Goal: Answer question/provide support: Share knowledge or assist other users

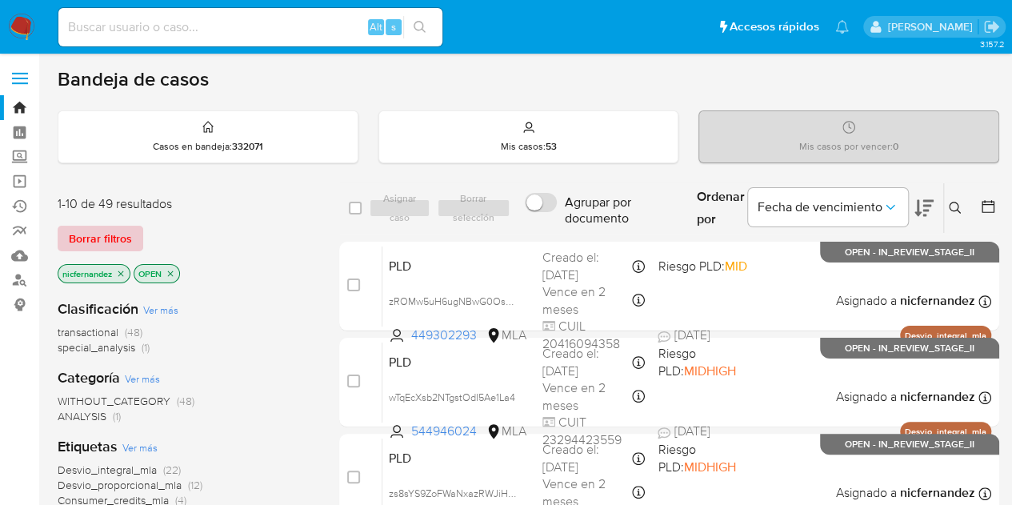
click at [123, 227] on span "Borrar filtros" at bounding box center [100, 238] width 63 height 22
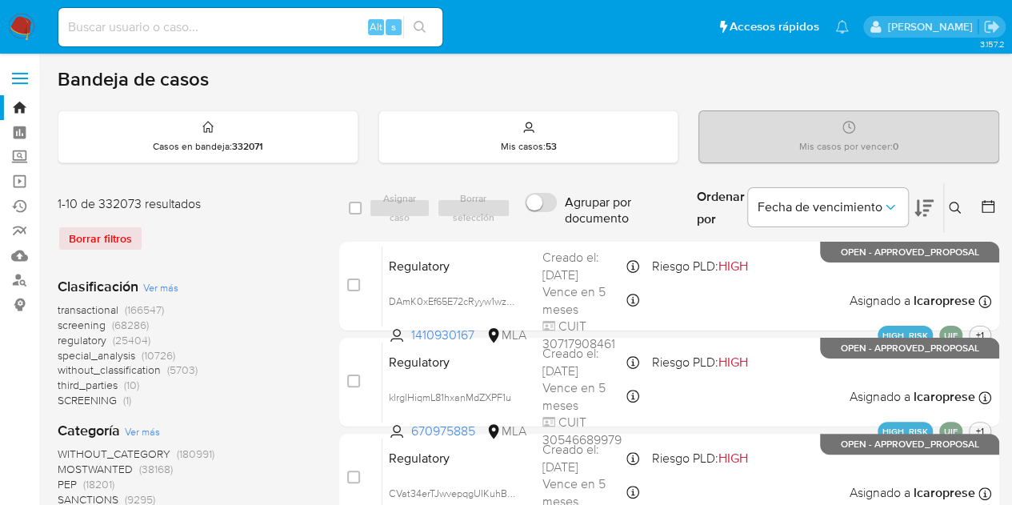
click at [944, 209] on button at bounding box center [957, 207] width 26 height 19
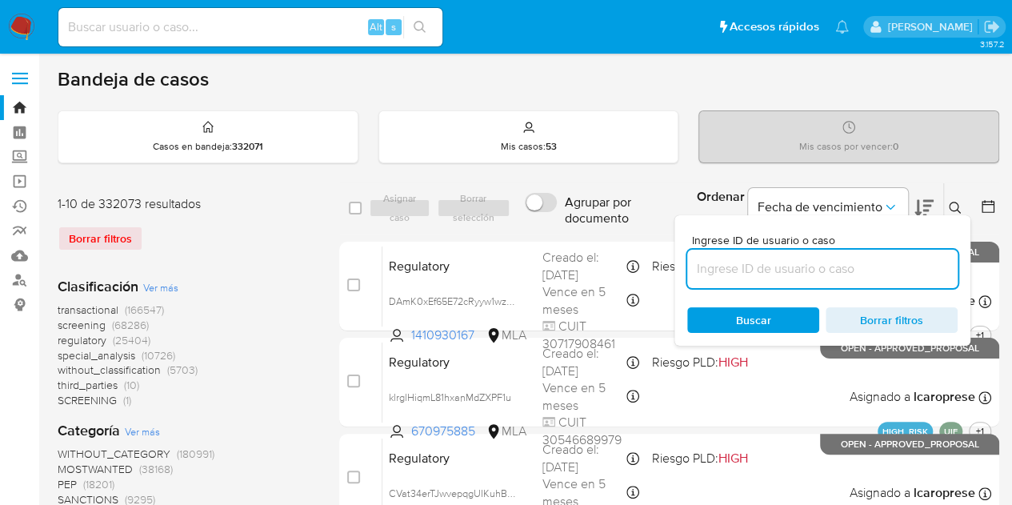
click at [815, 268] on input at bounding box center [822, 268] width 270 height 21
type input "2574544127"
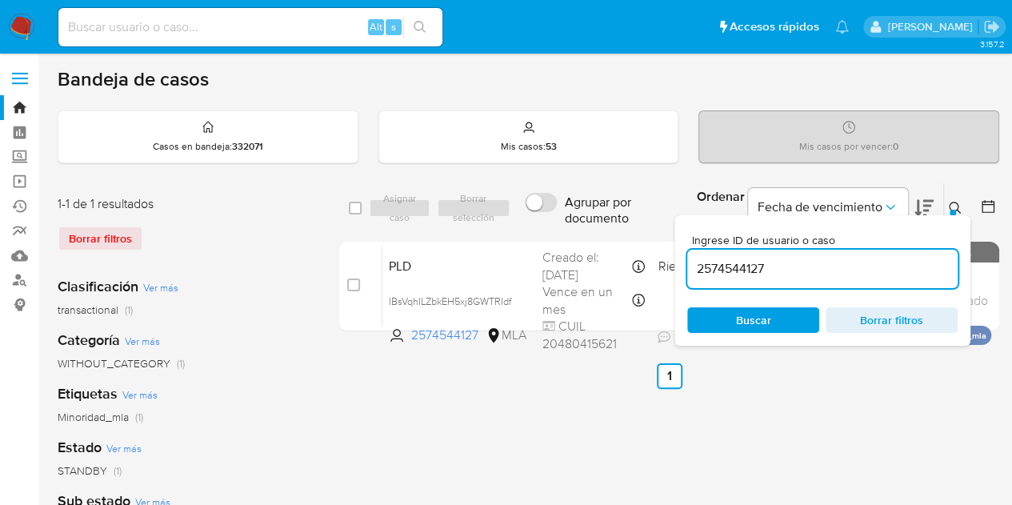
click at [956, 204] on icon at bounding box center [954, 208] width 12 height 12
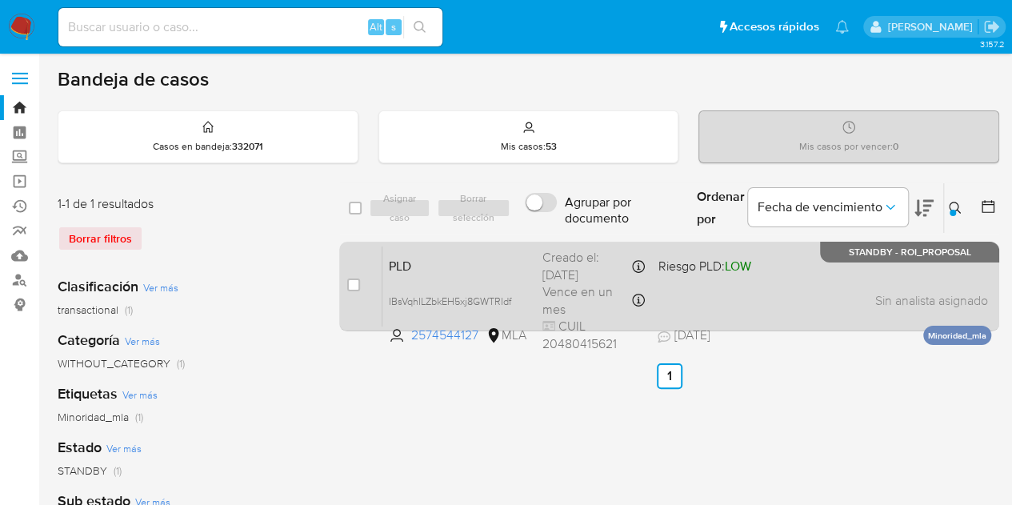
click at [477, 256] on span "PLD" at bounding box center [459, 264] width 141 height 21
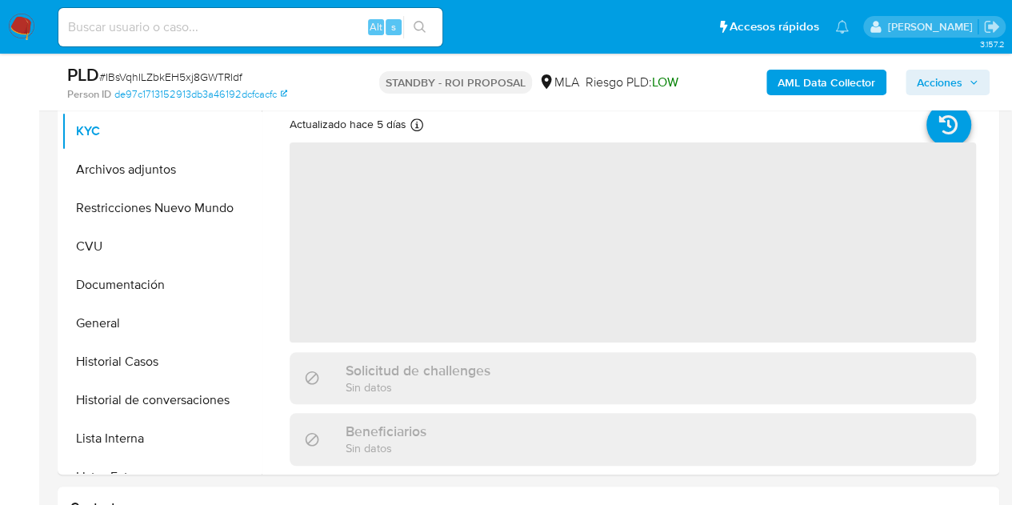
scroll to position [621, 0]
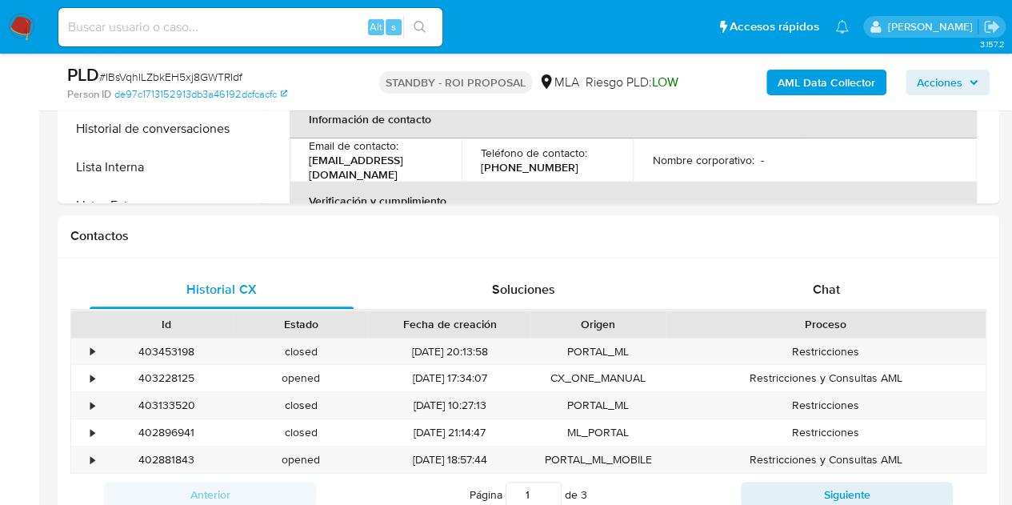
select select "10"
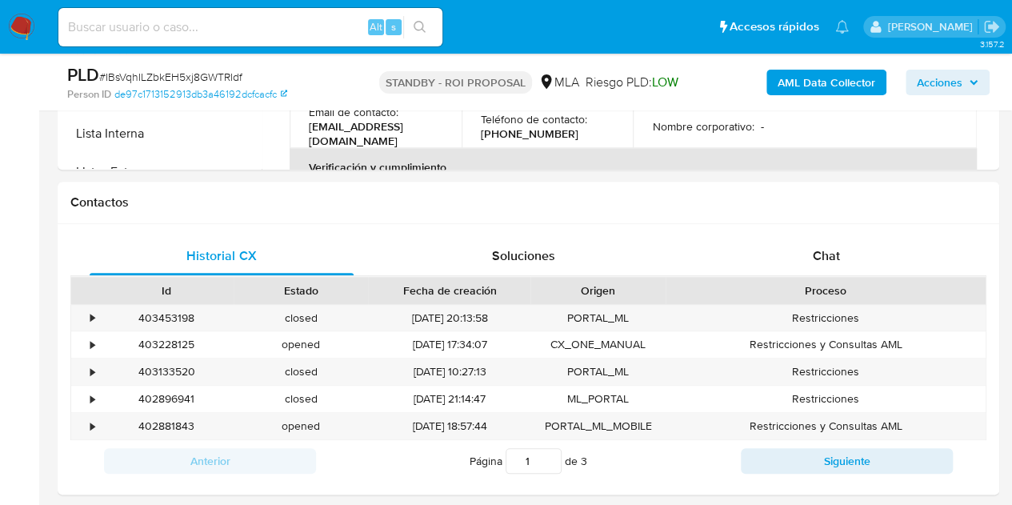
scroll to position [688, 0]
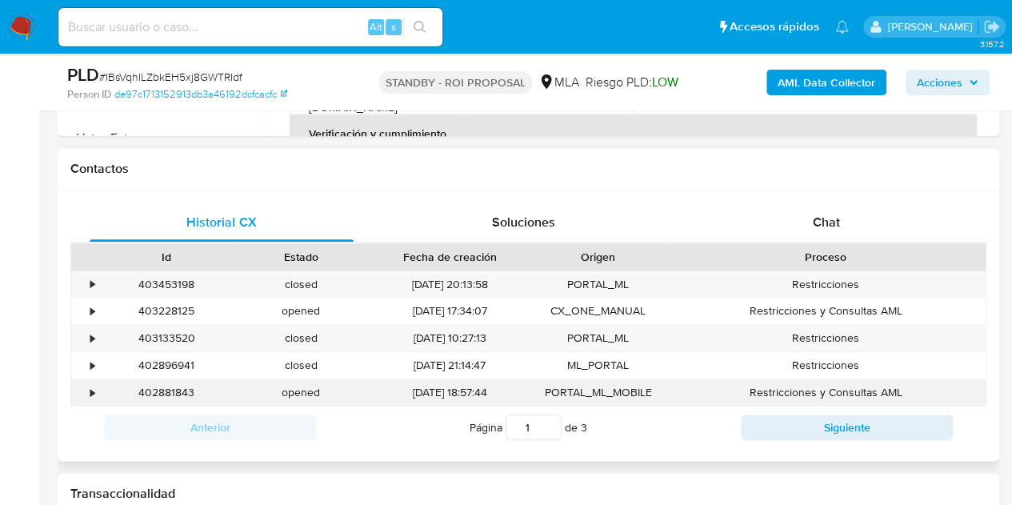
click at [171, 394] on div "402881843" at bounding box center [166, 392] width 134 height 26
copy div "402881843"
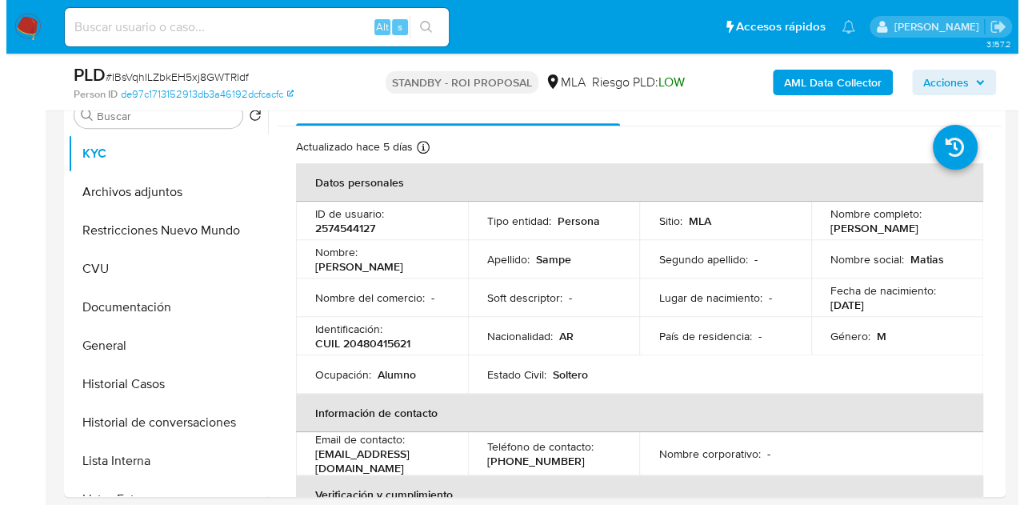
scroll to position [312, 0]
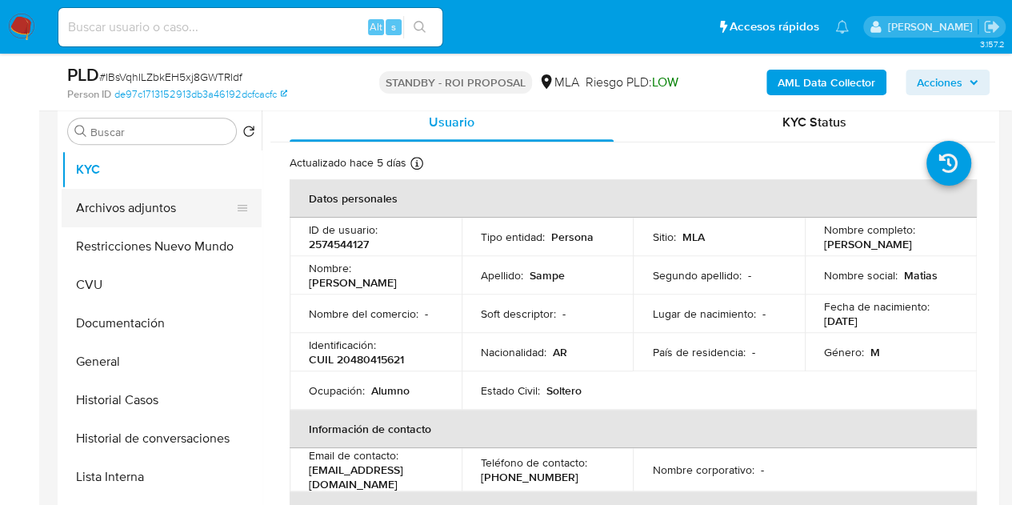
click at [162, 211] on button "Archivos adjuntos" at bounding box center [155, 208] width 187 height 38
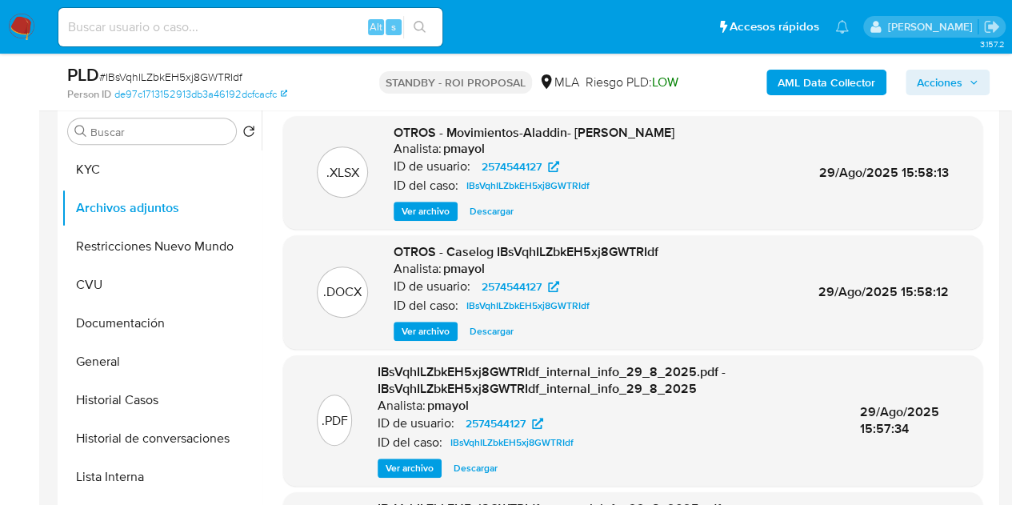
click at [422, 327] on span "Ver archivo" at bounding box center [425, 331] width 48 height 16
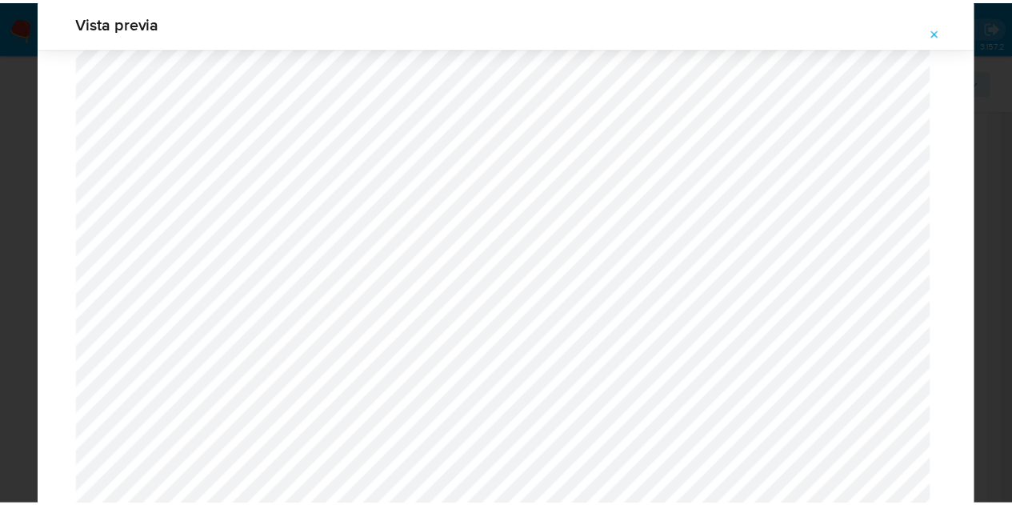
scroll to position [0, 0]
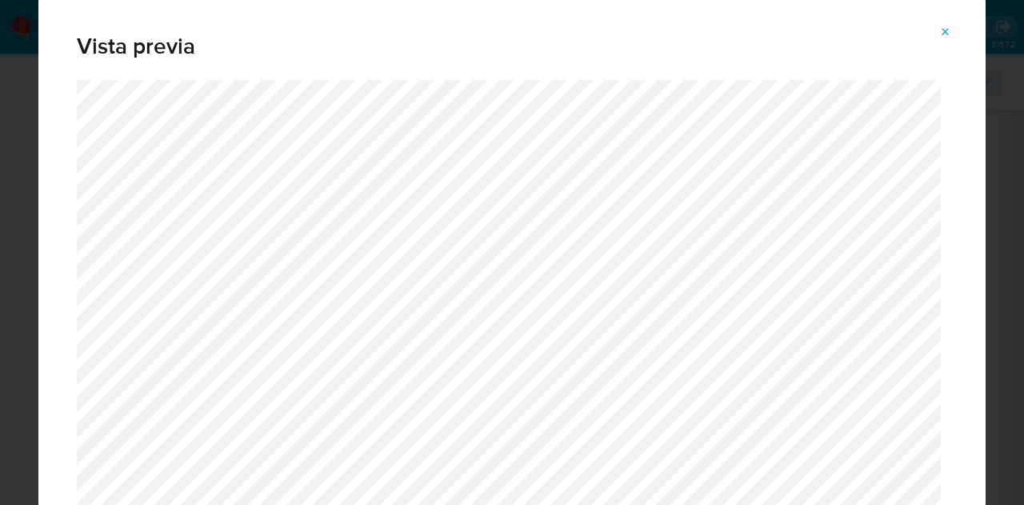
click at [946, 41] on span "Attachment preview" at bounding box center [945, 32] width 13 height 22
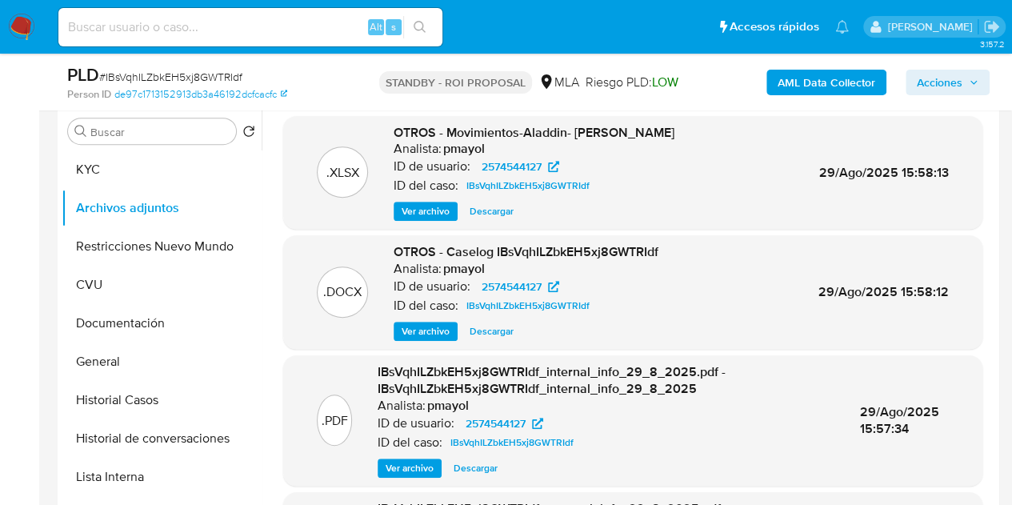
click at [499, 330] on span "Descargar" at bounding box center [491, 331] width 44 height 16
drag, startPoint x: 107, startPoint y: 167, endPoint x: 216, endPoint y: 241, distance: 131.7
click at [107, 167] on button "KYC" at bounding box center [162, 169] width 200 height 38
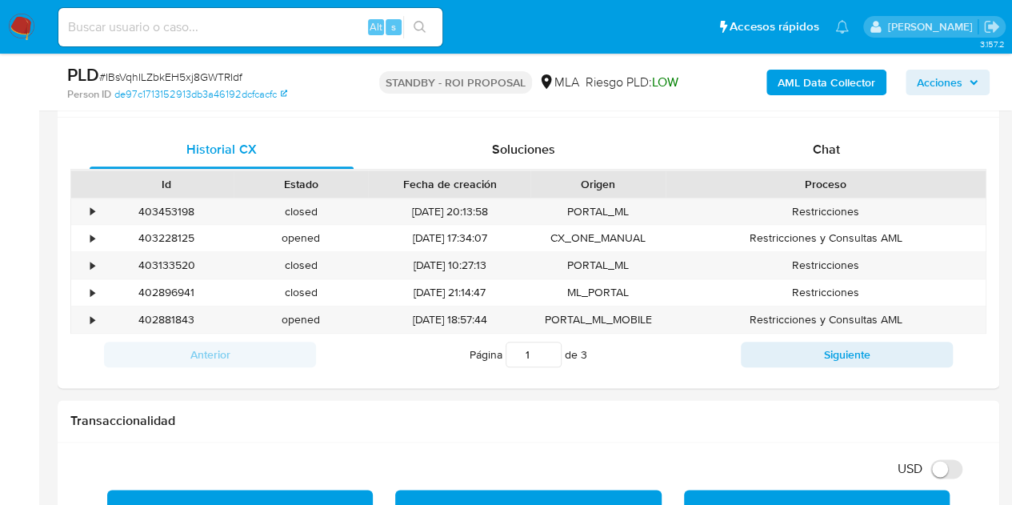
scroll to position [786, 0]
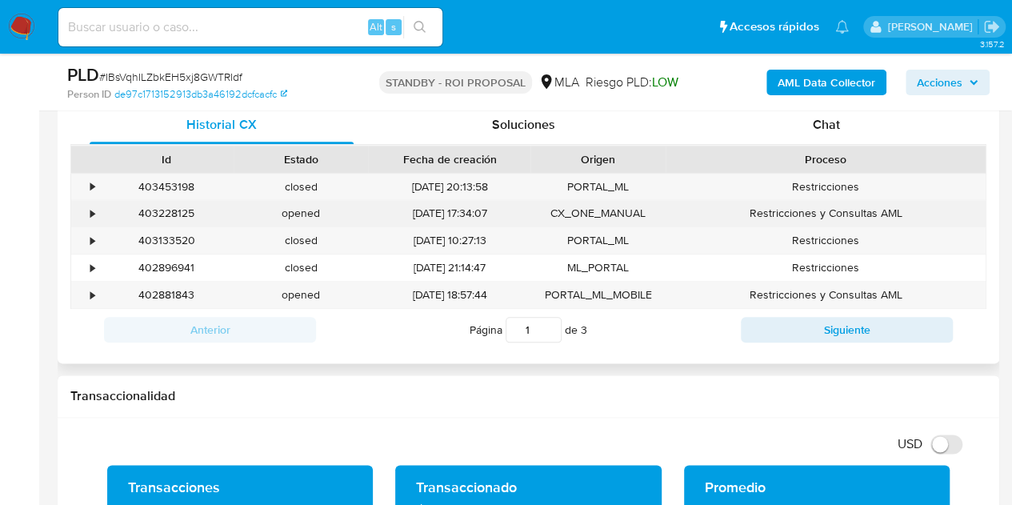
click at [172, 202] on div "403228125" at bounding box center [166, 213] width 134 height 26
copy div "403228125"
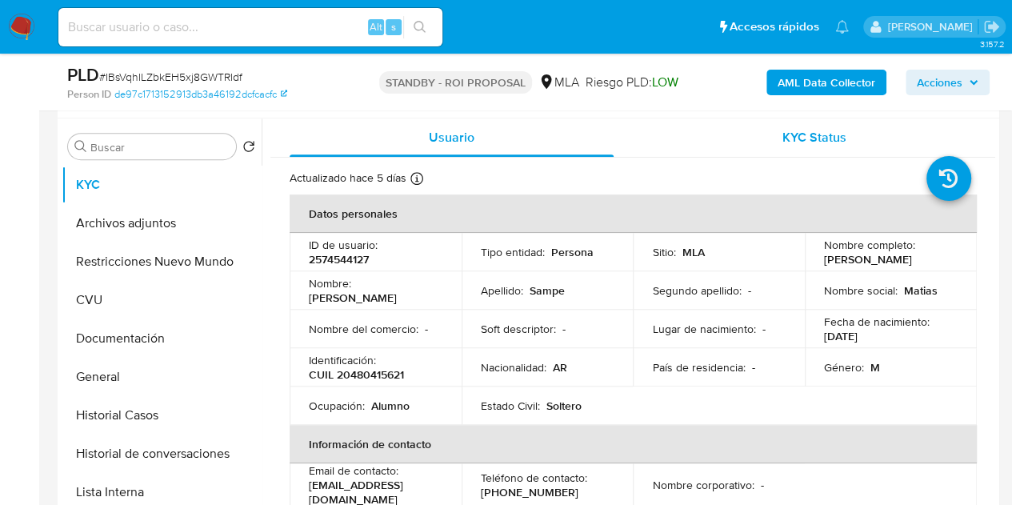
scroll to position [291, 0]
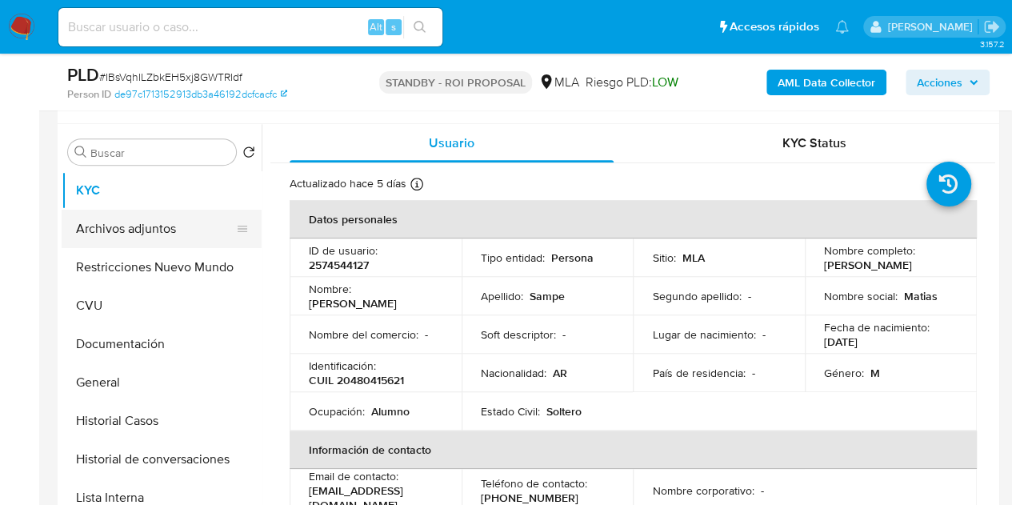
click at [110, 239] on button "Archivos adjuntos" at bounding box center [155, 229] width 187 height 38
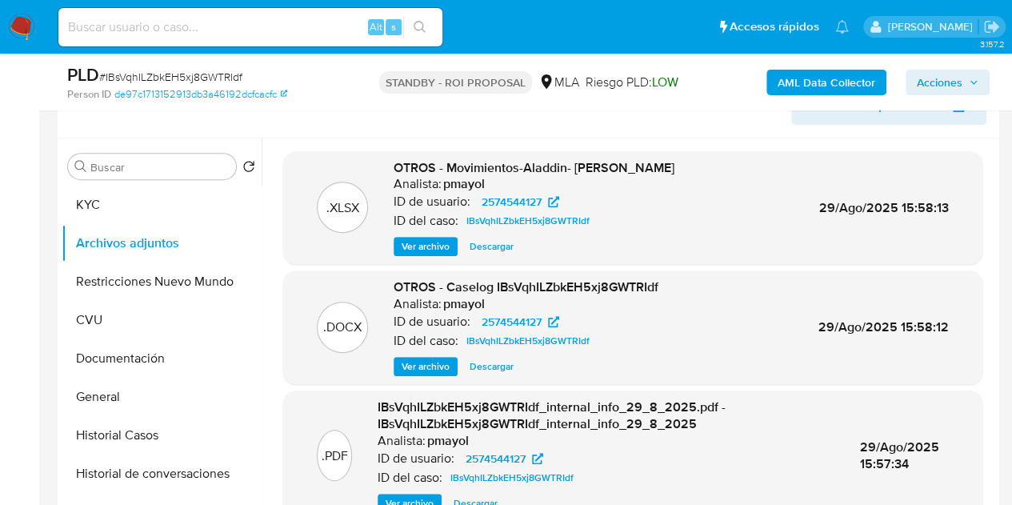
scroll to position [154, 0]
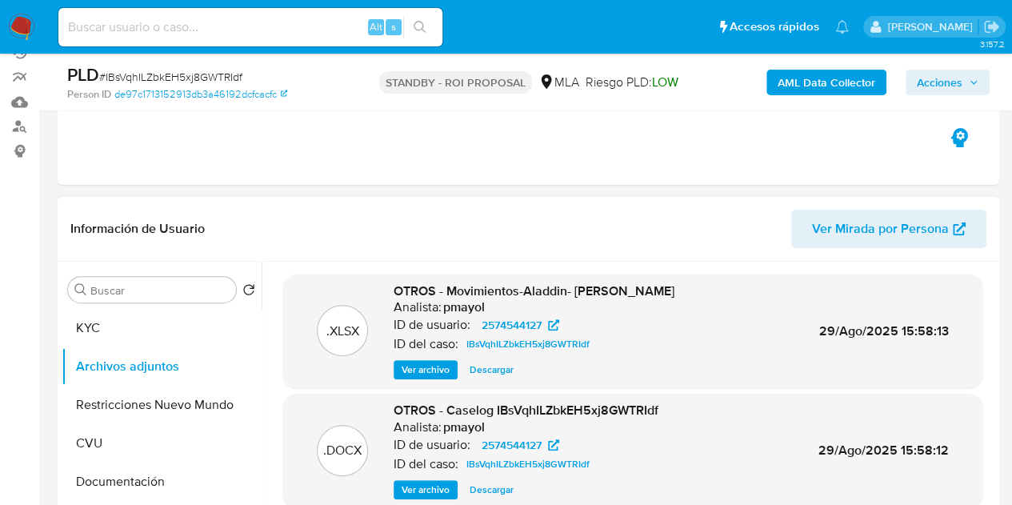
click at [832, 229] on span "Ver Mirada por Persona" at bounding box center [880, 229] width 137 height 38
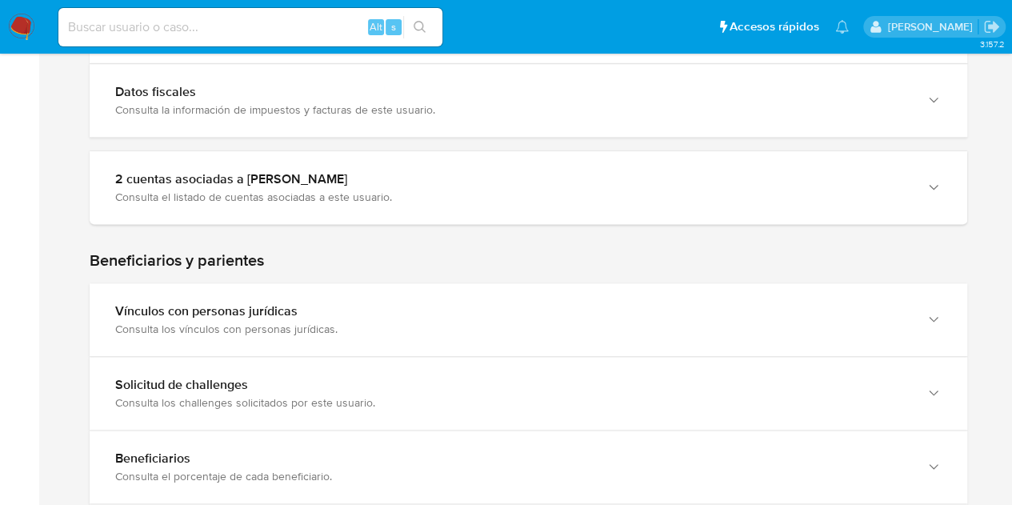
scroll to position [1563, 0]
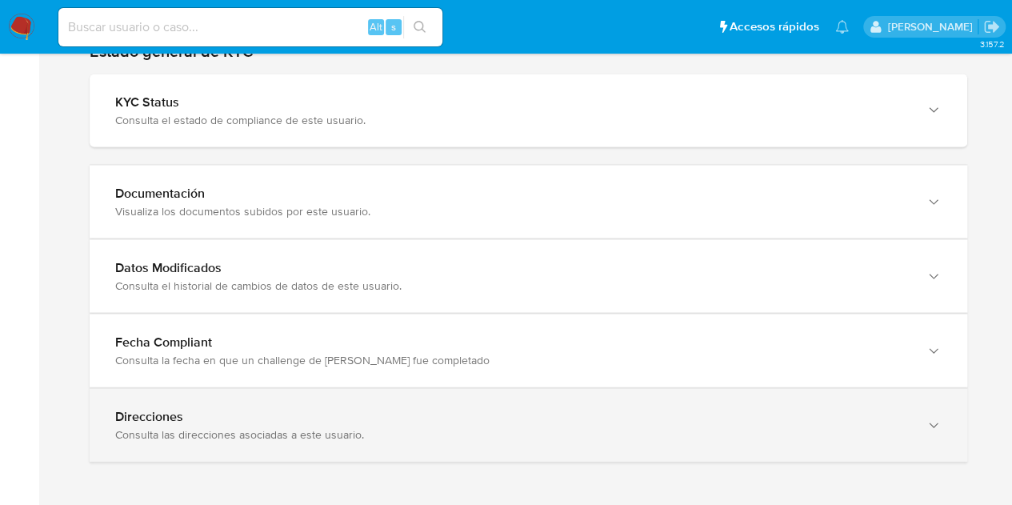
click at [926, 410] on div "button" at bounding box center [931, 425] width 19 height 33
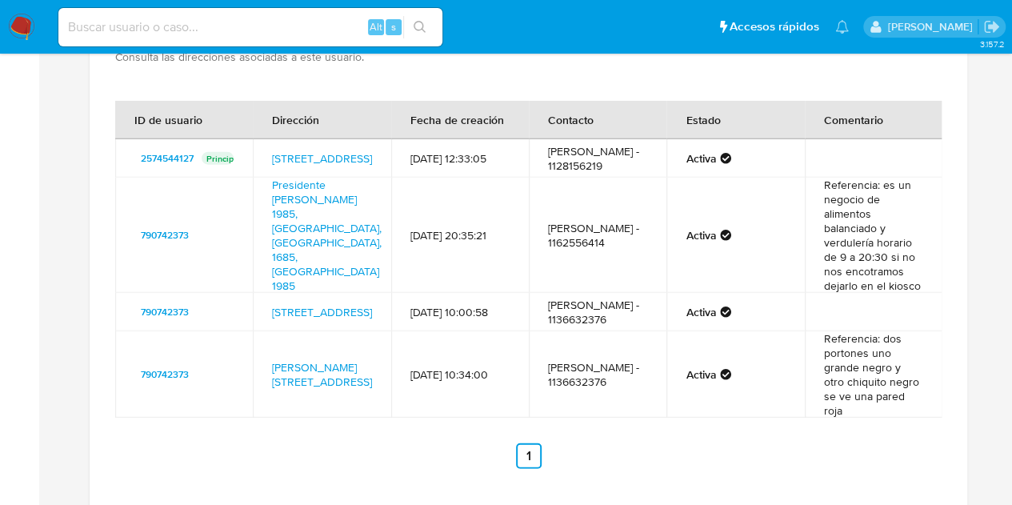
scroll to position [1943, 0]
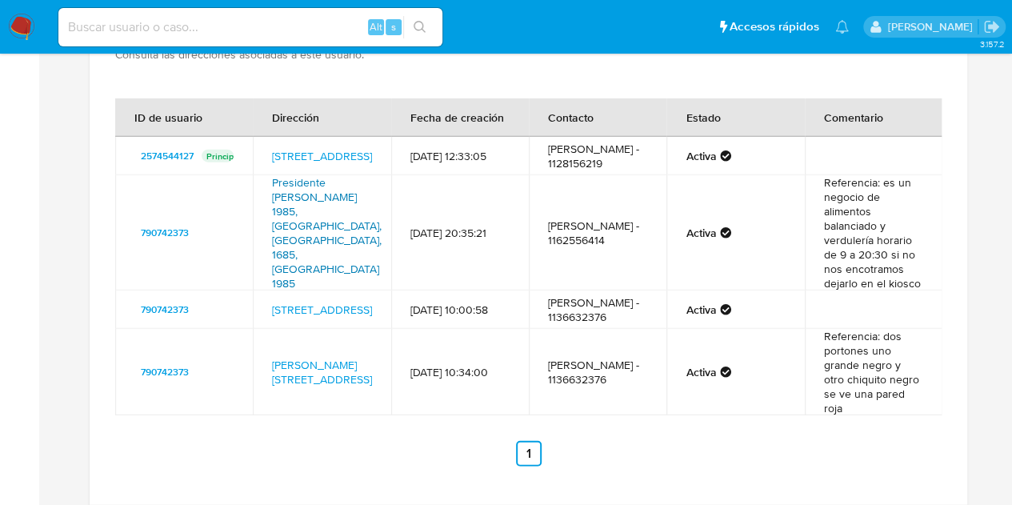
click at [326, 226] on link "Presidente [PERSON_NAME] 1985, [GEOGRAPHIC_DATA], [GEOGRAPHIC_DATA], 1685, [GEO…" at bounding box center [327, 232] width 110 height 117
click at [333, 379] on link "[PERSON_NAME][STREET_ADDRESS]" at bounding box center [322, 372] width 100 height 30
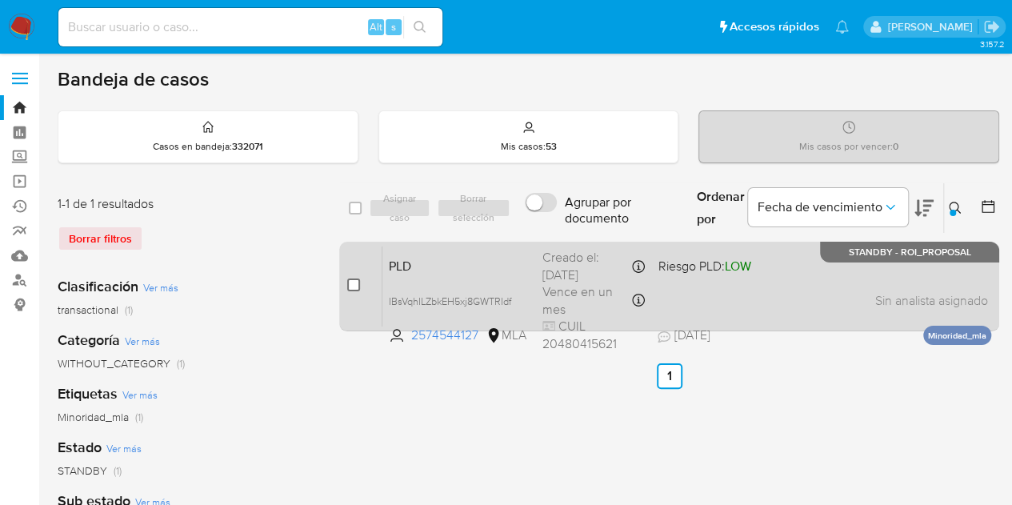
click at [349, 285] on input "checkbox" at bounding box center [353, 284] width 13 height 13
checkbox input "true"
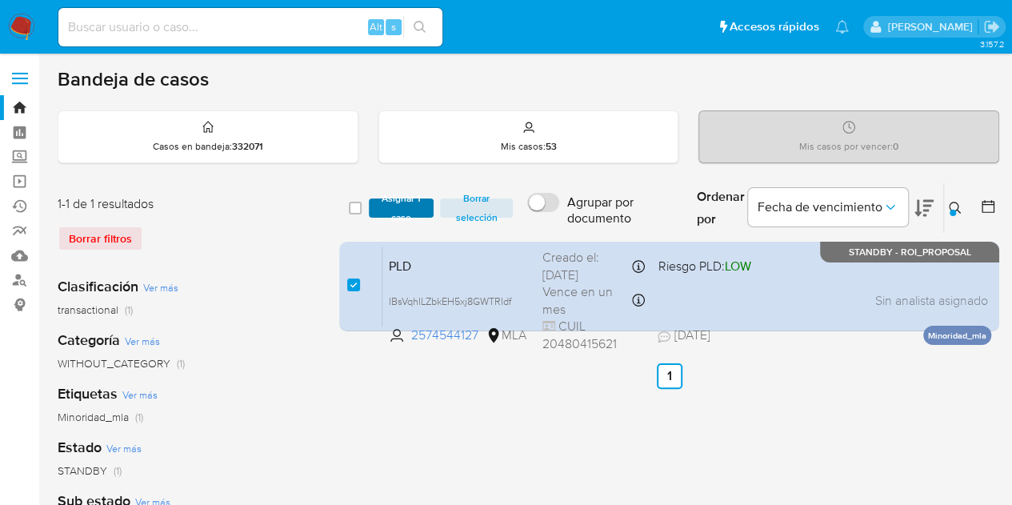
click at [380, 216] on span "Asignar 1 caso" at bounding box center [402, 208] width 50 height 16
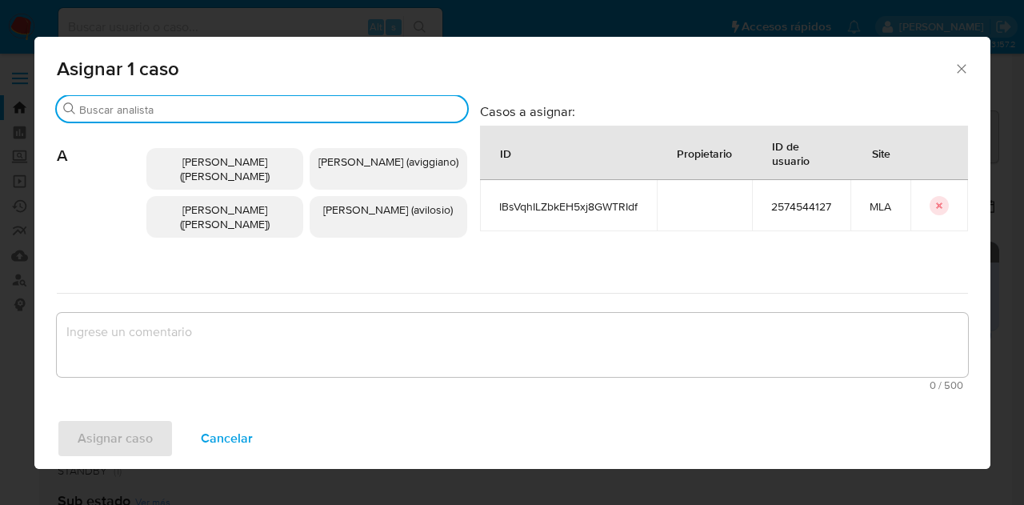
click at [186, 114] on input "Buscar" at bounding box center [269, 109] width 381 height 14
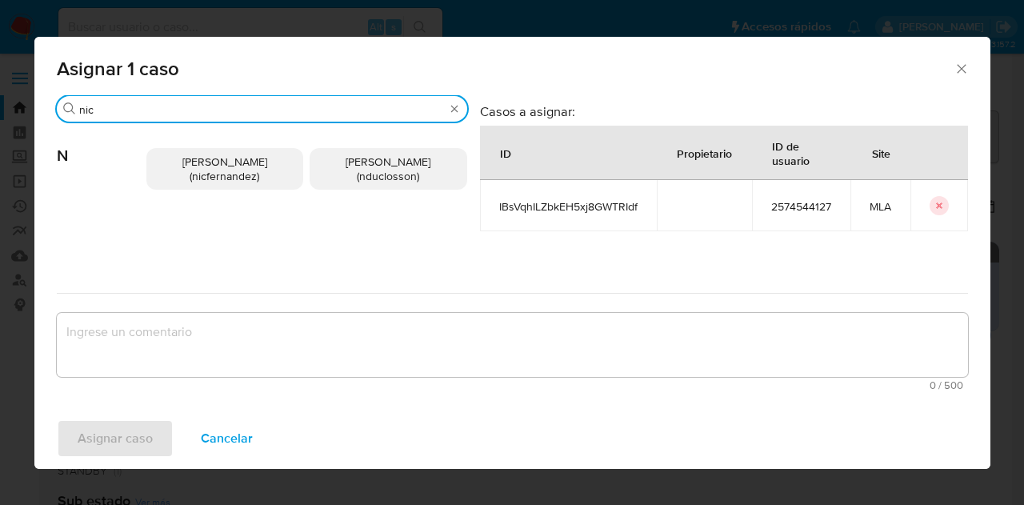
type input "nic"
click at [205, 182] on span "[PERSON_NAME] (nicfernandez)" at bounding box center [224, 169] width 85 height 30
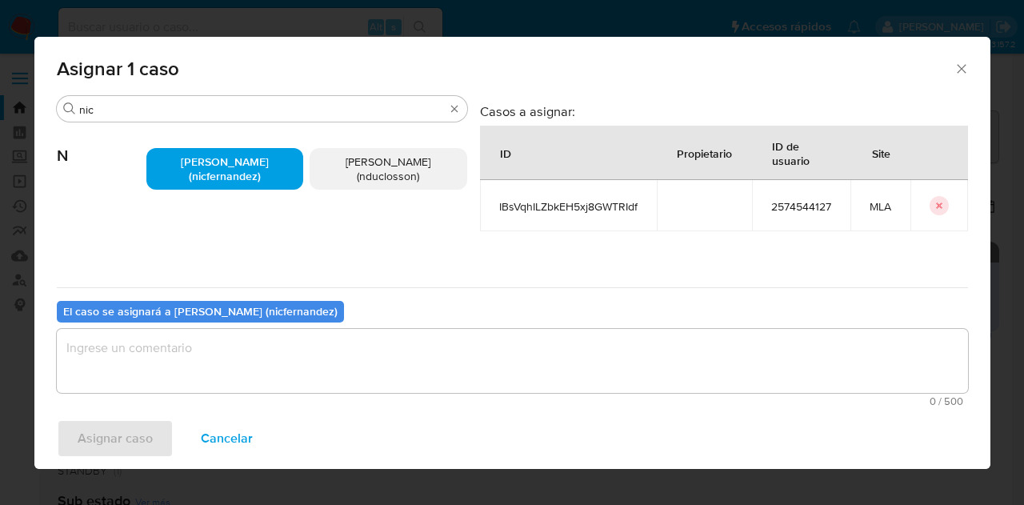
click at [293, 399] on span "0 / 500" at bounding box center [512, 401] width 901 height 10
click at [294, 372] on textarea "assign-modal" at bounding box center [512, 361] width 911 height 64
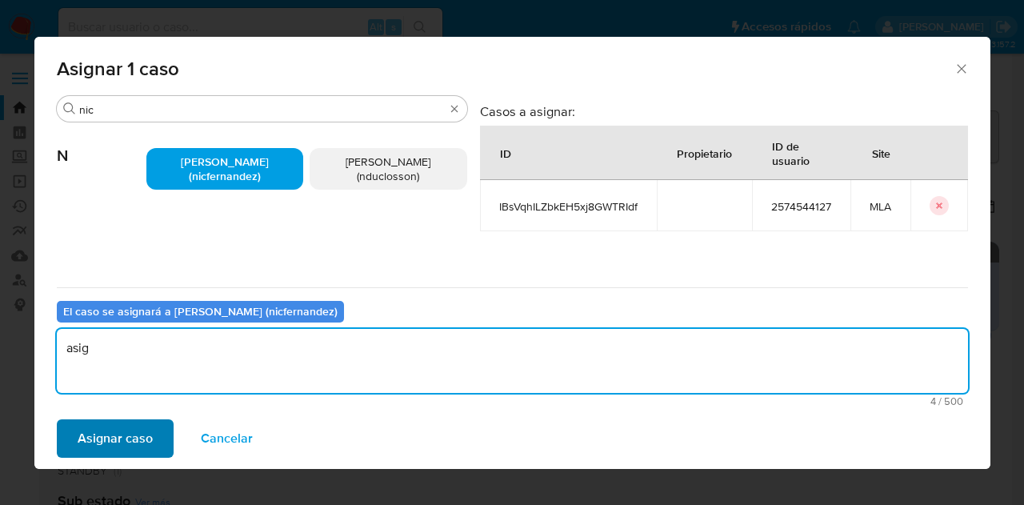
type textarea "asig"
click at [100, 429] on span "Asignar caso" at bounding box center [115, 438] width 75 height 35
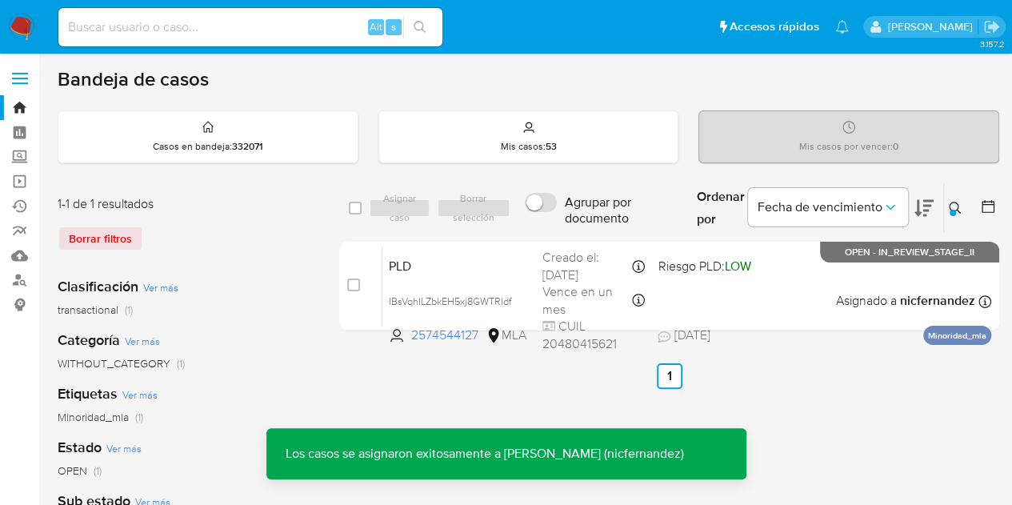
click at [476, 271] on span "PLD" at bounding box center [459, 264] width 141 height 21
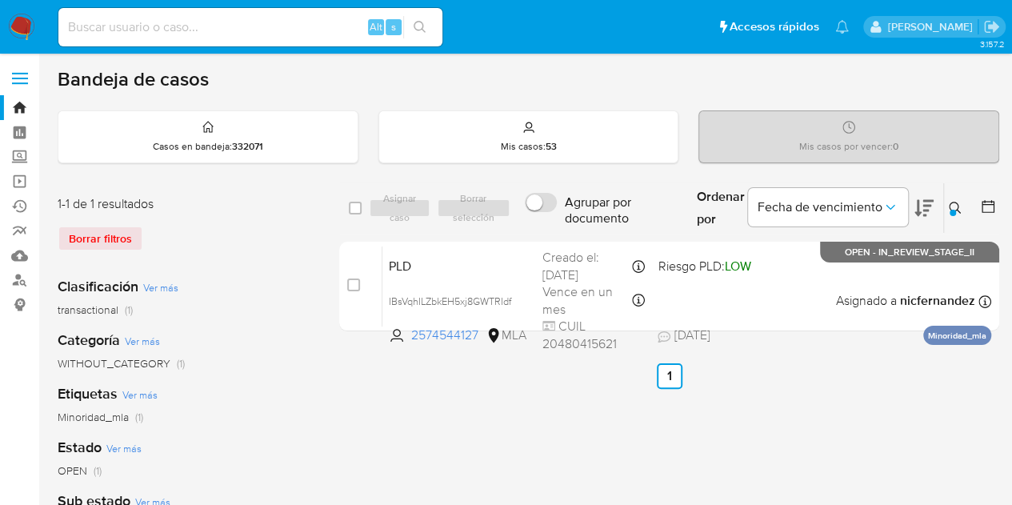
click at [950, 210] on div at bounding box center [952, 213] width 6 height 6
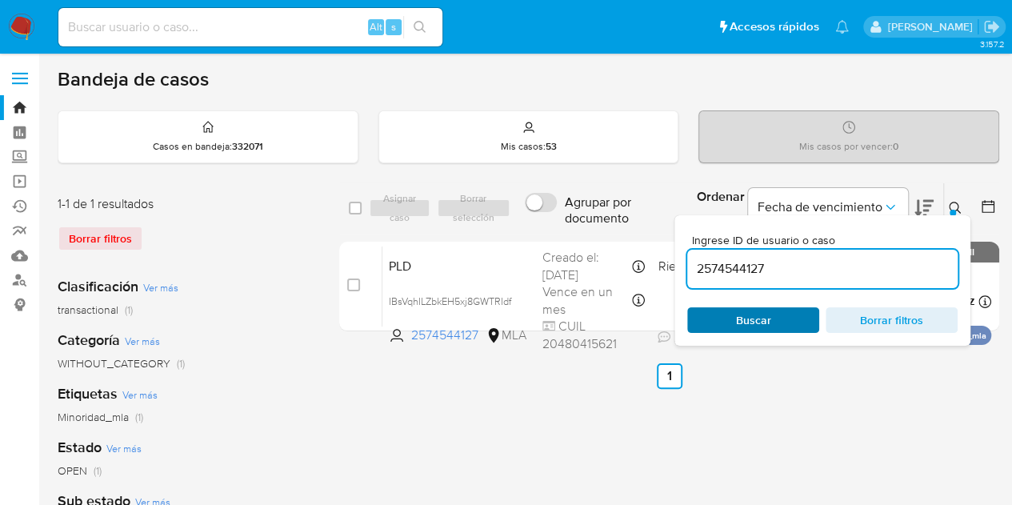
click at [787, 316] on span "Buscar" at bounding box center [753, 320] width 110 height 22
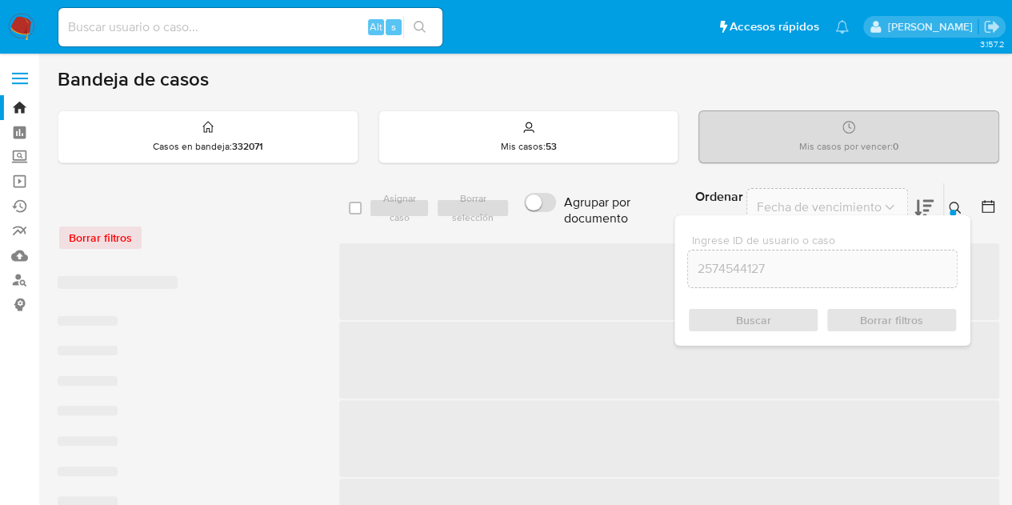
click at [956, 206] on icon at bounding box center [954, 208] width 13 height 13
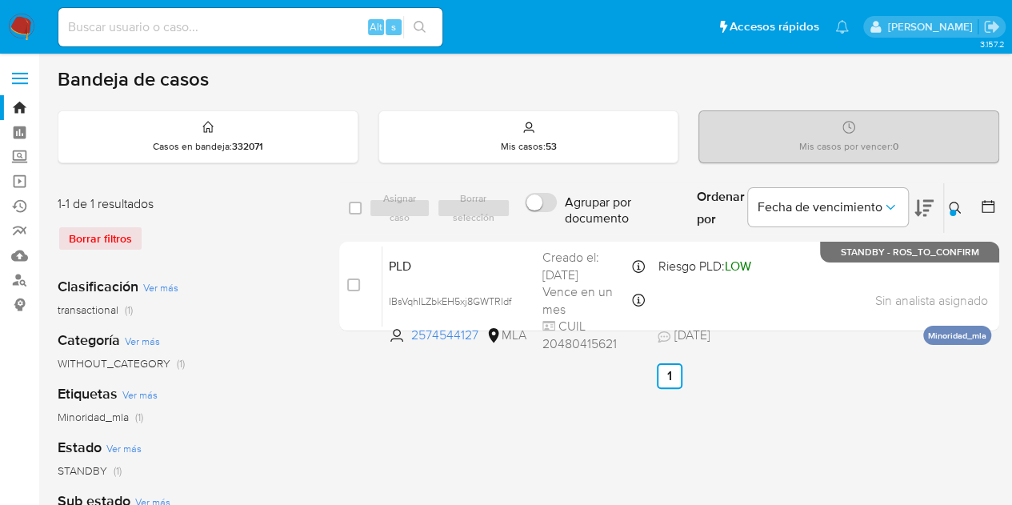
click at [954, 204] on icon at bounding box center [954, 208] width 13 height 13
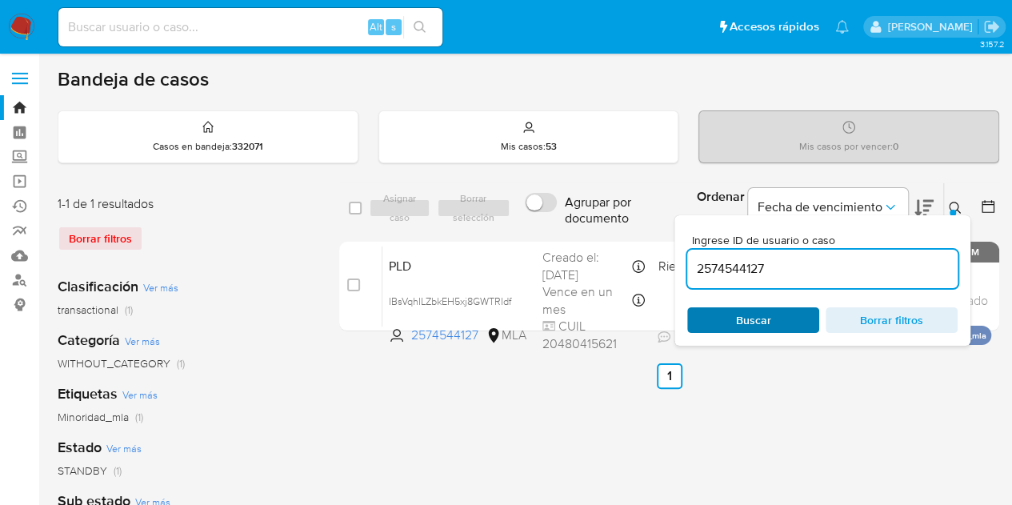
click at [728, 321] on span "Buscar" at bounding box center [753, 320] width 110 height 22
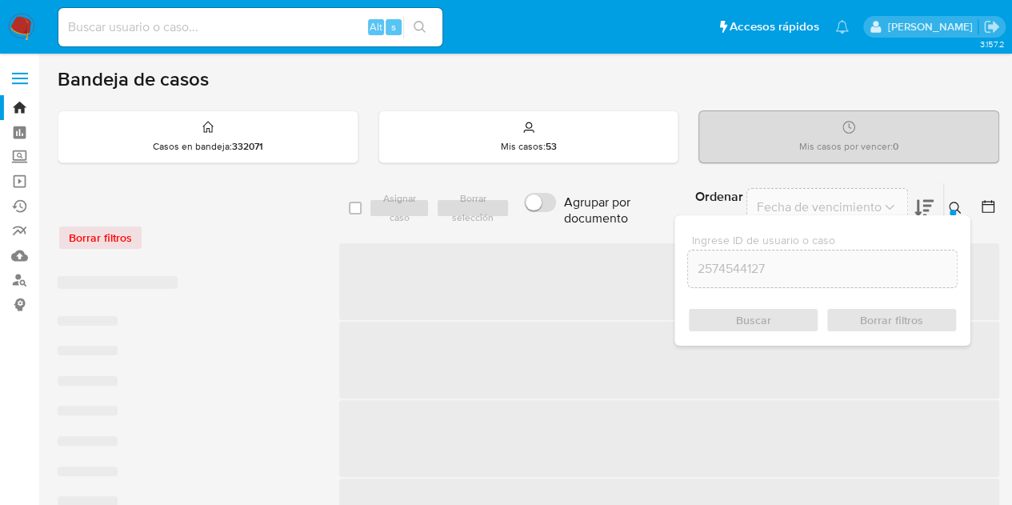
click at [953, 210] on div at bounding box center [952, 213] width 6 height 6
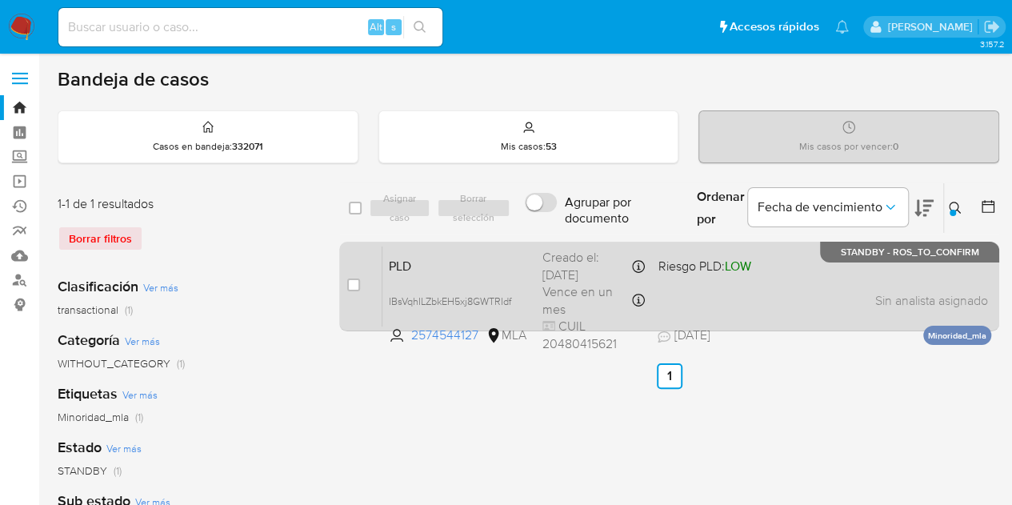
click at [485, 264] on span "PLD" at bounding box center [459, 264] width 141 height 21
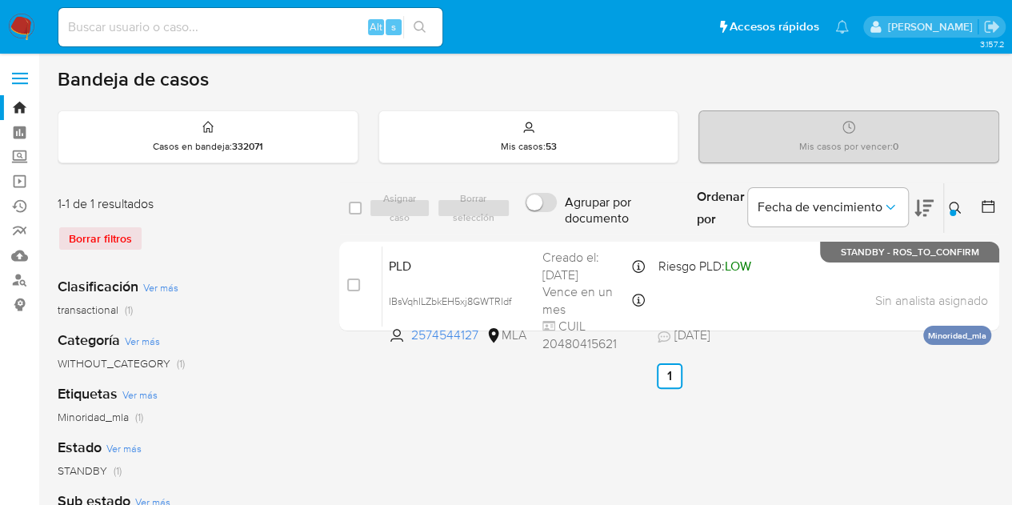
click at [955, 205] on icon at bounding box center [954, 208] width 13 height 13
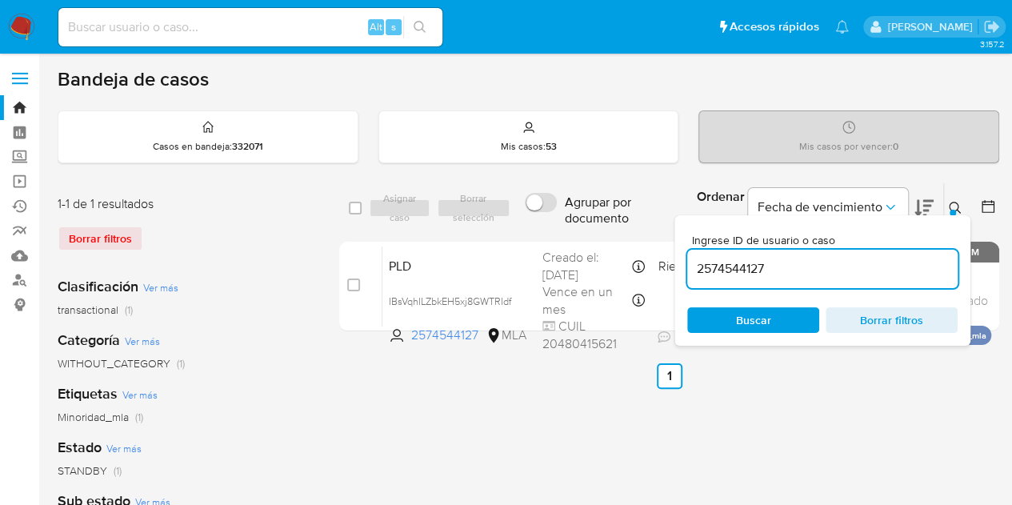
drag, startPoint x: 785, startPoint y: 264, endPoint x: 569, endPoint y: 212, distance: 222.1
click at [571, 212] on div "select-all-cases-checkbox Asignar caso Borrar selección Agrupar por documento O…" at bounding box center [669, 208] width 660 height 52
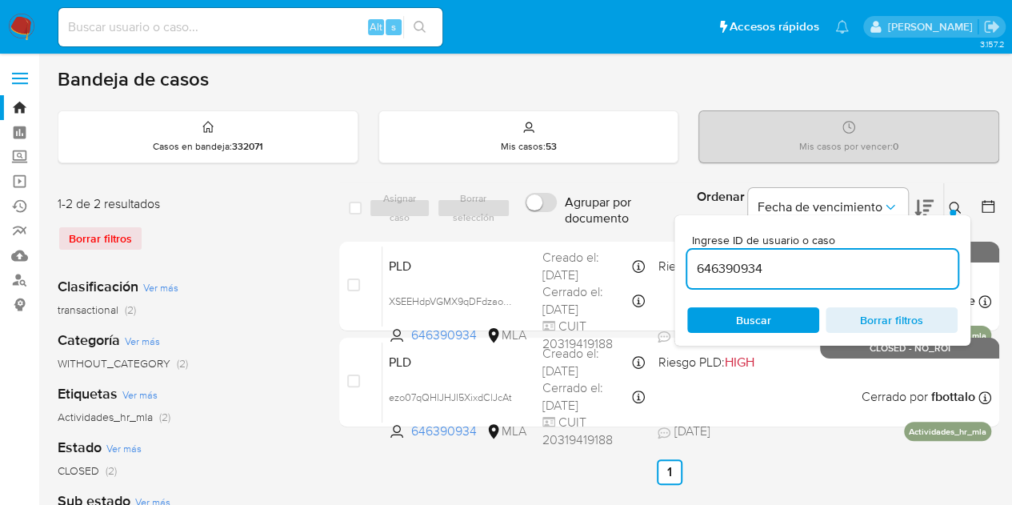
click at [960, 207] on icon at bounding box center [954, 208] width 13 height 13
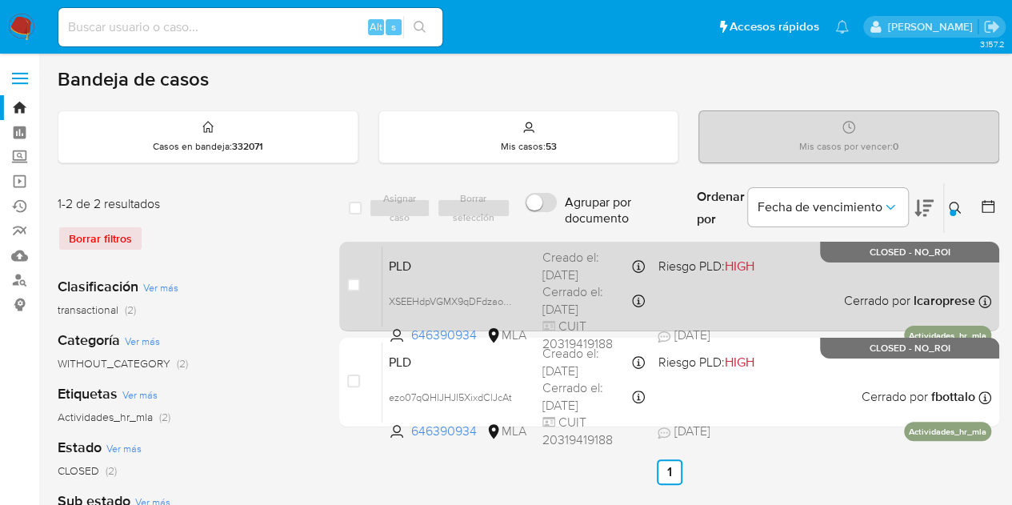
click at [517, 261] on span "PLD" at bounding box center [459, 264] width 141 height 21
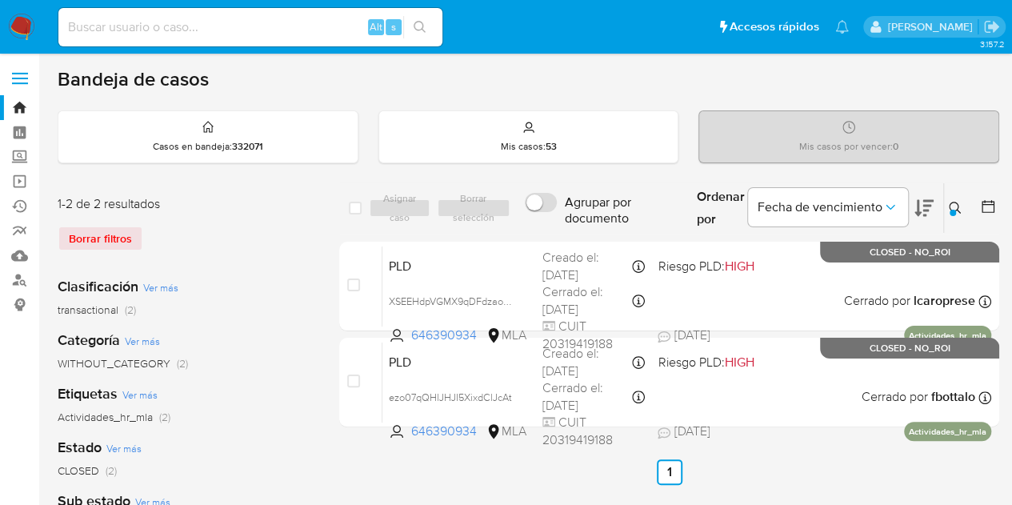
click at [958, 198] on button at bounding box center [957, 207] width 26 height 19
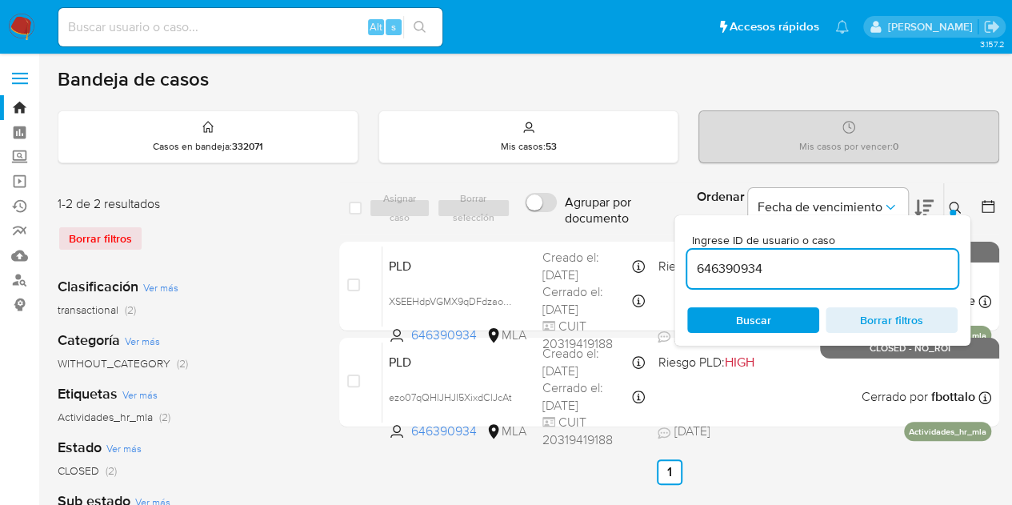
drag, startPoint x: 777, startPoint y: 268, endPoint x: 509, endPoint y: 223, distance: 271.6
click at [510, 223] on div "select-all-cases-checkbox Asignar caso Borrar selección Agrupar por documento O…" at bounding box center [669, 208] width 660 height 52
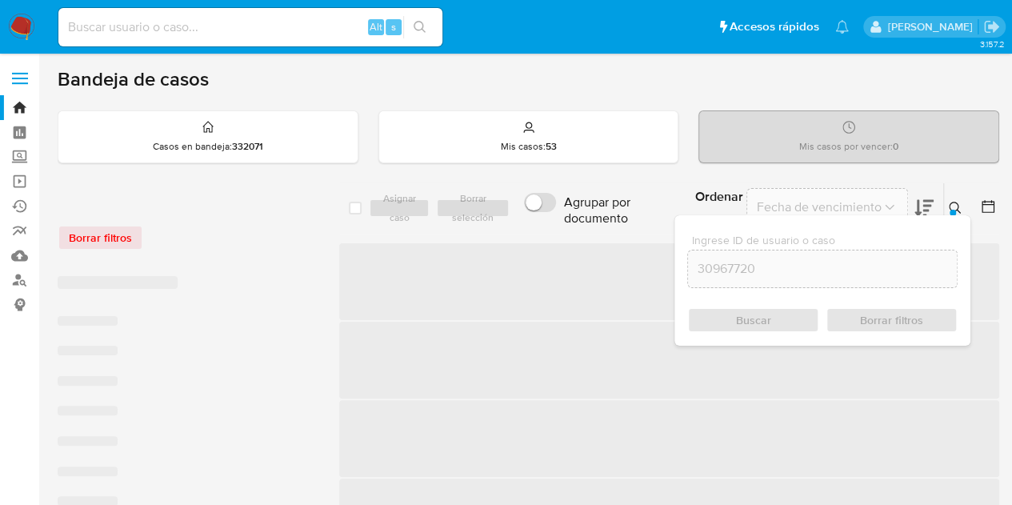
click at [953, 202] on icon at bounding box center [954, 208] width 12 height 12
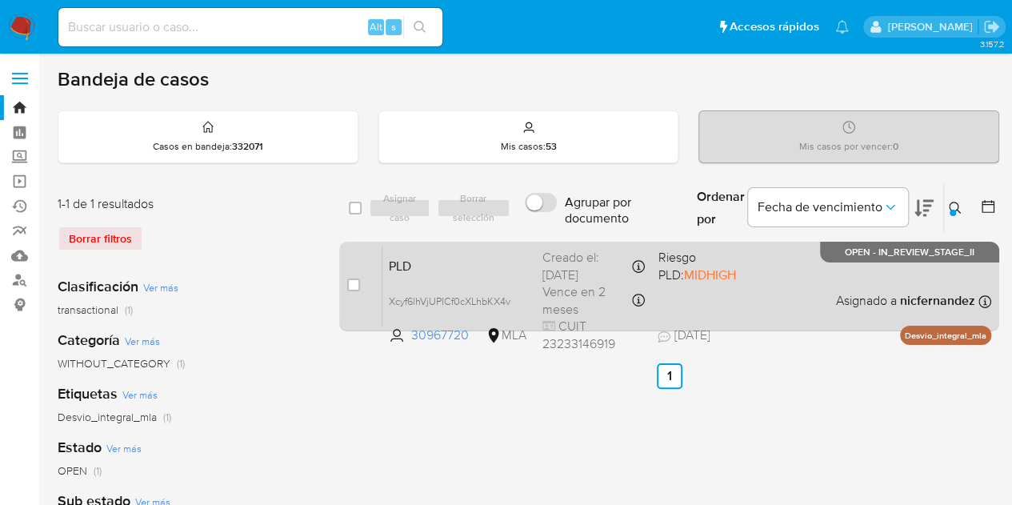
click at [435, 260] on span "PLD" at bounding box center [459, 264] width 141 height 21
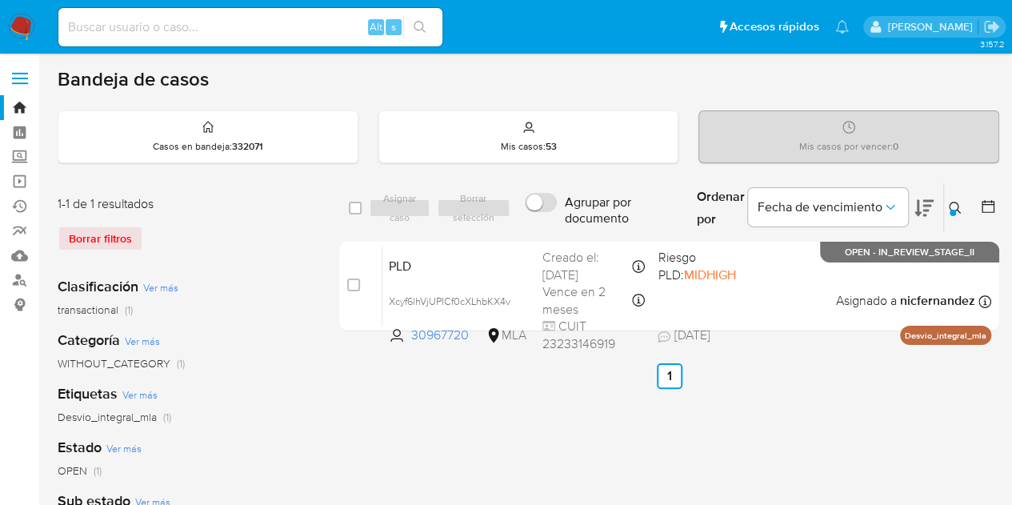
click at [958, 210] on icon at bounding box center [954, 208] width 13 height 13
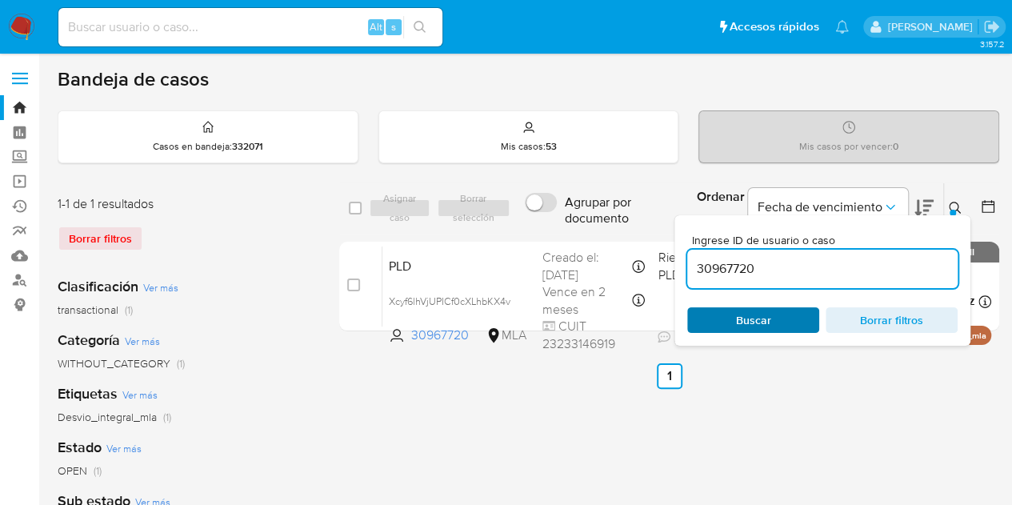
click at [780, 309] on span "Buscar" at bounding box center [753, 320] width 110 height 22
click at [955, 205] on icon at bounding box center [954, 208] width 13 height 13
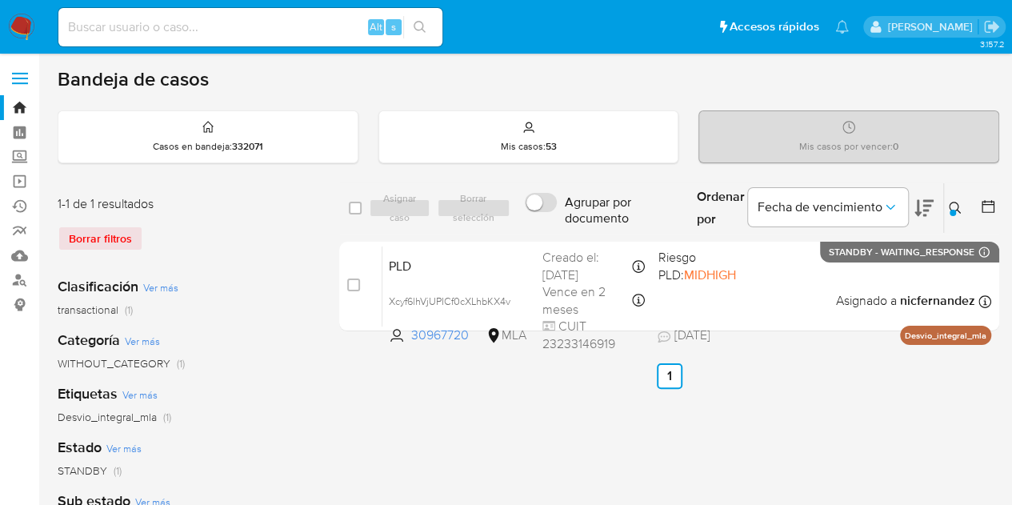
click at [949, 210] on div at bounding box center [952, 213] width 6 height 6
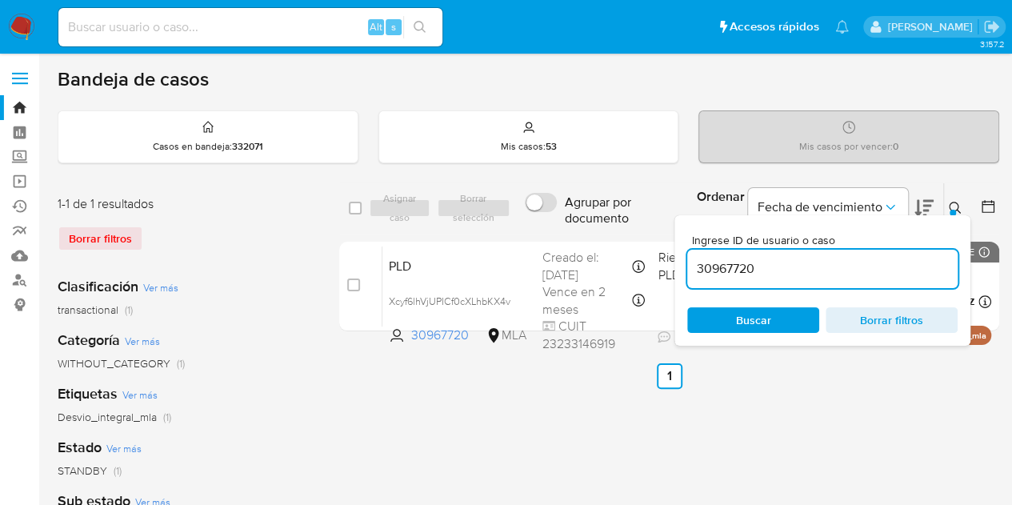
drag, startPoint x: 781, startPoint y: 269, endPoint x: 585, endPoint y: 236, distance: 198.8
click at [586, 233] on div "select-all-cases-checkbox Asignar caso Borrar selección Agrupar por documento O…" at bounding box center [669, 259] width 660 height 155
click at [949, 198] on button at bounding box center [957, 207] width 26 height 19
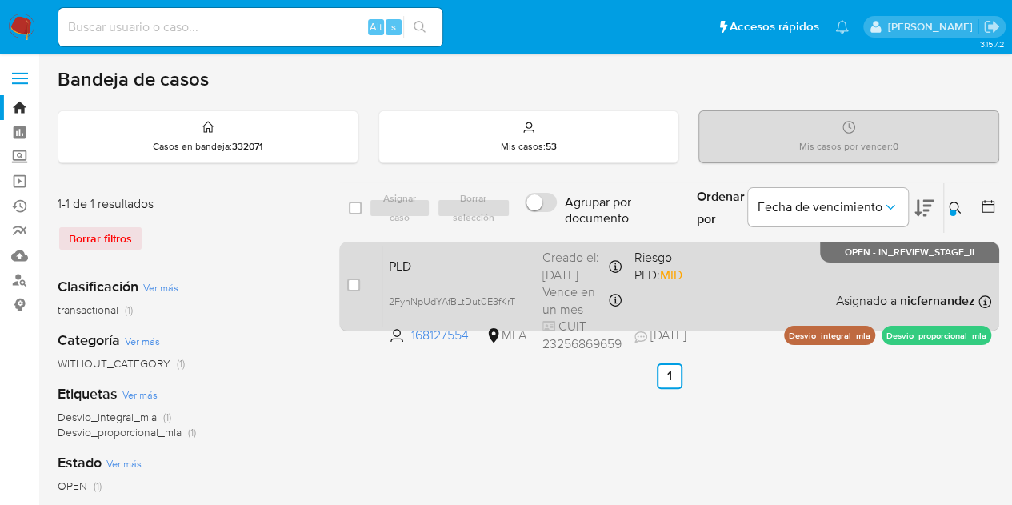
click at [433, 260] on span "PLD" at bounding box center [459, 264] width 141 height 21
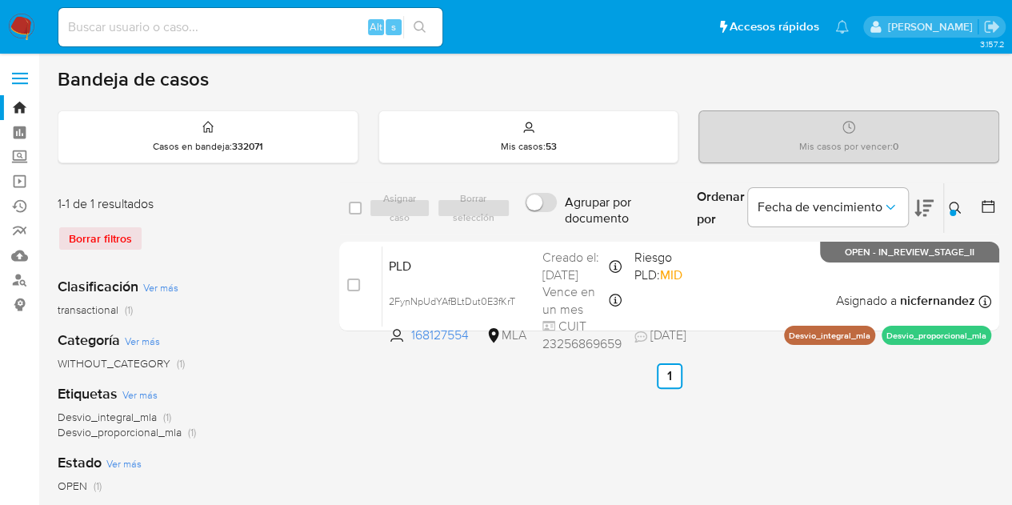
click at [955, 203] on icon at bounding box center [954, 208] width 13 height 13
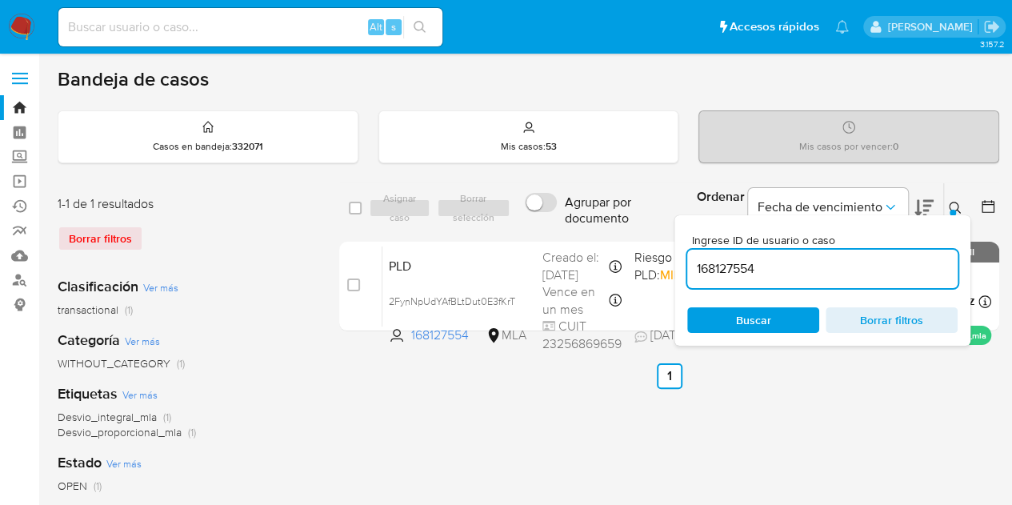
drag, startPoint x: 808, startPoint y: 269, endPoint x: 512, endPoint y: 219, distance: 300.8
click at [512, 219] on div "select-all-cases-checkbox Asignar caso Borrar selección Agrupar por documento O…" at bounding box center [669, 208] width 660 height 52
type input "285044161"
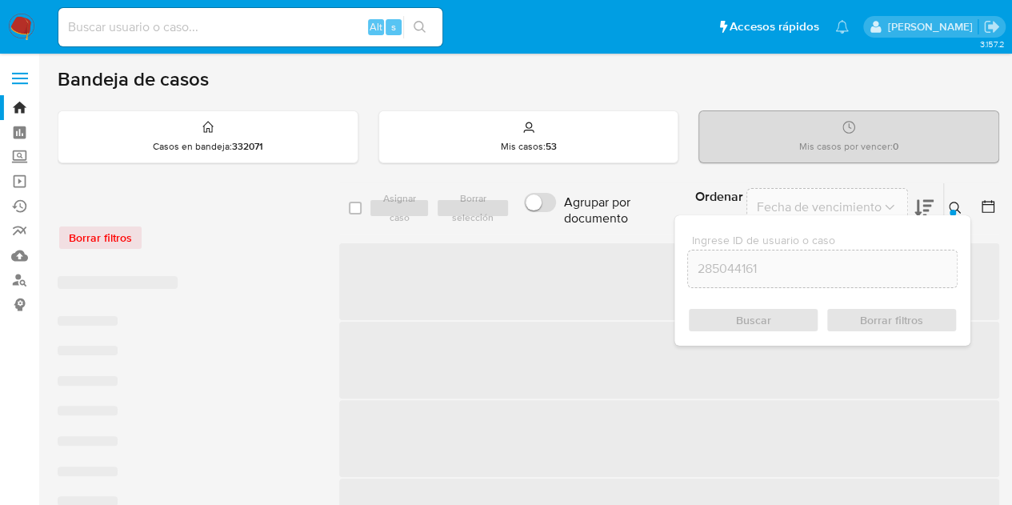
click at [952, 204] on icon at bounding box center [954, 208] width 13 height 13
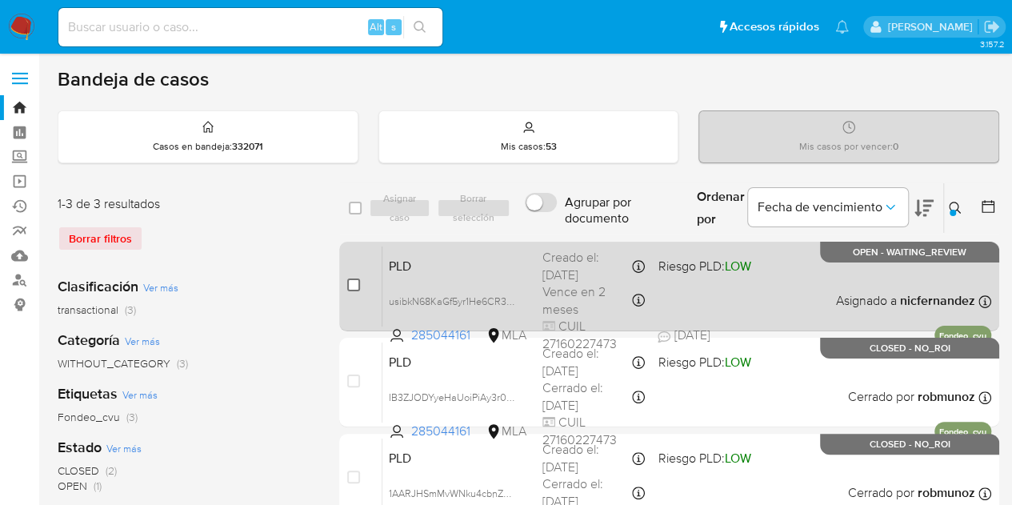
click at [353, 287] on input "checkbox" at bounding box center [353, 284] width 13 height 13
checkbox input "true"
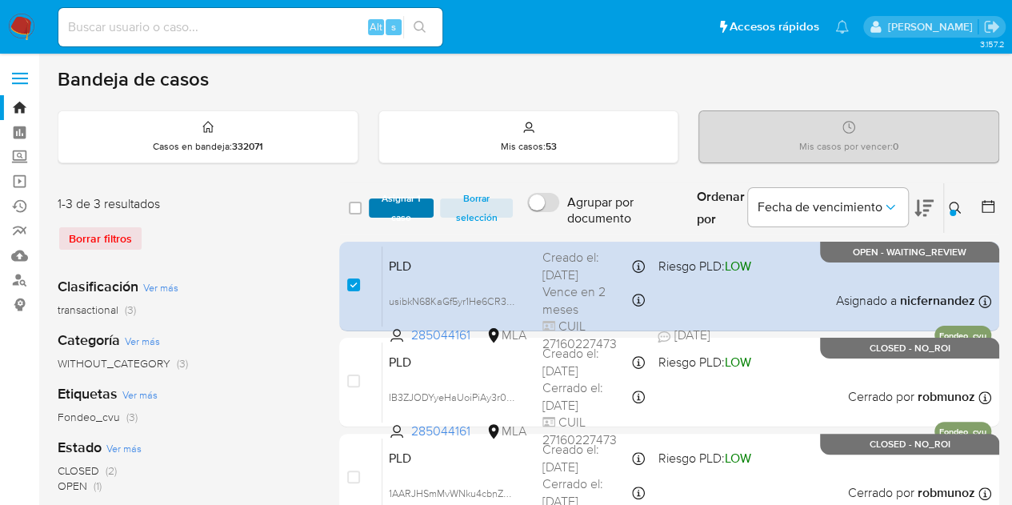
click at [409, 206] on span "Asignar 1 caso" at bounding box center [402, 208] width 50 height 16
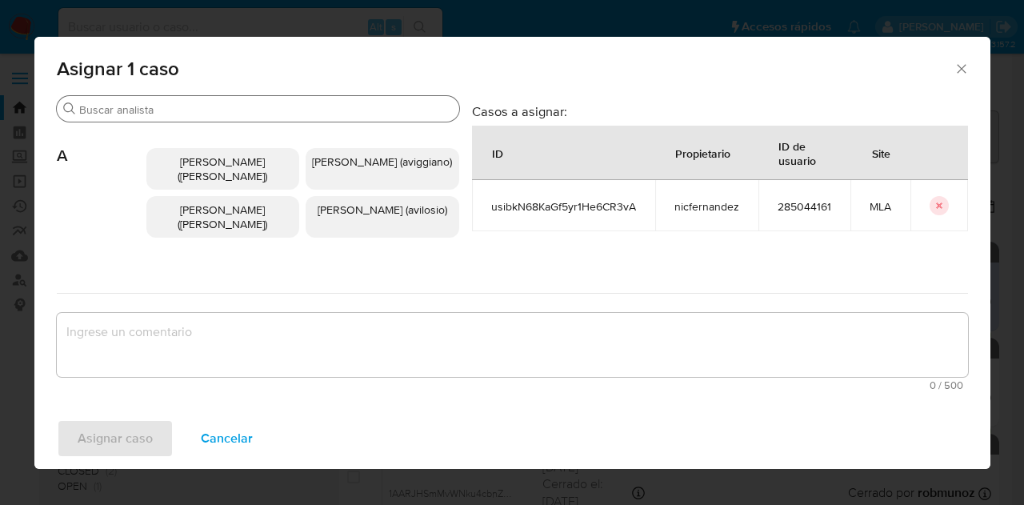
click at [168, 112] on input "Buscar" at bounding box center [265, 109] width 373 height 14
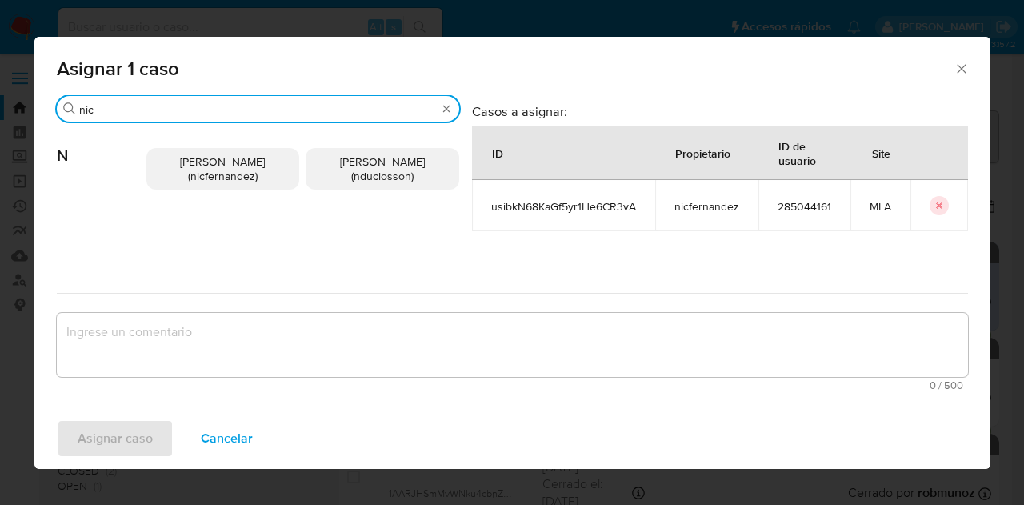
type input "nic"
click at [211, 166] on span "Nicolas Fernandez Allen (nicfernandez)" at bounding box center [222, 169] width 85 height 30
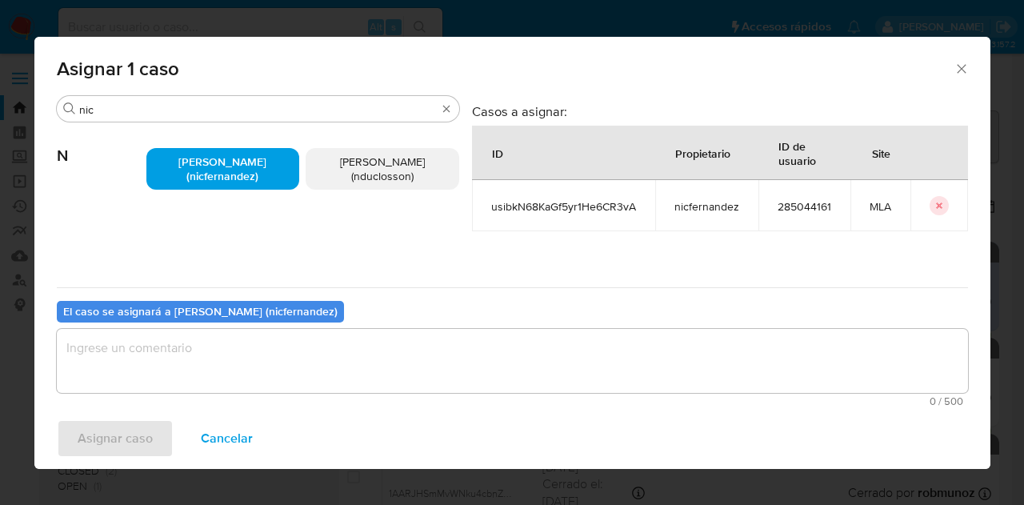
click at [240, 359] on textarea "assign-modal" at bounding box center [512, 361] width 911 height 64
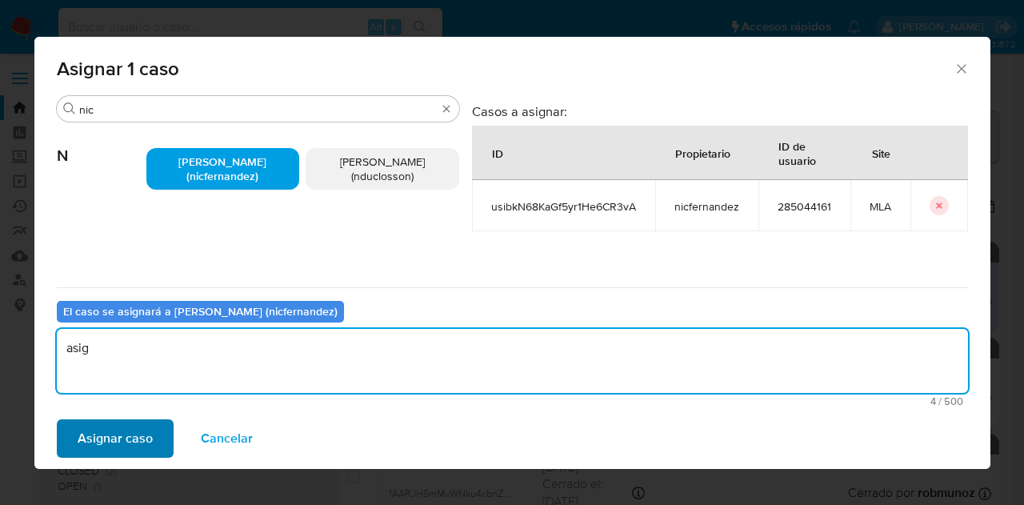
type textarea "asig"
click at [116, 439] on span "Asignar caso" at bounding box center [115, 438] width 75 height 35
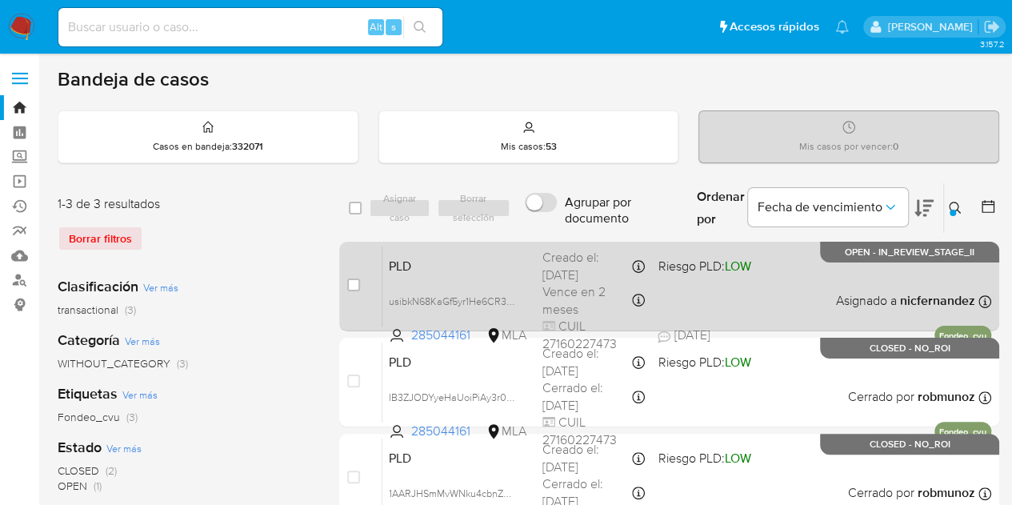
click at [439, 271] on span "PLD" at bounding box center [459, 264] width 141 height 21
click at [415, 268] on span "PLD" at bounding box center [459, 264] width 141 height 21
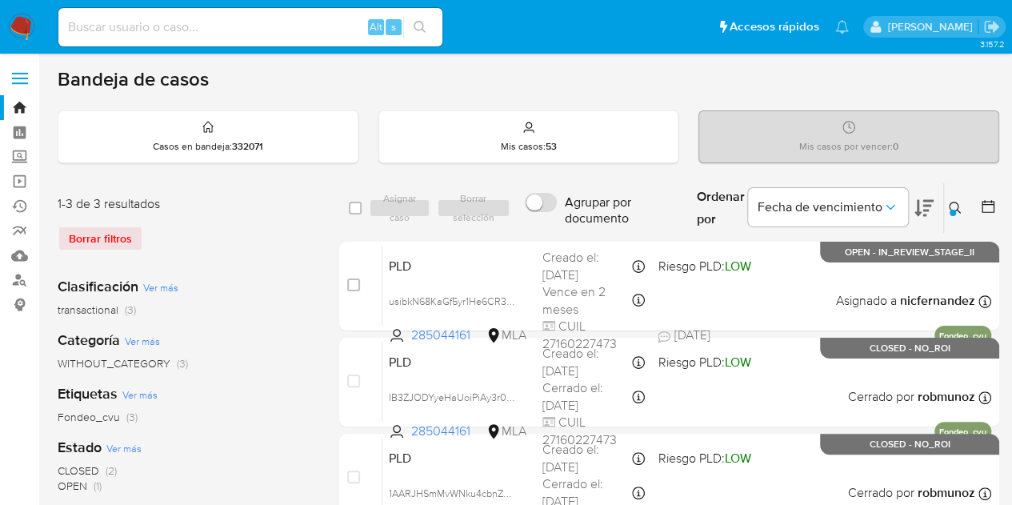
click at [953, 212] on div at bounding box center [952, 213] width 6 height 6
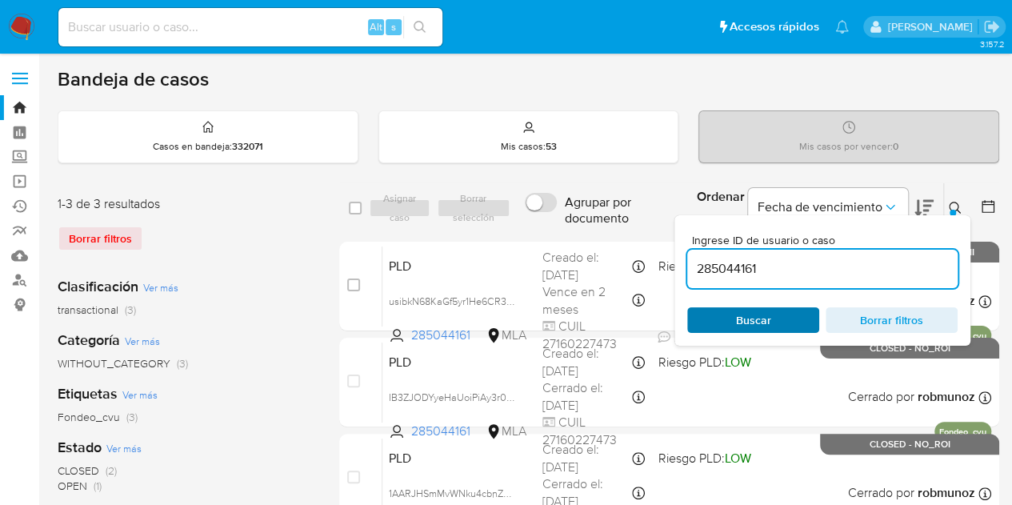
click at [779, 317] on span "Buscar" at bounding box center [753, 320] width 110 height 22
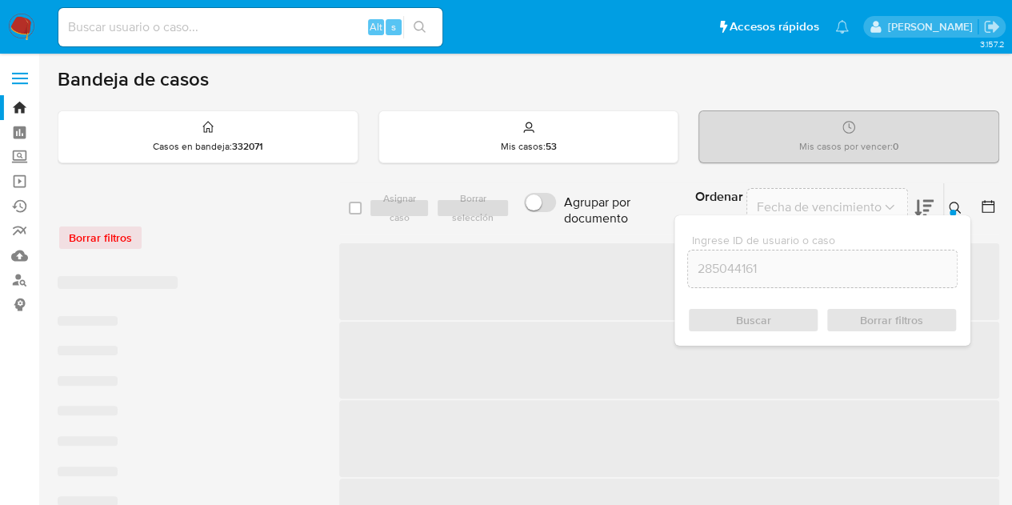
click at [953, 202] on icon at bounding box center [954, 208] width 13 height 13
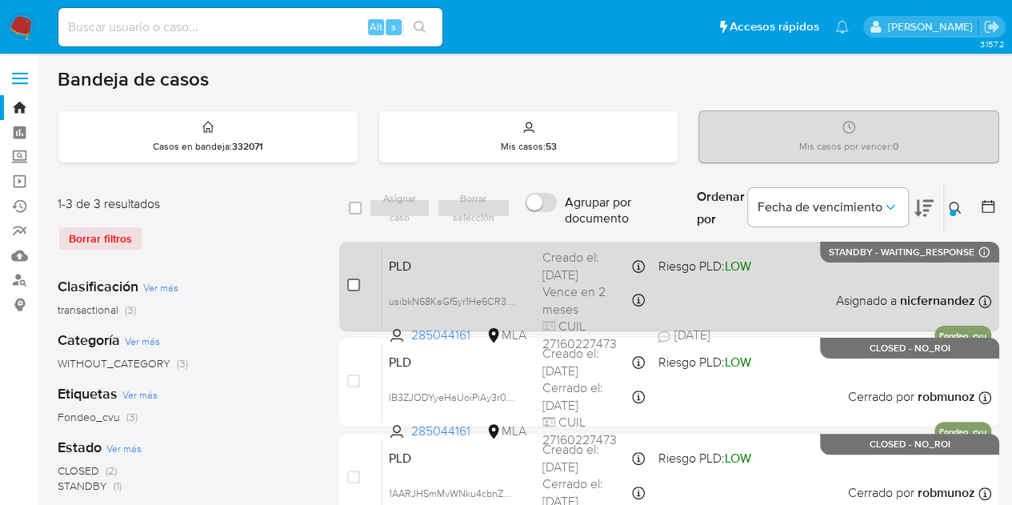
click at [352, 281] on input "checkbox" at bounding box center [353, 284] width 13 height 13
checkbox input "true"
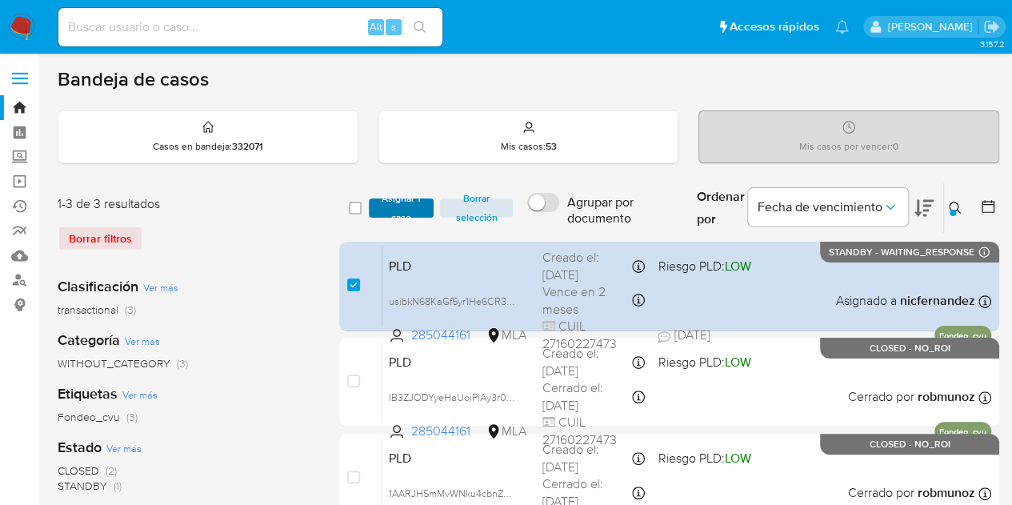
click at [409, 210] on span "Asignar 1 caso" at bounding box center [402, 208] width 50 height 16
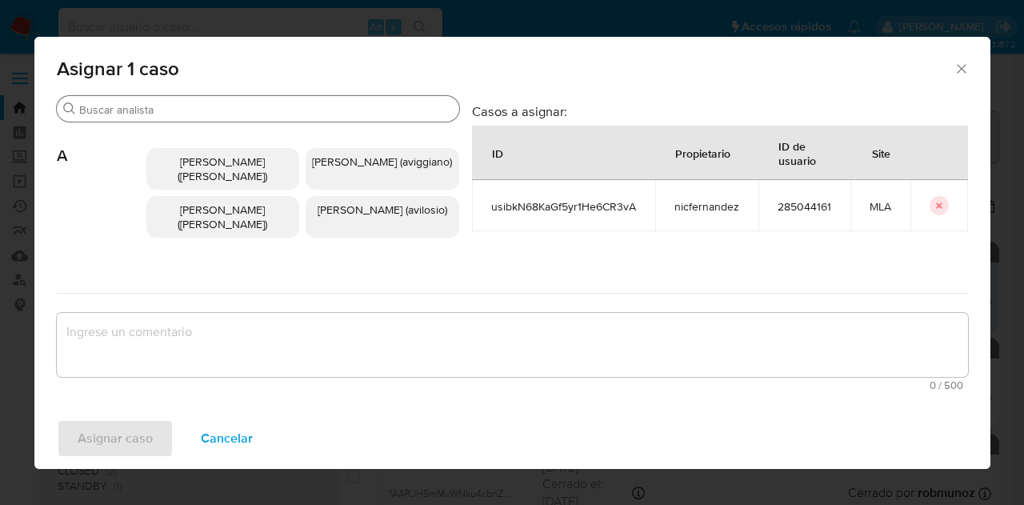
click at [169, 111] on input "Buscar" at bounding box center [265, 109] width 373 height 14
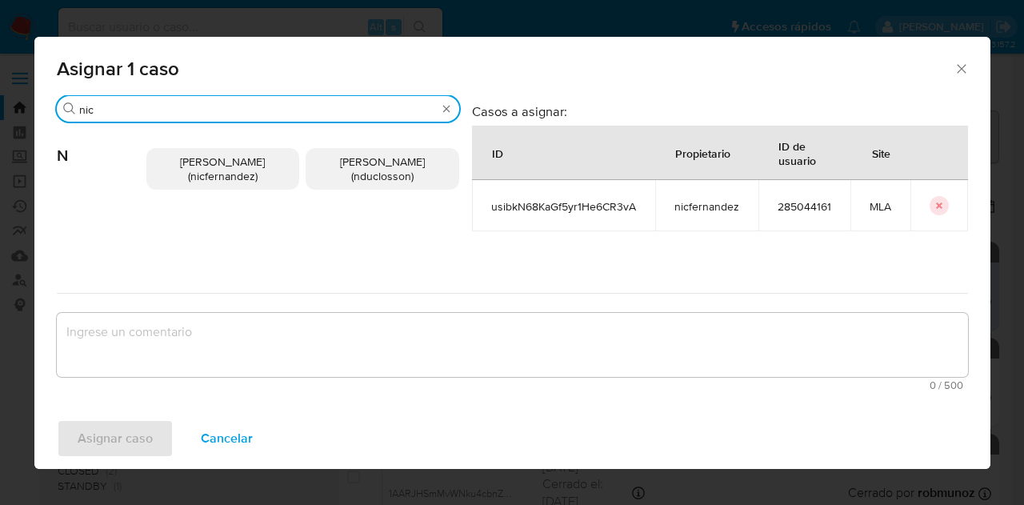
type input "nic"
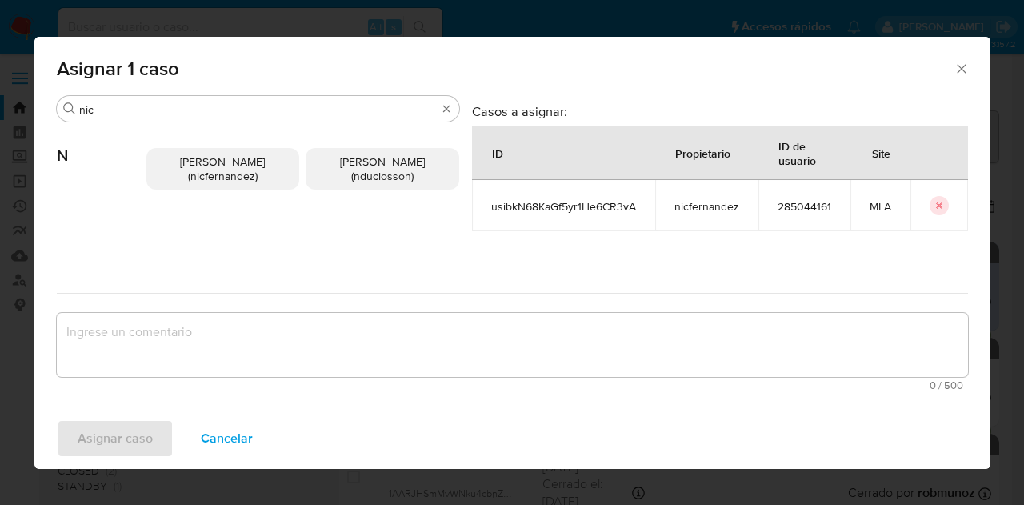
drag, startPoint x: 194, startPoint y: 170, endPoint x: 240, endPoint y: 280, distance: 119.4
click at [195, 170] on span "Nicolas Fernandez Allen (nicfernandez)" at bounding box center [222, 169] width 85 height 30
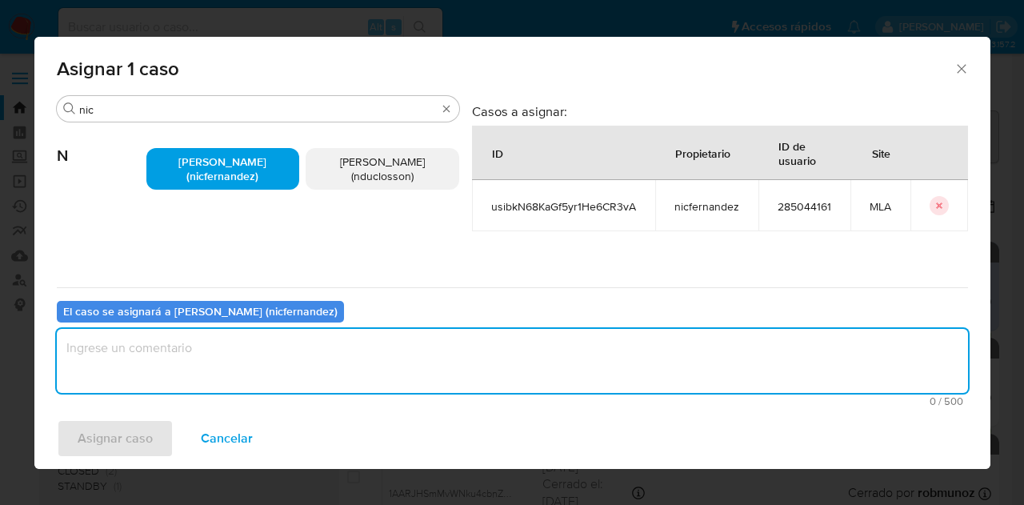
click at [262, 346] on textarea "assign-modal" at bounding box center [512, 361] width 911 height 64
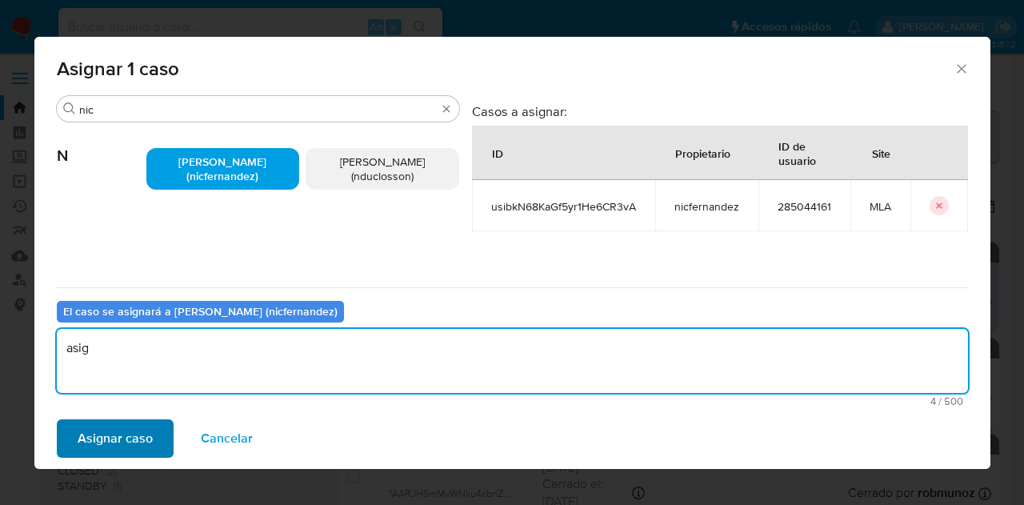
type textarea "asig"
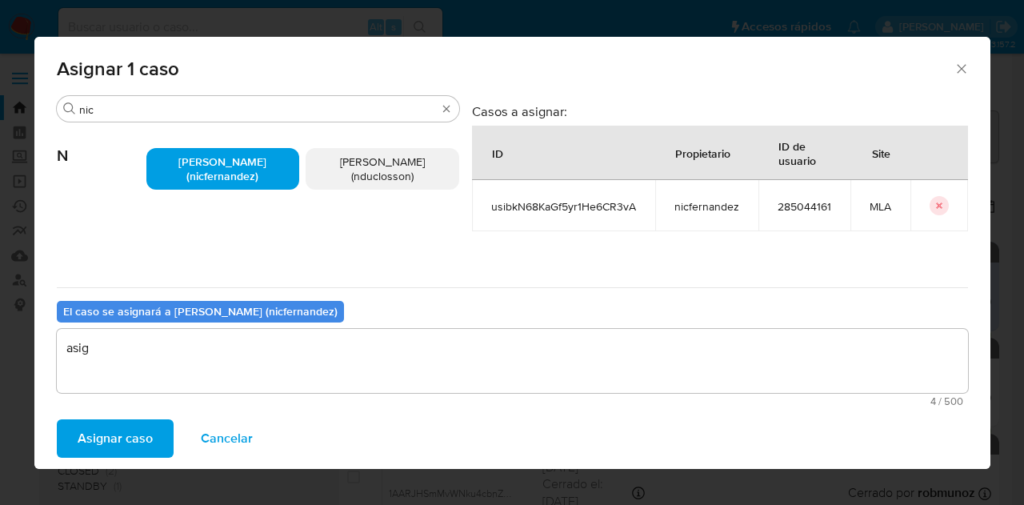
click at [102, 442] on span "Asignar caso" at bounding box center [115, 438] width 75 height 35
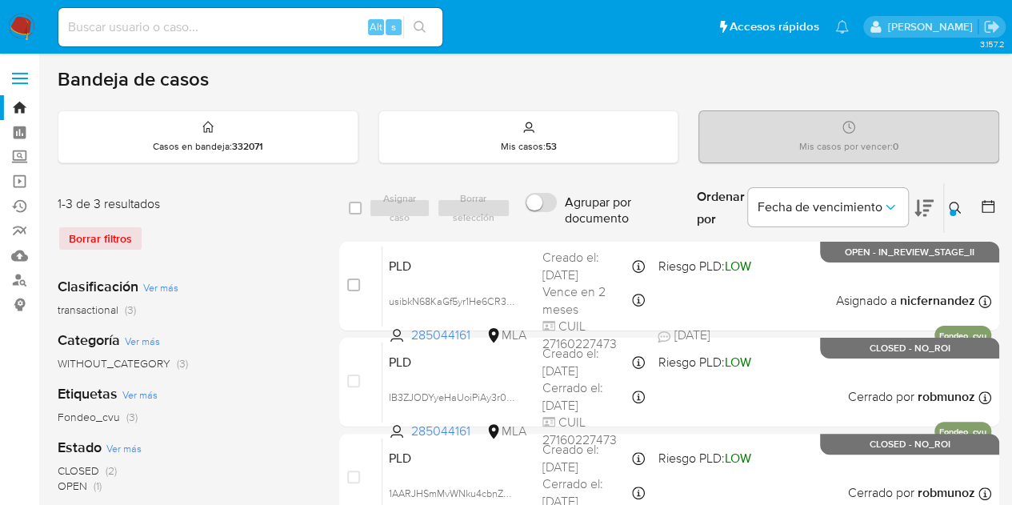
click at [959, 206] on icon at bounding box center [954, 208] width 13 height 13
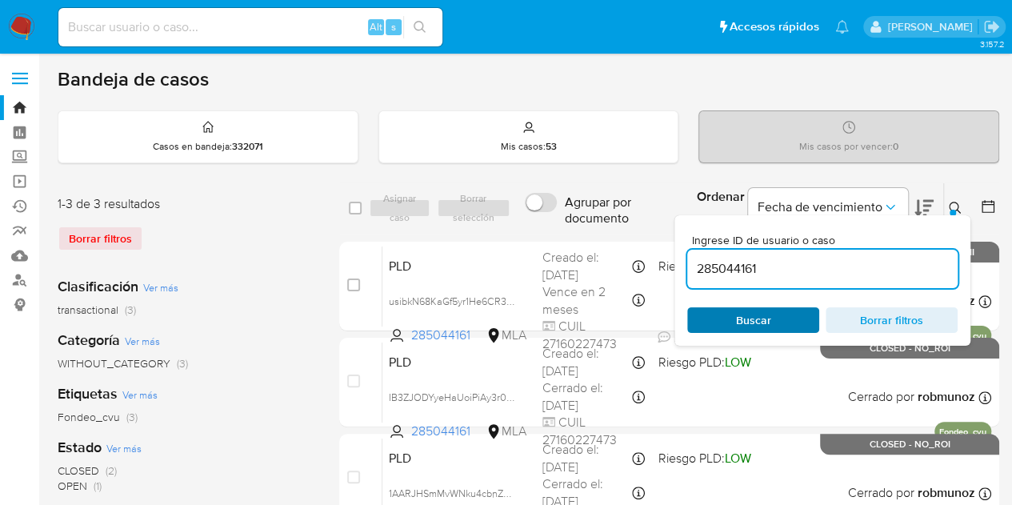
click at [724, 317] on span "Buscar" at bounding box center [753, 320] width 110 height 22
drag, startPoint x: 956, startPoint y: 198, endPoint x: 838, endPoint y: 235, distance: 124.2
click at [956, 198] on button at bounding box center [957, 207] width 26 height 19
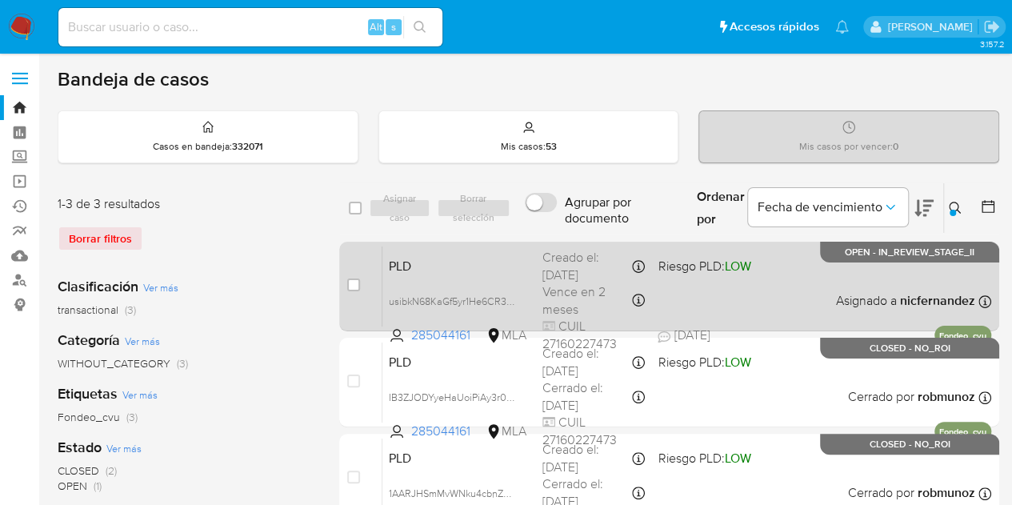
click at [494, 283] on div "PLD usibkN68KaGf5yr1He6CR3vA 285044161 MLA Riesgo PLD: LOW Creado el: 12/08/202…" at bounding box center [686, 285] width 609 height 81
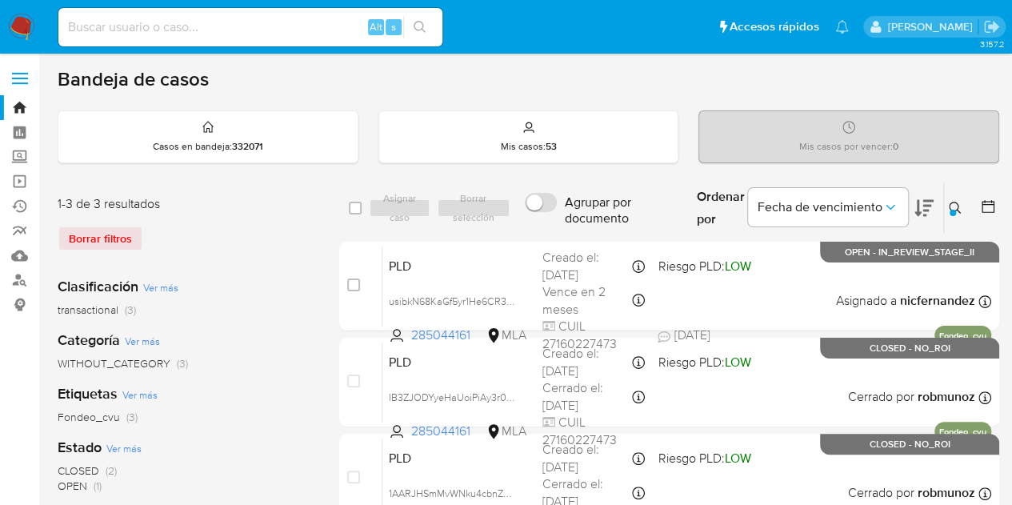
click at [957, 206] on icon at bounding box center [954, 208] width 12 height 12
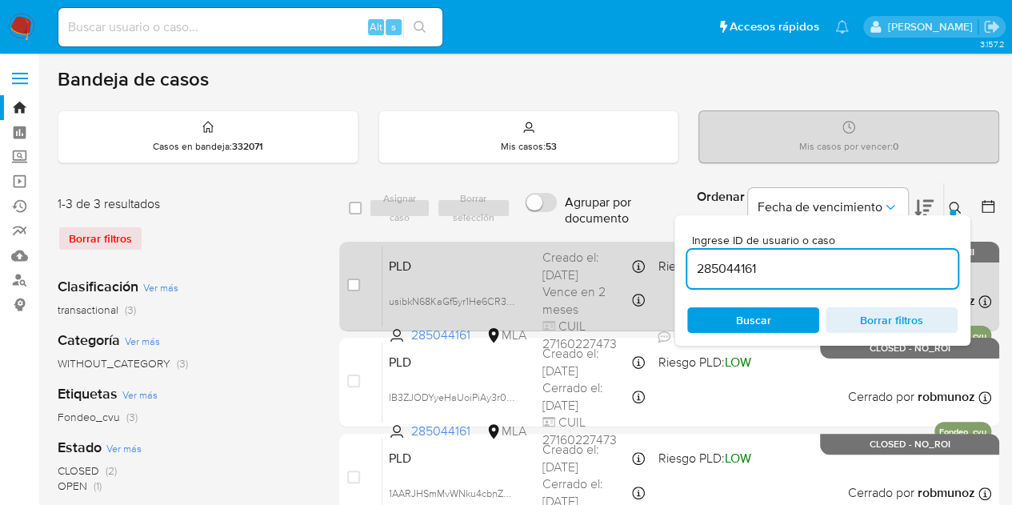
drag, startPoint x: 760, startPoint y: 268, endPoint x: 629, endPoint y: 243, distance: 132.7
click at [629, 243] on div "select-all-cases-checkbox Asignar caso Borrar selección Agrupar por documento O…" at bounding box center [669, 355] width 660 height 347
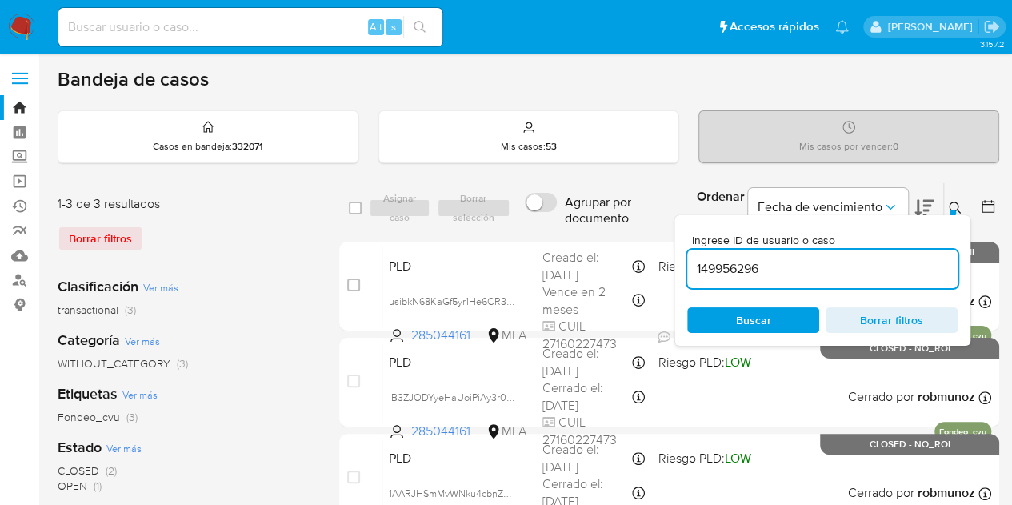
type input "149956296"
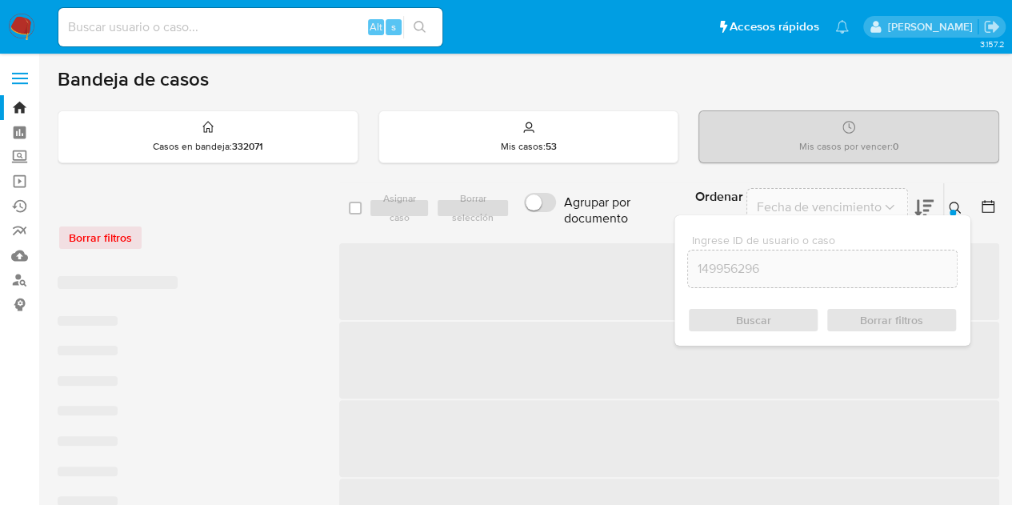
click at [950, 210] on div at bounding box center [952, 213] width 6 height 6
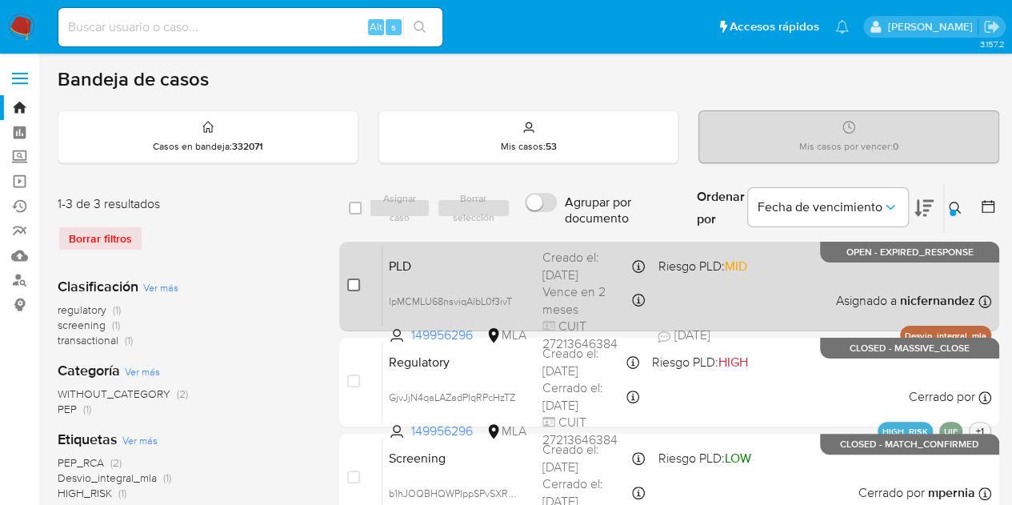
click at [348, 283] on input "checkbox" at bounding box center [353, 284] width 13 height 13
checkbox input "true"
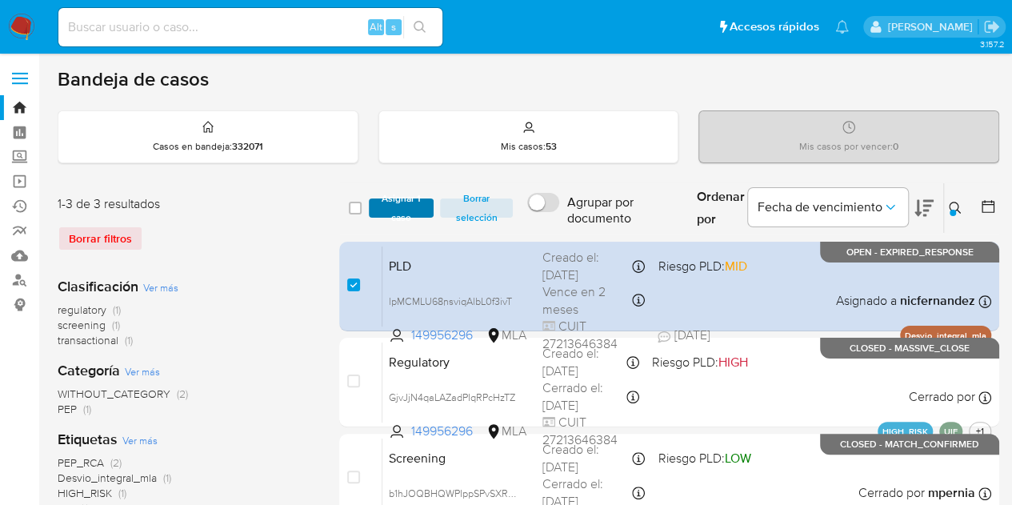
click at [387, 216] on span "Asignar 1 caso" at bounding box center [402, 208] width 50 height 16
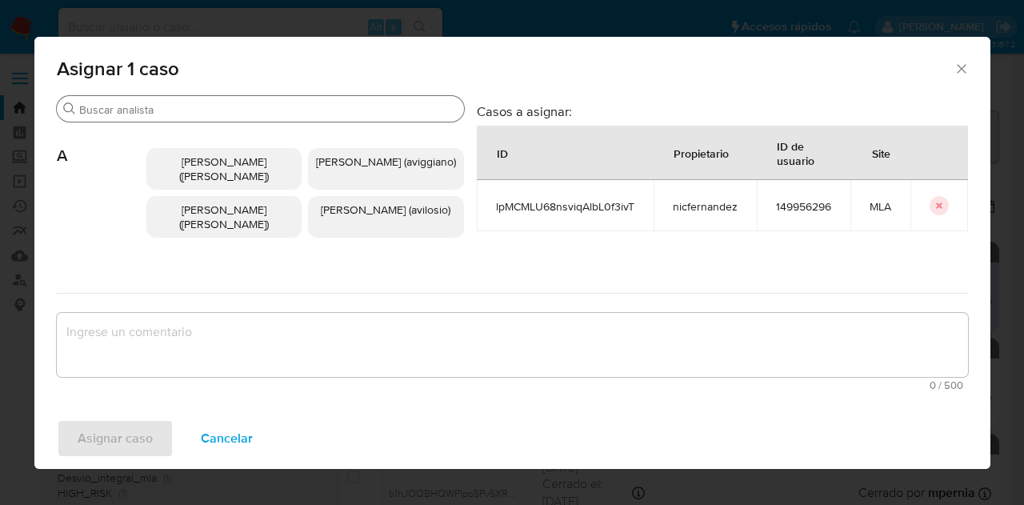
click at [194, 108] on input "Buscar" at bounding box center [268, 109] width 378 height 14
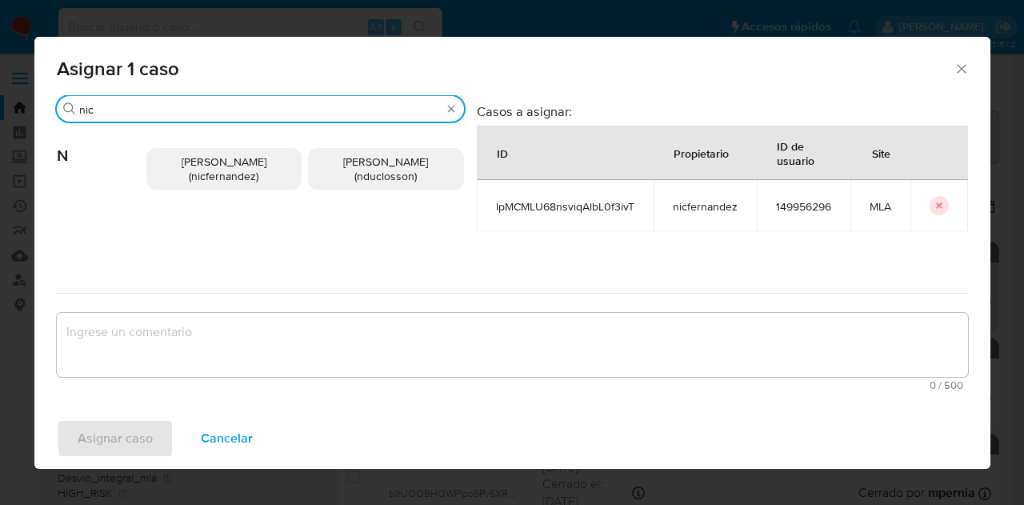
type input "nic"
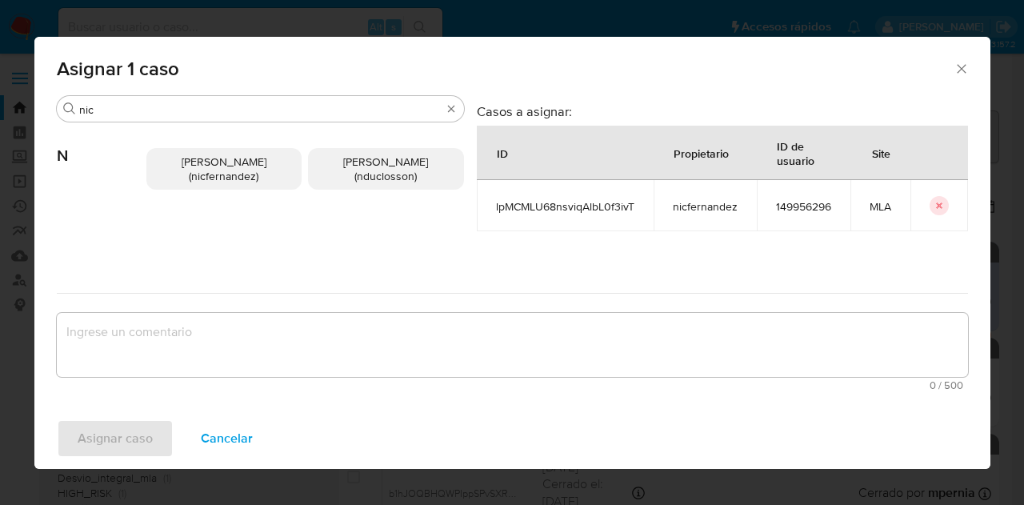
click at [221, 167] on span "Nicolas Fernandez Allen (nicfernandez)" at bounding box center [224, 169] width 85 height 30
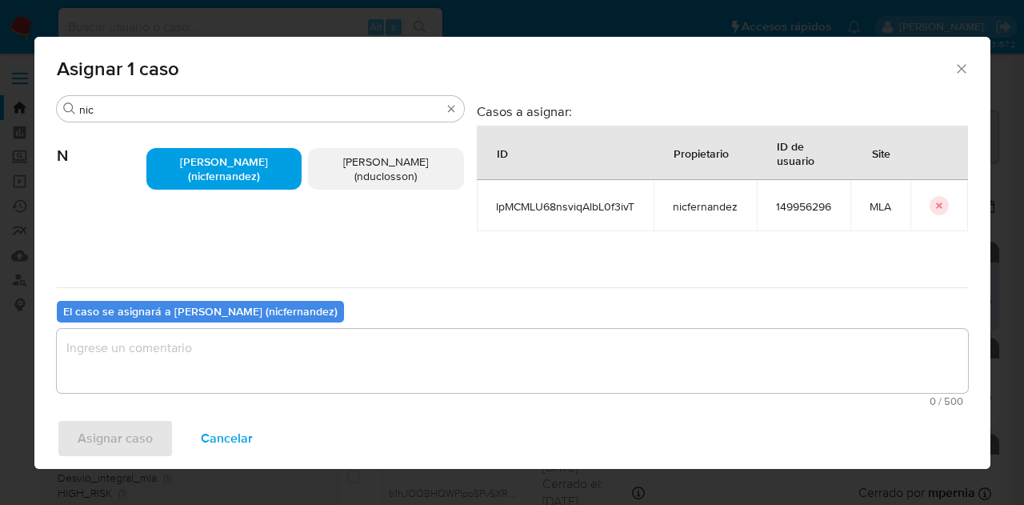
click at [305, 385] on textarea "assign-modal" at bounding box center [512, 361] width 911 height 64
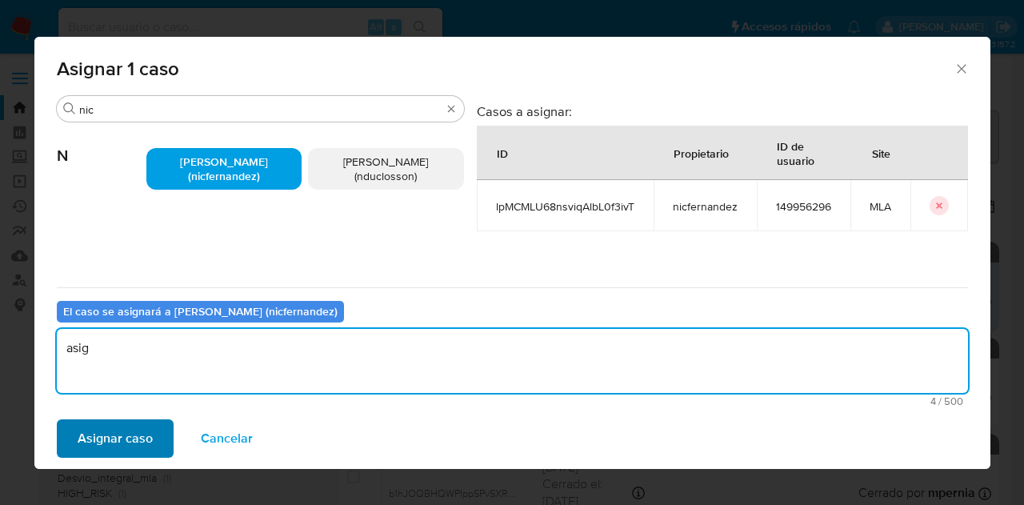
type textarea "asig"
click at [119, 439] on span "Asignar caso" at bounding box center [115, 438] width 75 height 35
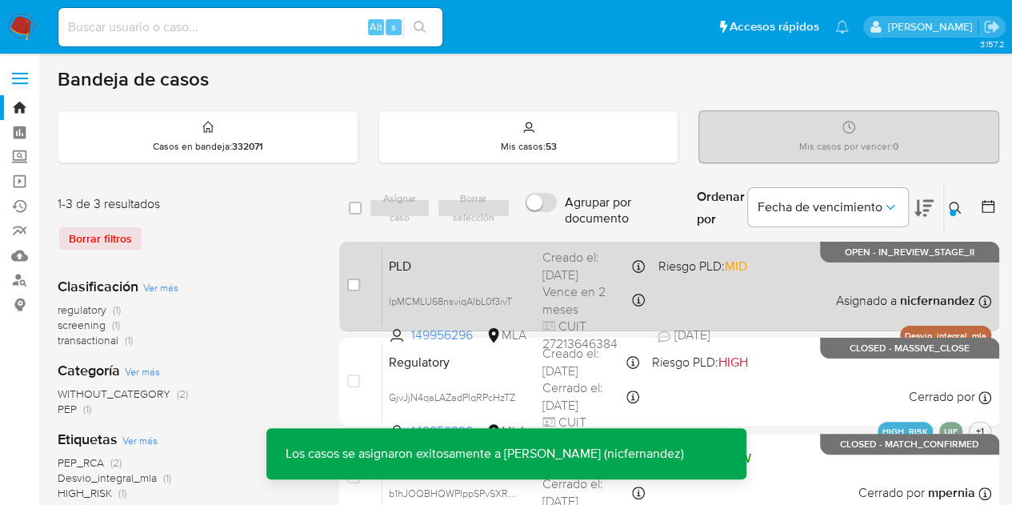
click at [422, 276] on div "PLD lpMCMLU68nsviqAlbL0f3ivT 149956296 MLA Riesgo PLD: MID Creado el: 12/08/202…" at bounding box center [686, 285] width 609 height 81
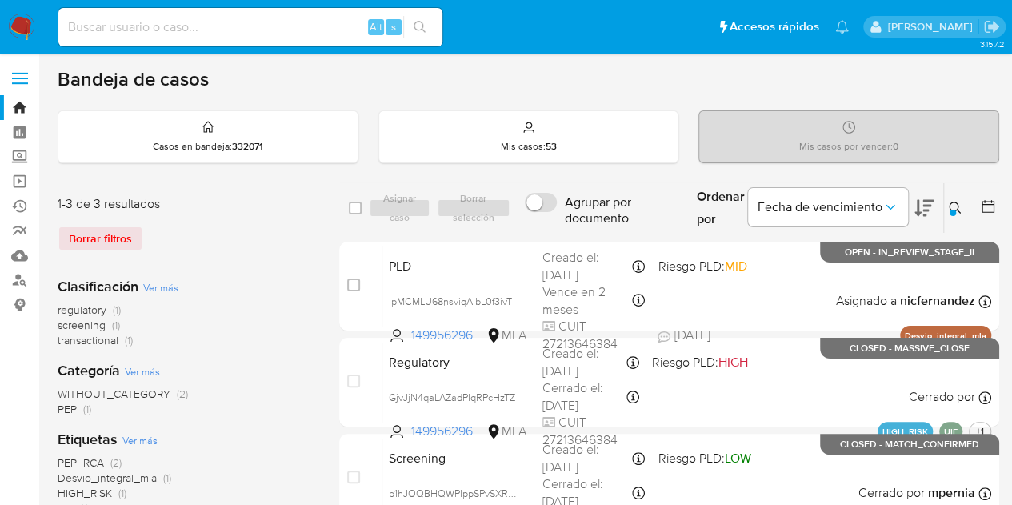
click at [956, 206] on icon at bounding box center [954, 208] width 13 height 13
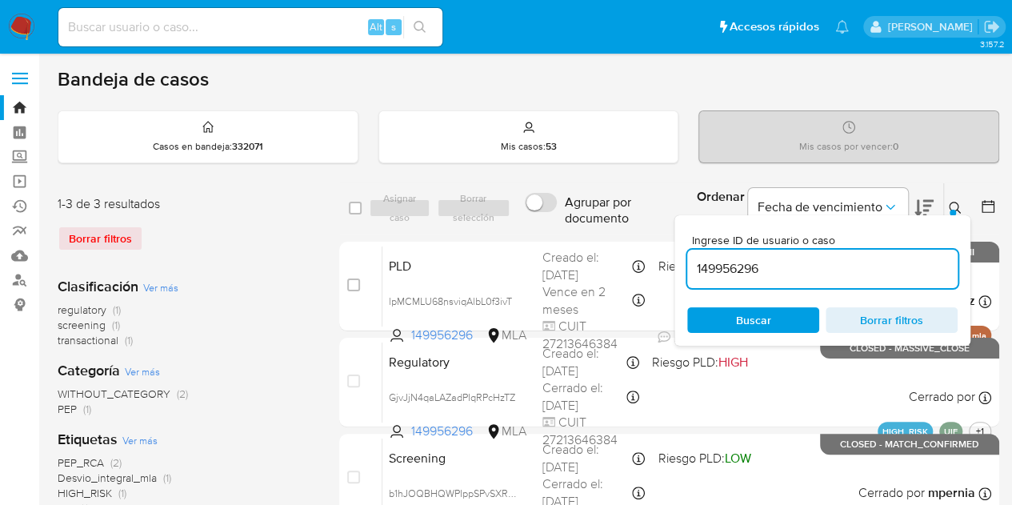
drag, startPoint x: 820, startPoint y: 269, endPoint x: 585, endPoint y: 213, distance: 242.4
click at [574, 213] on div "select-all-cases-checkbox Asignar caso Borrar selección Agrupar por documento O…" at bounding box center [669, 208] width 660 height 52
type input "1942633222"
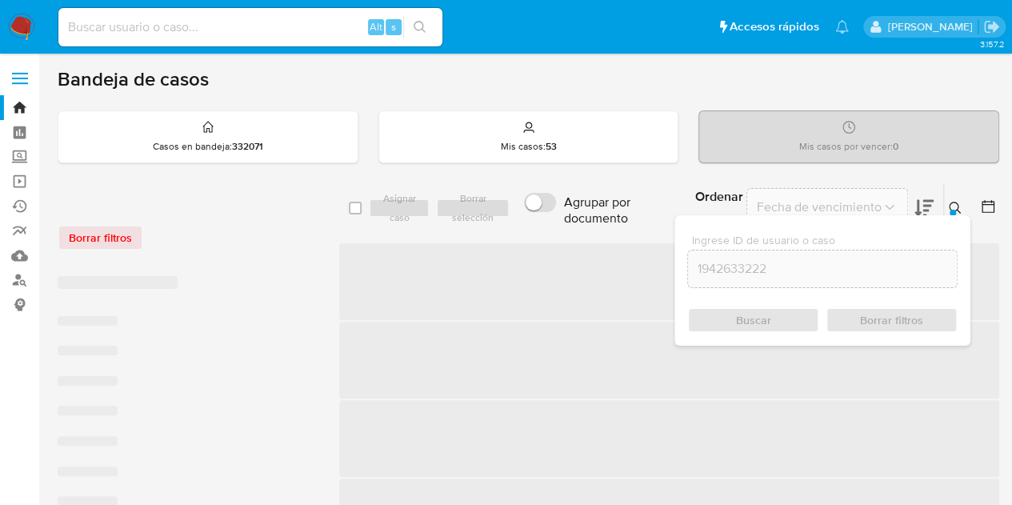
click at [960, 202] on icon at bounding box center [954, 208] width 13 height 13
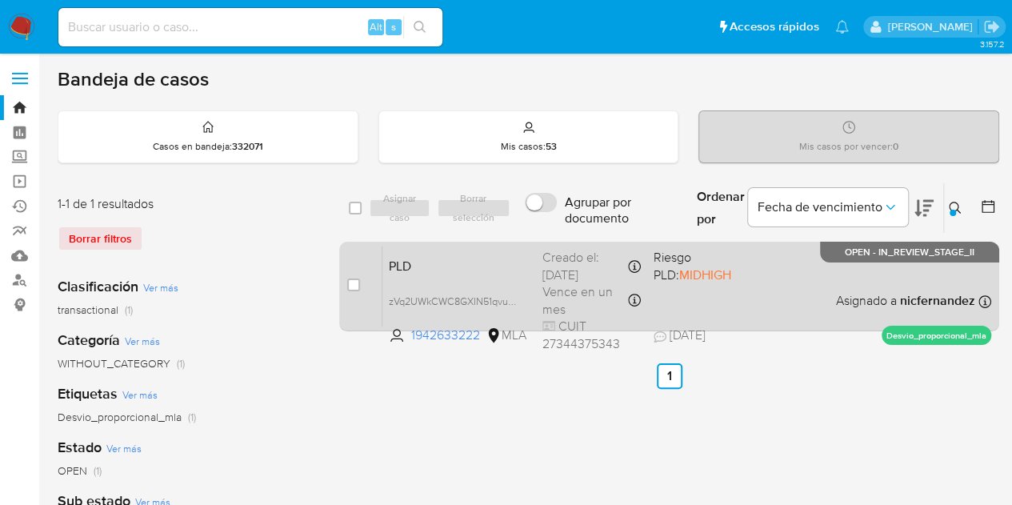
click at [493, 266] on span "PLD" at bounding box center [459, 264] width 141 height 21
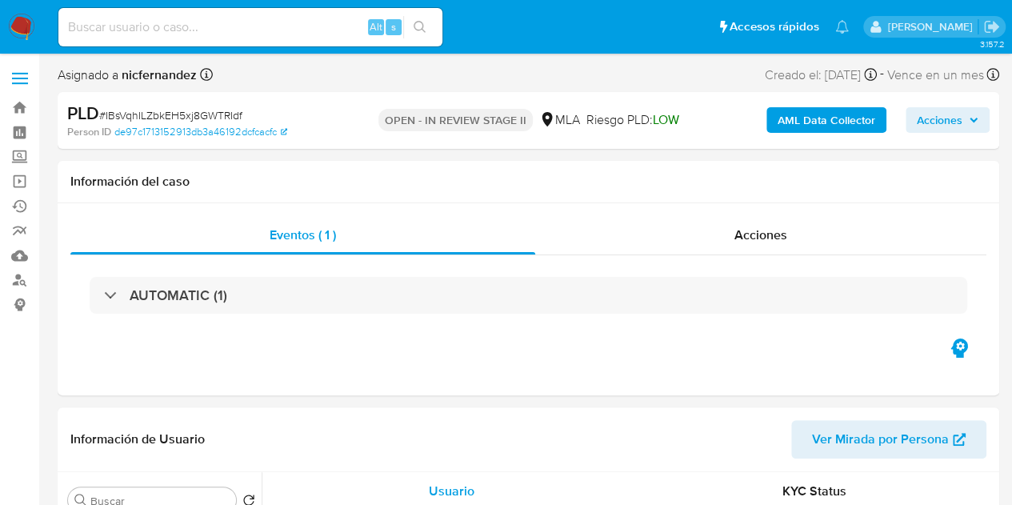
select select "10"
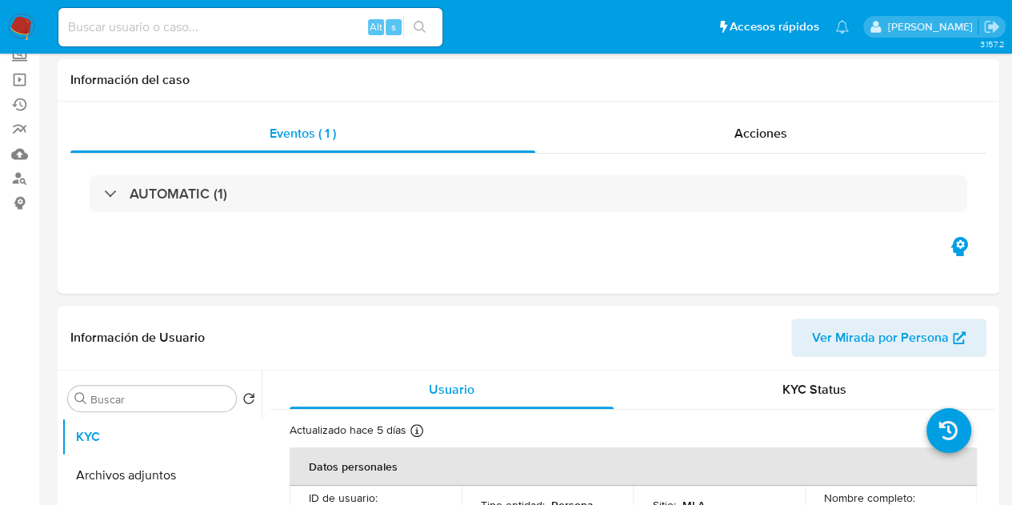
scroll to position [134, 0]
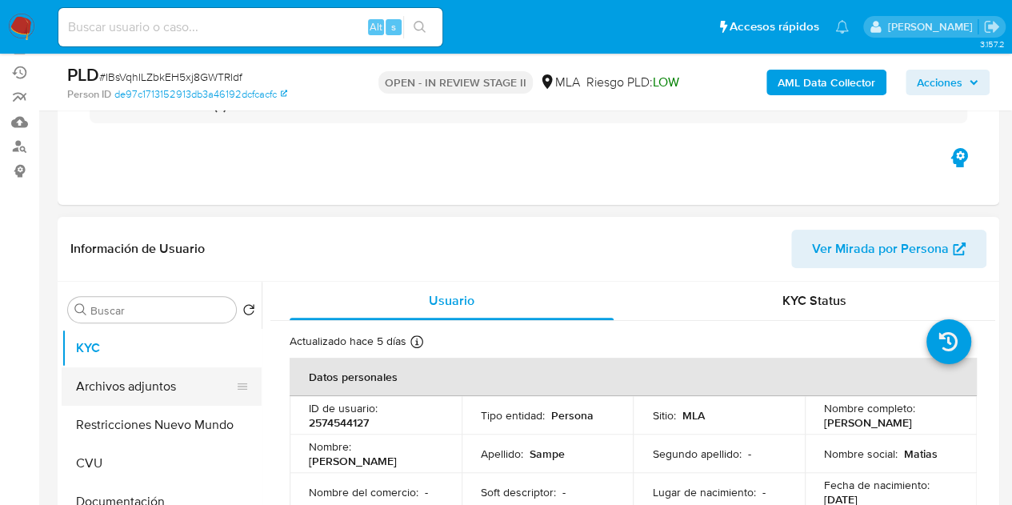
click at [139, 393] on button "Archivos adjuntos" at bounding box center [155, 386] width 187 height 38
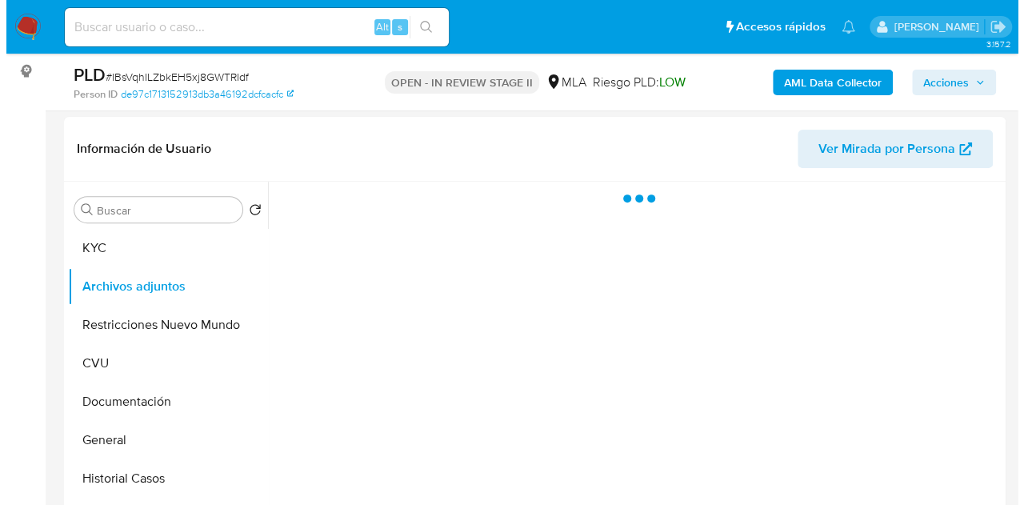
scroll to position [262, 0]
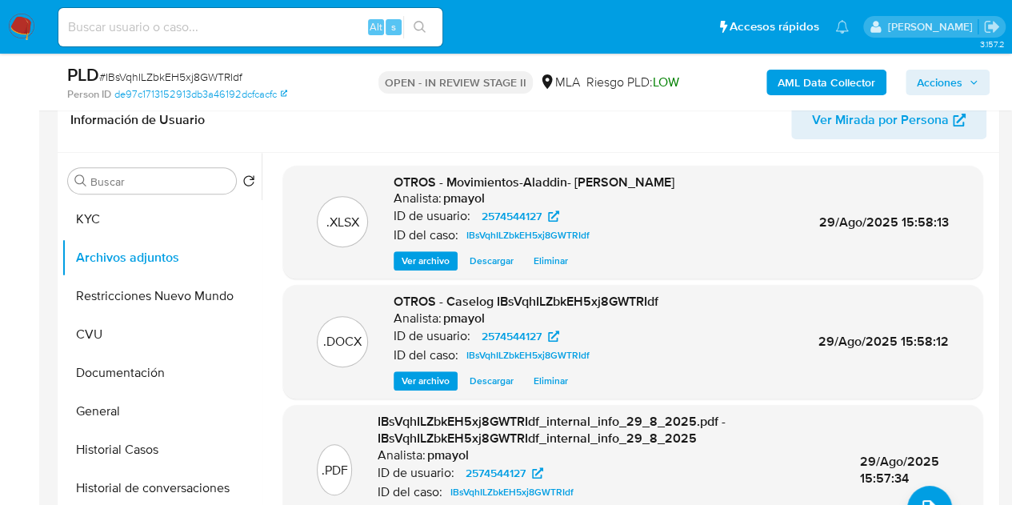
click at [924, 494] on button "upload-file" at bounding box center [929, 507] width 45 height 45
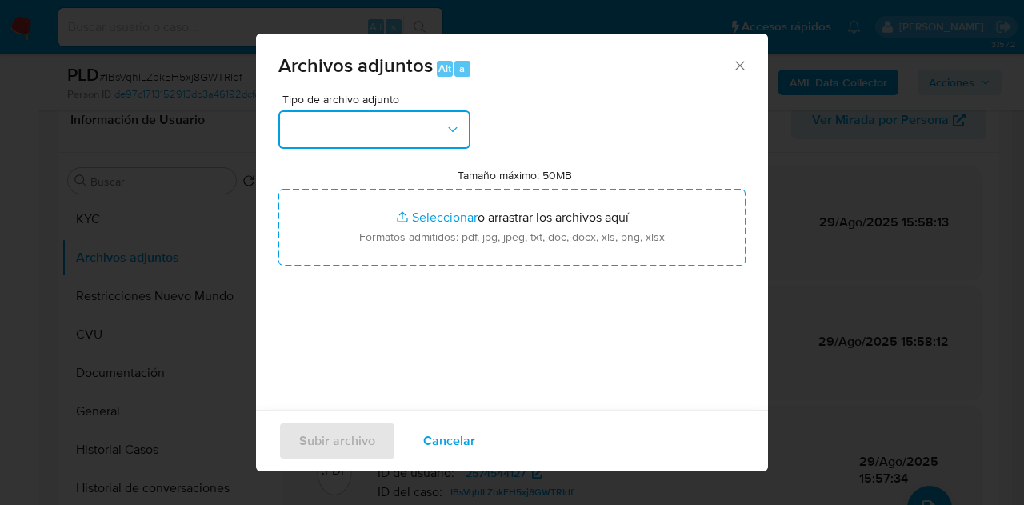
click at [416, 139] on button "button" at bounding box center [374, 129] width 192 height 38
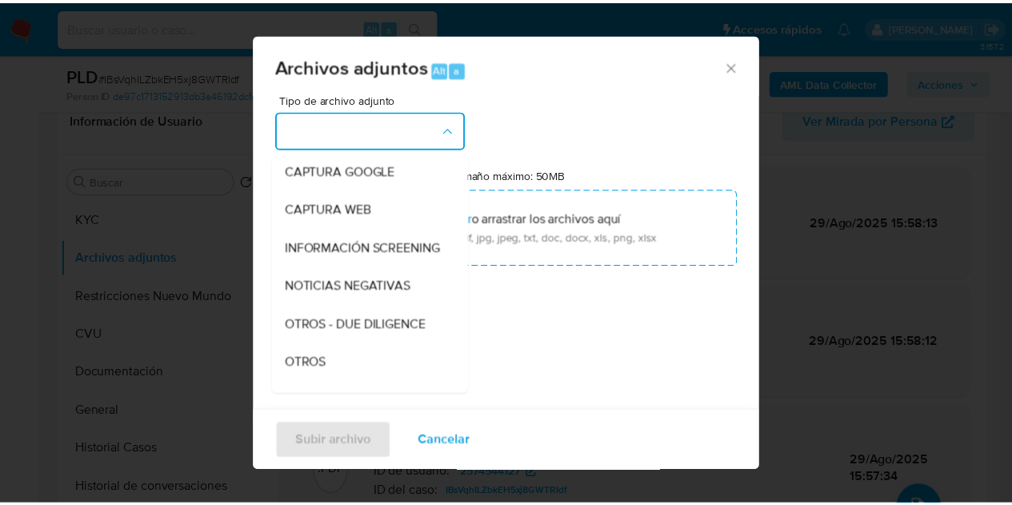
scroll to position [171, 0]
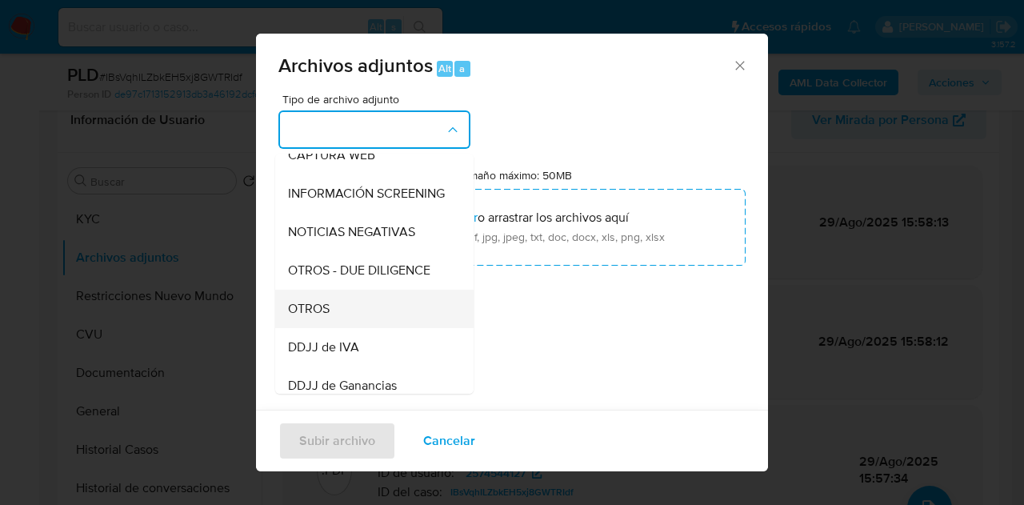
click at [394, 317] on div "OTROS" at bounding box center [369, 308] width 163 height 38
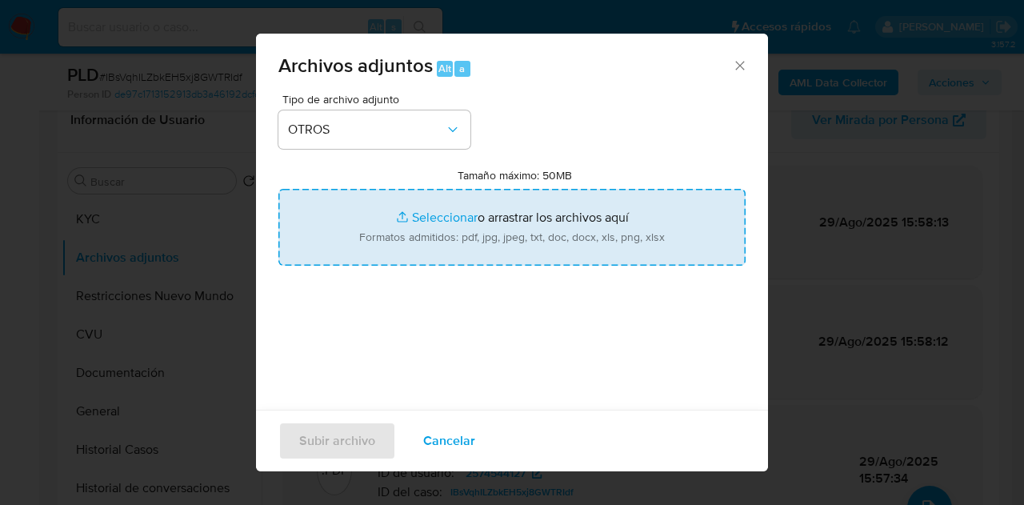
click at [409, 232] on input "Tamaño máximo: 50MB Seleccionar archivos" at bounding box center [511, 227] width 467 height 77
type input "C:\fakepath\Facturas.pdf"
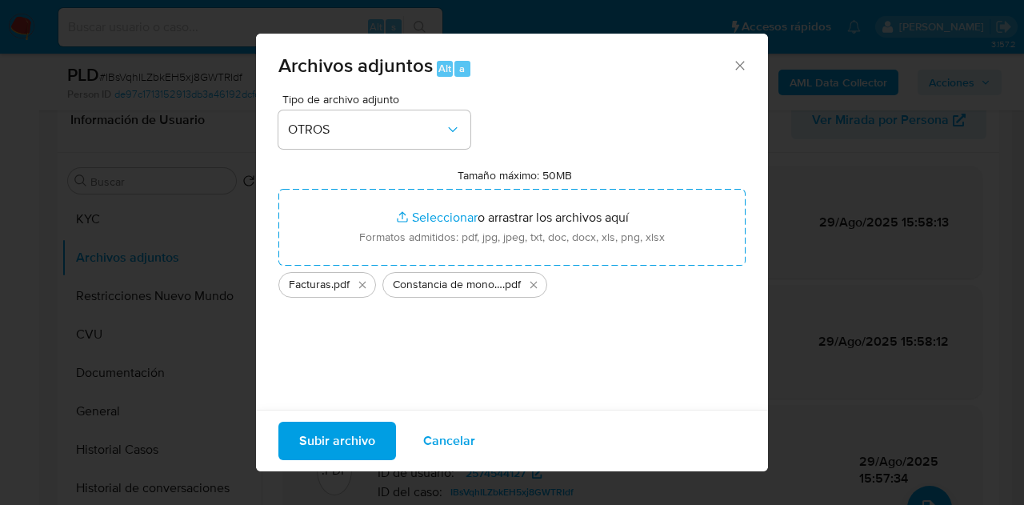
click at [349, 437] on span "Subir archivo" at bounding box center [337, 440] width 76 height 35
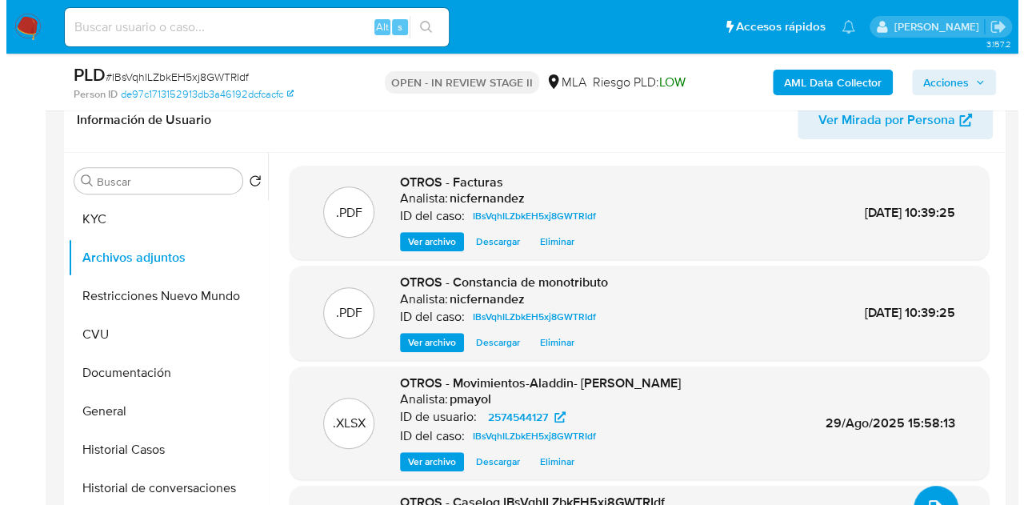
scroll to position [292, 0]
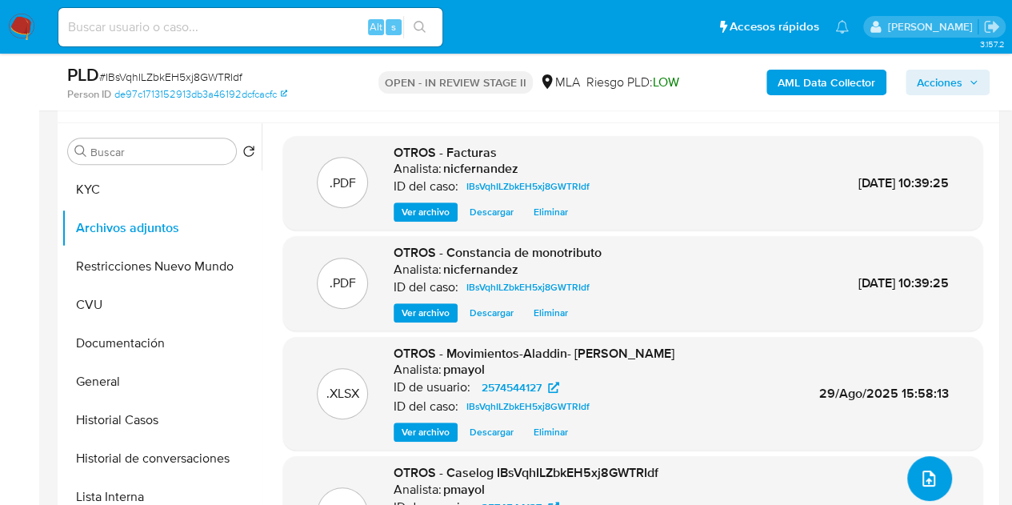
click at [934, 461] on button "upload-file" at bounding box center [929, 478] width 45 height 45
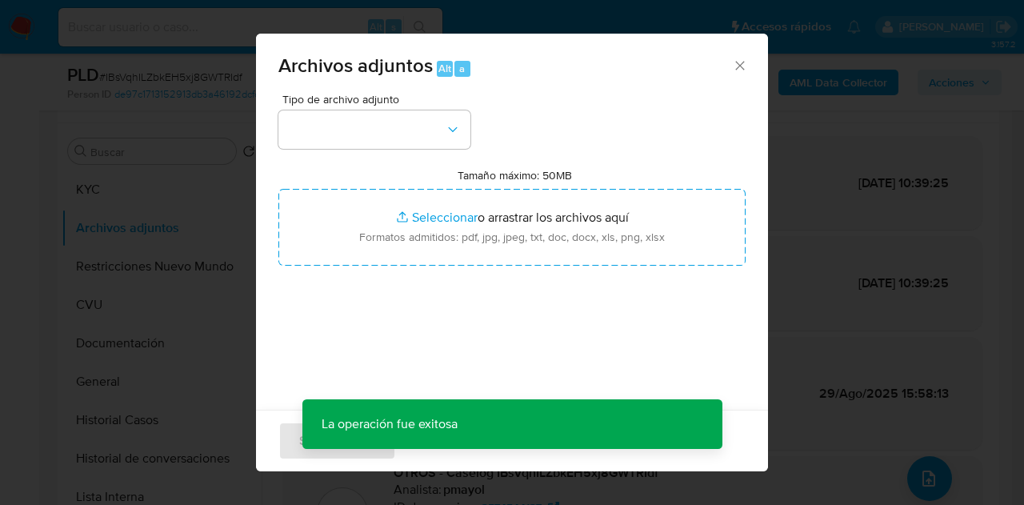
click at [474, 125] on div "Tipo de archivo adjunto Tamaño máximo: 50MB Seleccionar archivos Seleccionar o …" at bounding box center [511, 282] width 467 height 377
click at [465, 126] on button "button" at bounding box center [374, 129] width 192 height 38
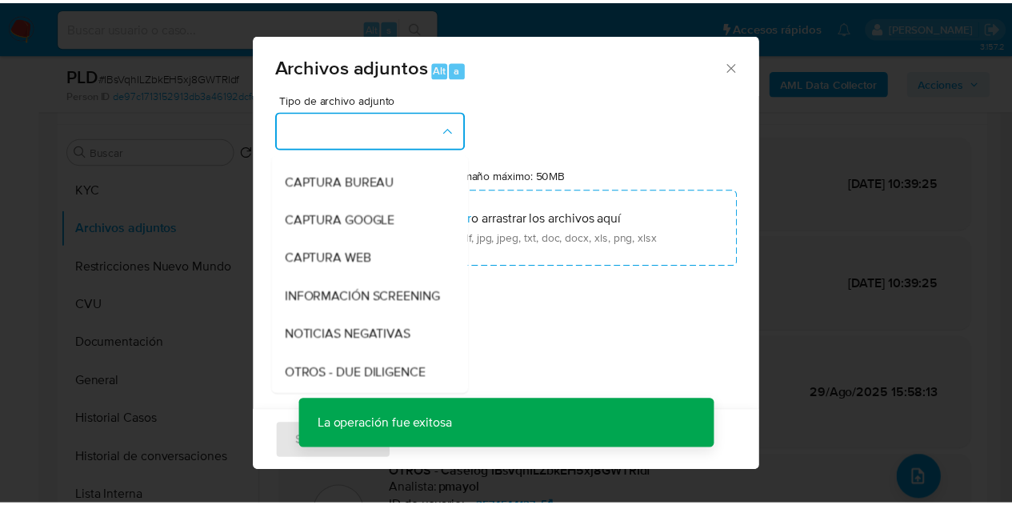
scroll to position [138, 0]
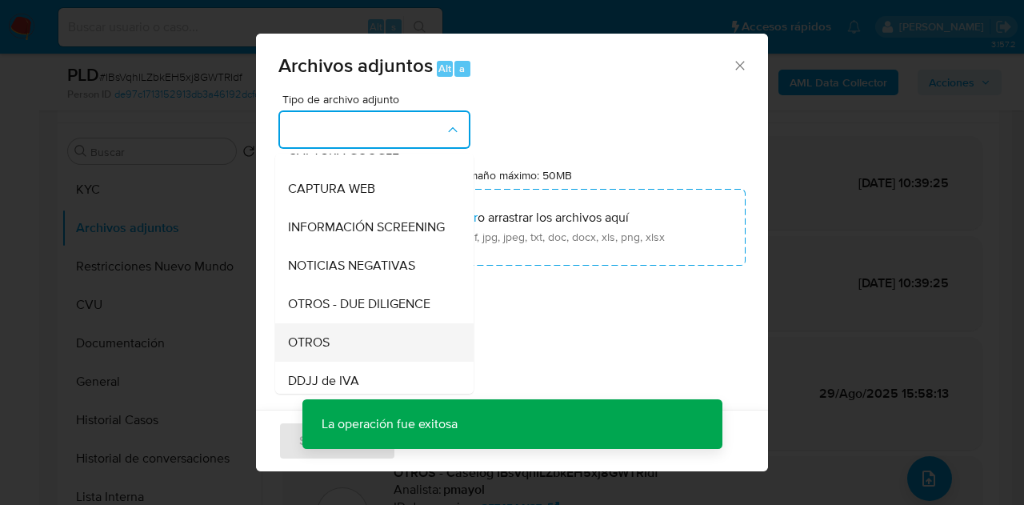
click at [329, 350] on span "OTROS" at bounding box center [309, 342] width 42 height 16
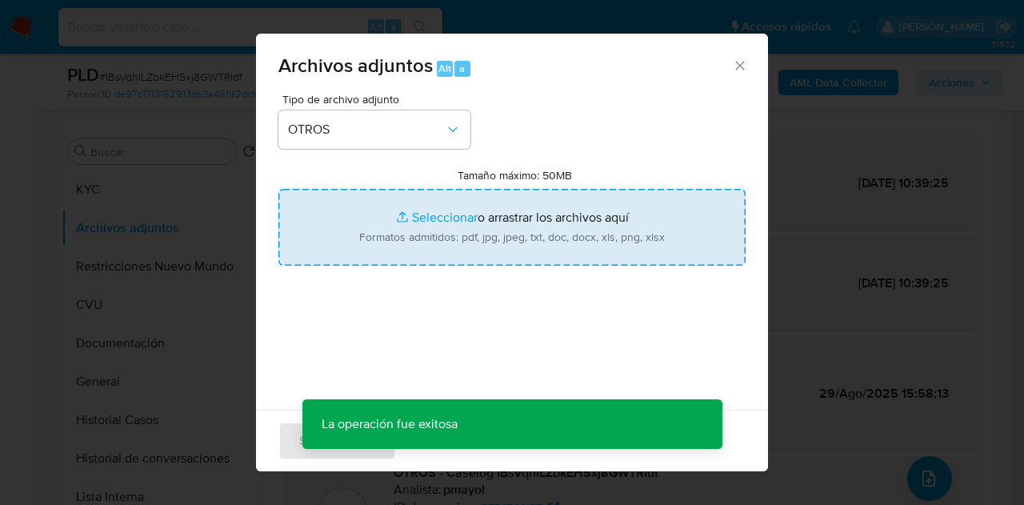
click at [411, 217] on input "Tamaño máximo: 50MB Seleccionar archivos" at bounding box center [511, 227] width 467 height 77
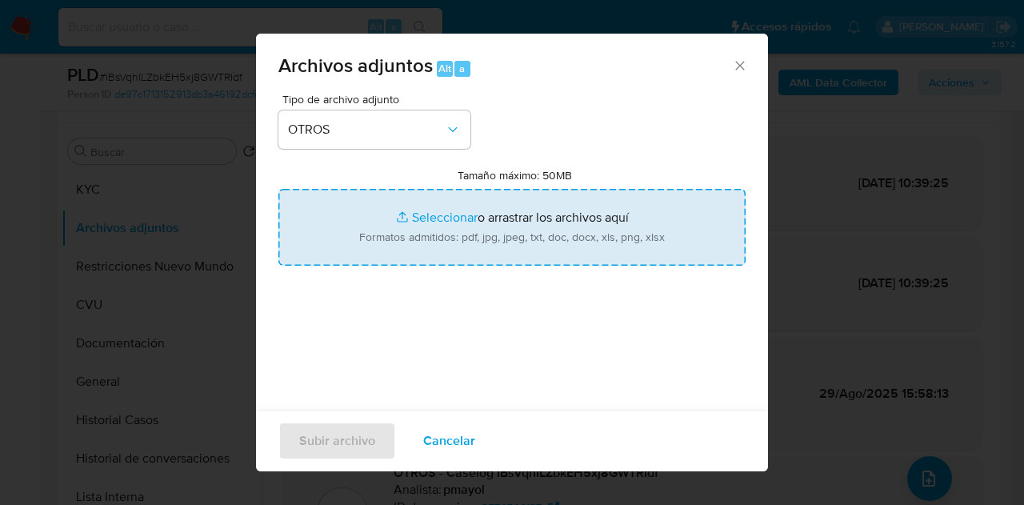
type input "C:\fakepath\Caselog IBsVqhILZbkEH5xj8GWTRIdf V2.docx"
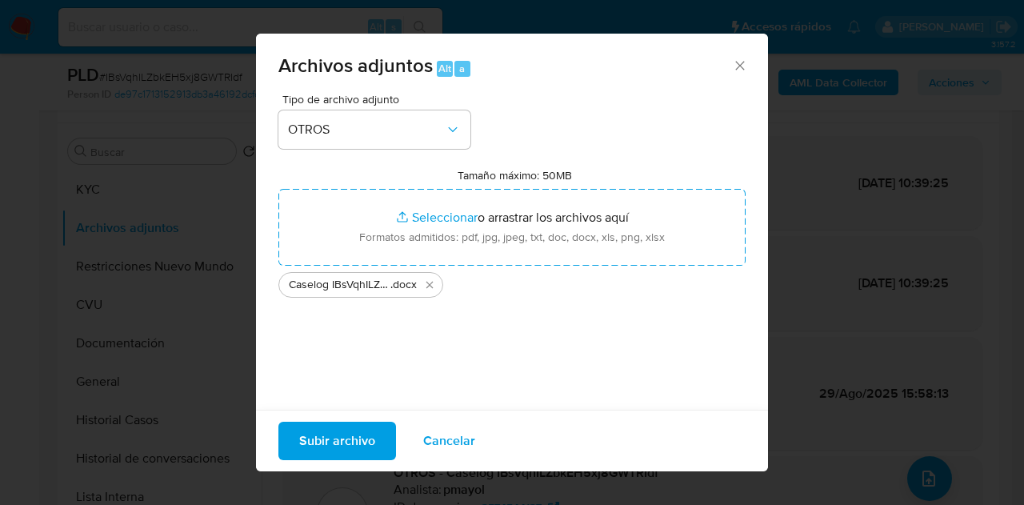
click at [329, 438] on span "Subir archivo" at bounding box center [337, 440] width 76 height 35
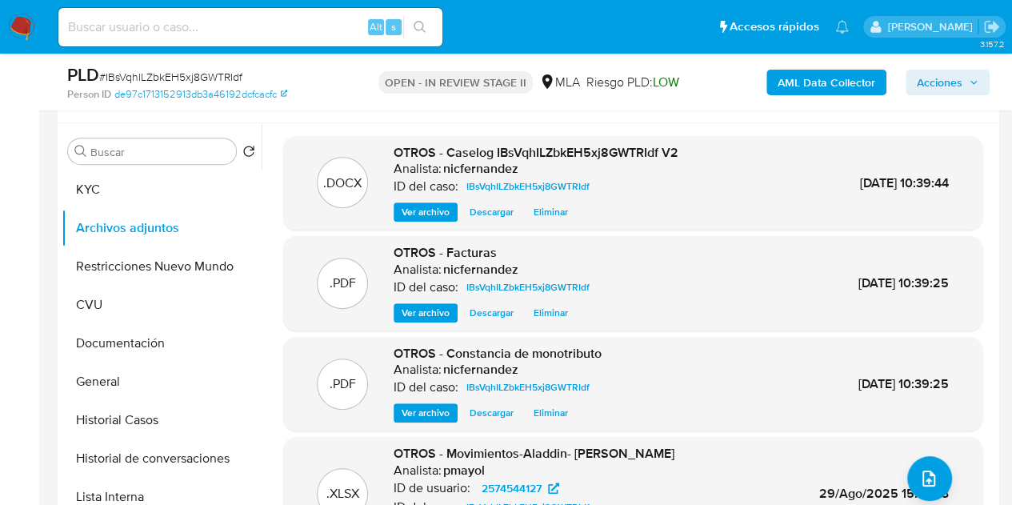
click at [426, 150] on span "OTROS - Caselog IBsVqhILZbkEH5xj8GWTRIdf V2" at bounding box center [535, 152] width 285 height 18
click at [936, 80] on span "Acciones" at bounding box center [939, 83] width 46 height 26
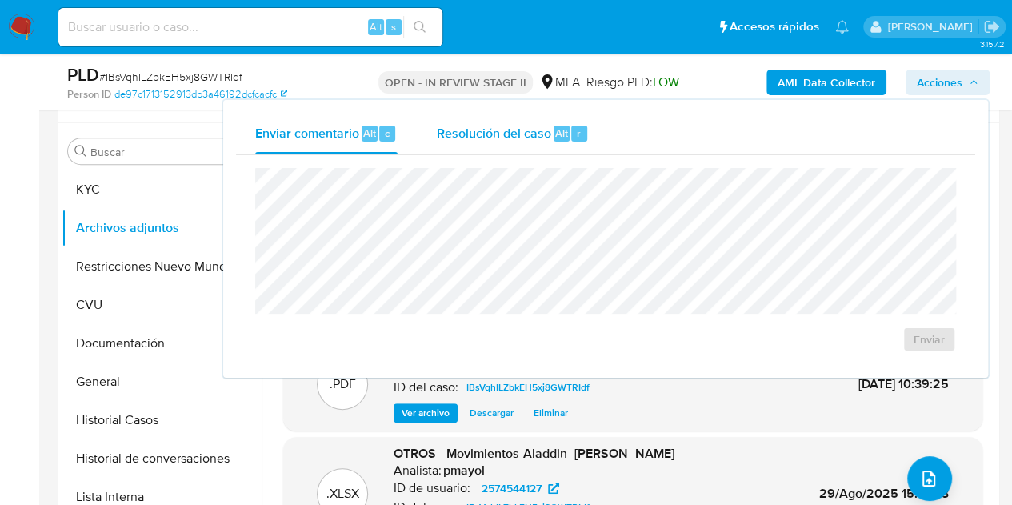
click at [478, 130] on span "Resolución del caso" at bounding box center [493, 132] width 114 height 18
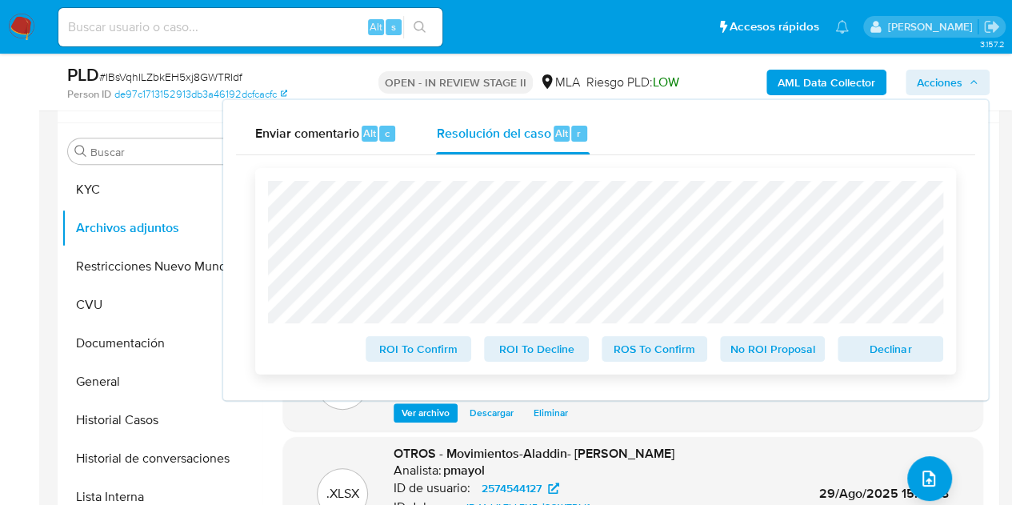
click at [652, 353] on span "ROS To Confirm" at bounding box center [654, 348] width 83 height 22
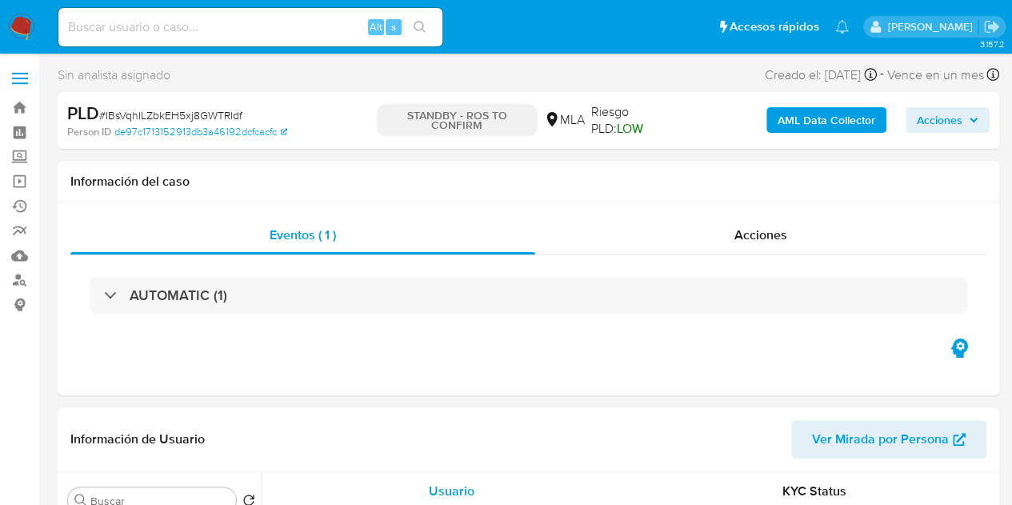
select select "10"
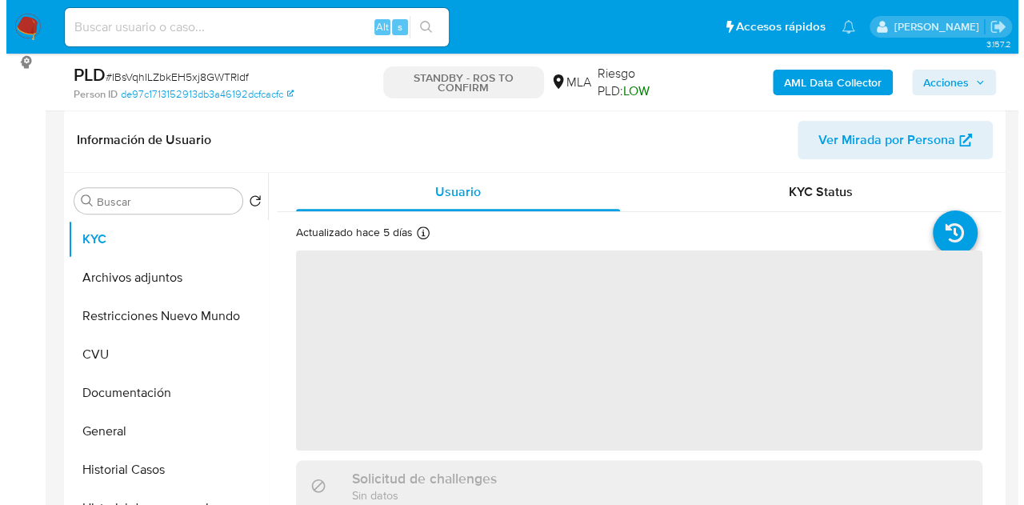
scroll to position [261, 0]
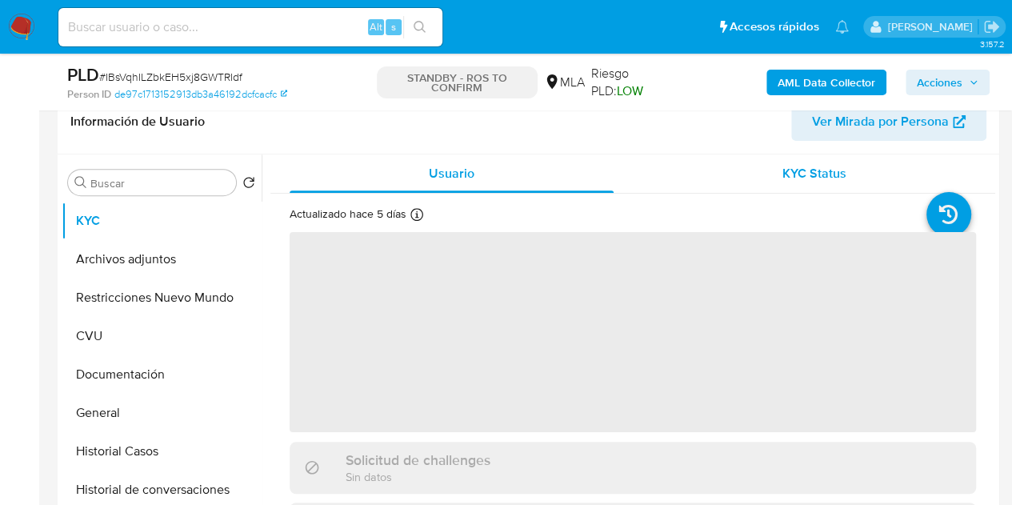
select select "10"
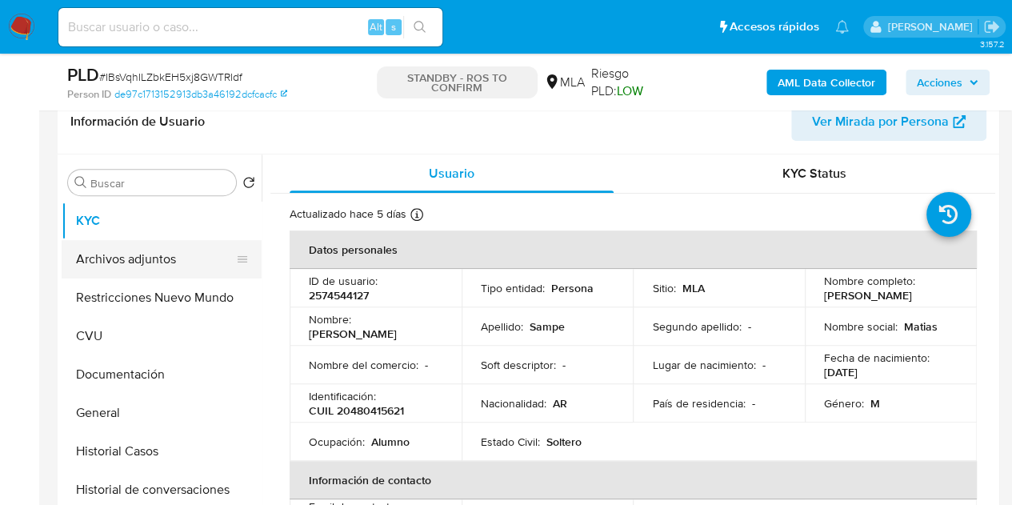
click at [110, 261] on button "Archivos adjuntos" at bounding box center [155, 259] width 187 height 38
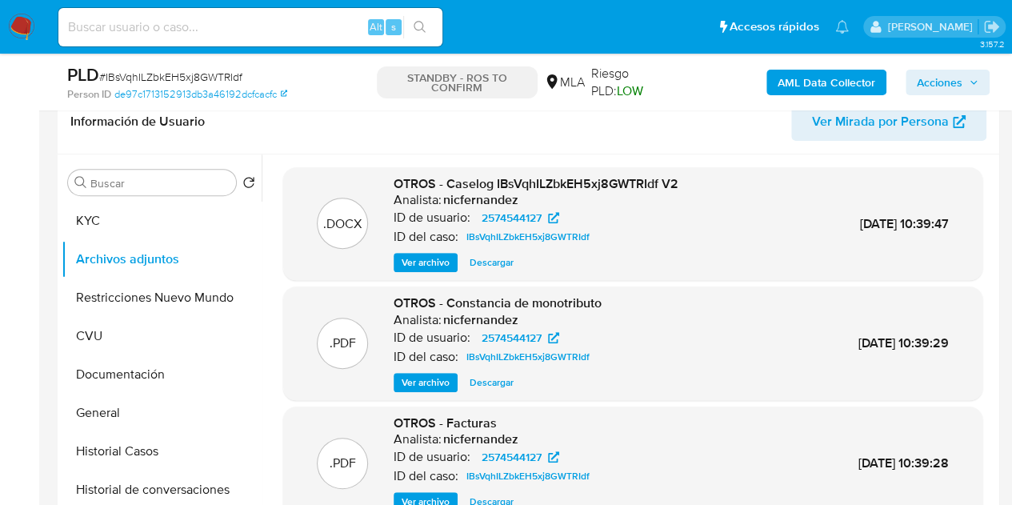
click at [419, 259] on span "Ver archivo" at bounding box center [425, 262] width 48 height 16
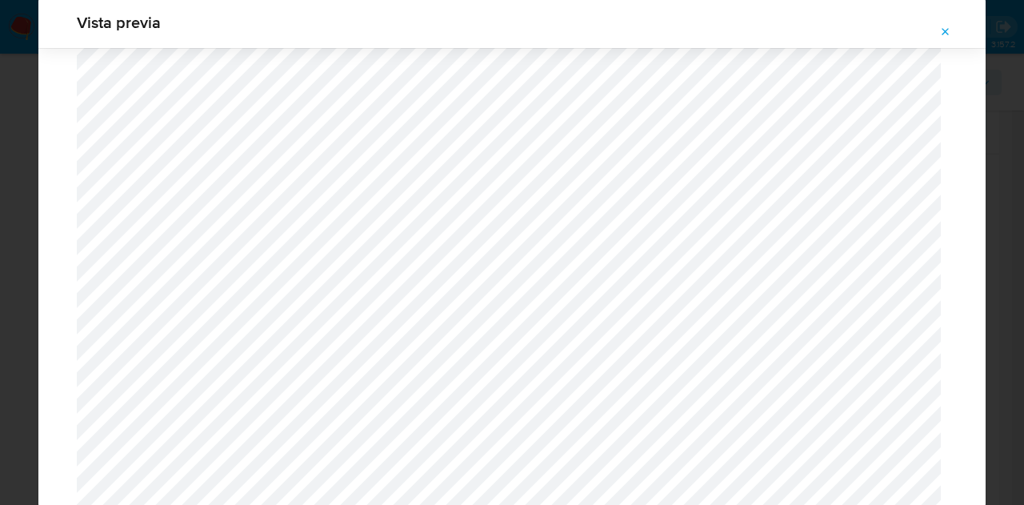
scroll to position [0, 0]
click at [948, 33] on icon "Attachment preview" at bounding box center [945, 32] width 13 height 13
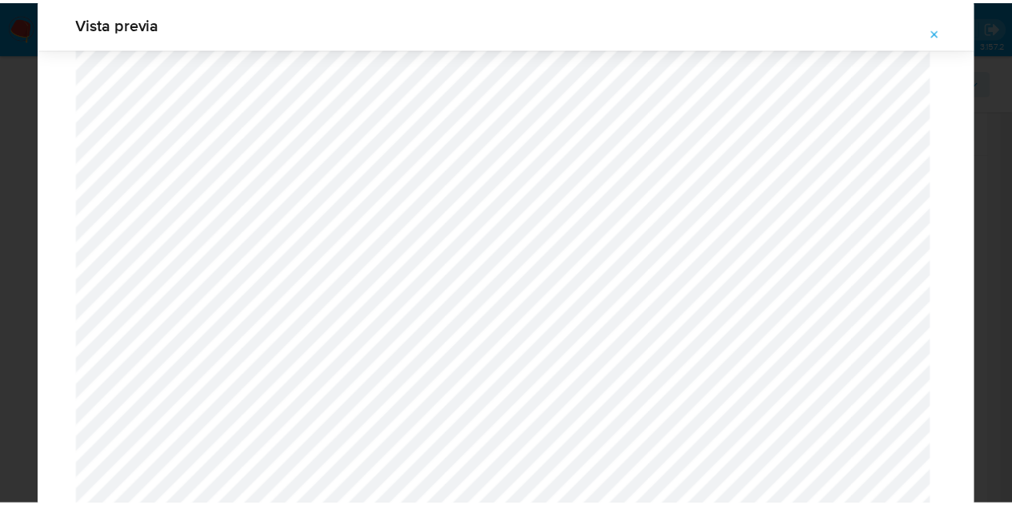
scroll to position [51, 0]
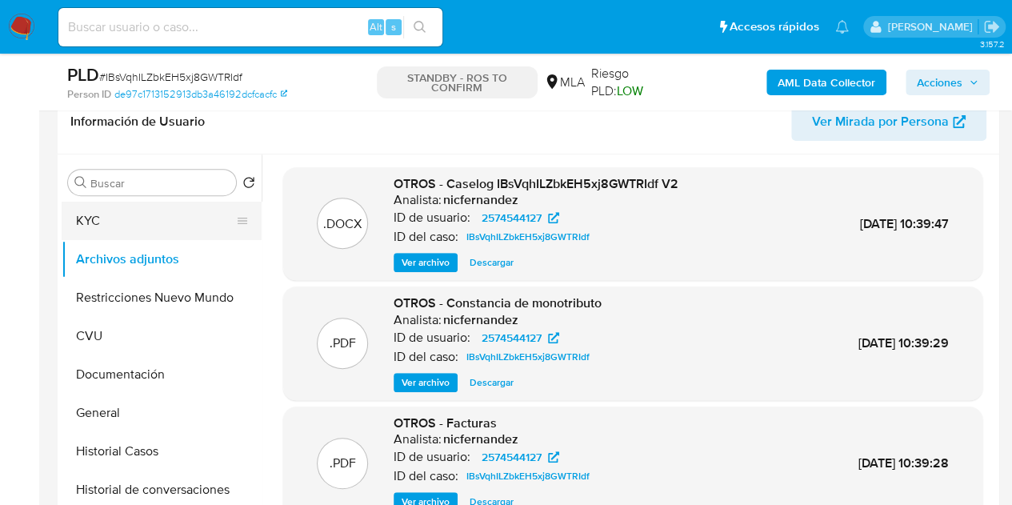
click at [117, 212] on button "KYC" at bounding box center [155, 221] width 187 height 38
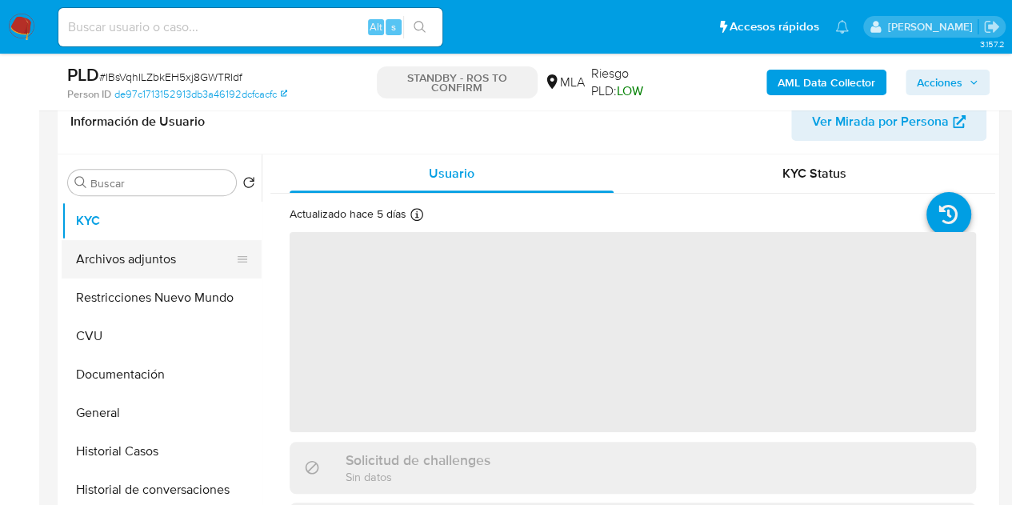
click at [133, 251] on button "Archivos adjuntos" at bounding box center [155, 259] width 187 height 38
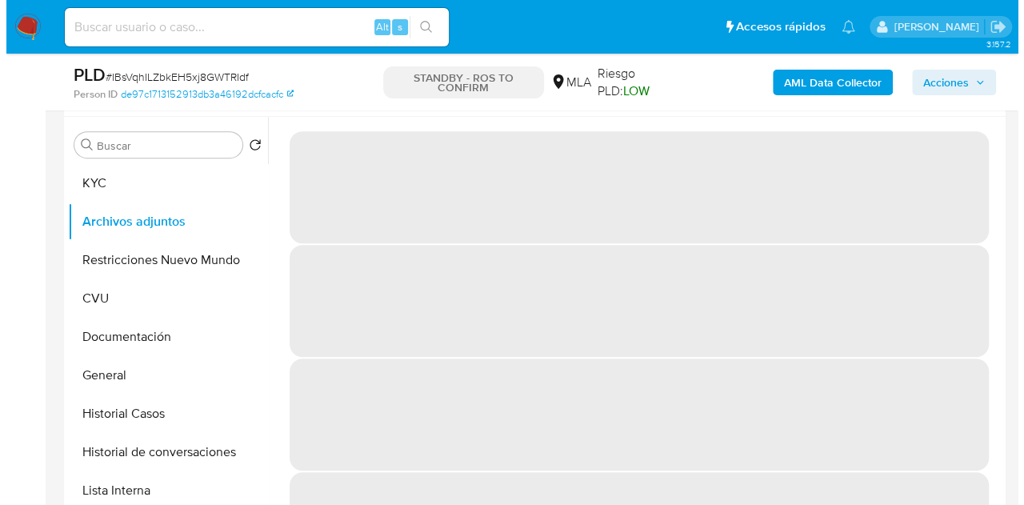
scroll to position [317, 0]
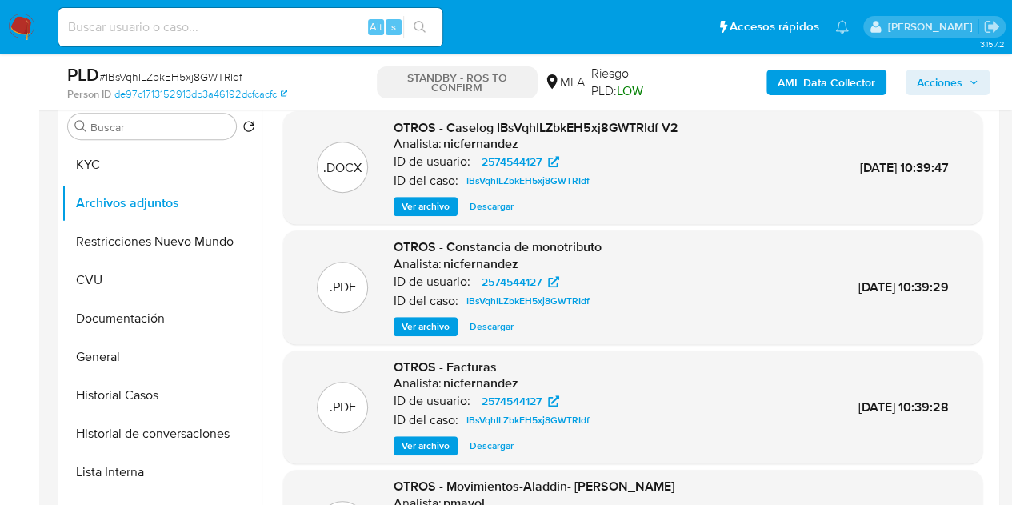
click at [416, 329] on span "Ver archivo" at bounding box center [425, 326] width 48 height 16
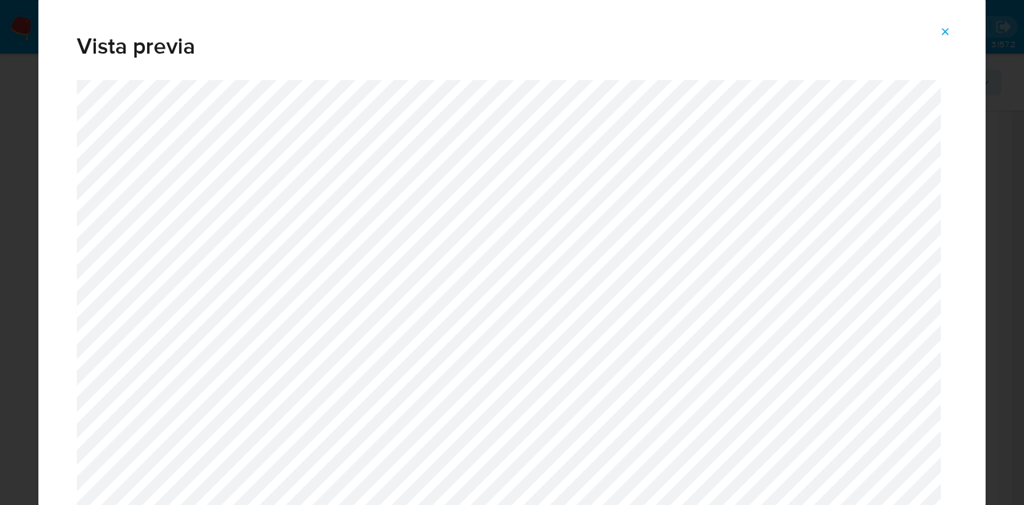
drag, startPoint x: 947, startPoint y: 28, endPoint x: 712, endPoint y: 126, distance: 254.5
click at [947, 29] on icon "Attachment preview" at bounding box center [945, 32] width 13 height 13
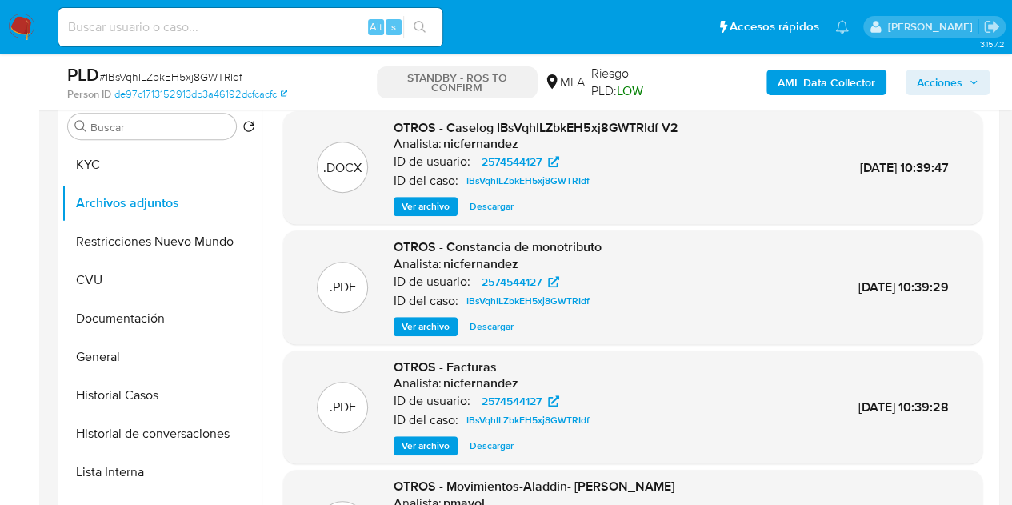
click at [432, 203] on span "Ver archivo" at bounding box center [425, 206] width 48 height 16
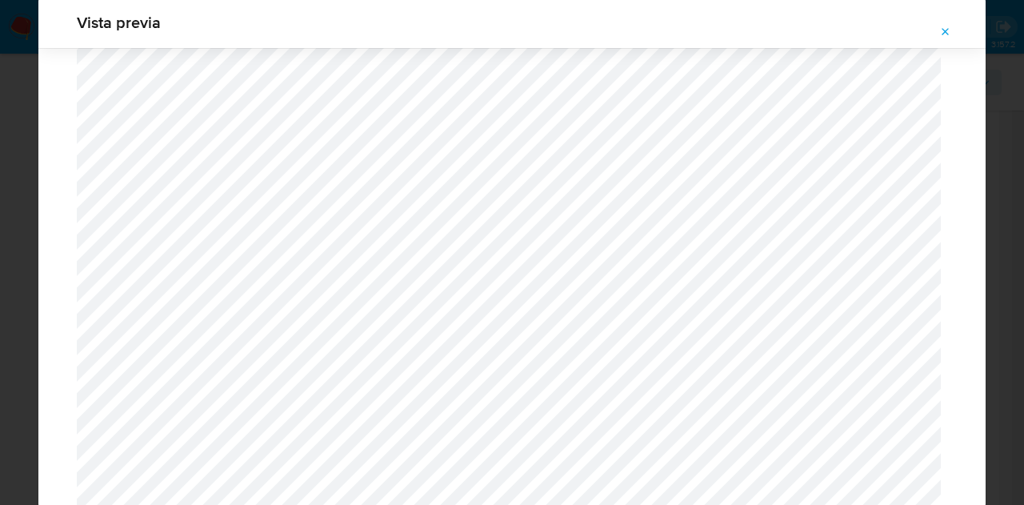
scroll to position [1985, 0]
click at [952, 39] on button "Attachment preview" at bounding box center [945, 32] width 35 height 26
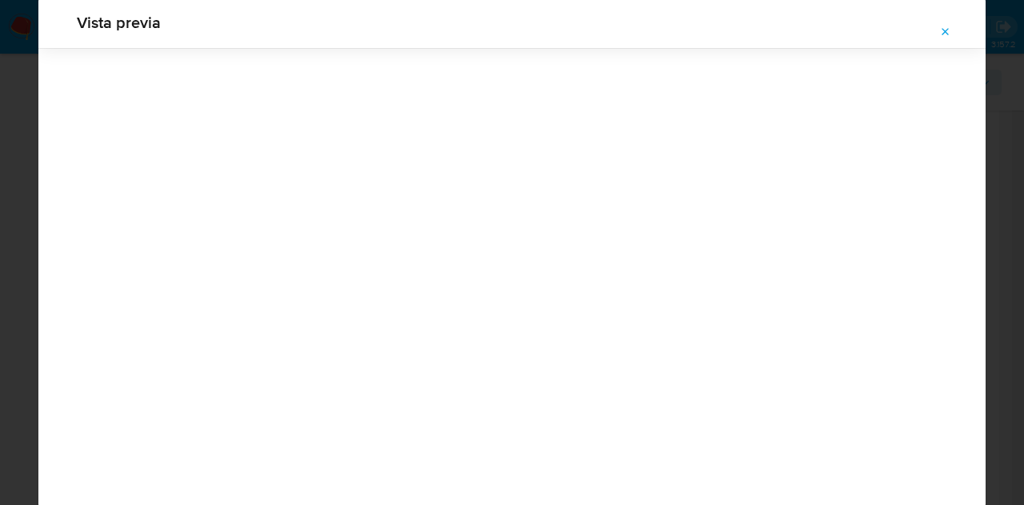
scroll to position [51, 0]
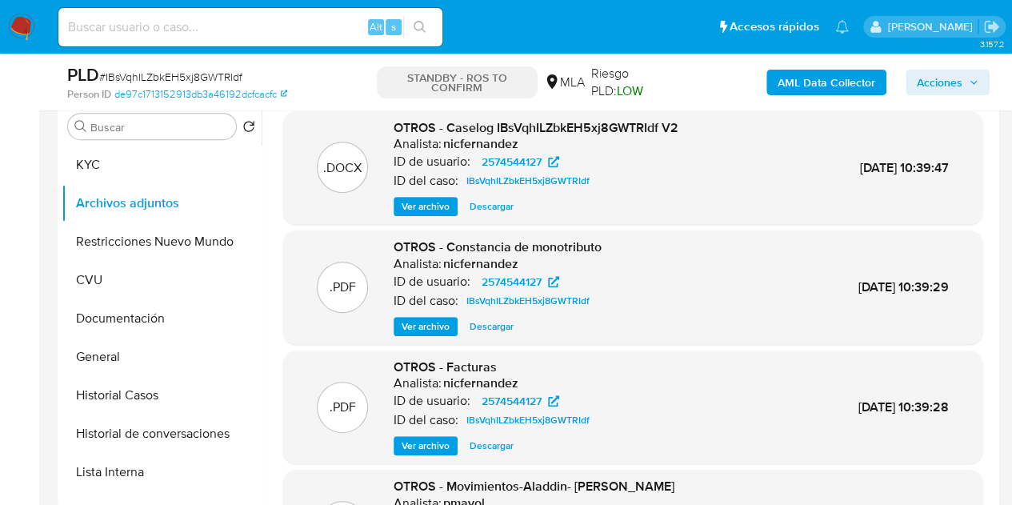
click at [430, 199] on span "Ver archivo" at bounding box center [425, 206] width 48 height 16
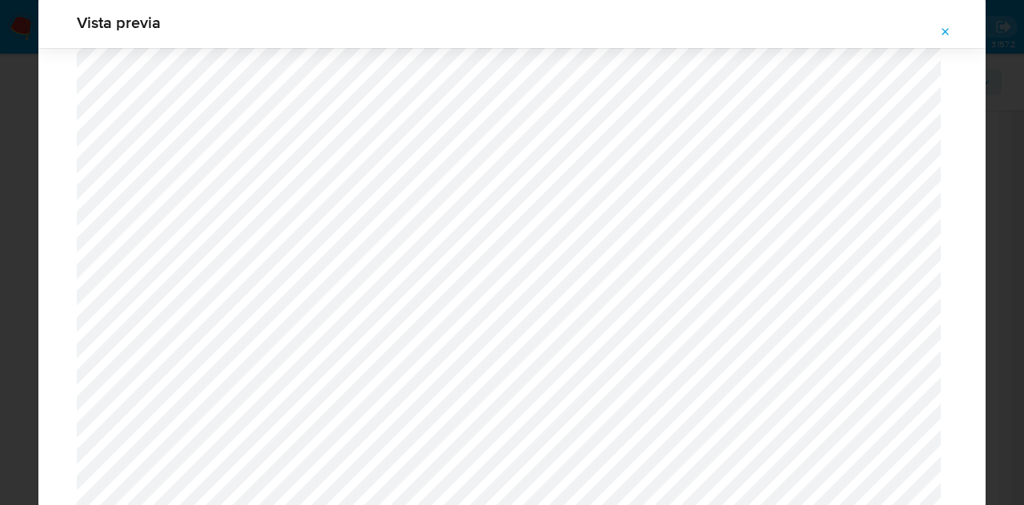
scroll to position [1860, 0]
click at [941, 34] on icon "Attachment preview" at bounding box center [945, 32] width 13 height 13
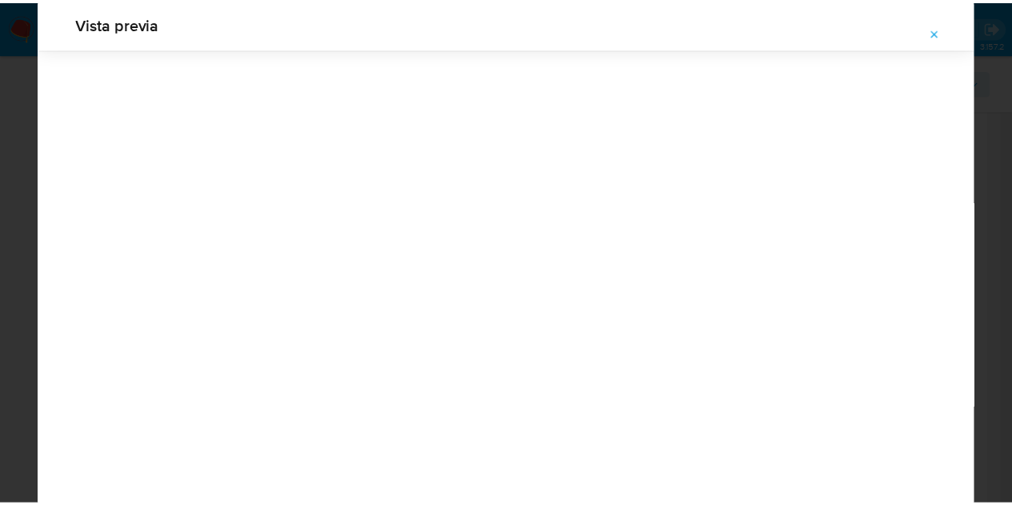
scroll to position [51, 0]
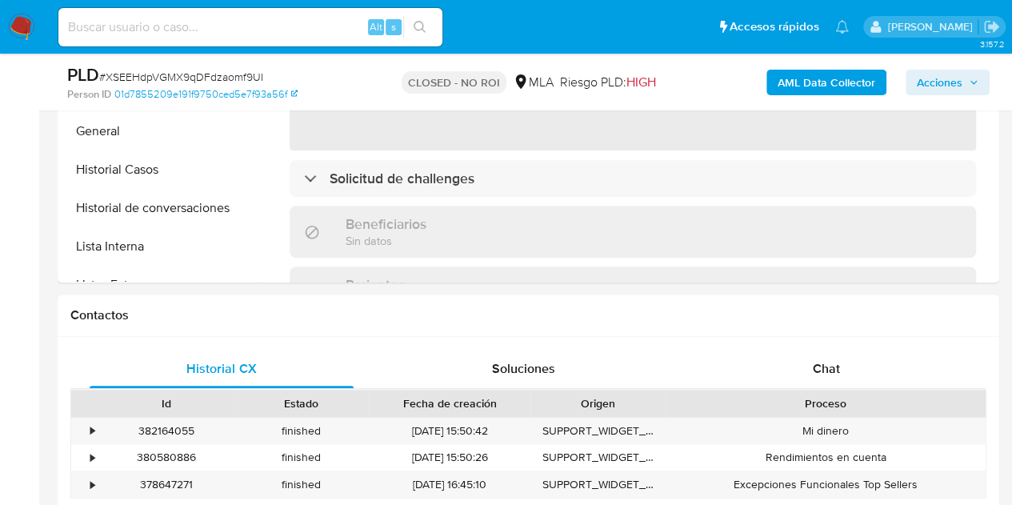
scroll to position [688, 0]
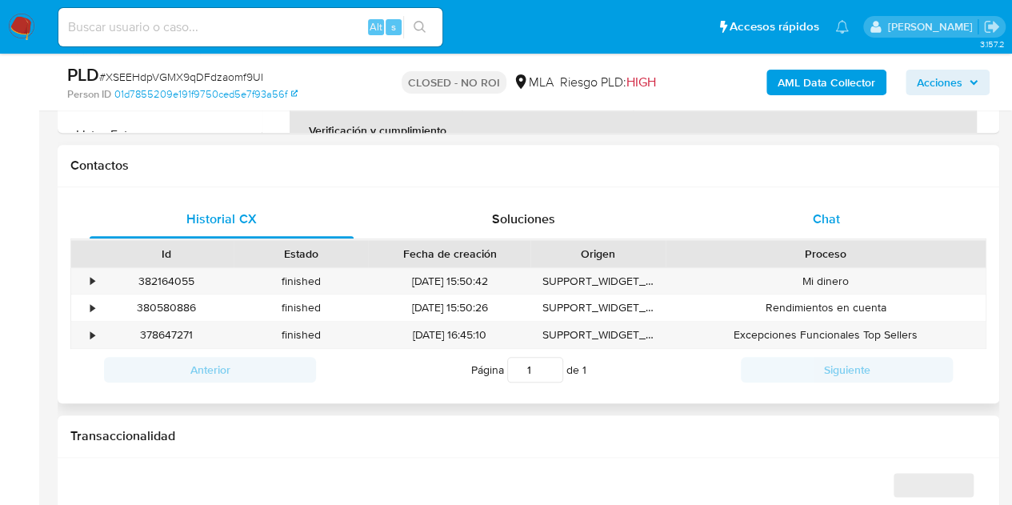
click at [835, 229] on div "Chat" at bounding box center [826, 219] width 264 height 38
select select "10"
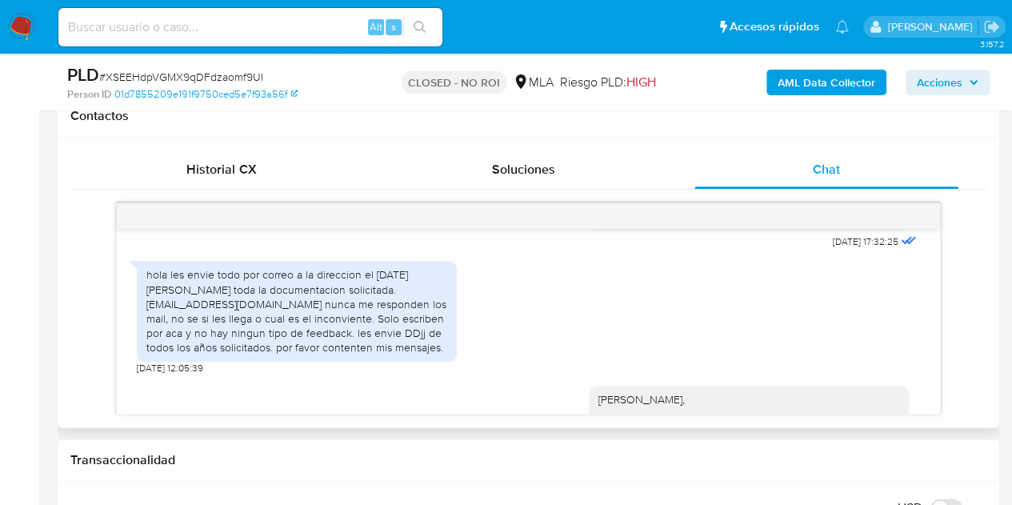
scroll to position [868, 0]
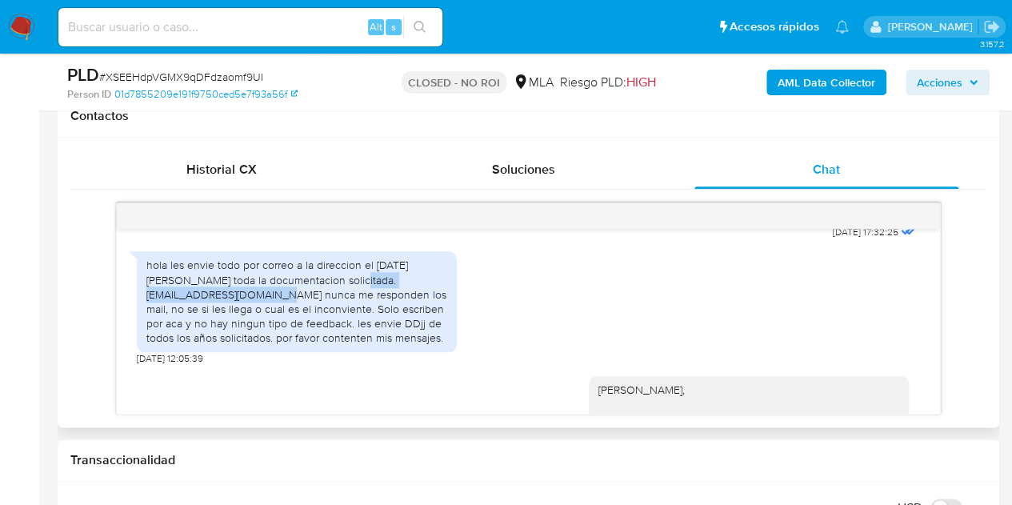
drag, startPoint x: 149, startPoint y: 328, endPoint x: 332, endPoint y: 328, distance: 183.1
click at [332, 328] on div "hola les envie todo por correo a la direccion el 4 de agosto toda la documentac…" at bounding box center [296, 300] width 301 height 87
copy div "documentacion@mercadopago.com.ar"
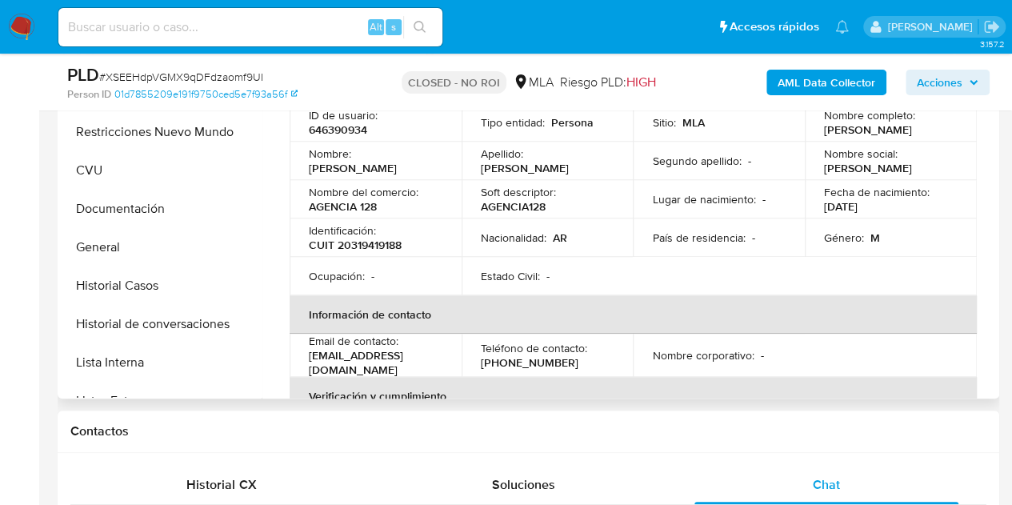
scroll to position [419, 0]
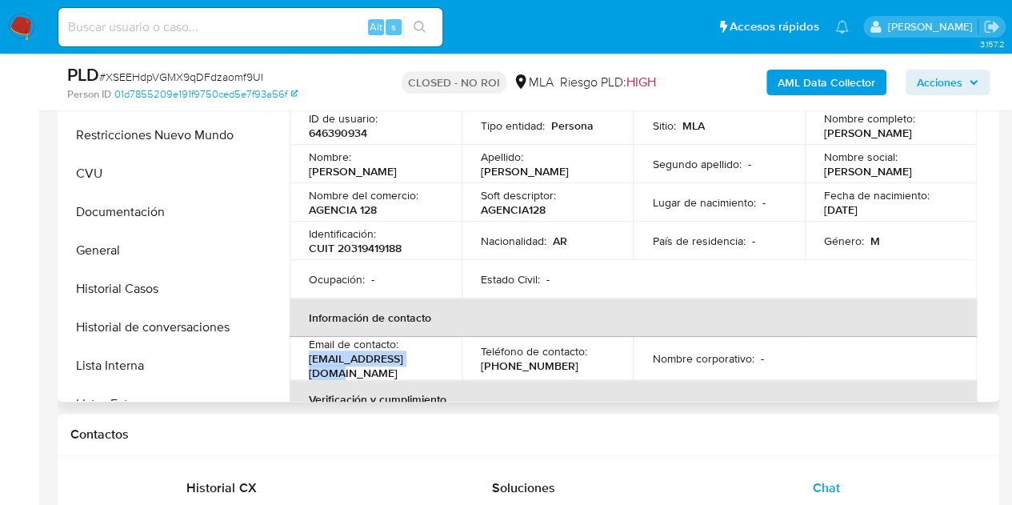
drag, startPoint x: 310, startPoint y: 366, endPoint x: 429, endPoint y: 361, distance: 118.5
click at [429, 361] on div "Email de contacto : oyilapampa@gmail.com" at bounding box center [376, 358] width 134 height 43
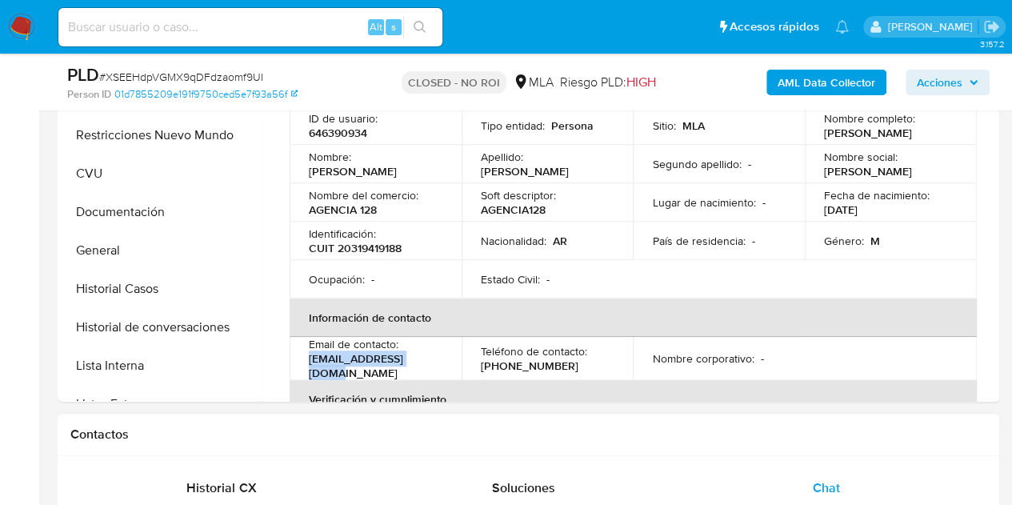
copy p "oyilapampa@gmail.com"
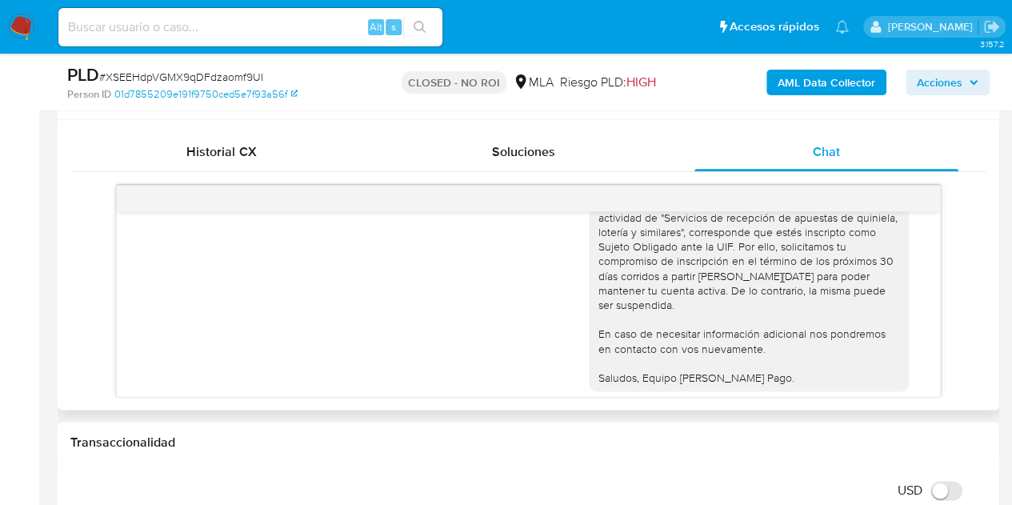
scroll to position [1166, 0]
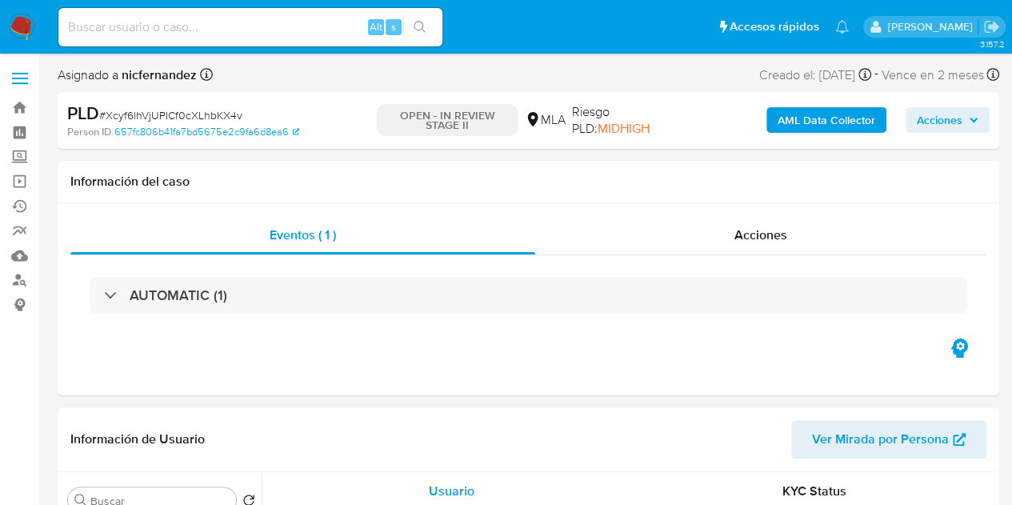
select select "10"
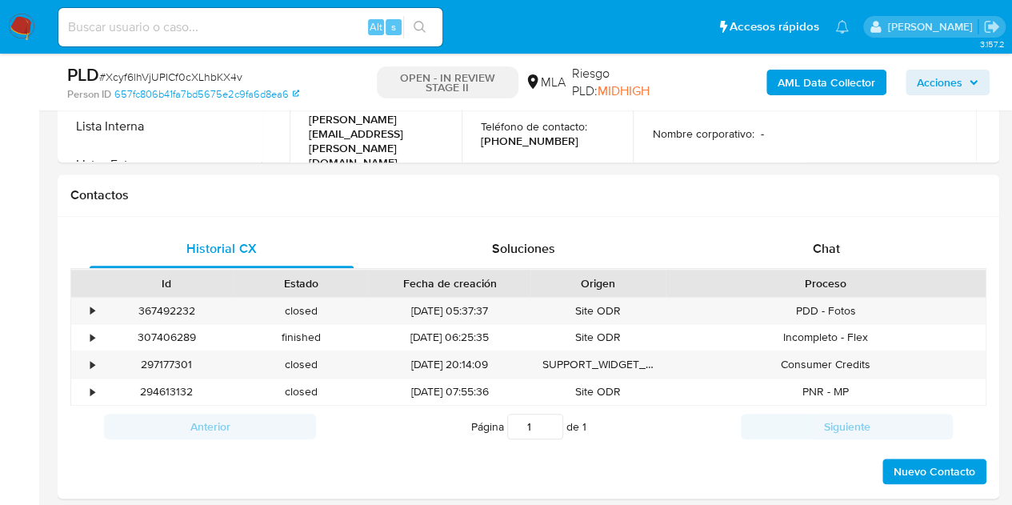
scroll to position [674, 0]
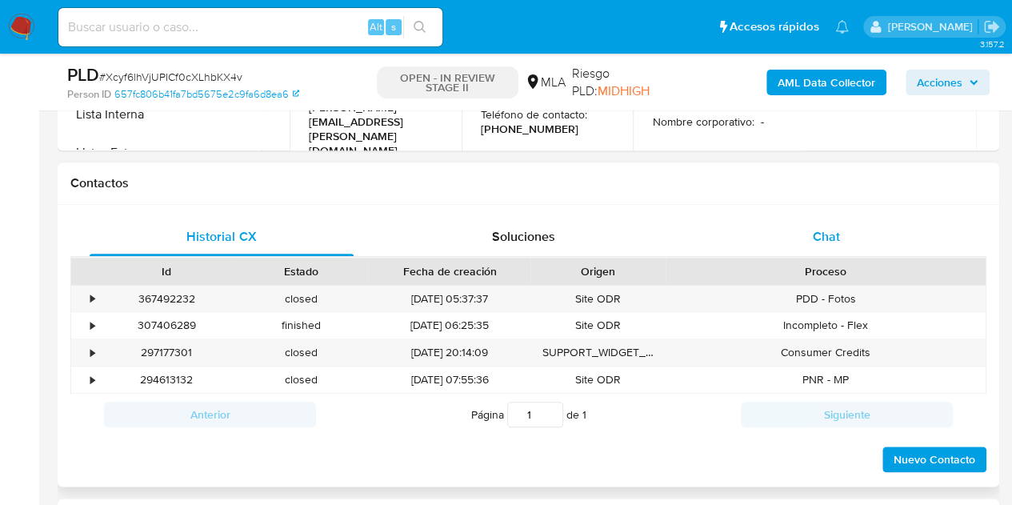
click at [806, 235] on div "Chat" at bounding box center [826, 236] width 264 height 38
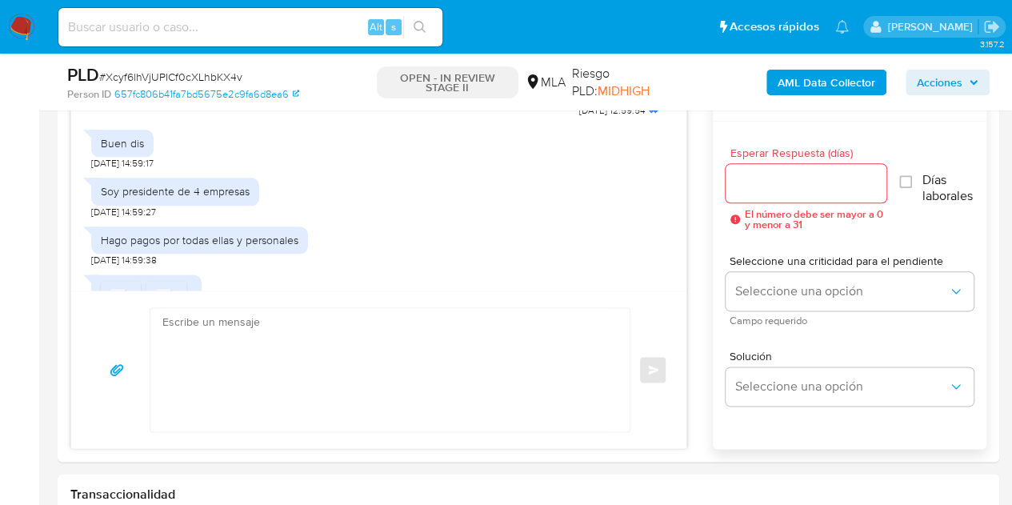
scroll to position [913, 0]
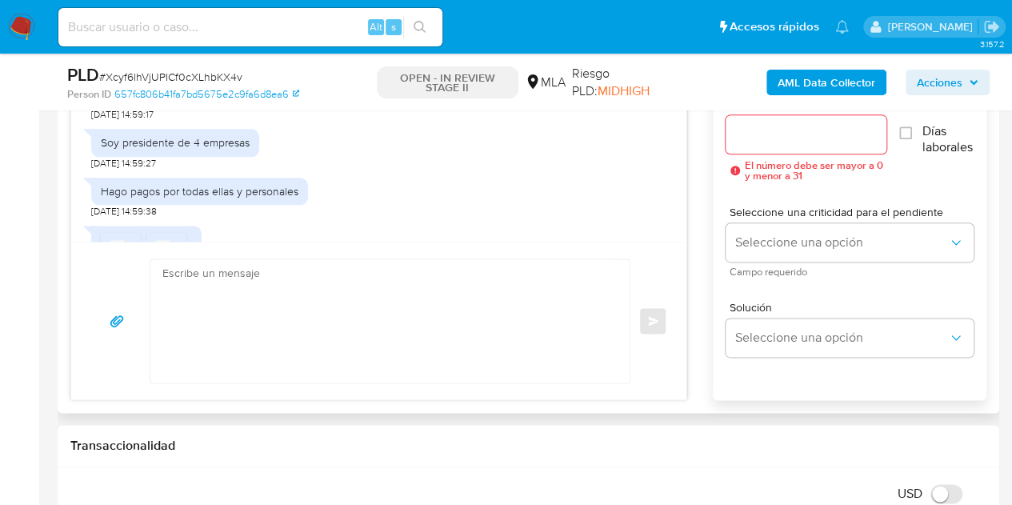
click at [681, 199] on div "18/08/2025 17:25:34 Hola, Esperamos que te encuentres muy bien. Te consultamos …" at bounding box center [378, 214] width 617 height 369
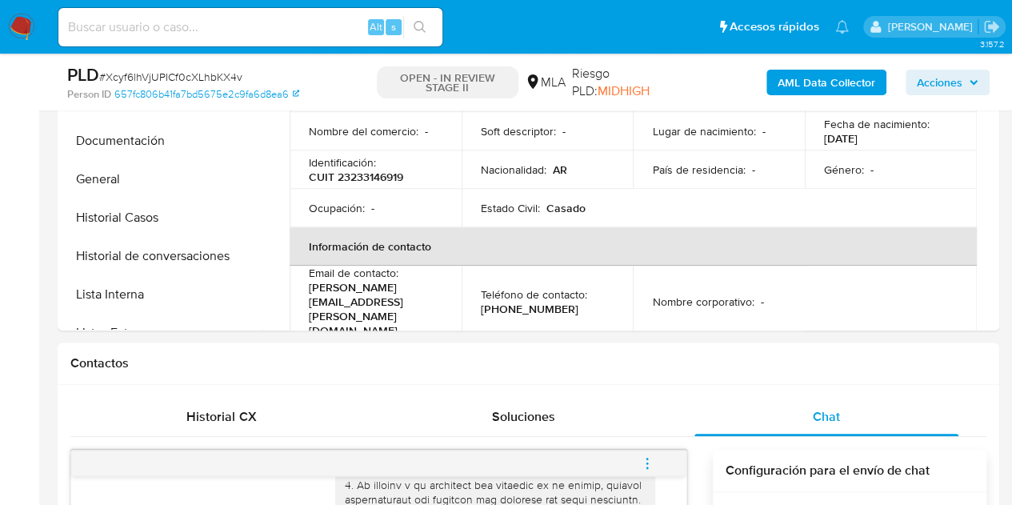
scroll to position [400, 0]
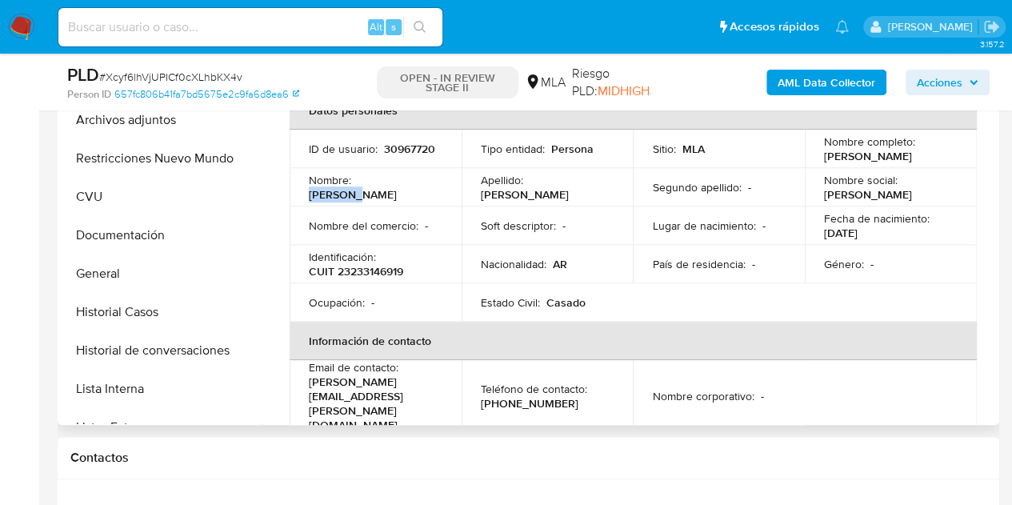
drag, startPoint x: 356, startPoint y: 187, endPoint x: 422, endPoint y: 192, distance: 66.5
click at [422, 192] on div "Nombre : Leonardo" at bounding box center [376, 187] width 134 height 29
copy p "Leonardo"
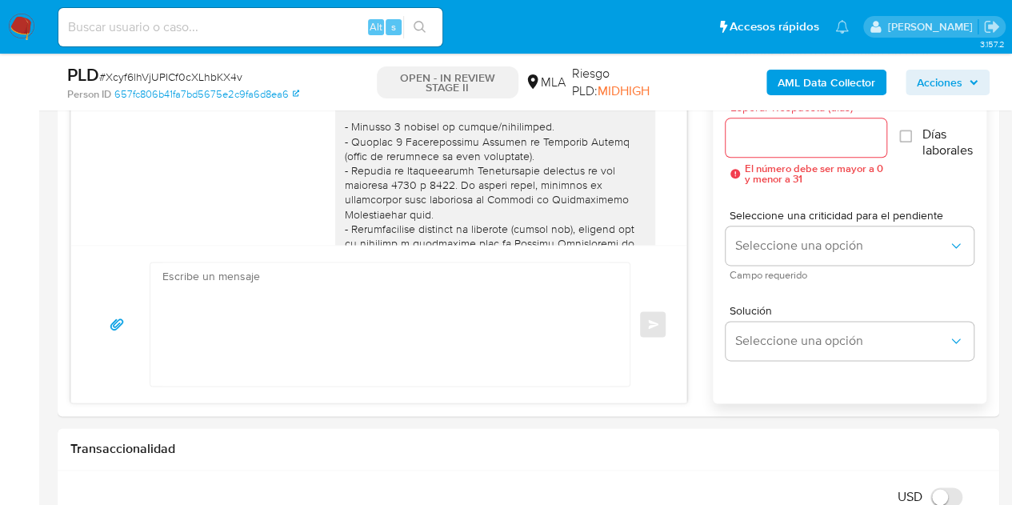
scroll to position [942, 0]
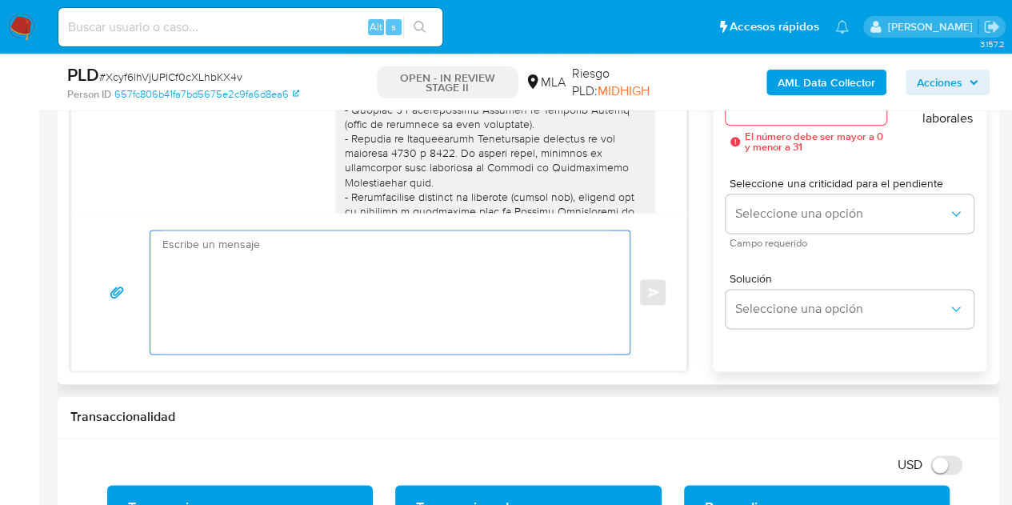
click at [429, 274] on textarea at bounding box center [385, 291] width 447 height 123
paste textarea "Hola Leonardo, Muchas gracias por tu respuesta. Te pedimos por favor que nos en…"
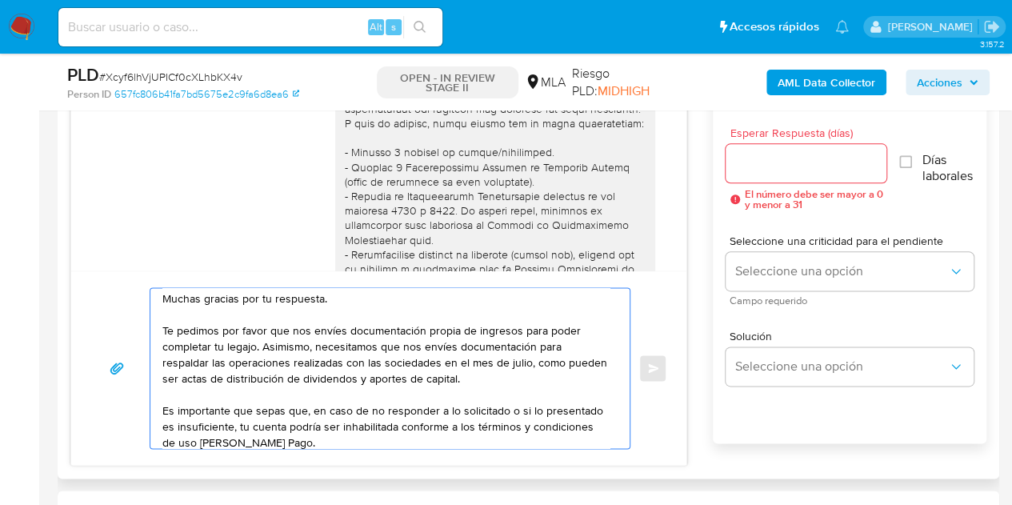
scroll to position [107, 0]
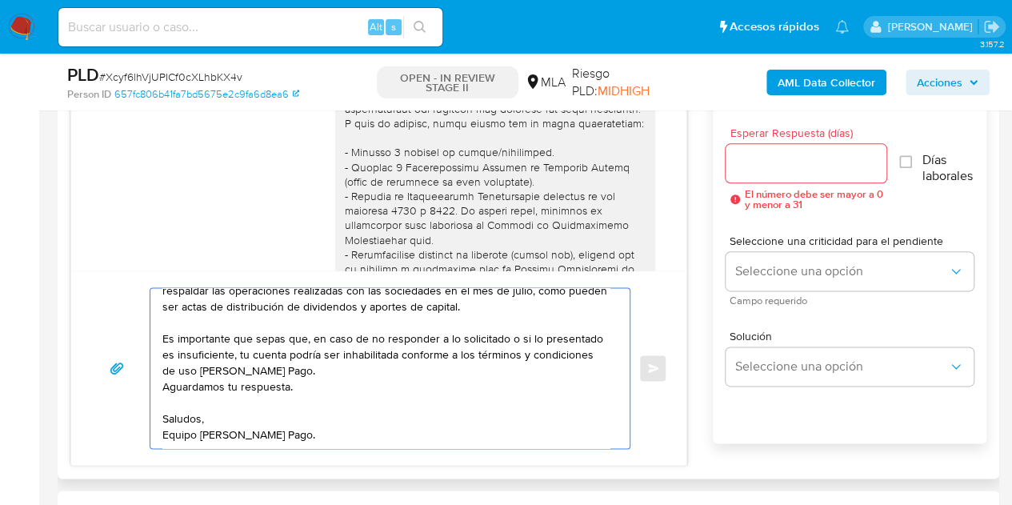
type textarea "Hola Leonardo, Muchas gracias por tu respuesta. Te pedimos por favor que nos en…"
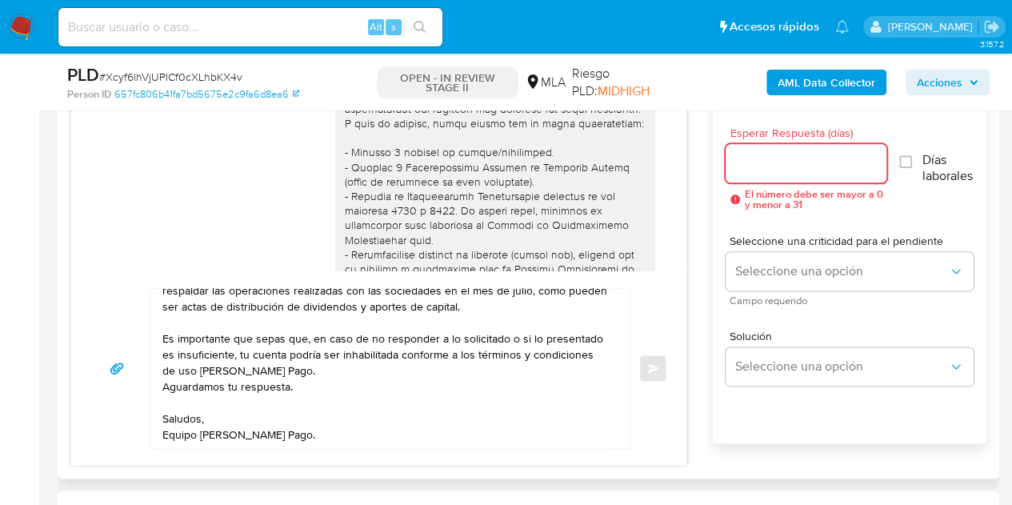
click at [761, 163] on input "Esperar Respuesta (días)" at bounding box center [806, 163] width 162 height 21
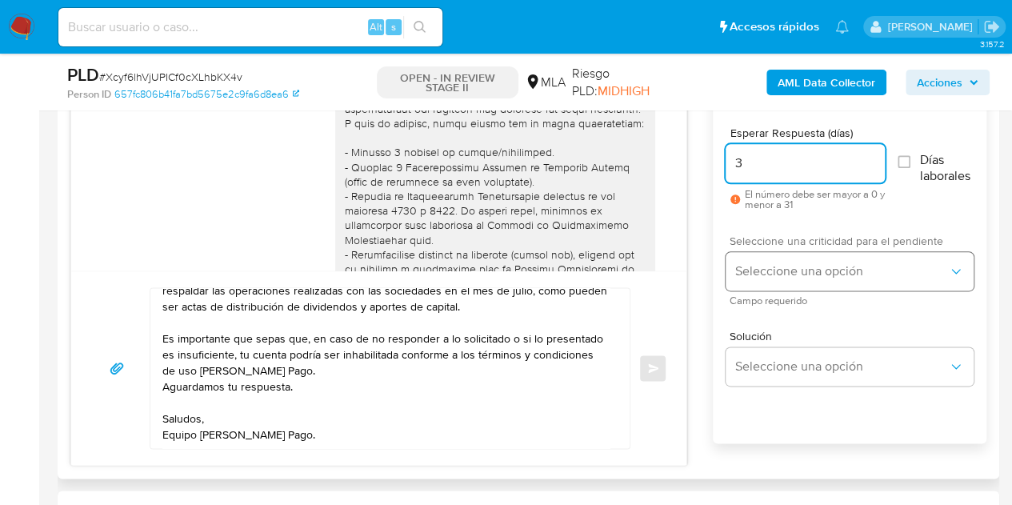
type input "3"
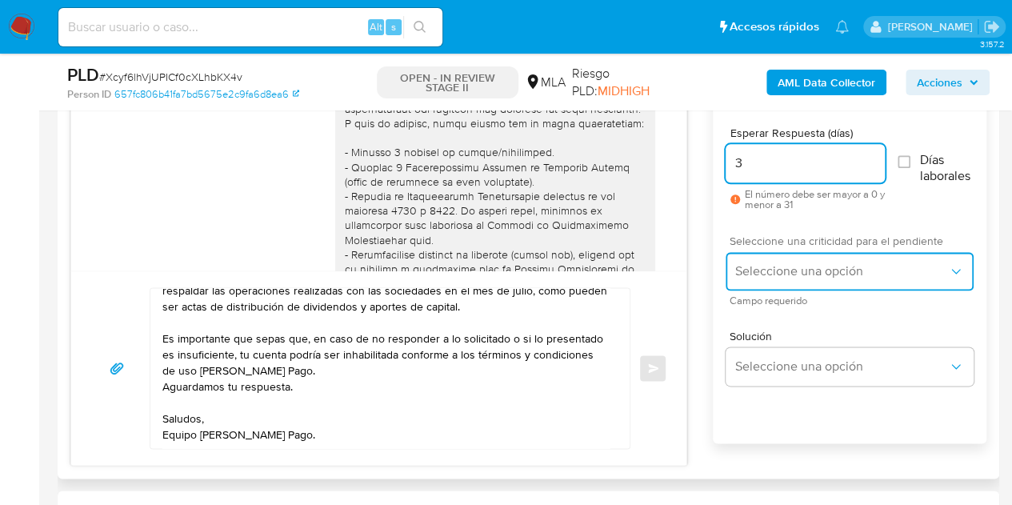
click at [765, 263] on span "Seleccione una opción" at bounding box center [841, 271] width 213 height 16
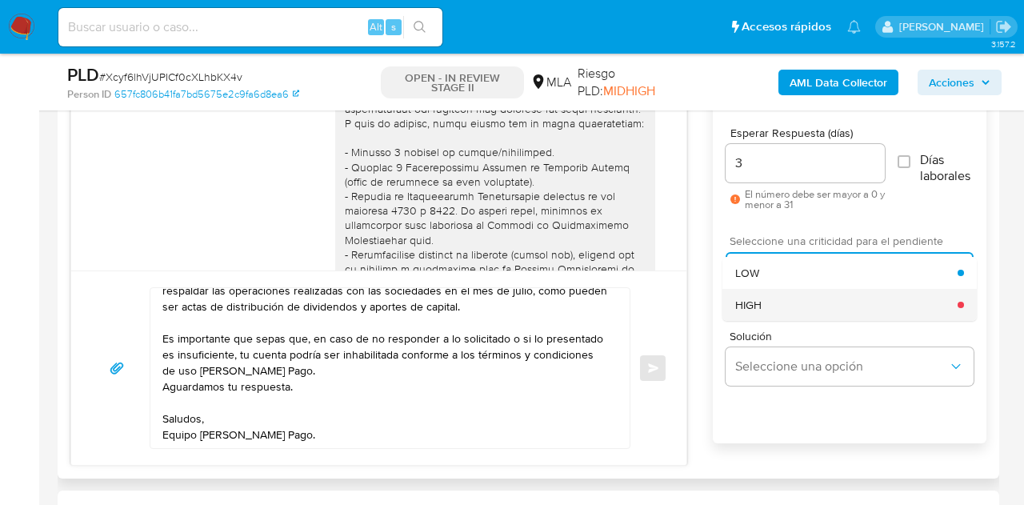
click at [777, 302] on div "HIGH" at bounding box center [846, 305] width 222 height 32
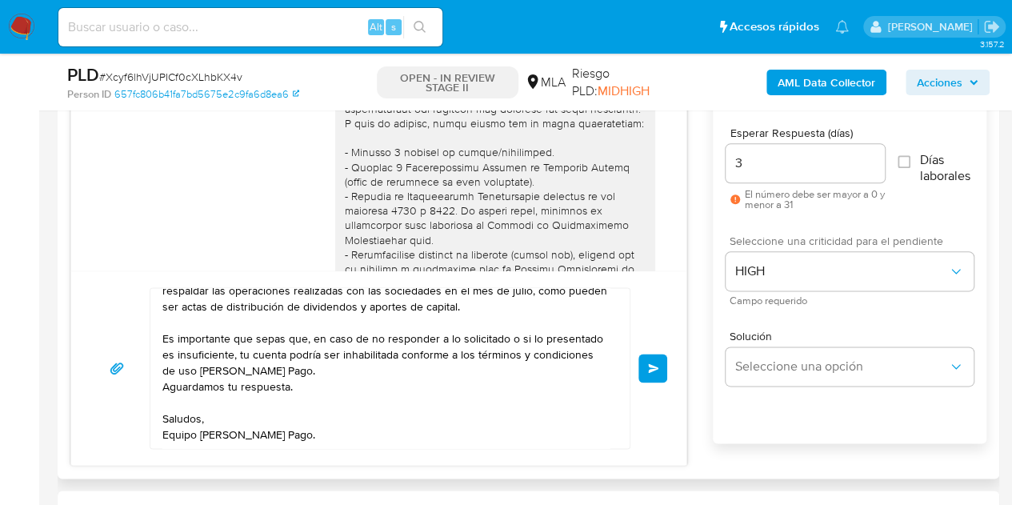
click at [690, 310] on div "18/08/2025 17:25:34 Hola, Esperamos que te encuentres muy bien. Te consultamos …" at bounding box center [528, 262] width 916 height 406
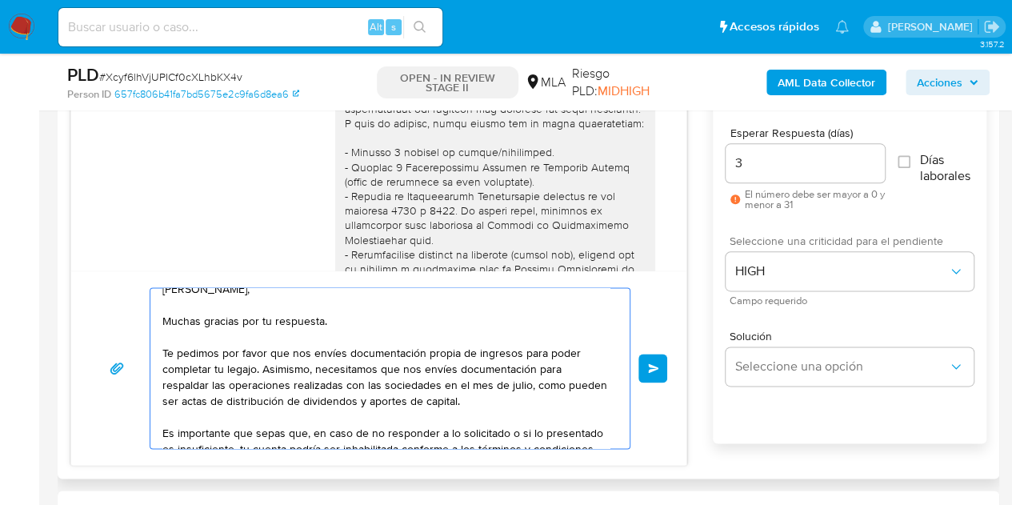
scroll to position [0, 0]
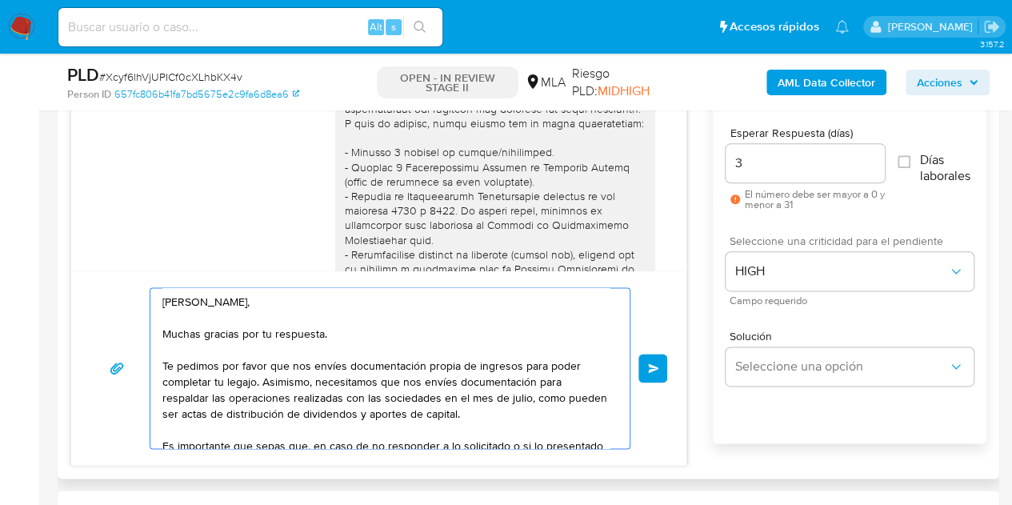
click at [221, 412] on textarea "Hola Leonardo, Muchas gracias por tu respuesta. Te pedimos por favor que nos en…" at bounding box center [385, 368] width 447 height 160
click at [259, 310] on textarea "Hola Leonardo, Muchas gracias por tu respuesta. Te pedimos por favor que nos en…" at bounding box center [385, 368] width 447 height 160
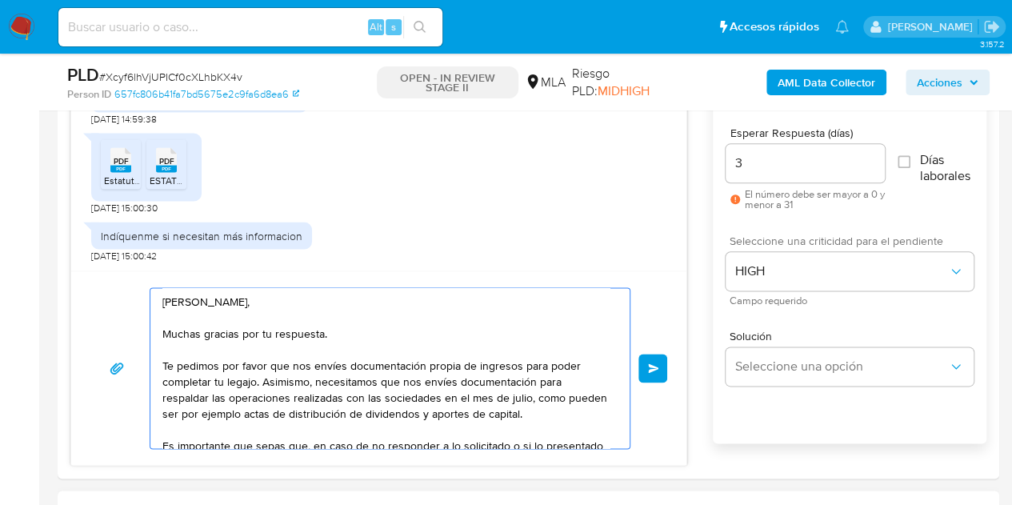
type textarea "Hola Leonardo, Muchas gracias por tu respuesta. Te pedimos por favor que nos en…"
click at [489, 313] on textarea "Hola Leonardo, Muchas gracias por tu respuesta. Te pedimos por favor que nos en…" at bounding box center [385, 368] width 447 height 160
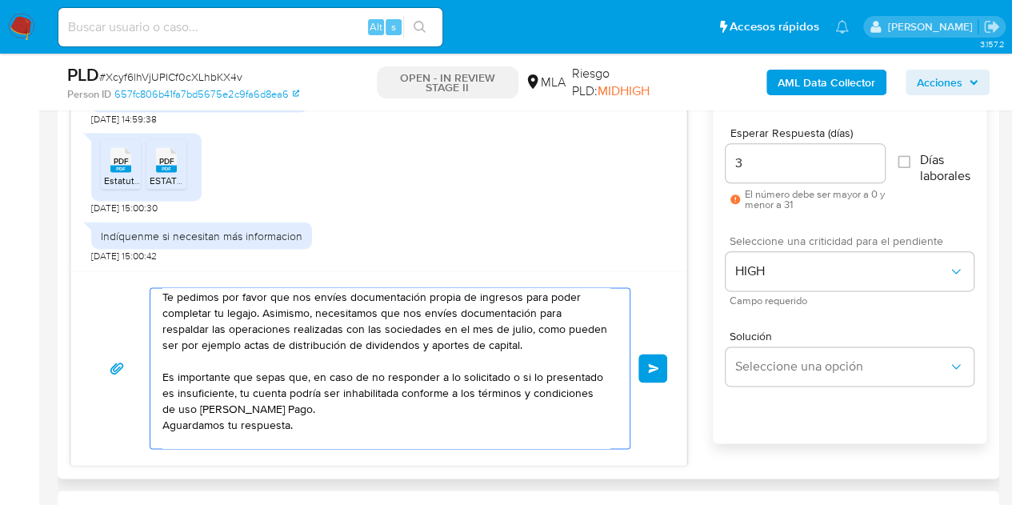
scroll to position [107, 0]
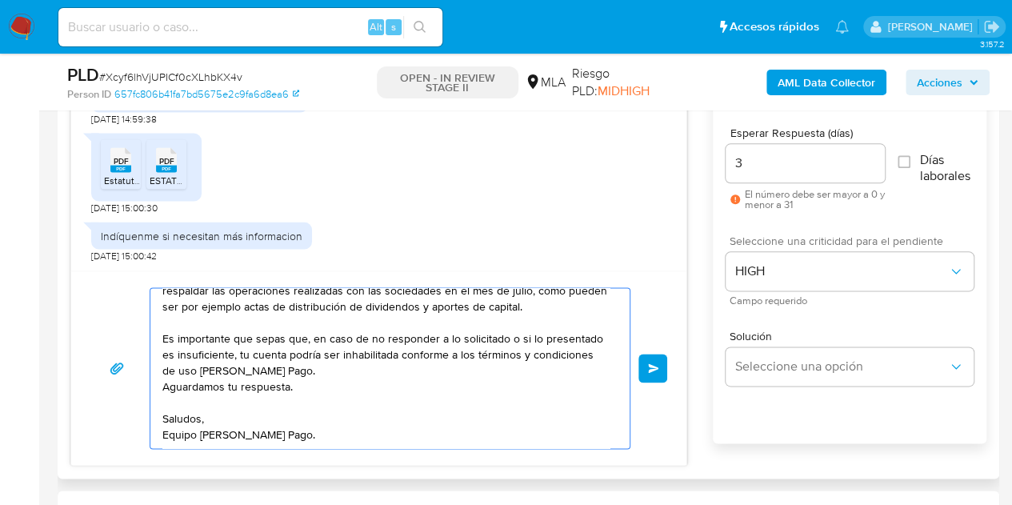
click at [543, 426] on textarea "Hola Leonardo, Muchas gracias por tu respuesta. Te pedimos por favor que nos en…" at bounding box center [385, 368] width 447 height 160
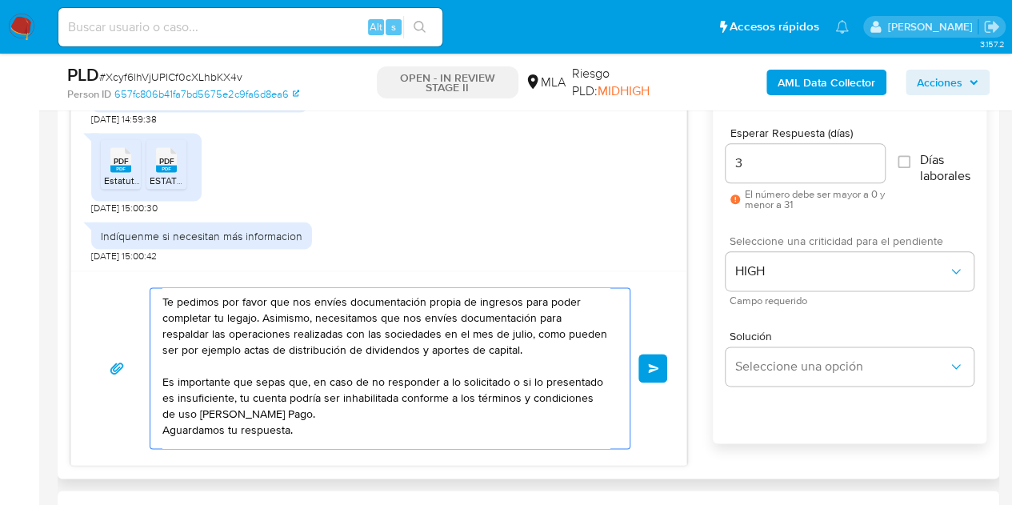
scroll to position [0, 0]
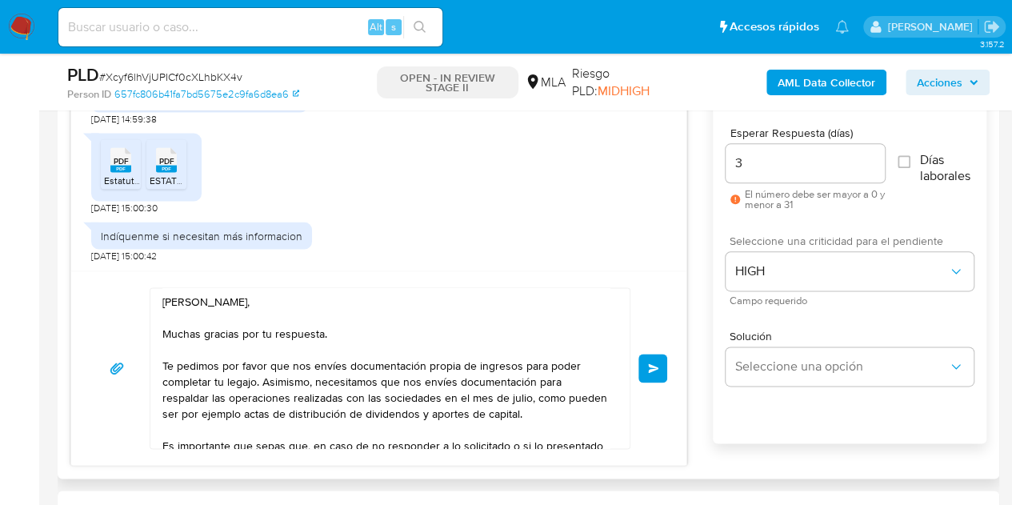
click at [654, 368] on span "Enviar" at bounding box center [653, 368] width 11 height 10
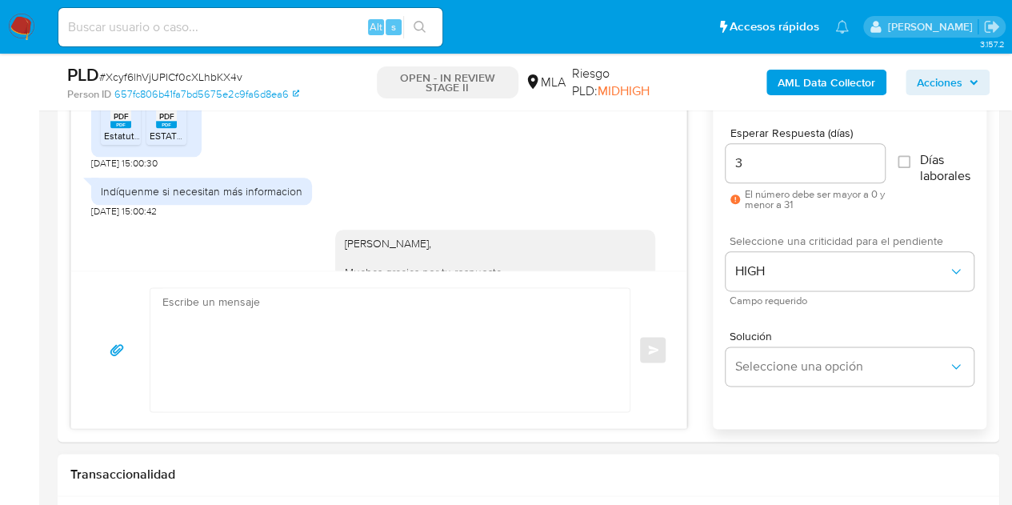
scroll to position [2001, 0]
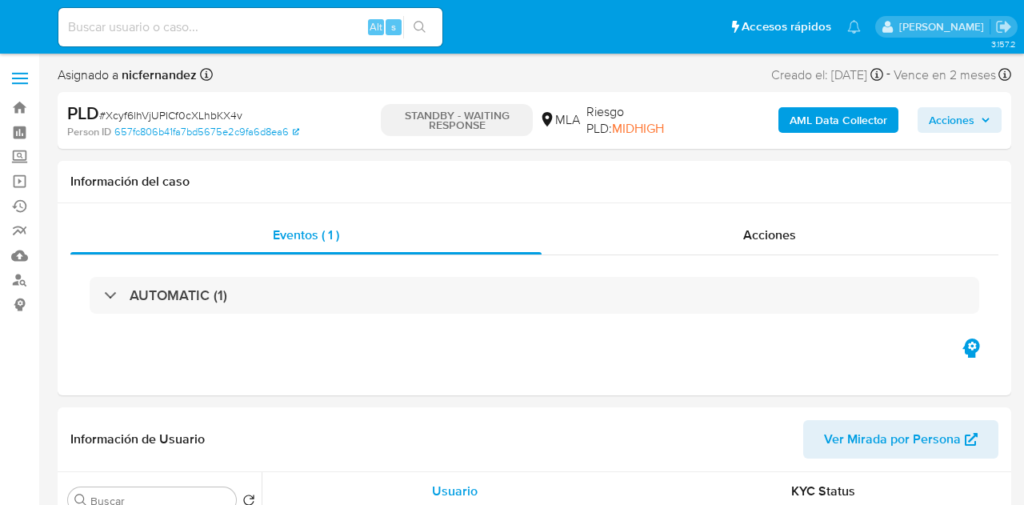
select select "10"
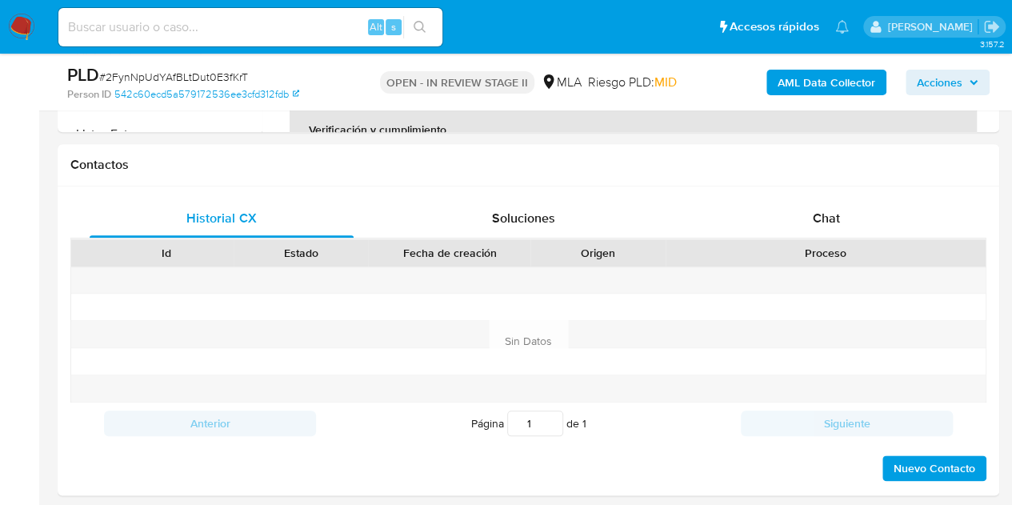
scroll to position [726, 0]
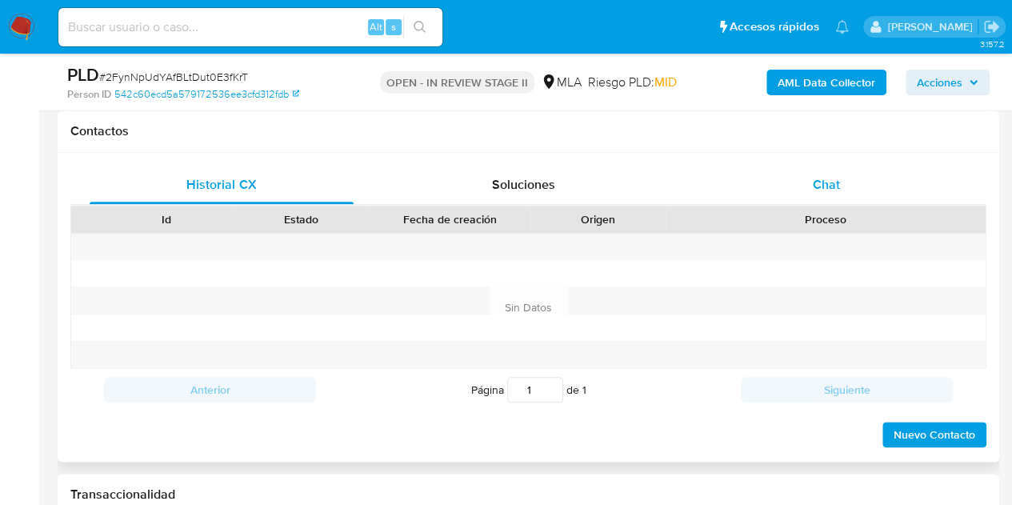
click at [904, 176] on div "Chat" at bounding box center [826, 185] width 264 height 38
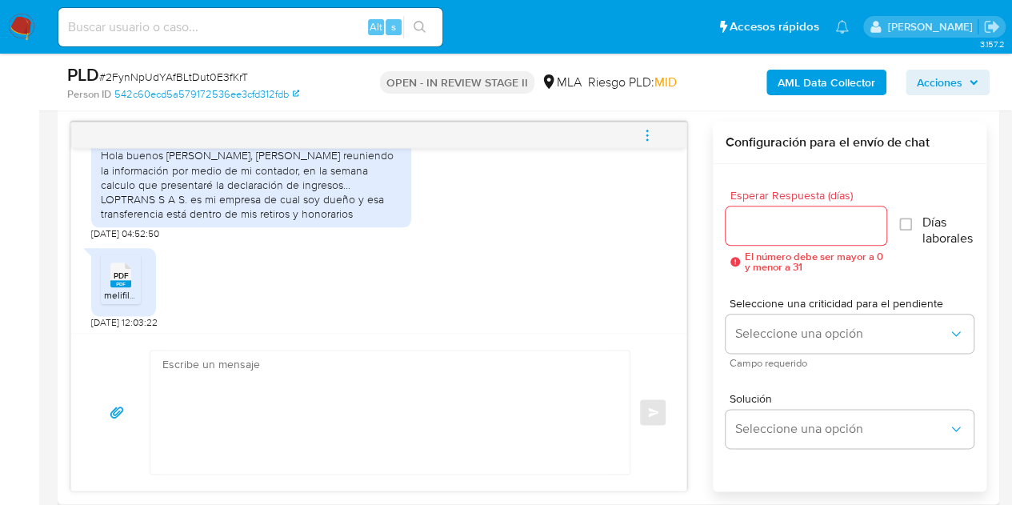
scroll to position [1123, 0]
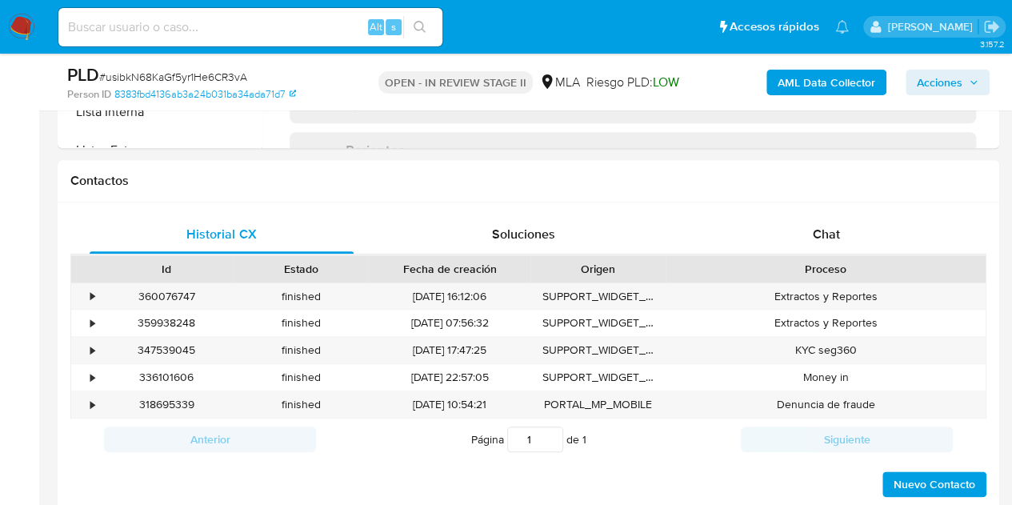
scroll to position [684, 0]
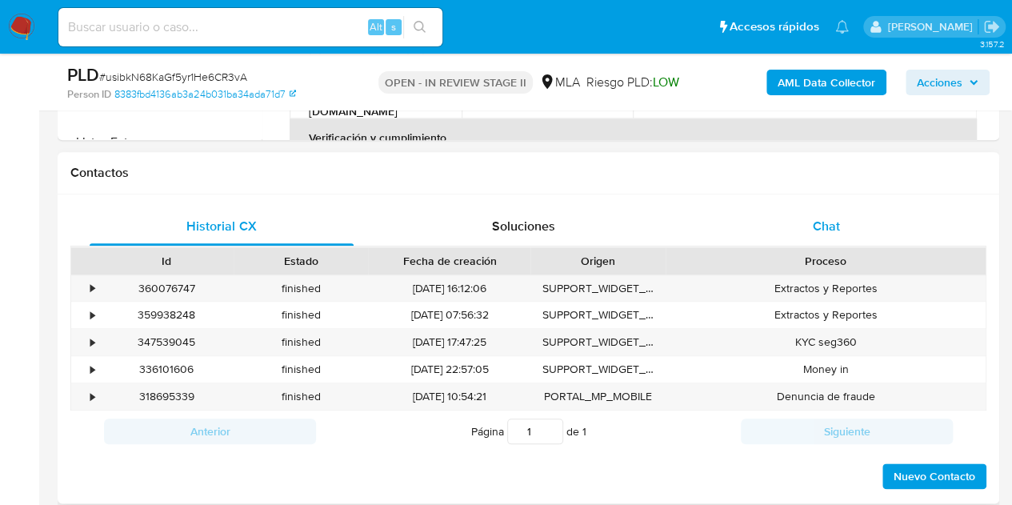
click at [815, 236] on div "Chat" at bounding box center [826, 226] width 264 height 38
select select "10"
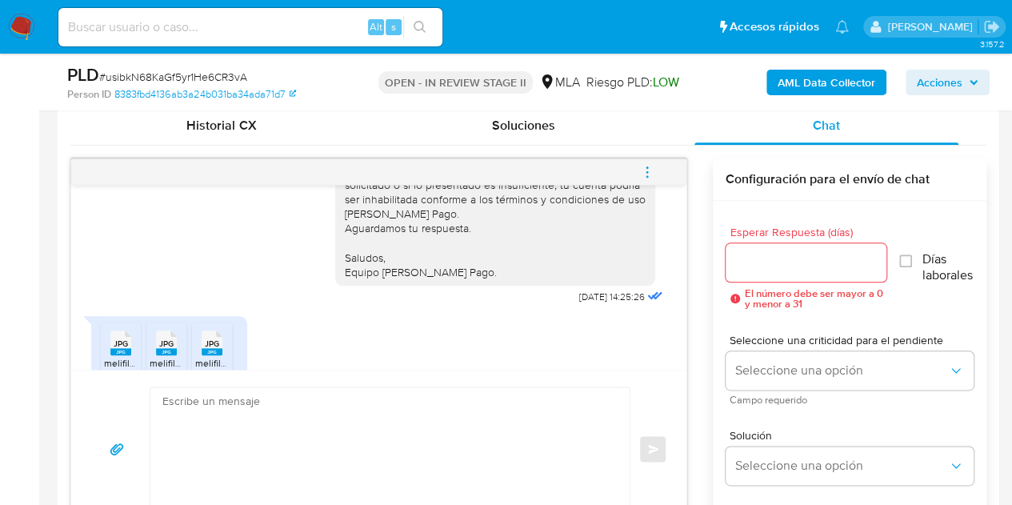
scroll to position [1529, 0]
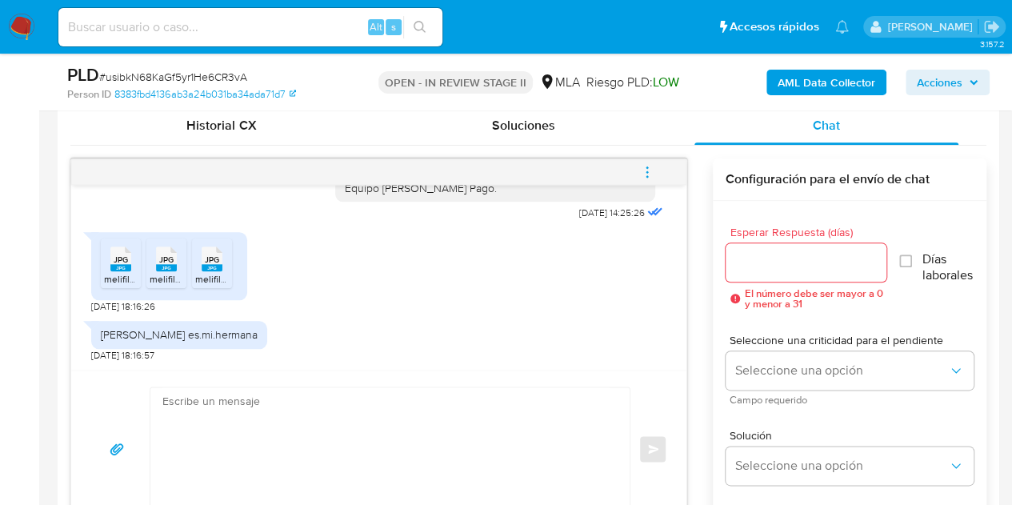
click at [124, 272] on span "melifile7222325312909824658.jpg" at bounding box center [179, 279] width 150 height 14
click at [152, 274] on span "melifile6654106195829153736.jpg" at bounding box center [223, 279] width 146 height 14
click at [197, 272] on span "melifile2000236665458271739.jpg" at bounding box center [270, 279] width 150 height 14
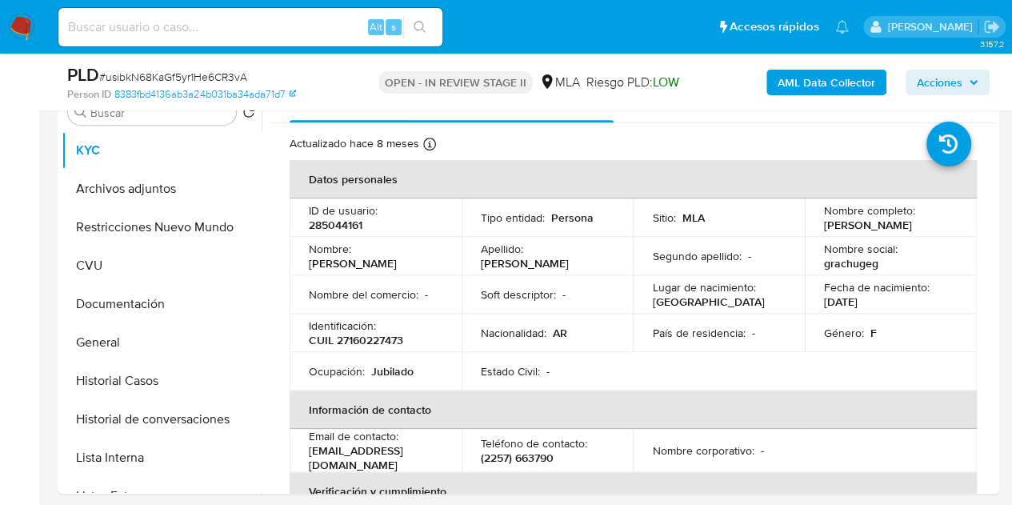
scroll to position [312, 0]
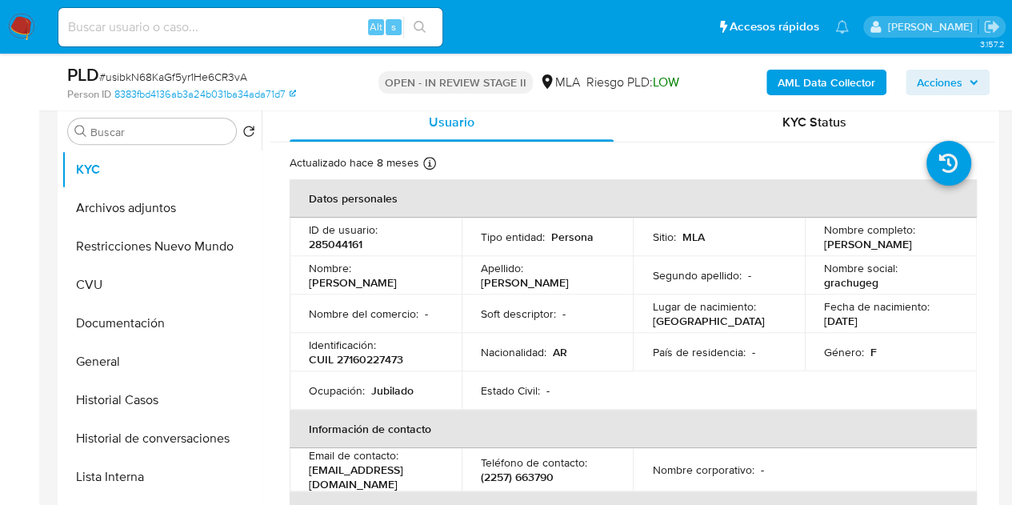
drag, startPoint x: 355, startPoint y: 273, endPoint x: 442, endPoint y: 277, distance: 87.3
click at [442, 277] on td "Nombre : [PERSON_NAME]" at bounding box center [375, 275] width 172 height 38
copy p "[PERSON_NAME]"
drag, startPoint x: 439, startPoint y: 253, endPoint x: 477, endPoint y: 255, distance: 37.7
click at [439, 253] on td "ID de usuario : 285044161" at bounding box center [375, 236] width 172 height 38
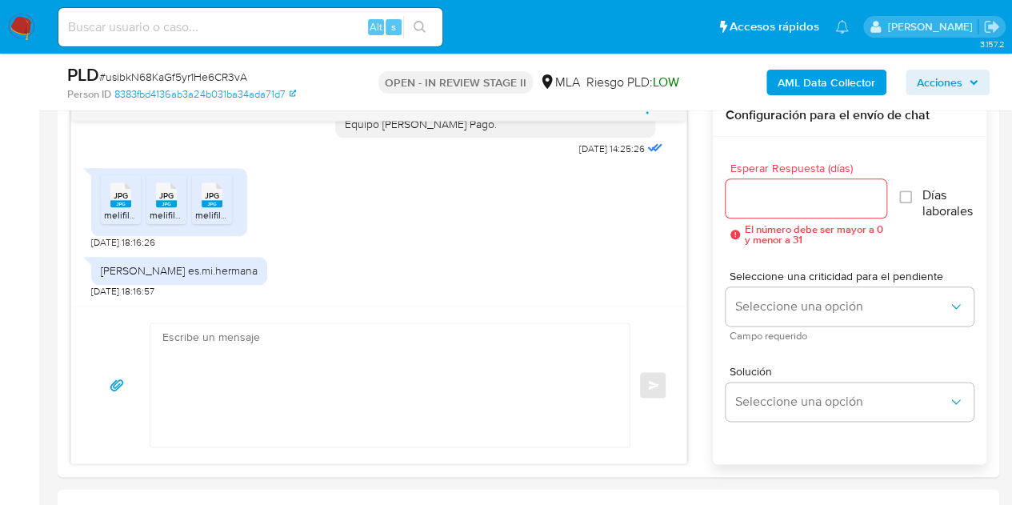
scroll to position [856, 0]
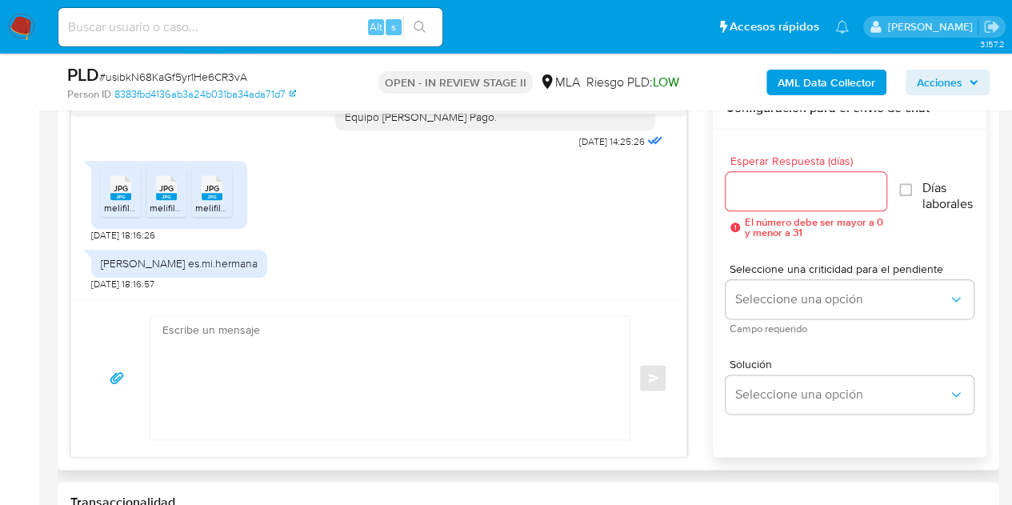
click at [376, 387] on textarea at bounding box center [385, 377] width 447 height 123
paste textarea "[PERSON_NAME], Muchas gracias por la respuesta. Analizamos tu caso y notamos qu…"
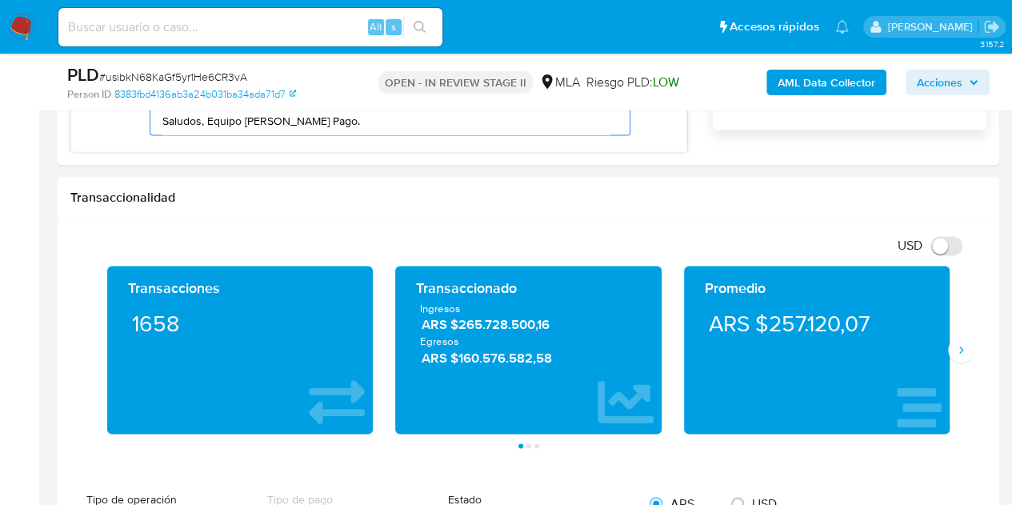
scroll to position [1315, 0]
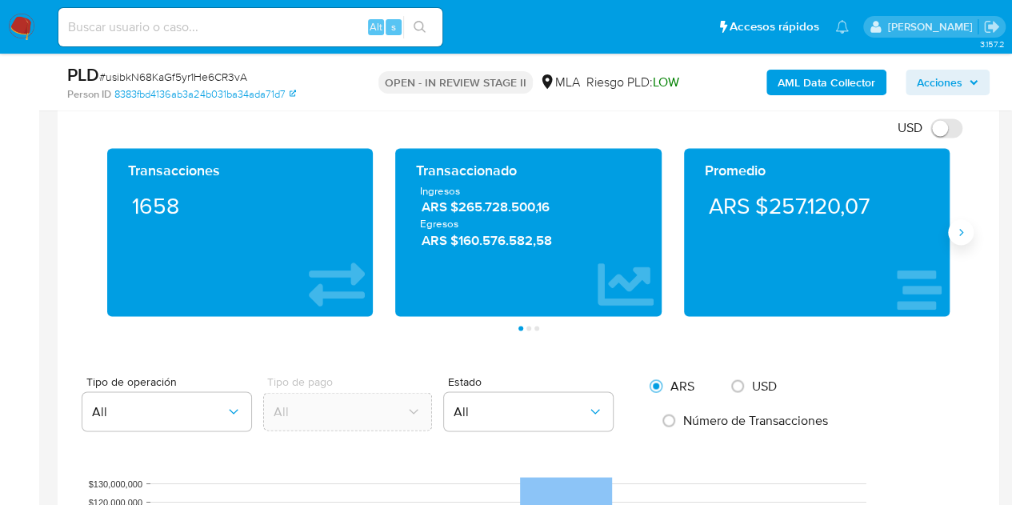
type textarea "Hola Graciela Edith, Muchas gracias por la respuesta. Analizamos tu caso y nota…"
click at [972, 229] on div "Transacciones 1658 Transaccionado Ingresos ARS $265.728.500,16 Egresos ARS $160…" at bounding box center [528, 239] width 916 height 182
click at [970, 228] on button "Siguiente" at bounding box center [961, 232] width 26 height 26
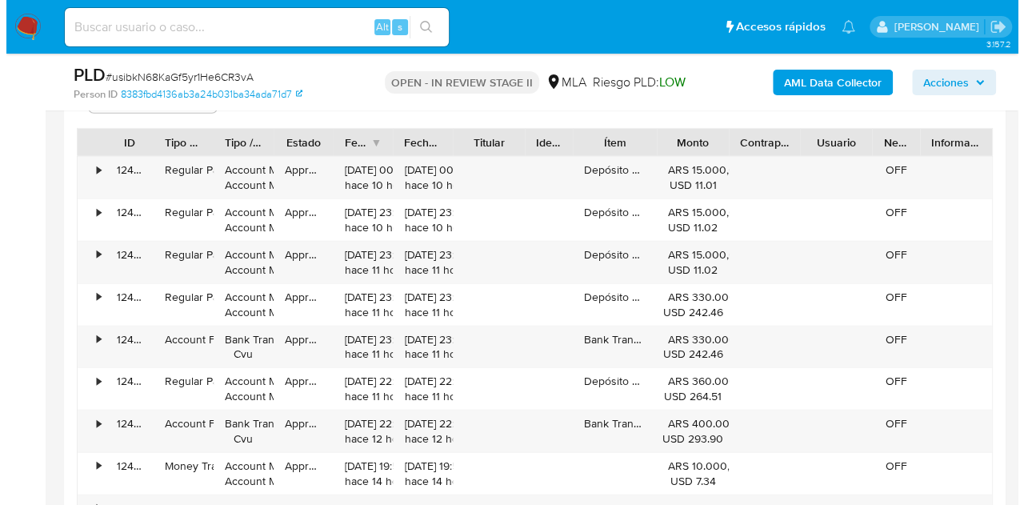
scroll to position [2898, 0]
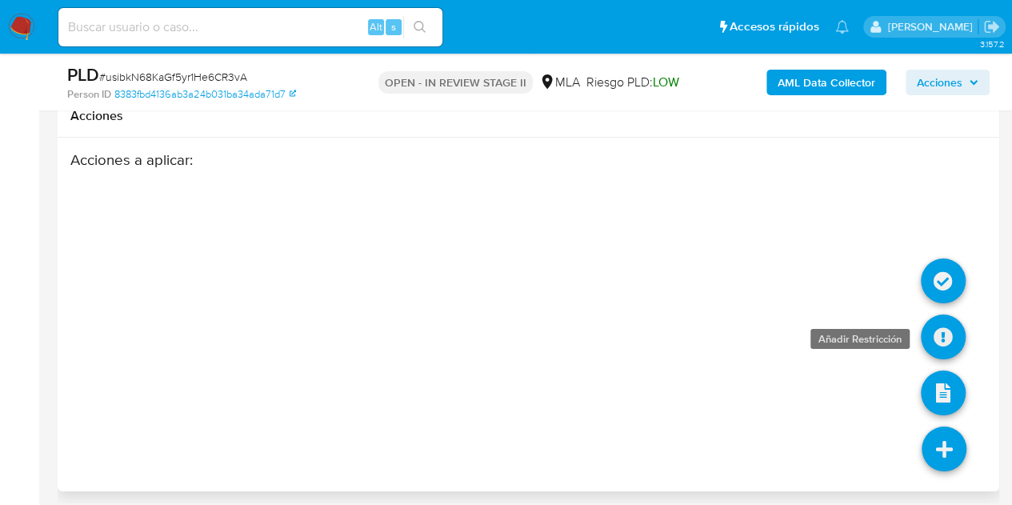
click at [944, 333] on icon at bounding box center [942, 336] width 45 height 45
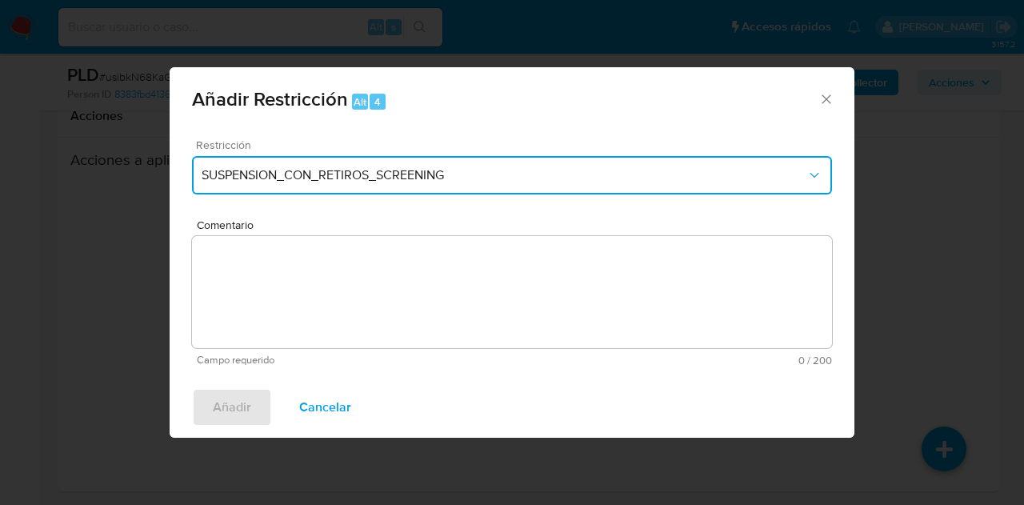
click at [465, 177] on span "SUSPENSION_CON_RETIROS_SCREENING" at bounding box center [504, 175] width 605 height 16
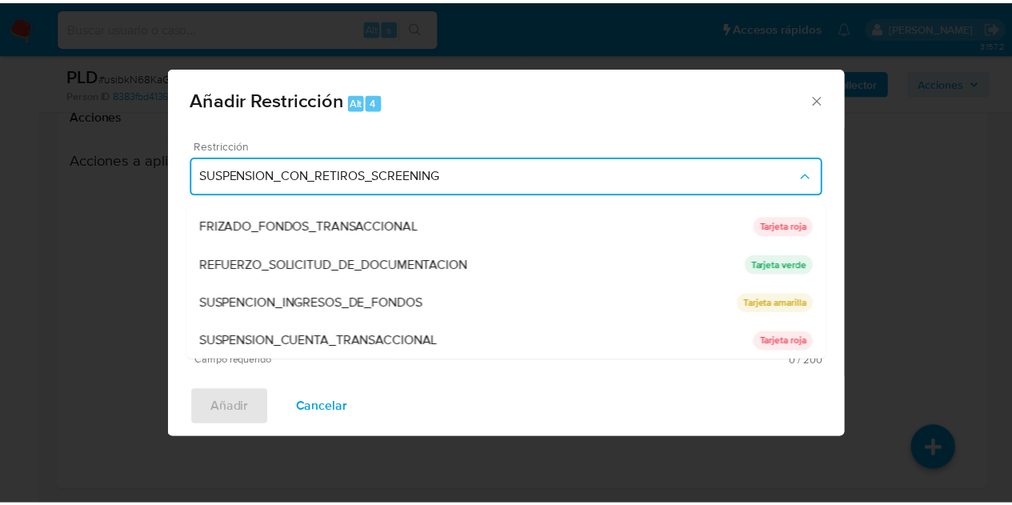
scroll to position [339, 0]
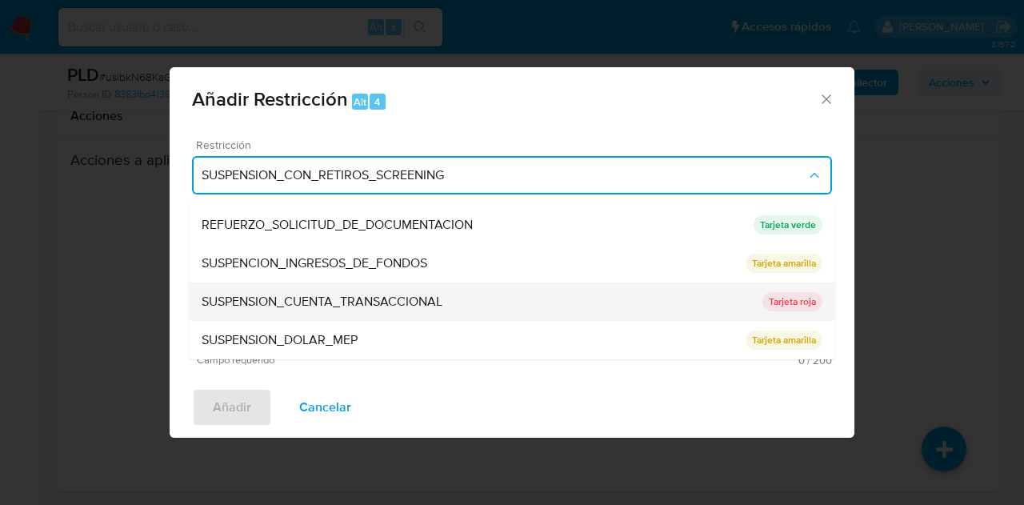
click at [405, 305] on span "SUSPENSION_CUENTA_TRANSACCIONAL" at bounding box center [322, 301] width 241 height 16
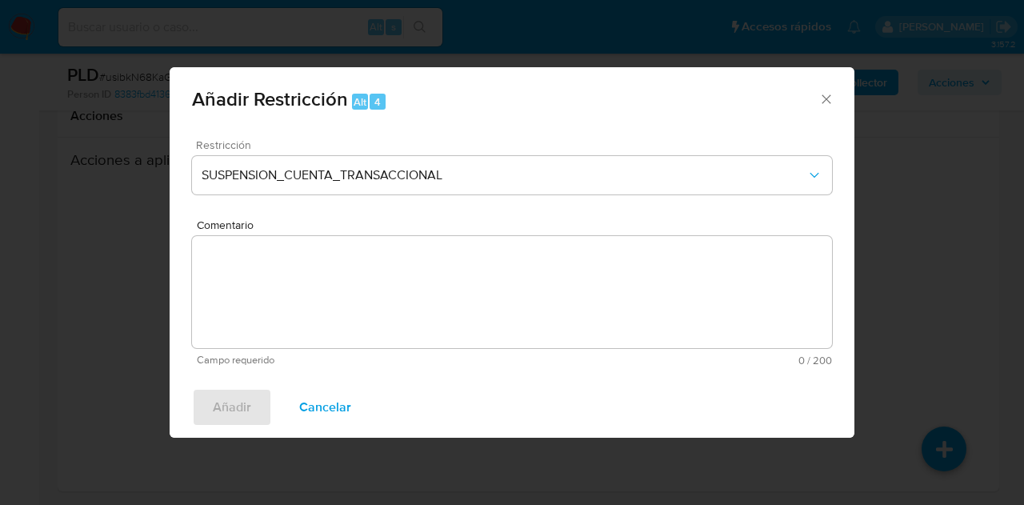
click at [402, 301] on textarea "Comentario" at bounding box center [512, 292] width 640 height 112
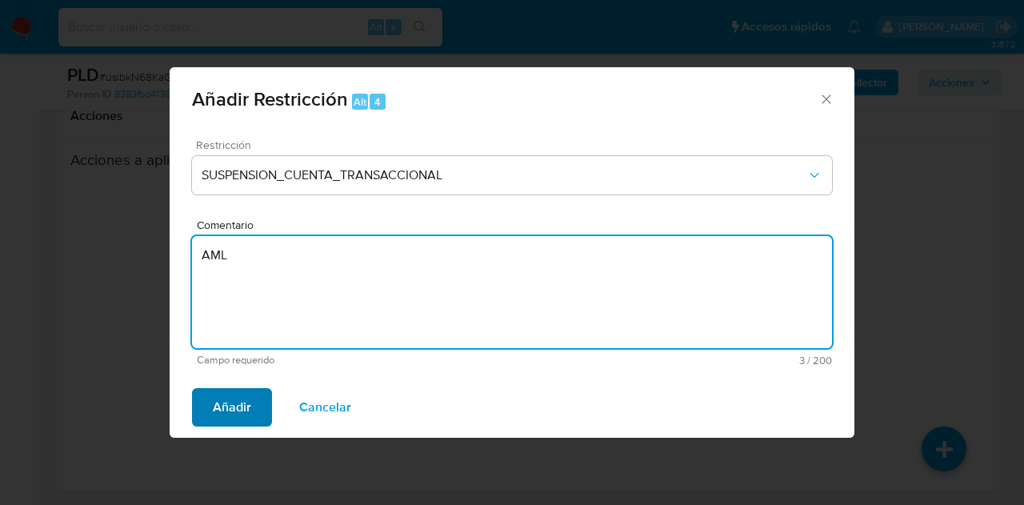
type textarea "AML"
click at [240, 404] on span "Añadir" at bounding box center [232, 406] width 38 height 35
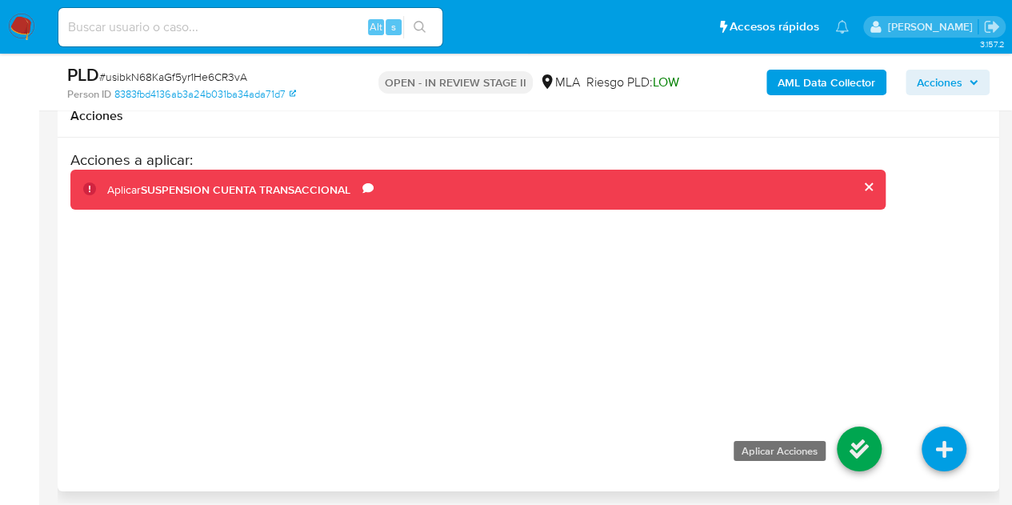
click at [854, 429] on icon at bounding box center [858, 448] width 45 height 45
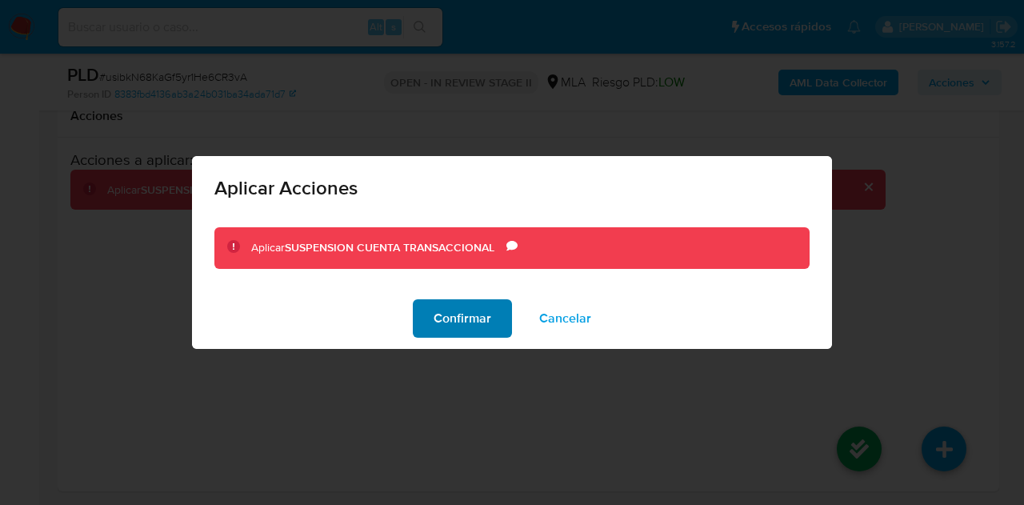
click at [448, 314] on span "Confirmar" at bounding box center [462, 318] width 58 height 35
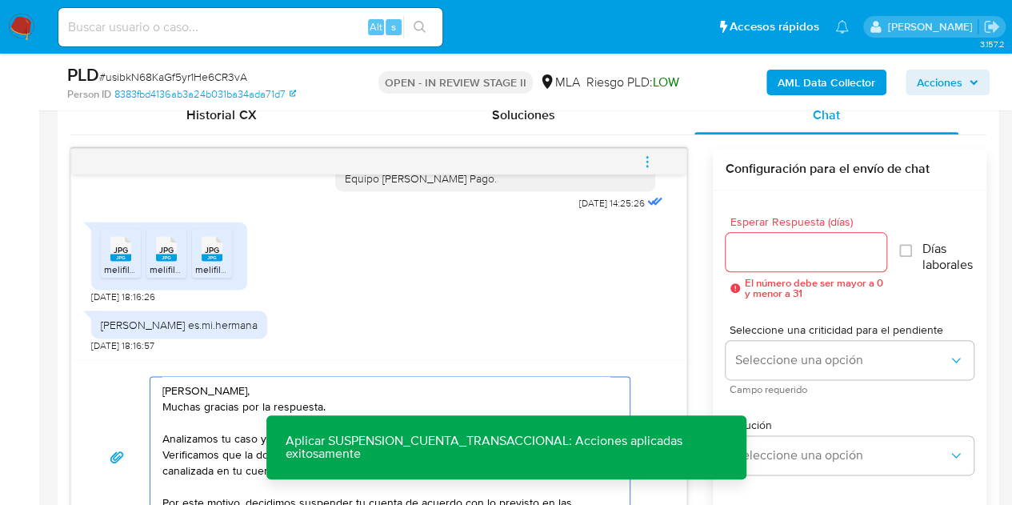
scroll to position [800, 0]
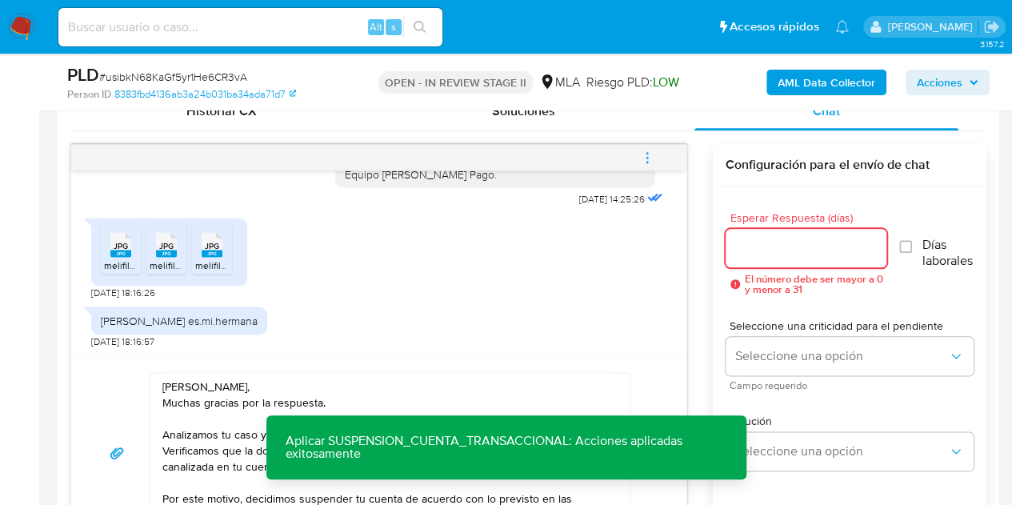
click at [796, 246] on input "Esperar Respuesta (días)" at bounding box center [806, 247] width 162 height 21
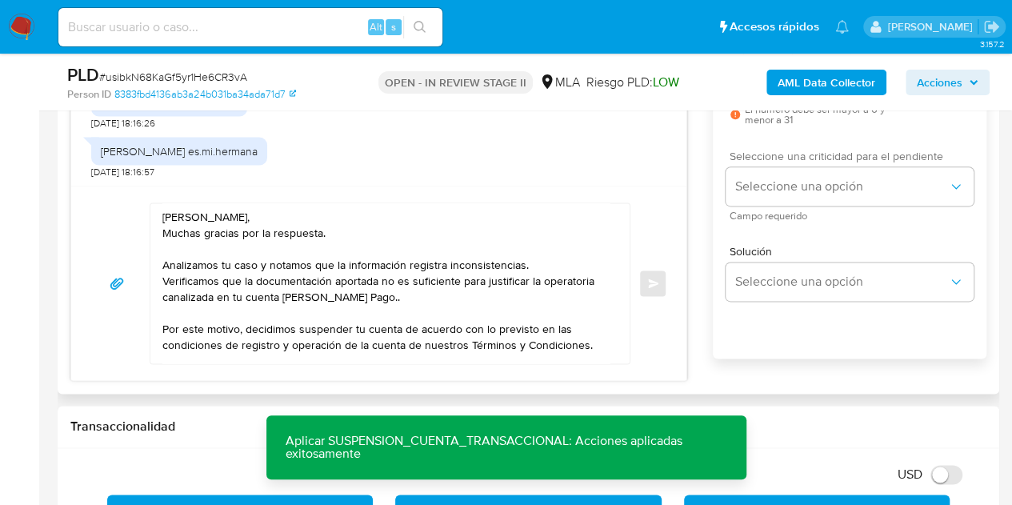
scroll to position [977, 0]
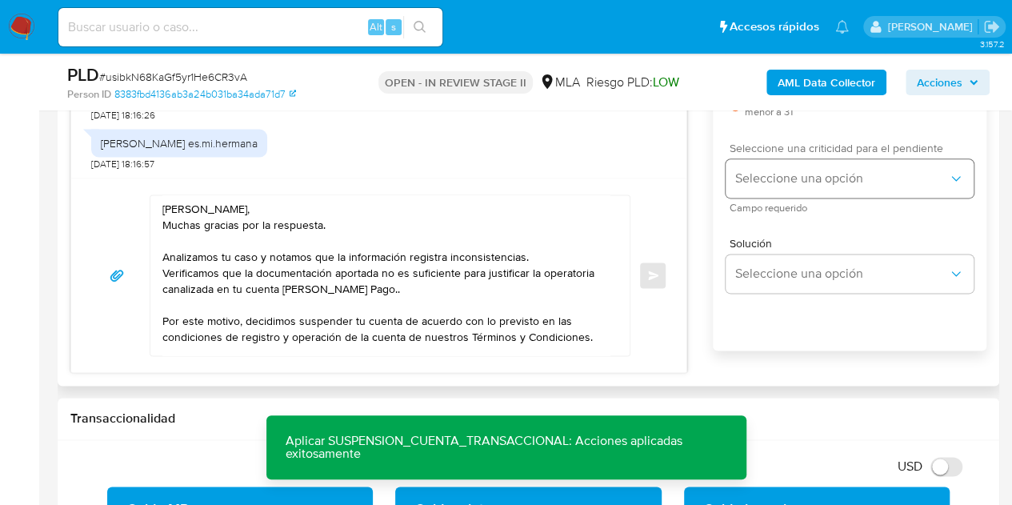
type input "1"
click at [770, 183] on span "Seleccione una opción" at bounding box center [841, 178] width 213 height 16
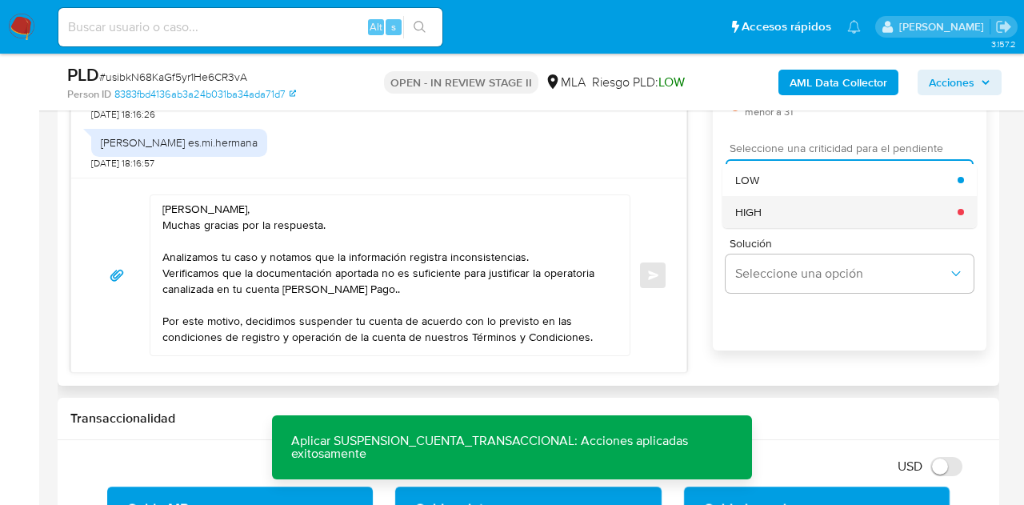
click at [764, 205] on div "HIGH" at bounding box center [846, 212] width 222 height 32
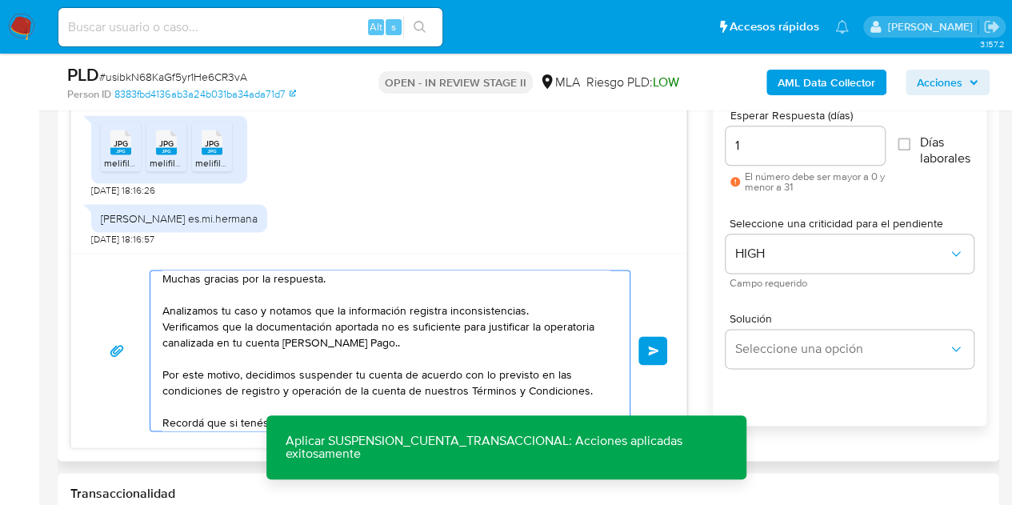
scroll to position [74, 0]
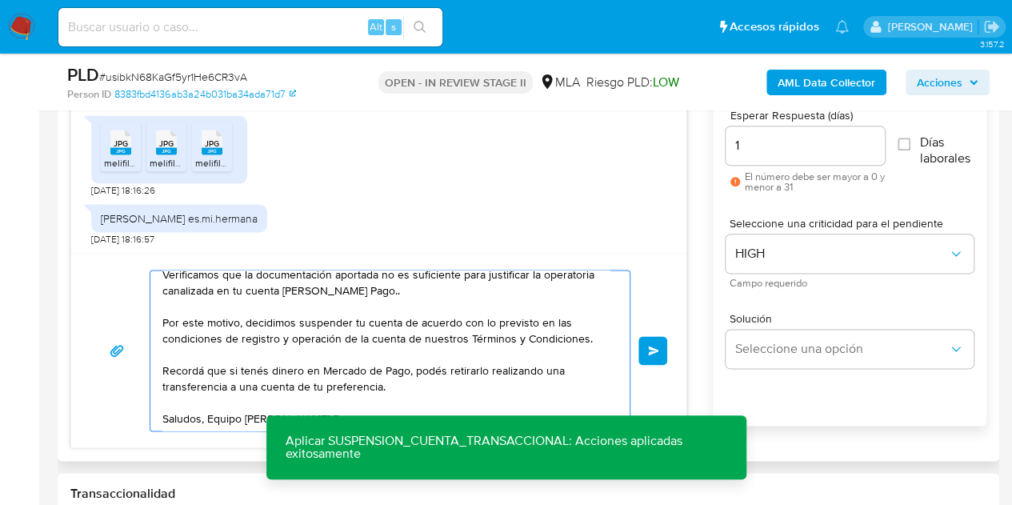
click at [640, 343] on button "Enviar" at bounding box center [652, 350] width 29 height 29
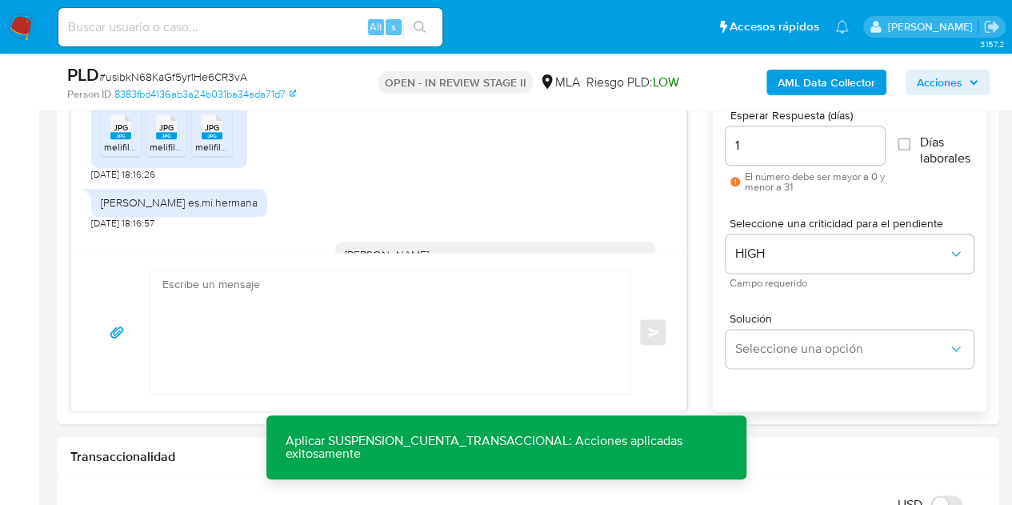
scroll to position [1838, 0]
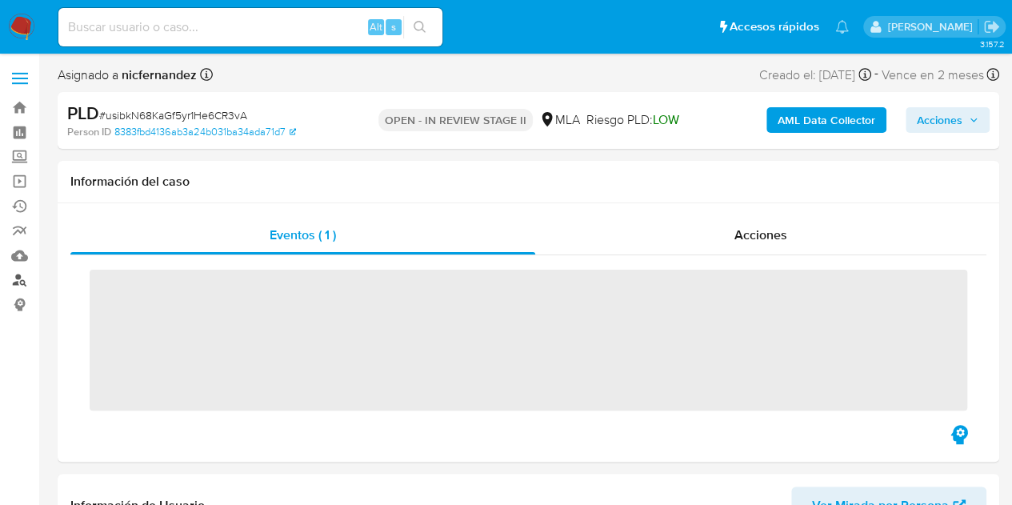
click at [27, 271] on link "Buscador de personas" at bounding box center [95, 280] width 190 height 25
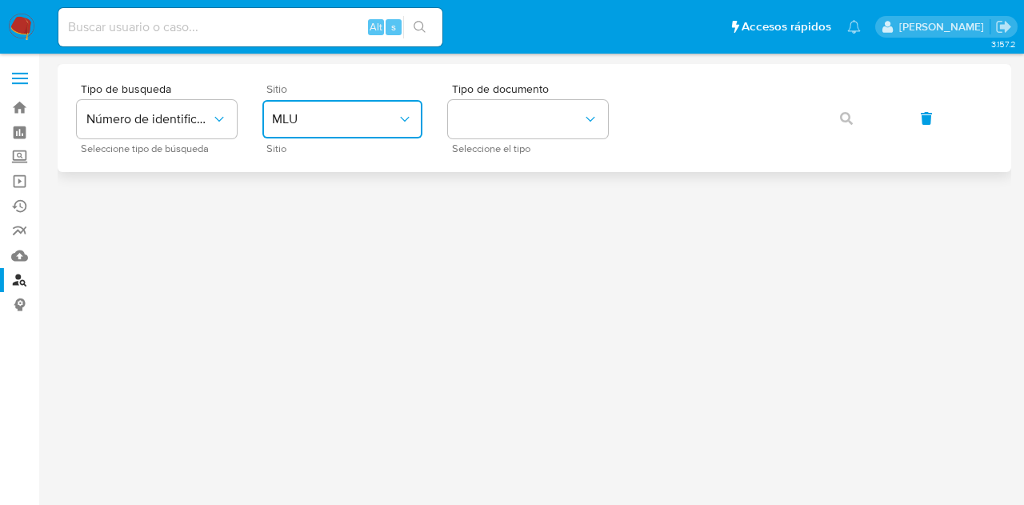
click at [341, 122] on span "MLU" at bounding box center [334, 119] width 125 height 16
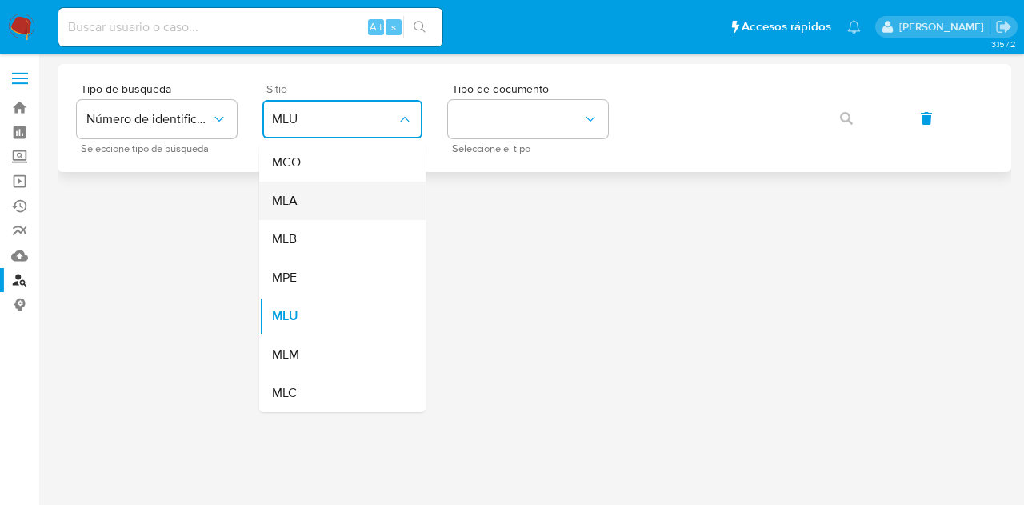
click at [341, 207] on div "MLA" at bounding box center [337, 201] width 131 height 38
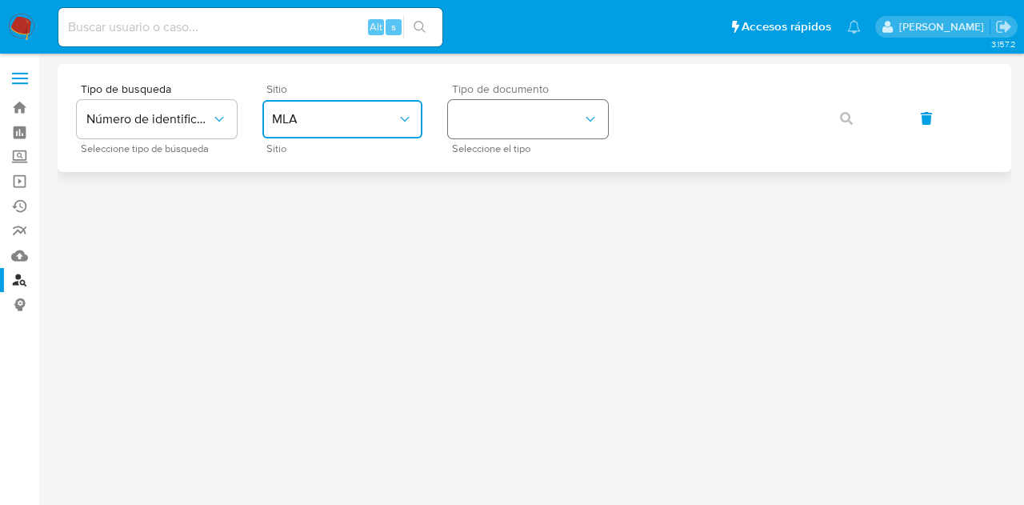
click at [497, 135] on button "identificationType" at bounding box center [528, 119] width 160 height 38
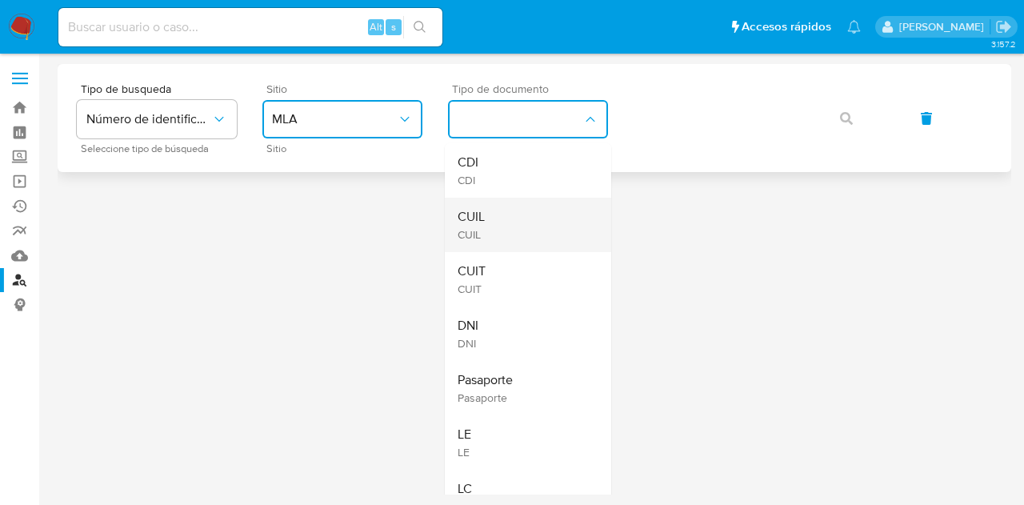
click at [509, 222] on div "CUIL CUIL" at bounding box center [522, 225] width 131 height 54
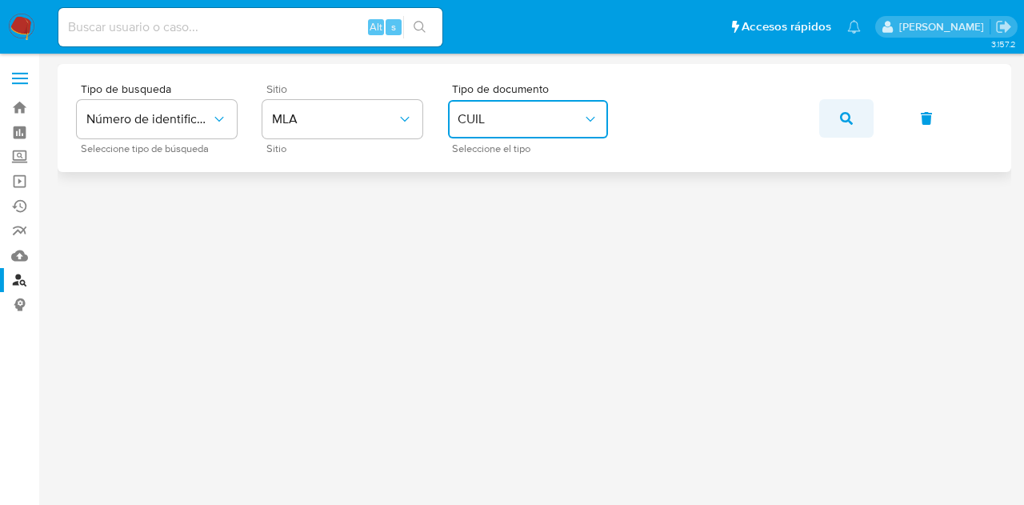
click at [860, 106] on button "button" at bounding box center [846, 118] width 54 height 38
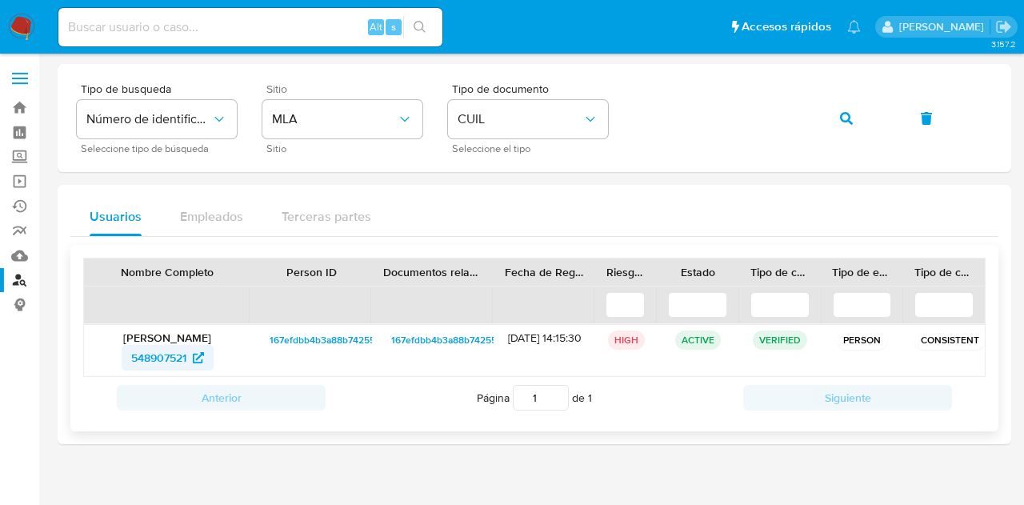
click at [150, 359] on span "548907521" at bounding box center [158, 358] width 55 height 26
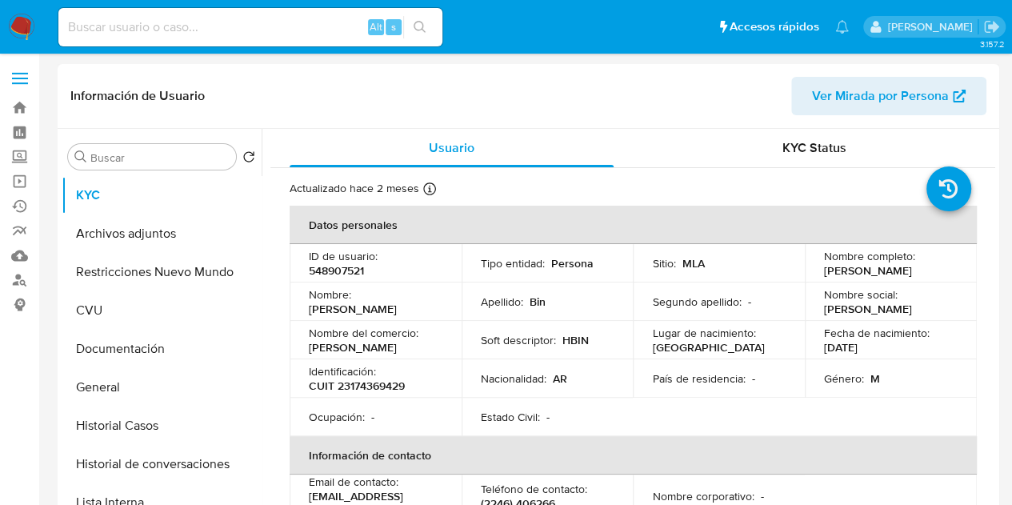
select select "10"
click at [135, 417] on button "Historial Casos" at bounding box center [155, 425] width 187 height 38
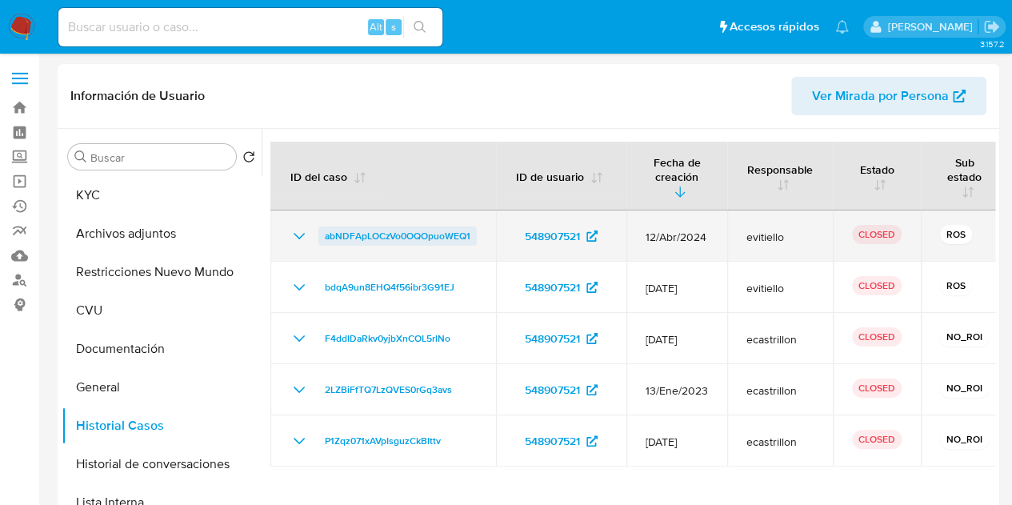
click at [381, 240] on span "abNDFApLOCzVo0OQOpuoWEQ1" at bounding box center [398, 235] width 146 height 19
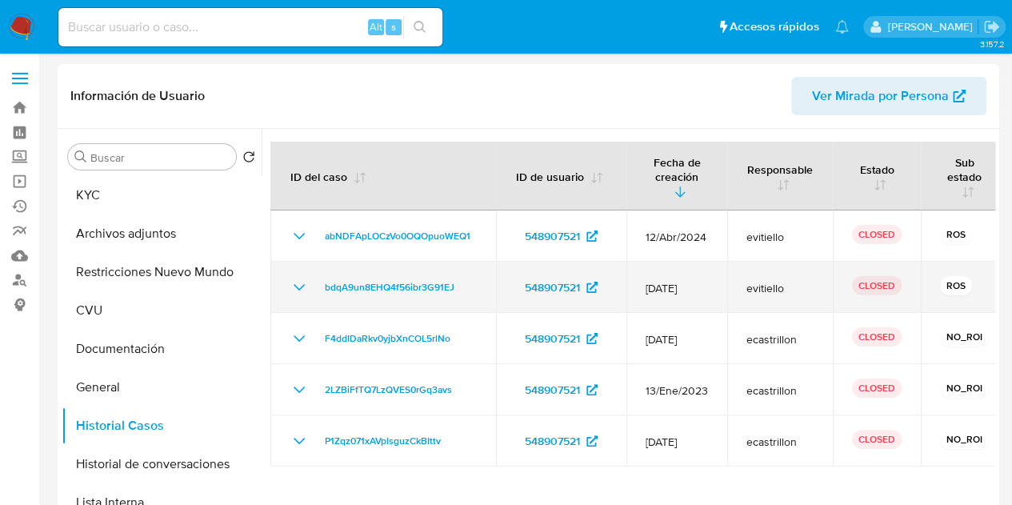
click at [308, 277] on icon "Mostrar/Ocultar" at bounding box center [298, 286] width 19 height 19
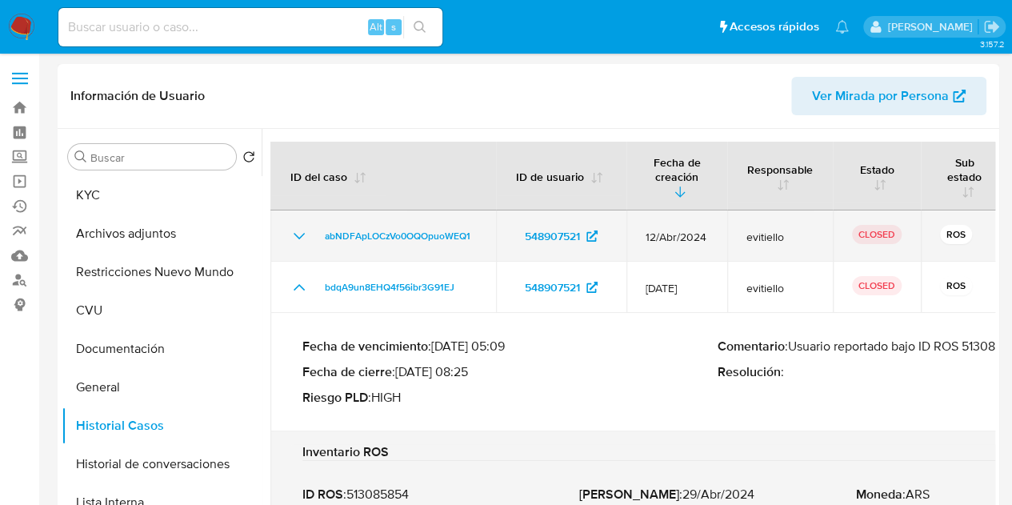
drag, startPoint x: 308, startPoint y: 277, endPoint x: 301, endPoint y: 258, distance: 20.5
click at [308, 279] on icon "Mostrar/Ocultar" at bounding box center [298, 286] width 19 height 19
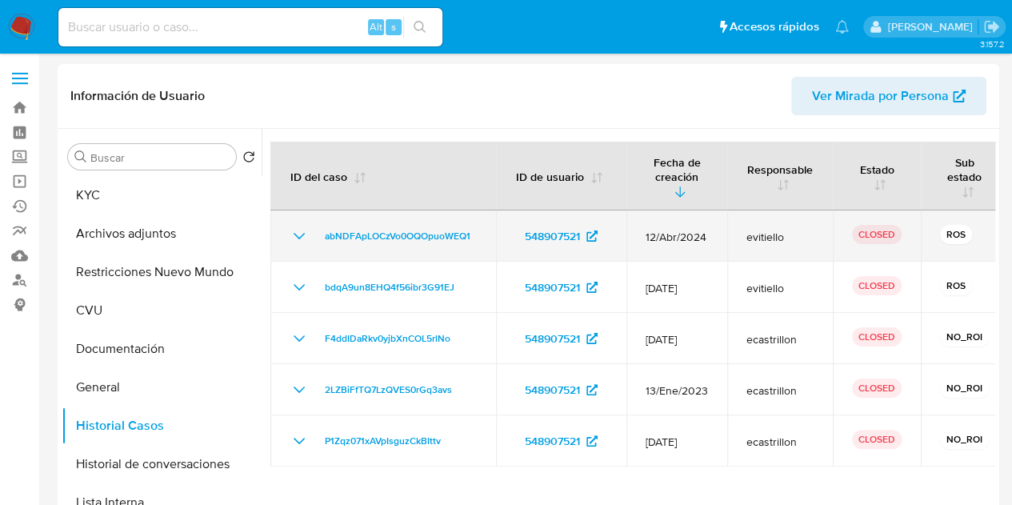
click at [294, 214] on td "abNDFApLOCzVo0OQOpuoWEQ1" at bounding box center [382, 235] width 225 height 51
click at [292, 221] on td "abNDFApLOCzVo0OQOpuoWEQ1" at bounding box center [382, 235] width 225 height 51
click at [298, 230] on icon "Mostrar/Ocultar" at bounding box center [298, 235] width 19 height 19
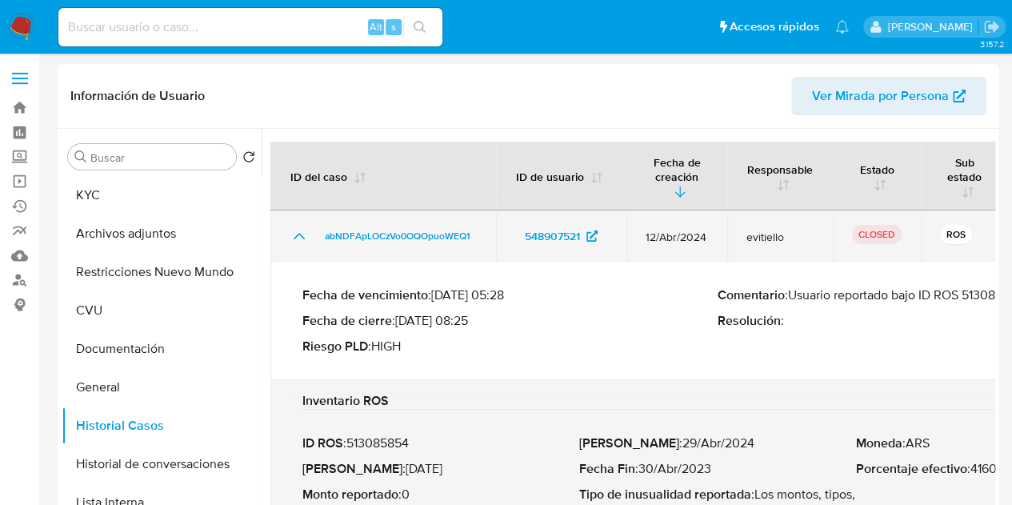
click at [298, 230] on icon "Mostrar/Ocultar" at bounding box center [298, 235] width 19 height 19
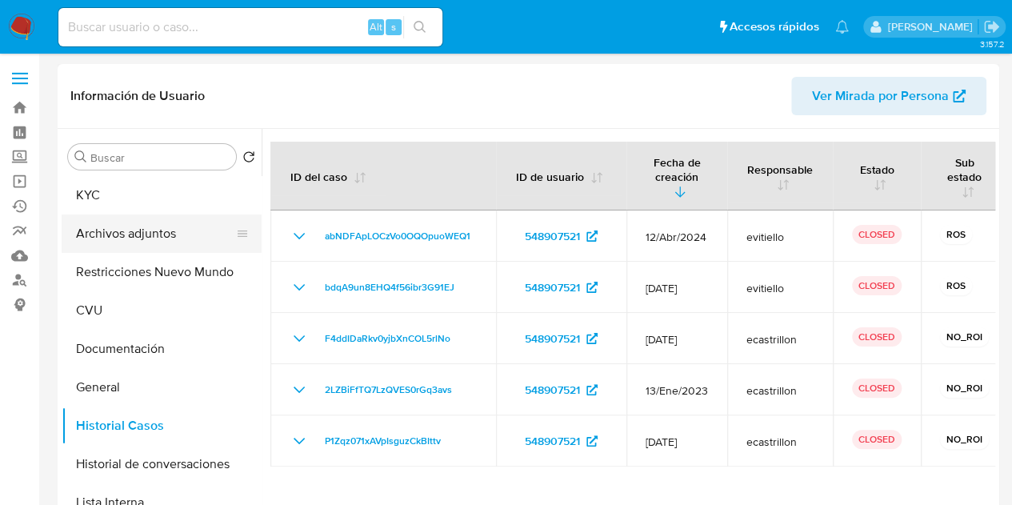
click at [162, 234] on button "Archivos adjuntos" at bounding box center [155, 233] width 187 height 38
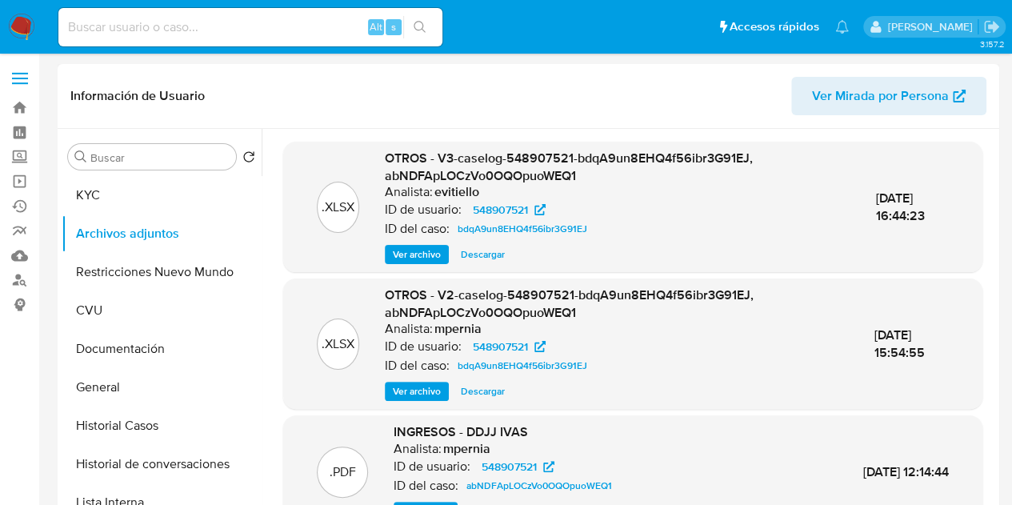
click at [421, 253] on span "Ver archivo" at bounding box center [417, 254] width 48 height 16
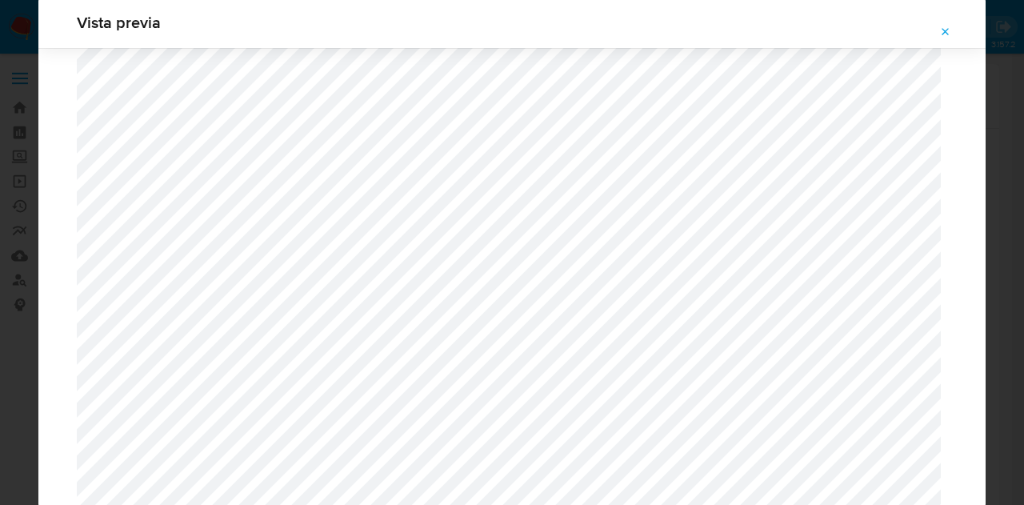
scroll to position [1475, 0]
click at [951, 30] on icon "Attachment preview" at bounding box center [945, 32] width 13 height 13
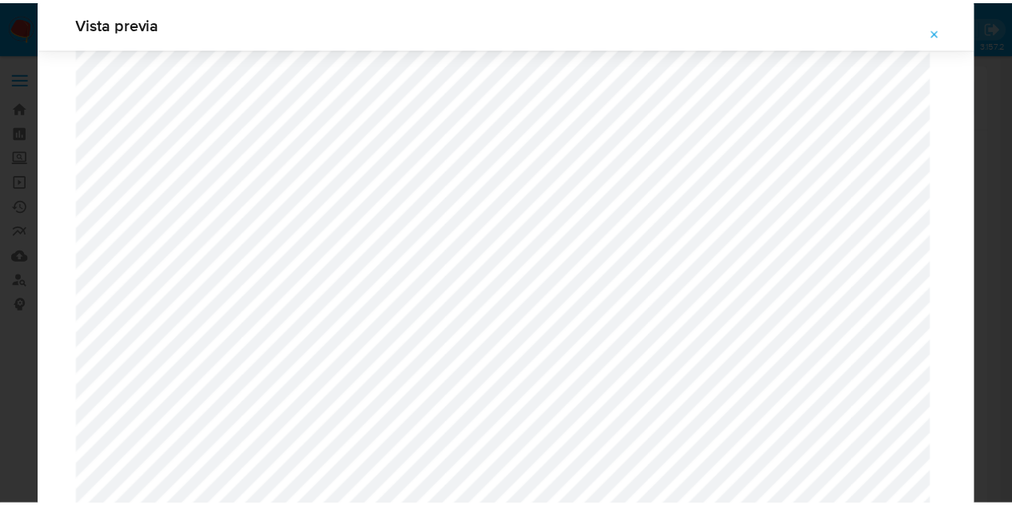
scroll to position [51, 0]
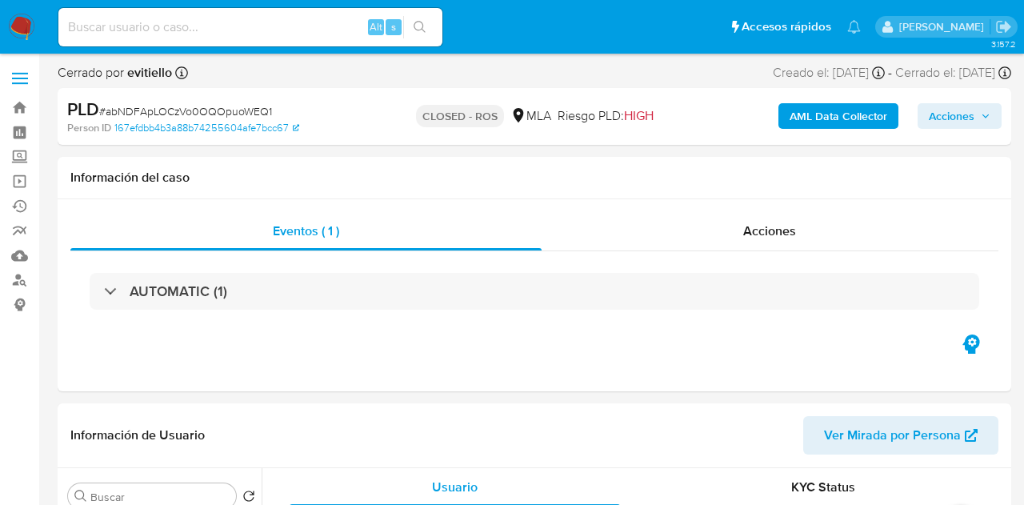
select select "10"
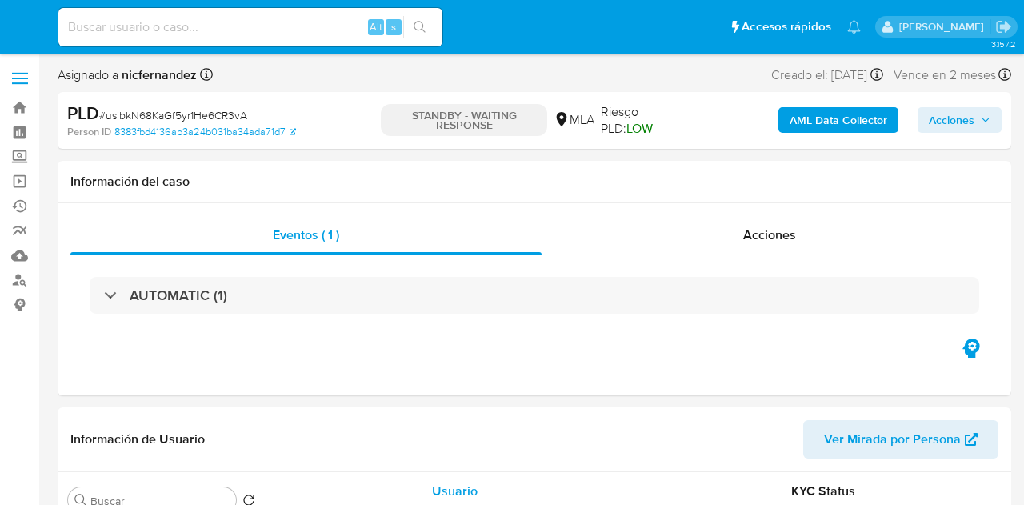
select select "10"
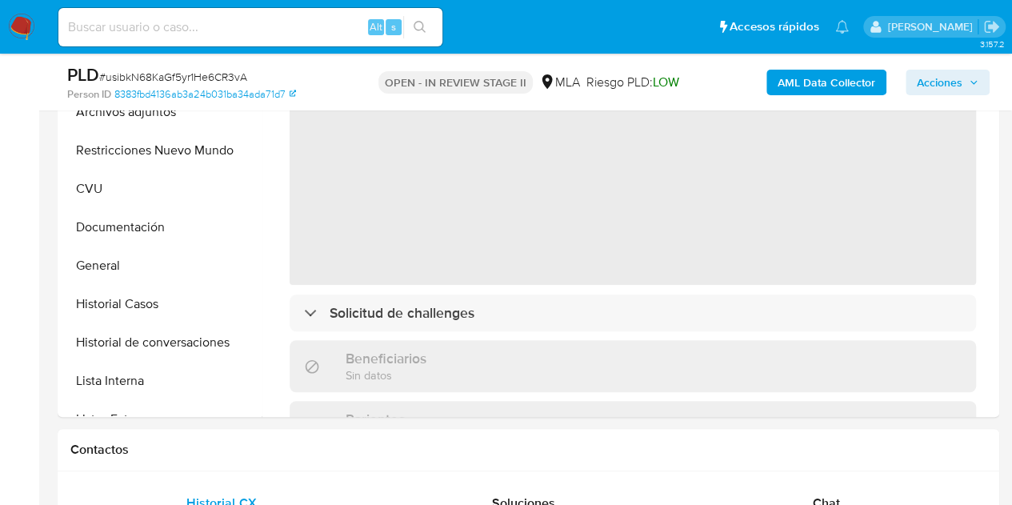
scroll to position [509, 0]
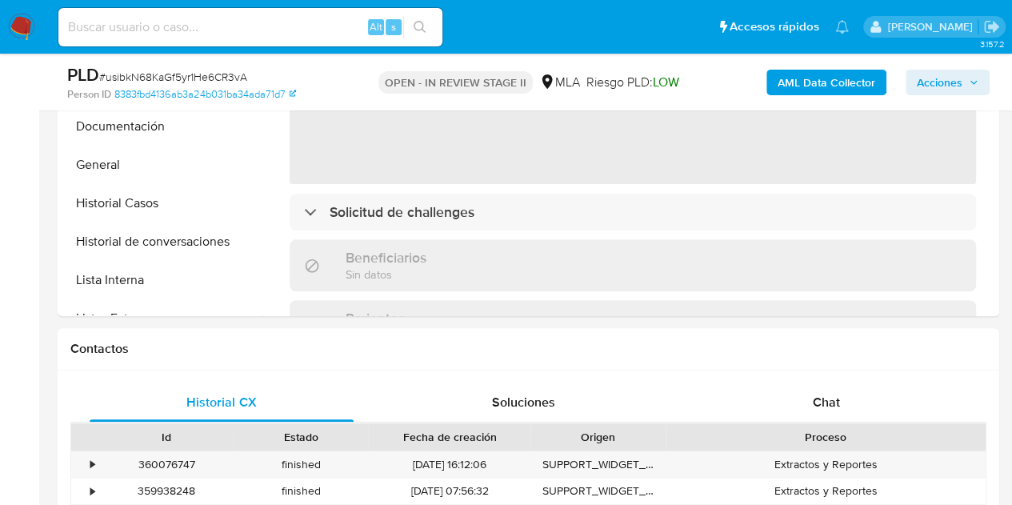
select select "10"
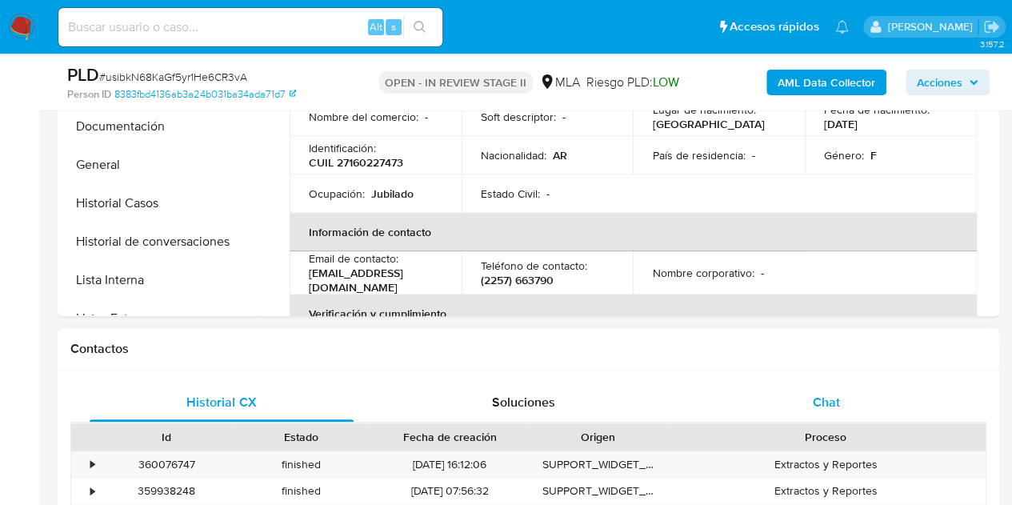
click at [851, 416] on div "Chat" at bounding box center [826, 402] width 264 height 38
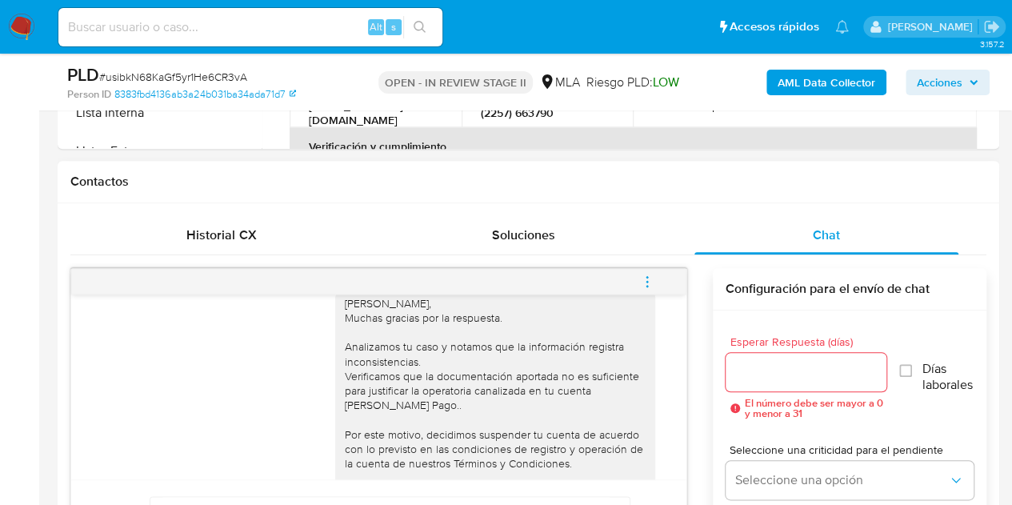
scroll to position [1838, 0]
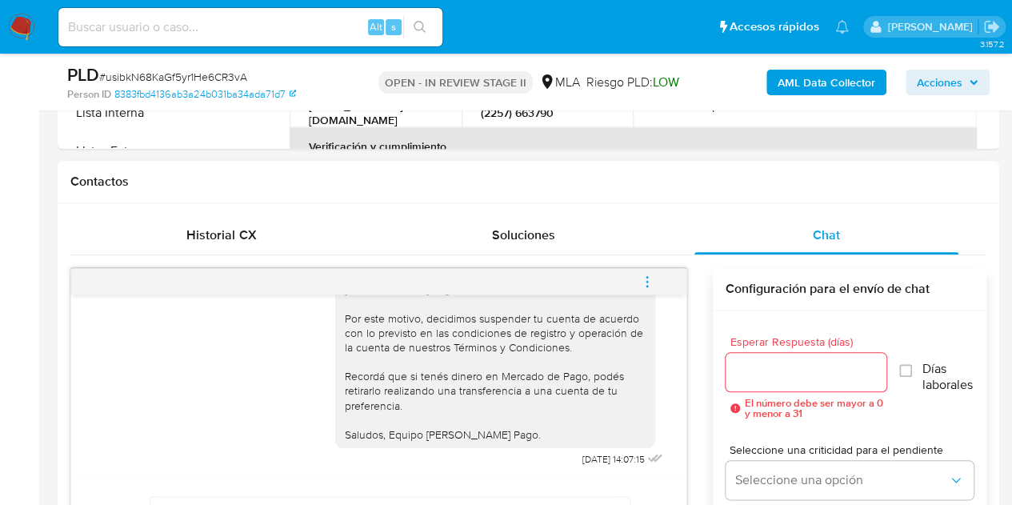
click at [640, 276] on icon "menu-action" at bounding box center [647, 281] width 14 height 14
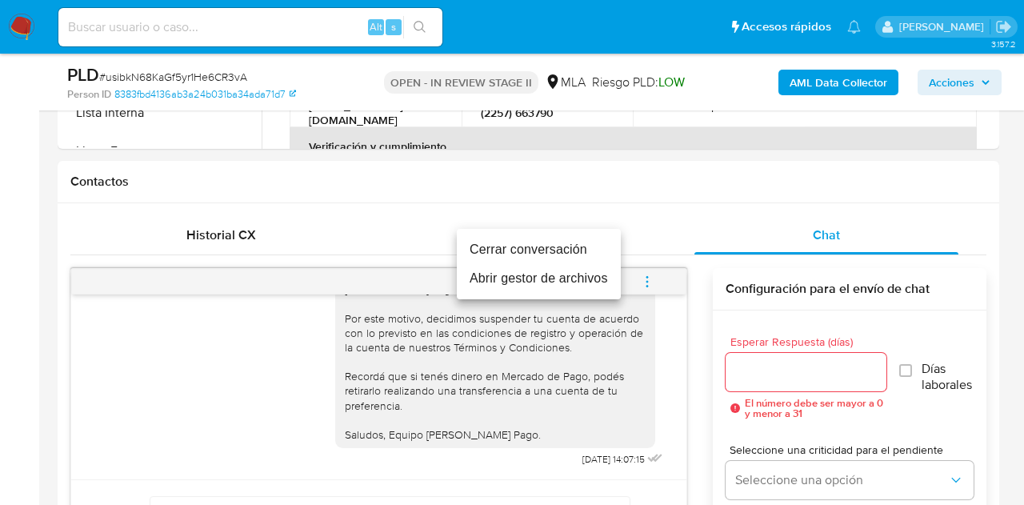
drag, startPoint x: 585, startPoint y: 254, endPoint x: 606, endPoint y: 287, distance: 39.3
click at [584, 254] on li "Cerrar conversación" at bounding box center [539, 249] width 164 height 29
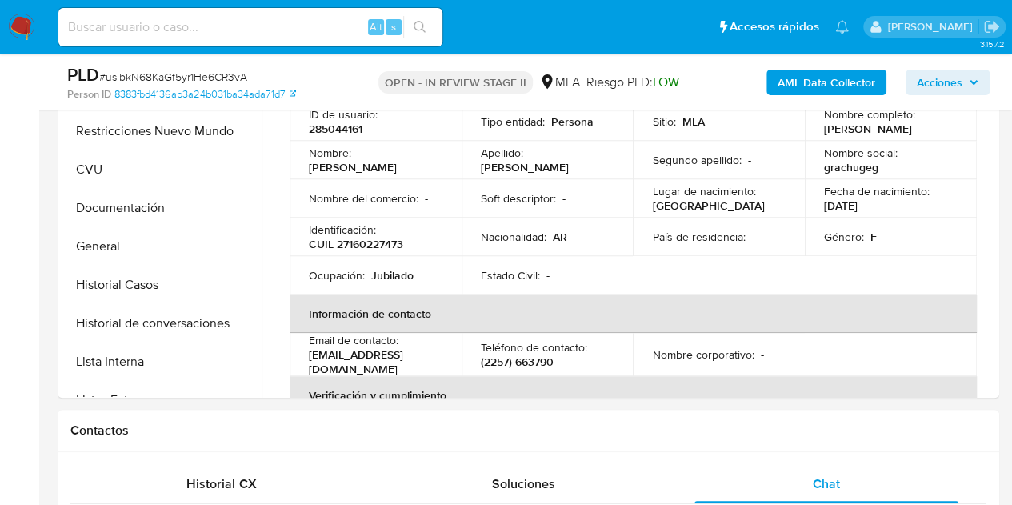
scroll to position [344, 0]
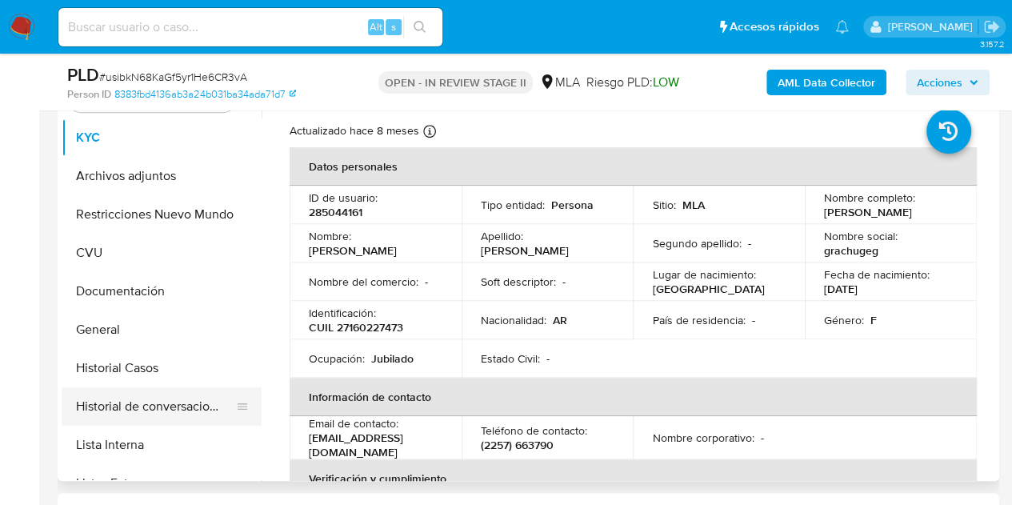
click at [141, 417] on button "Historial de conversaciones" at bounding box center [155, 406] width 187 height 38
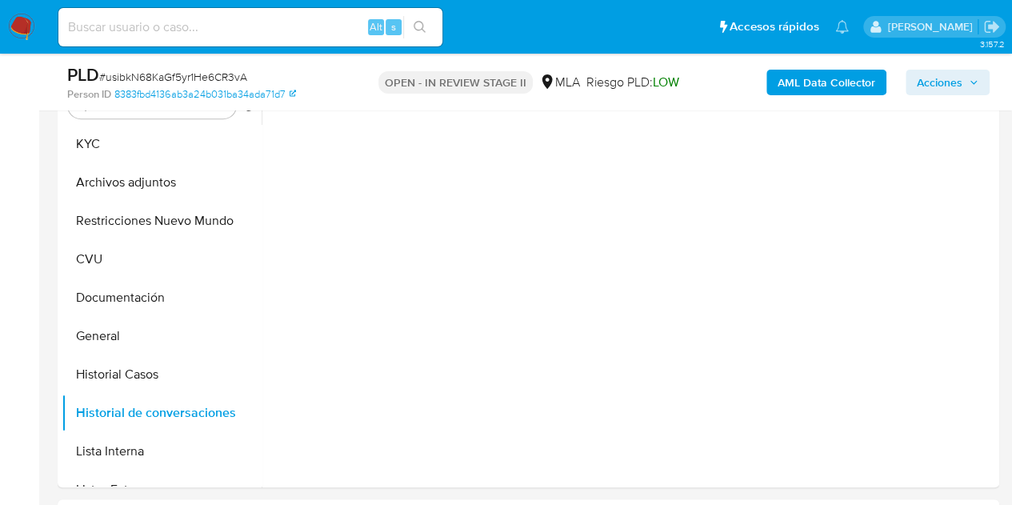
scroll to position [311, 0]
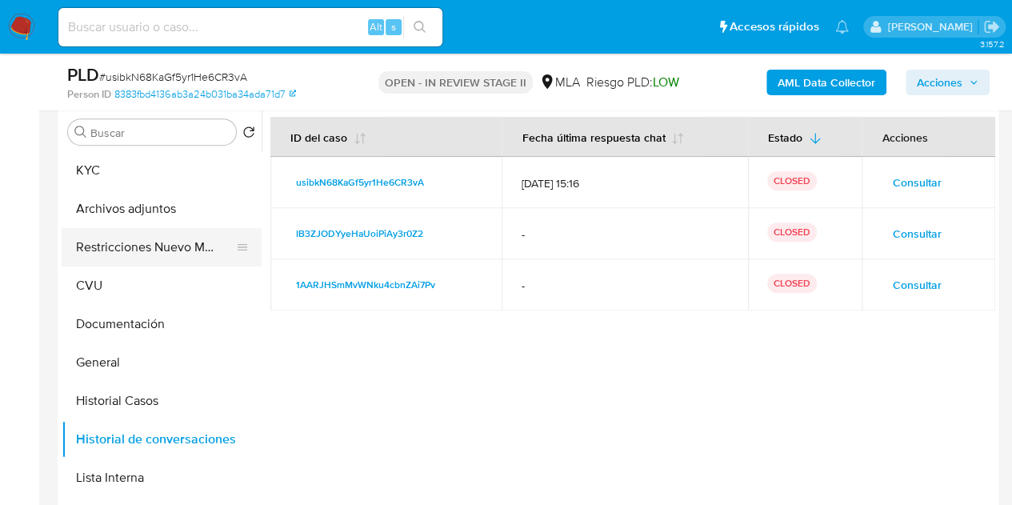
click at [135, 249] on button "Restricciones Nuevo Mundo" at bounding box center [155, 247] width 187 height 38
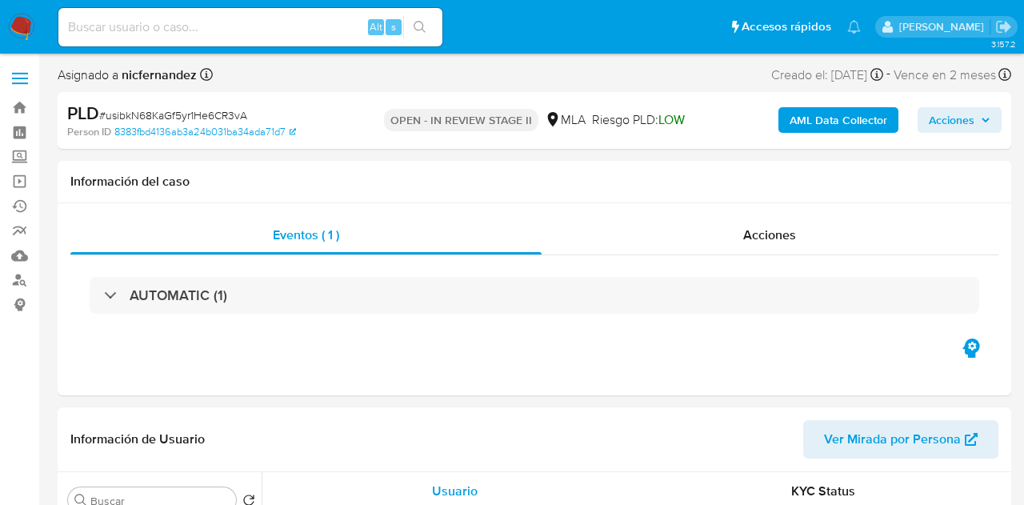
select select "10"
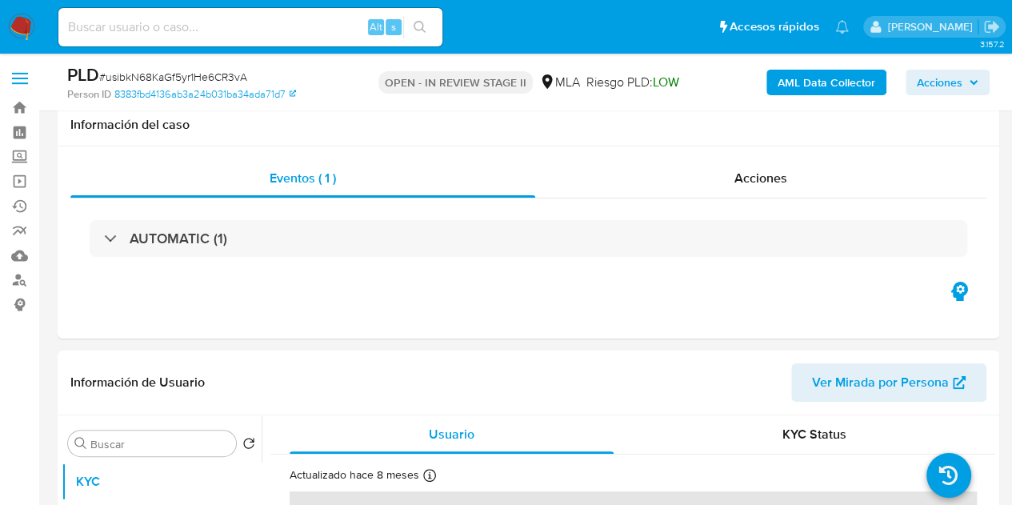
scroll to position [441, 0]
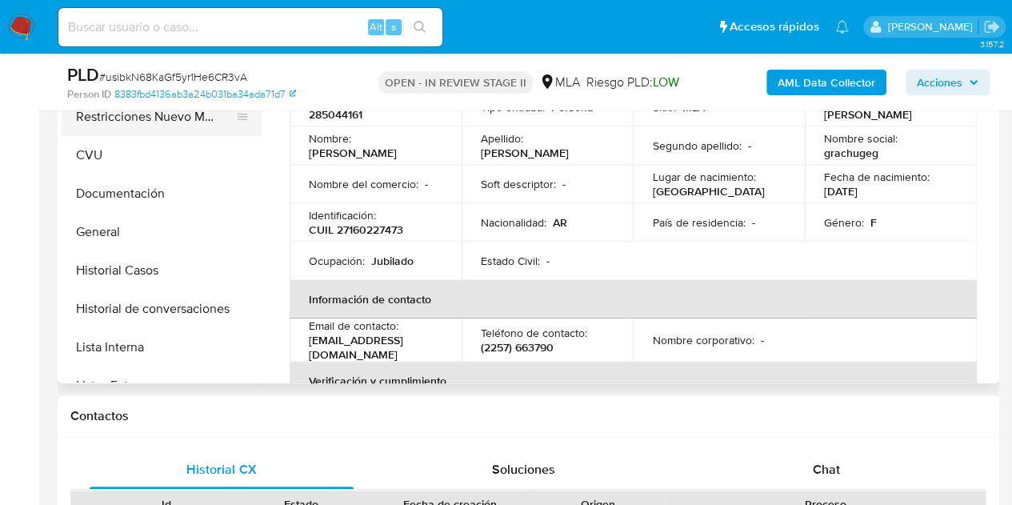
click at [107, 123] on button "Restricciones Nuevo Mundo" at bounding box center [155, 117] width 187 height 38
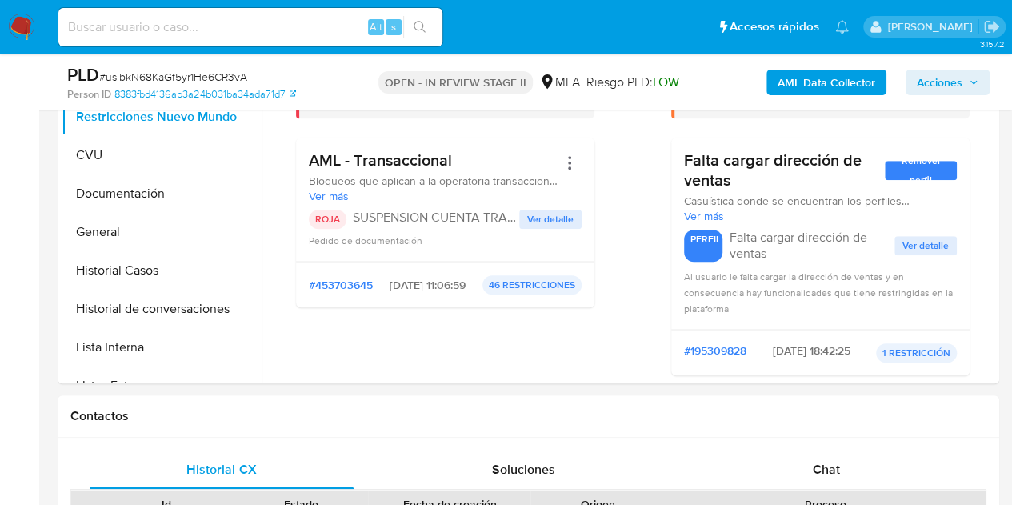
scroll to position [289, 0]
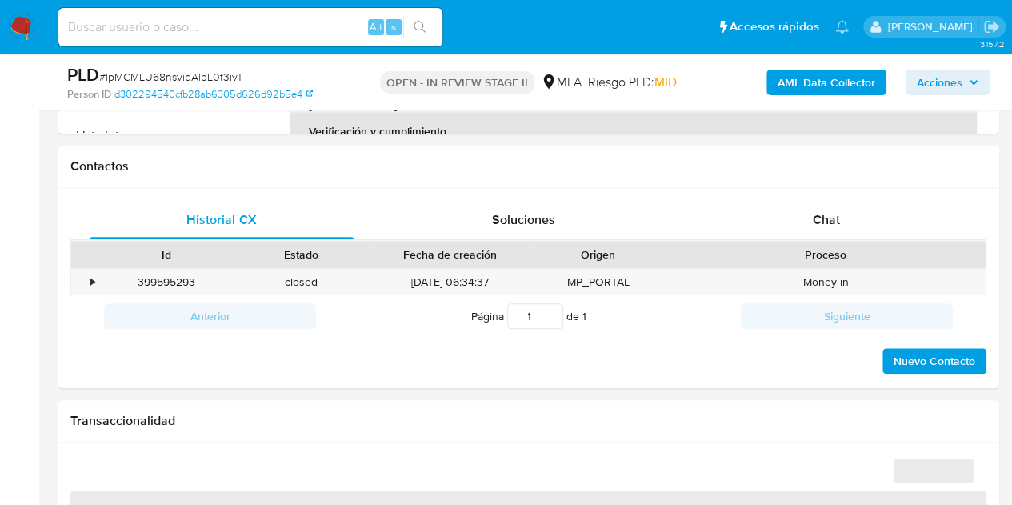
scroll to position [715, 0]
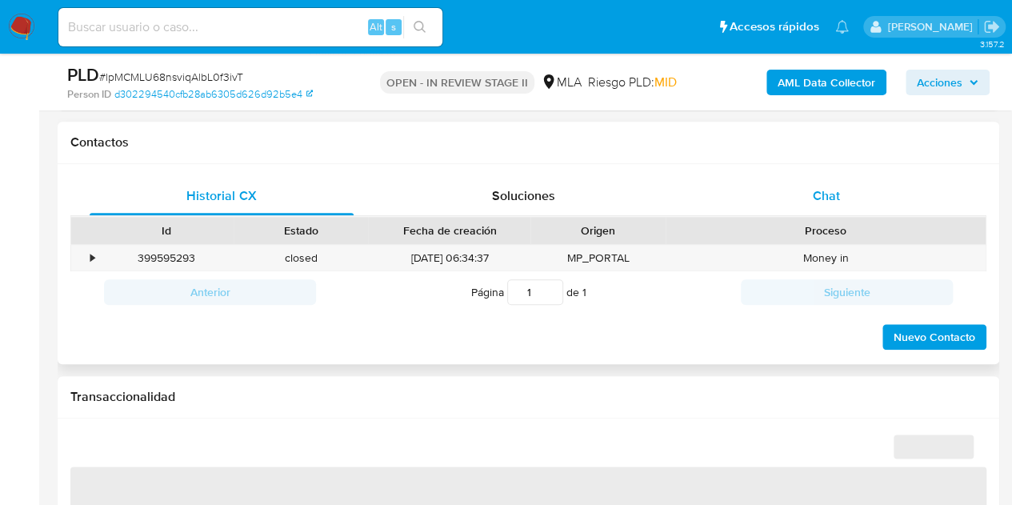
select select "10"
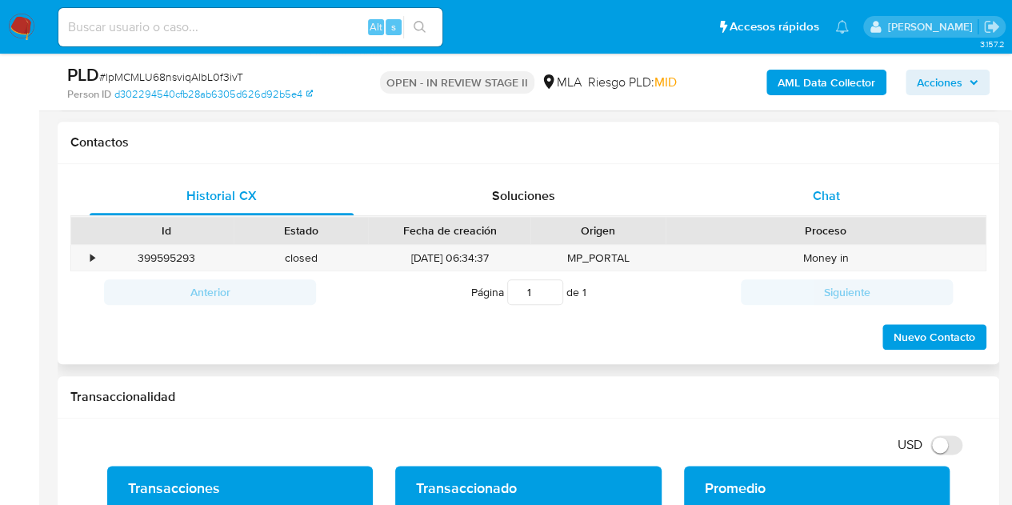
click at [854, 197] on div "Chat" at bounding box center [826, 196] width 264 height 38
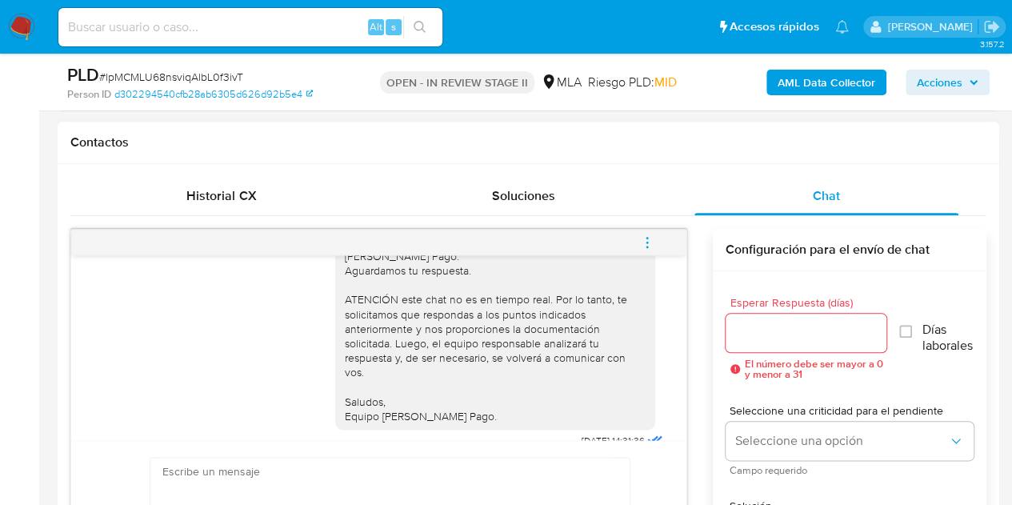
scroll to position [1443, 0]
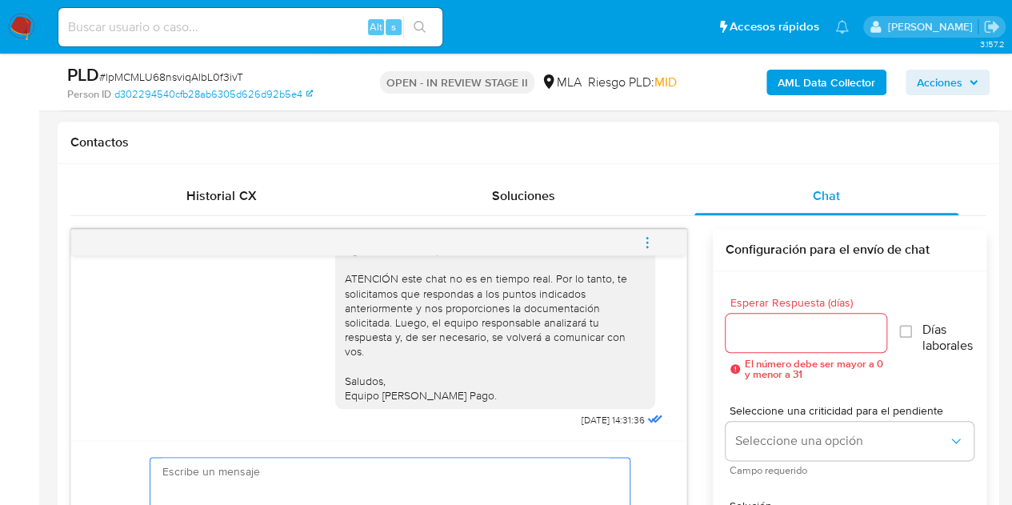
click at [390, 397] on div "Hola [PERSON_NAME], Esperamos que te encuentres muy bien. Necesitamos por favor…" at bounding box center [495, 213] width 301 height 378
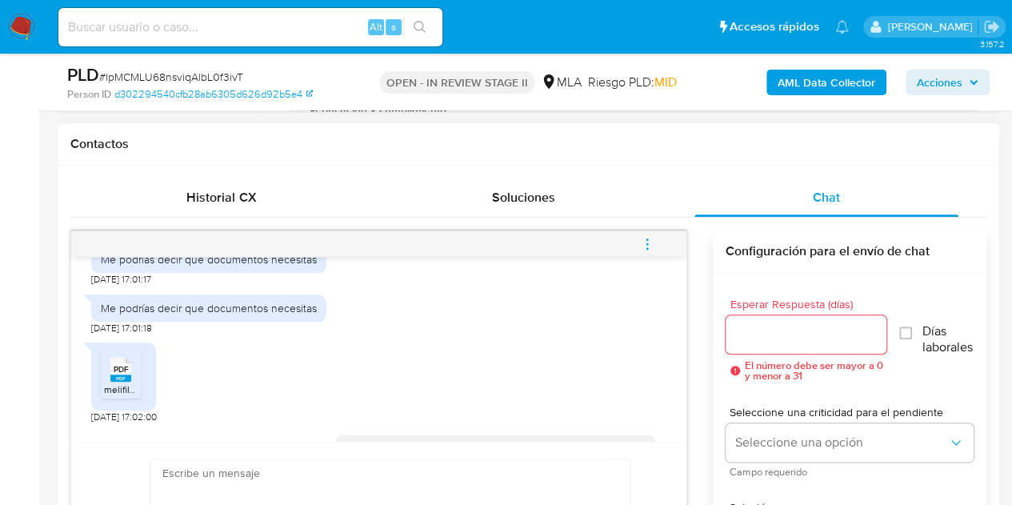
scroll to position [1087, 0]
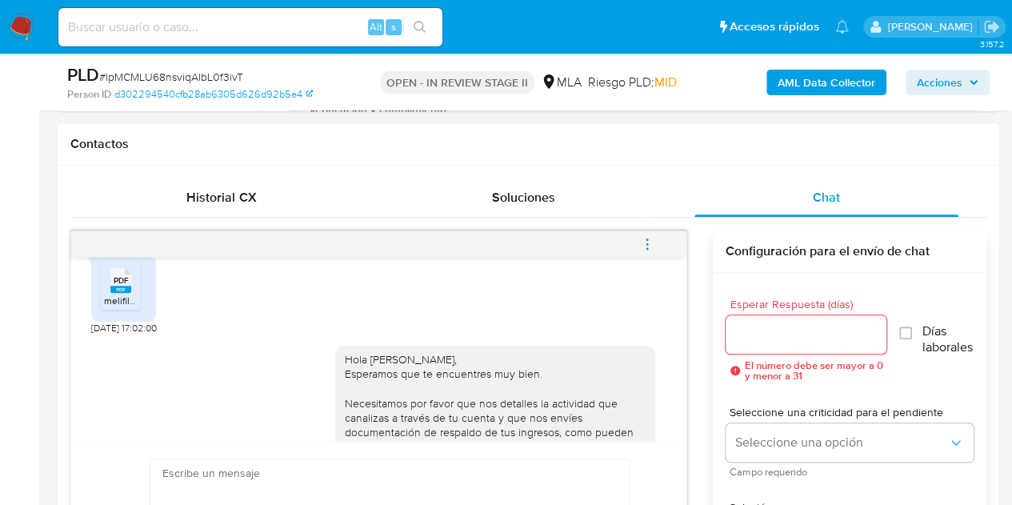
click at [90, 303] on div "18/08/2025 17:23:36 Hola 20/08/2025 17:00:49 Hola 20/08/2025 17:00:50 Me podría…" at bounding box center [378, 349] width 615 height 185
click at [121, 293] on rect at bounding box center [120, 288] width 21 height 7
click at [287, 334] on div "PDF PDF melifile8506927133310861964.pdf 20/08/2025 17:02:00" at bounding box center [378, 289] width 575 height 89
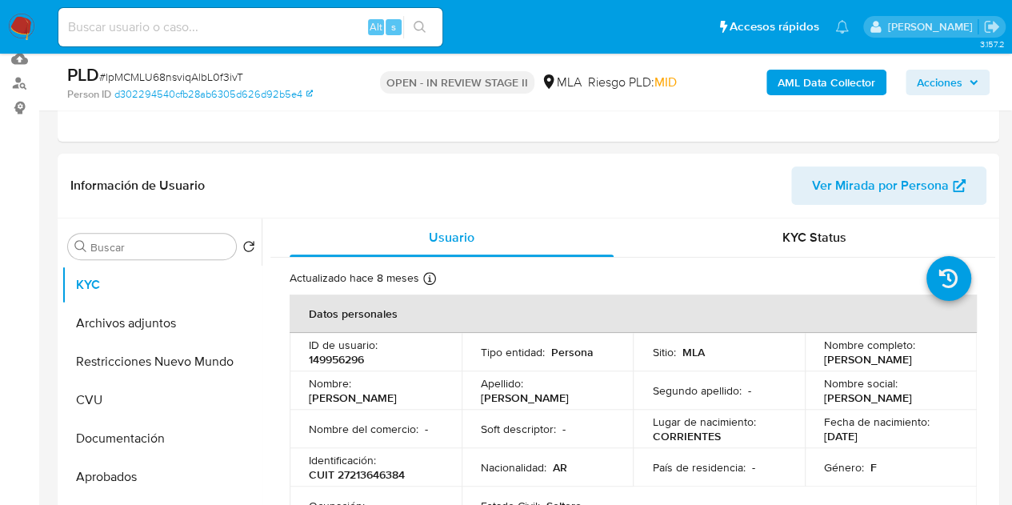
scroll to position [296, 0]
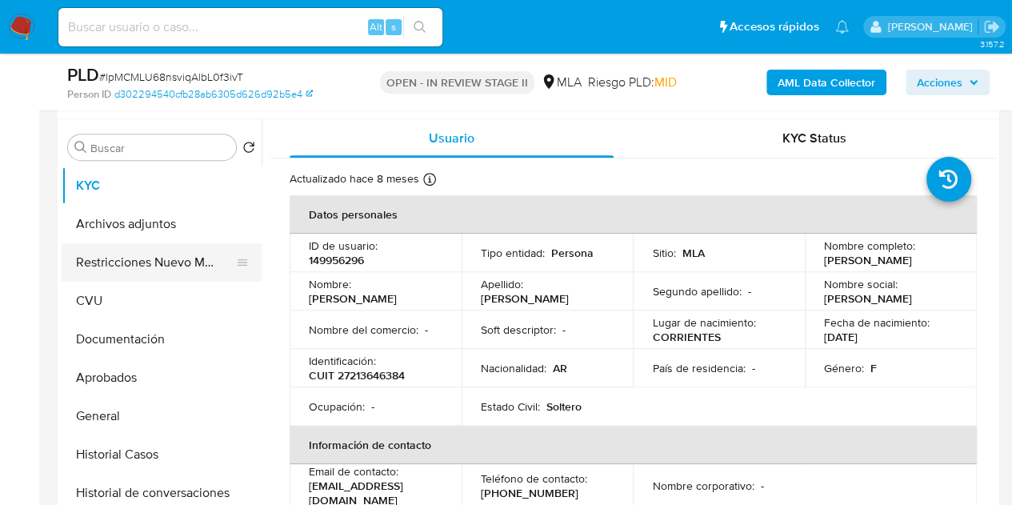
click at [138, 253] on button "Restricciones Nuevo Mundo" at bounding box center [155, 262] width 187 height 38
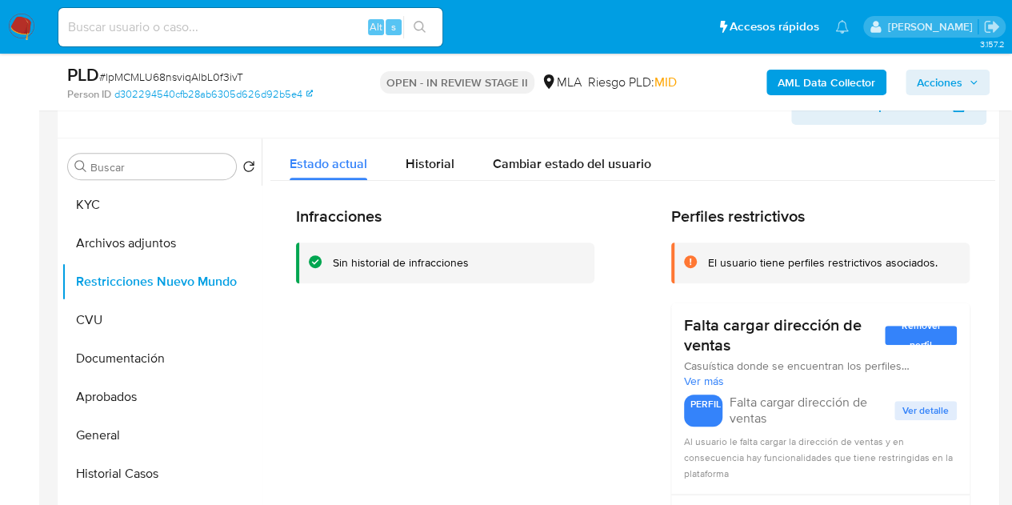
scroll to position [254, 0]
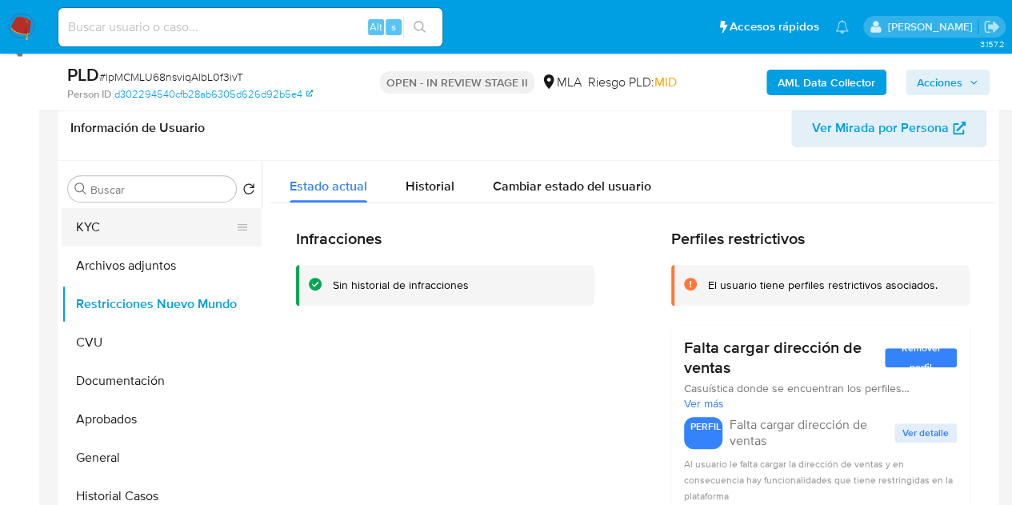
click at [96, 236] on button "KYC" at bounding box center [155, 227] width 187 height 38
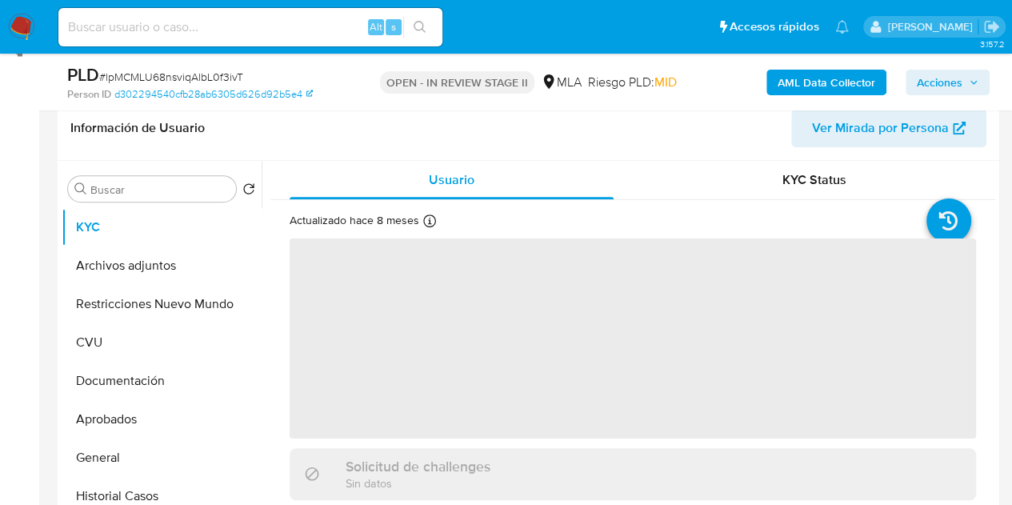
scroll to position [336, 0]
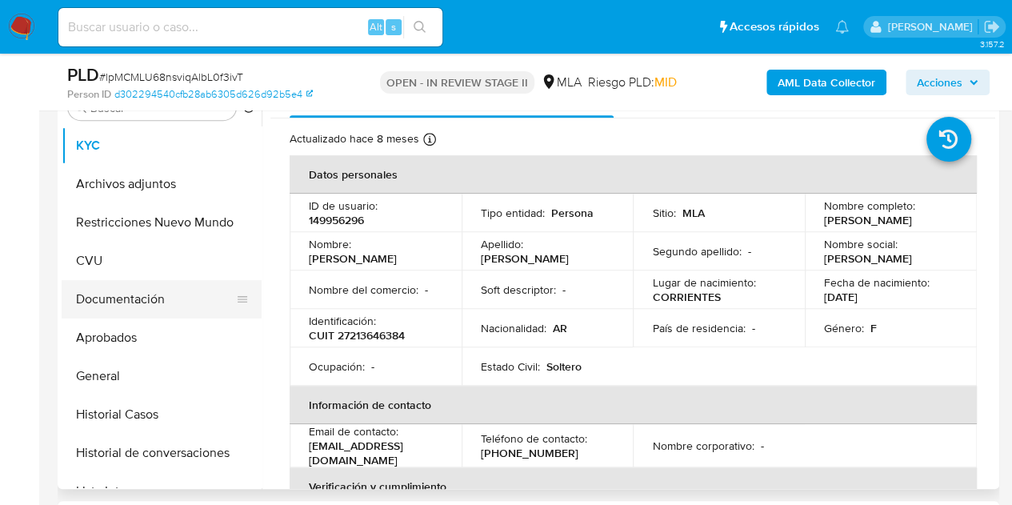
click at [138, 304] on button "Documentación" at bounding box center [155, 299] width 187 height 38
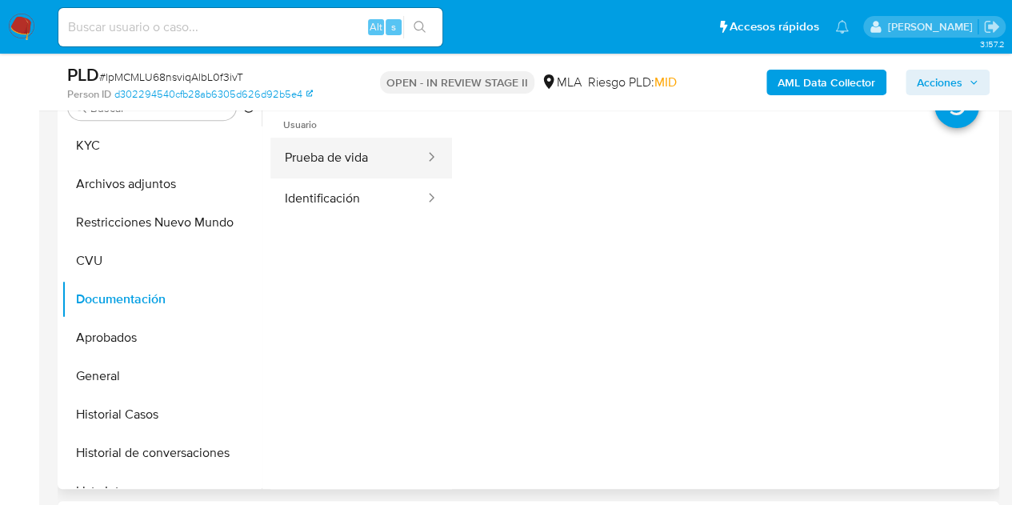
click at [361, 170] on button "Prueba de vida" at bounding box center [348, 158] width 156 height 41
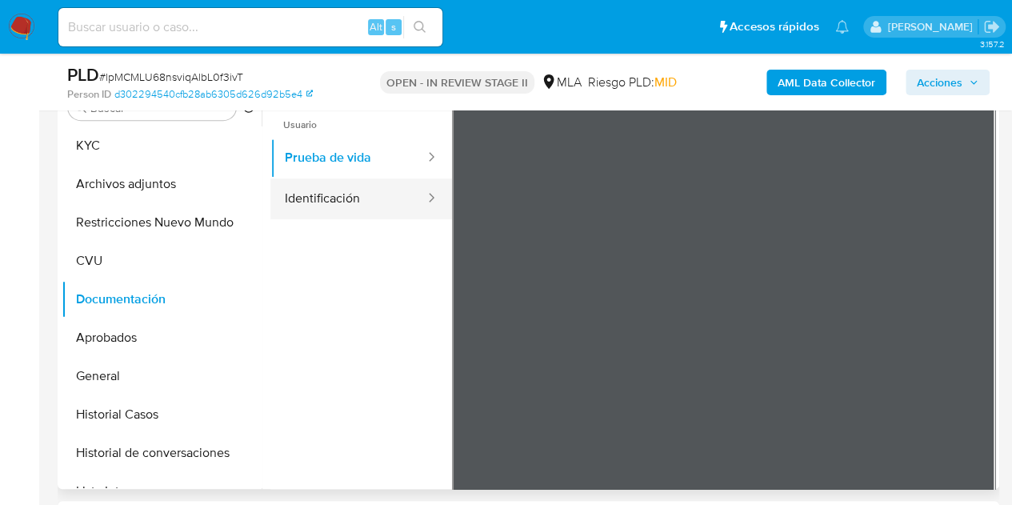
click at [339, 199] on button "Identificación" at bounding box center [348, 198] width 156 height 41
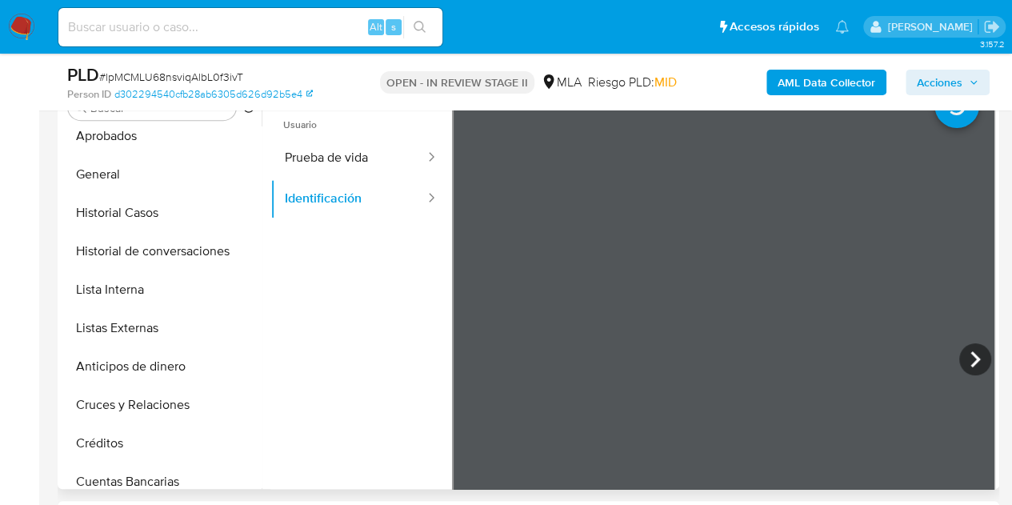
scroll to position [210, 0]
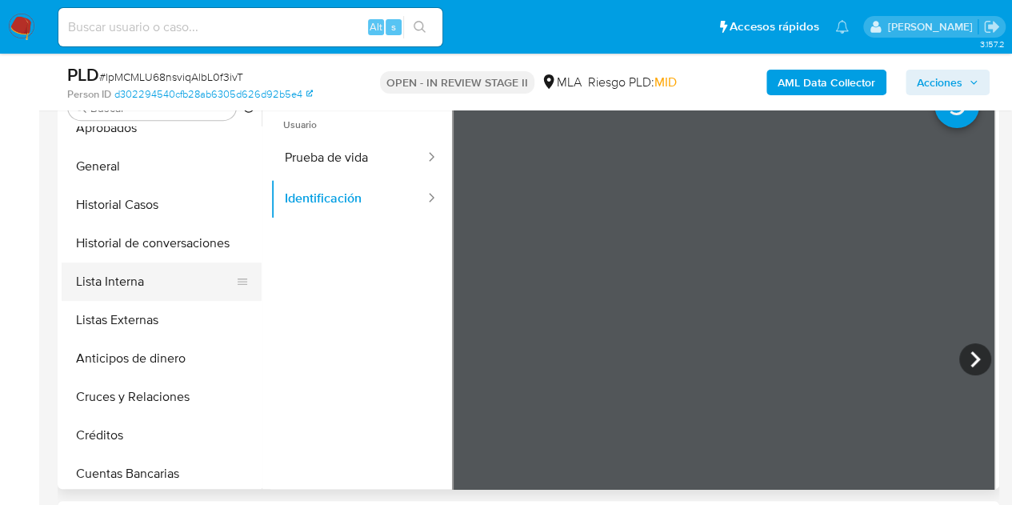
click at [122, 277] on button "Lista Interna" at bounding box center [155, 281] width 187 height 38
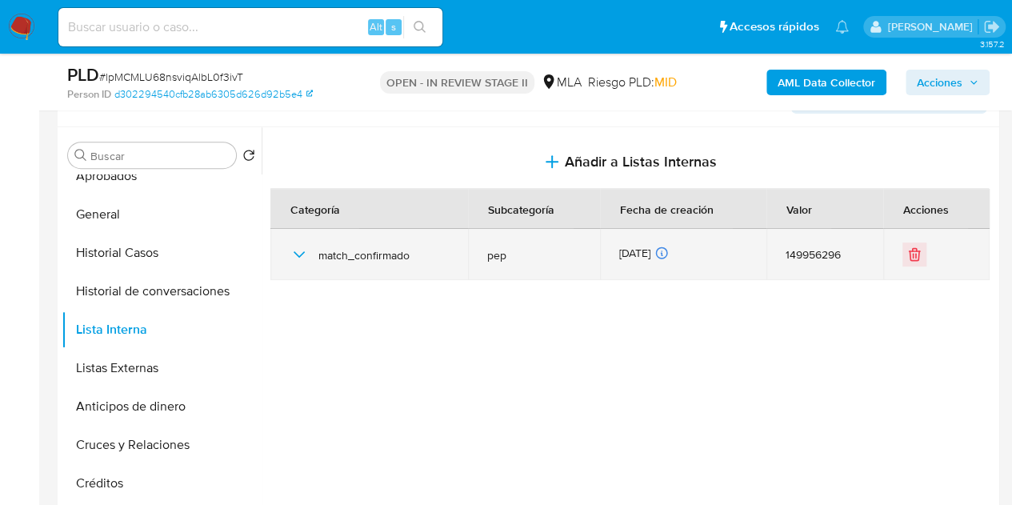
scroll to position [296, 0]
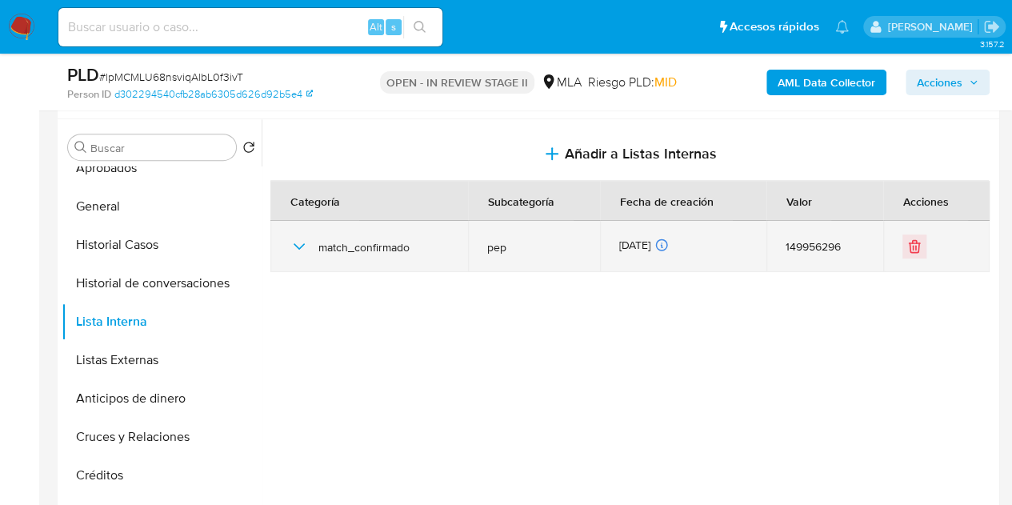
click at [301, 242] on icon "button" at bounding box center [298, 246] width 19 height 19
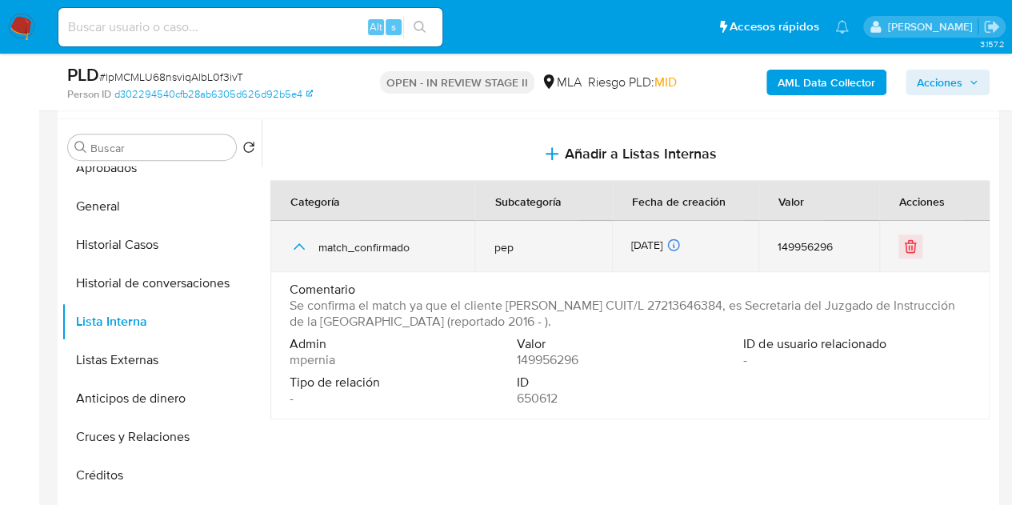
click at [303, 246] on icon "button" at bounding box center [298, 246] width 11 height 6
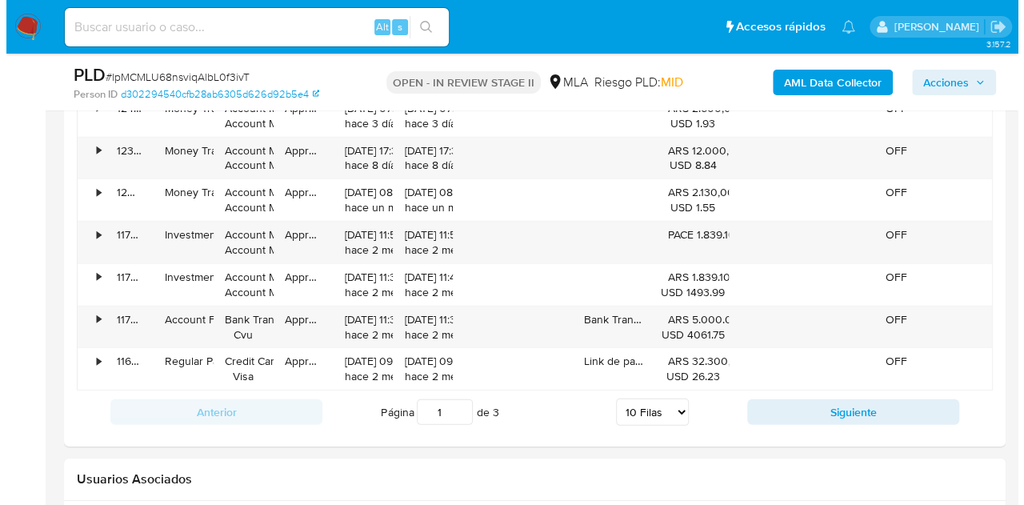
scroll to position [2901, 0]
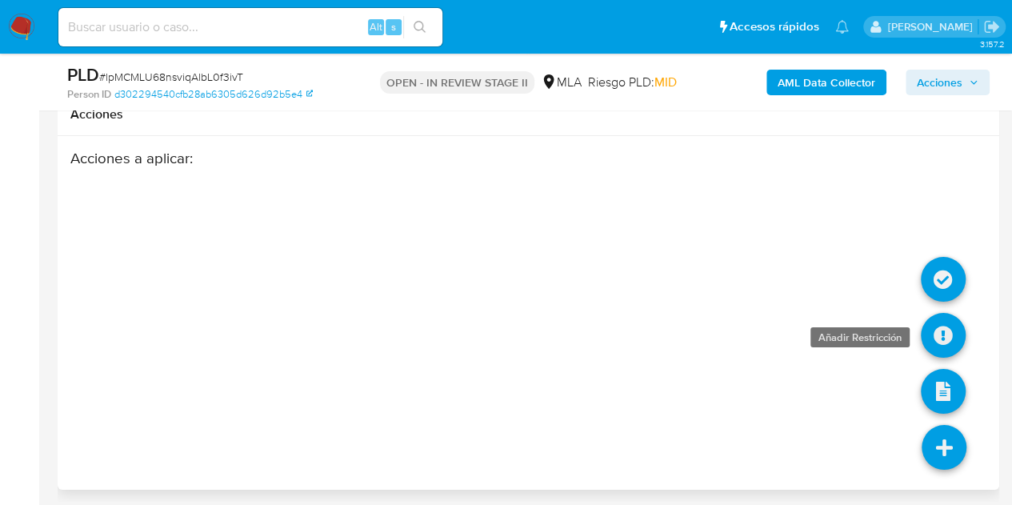
click at [942, 333] on icon at bounding box center [942, 335] width 45 height 45
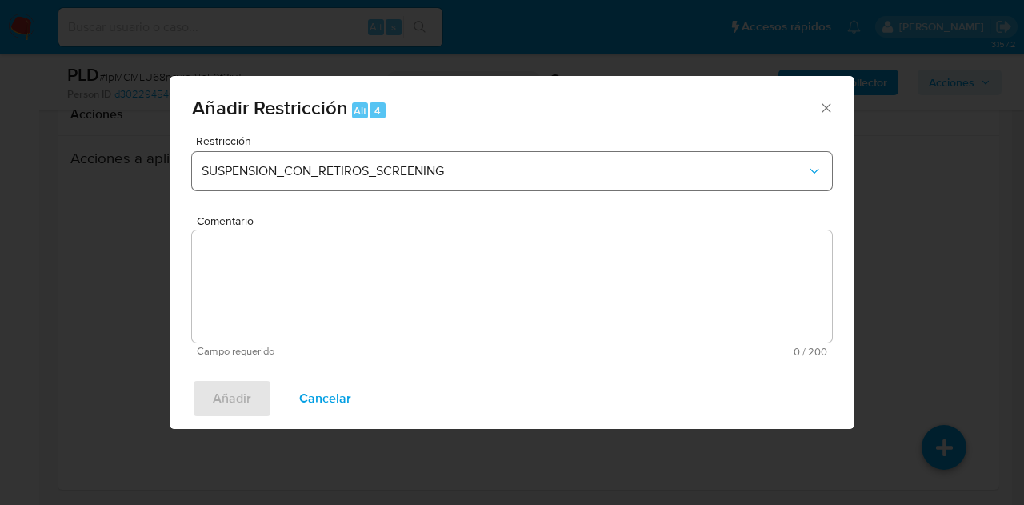
click at [445, 190] on div "Restricción SUSPENSION_CON_RETIROS_SCREENING" at bounding box center [512, 173] width 640 height 76
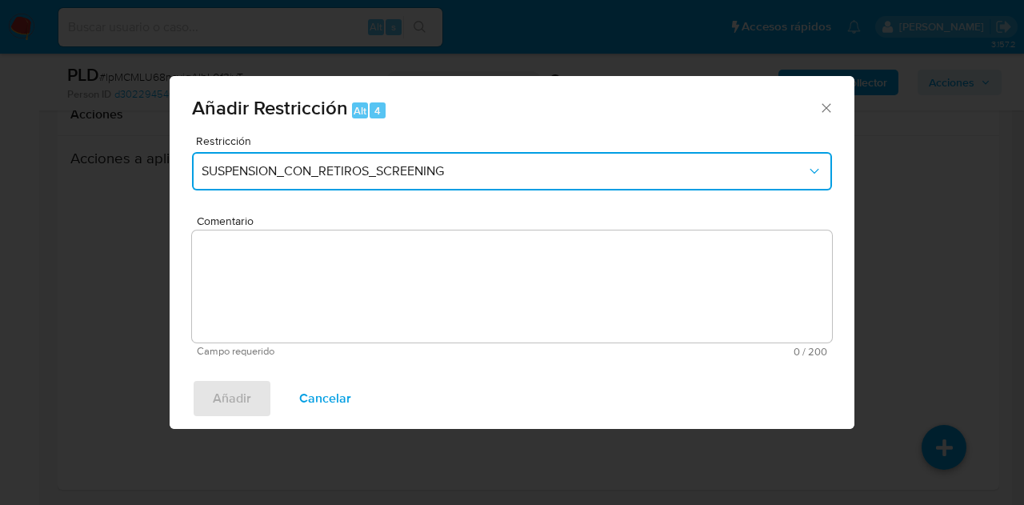
click at [446, 172] on span "SUSPENSION_CON_RETIROS_SCREENING" at bounding box center [504, 171] width 605 height 16
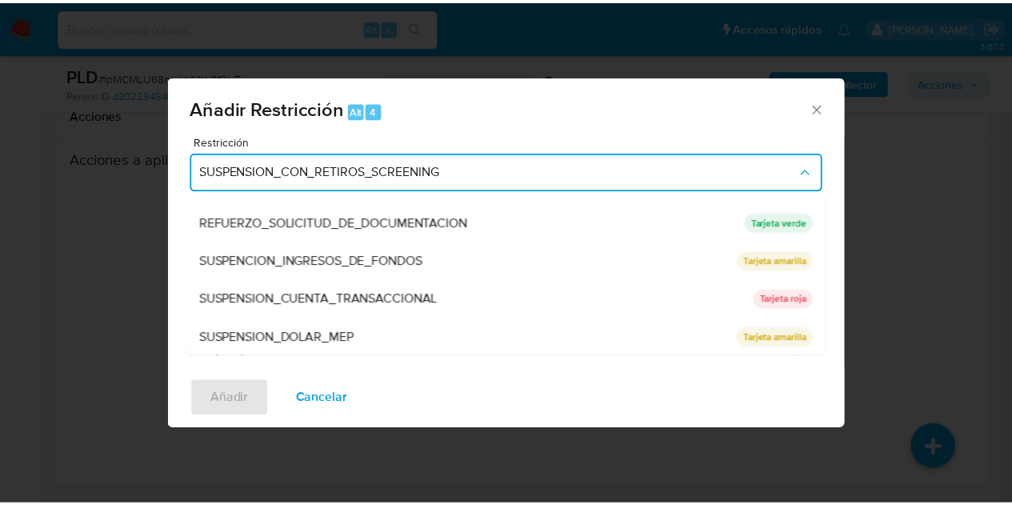
scroll to position [339, 0]
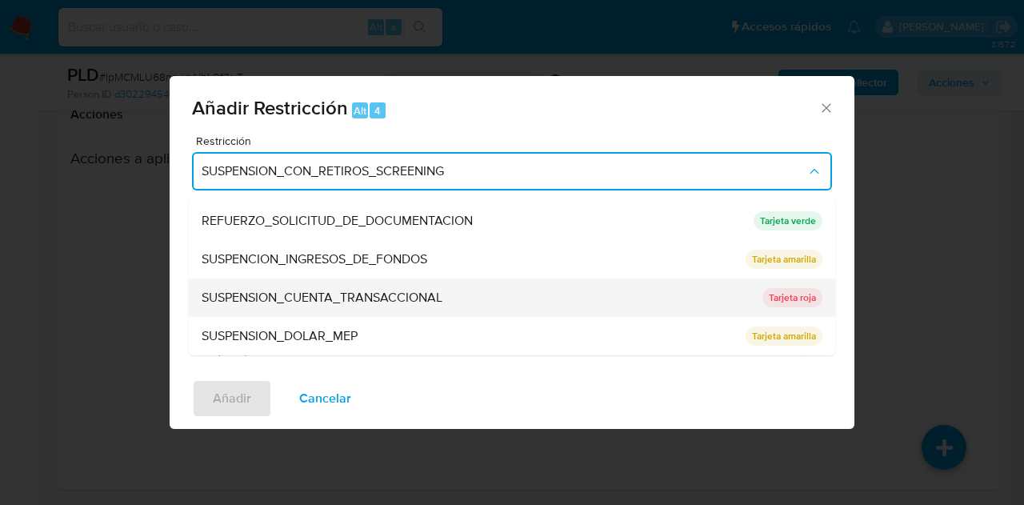
click at [521, 303] on div "SUSPENSION_CUENTA_TRANSACCIONAL" at bounding box center [477, 297] width 551 height 38
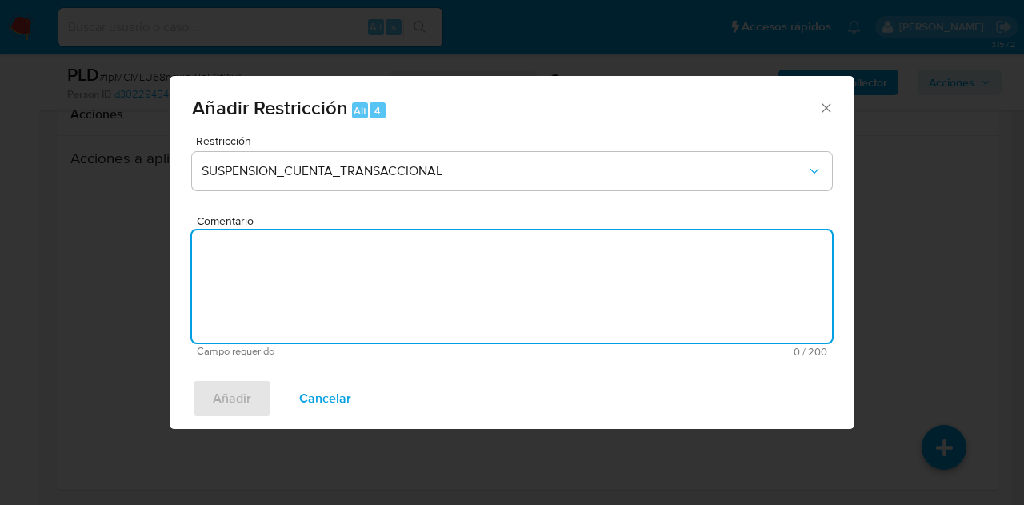
click at [509, 289] on textarea "Comentario" at bounding box center [512, 286] width 640 height 112
type textarea "AML"
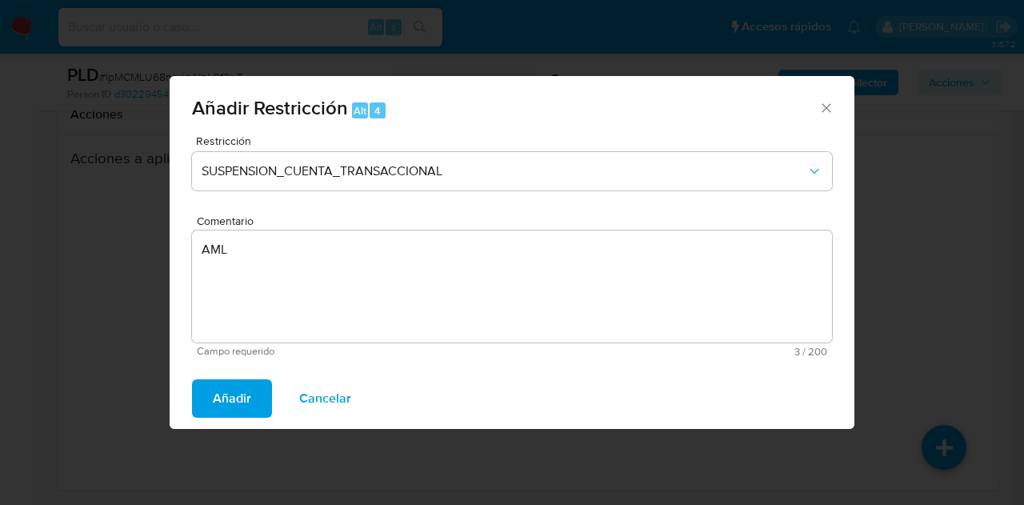
click at [232, 393] on span "Añadir" at bounding box center [232, 398] width 38 height 35
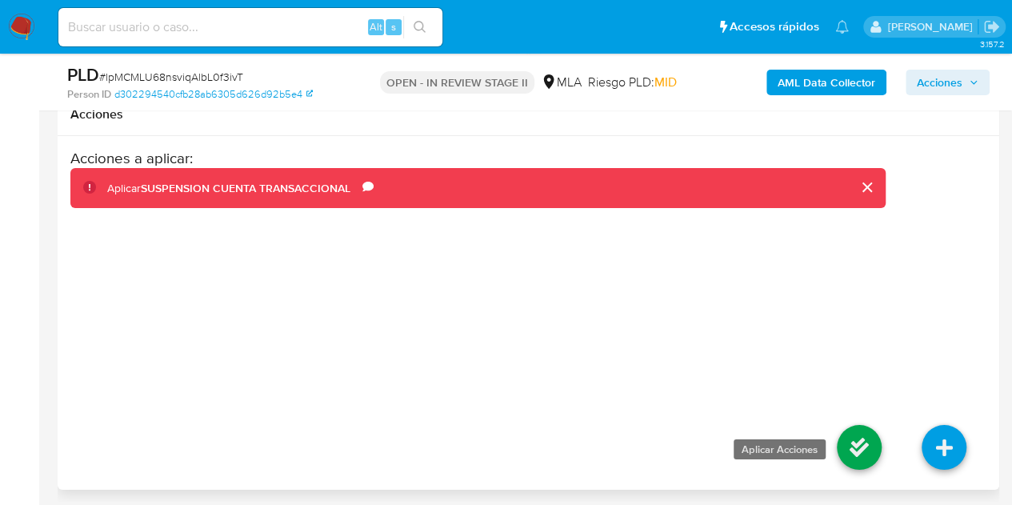
click at [851, 429] on icon at bounding box center [858, 447] width 45 height 45
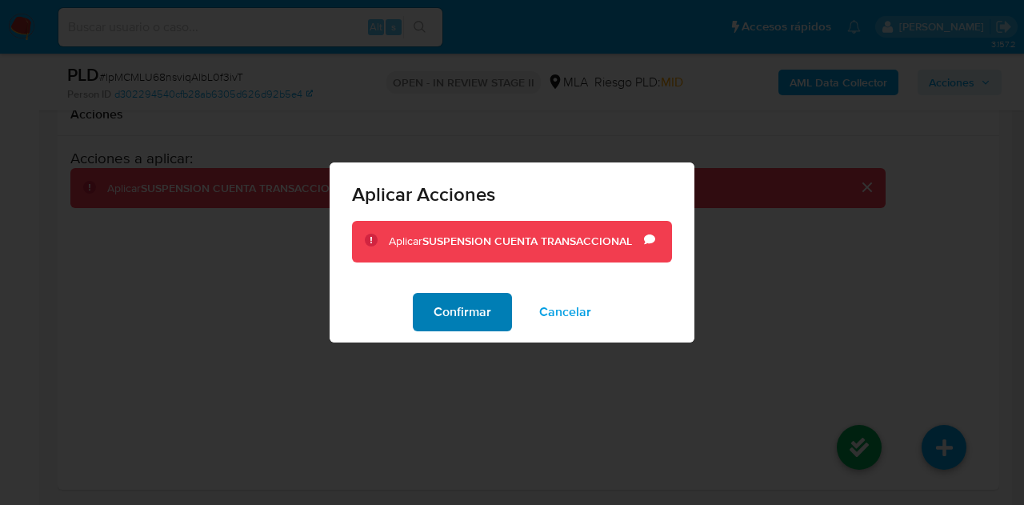
click at [469, 319] on span "Confirmar" at bounding box center [462, 311] width 58 height 35
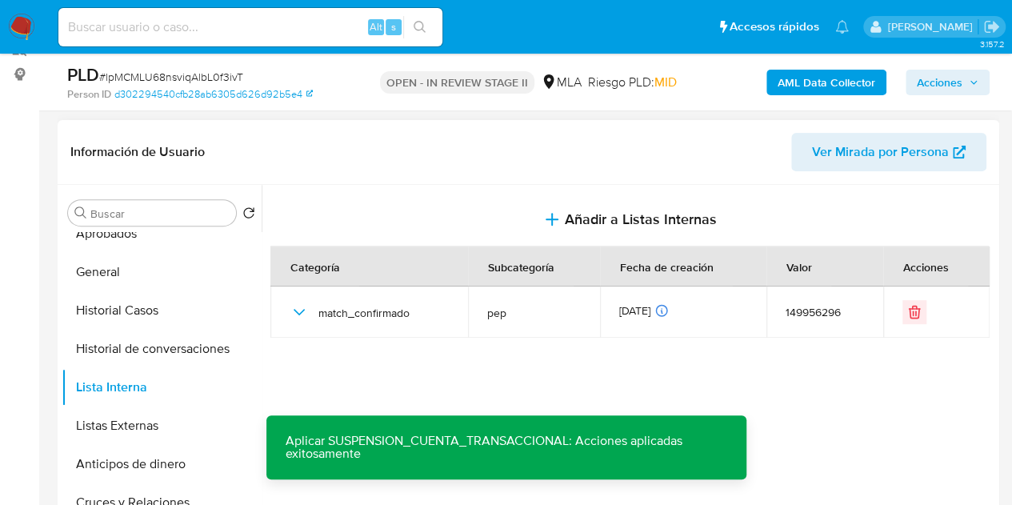
scroll to position [0, 0]
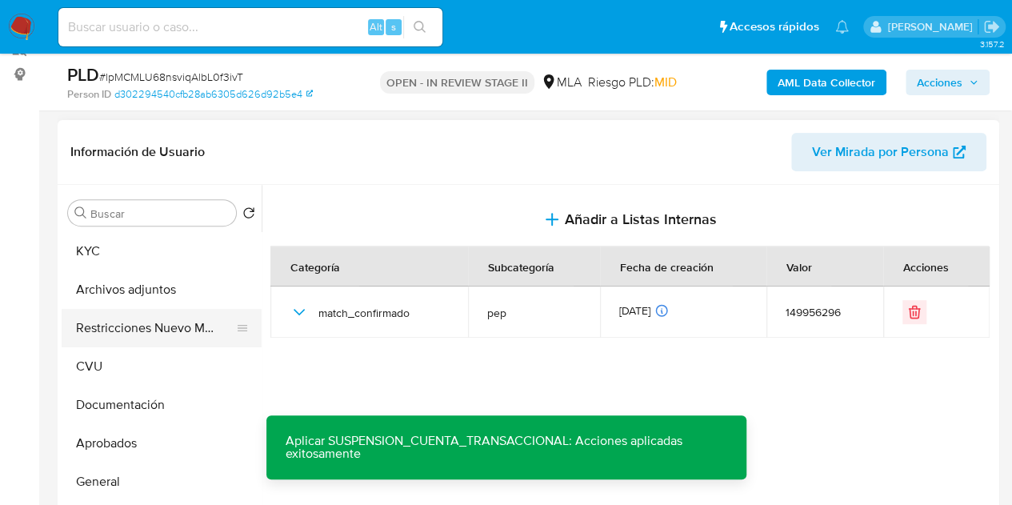
click at [123, 326] on button "Restricciones Nuevo Mundo" at bounding box center [155, 328] width 187 height 38
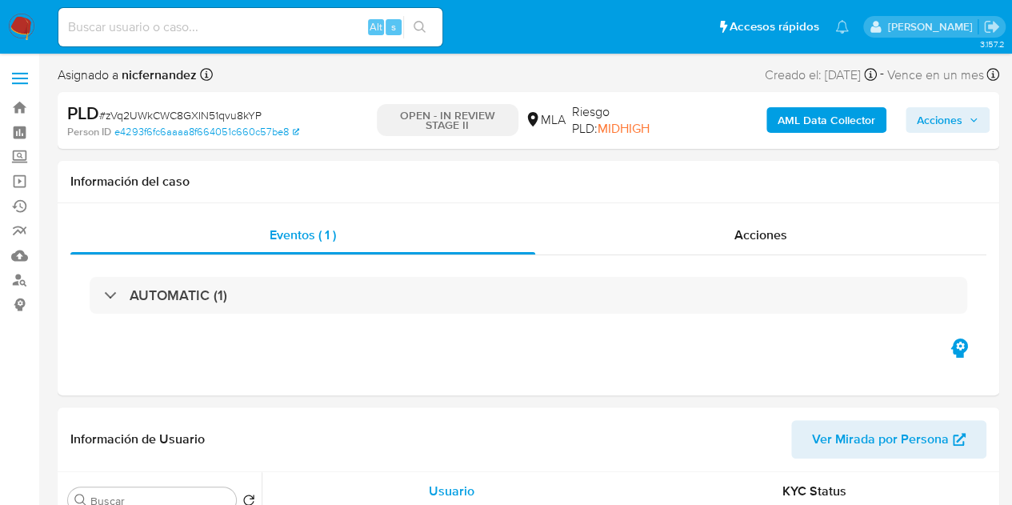
select select "10"
click at [880, 430] on span "Ver Mirada por Persona" at bounding box center [880, 439] width 137 height 38
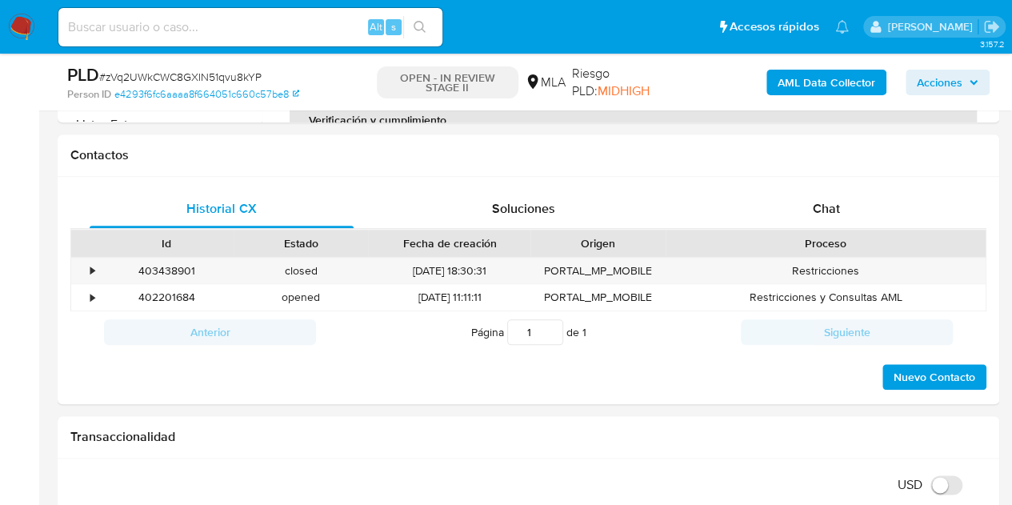
scroll to position [732, 0]
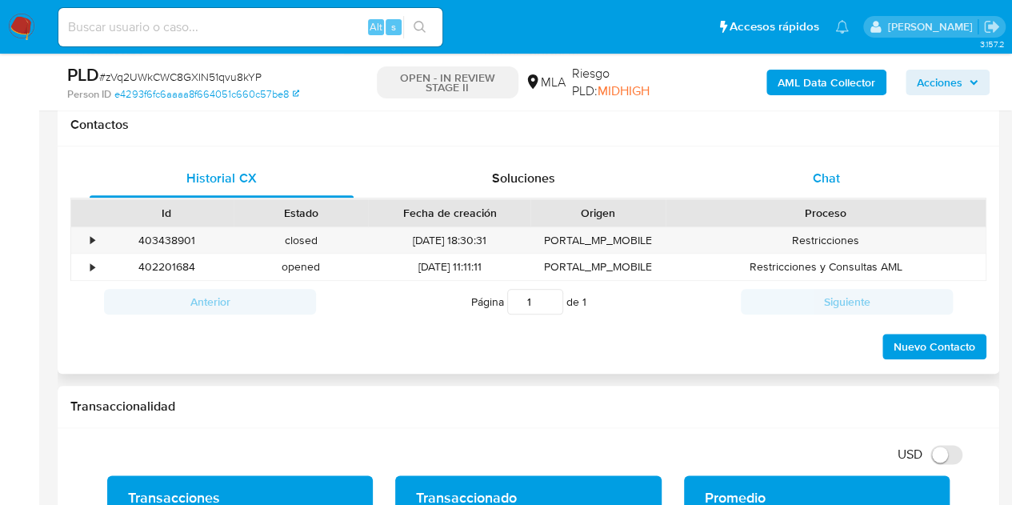
click at [861, 172] on div "Chat" at bounding box center [826, 178] width 264 height 38
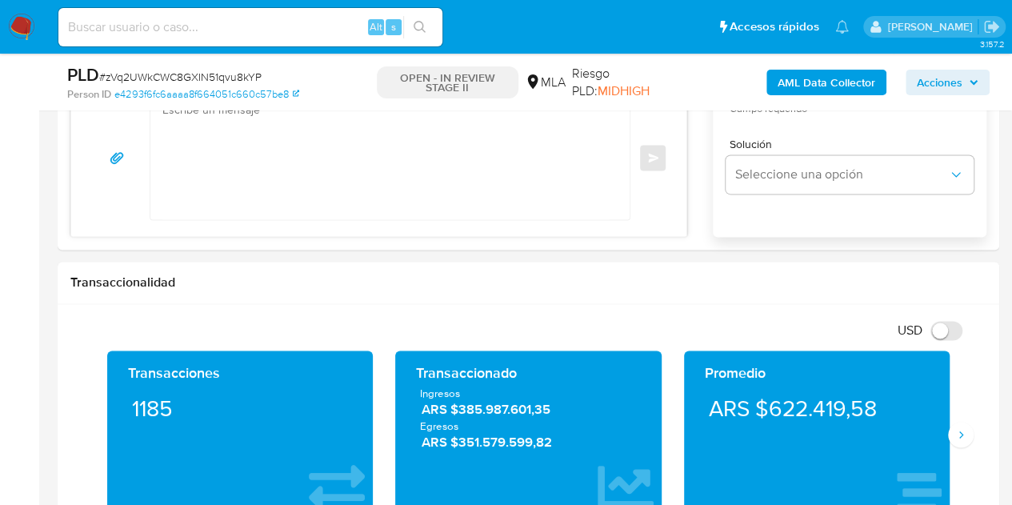
scroll to position [755, 0]
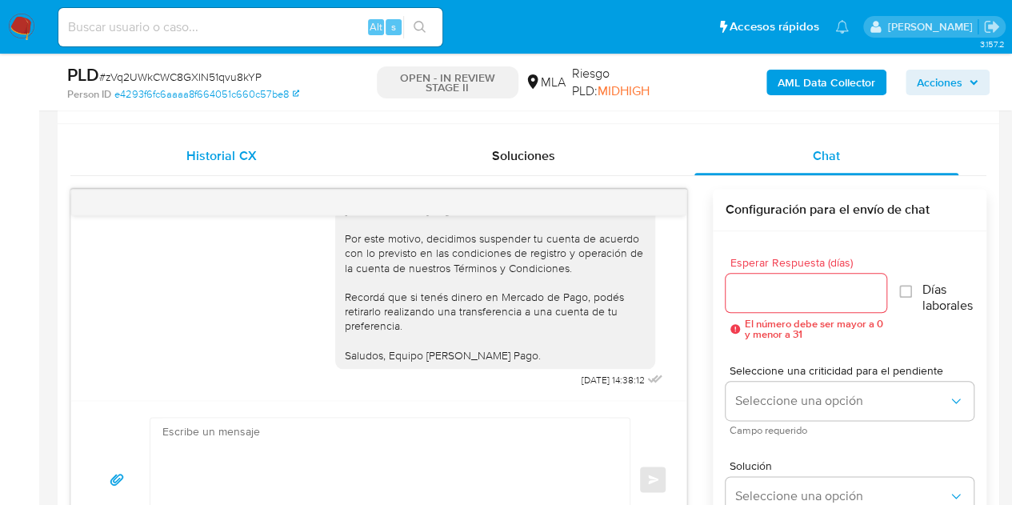
click at [269, 163] on div "Historial CX" at bounding box center [222, 156] width 264 height 38
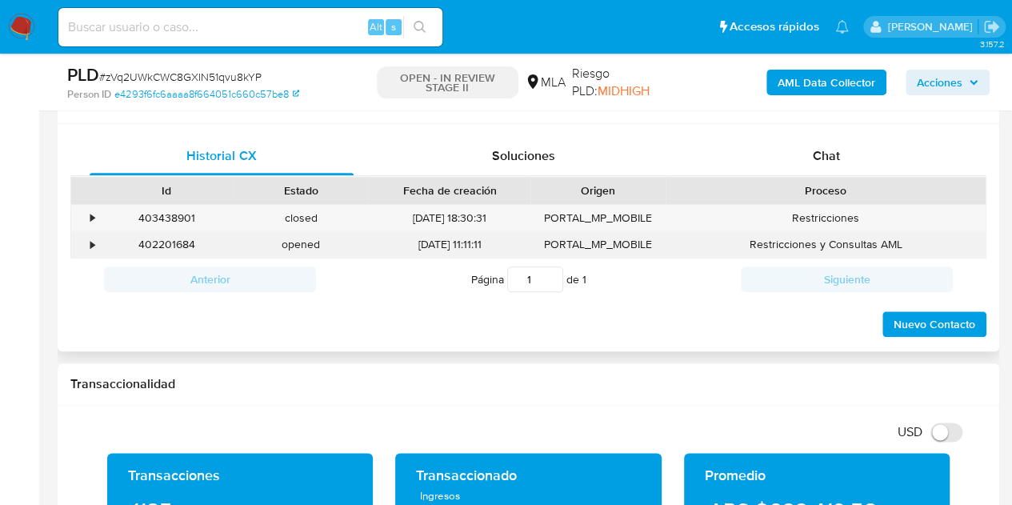
click at [176, 237] on div "402201684" at bounding box center [166, 244] width 134 height 26
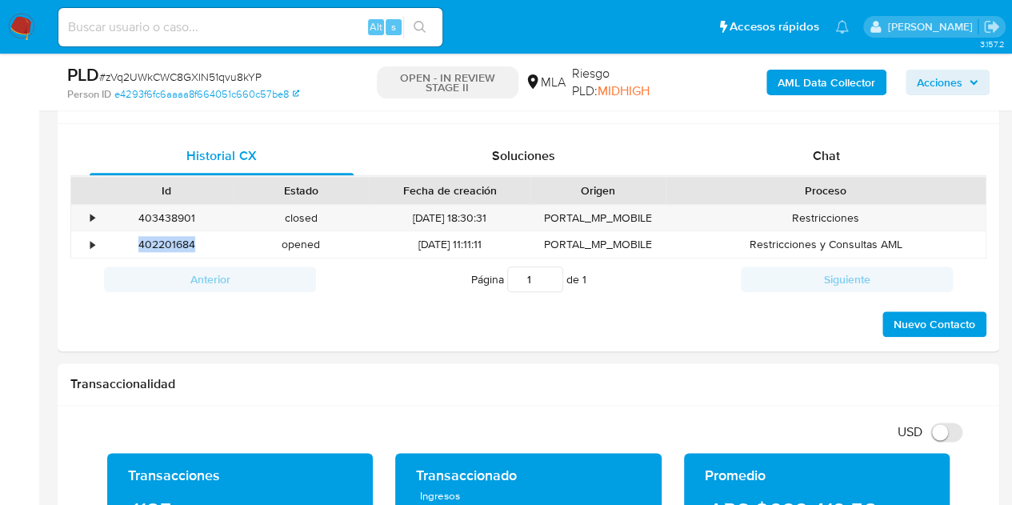
copy div "402201684"
click at [169, 213] on div "403438901" at bounding box center [166, 218] width 134 height 26
copy div "403438901"
click at [814, 158] on span "Chat" at bounding box center [825, 155] width 27 height 18
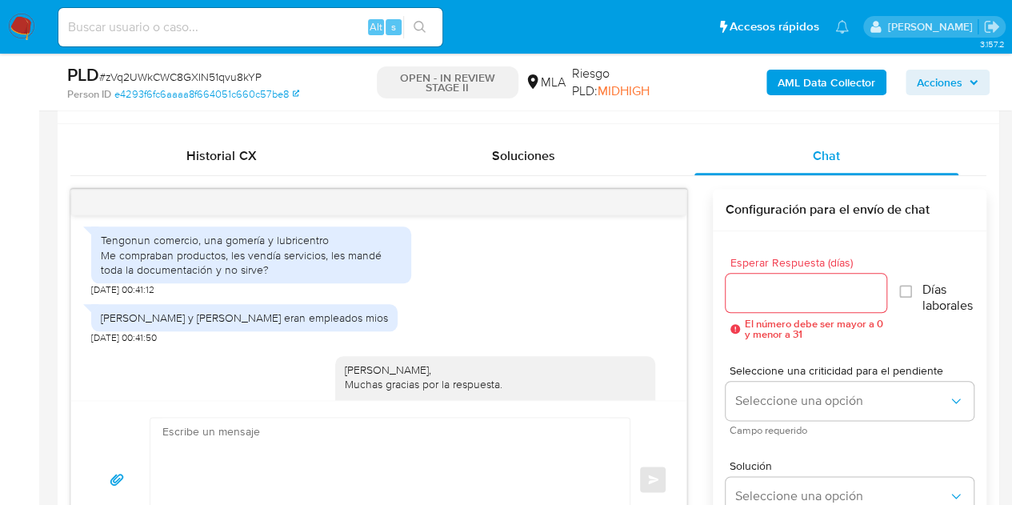
scroll to position [1666, 0]
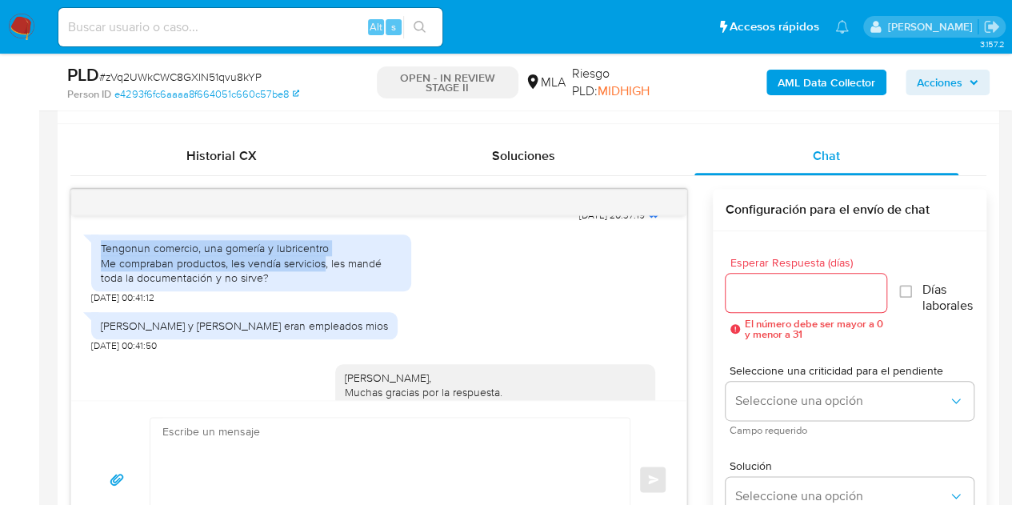
drag, startPoint x: 100, startPoint y: 262, endPoint x: 324, endPoint y: 281, distance: 224.6
click at [324, 281] on div "Tengonun comercio, una gomería y lubricentro Me compraban productos, les vendía…" at bounding box center [251, 263] width 301 height 44
copy div "Tengonun comercio, una gomería y lubricentro Me compraban productos, les vendía…"
drag, startPoint x: 101, startPoint y: 341, endPoint x: 401, endPoint y: 341, distance: 300.7
click at [401, 341] on div "Florencia Esquivel y Luciano Cantero eran empleados mios 22/08/2025 00:41:50" at bounding box center [378, 328] width 575 height 48
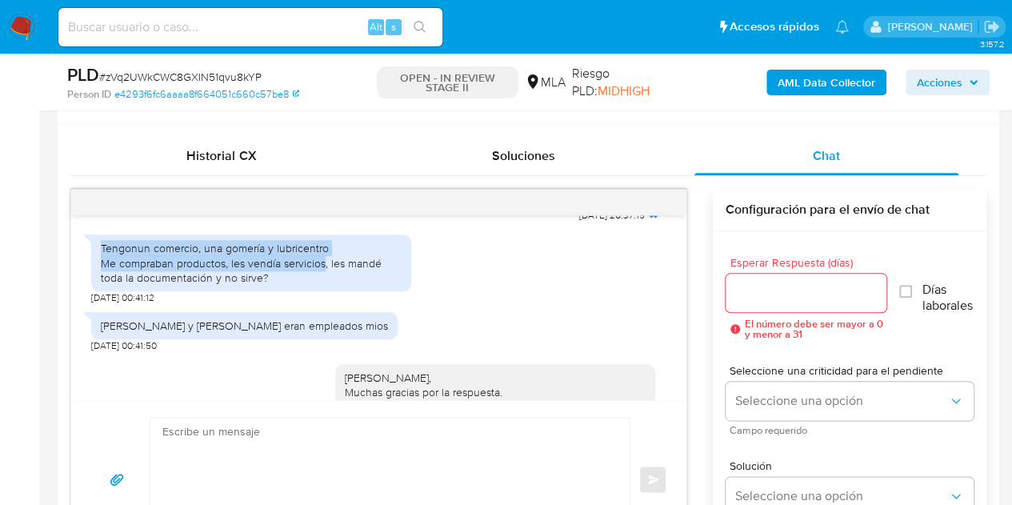
copy div "Florencia Esquivel y Luciano Cantero eran empleados mios"
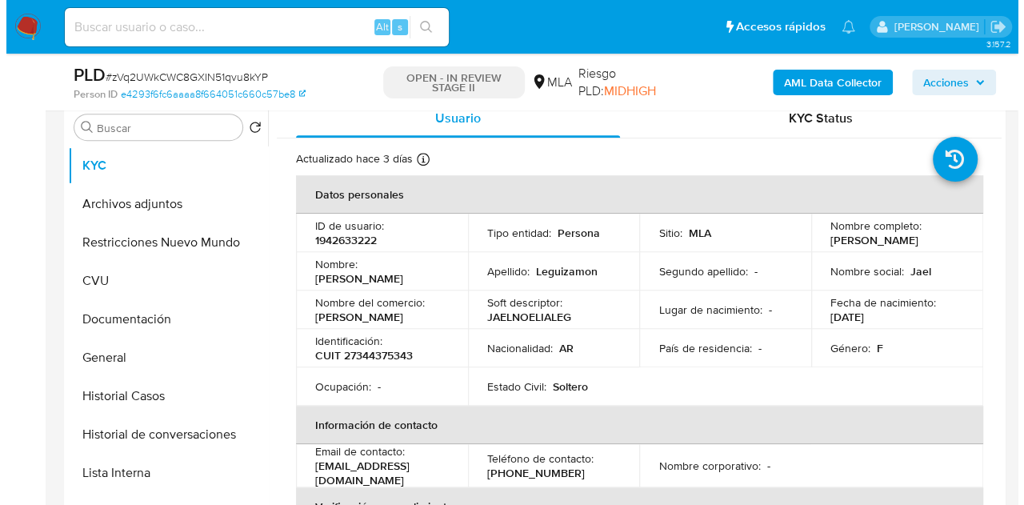
scroll to position [275, 0]
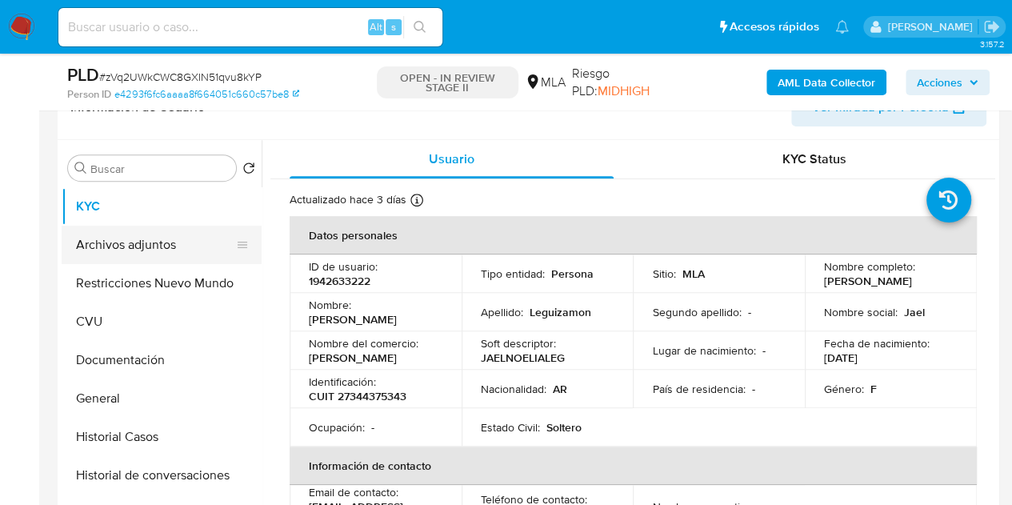
click at [147, 245] on button "Archivos adjuntos" at bounding box center [155, 244] width 187 height 38
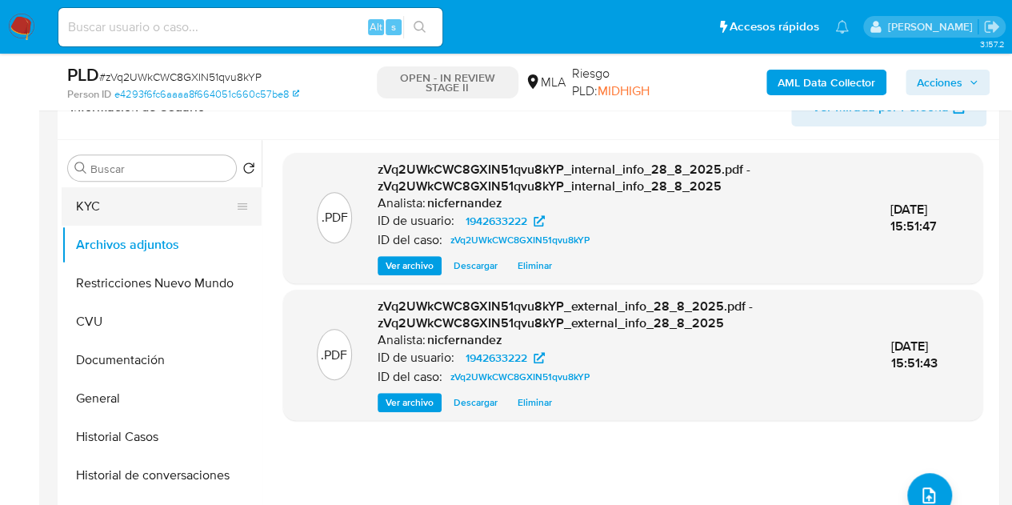
click at [126, 217] on button "KYC" at bounding box center [155, 206] width 187 height 38
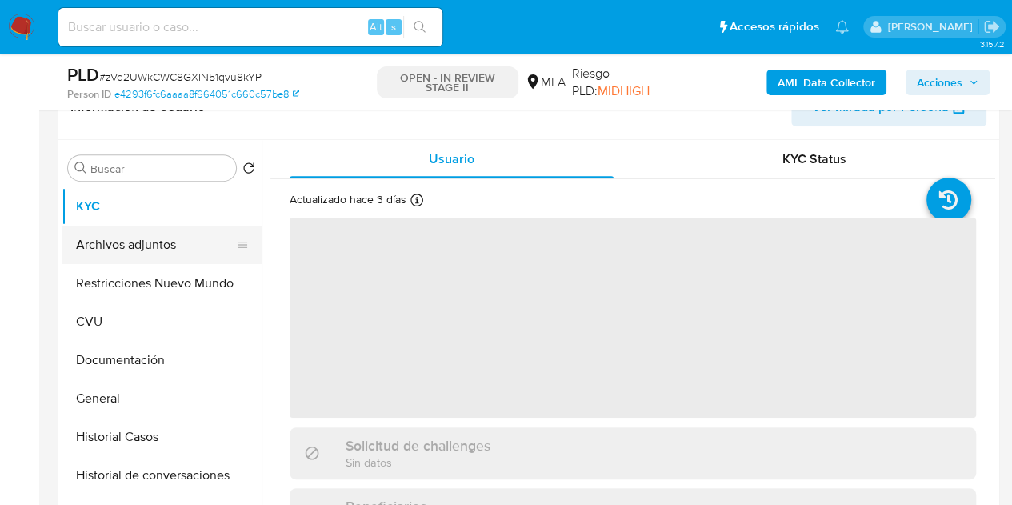
click at [130, 234] on button "Archivos adjuntos" at bounding box center [155, 244] width 187 height 38
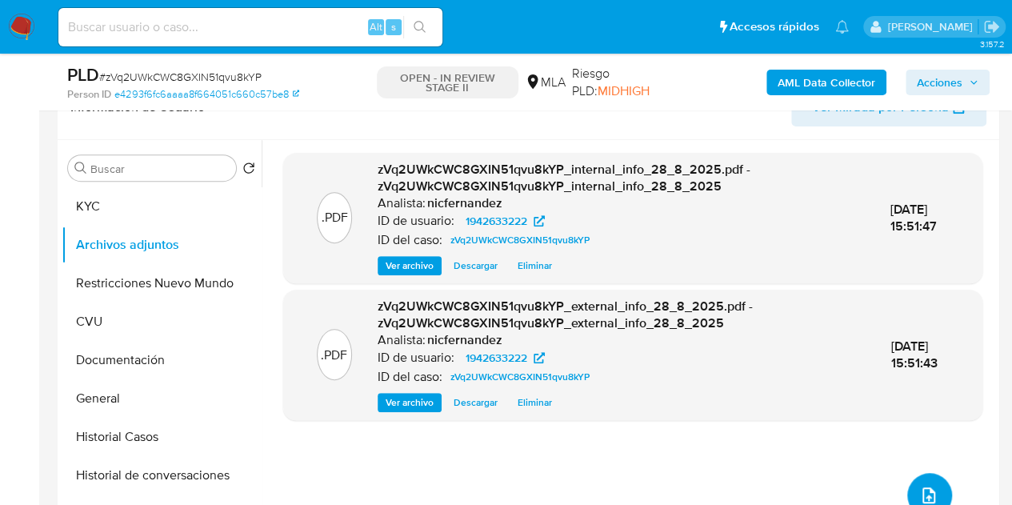
click at [922, 493] on icon "upload-file" at bounding box center [928, 495] width 13 height 16
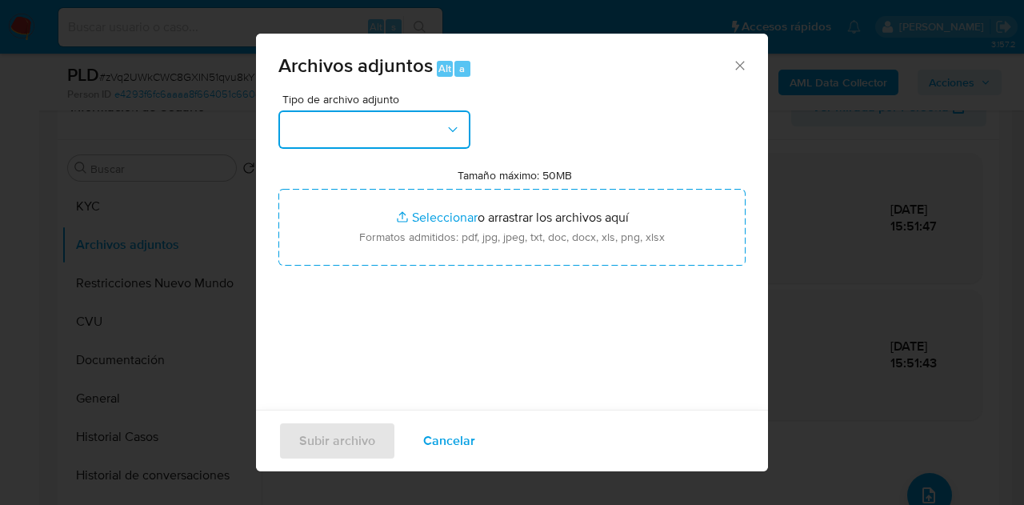
click at [449, 129] on icon "button" at bounding box center [453, 130] width 16 height 16
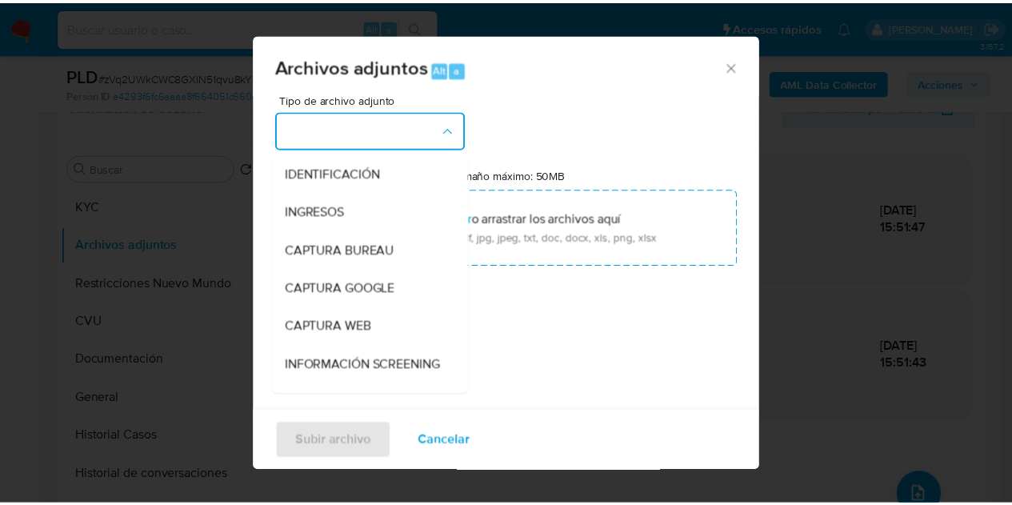
scroll to position [150, 0]
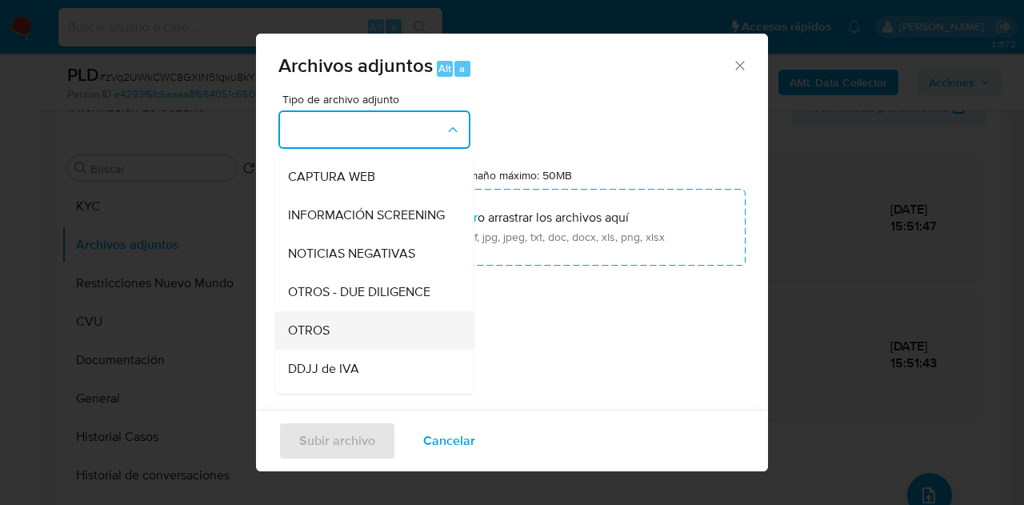
click at [369, 349] on div "OTROS" at bounding box center [369, 330] width 163 height 38
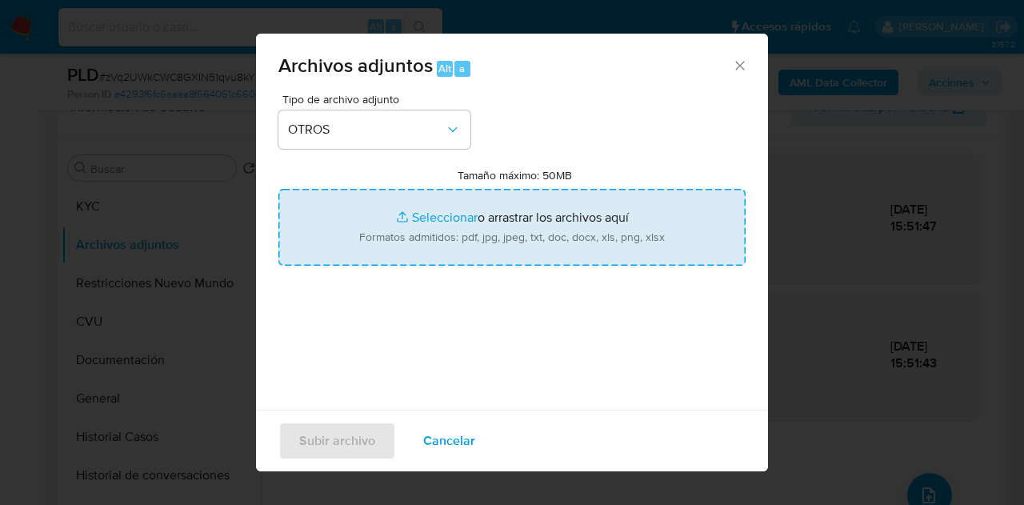
click at [417, 223] on input "Tamaño máximo: 50MB Seleccionar archivos" at bounding box center [511, 227] width 467 height 77
click at [416, 216] on input "Tamaño máximo: 50MB Seleccionar archivos" at bounding box center [511, 227] width 467 height 77
type input "C:\fakepath\IVA 05 a 07 2025.pdf"
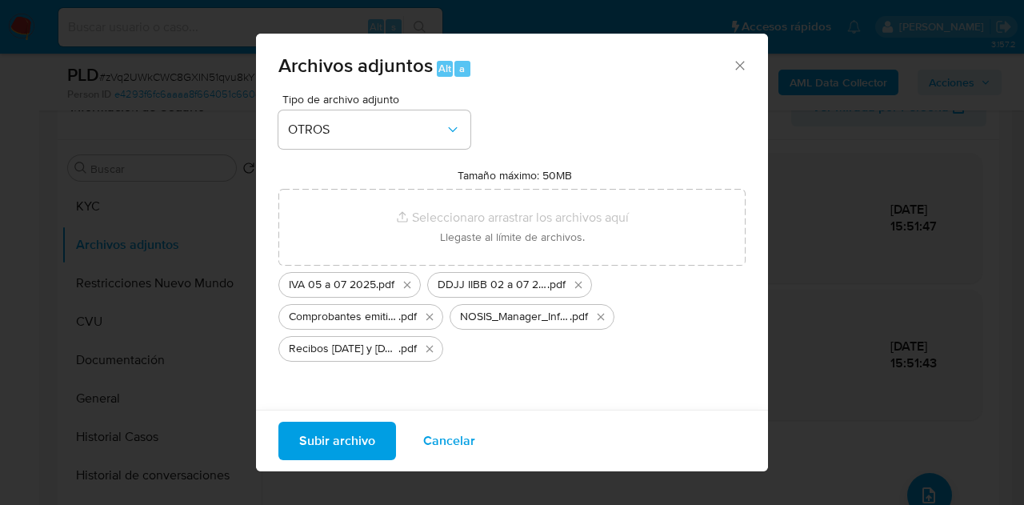
click at [321, 439] on span "Subir archivo" at bounding box center [337, 440] width 76 height 35
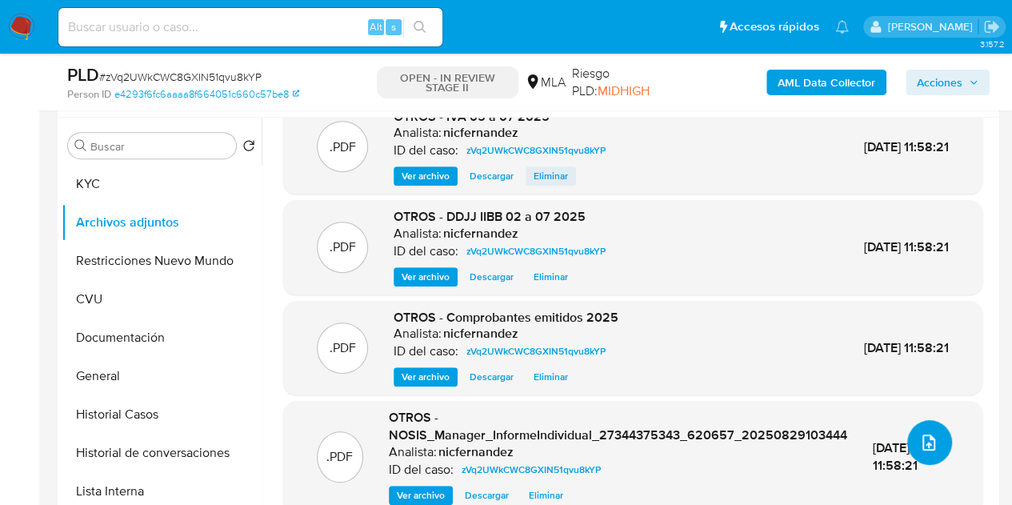
scroll to position [293, 0]
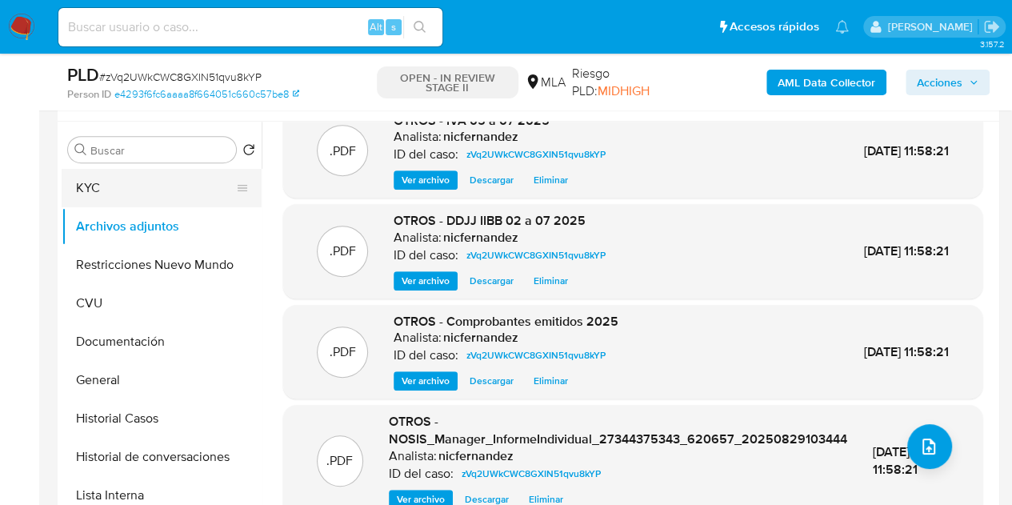
click at [162, 197] on button "KYC" at bounding box center [155, 188] width 187 height 38
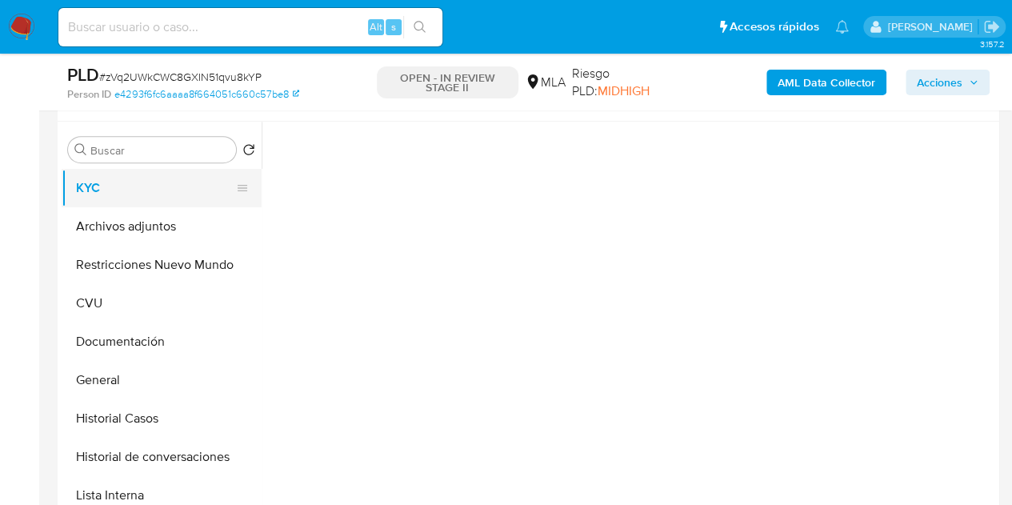
scroll to position [0, 0]
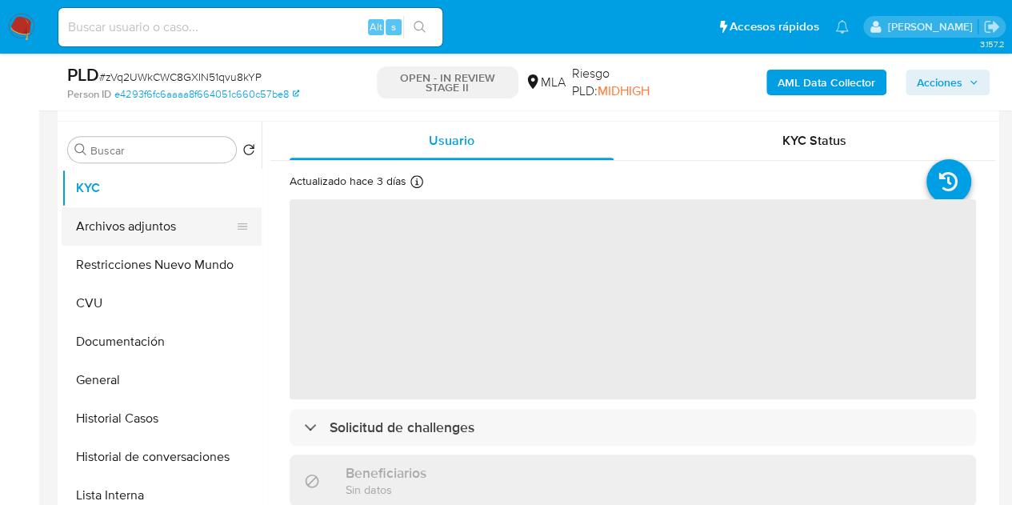
click at [147, 235] on button "Archivos adjuntos" at bounding box center [155, 226] width 187 height 38
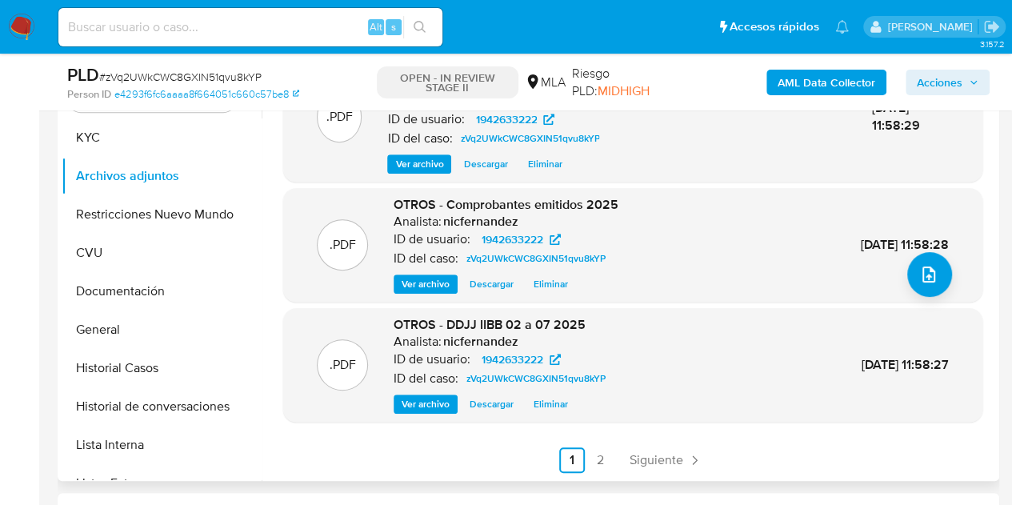
scroll to position [368, 0]
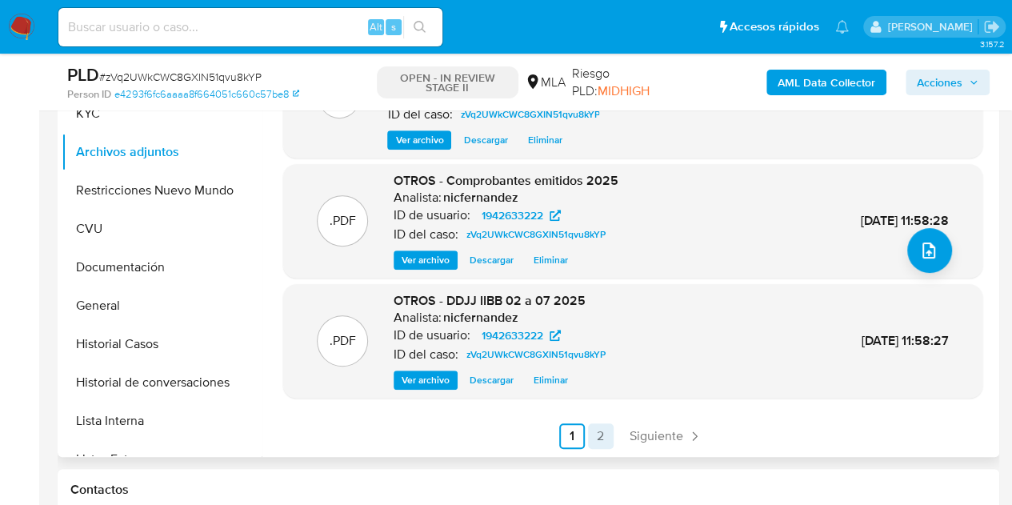
click at [601, 433] on link "2" at bounding box center [601, 436] width 26 height 26
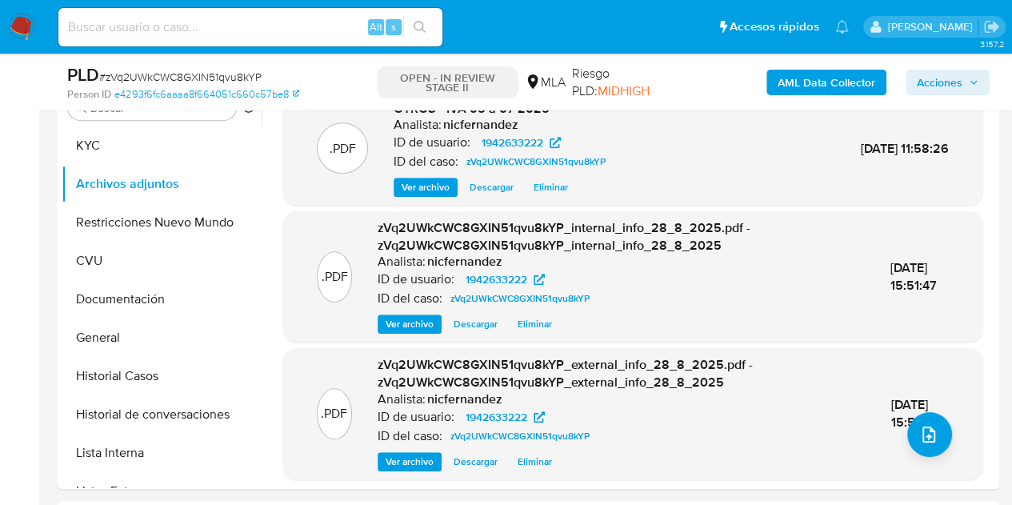
scroll to position [397, 0]
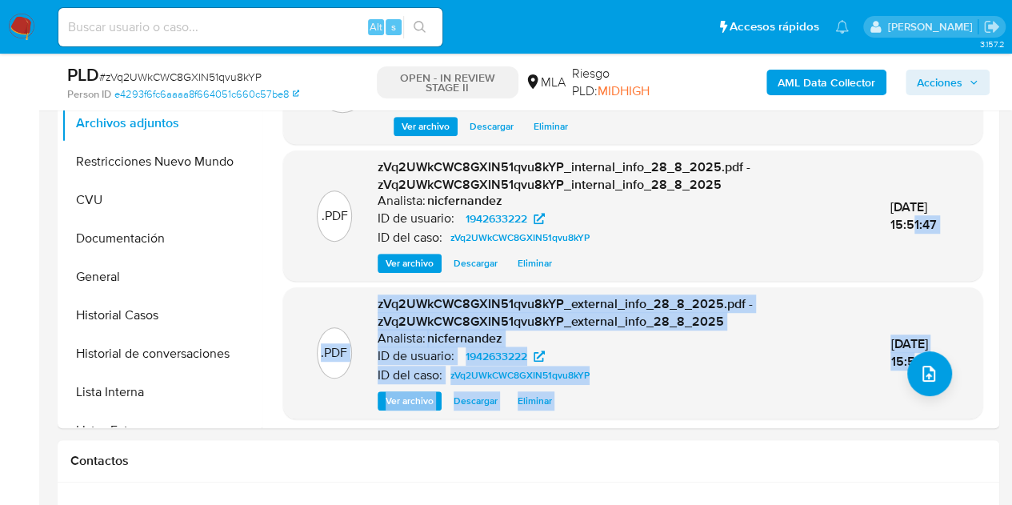
drag, startPoint x: 994, startPoint y: 190, endPoint x: 1002, endPoint y: 291, distance: 101.9
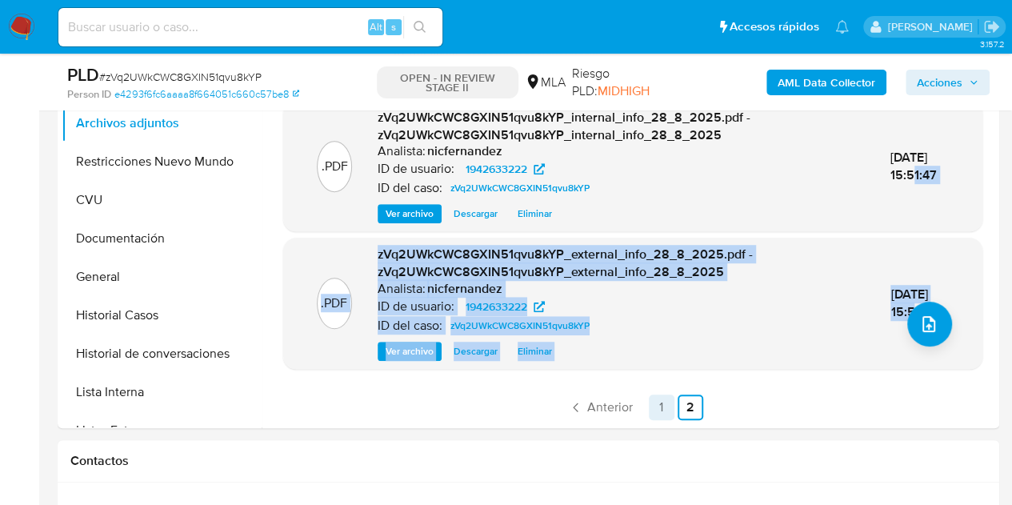
click at [651, 414] on link "1" at bounding box center [661, 407] width 26 height 26
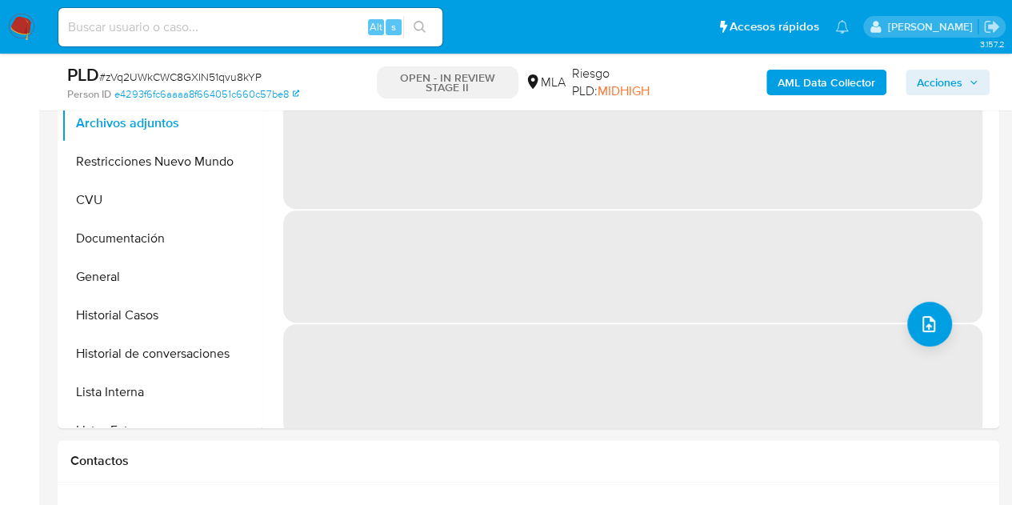
scroll to position [0, 0]
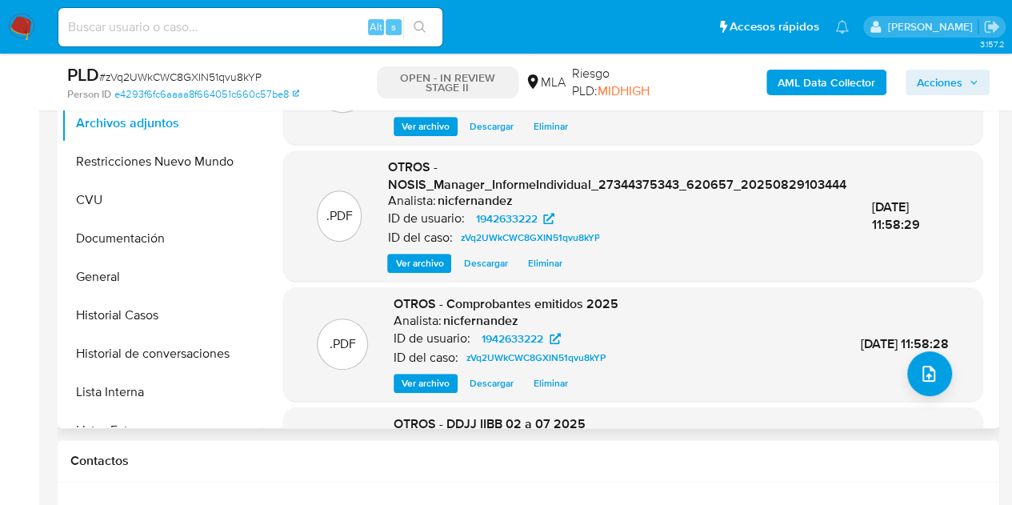
drag, startPoint x: 998, startPoint y: 263, endPoint x: 988, endPoint y: 285, distance: 23.6
click at [983, 268] on div ".PDF OTROS - Recibos abril y junio 2025 Analista: nicfernandez ID de usuario: 1…" at bounding box center [632, 301] width 724 height 541
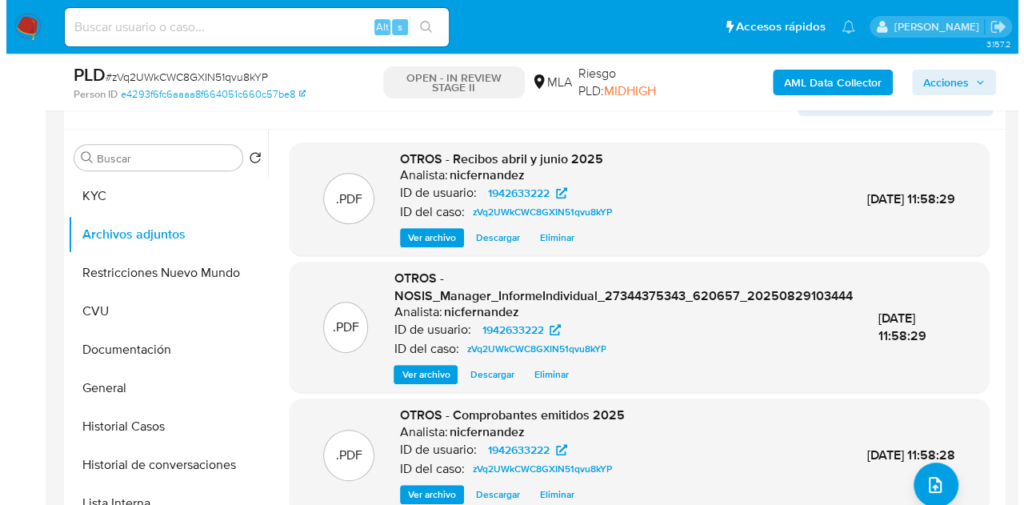
scroll to position [277, 0]
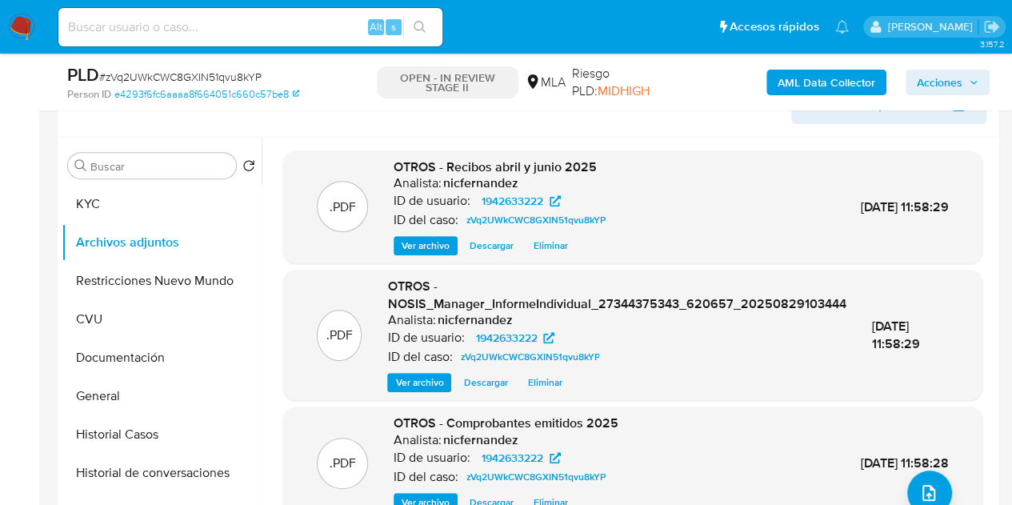
click at [818, 393] on div ".PDF OTROS - NOSIS_Manager_InformeIndividual_27344375343_620657_20250829103444 …" at bounding box center [632, 334] width 699 height 130
click at [944, 499] on div ".PDF OTROS - Comprobantes emitidos 2025 Analista: nicfernandez ID de usuario: 1…" at bounding box center [632, 463] width 683 height 98
click at [935, 487] on button "upload-file" at bounding box center [929, 492] width 45 height 45
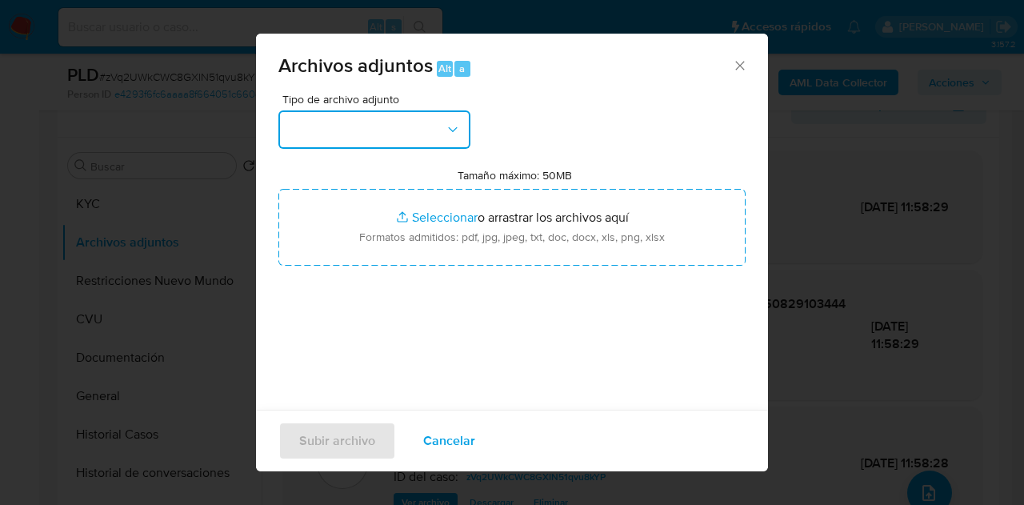
drag, startPoint x: 393, startPoint y: 126, endPoint x: 425, endPoint y: 148, distance: 39.0
click at [395, 127] on button "button" at bounding box center [374, 129] width 192 height 38
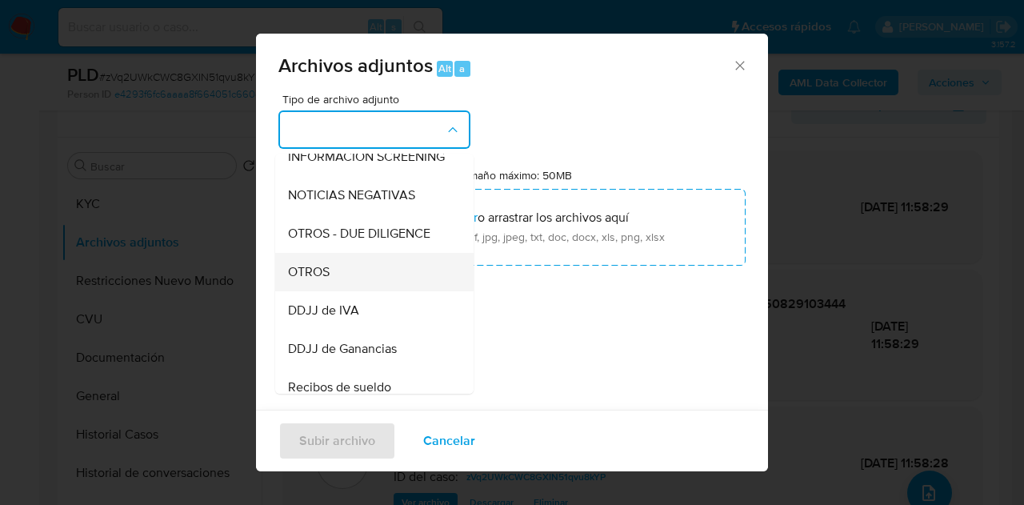
scroll to position [235, 0]
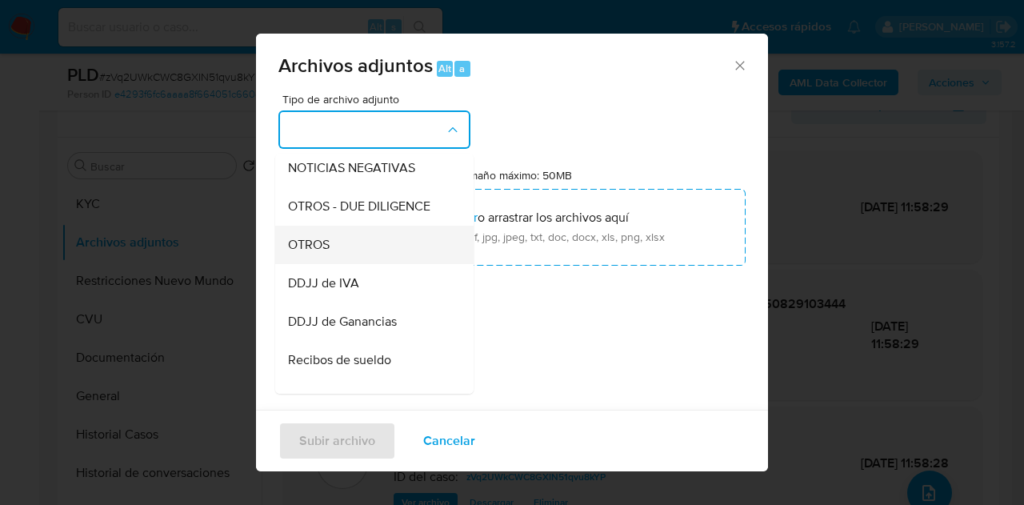
click at [366, 264] on div "OTROS" at bounding box center [369, 244] width 163 height 38
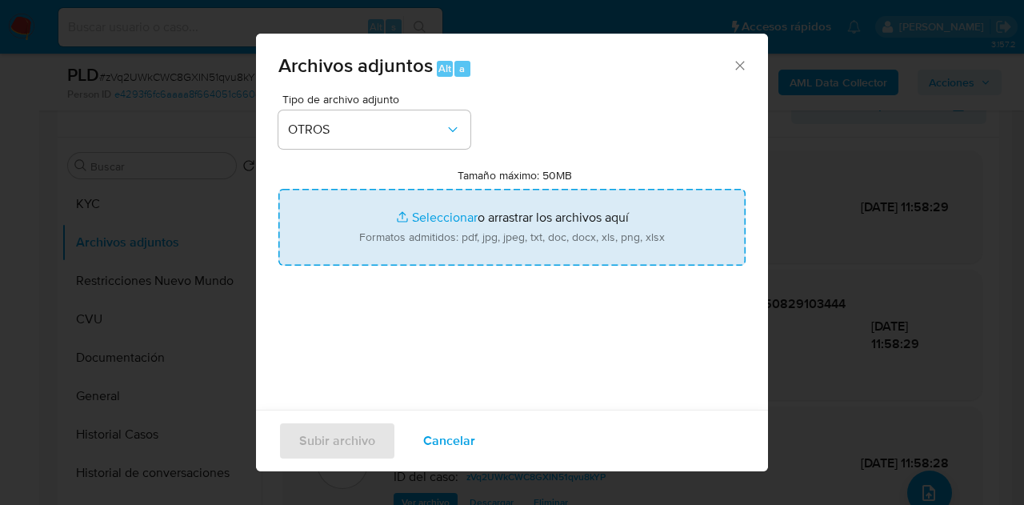
click at [398, 228] on input "Tamaño máximo: 50MB Seleccionar archivos" at bounding box center [511, 227] width 467 height 77
type input "C:\fakepath\Caselog zVq2UWkCWC8GXIN51qvu8kYP_2025_08_18_16_47_37.docx"
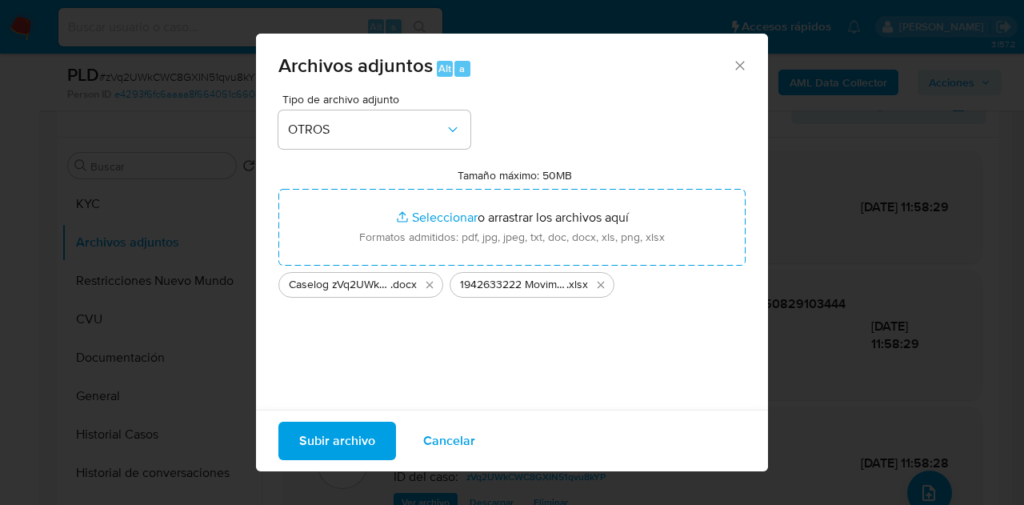
click at [341, 437] on span "Subir archivo" at bounding box center [337, 440] width 76 height 35
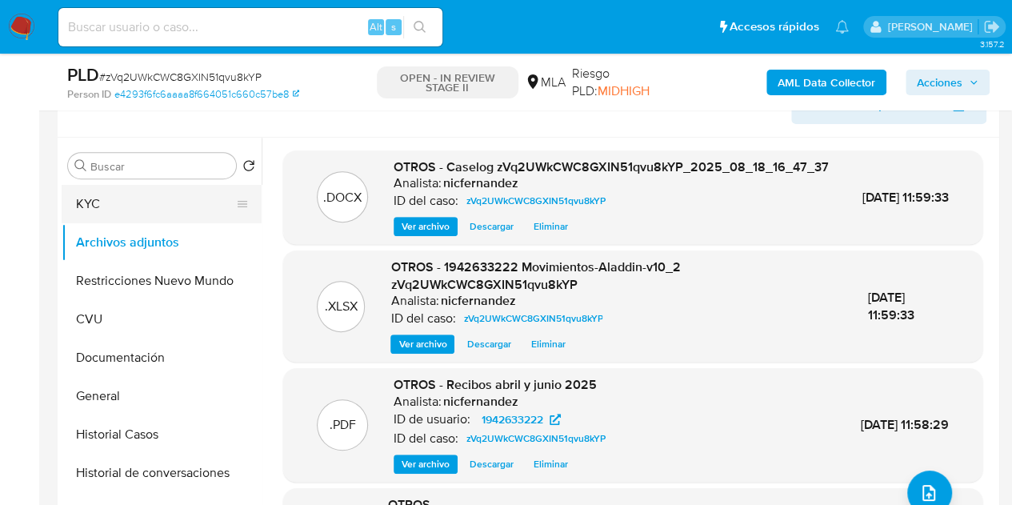
click at [143, 201] on button "KYC" at bounding box center [155, 204] width 187 height 38
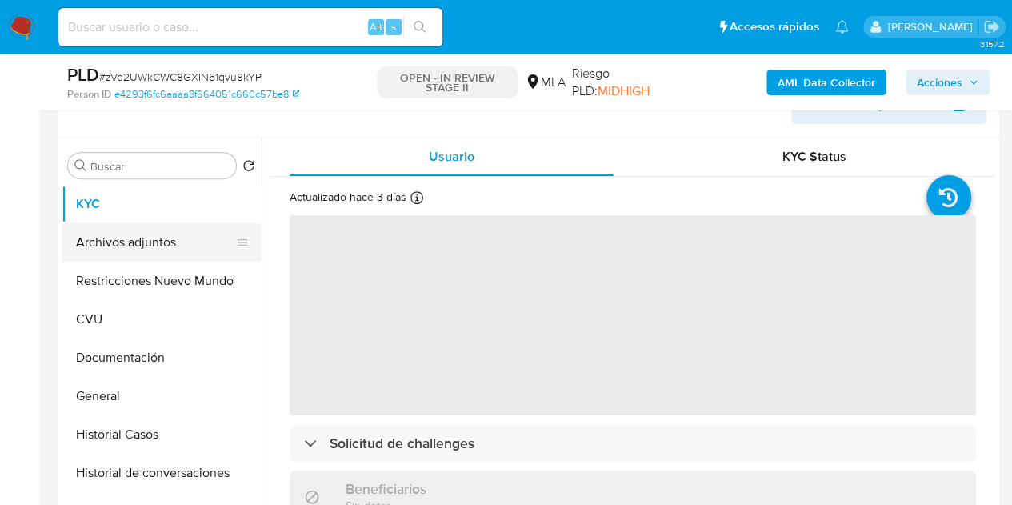
click at [147, 245] on button "Archivos adjuntos" at bounding box center [155, 242] width 187 height 38
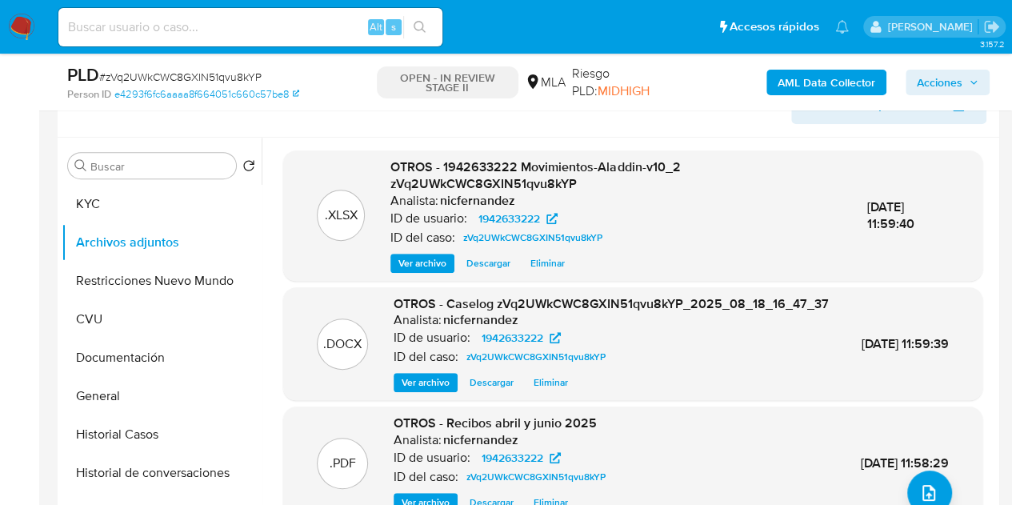
click at [411, 390] on span "Ver archivo" at bounding box center [425, 382] width 48 height 16
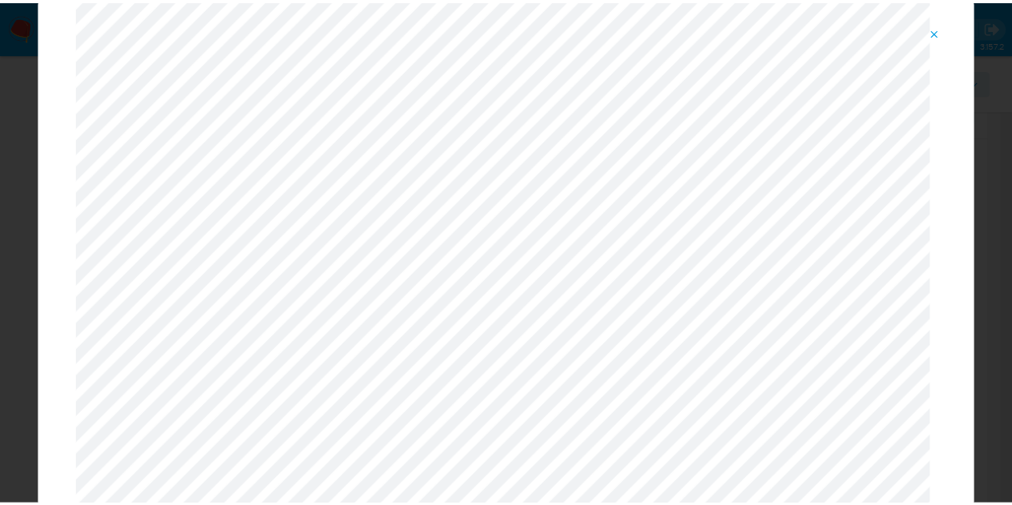
scroll to position [0, 0]
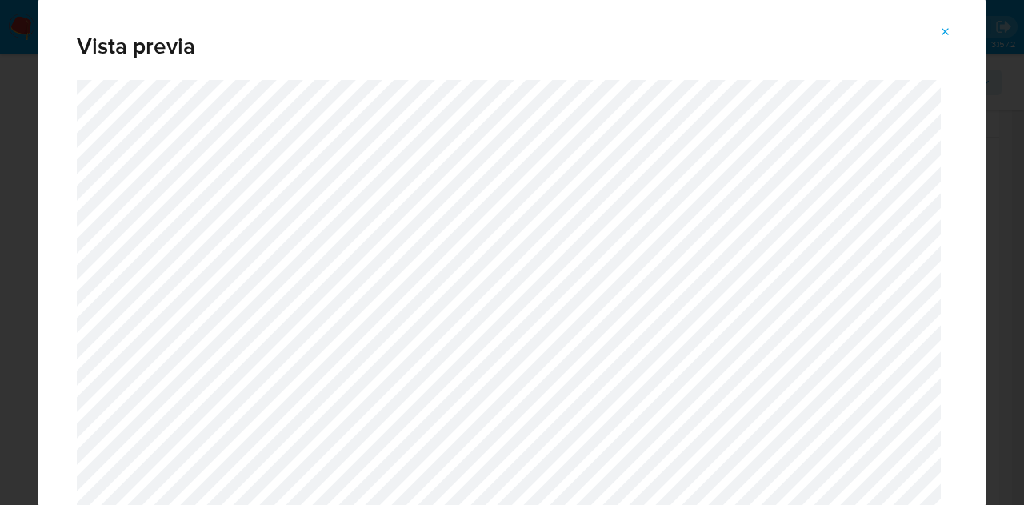
click at [944, 36] on icon "Attachment preview" at bounding box center [945, 32] width 13 height 13
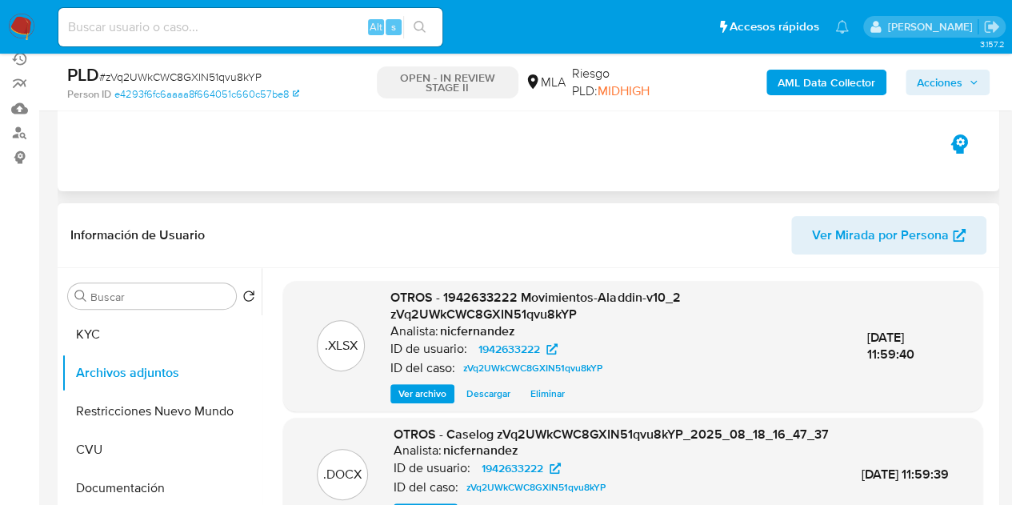
scroll to position [134, 0]
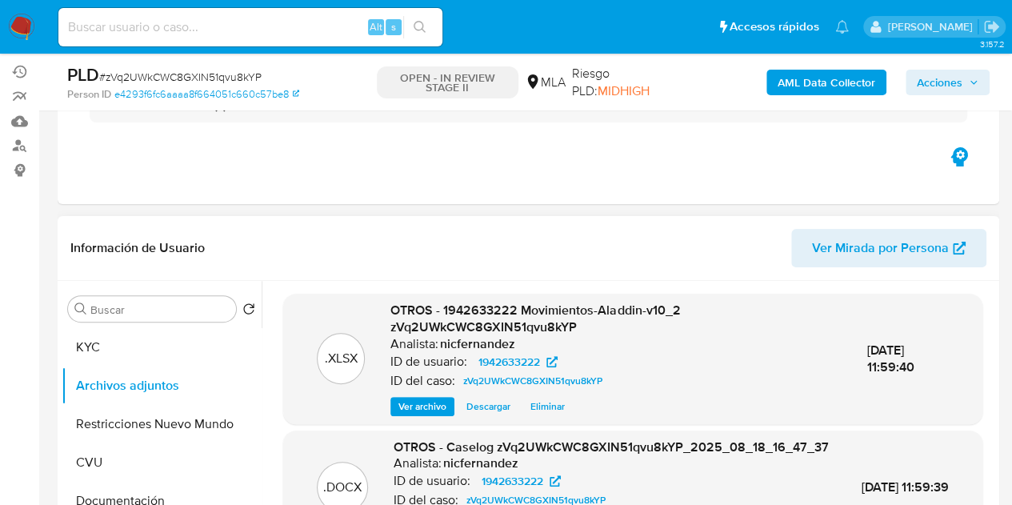
click at [403, 231] on header "Información de Usuario Ver Mirada por Persona" at bounding box center [528, 248] width 916 height 38
click at [951, 78] on span "Acciones" at bounding box center [939, 83] width 46 height 26
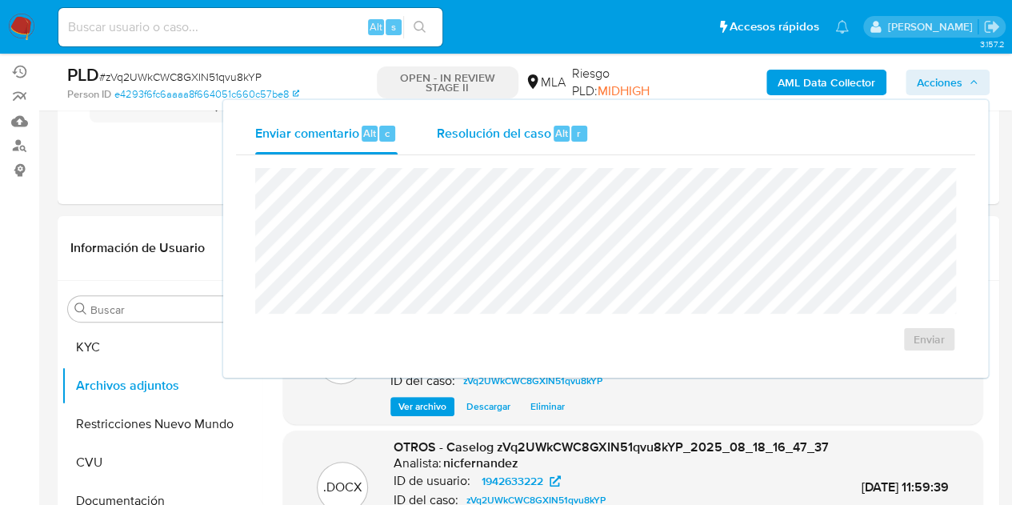
click at [499, 145] on div "Resolución del caso Alt r" at bounding box center [512, 134] width 153 height 42
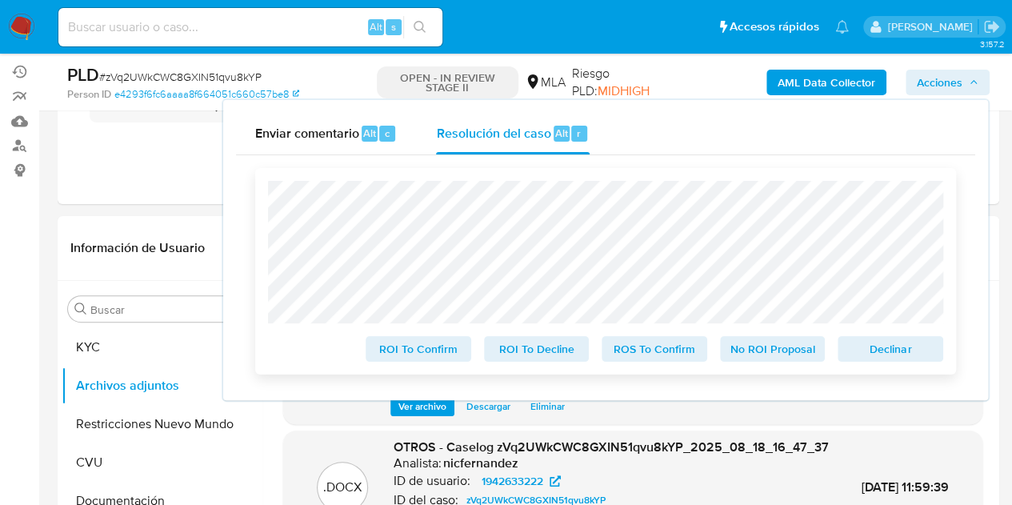
click at [883, 359] on span "Declinar" at bounding box center [889, 348] width 83 height 22
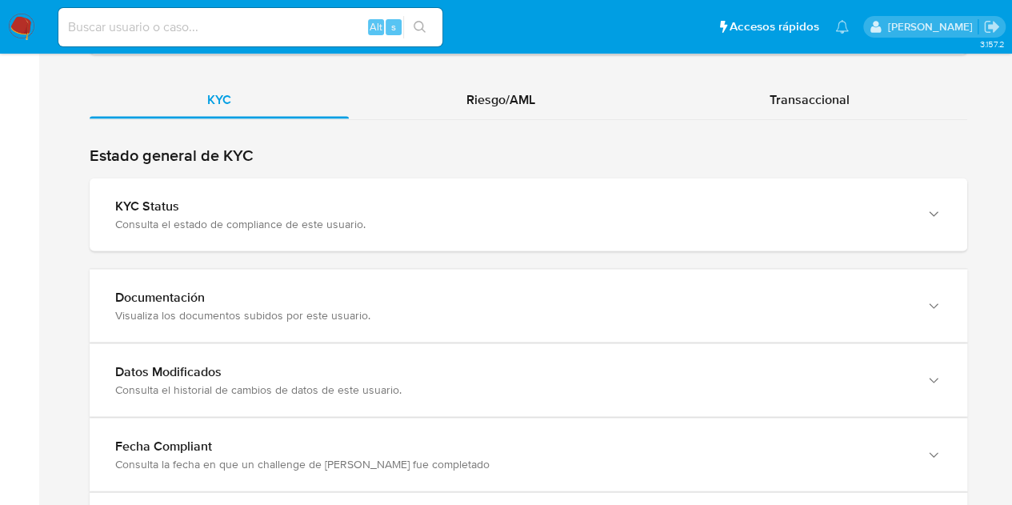
scroll to position [1563, 0]
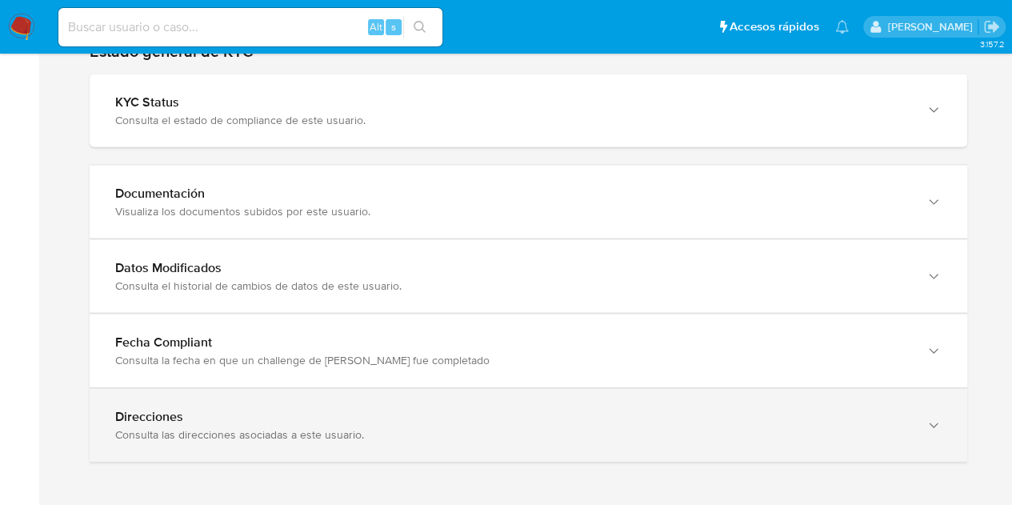
click at [924, 425] on div "button" at bounding box center [931, 425] width 19 height 33
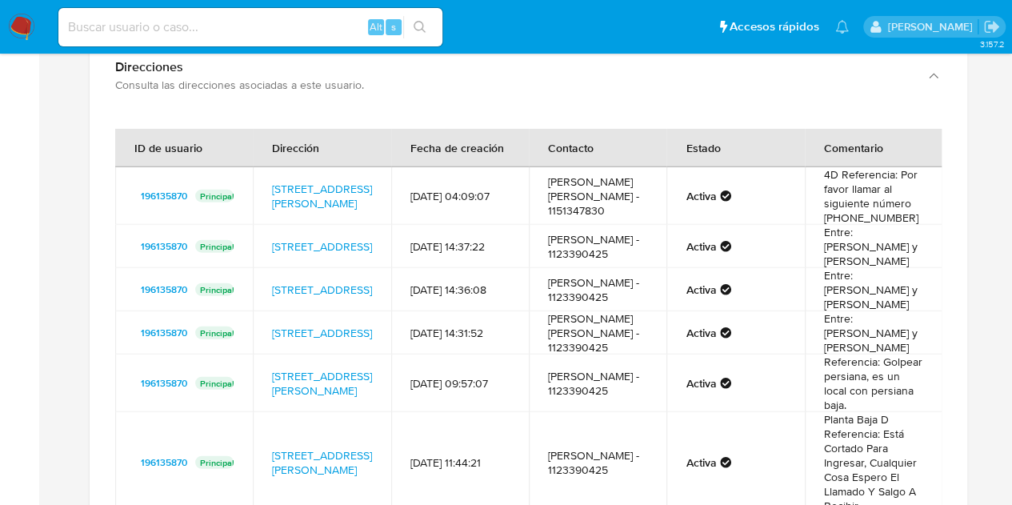
scroll to position [1971, 0]
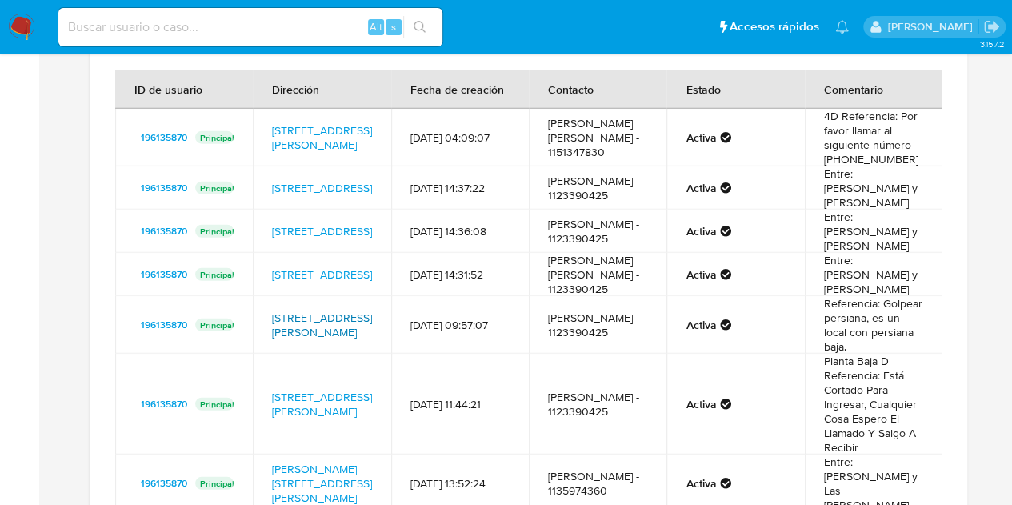
click at [327, 340] on link "[STREET_ADDRESS][PERSON_NAME]" at bounding box center [322, 324] width 100 height 30
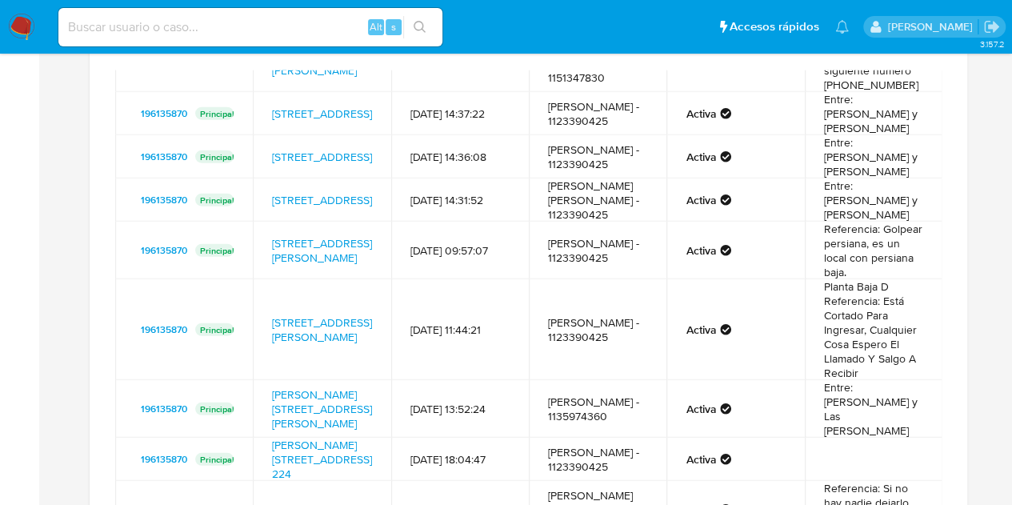
scroll to position [78, 0]
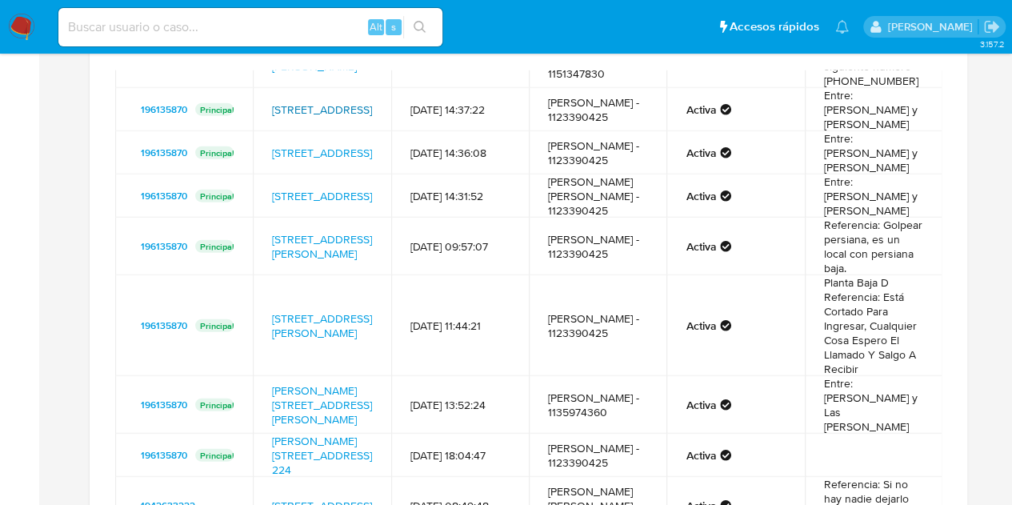
click at [315, 102] on link "Pichincha 964, Castelar, Buenos Aires, 1712, Argentina 964" at bounding box center [322, 110] width 100 height 16
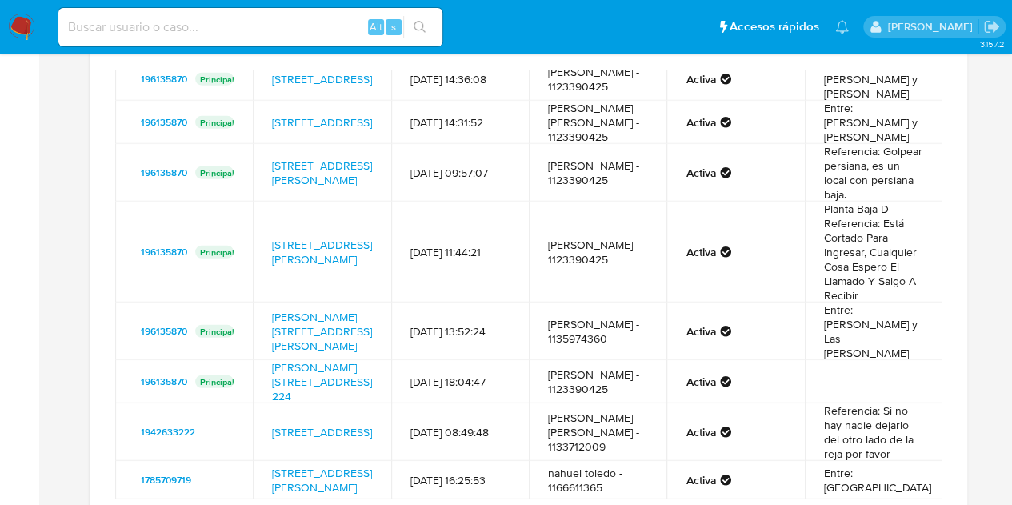
scroll to position [257, 0]
click at [317, 465] on link "Calle Republica Del Portugual 3102, Isidro Casanova, Buenos Aires, 1765, Argent…" at bounding box center [322, 480] width 100 height 30
drag, startPoint x: 258, startPoint y: 83, endPoint x: 361, endPoint y: 97, distance: 104.0
click at [361, 144] on td "Calle Ombu 122, Villa Luzuriaga, Buenos Aires, 1753, Argentina 122" at bounding box center [322, 173] width 138 height 58
click at [334, 465] on link "Calle Republica Del Portugual 3102, Isidro Casanova, Buenos Aires, 1765, Argent…" at bounding box center [322, 480] width 100 height 30
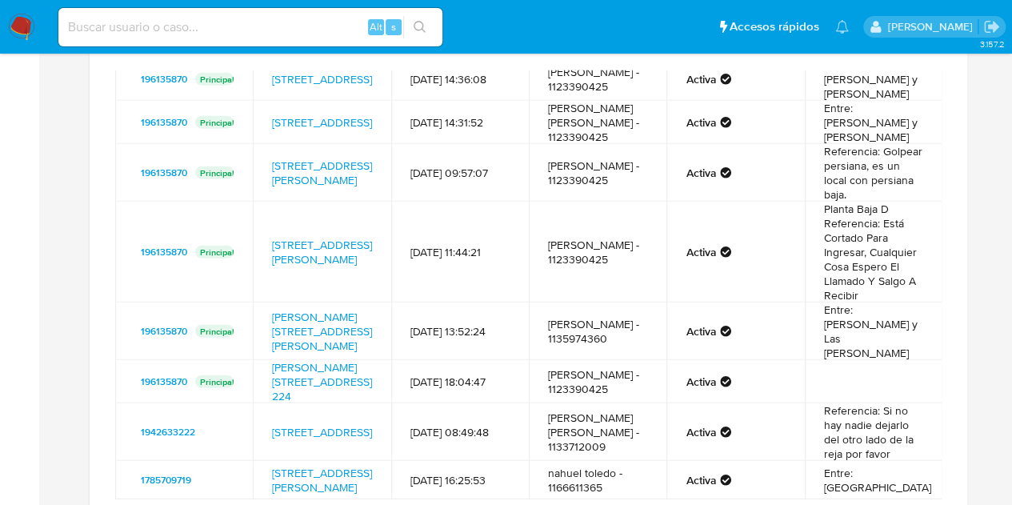
drag, startPoint x: 265, startPoint y: 429, endPoint x: 351, endPoint y: 457, distance: 90.0
click at [351, 461] on td "Calle Republica Del Portugual 3102, Isidro Casanova, Buenos Aires, 1765, Argent…" at bounding box center [322, 480] width 138 height 38
click at [429, 461] on td "05/09/2024 16:25:53" at bounding box center [460, 480] width 138 height 38
drag, startPoint x: 264, startPoint y: 475, endPoint x: 339, endPoint y: 476, distance: 75.2
click at [339, 476] on td "Calle Republica Del Portugual 3102, Isidro Casanova, Buenos Aires, 1765, Argent…" at bounding box center [322, 480] width 138 height 38
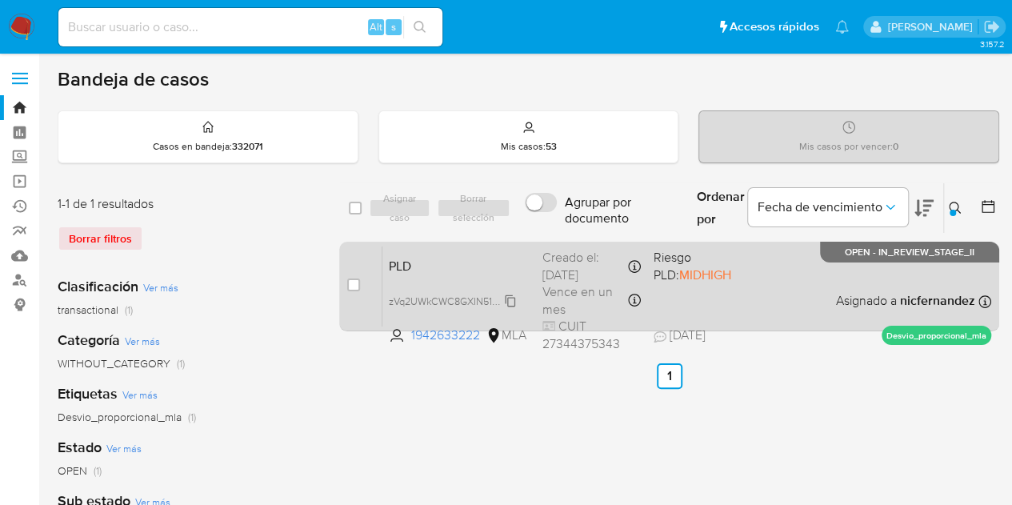
click at [513, 297] on span "zVq2UWkCWC8GXIN51qvu8kYP" at bounding box center [459, 300] width 141 height 18
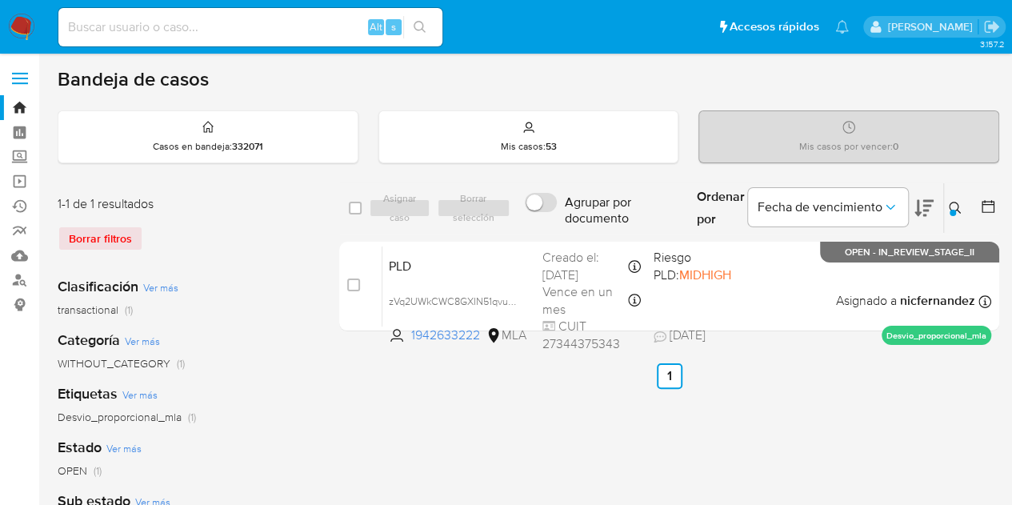
click at [953, 210] on div at bounding box center [952, 213] width 6 height 6
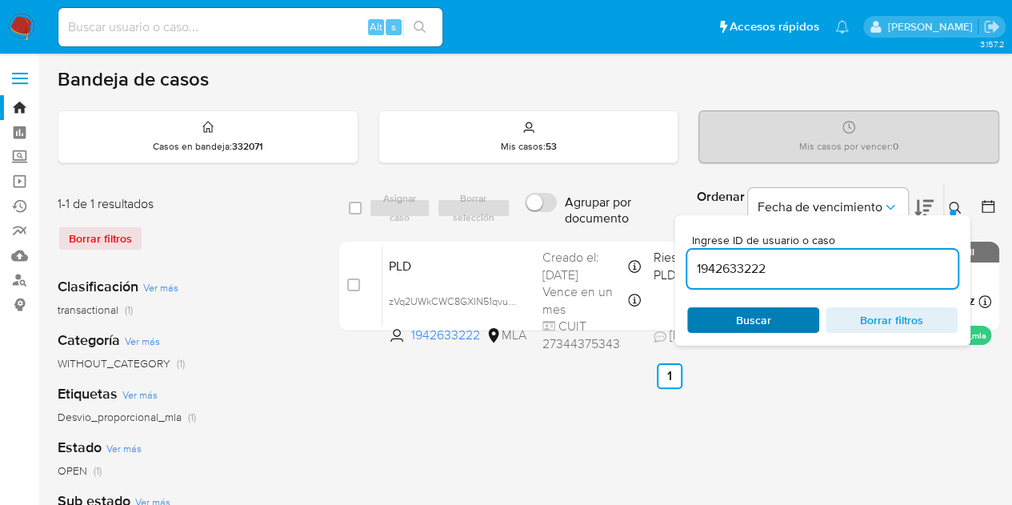
click at [778, 314] on span "Buscar" at bounding box center [753, 320] width 110 height 22
click at [960, 202] on icon at bounding box center [954, 208] width 13 height 13
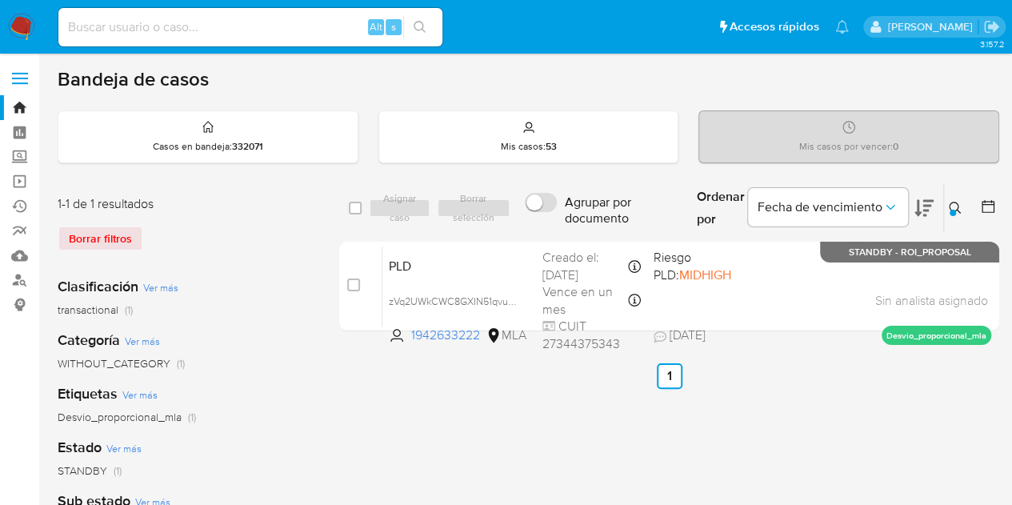
click at [952, 206] on icon at bounding box center [954, 208] width 13 height 13
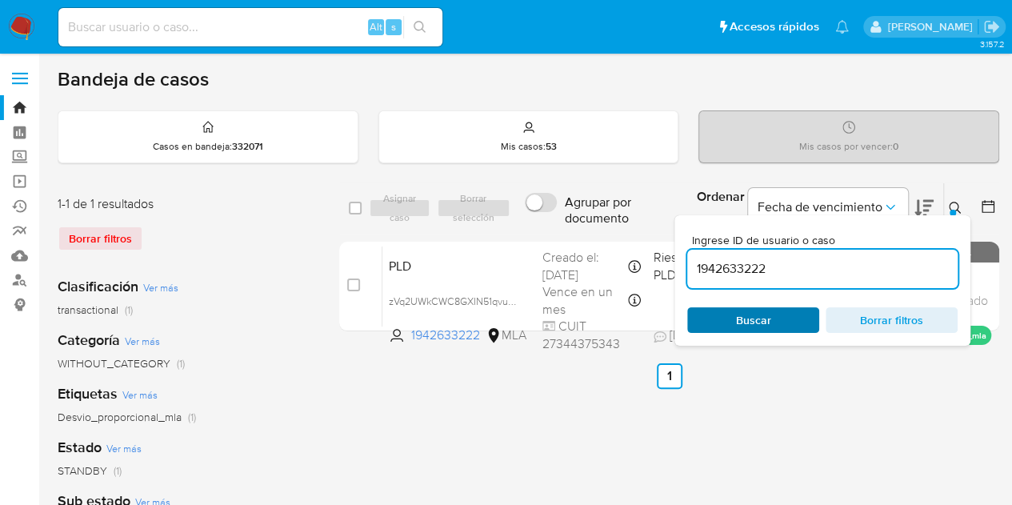
click at [771, 314] on span "Buscar" at bounding box center [753, 320] width 110 height 22
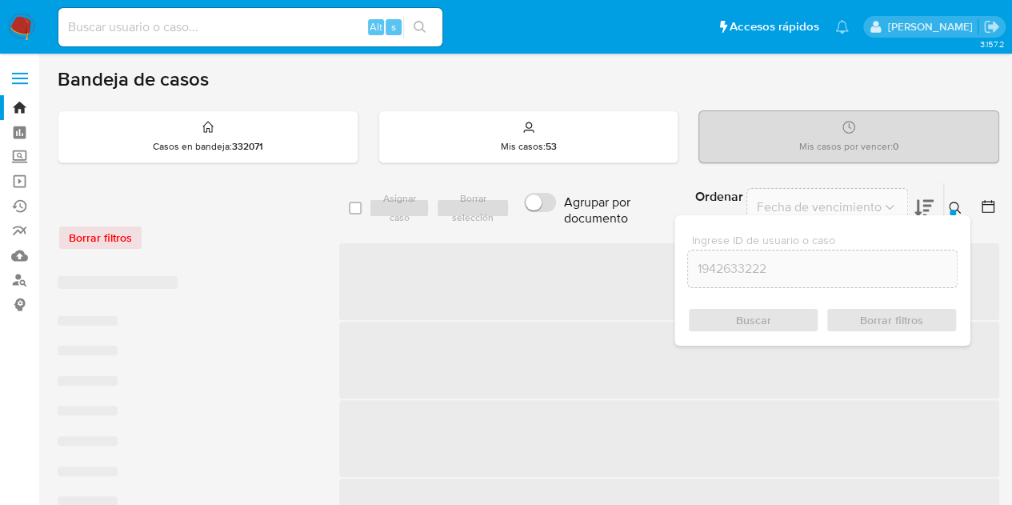
drag, startPoint x: 952, startPoint y: 207, endPoint x: 902, endPoint y: 229, distance: 55.1
click at [952, 206] on icon at bounding box center [954, 208] width 13 height 13
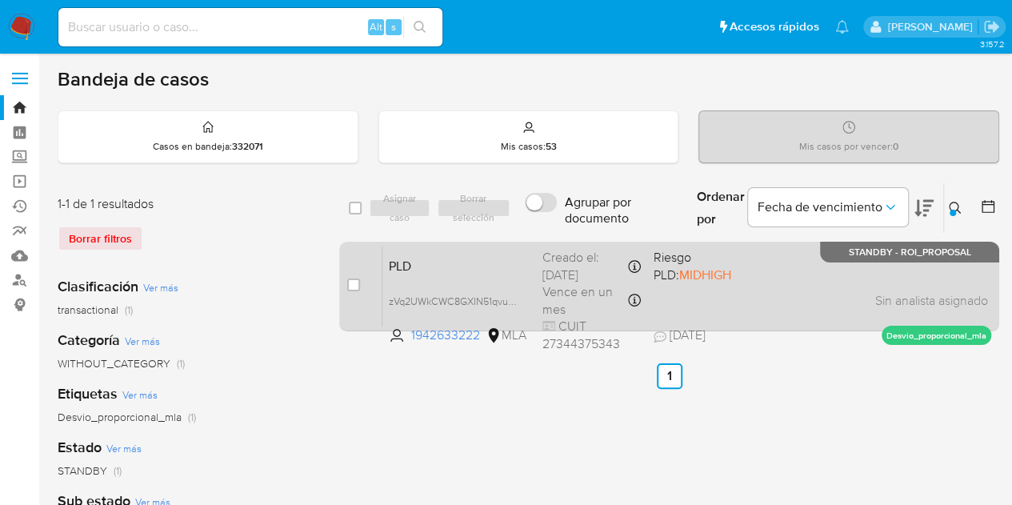
click at [510, 268] on span "PLD" at bounding box center [459, 264] width 141 height 21
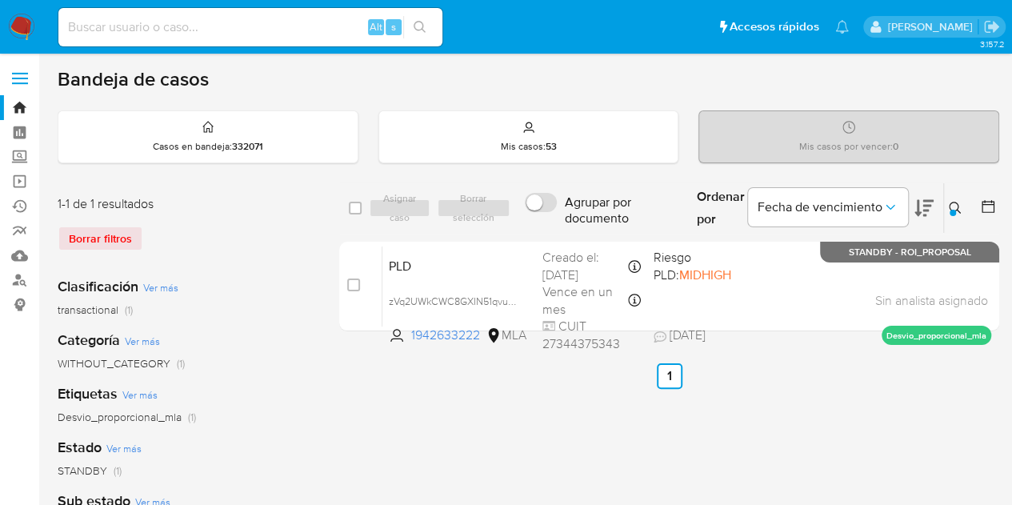
click at [963, 203] on button at bounding box center [957, 207] width 26 height 19
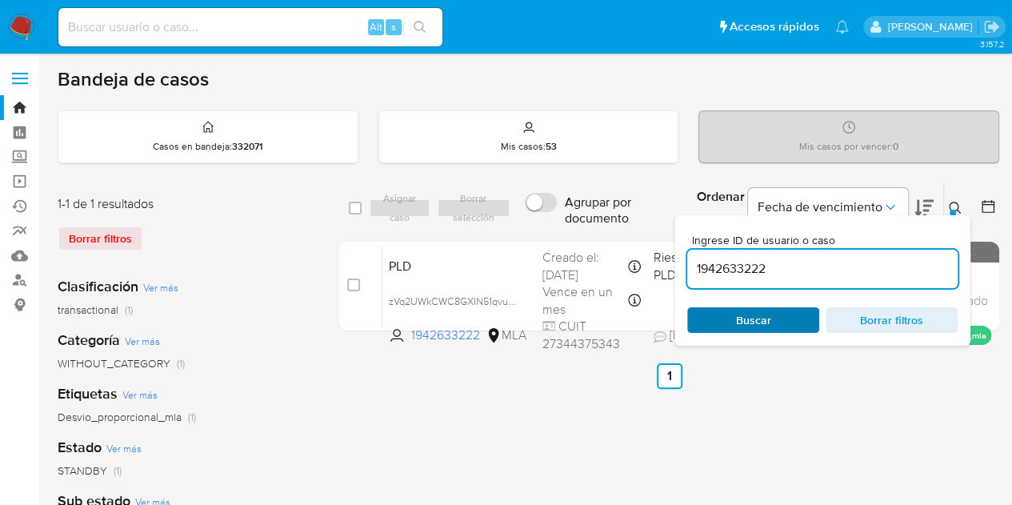
click at [769, 328] on span "Buscar" at bounding box center [753, 320] width 35 height 26
click at [950, 202] on icon at bounding box center [954, 208] width 12 height 12
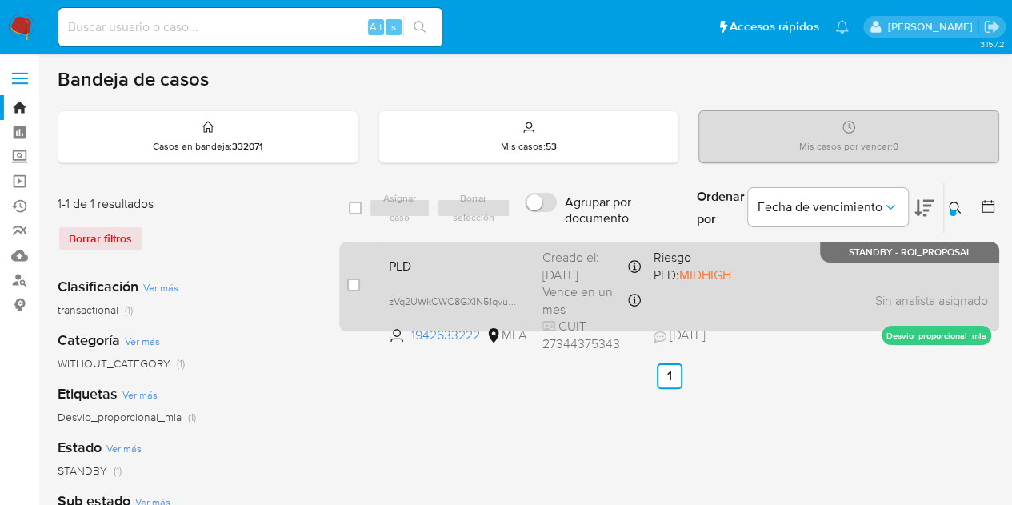
click at [473, 269] on span "PLD" at bounding box center [459, 264] width 141 height 21
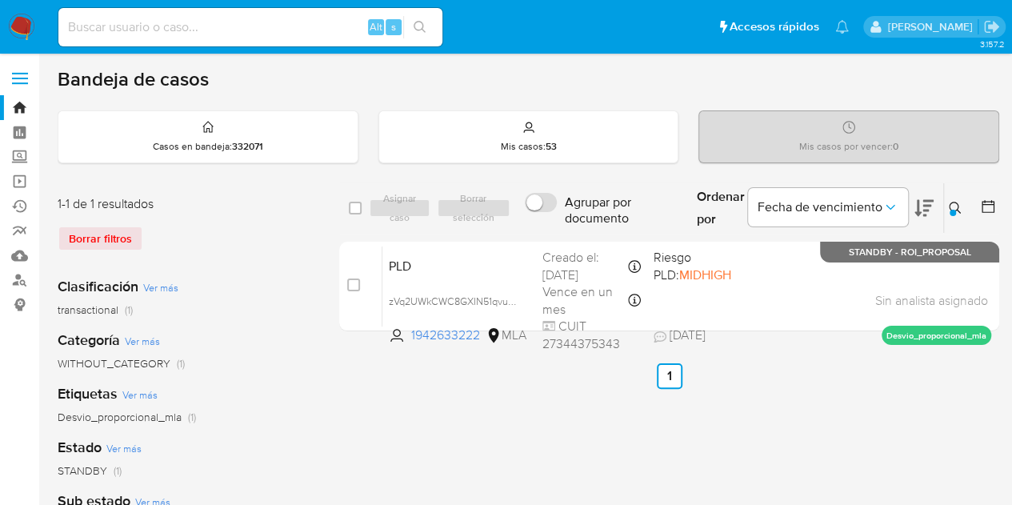
drag, startPoint x: 953, startPoint y: 207, endPoint x: 872, endPoint y: 245, distance: 90.1
click at [953, 209] on button at bounding box center [957, 207] width 26 height 19
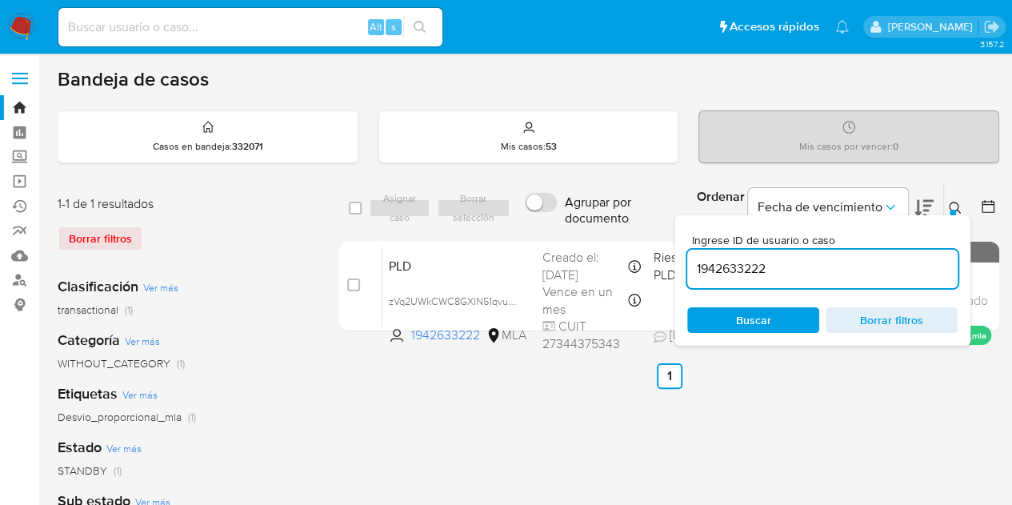
drag, startPoint x: 815, startPoint y: 265, endPoint x: 513, endPoint y: 199, distance: 308.7
click at [517, 195] on div "select-all-cases-checkbox Asignar caso Borrar selección Agrupar por documento O…" at bounding box center [669, 208] width 660 height 52
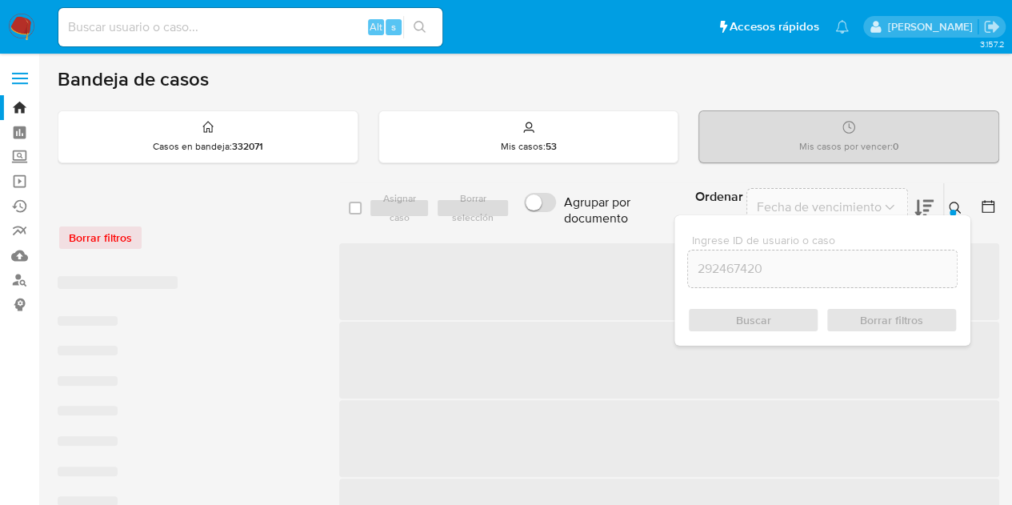
click at [954, 207] on icon at bounding box center [954, 208] width 13 height 13
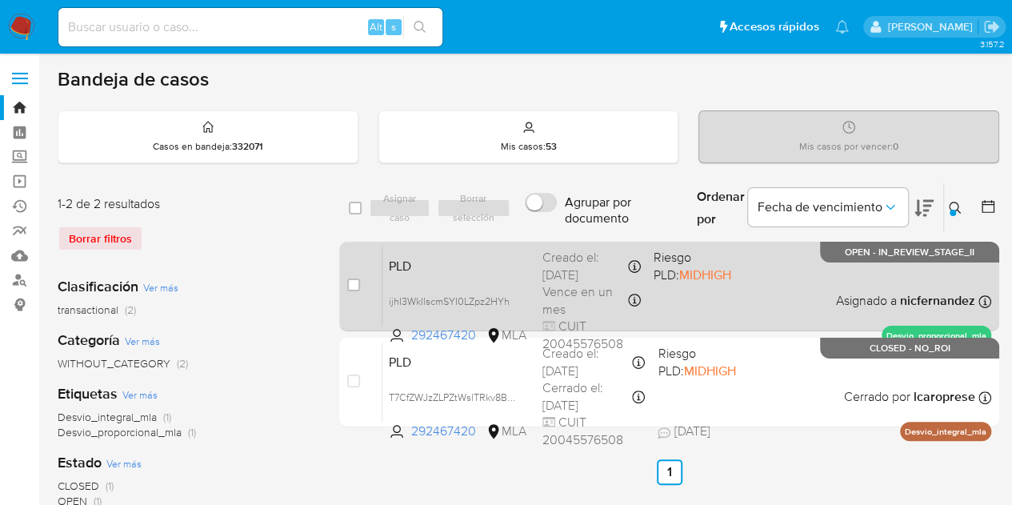
click at [494, 266] on span "PLD" at bounding box center [459, 264] width 141 height 21
click at [510, 300] on icon at bounding box center [510, 300] width 13 height 13
click at [461, 290] on div "PLD ijhI3WkIlscmSYI0LZpz2HYh 292467420 MLA Riesgo PLD: MIDHIGH Creado el: 12/08…" at bounding box center [686, 285] width 609 height 81
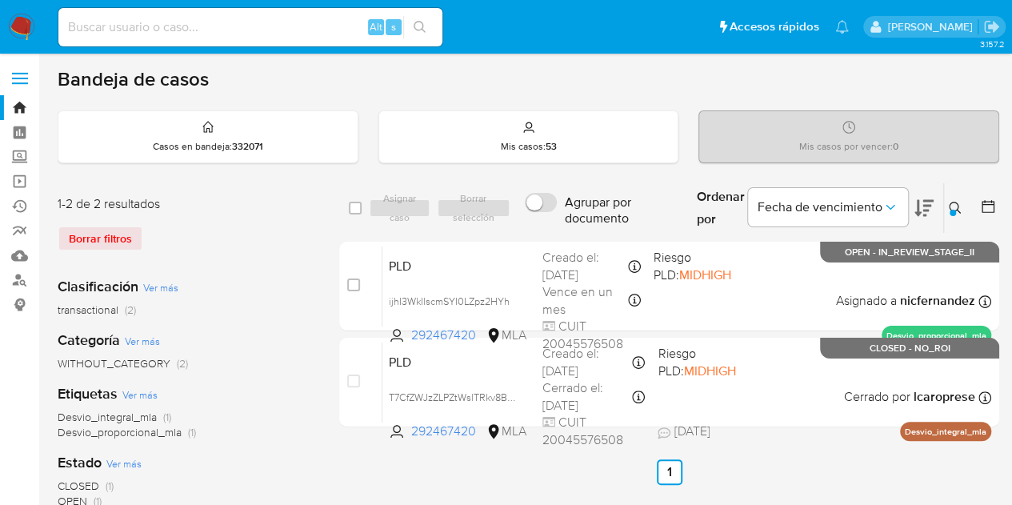
click at [950, 202] on icon at bounding box center [954, 208] width 13 height 13
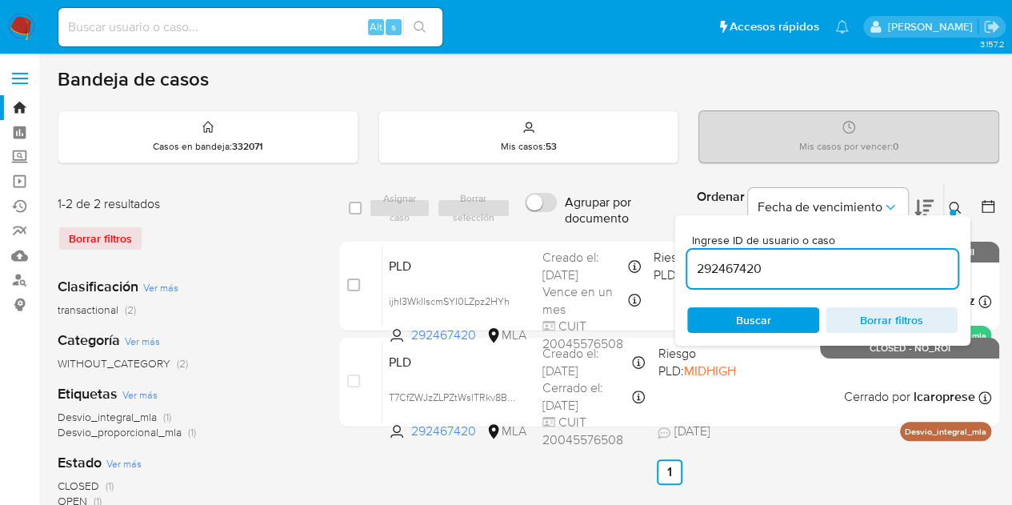
click at [768, 332] on div "Ingrese ID de usuario o caso 292467420 Buscar Borrar filtros" at bounding box center [822, 280] width 296 height 130
click at [764, 311] on span "Buscar" at bounding box center [753, 320] width 35 height 26
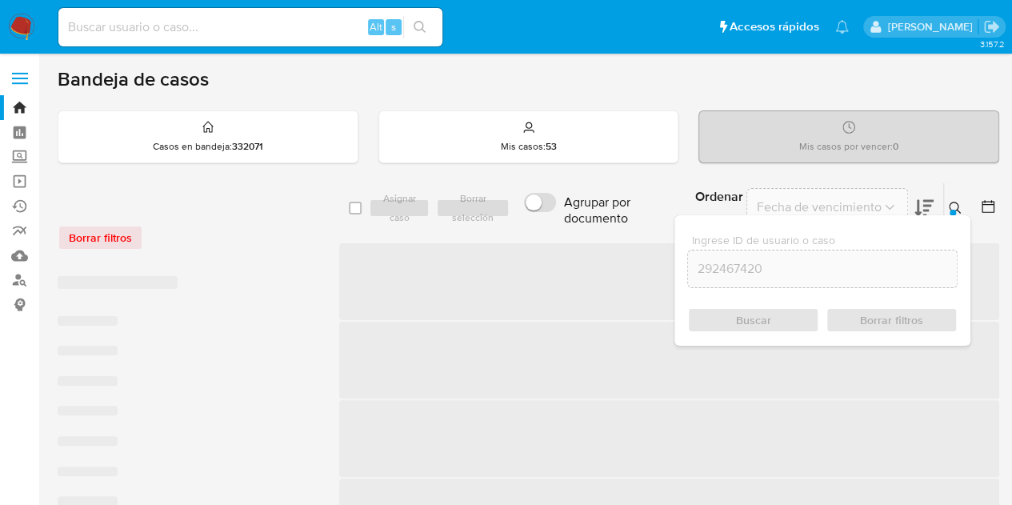
click at [960, 206] on icon at bounding box center [954, 208] width 13 height 13
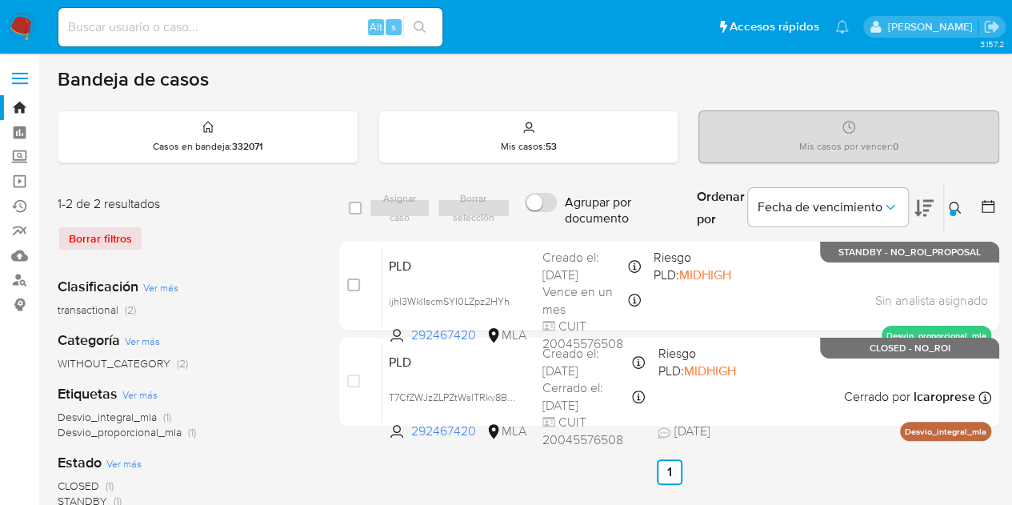
click at [950, 207] on icon at bounding box center [954, 208] width 13 height 13
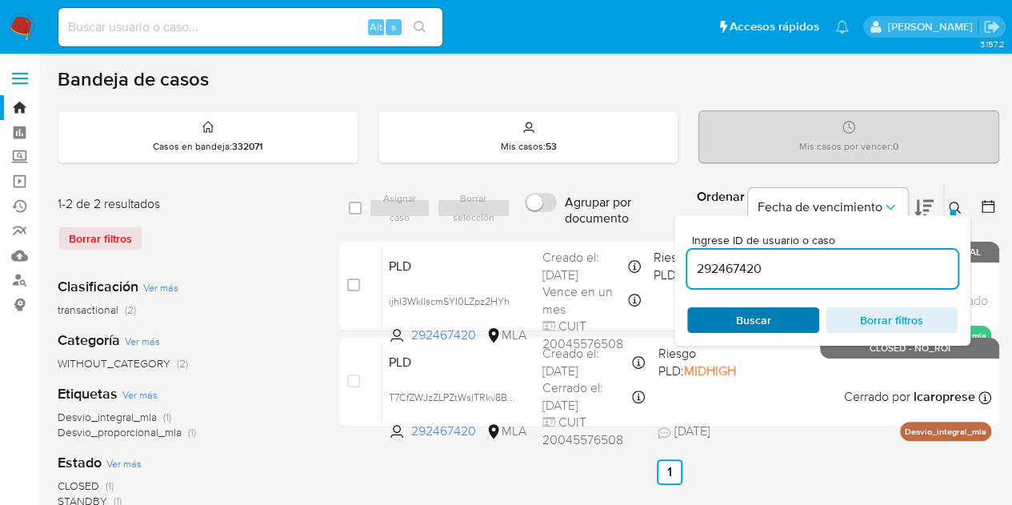
click at [772, 309] on span "Buscar" at bounding box center [753, 320] width 110 height 22
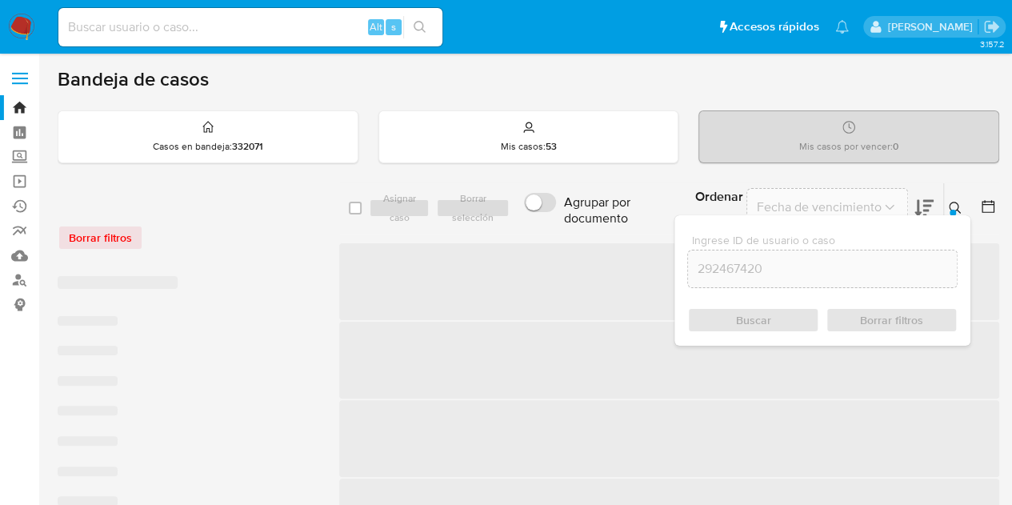
click at [957, 210] on icon at bounding box center [954, 208] width 12 height 12
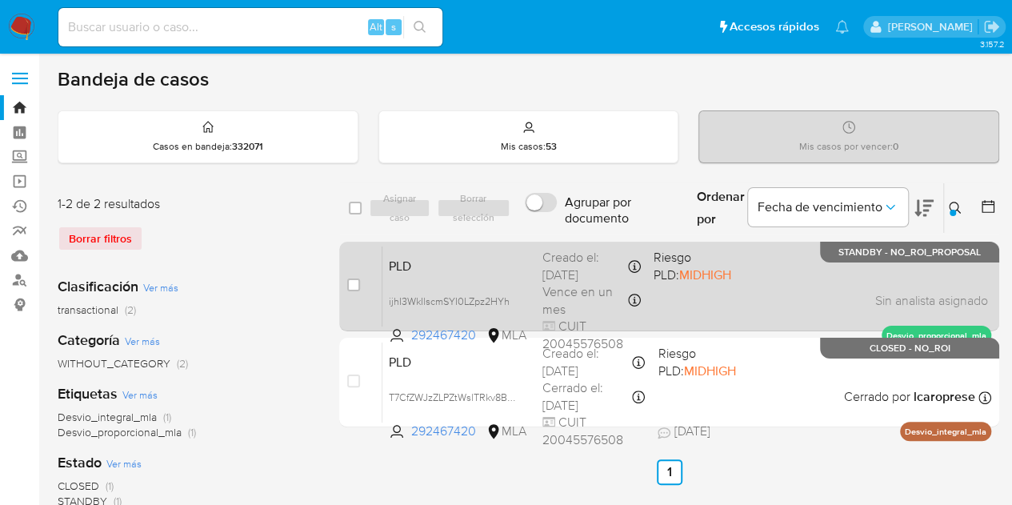
click at [474, 249] on div "PLD ijhI3WkIlscmSYI0LZpz2HYh 292467420 MLA Riesgo PLD: MIDHIGH Creado el: 12/08…" at bounding box center [686, 285] width 609 height 81
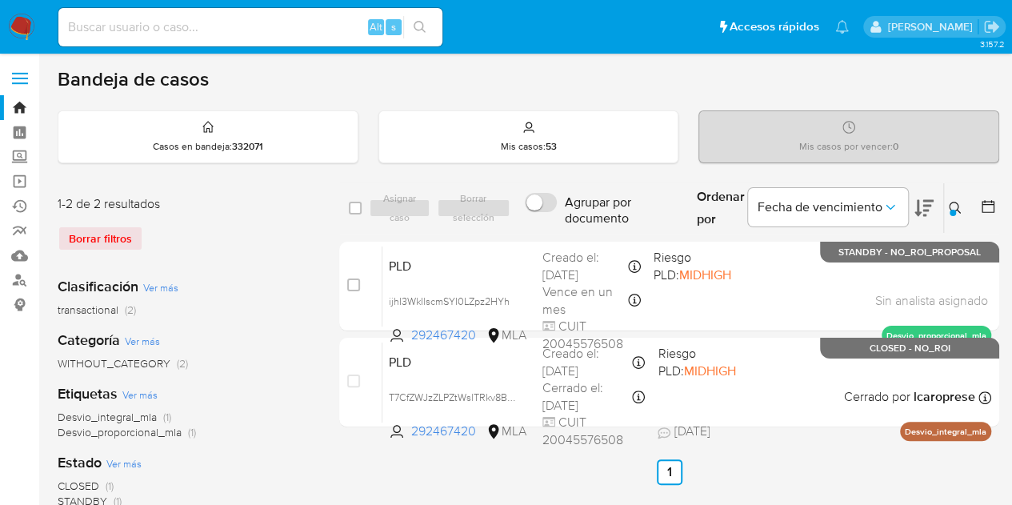
click at [959, 209] on icon at bounding box center [954, 208] width 13 height 13
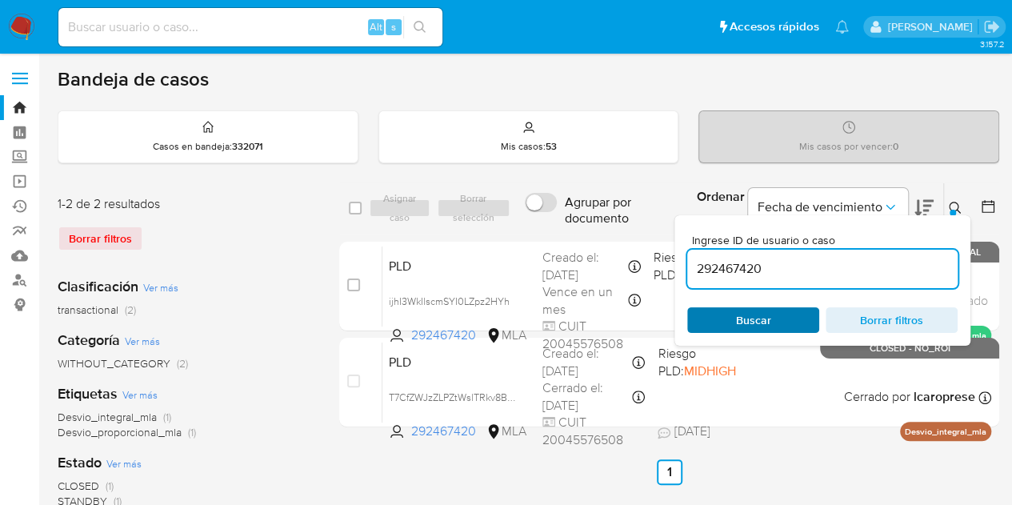
click at [774, 317] on span "Buscar" at bounding box center [753, 320] width 110 height 22
click at [956, 199] on button at bounding box center [957, 207] width 26 height 19
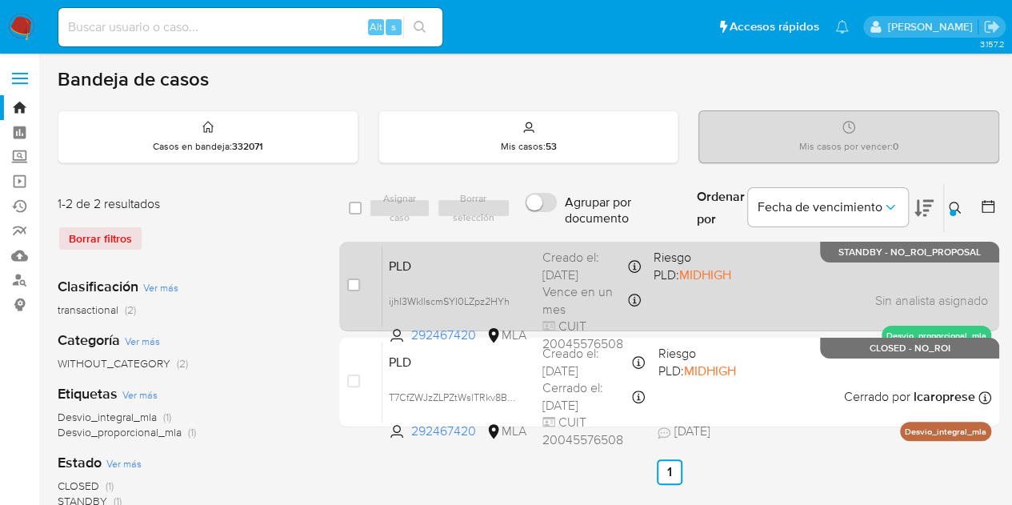
click at [430, 271] on span "PLD" at bounding box center [459, 264] width 141 height 21
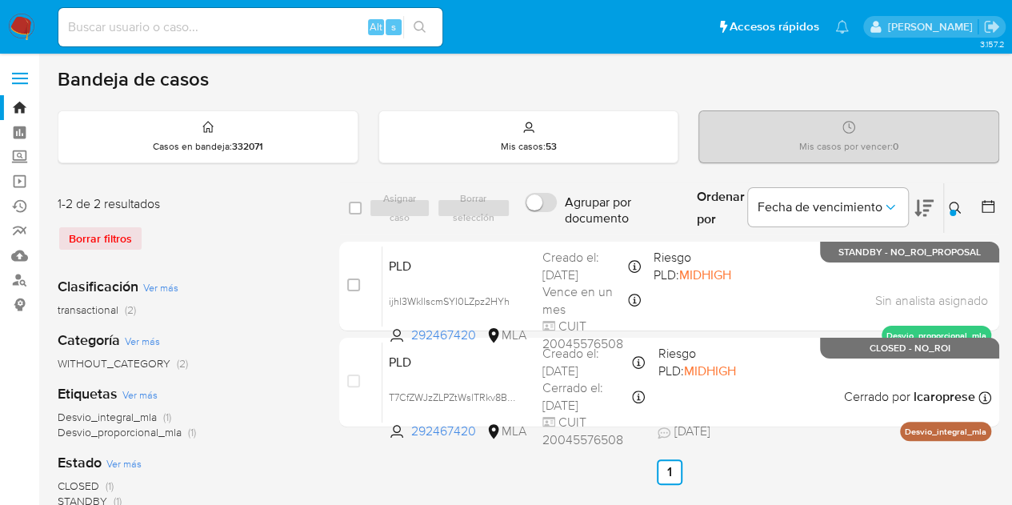
click at [952, 210] on div at bounding box center [952, 213] width 6 height 6
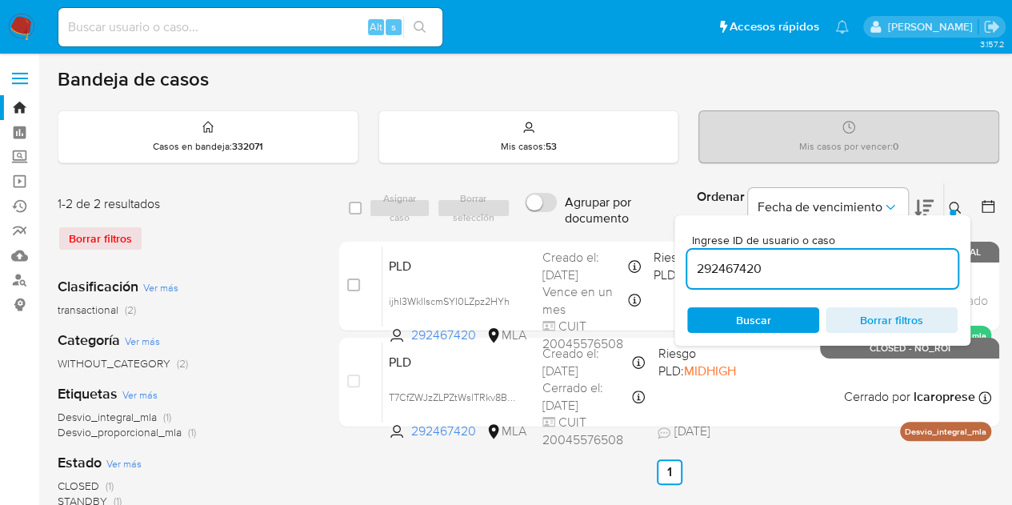
drag, startPoint x: 810, startPoint y: 269, endPoint x: 552, endPoint y: 216, distance: 263.8
click at [552, 216] on div "select-all-cases-checkbox Asignar caso Borrar selección Agrupar por documento O…" at bounding box center [669, 208] width 660 height 52
type input "155003232"
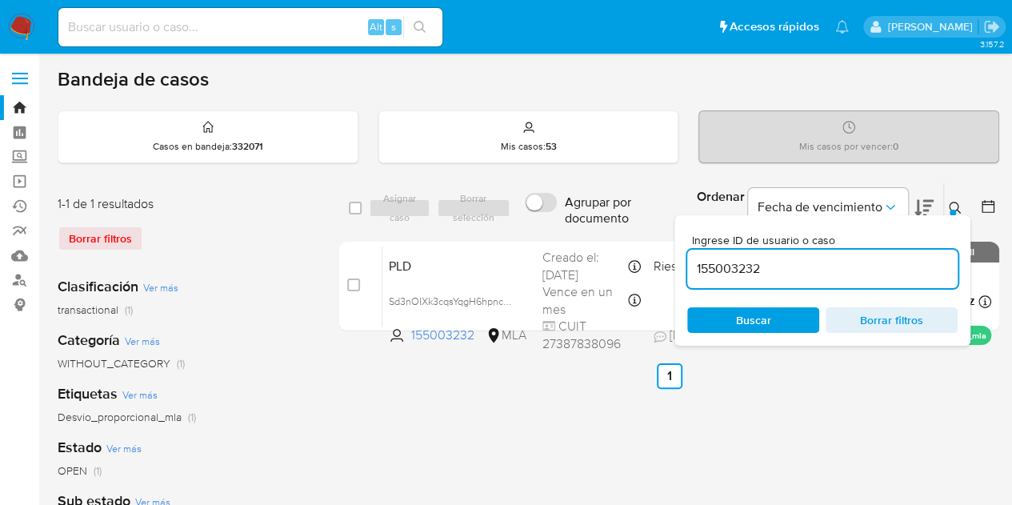
click at [956, 208] on icon at bounding box center [954, 208] width 12 height 12
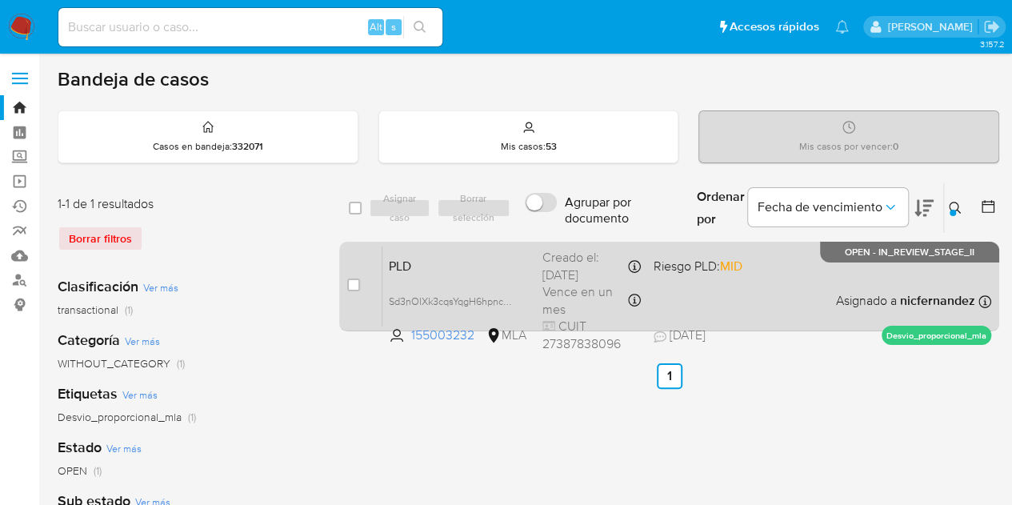
click at [471, 271] on span "PLD" at bounding box center [459, 264] width 141 height 21
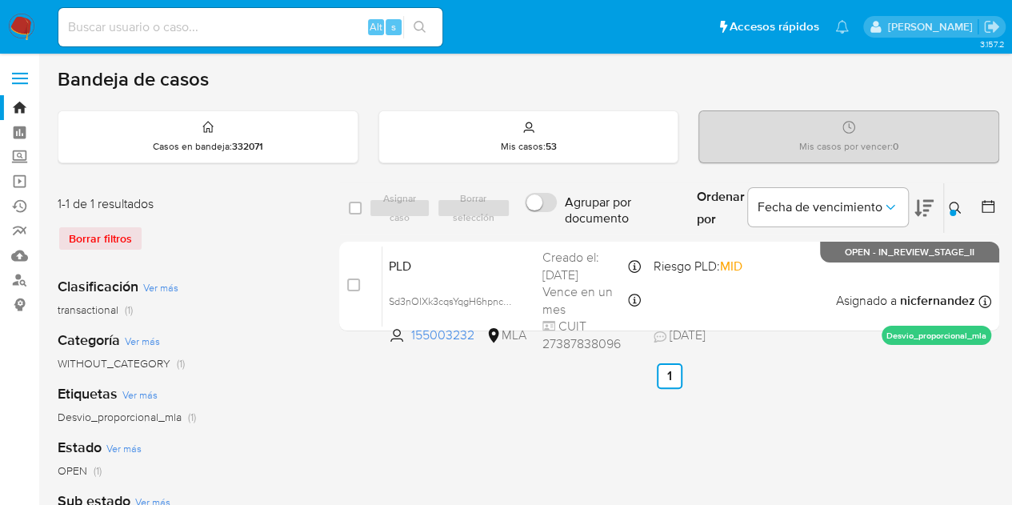
click at [953, 206] on icon at bounding box center [954, 208] width 13 height 13
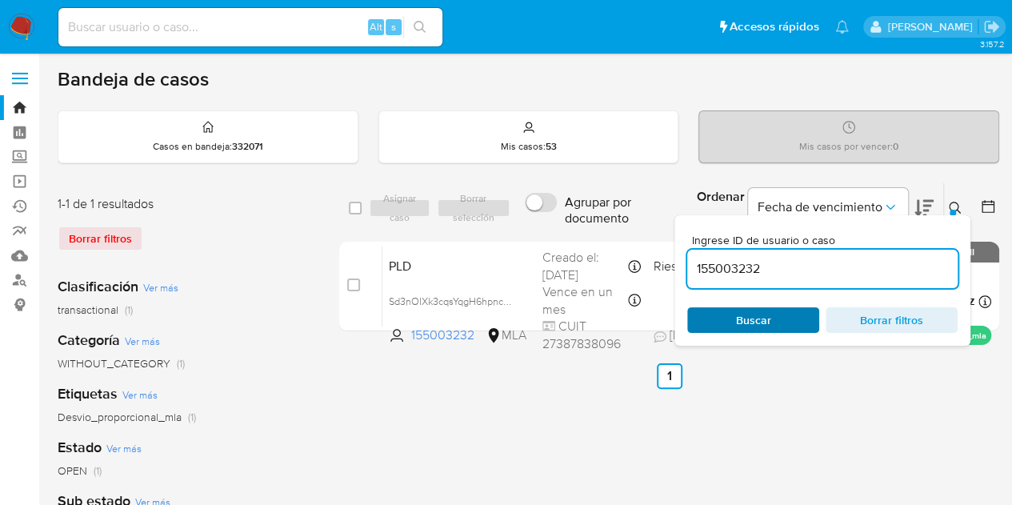
click at [772, 311] on span "Buscar" at bounding box center [753, 320] width 110 height 22
click at [959, 202] on icon at bounding box center [954, 208] width 13 height 13
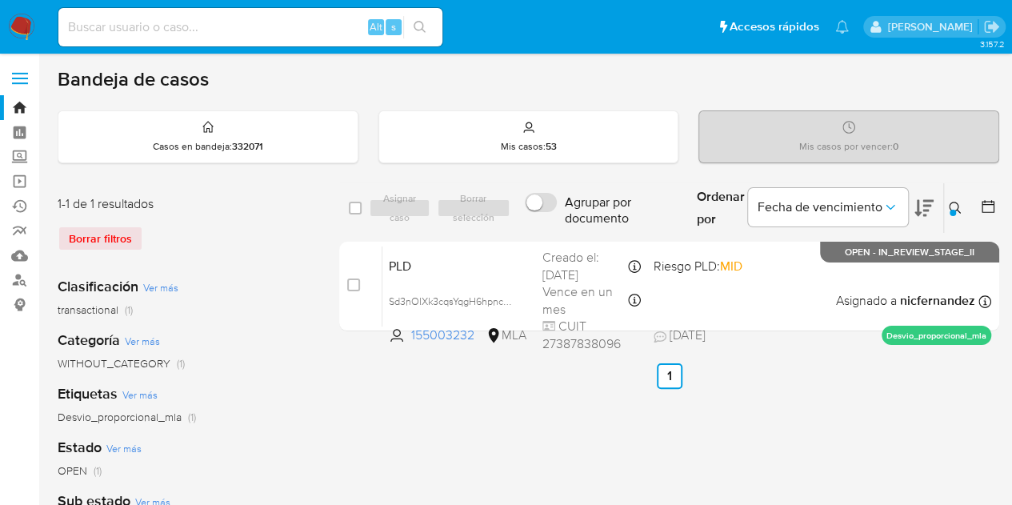
click at [957, 205] on icon at bounding box center [954, 208] width 12 height 12
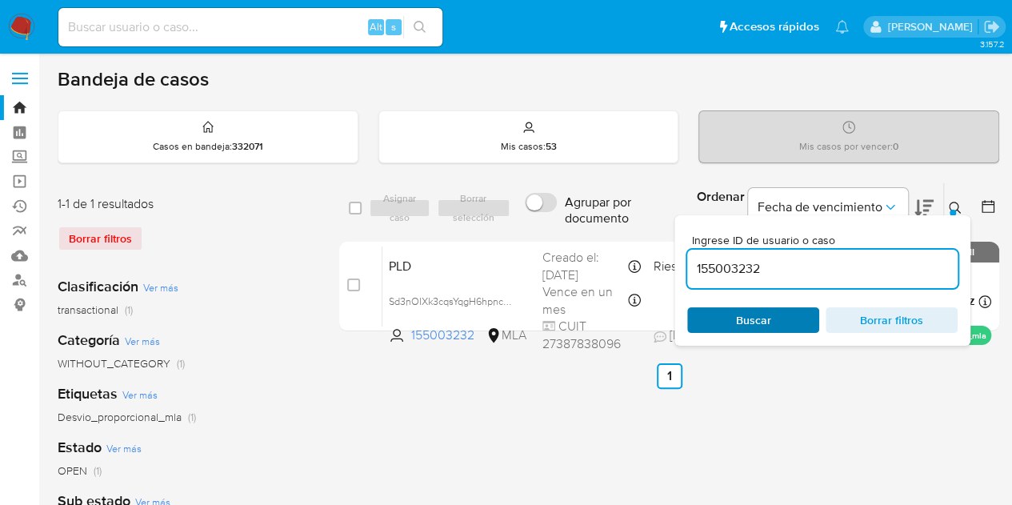
click at [780, 319] on span "Buscar" at bounding box center [753, 320] width 110 height 22
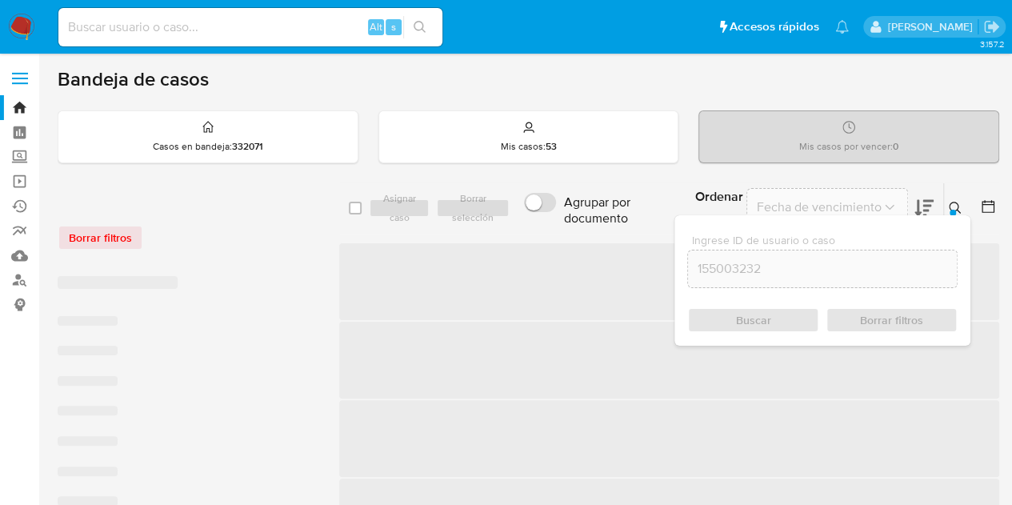
click at [959, 206] on icon at bounding box center [954, 208] width 13 height 13
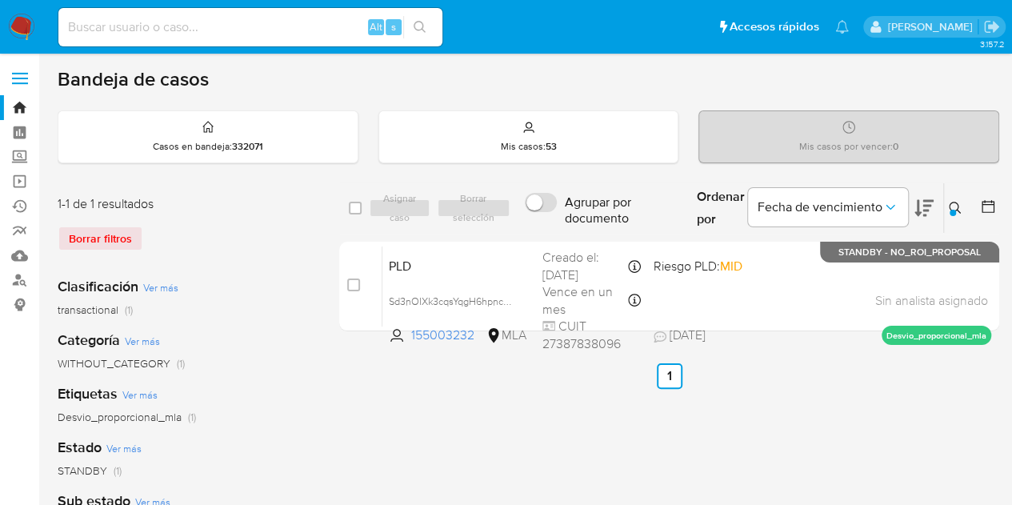
click at [957, 204] on icon at bounding box center [954, 208] width 12 height 12
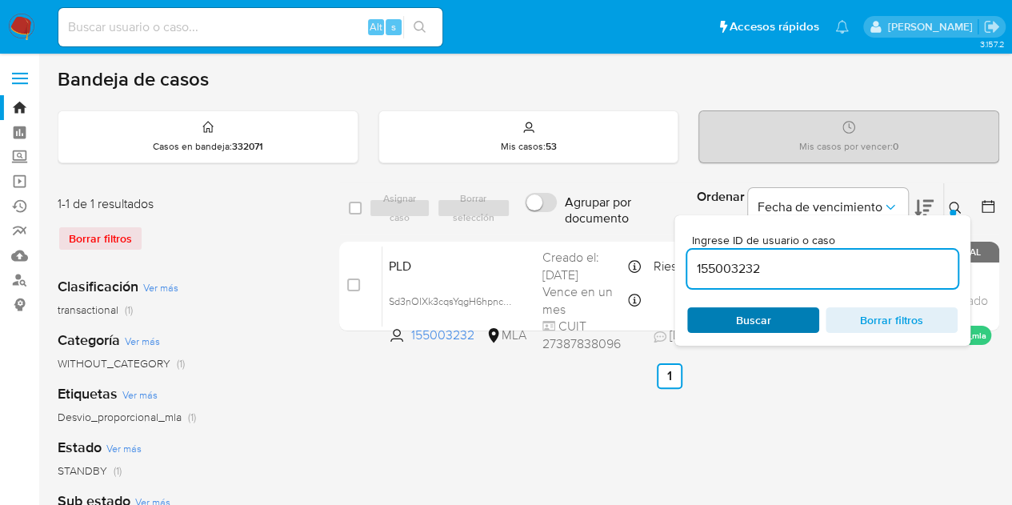
click at [796, 309] on span "Buscar" at bounding box center [753, 320] width 110 height 22
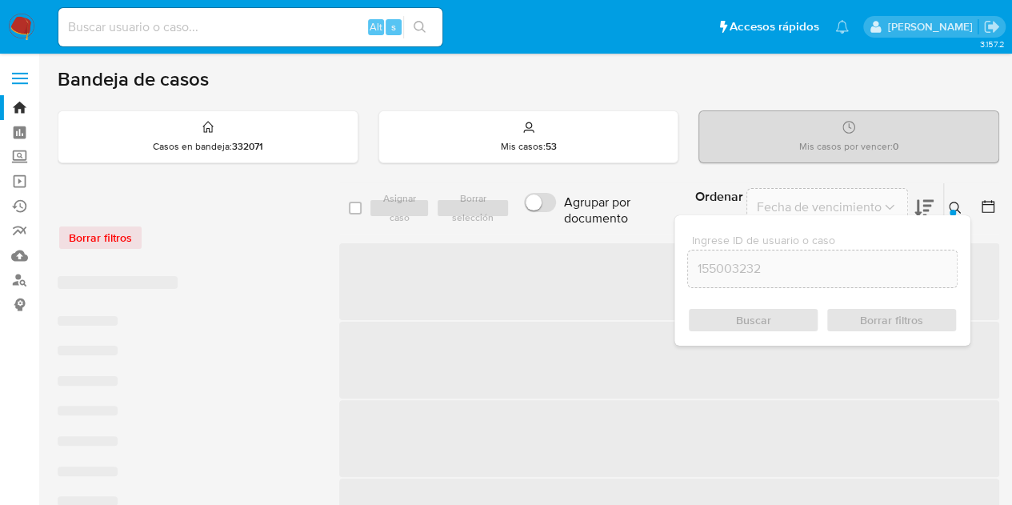
click at [951, 211] on div at bounding box center [952, 213] width 6 height 6
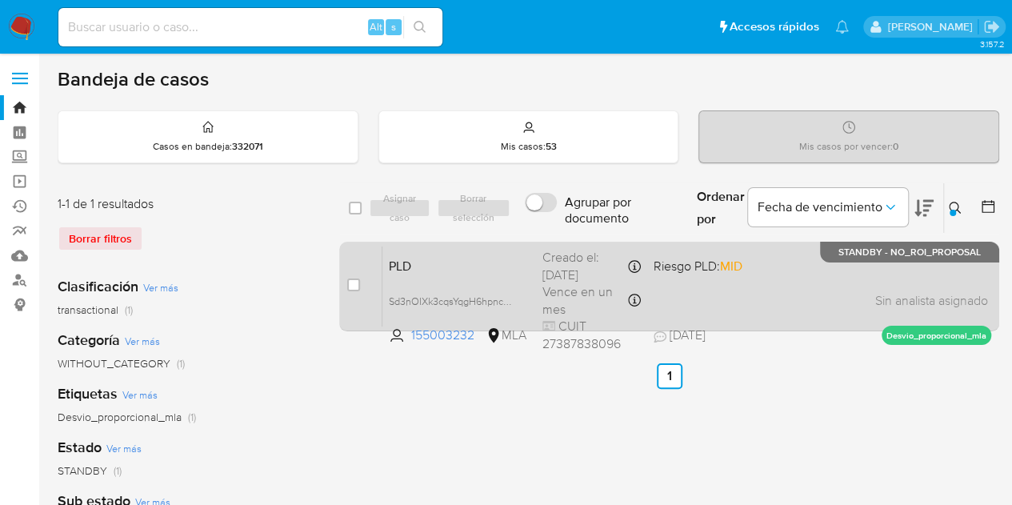
click at [465, 287] on div "PLD Sd3nOIXk3cqsYqgH6hpncRrd 155003232 MLA Riesgo PLD: MID Creado el: 12/08/202…" at bounding box center [686, 285] width 609 height 81
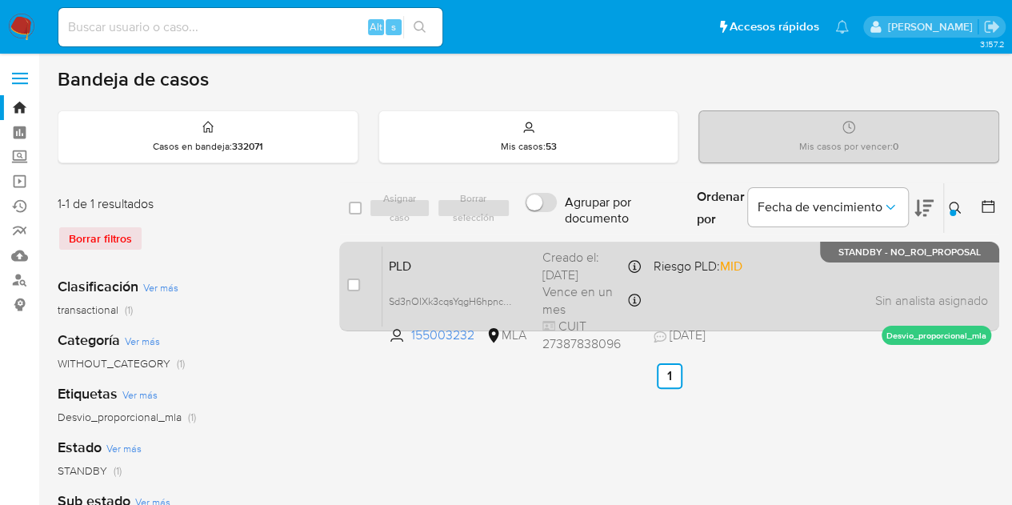
click at [448, 284] on div "PLD Sd3nOIXk3cqsYqgH6hpncRrd 155003232 MLA Riesgo PLD: MID Creado el: 12/08/202…" at bounding box center [686, 285] width 609 height 81
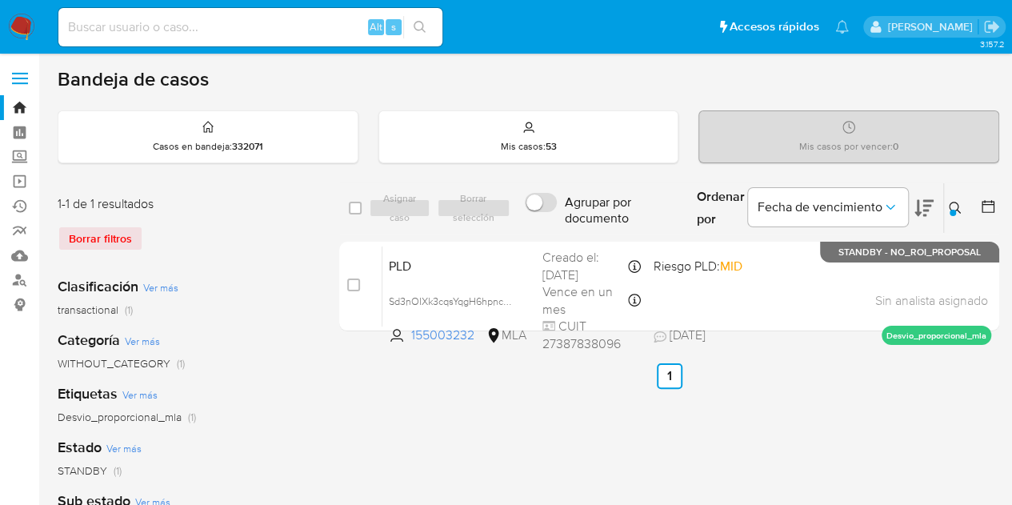
drag, startPoint x: 378, startPoint y: 379, endPoint x: 385, endPoint y: 432, distance: 53.3
click at [377, 380] on ul "Anterior 1 Siguiente" at bounding box center [669, 376] width 660 height 26
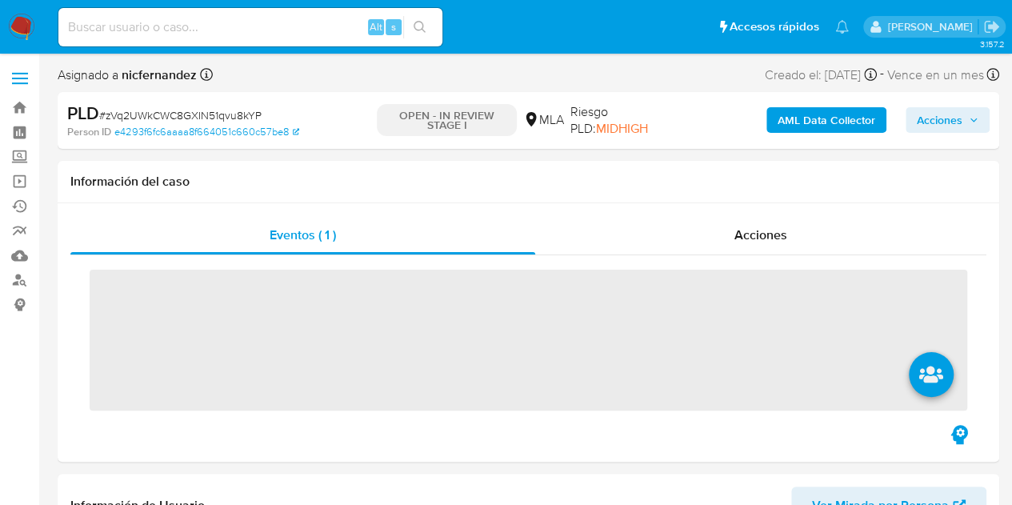
click at [950, 124] on span "Acciones" at bounding box center [939, 120] width 46 height 26
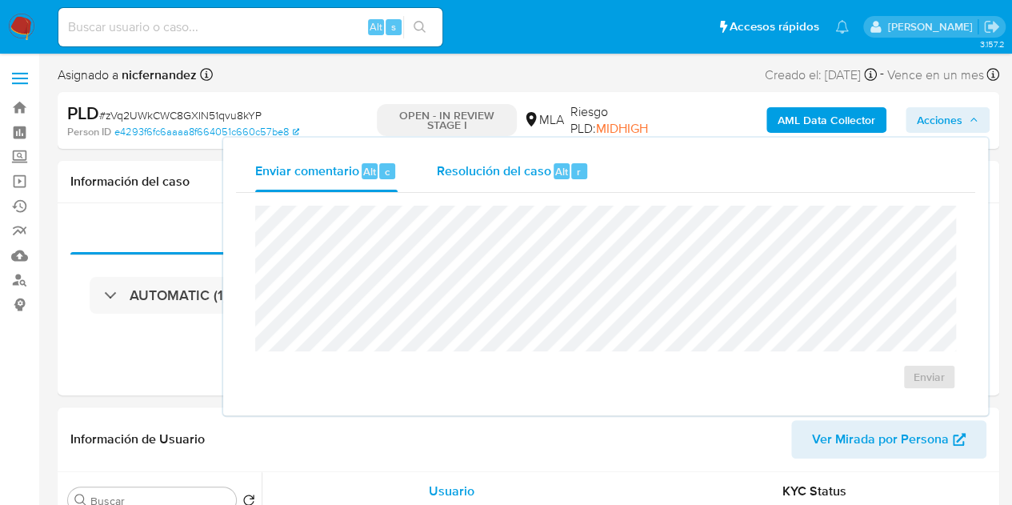
click at [451, 154] on div "Resolución del caso Alt r" at bounding box center [512, 171] width 153 height 42
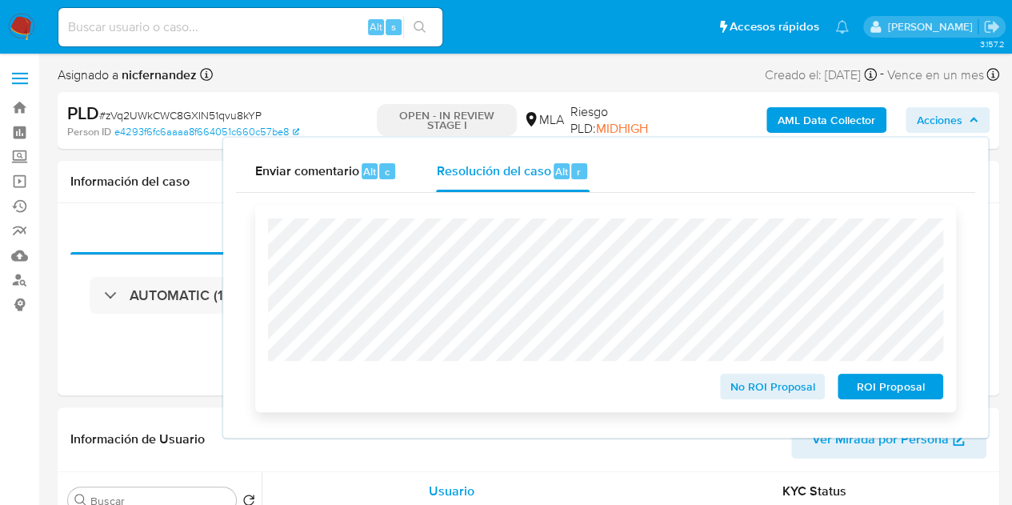
select select "10"
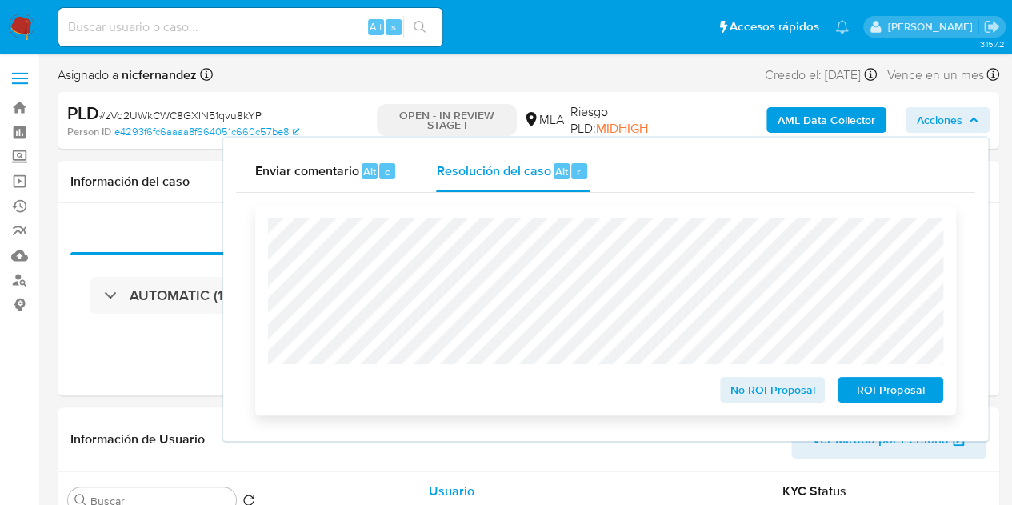
click at [902, 398] on span "ROI Proposal" at bounding box center [889, 389] width 83 height 22
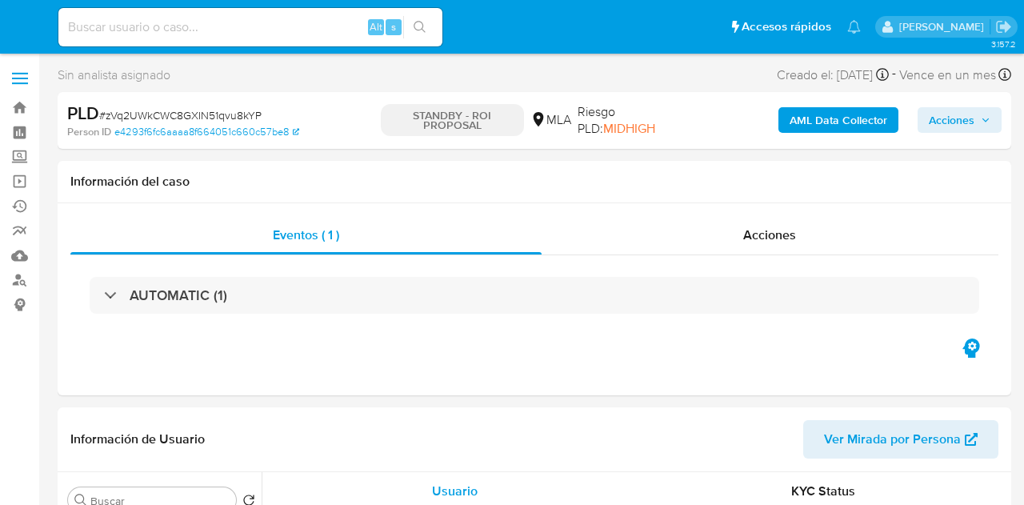
select select "10"
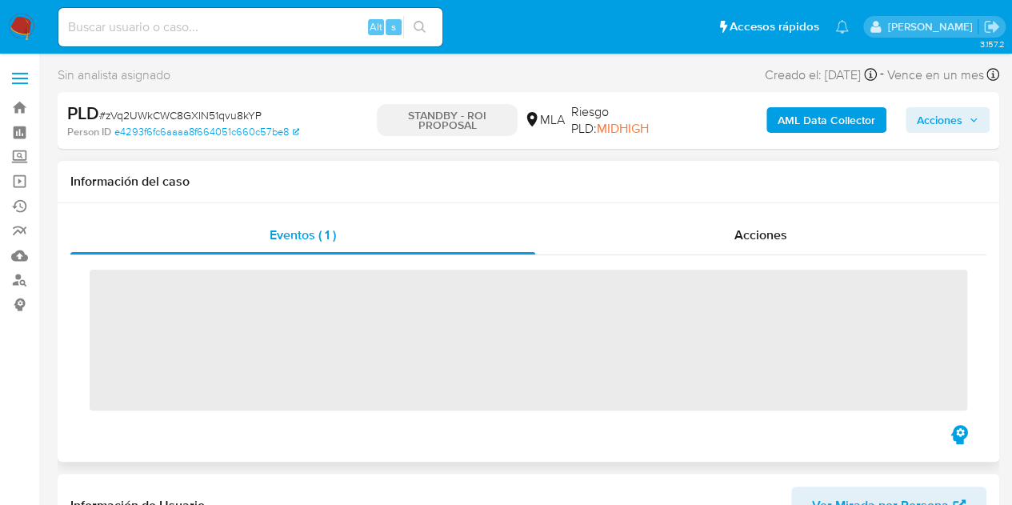
click at [812, 205] on div "Eventos ( 1 ) Acciones ‌" at bounding box center [528, 332] width 941 height 258
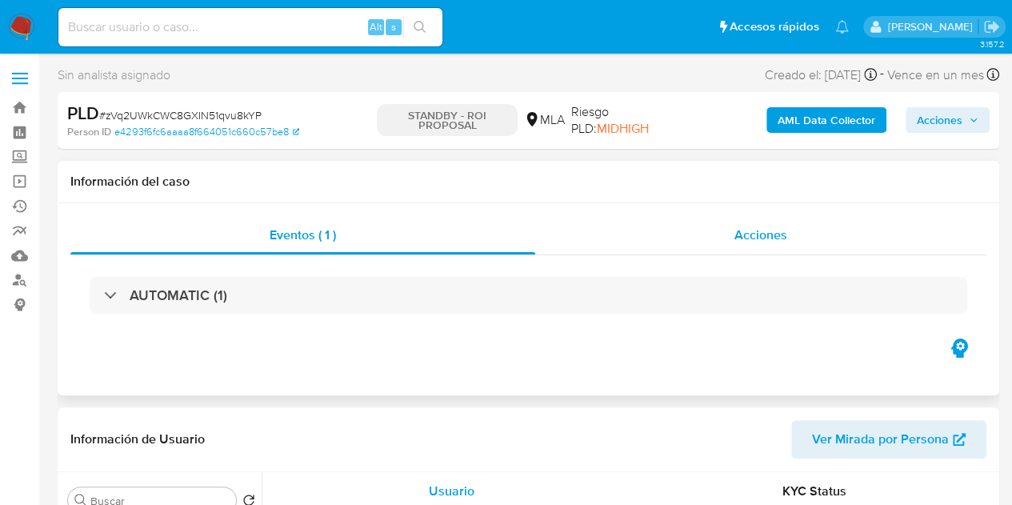
click at [801, 233] on div "Acciones" at bounding box center [760, 235] width 451 height 38
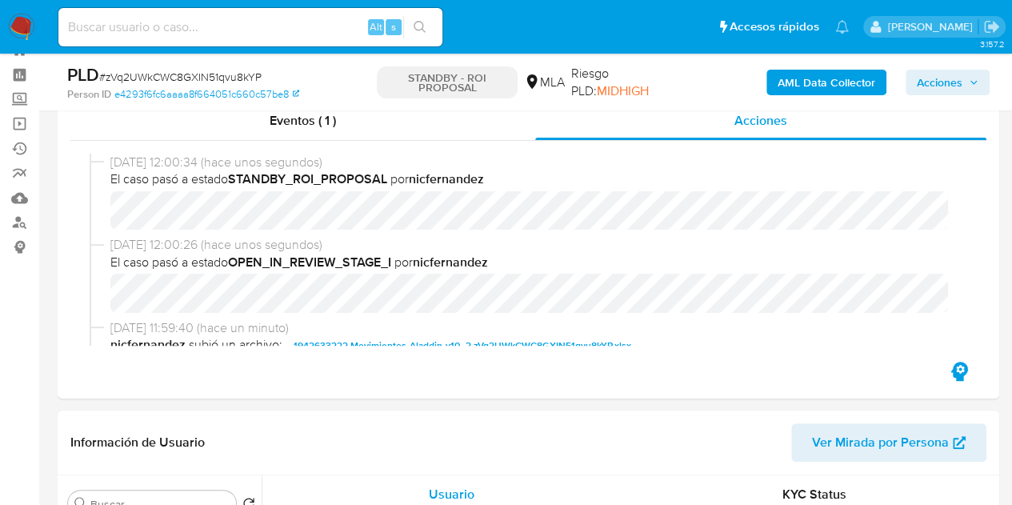
select select "10"
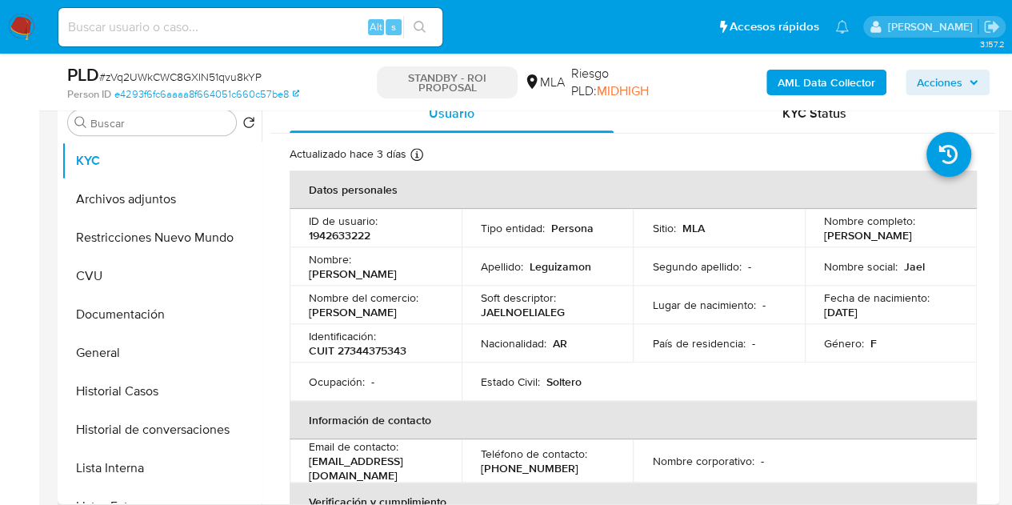
scroll to position [432, 0]
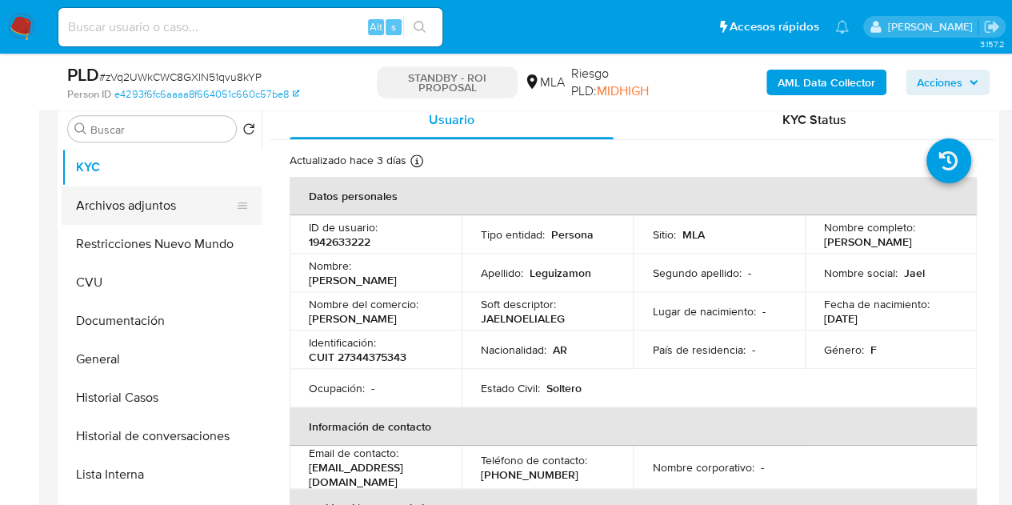
click at [131, 198] on button "Archivos adjuntos" at bounding box center [155, 205] width 187 height 38
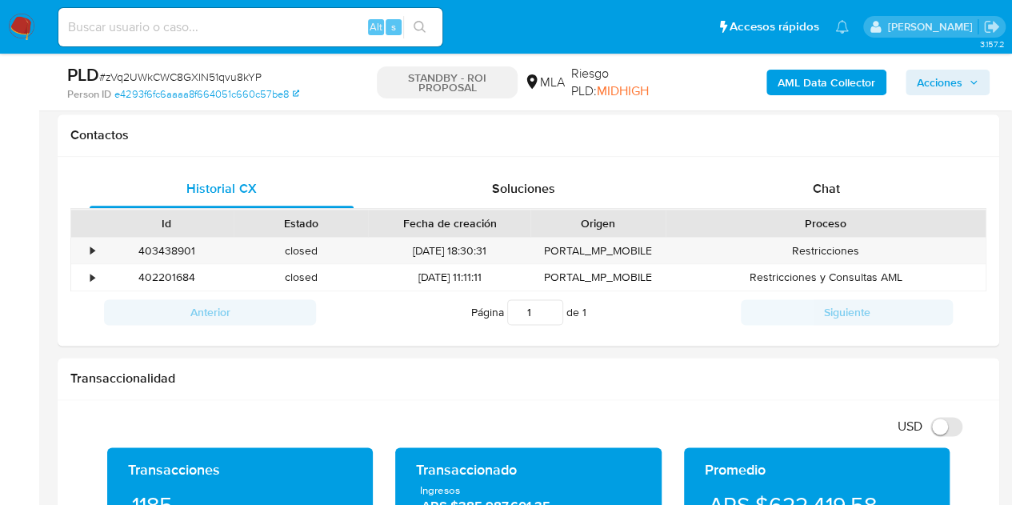
scroll to position [912, 0]
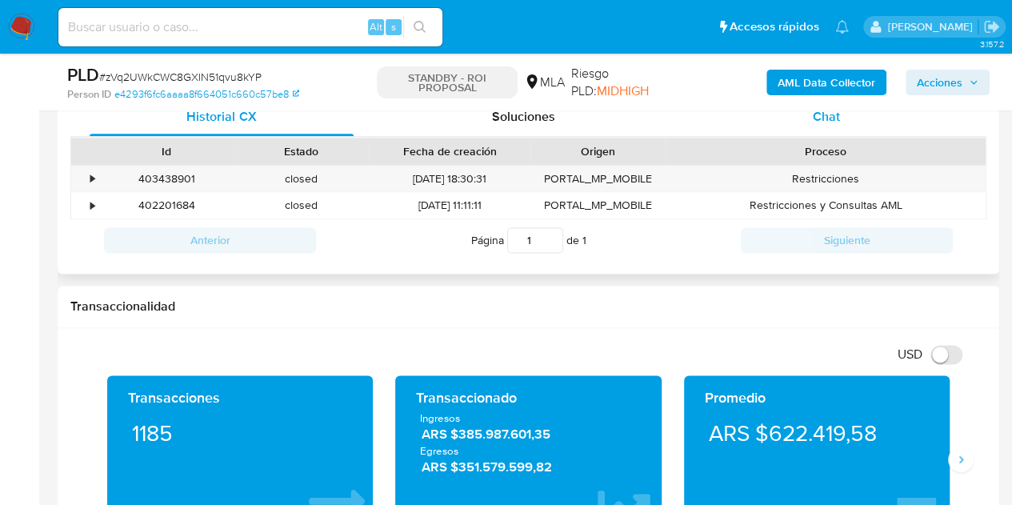
click at [820, 121] on span "Chat" at bounding box center [825, 116] width 27 height 18
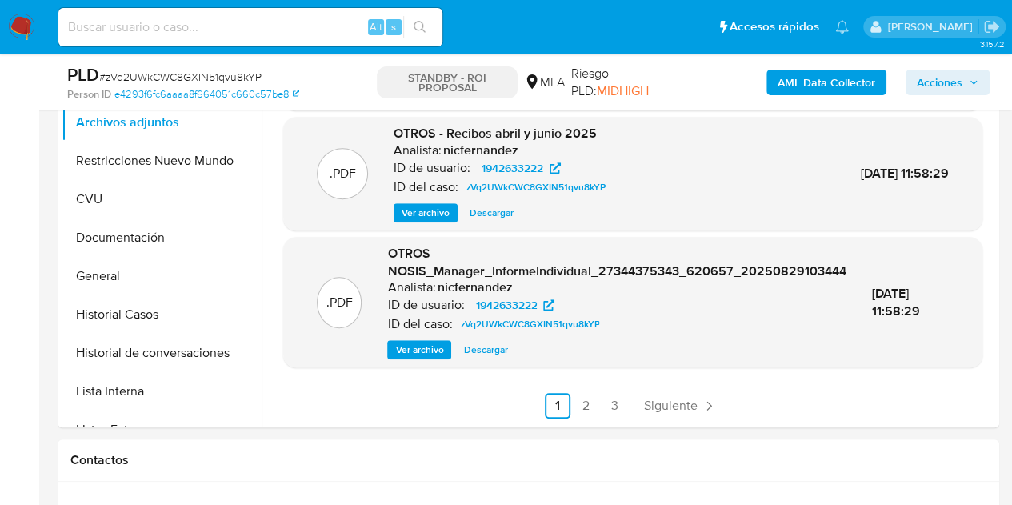
scroll to position [403, 0]
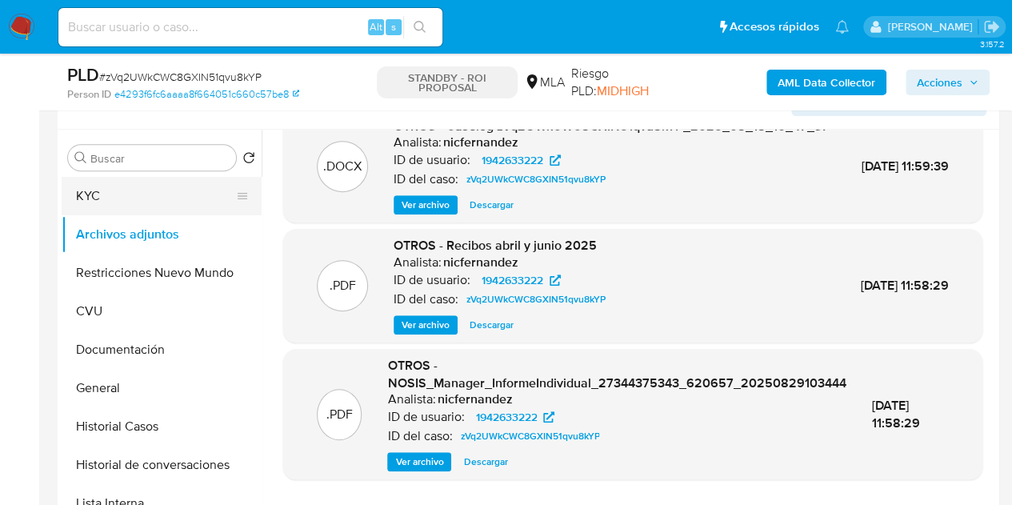
click at [122, 193] on button "KYC" at bounding box center [155, 196] width 187 height 38
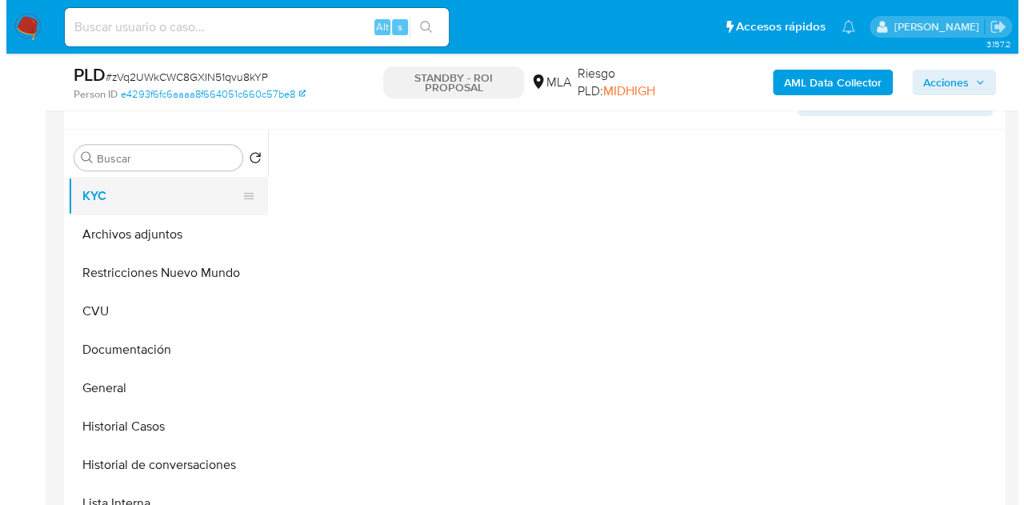
scroll to position [0, 0]
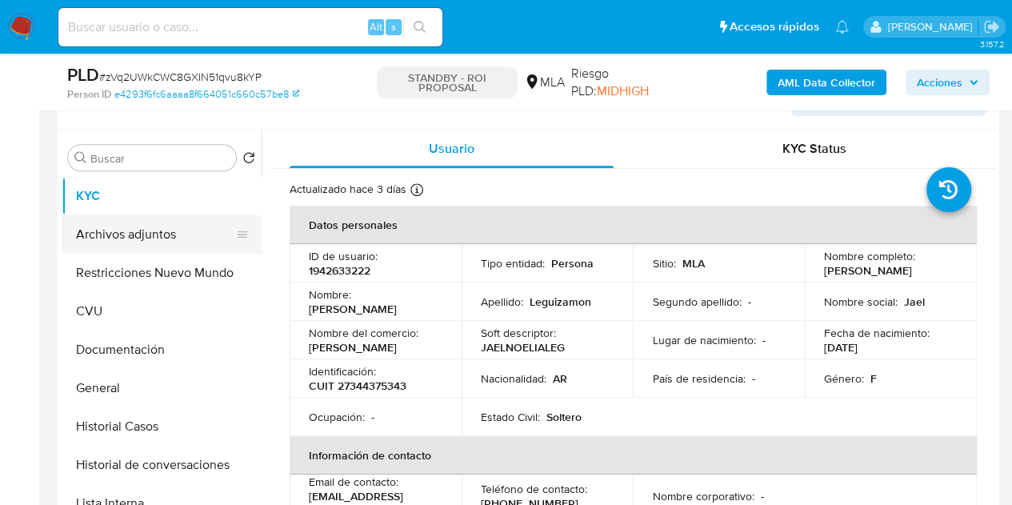
click at [138, 231] on button "Archivos adjuntos" at bounding box center [155, 234] width 187 height 38
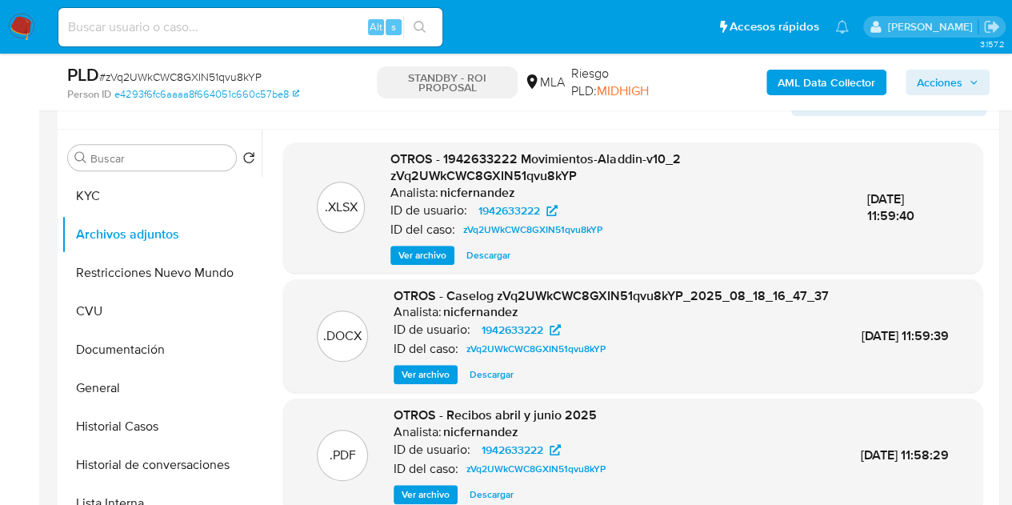
click at [422, 381] on span "Ver archivo" at bounding box center [425, 374] width 48 height 16
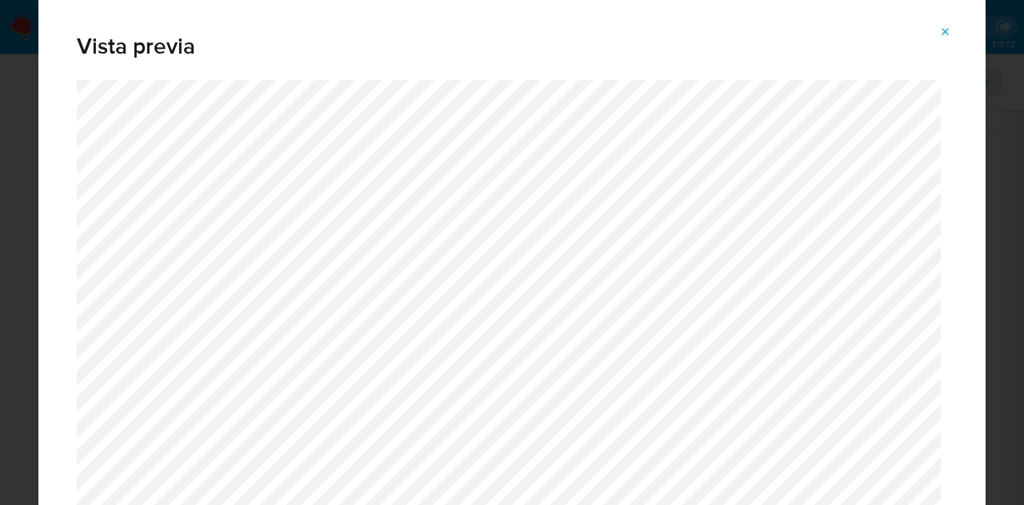
click at [944, 30] on icon "Attachment preview" at bounding box center [945, 32] width 13 height 13
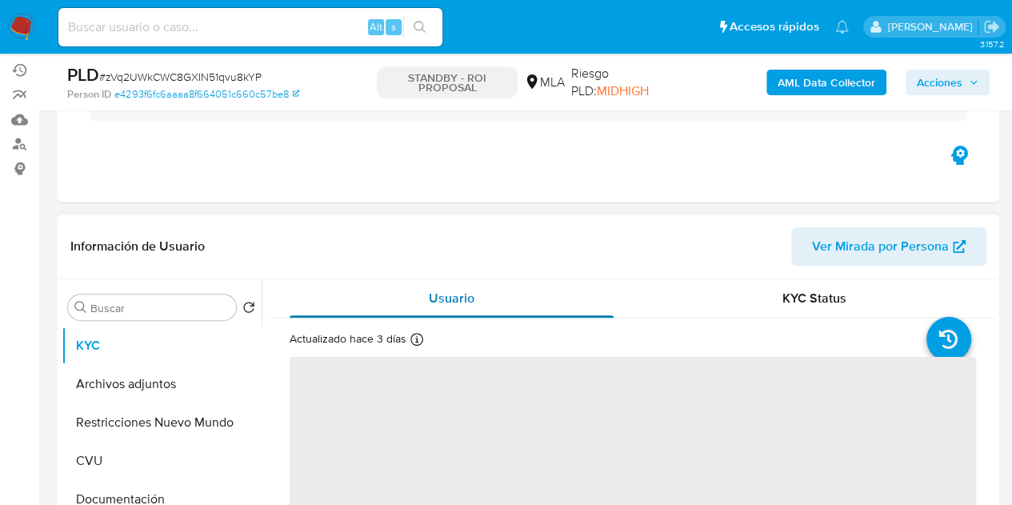
scroll to position [147, 0]
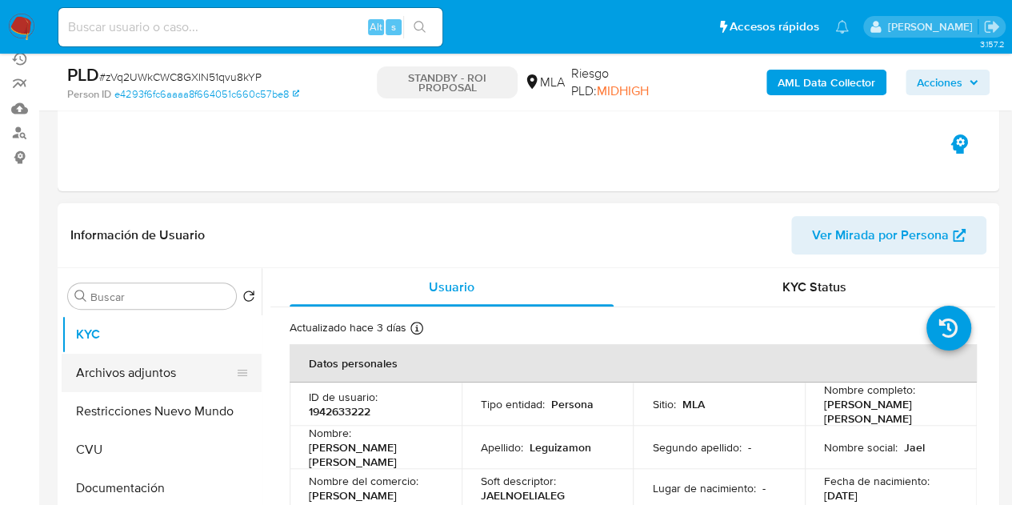
select select "10"
click at [150, 372] on button "Archivos adjuntos" at bounding box center [155, 372] width 187 height 38
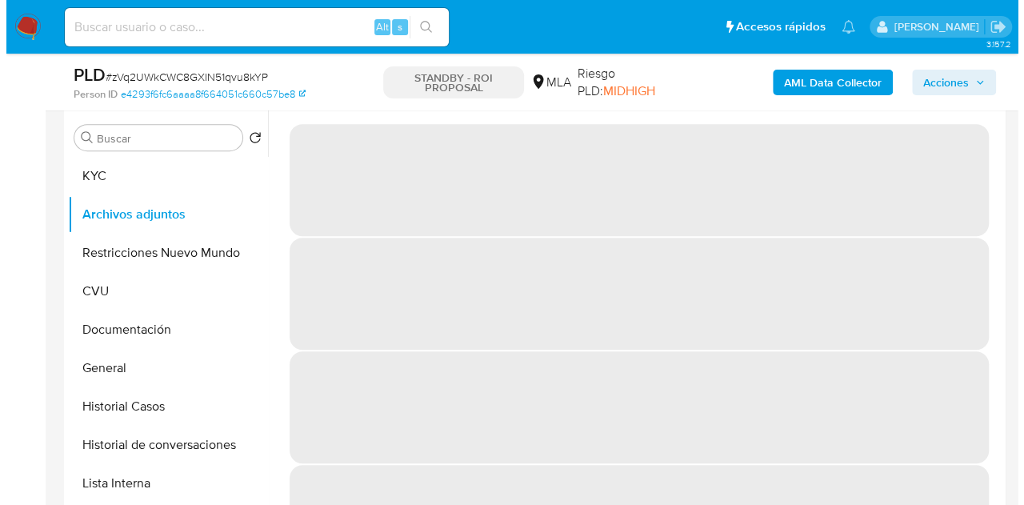
scroll to position [289, 0]
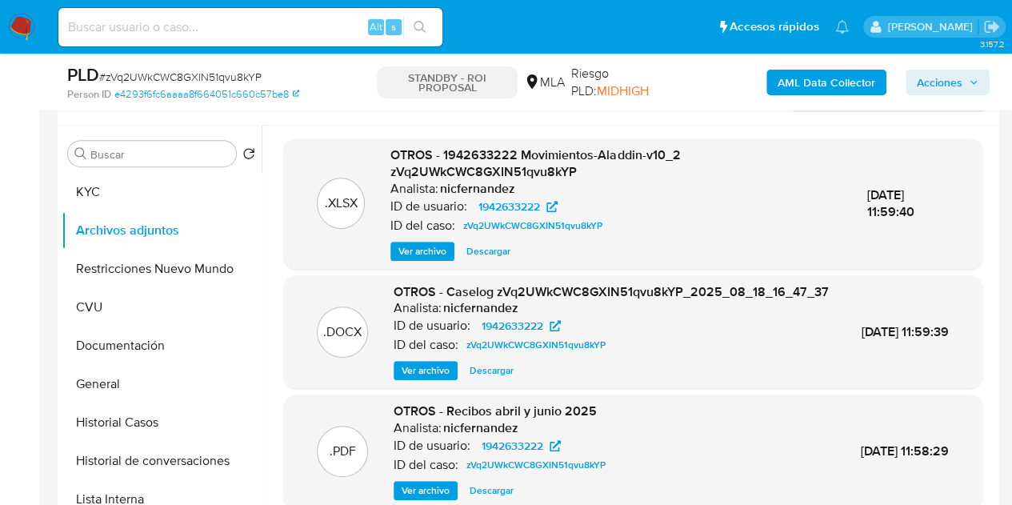
click at [408, 378] on span "Ver archivo" at bounding box center [425, 370] width 48 height 16
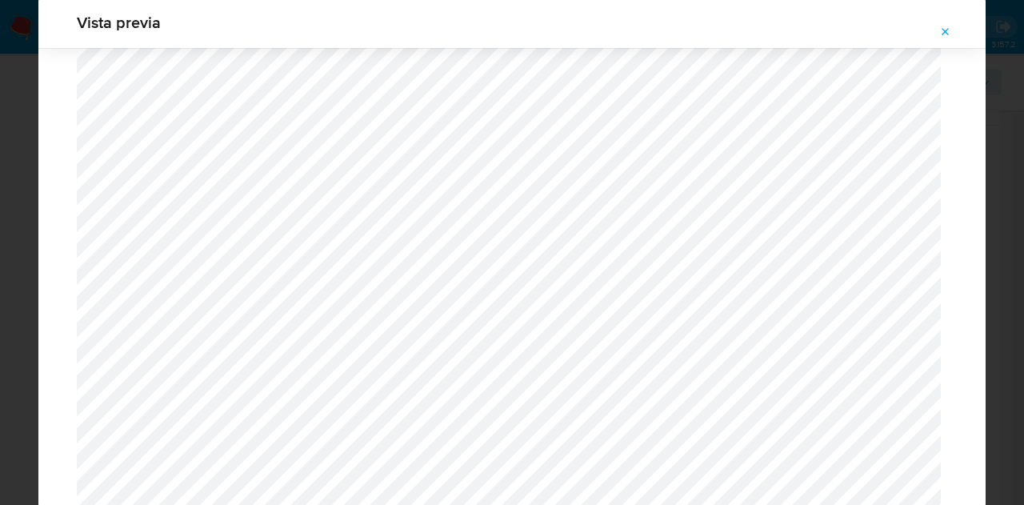
scroll to position [2077, 0]
click at [953, 31] on button "Attachment preview" at bounding box center [945, 32] width 35 height 26
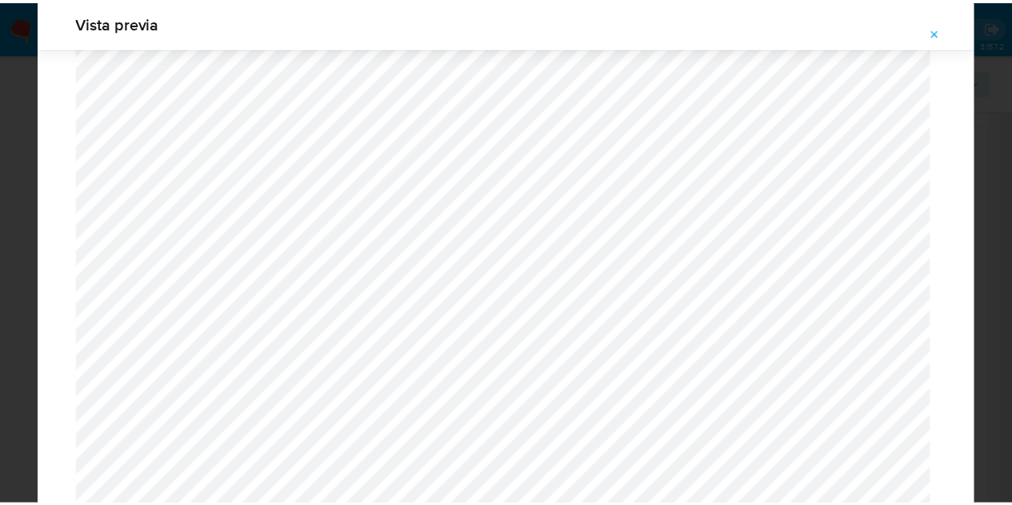
scroll to position [51, 0]
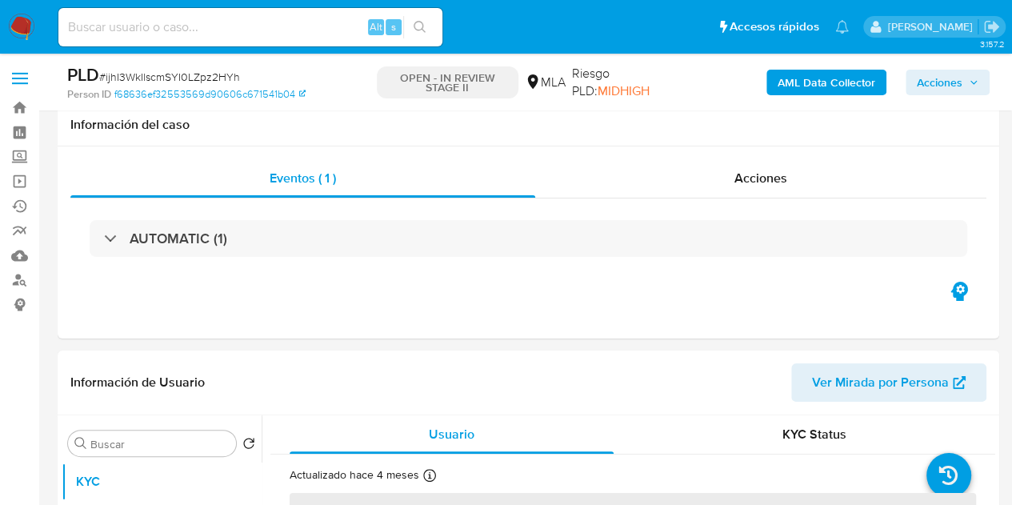
scroll to position [123, 0]
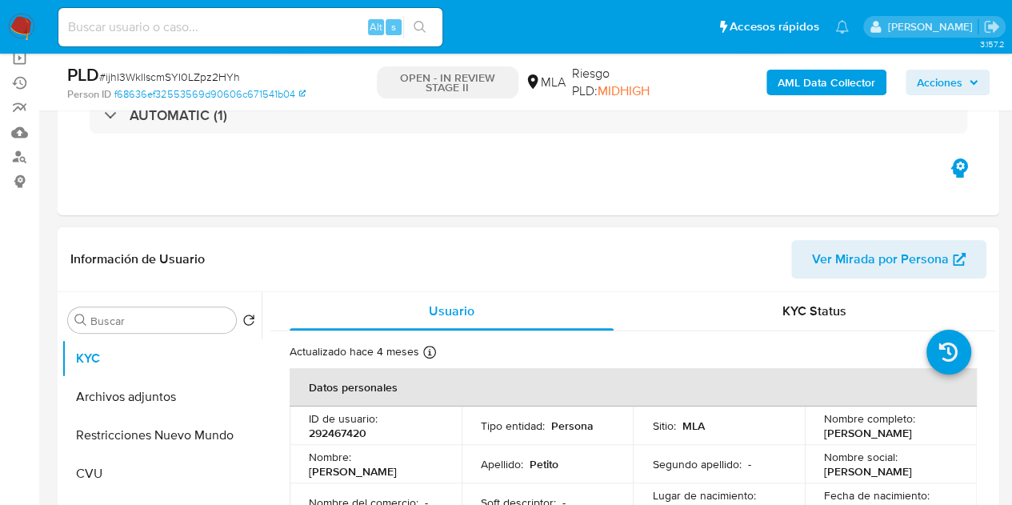
select select "10"
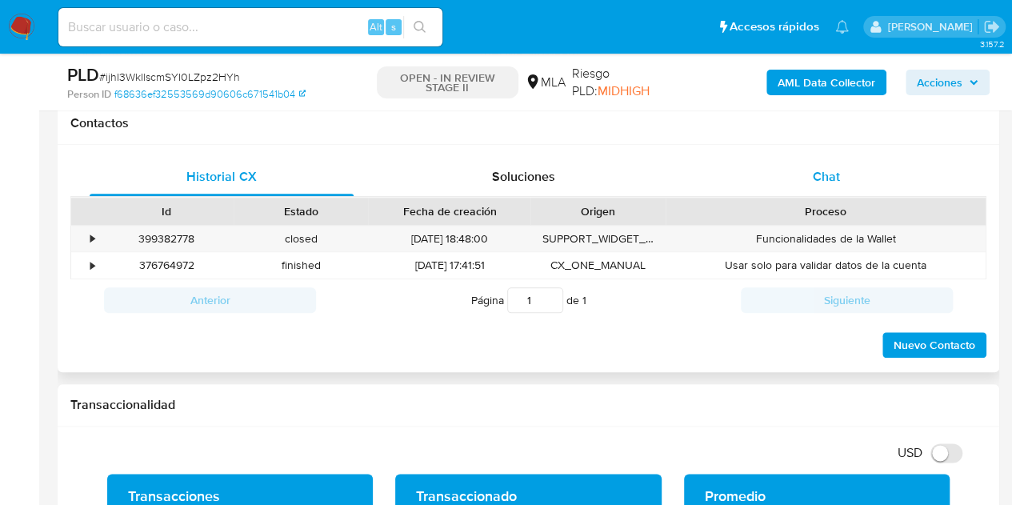
scroll to position [737, 0]
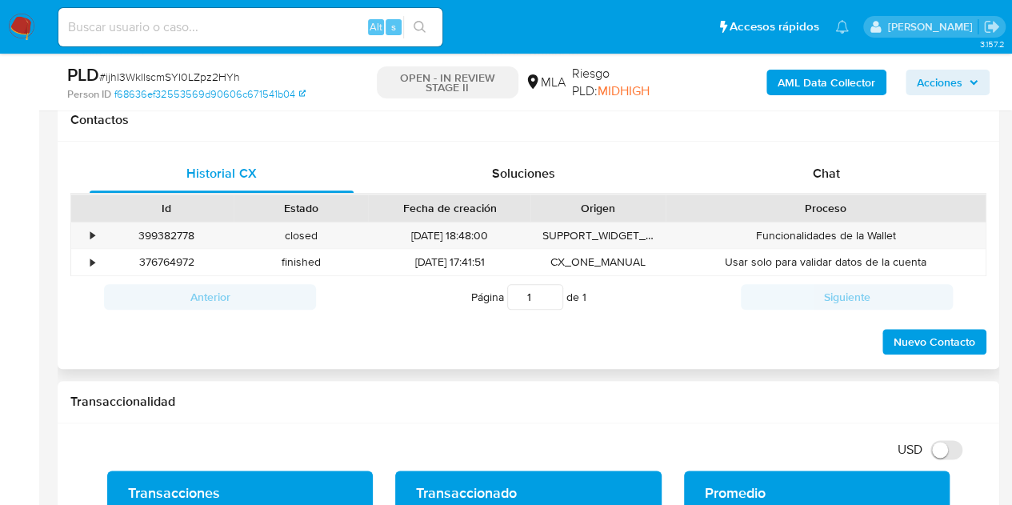
click at [872, 151] on div "Historial CX Soluciones Chat Id Estado Fecha de creación Origen Proceso • 39938…" at bounding box center [528, 256] width 941 height 228
click at [824, 181] on div "Chat" at bounding box center [826, 173] width 264 height 38
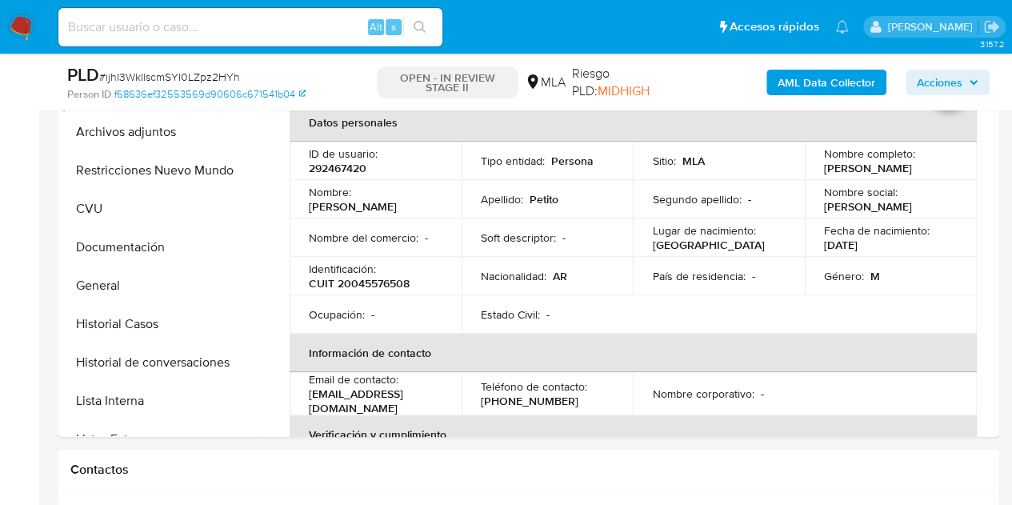
scroll to position [345, 0]
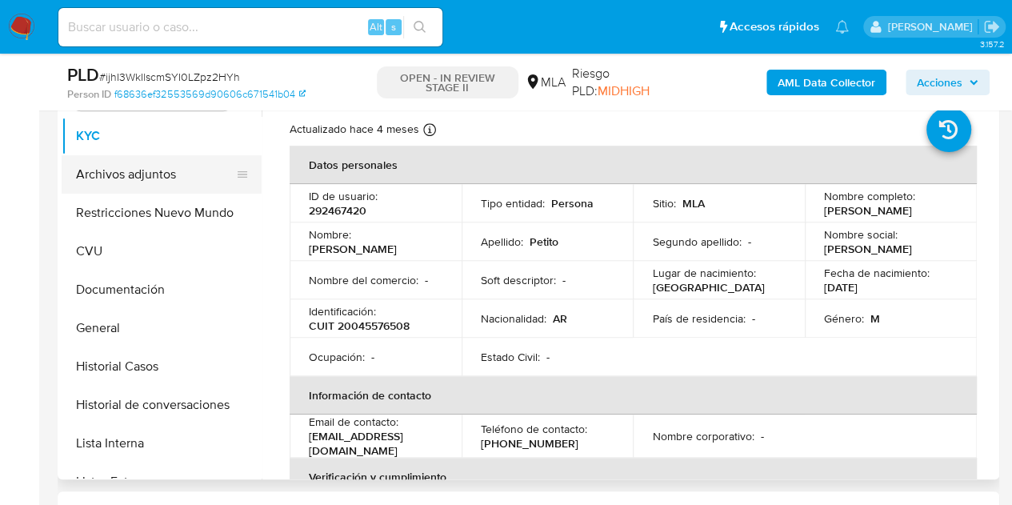
click at [107, 174] on button "Archivos adjuntos" at bounding box center [155, 174] width 187 height 38
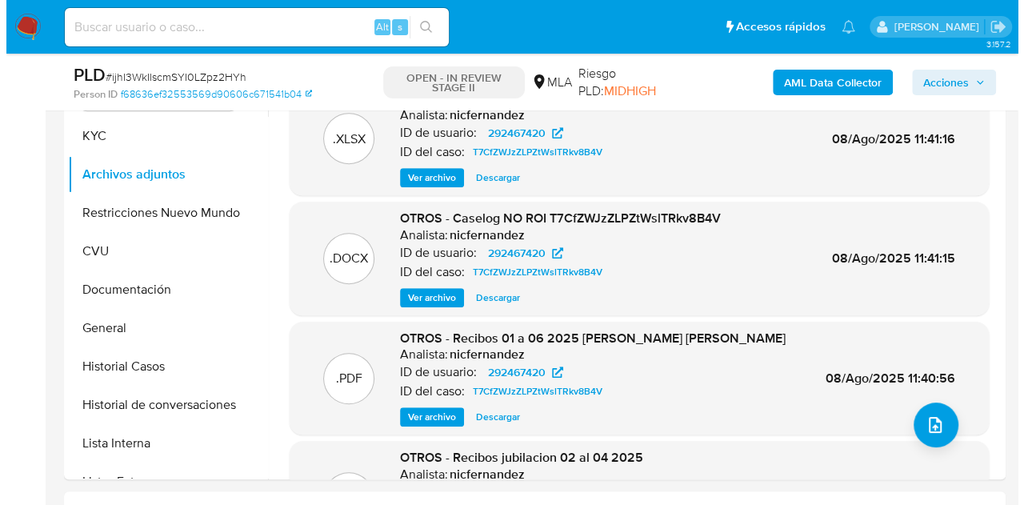
scroll to position [252, 0]
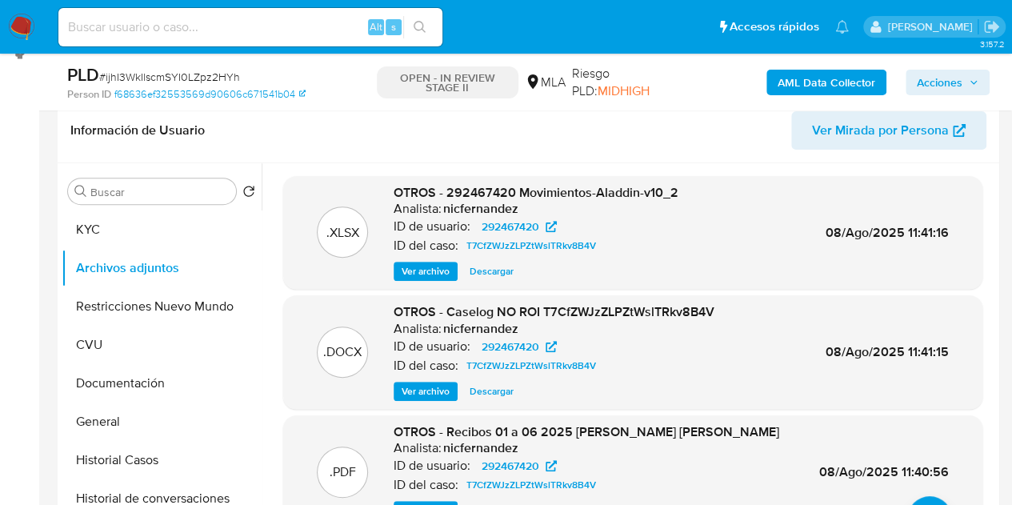
click at [430, 393] on span "Ver archivo" at bounding box center [425, 391] width 48 height 16
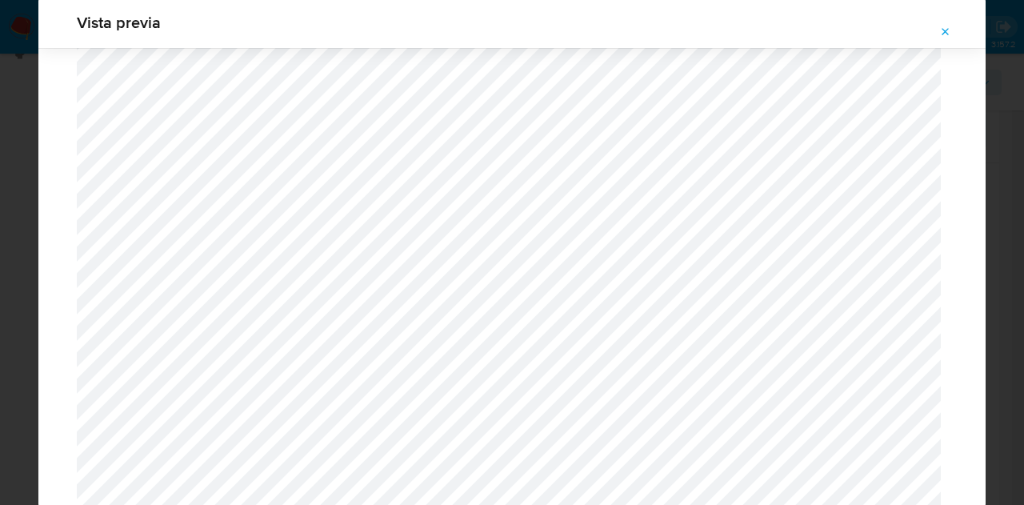
scroll to position [1682, 0]
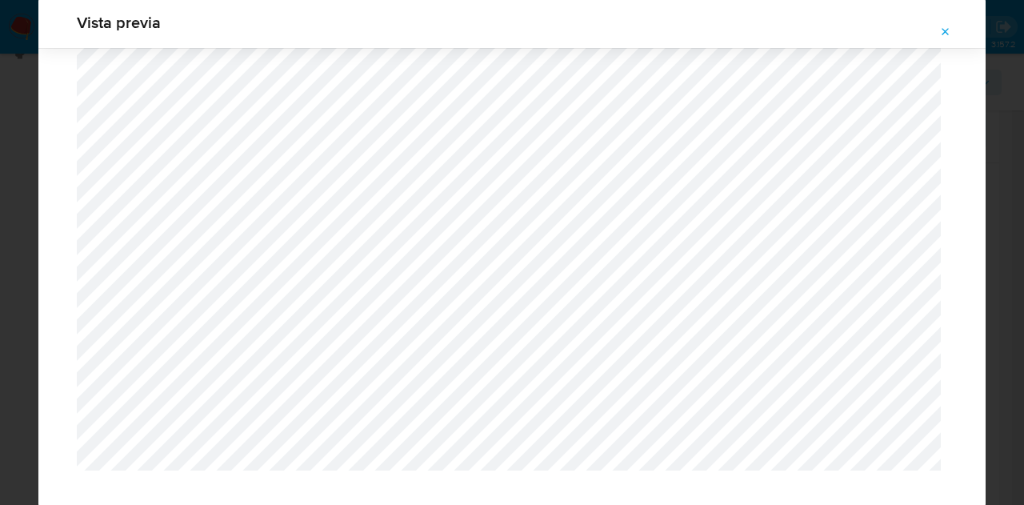
drag, startPoint x: 947, startPoint y: 32, endPoint x: 946, endPoint y: 47, distance: 15.2
click at [948, 34] on icon "Attachment preview" at bounding box center [945, 32] width 13 height 13
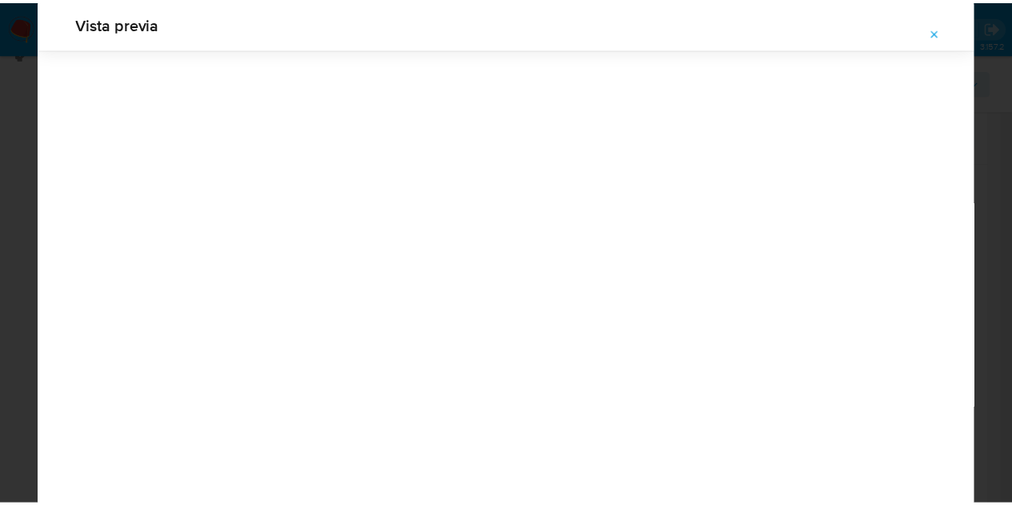
scroll to position [51, 0]
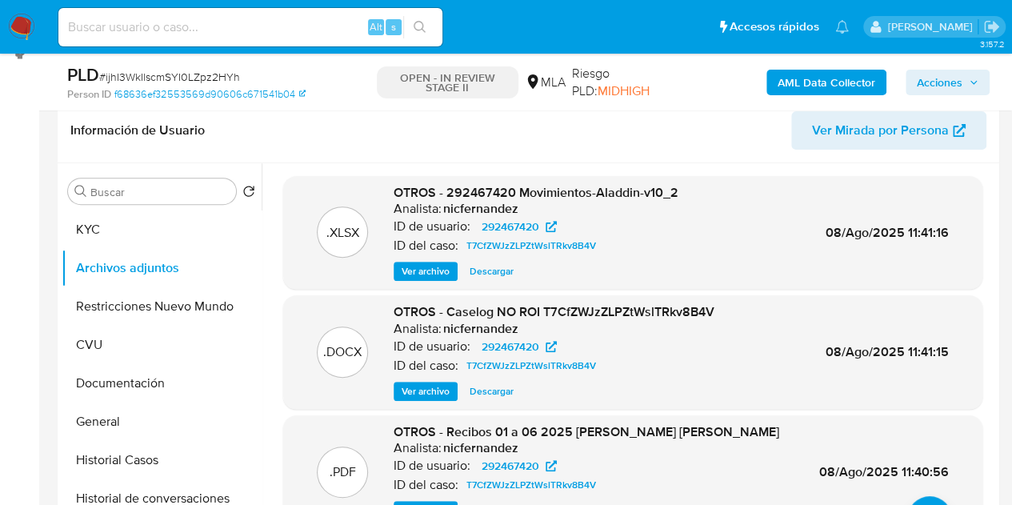
click at [783, 71] on b "AML Data Collector" at bounding box center [826, 83] width 98 height 26
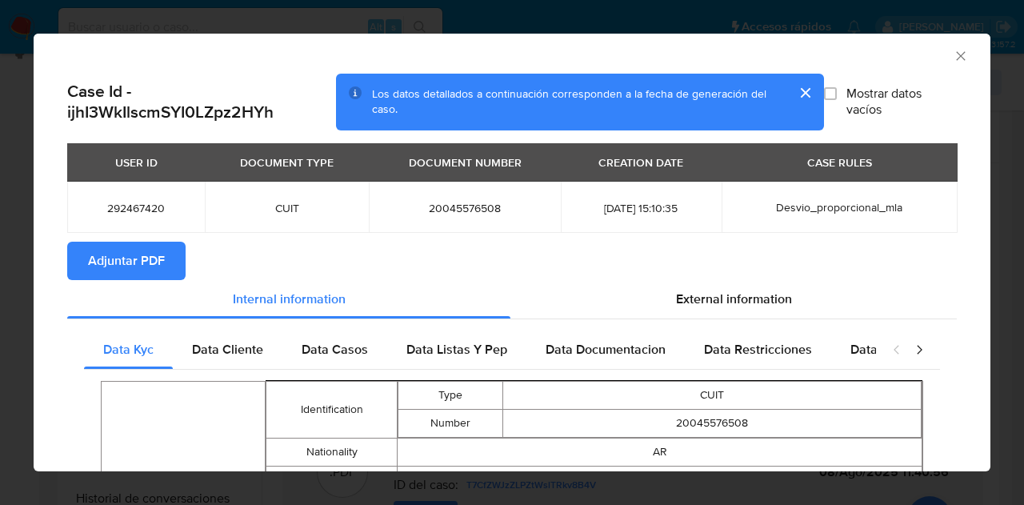
click at [98, 265] on span "Adjuntar PDF" at bounding box center [126, 260] width 77 height 35
click at [952, 55] on icon "Cerrar ventana" at bounding box center [960, 56] width 16 height 16
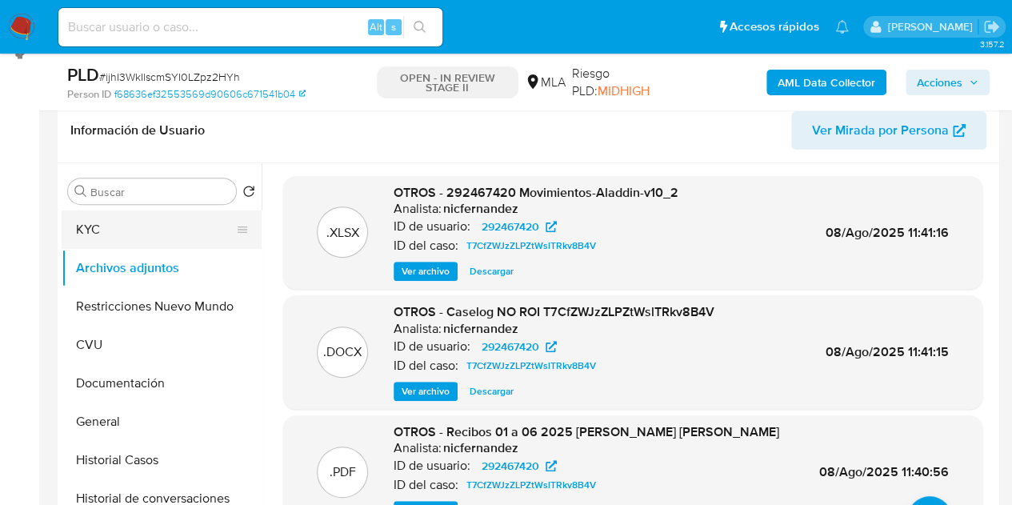
click at [136, 226] on button "KYC" at bounding box center [155, 229] width 187 height 38
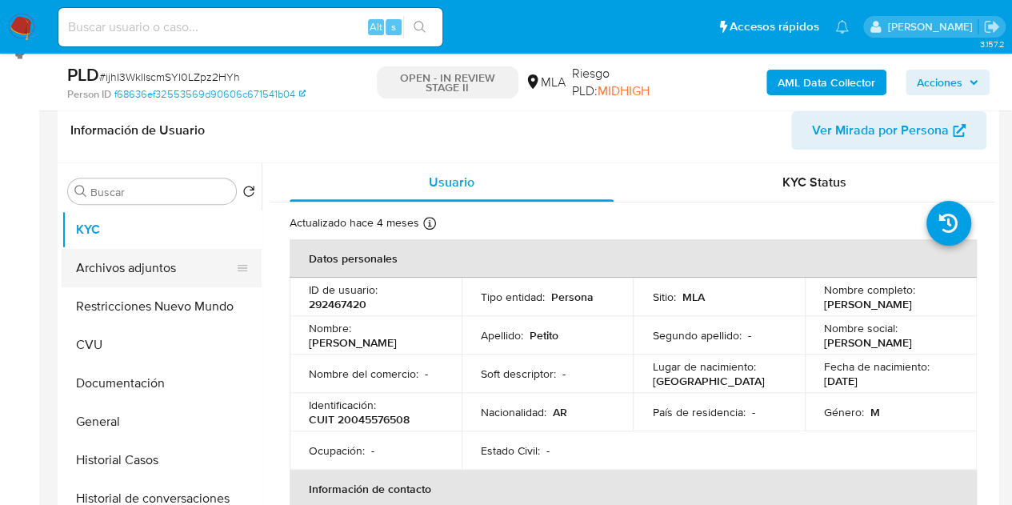
click at [169, 260] on button "Archivos adjuntos" at bounding box center [155, 268] width 187 height 38
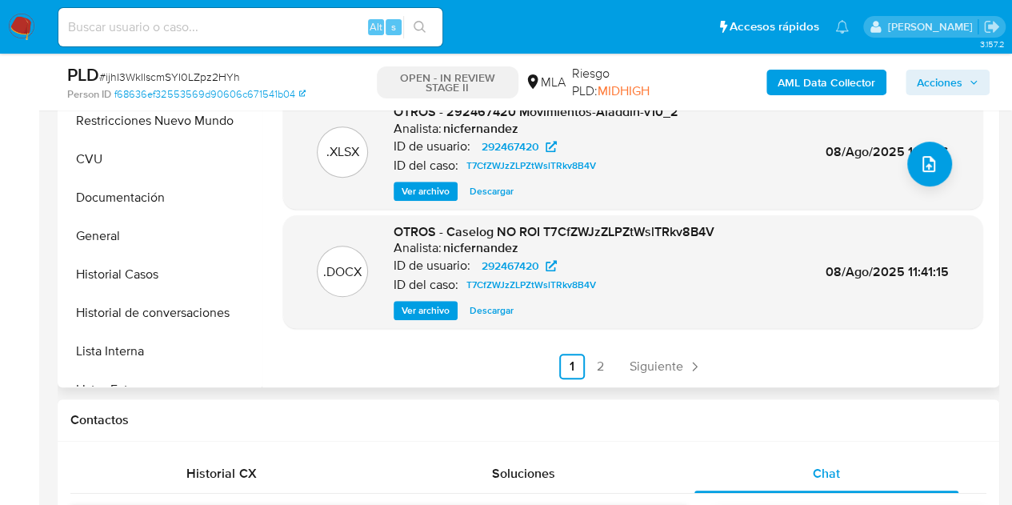
scroll to position [529, 0]
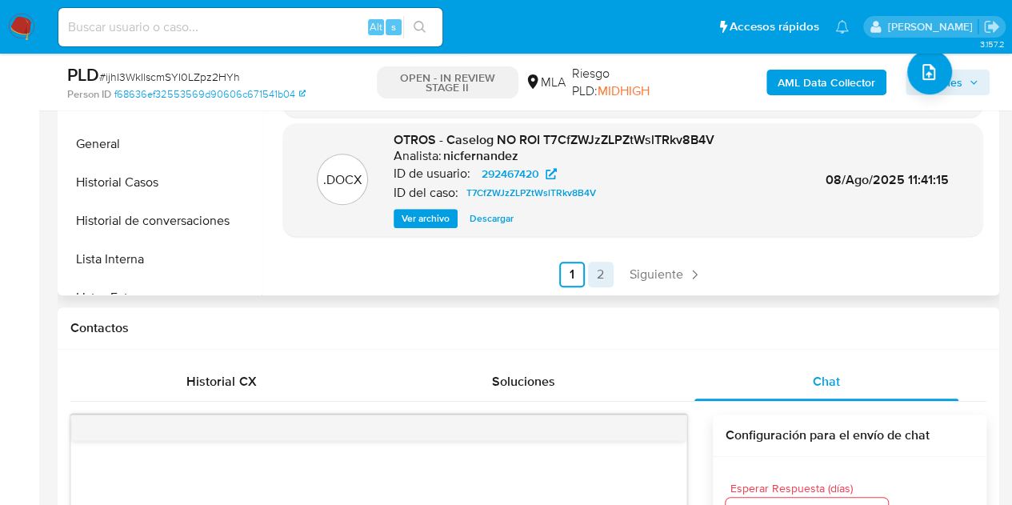
click at [603, 273] on link "2" at bounding box center [601, 274] width 26 height 26
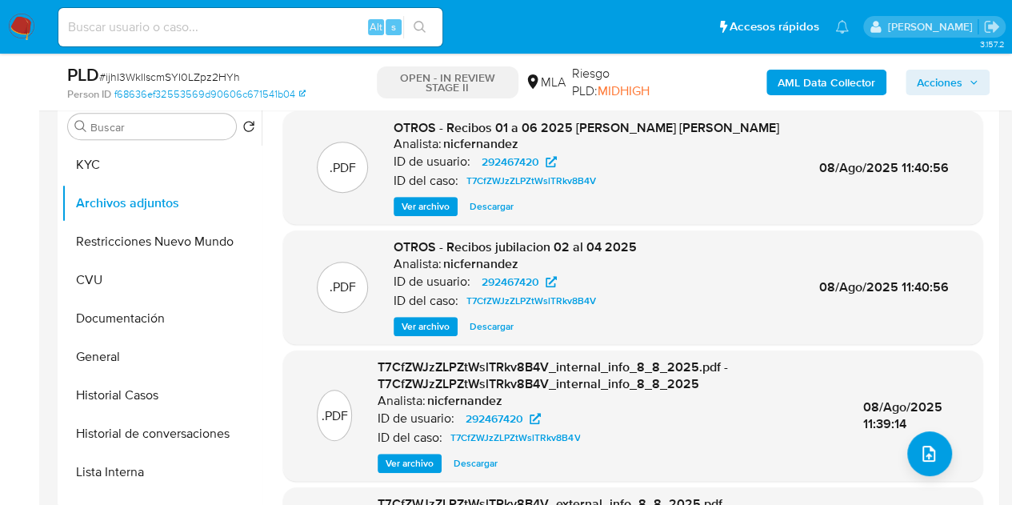
scroll to position [275, 0]
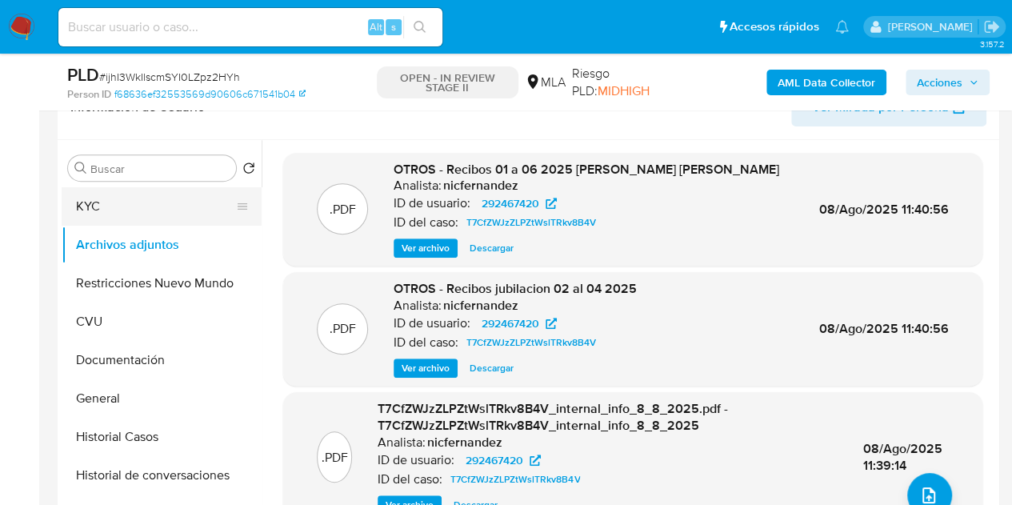
click at [118, 187] on button "KYC" at bounding box center [155, 206] width 187 height 38
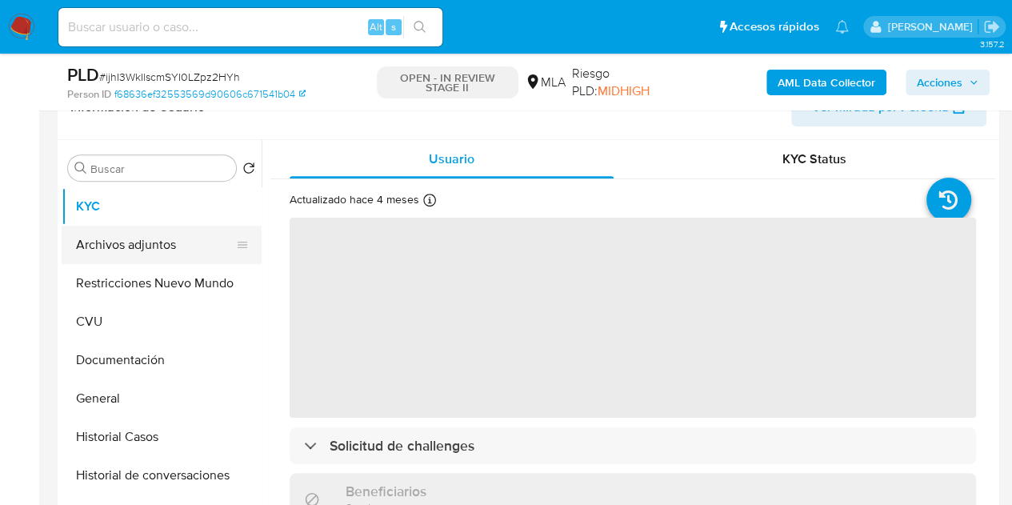
click at [124, 234] on button "Archivos adjuntos" at bounding box center [155, 244] width 187 height 38
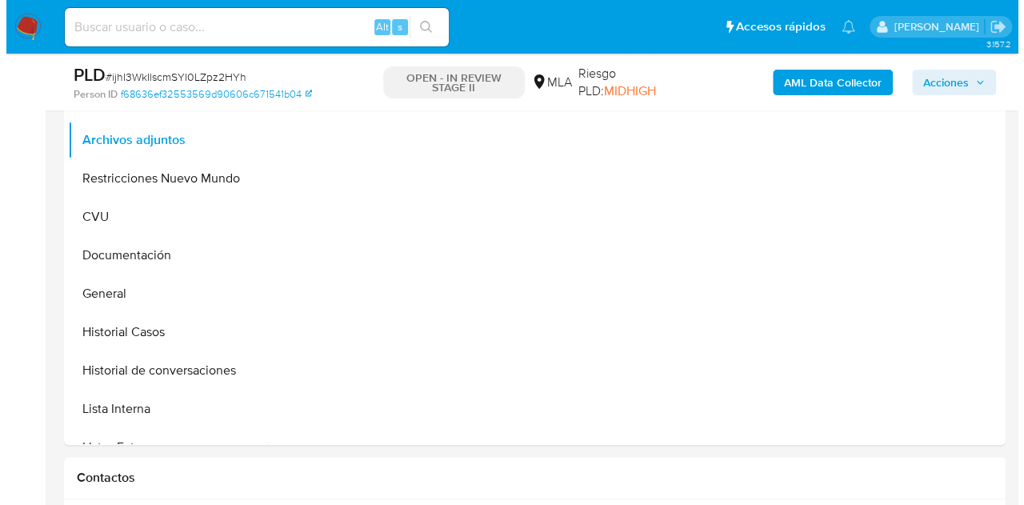
scroll to position [388, 0]
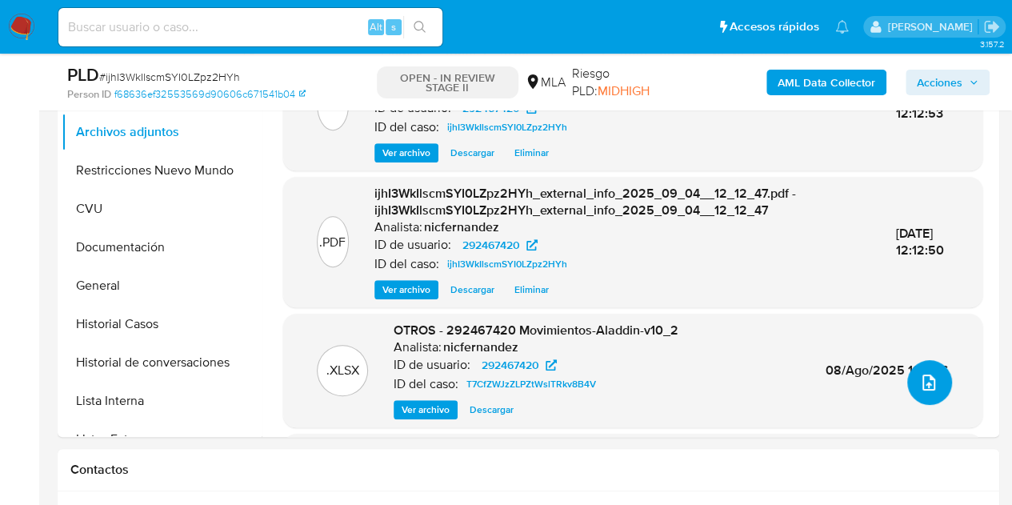
click at [929, 385] on icon "upload-file" at bounding box center [928, 382] width 19 height 19
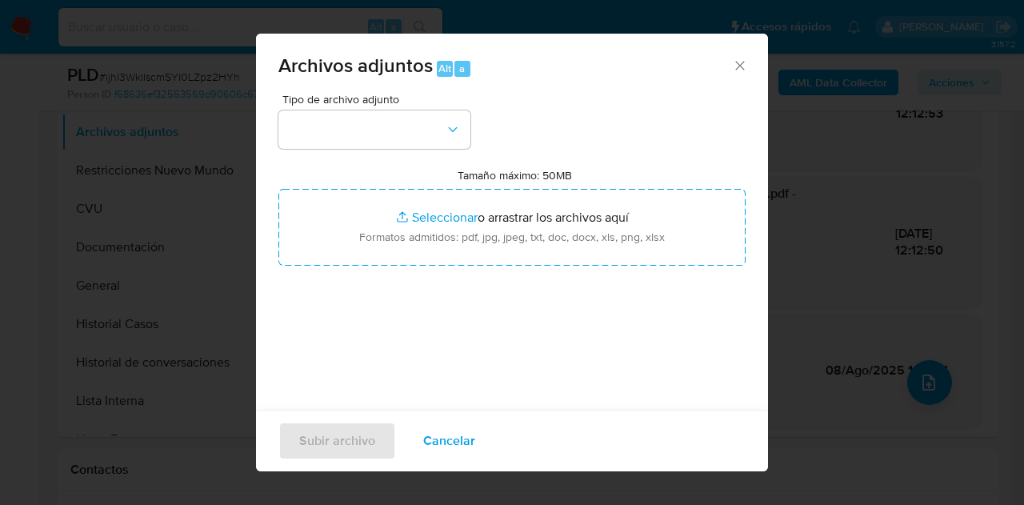
click at [409, 104] on div "Tipo de archivo adjunto" at bounding box center [374, 121] width 192 height 55
drag, startPoint x: 425, startPoint y: 130, endPoint x: 444, endPoint y: 151, distance: 28.4
click at [426, 131] on button "button" at bounding box center [374, 129] width 192 height 38
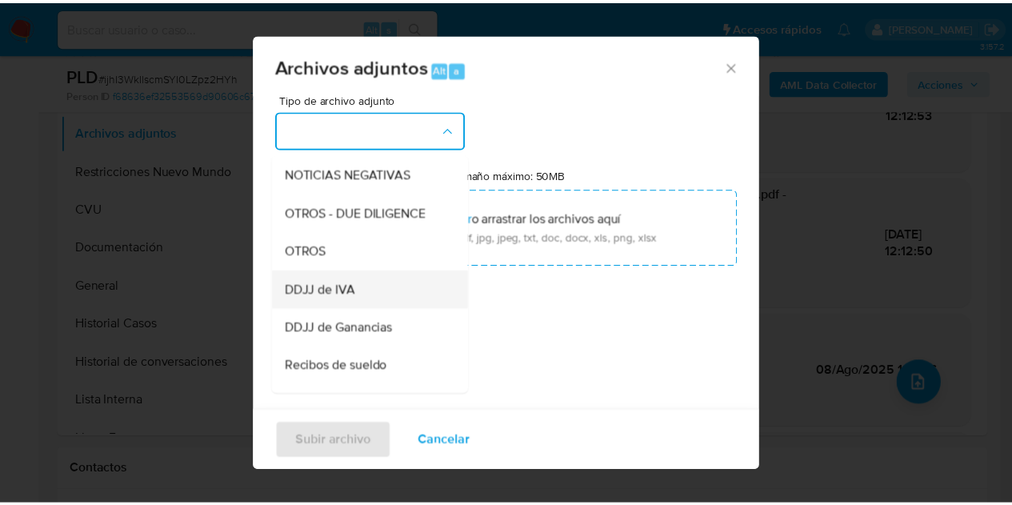
scroll to position [252, 0]
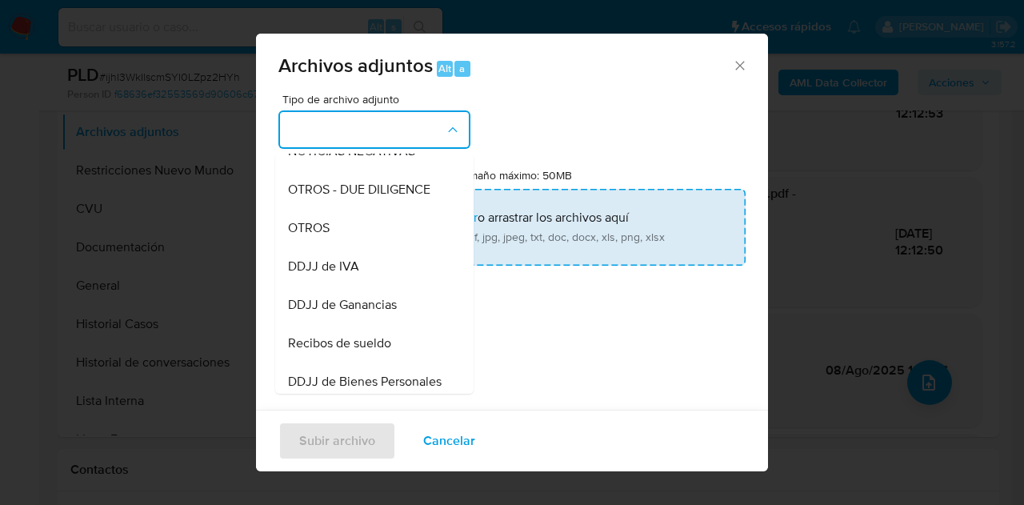
click at [366, 242] on div "OTROS" at bounding box center [369, 228] width 163 height 38
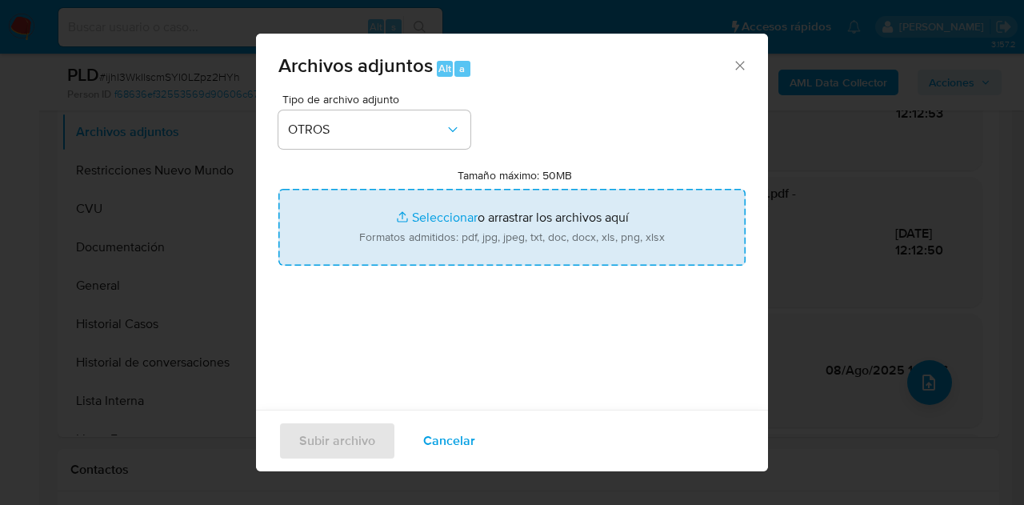
click at [417, 221] on input "Tamaño máximo: 50MB Seleccionar archivos" at bounding box center [511, 227] width 467 height 77
type input "C:\fakepath\Caselog NO ROI ijhI3WkIlscmSYI0LZpz2HYh.docx"
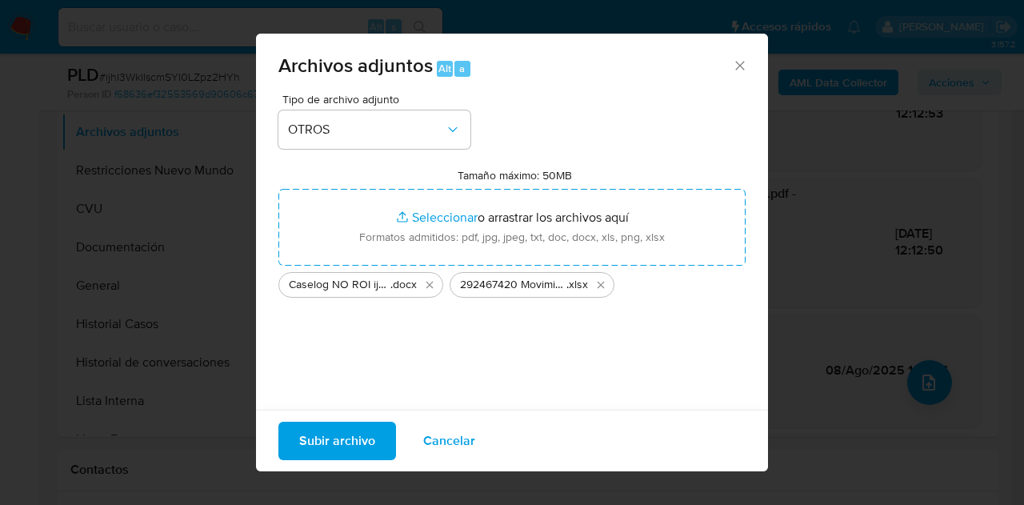
click at [327, 434] on span "Subir archivo" at bounding box center [337, 440] width 76 height 35
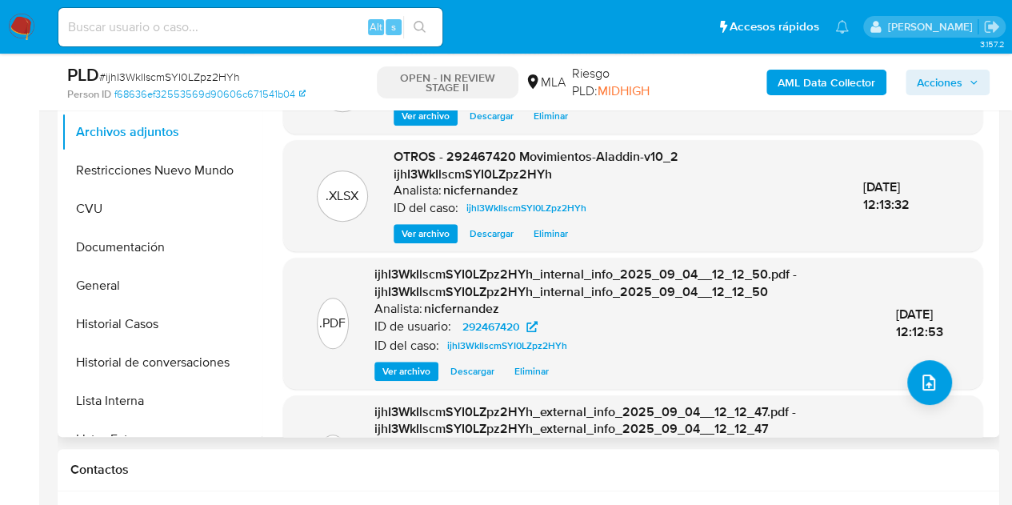
click at [305, 167] on div ".XLSX OTROS - 292467420 Movimientos-Aladdin-v10_2 ijhI3WkIlscmSYI0LZpz2HYh Anal…" at bounding box center [632, 195] width 683 height 95
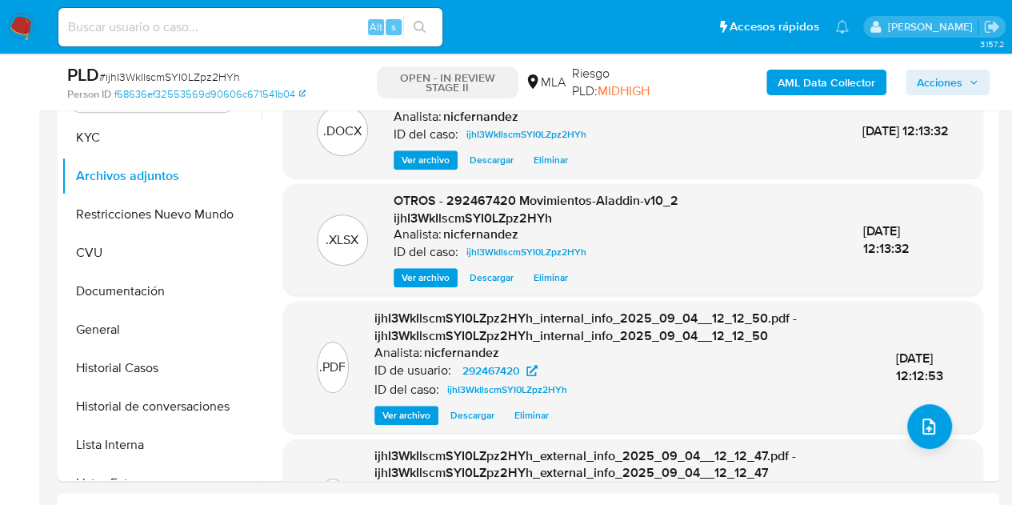
scroll to position [297, 0]
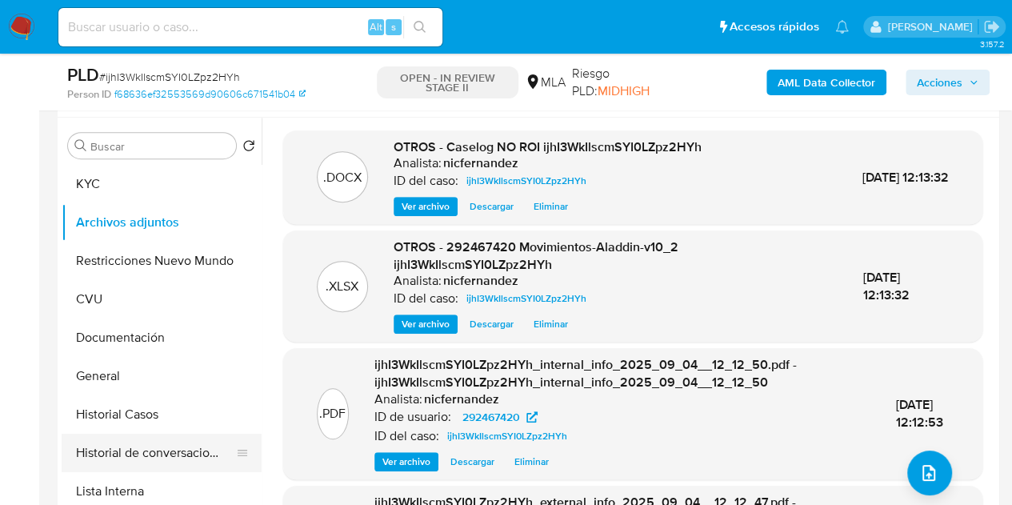
click at [167, 457] on button "Historial de conversaciones" at bounding box center [155, 452] width 187 height 38
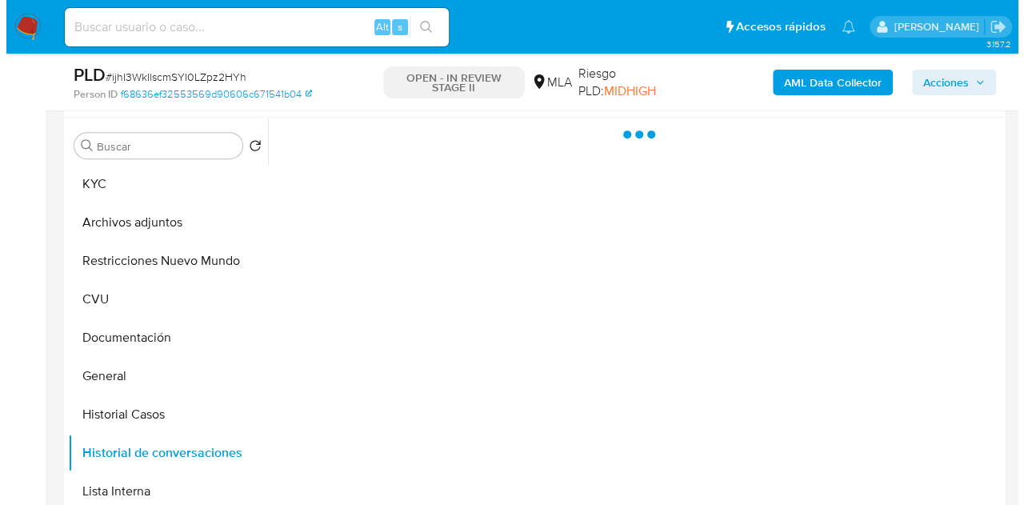
scroll to position [292, 0]
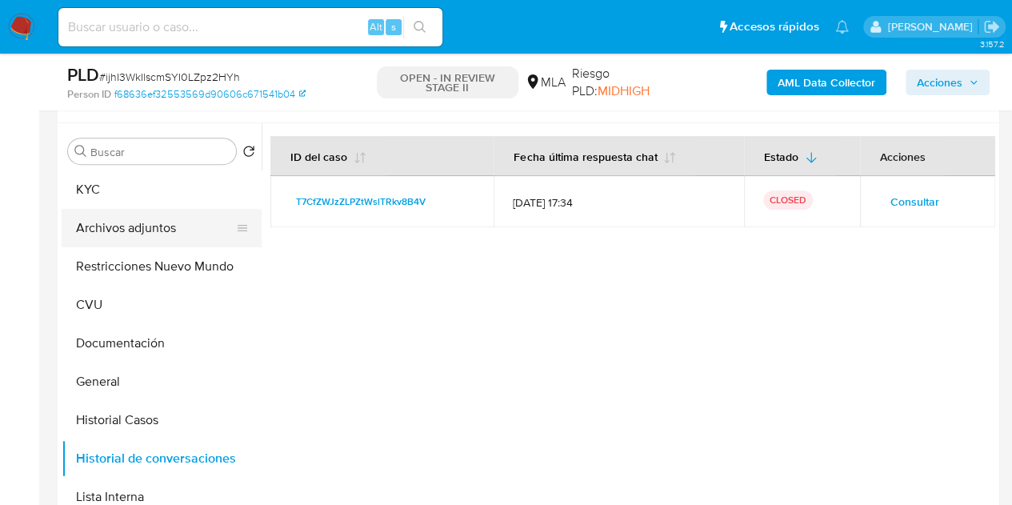
click at [152, 228] on button "Archivos adjuntos" at bounding box center [155, 228] width 187 height 38
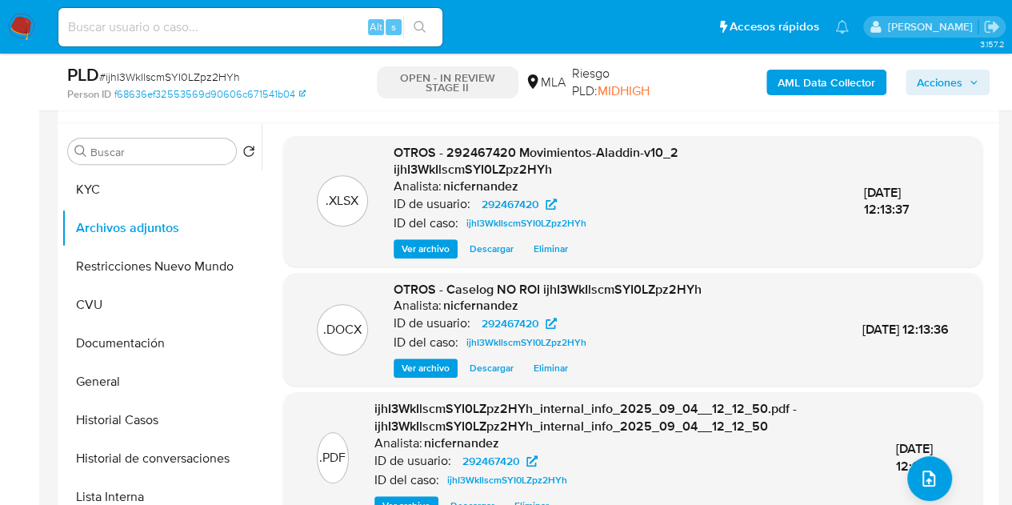
click at [417, 362] on span "Ver archivo" at bounding box center [425, 368] width 48 height 16
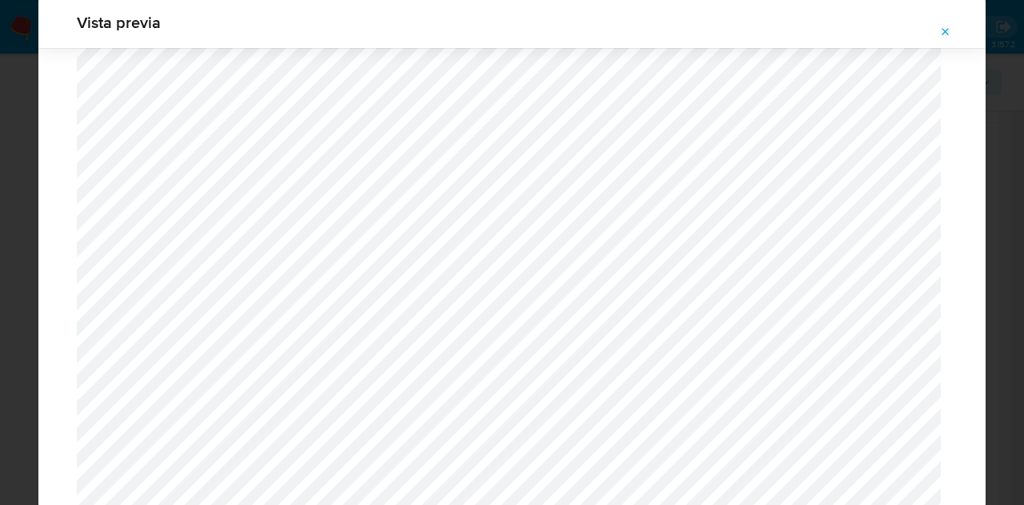
scroll to position [1798, 0]
drag, startPoint x: 942, startPoint y: 34, endPoint x: 922, endPoint y: 63, distance: 35.0
click at [944, 35] on icon "Attachment preview" at bounding box center [945, 32] width 13 height 13
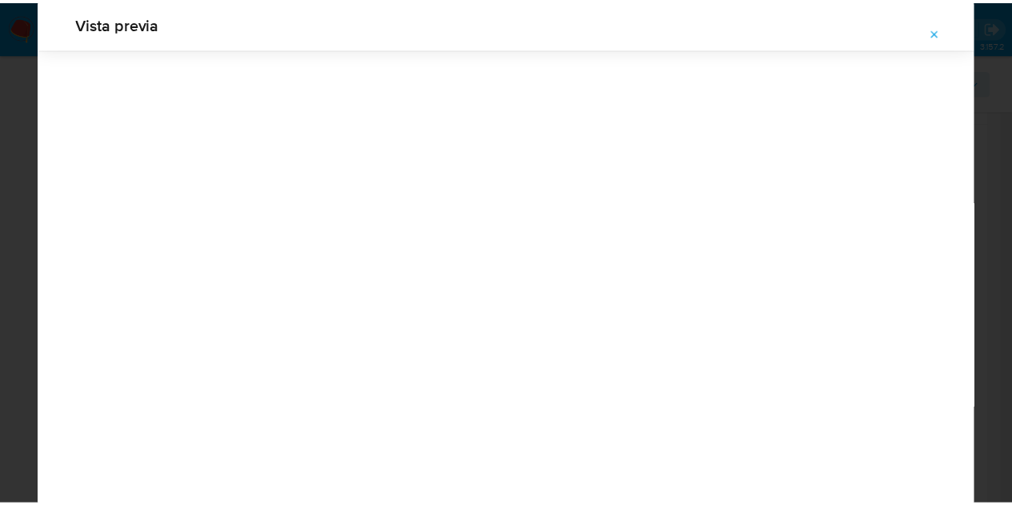
scroll to position [51, 0]
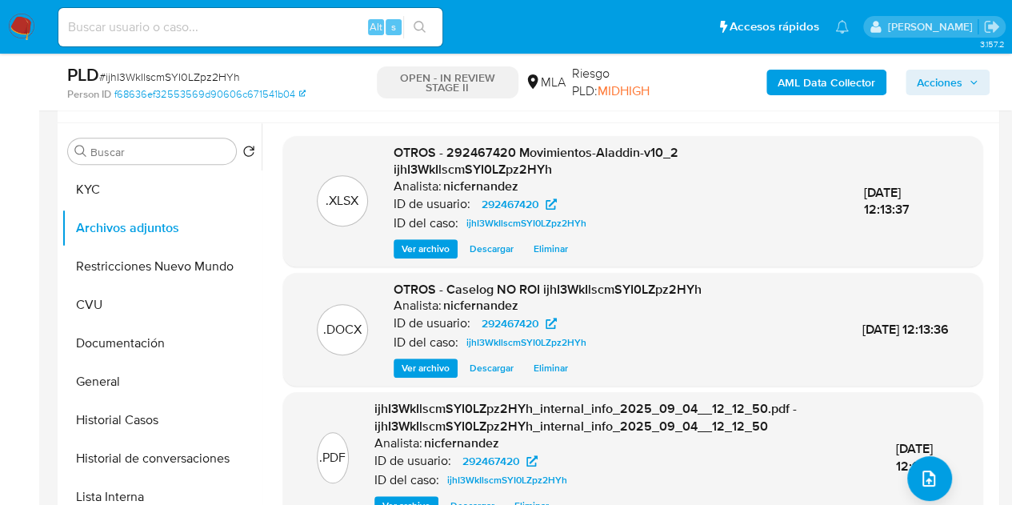
click at [445, 168] on span "OTROS - 292467420 Movimientos-Aladdin-v10_2 ijhI3WkIlscmSYI0LZpz2HYh" at bounding box center [535, 161] width 285 height 36
click at [924, 78] on span "Acciones" at bounding box center [939, 83] width 46 height 26
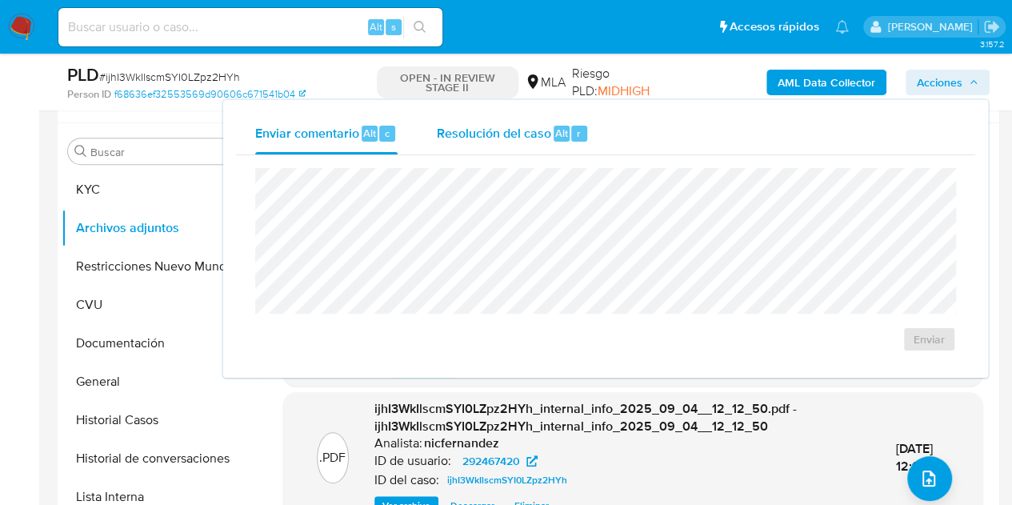
drag, startPoint x: 556, startPoint y: 130, endPoint x: 554, endPoint y: 139, distance: 9.7
click at [555, 130] on span "Alt" at bounding box center [561, 133] width 13 height 15
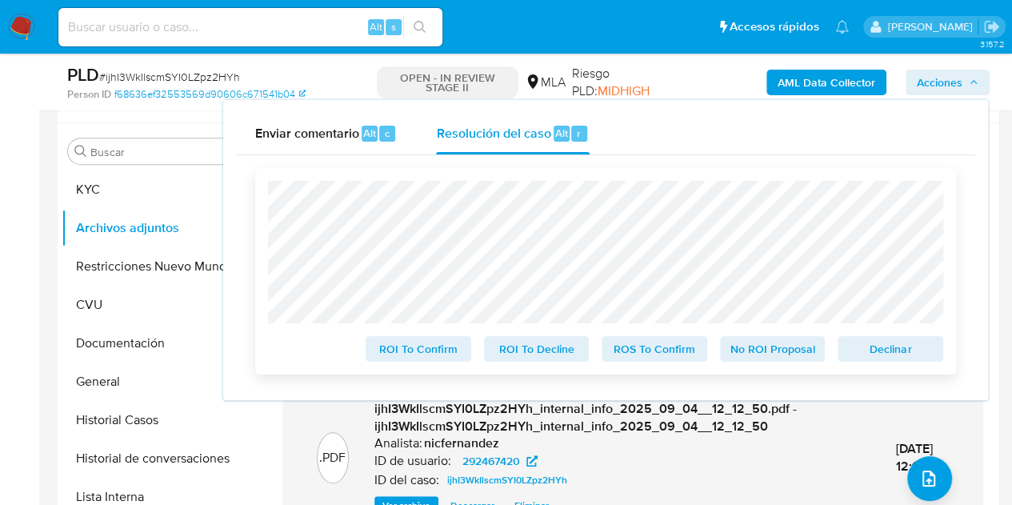
click at [764, 345] on span "No ROI Proposal" at bounding box center [772, 348] width 83 height 22
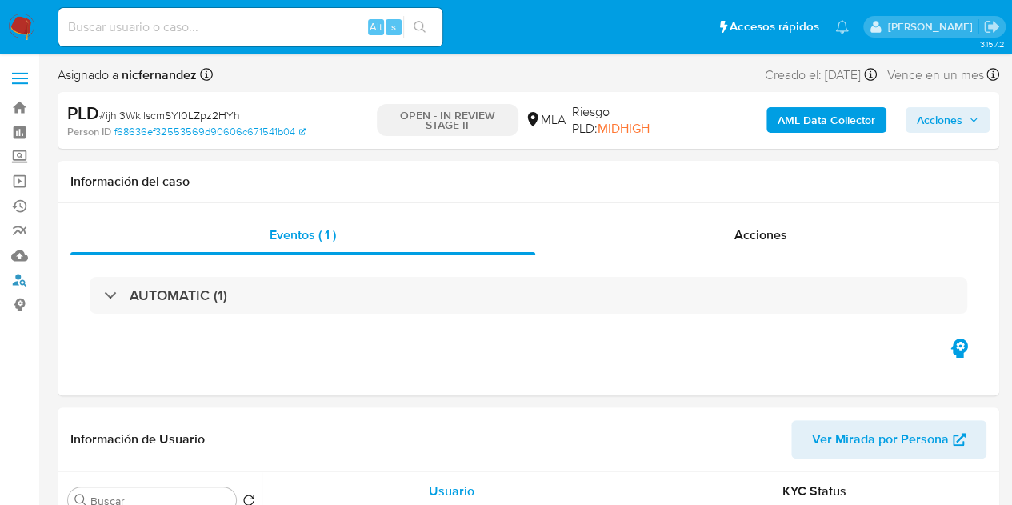
drag, startPoint x: 18, startPoint y: 279, endPoint x: 43, endPoint y: 285, distance: 26.4
click at [18, 279] on link "Buscador de personas" at bounding box center [95, 280] width 190 height 25
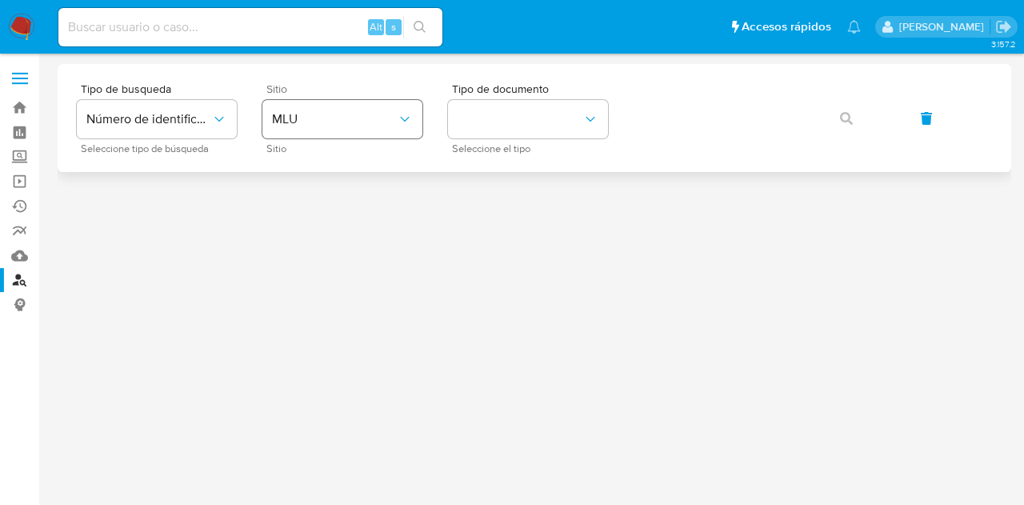
click at [349, 100] on div "Sitio MLU Sitio" at bounding box center [342, 118] width 160 height 70
click at [366, 148] on span "Sitio" at bounding box center [346, 149] width 160 height 8
drag, startPoint x: 356, startPoint y: 148, endPoint x: 348, endPoint y: 132, distance: 17.9
click at [355, 148] on span "Sitio" at bounding box center [346, 149] width 160 height 8
drag, startPoint x: 344, startPoint y: 115, endPoint x: 349, endPoint y: 126, distance: 11.4
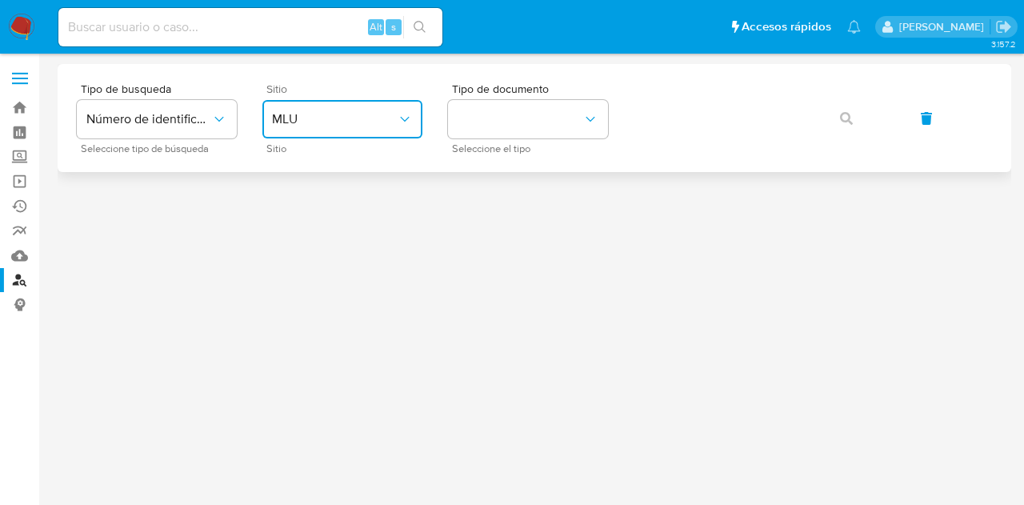
click at [345, 118] on span "MLU" at bounding box center [334, 119] width 125 height 16
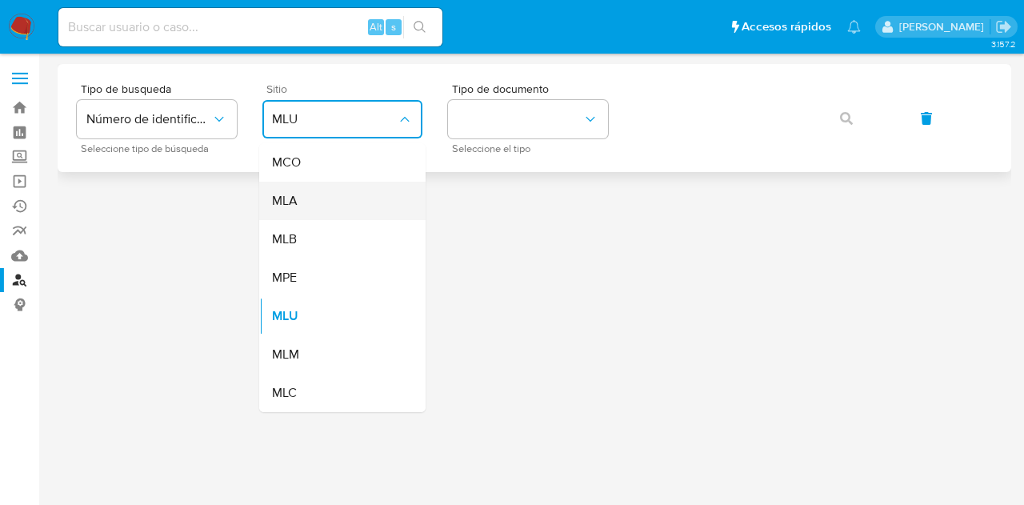
click at [361, 190] on div "MLA" at bounding box center [337, 201] width 131 height 38
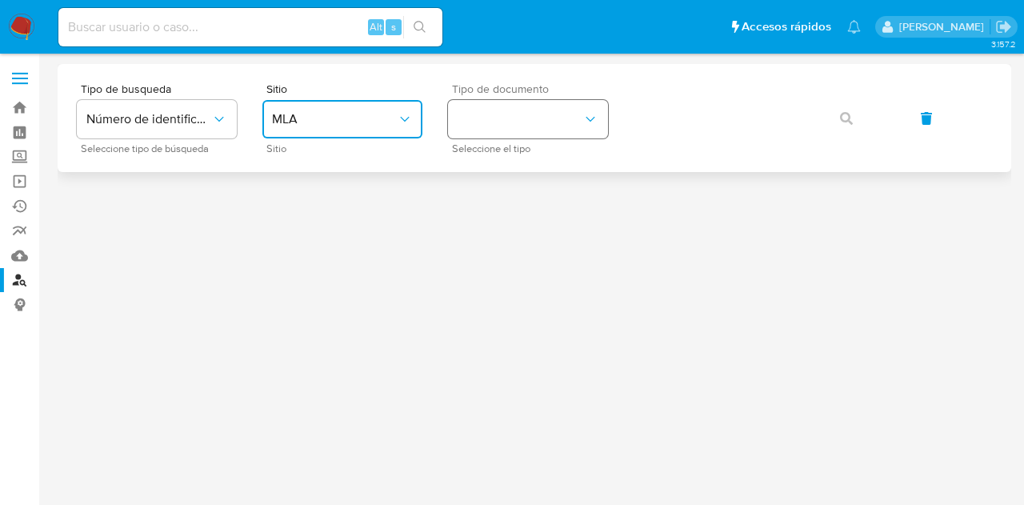
click at [496, 136] on button "identificationType" at bounding box center [528, 119] width 160 height 38
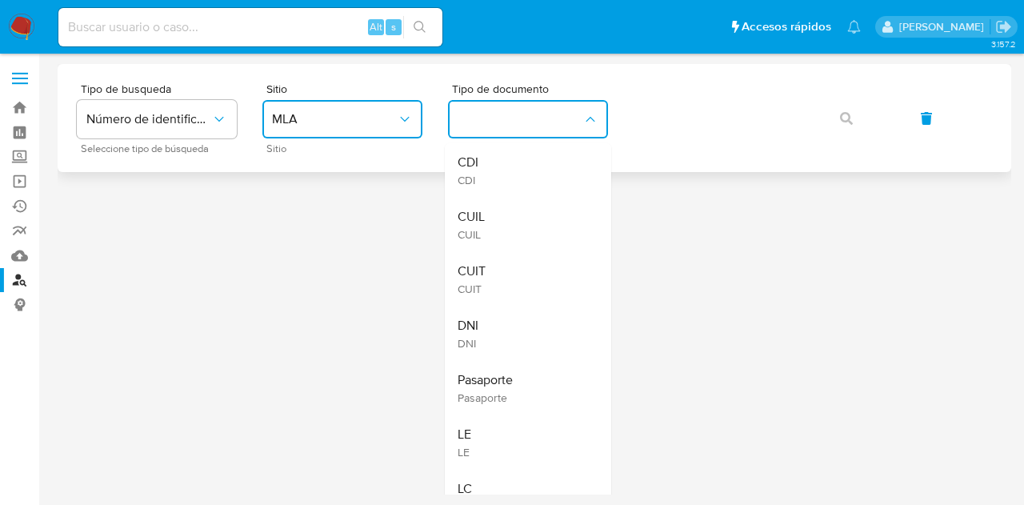
drag, startPoint x: 520, startPoint y: 223, endPoint x: 656, endPoint y: 166, distance: 147.6
click at [521, 223] on div "CUIL CUIL" at bounding box center [522, 225] width 131 height 54
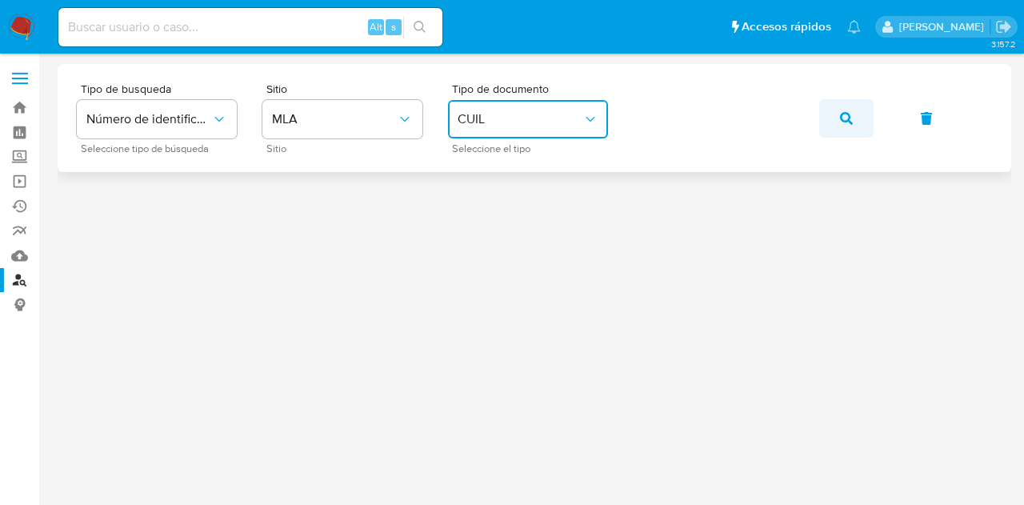
click at [832, 121] on button "button" at bounding box center [846, 118] width 54 height 38
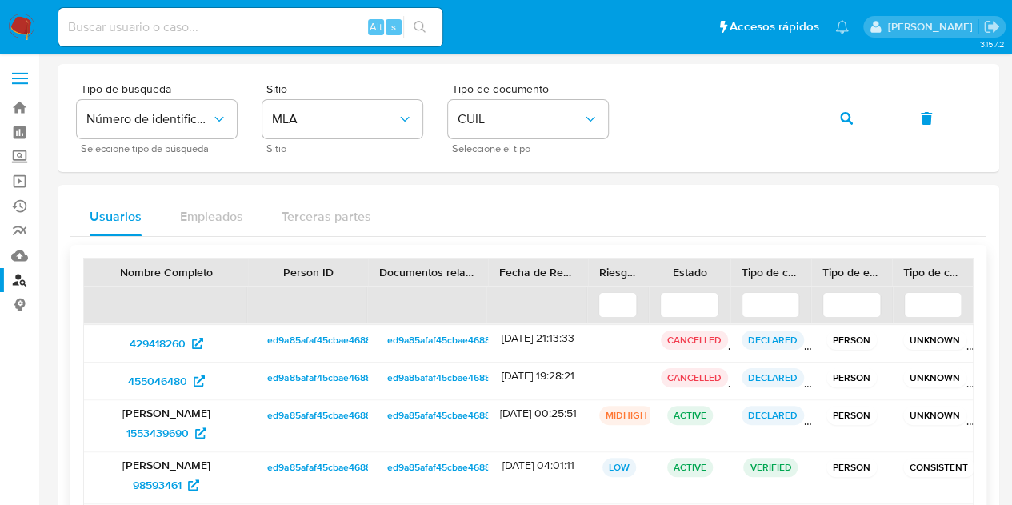
click at [273, 415] on span "ed9a85afaf45cbae468890ad459d013b" at bounding box center [351, 414] width 168 height 19
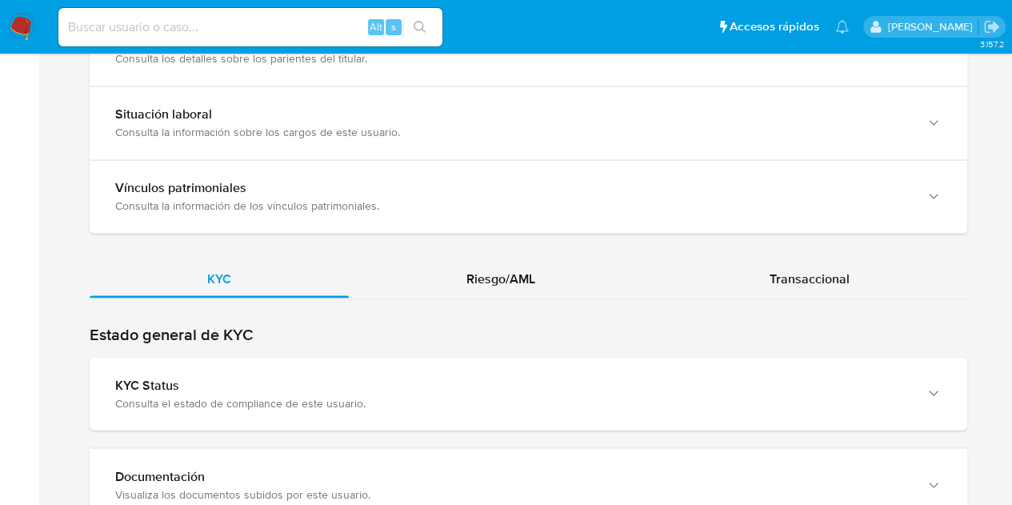
scroll to position [1257, 0]
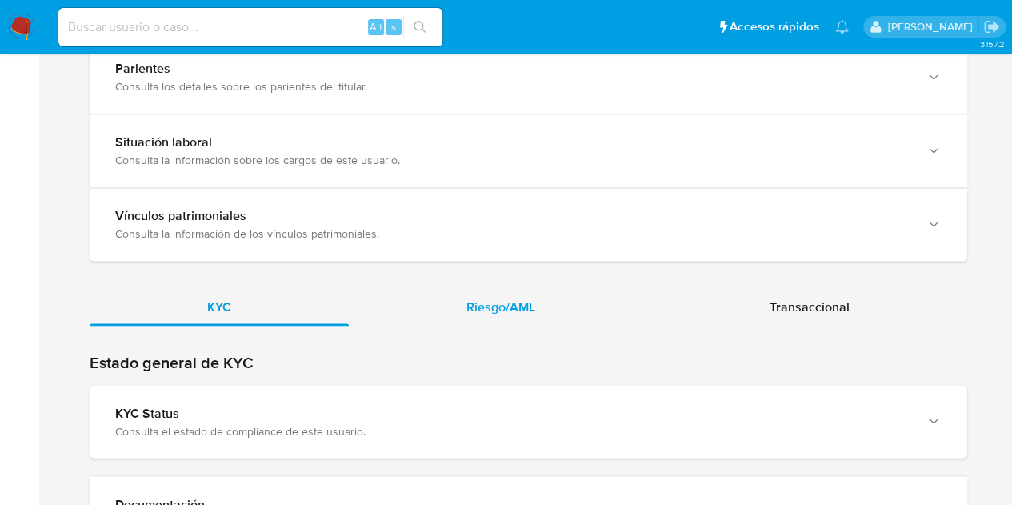
click at [479, 303] on span "Riesgo/AML" at bounding box center [500, 306] width 69 height 18
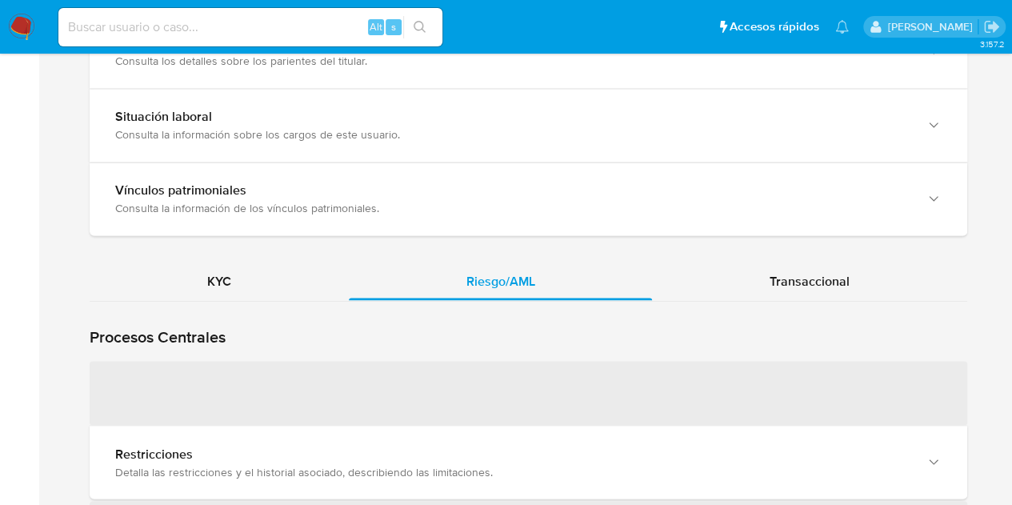
scroll to position [1384, 0]
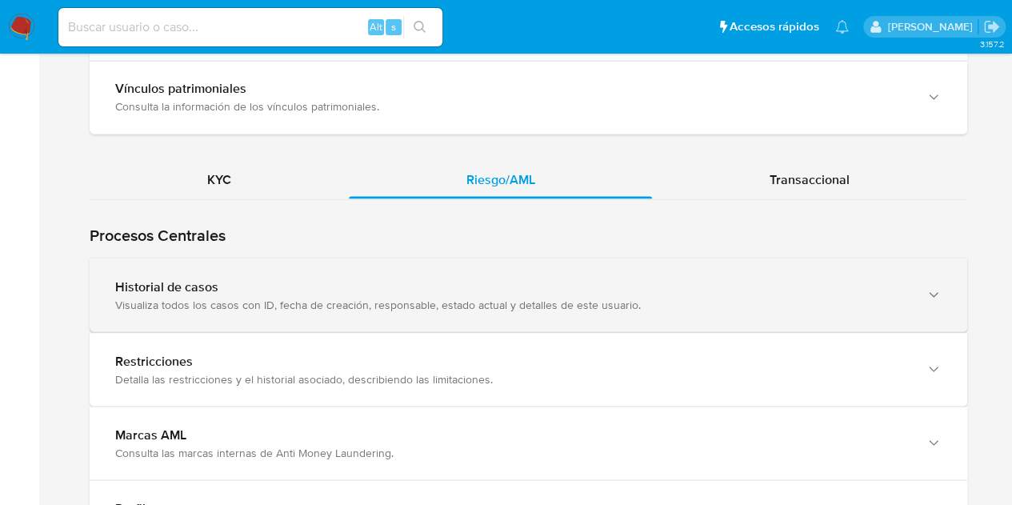
click at [211, 297] on div "Visualiza todos los casos con ID, fecha de creación, responsable, estado actual…" at bounding box center [512, 304] width 794 height 14
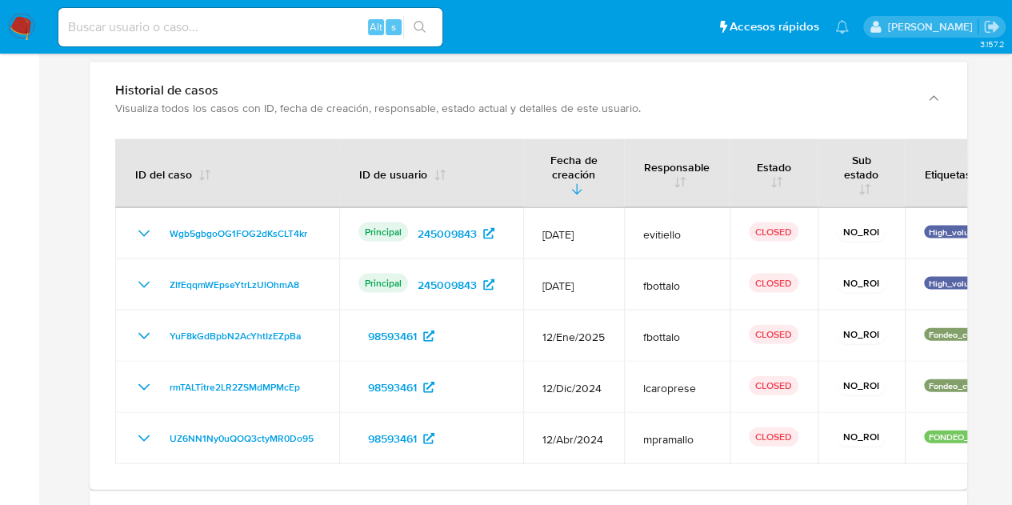
scroll to position [1583, 0]
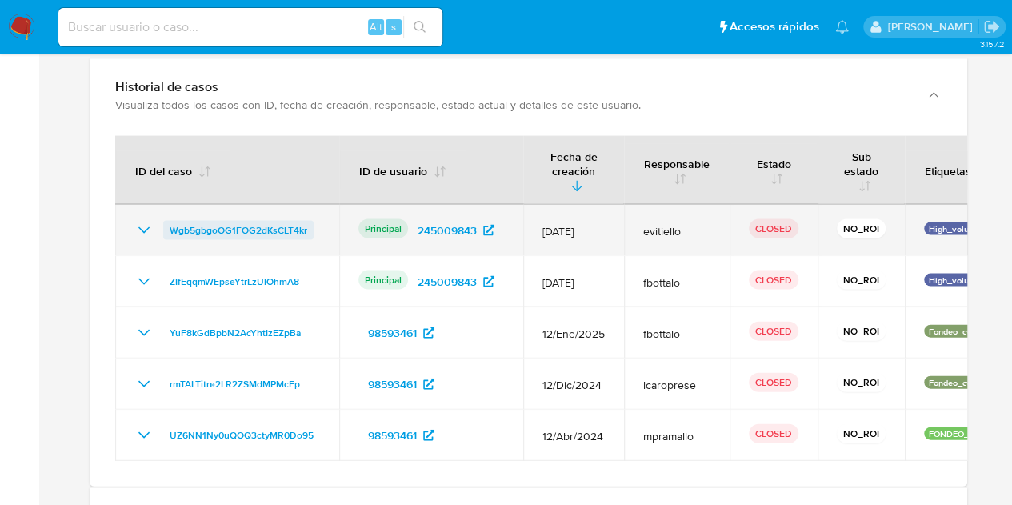
click at [272, 223] on span "Wgb5gbgoOG1FOG2dKsCLT4kr" at bounding box center [239, 230] width 138 height 19
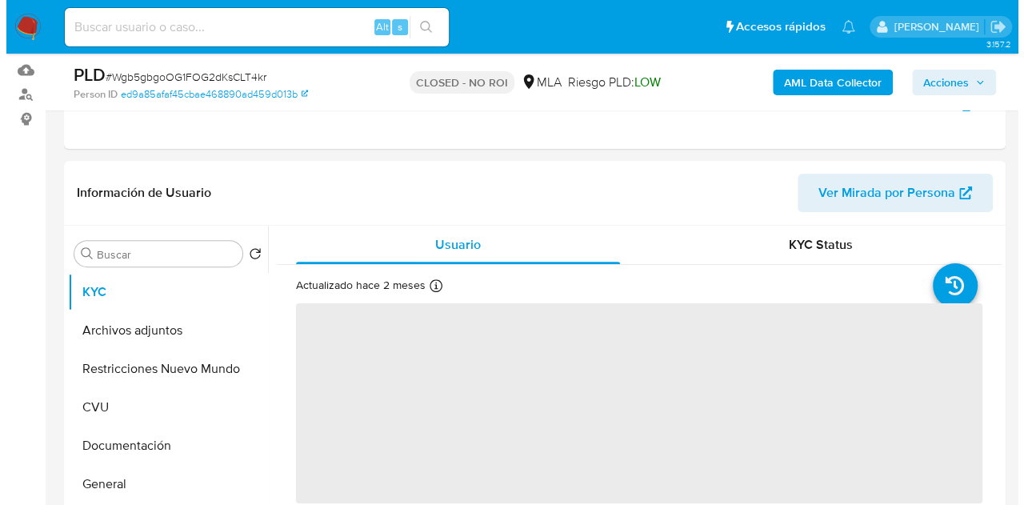
scroll to position [315, 0]
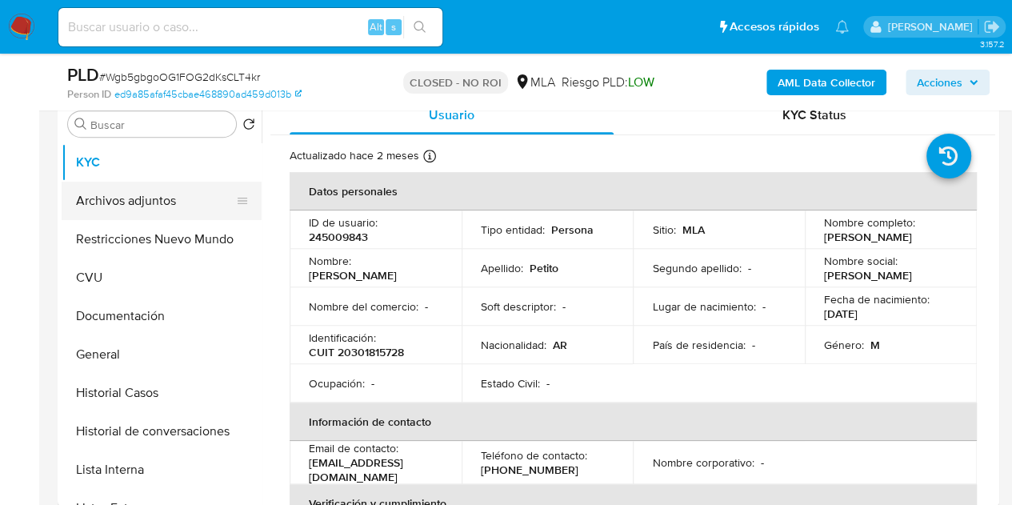
click at [138, 197] on button "Archivos adjuntos" at bounding box center [155, 201] width 187 height 38
select select "10"
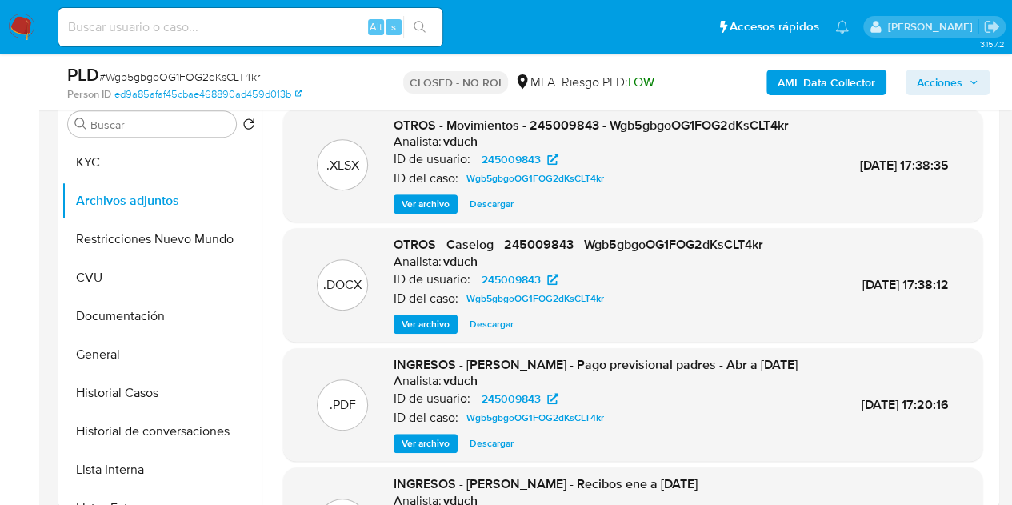
click at [422, 322] on span "Ver archivo" at bounding box center [425, 324] width 48 height 16
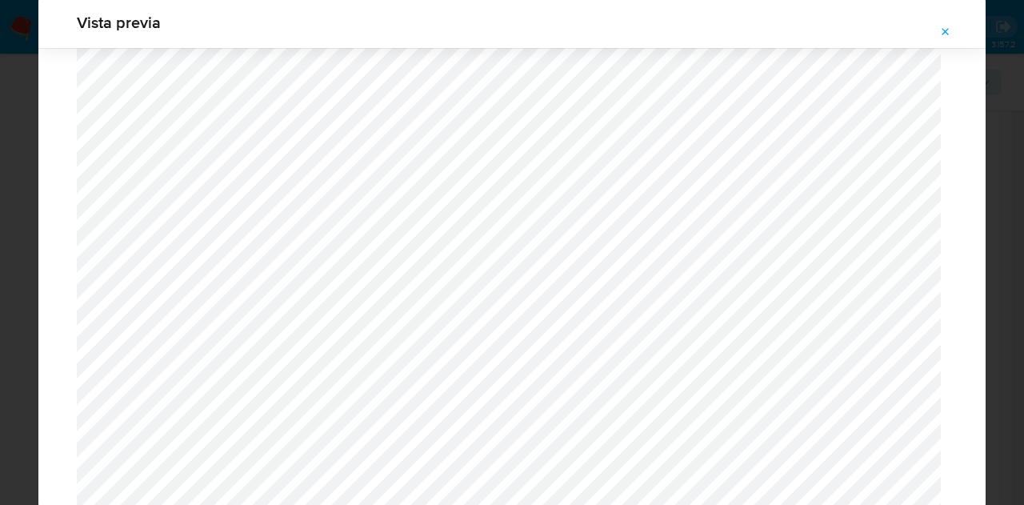
scroll to position [1473, 0]
click at [945, 33] on icon "Attachment preview" at bounding box center [945, 32] width 13 height 13
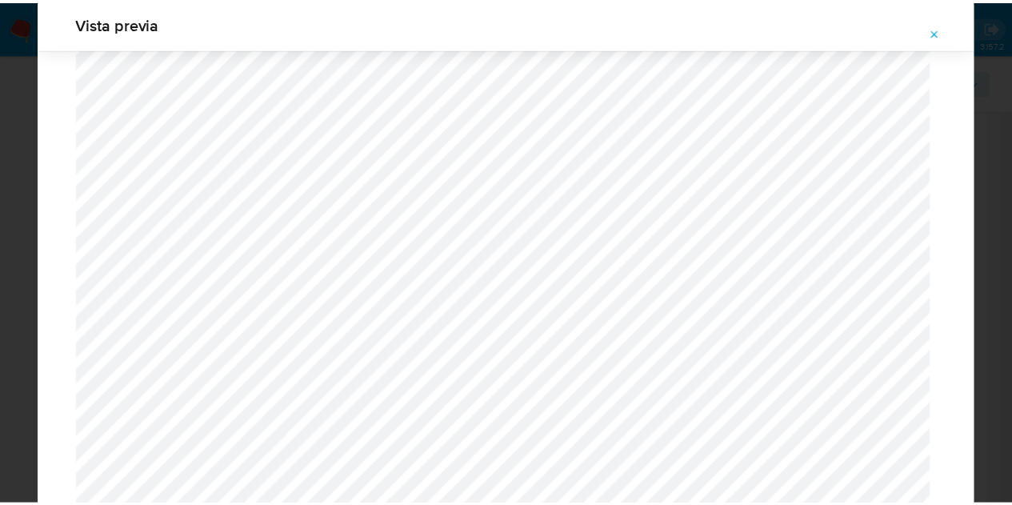
scroll to position [51, 0]
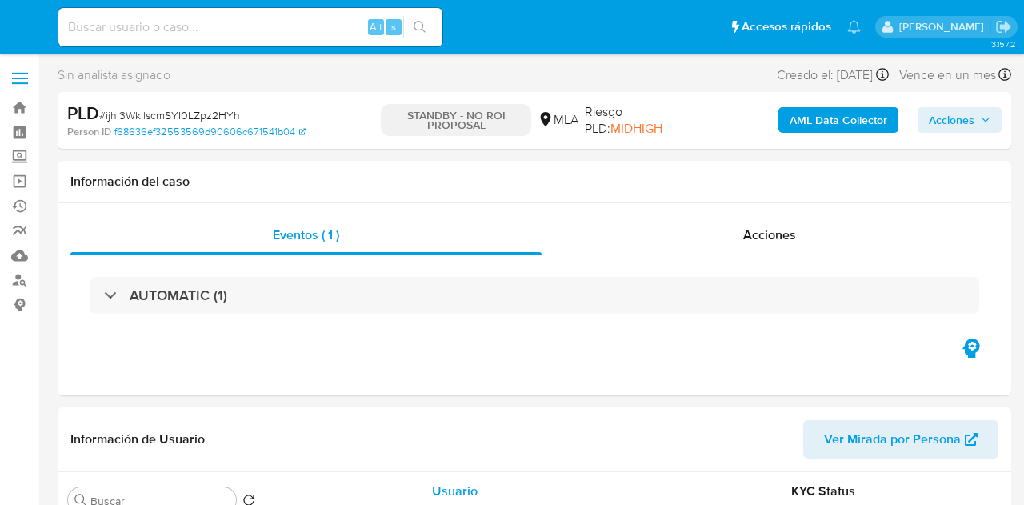
select select "10"
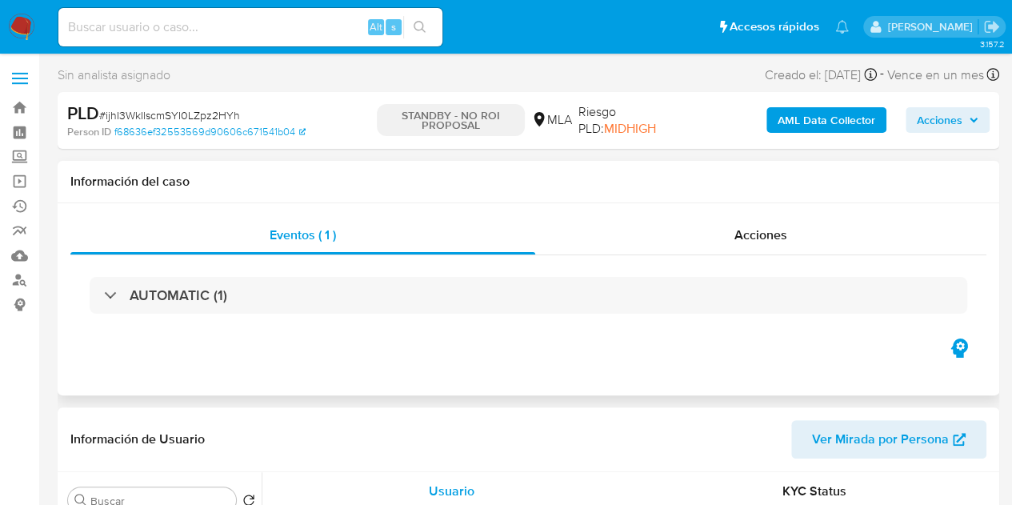
click at [820, 255] on div "AUTOMATIC (1)" at bounding box center [528, 295] width 916 height 80
click at [871, 221] on div "Acciones" at bounding box center [760, 235] width 451 height 38
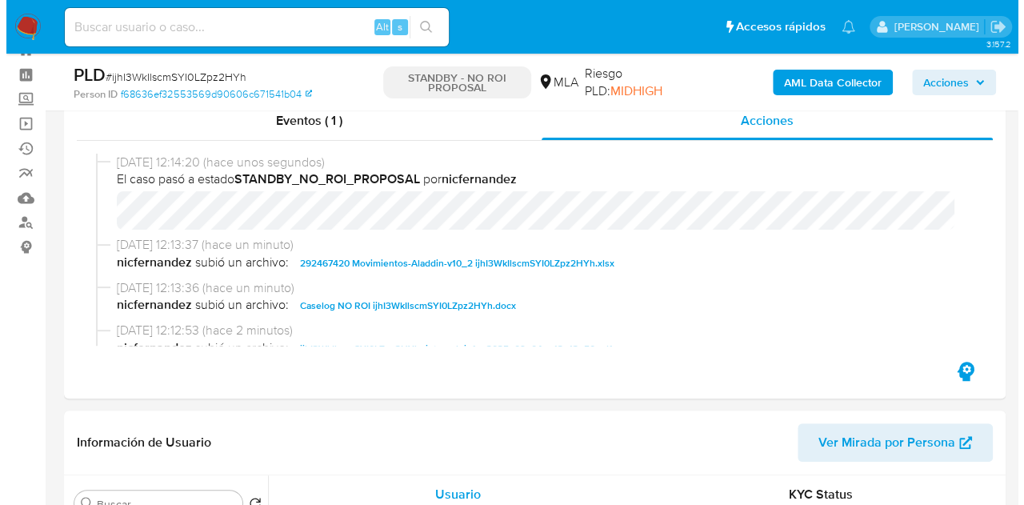
scroll to position [353, 0]
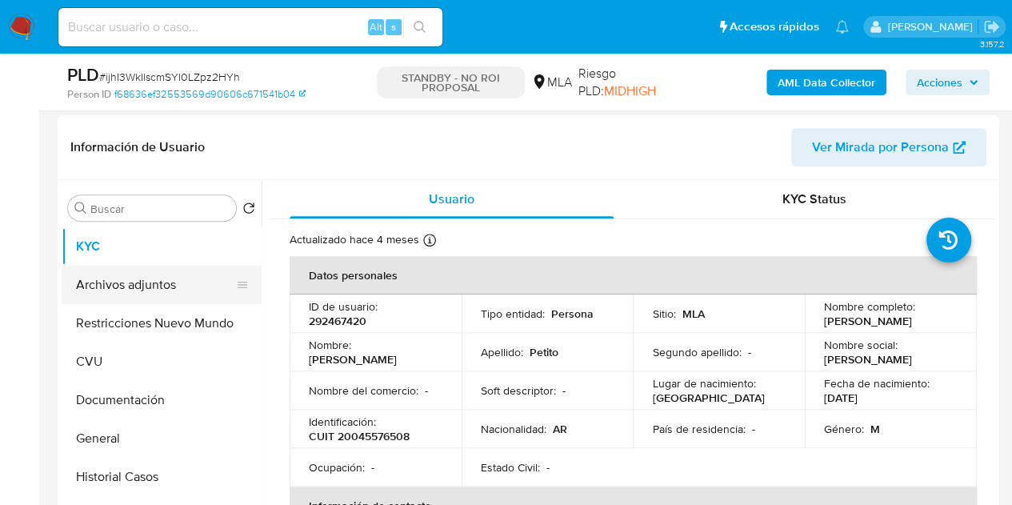
click at [150, 283] on button "Archivos adjuntos" at bounding box center [155, 284] width 187 height 38
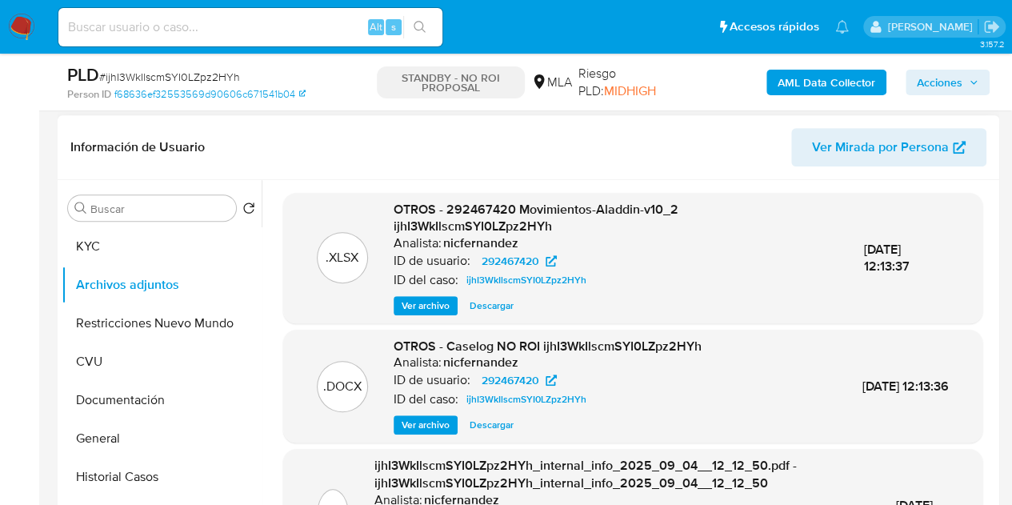
click at [415, 425] on span "Ver archivo" at bounding box center [425, 425] width 48 height 16
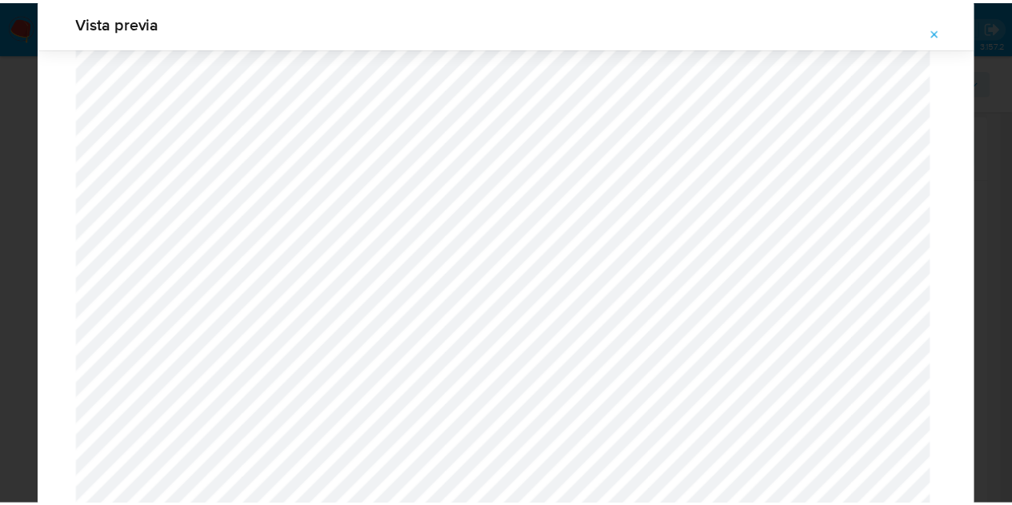
scroll to position [0, 0]
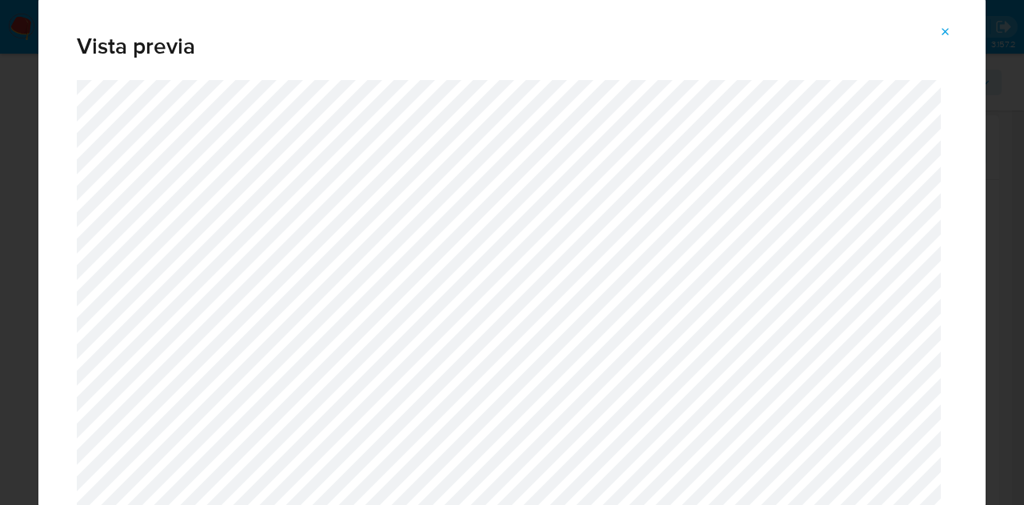
click at [938, 26] on button "Attachment preview" at bounding box center [945, 32] width 35 height 26
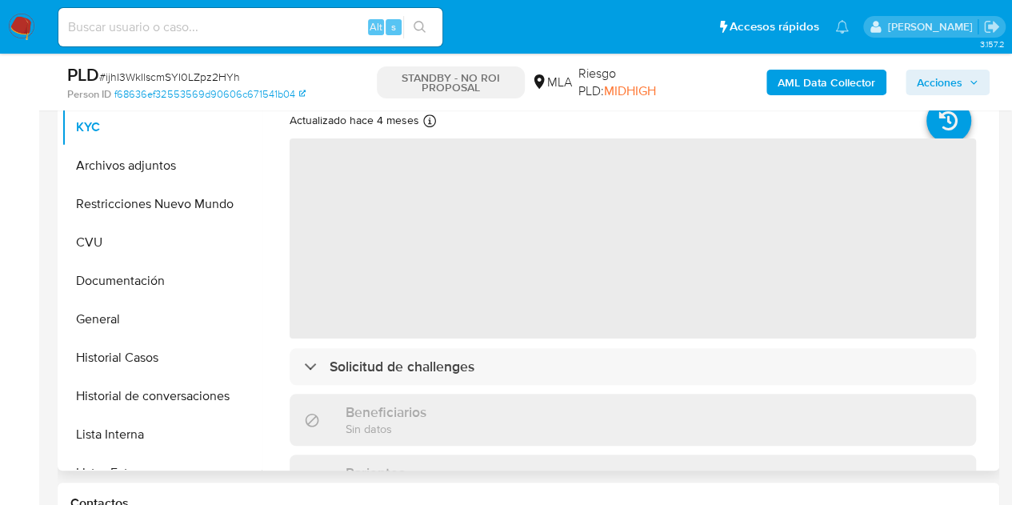
scroll to position [357, 0]
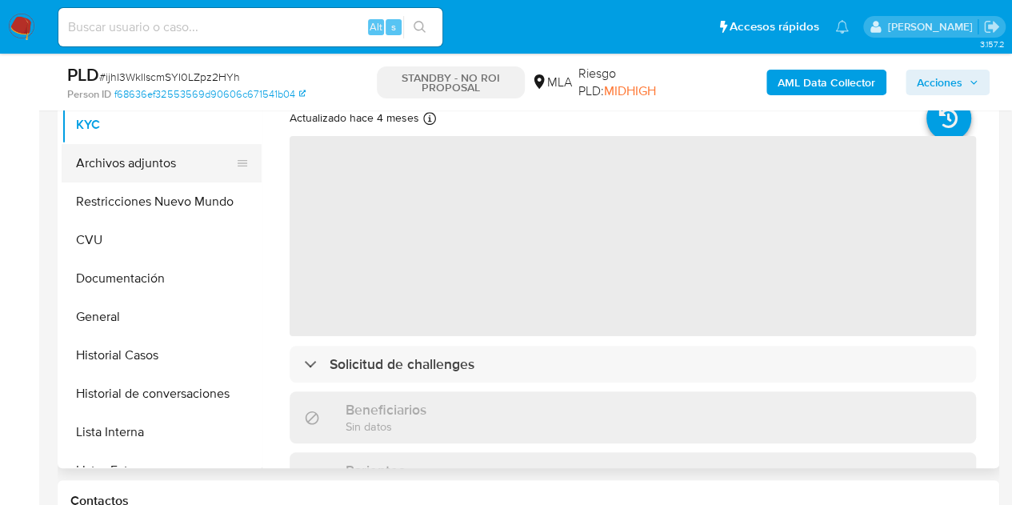
click at [165, 164] on button "Archivos adjuntos" at bounding box center [155, 163] width 187 height 38
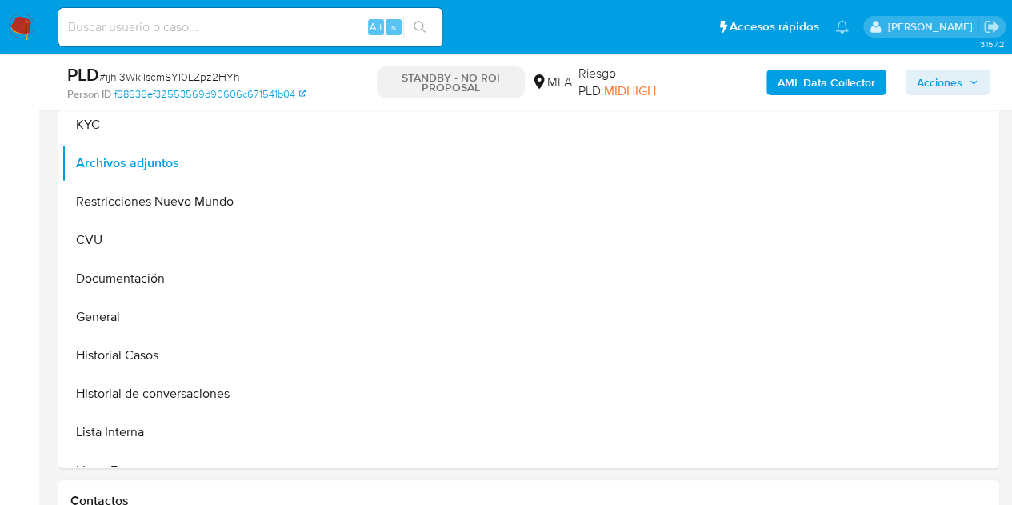
select select "10"
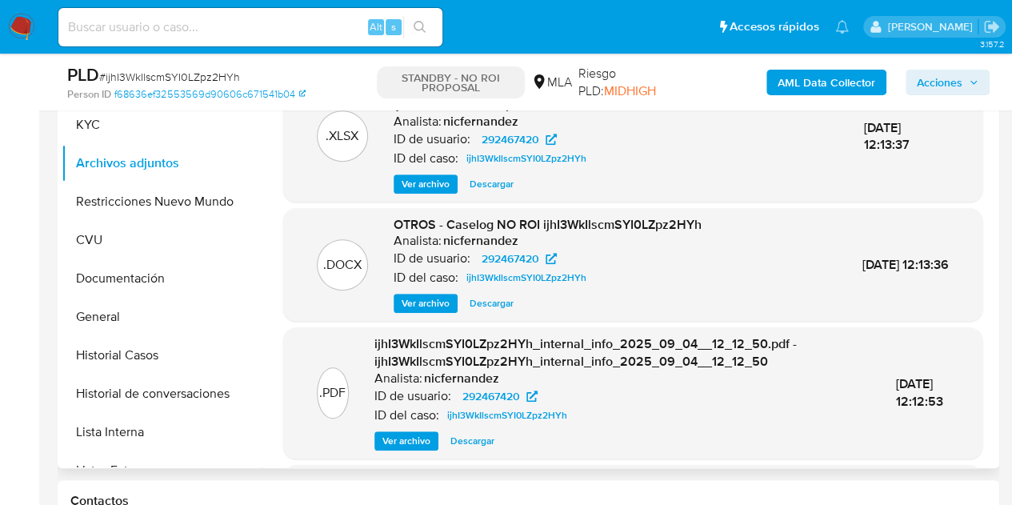
click at [405, 309] on span "Ver archivo" at bounding box center [425, 303] width 48 height 16
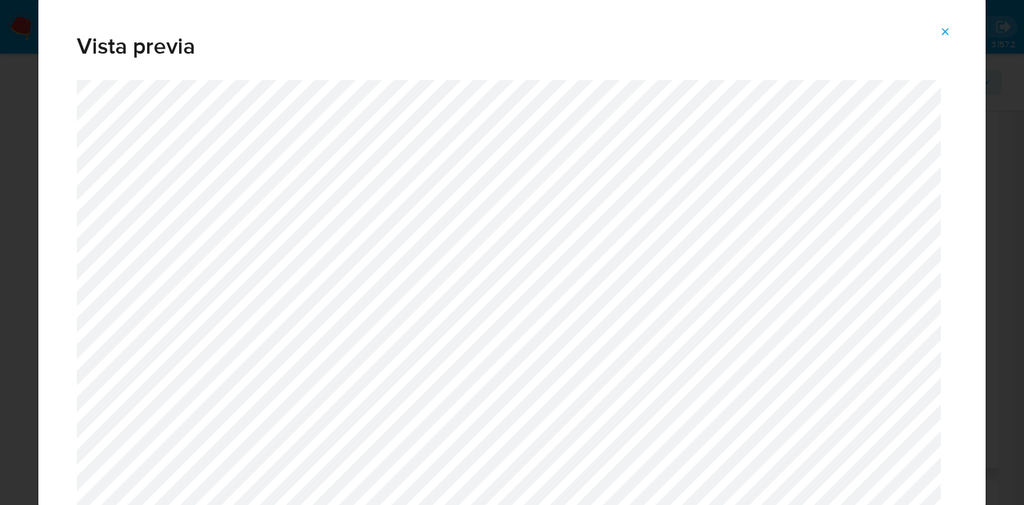
drag, startPoint x: 947, startPoint y: 32, endPoint x: 822, endPoint y: 9, distance: 126.9
click at [947, 31] on icon "Attachment preview" at bounding box center [945, 32] width 13 height 13
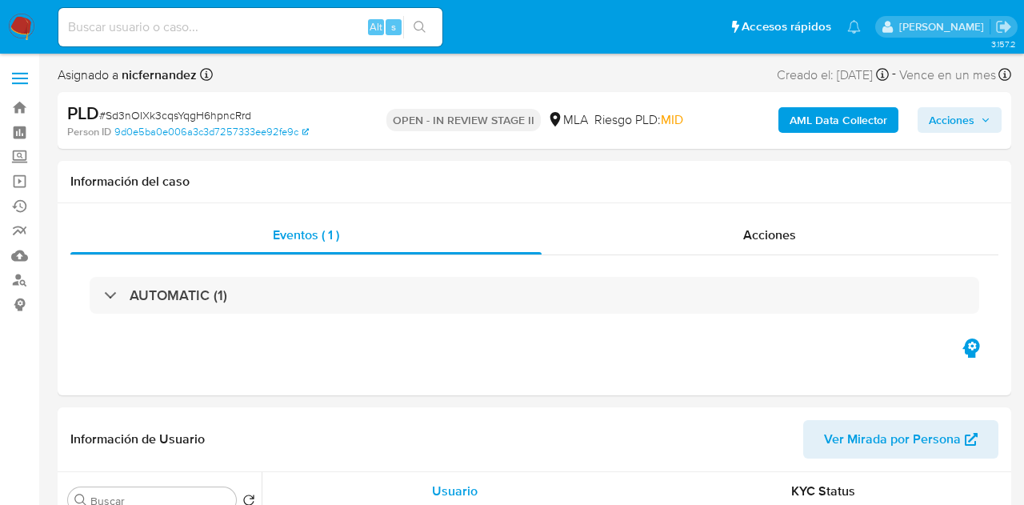
select select "10"
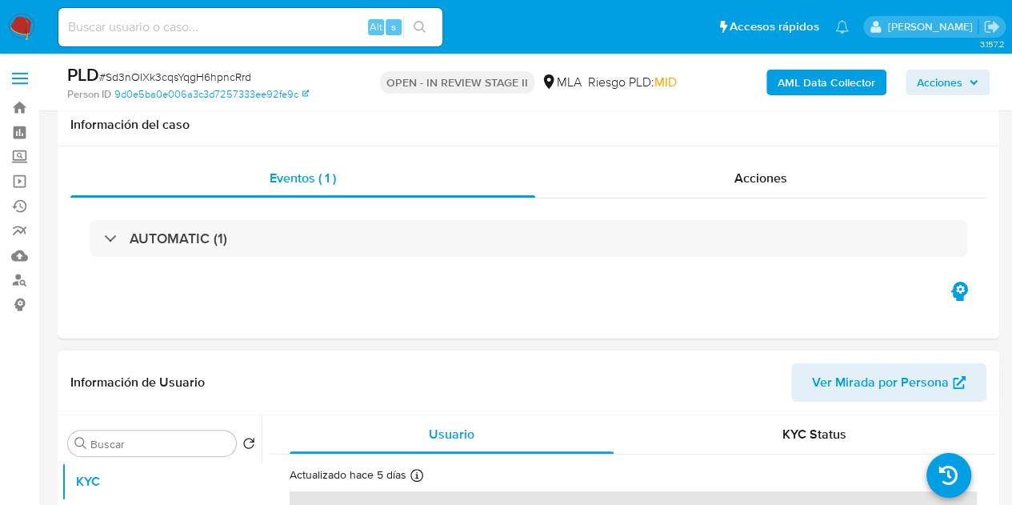
scroll to position [369, 0]
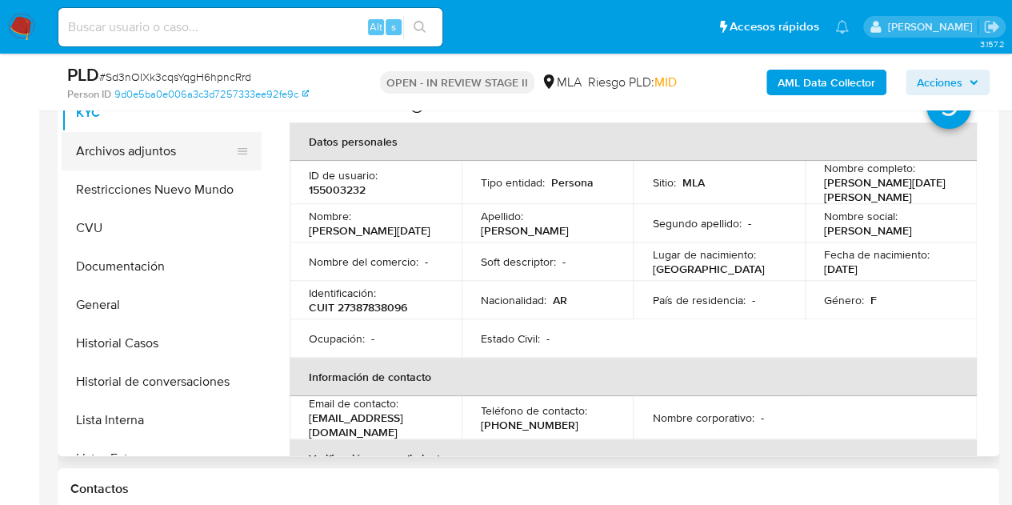
click at [118, 147] on button "Archivos adjuntos" at bounding box center [155, 151] width 187 height 38
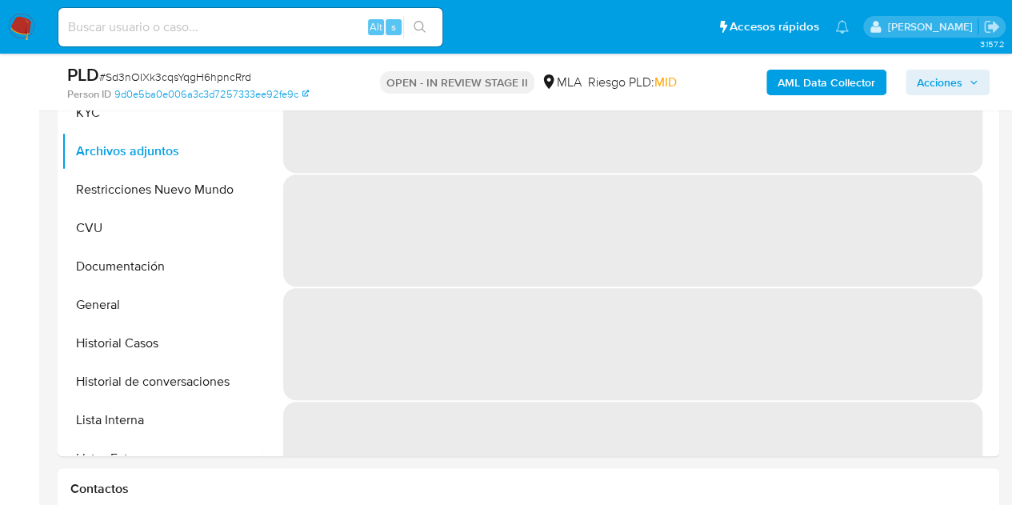
scroll to position [294, 0]
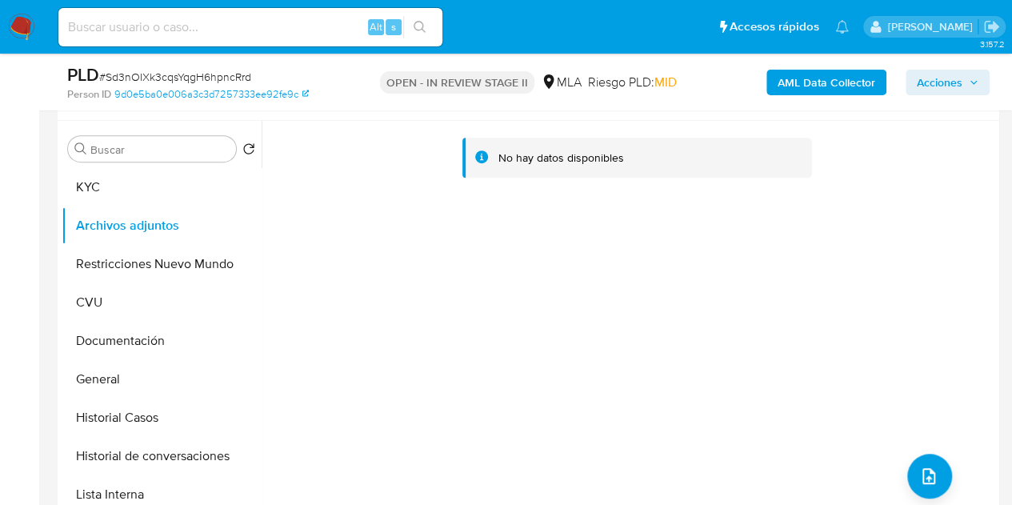
click at [814, 82] on b "AML Data Collector" at bounding box center [826, 83] width 98 height 26
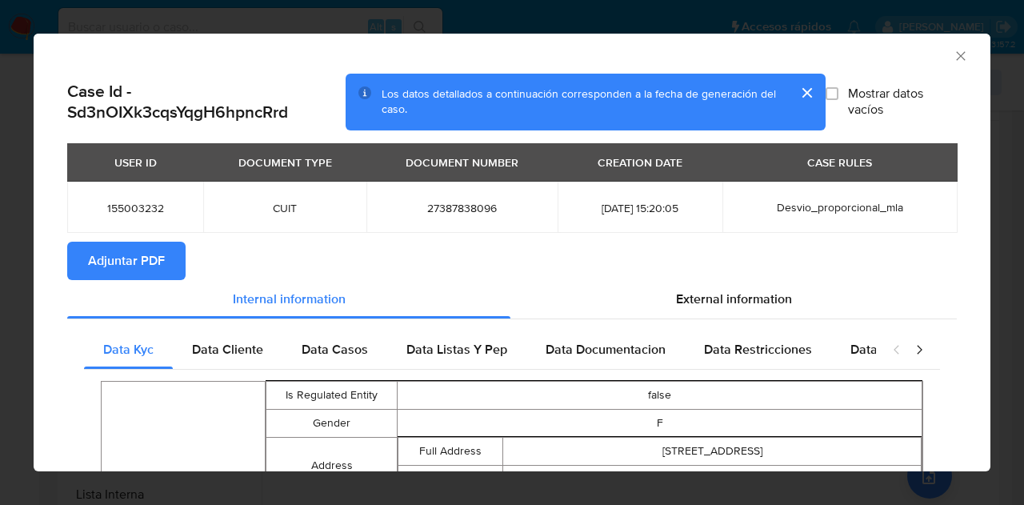
click at [154, 258] on span "Adjuntar PDF" at bounding box center [126, 260] width 77 height 35
click at [788, 96] on button "cerrar" at bounding box center [806, 93] width 38 height 38
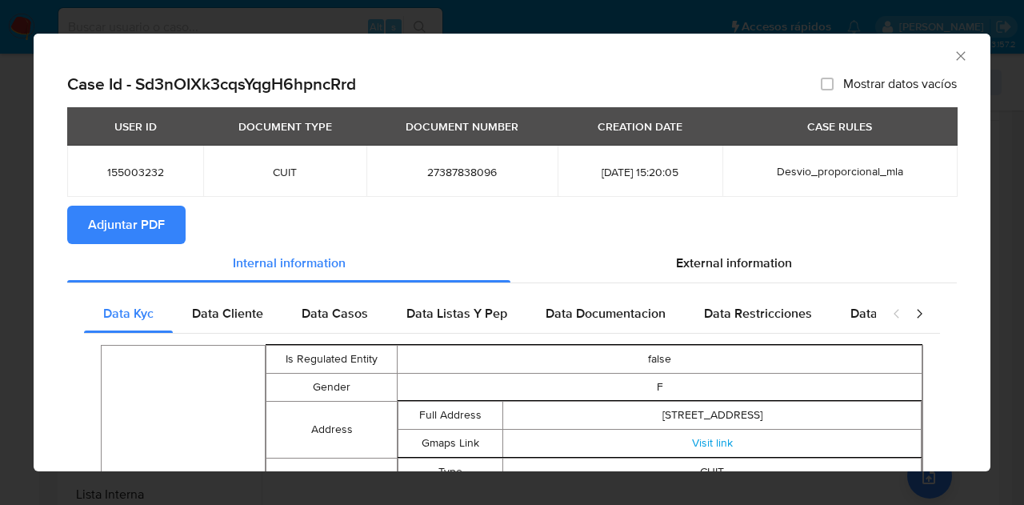
click at [952, 48] on icon "Cerrar ventana" at bounding box center [960, 56] width 16 height 16
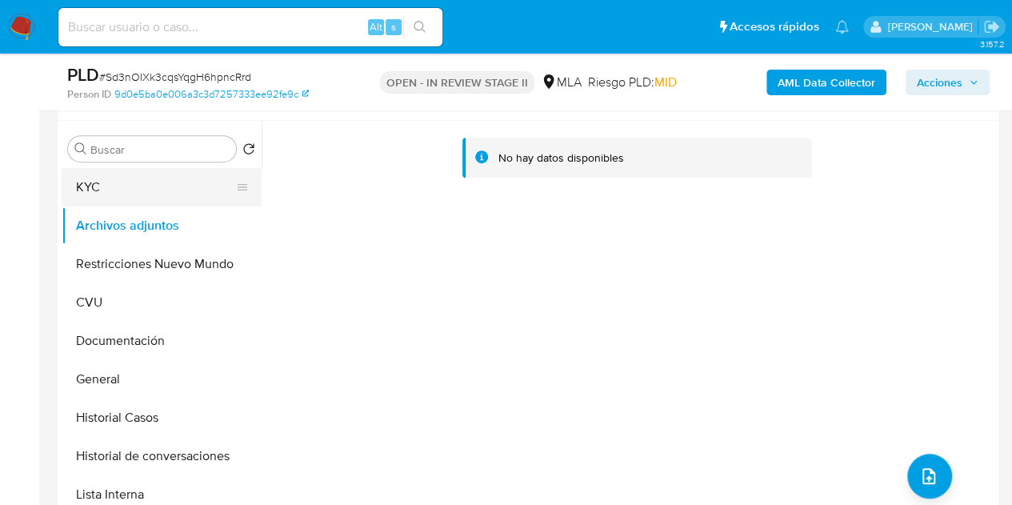
click at [152, 194] on button "KYC" at bounding box center [155, 187] width 187 height 38
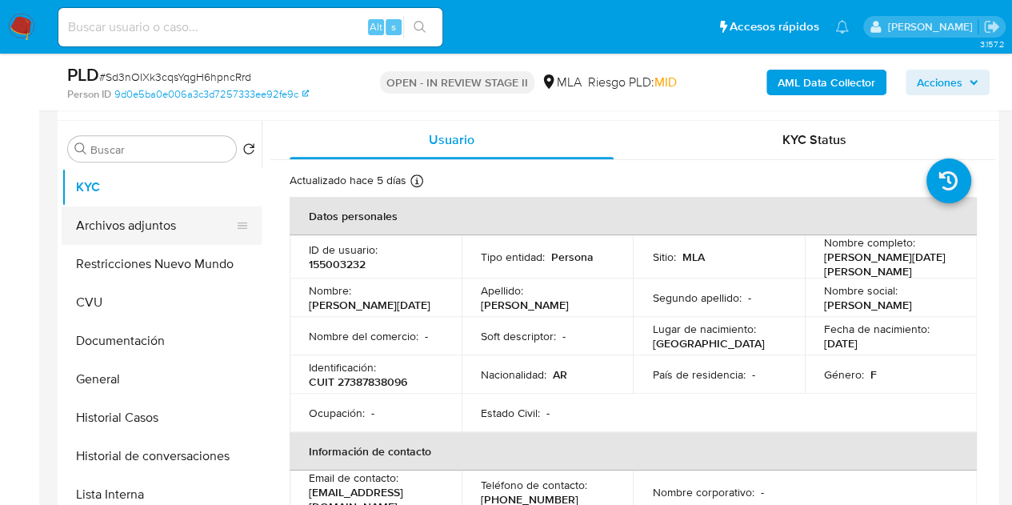
click at [126, 221] on button "Archivos adjuntos" at bounding box center [155, 225] width 187 height 38
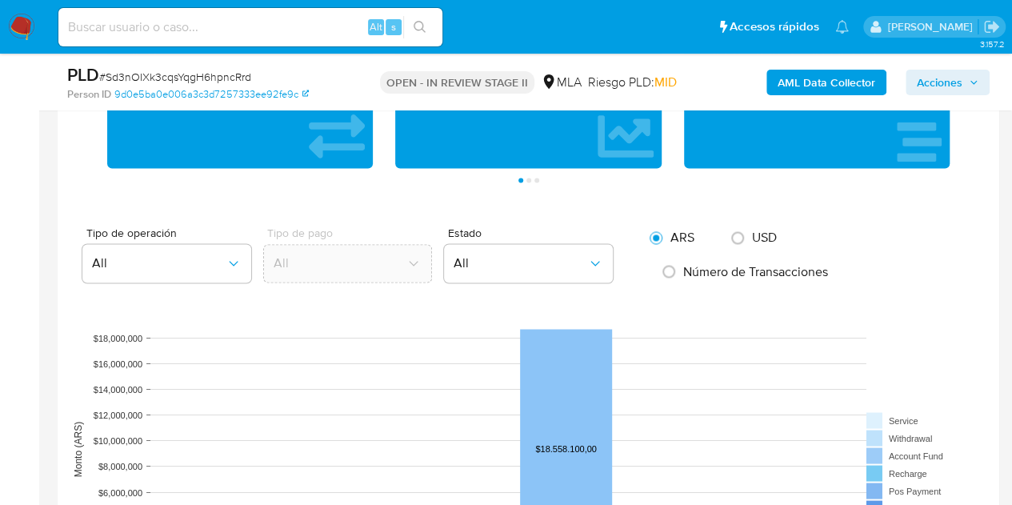
scroll to position [1123, 0]
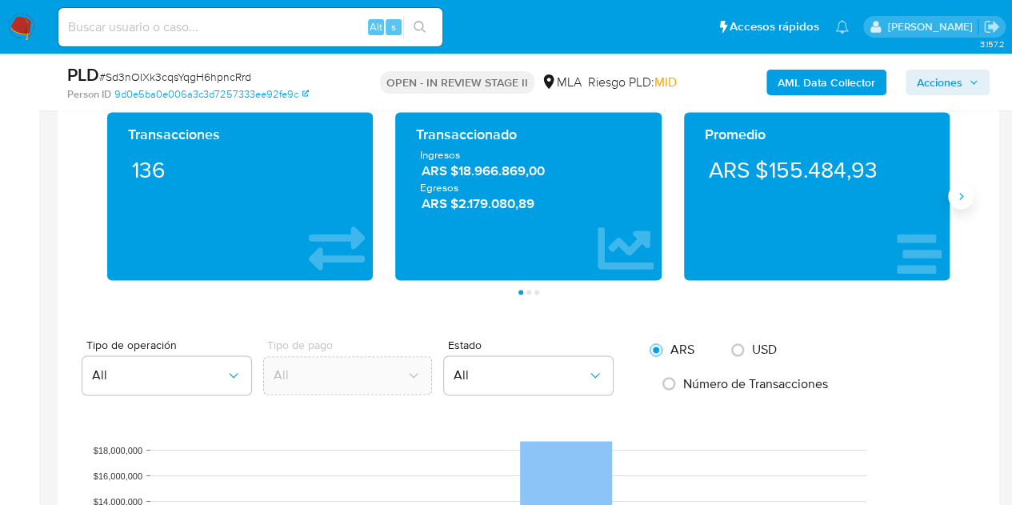
click at [964, 196] on icon "Siguiente" at bounding box center [960, 196] width 13 height 13
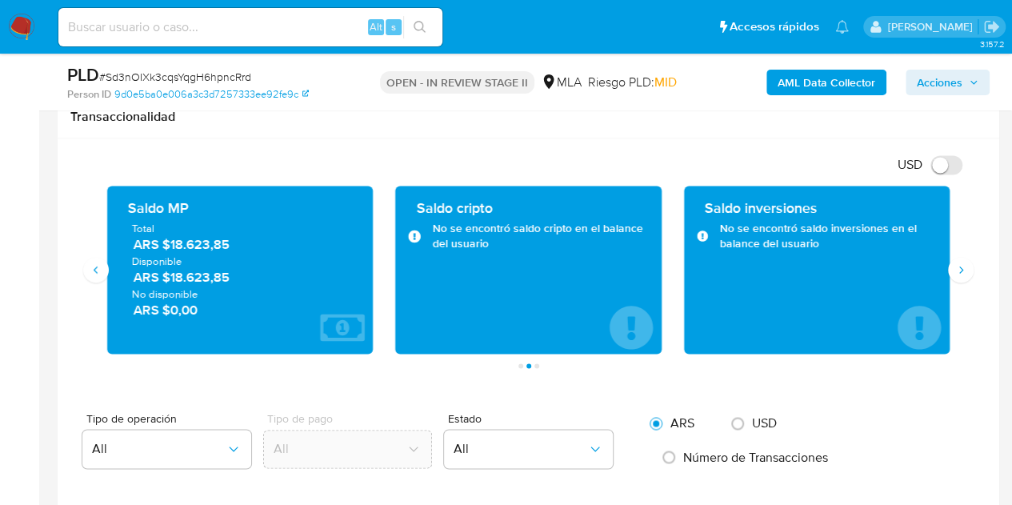
scroll to position [1012, 0]
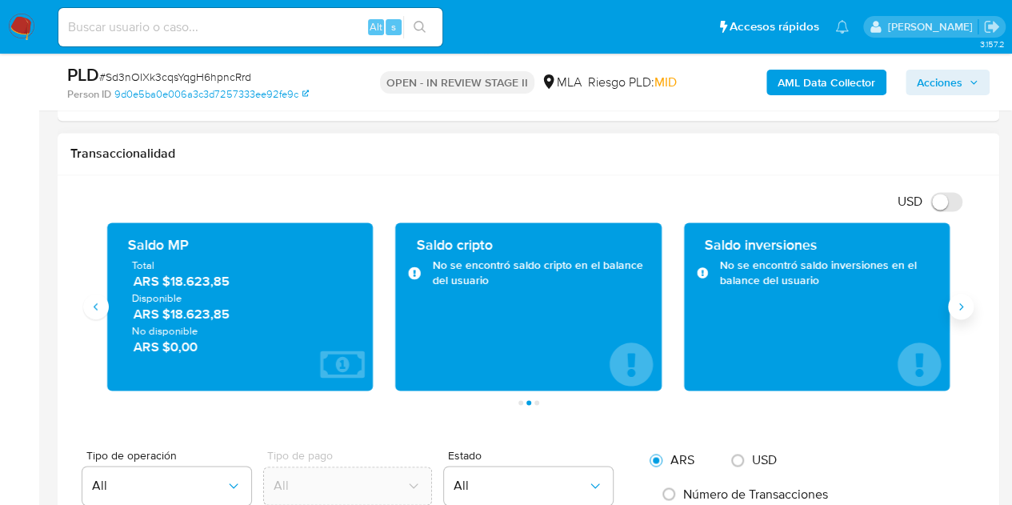
click at [961, 305] on icon "Siguiente" at bounding box center [960, 306] width 13 height 13
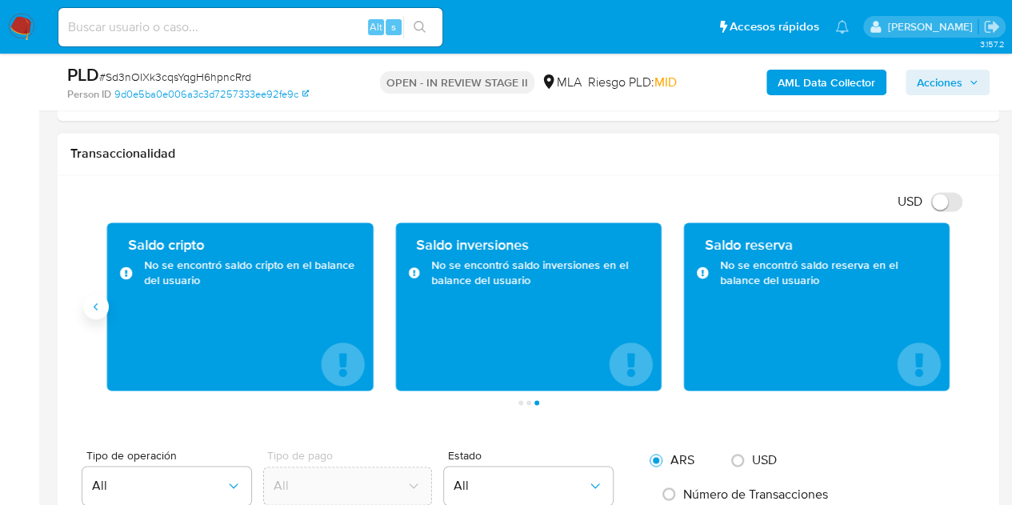
drag, startPoint x: 106, startPoint y: 313, endPoint x: 94, endPoint y: 306, distance: 12.9
click at [106, 313] on div "Saldo cripto No se encontró saldo cripto en el balance del usuario" at bounding box center [240, 306] width 288 height 168
click at [92, 305] on icon "Anterior" at bounding box center [96, 306] width 13 height 13
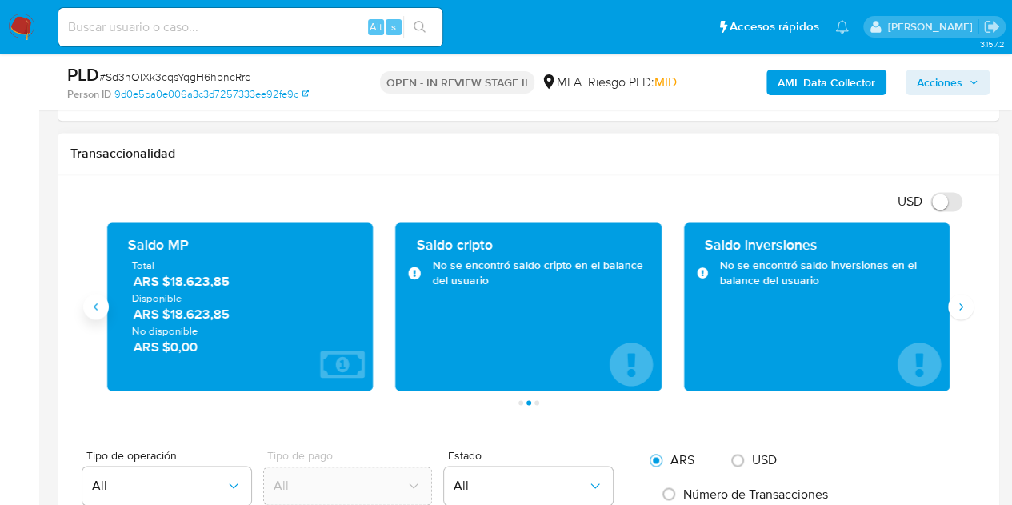
click at [92, 305] on icon "Anterior" at bounding box center [96, 306] width 13 height 13
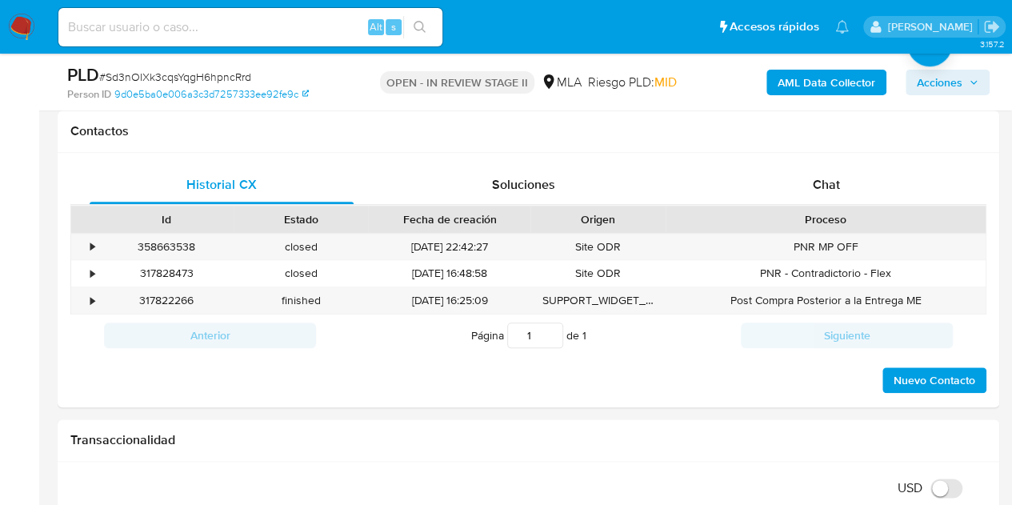
scroll to position [683, 0]
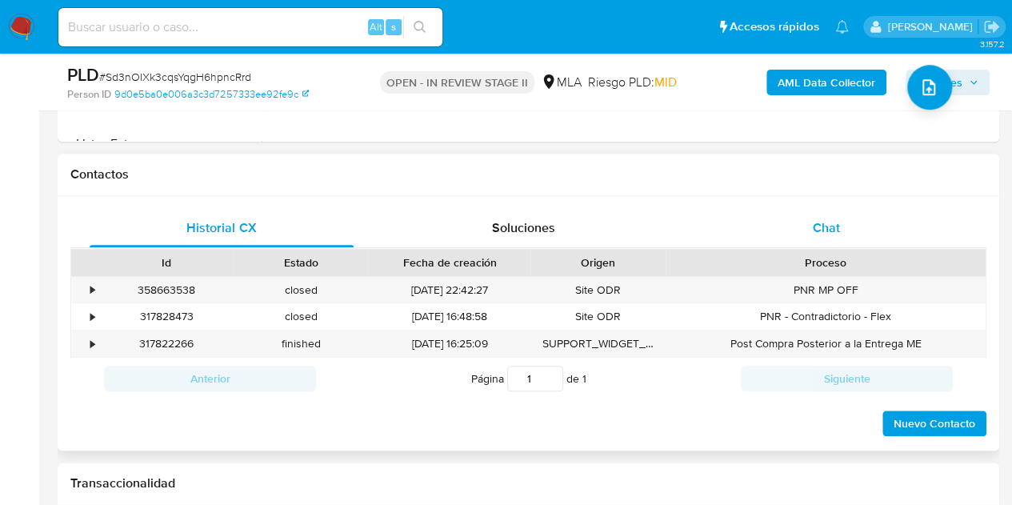
click at [886, 223] on div "Chat" at bounding box center [826, 228] width 264 height 38
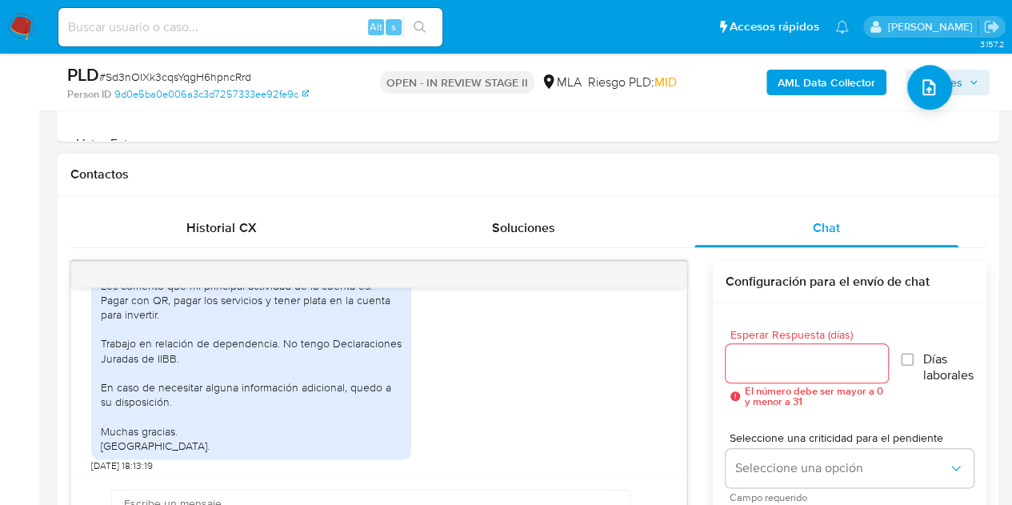
scroll to position [912, 0]
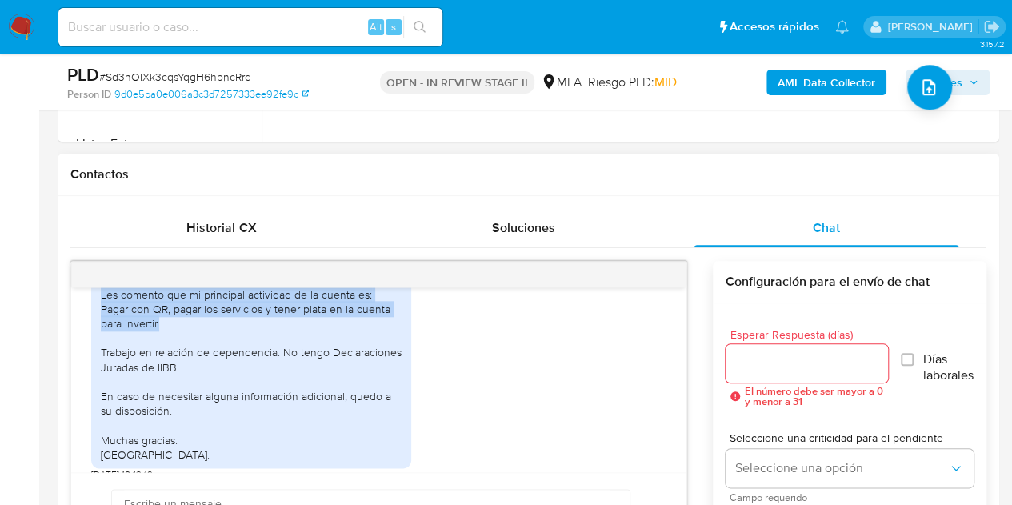
drag, startPoint x: 102, startPoint y: 321, endPoint x: 166, endPoint y: 347, distance: 69.6
click at [166, 347] on div "Buenas tardes, Les comento que mi principal actividad de la cuenta es: Pagar co…" at bounding box center [251, 366] width 301 height 189
copy div "Les comento que mi principal actividad de la cuenta es: Pagar con QR, pagar los…"
drag, startPoint x: 477, startPoint y: 378, endPoint x: 540, endPoint y: 361, distance: 65.6
click at [477, 378] on div "Buenas tardes, Les comento que mi principal actividad de la cuenta es: Pagar co…" at bounding box center [378, 368] width 575 height 223
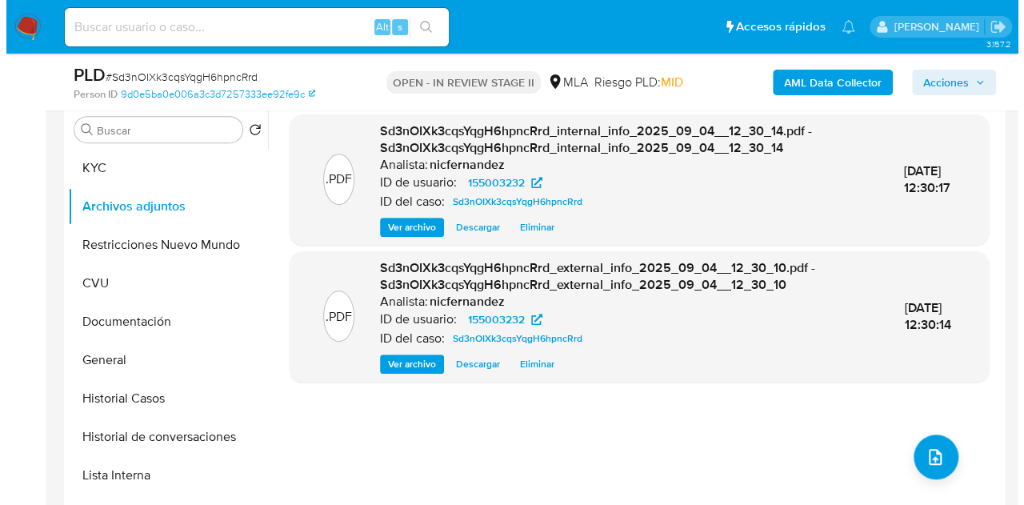
scroll to position [302, 0]
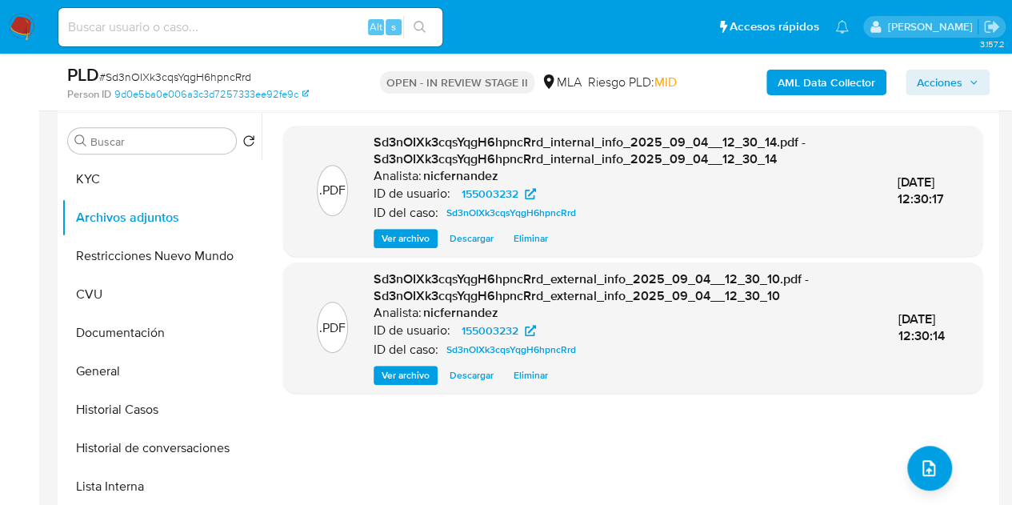
click at [696, 433] on div ".PDF Sd3nOIXk3cqsYqgH6hpncRrd_internal_info_2025_09_04__12_30_14.pdf - Sd3nOIXk…" at bounding box center [632, 318] width 699 height 384
click at [920, 471] on icon "upload-file" at bounding box center [928, 467] width 19 height 19
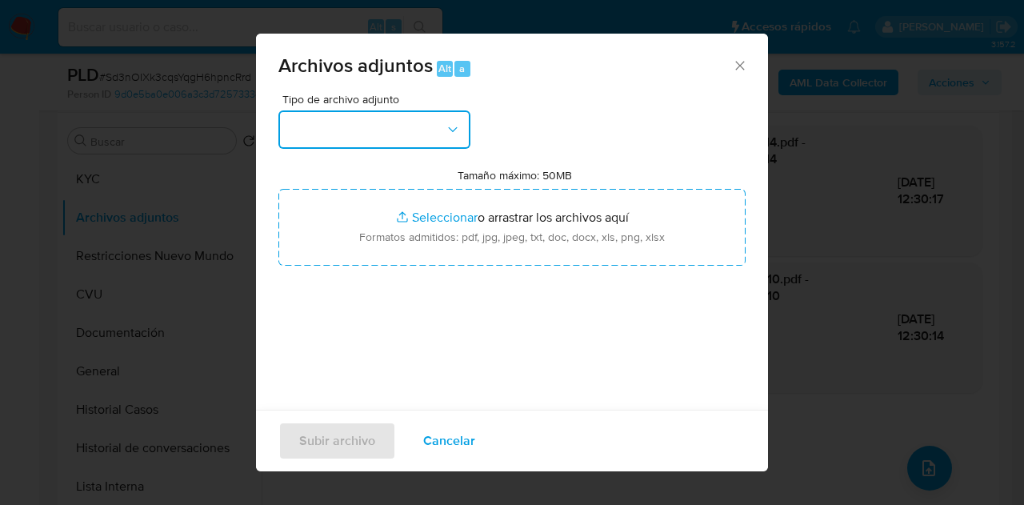
click at [433, 124] on button "button" at bounding box center [374, 129] width 192 height 38
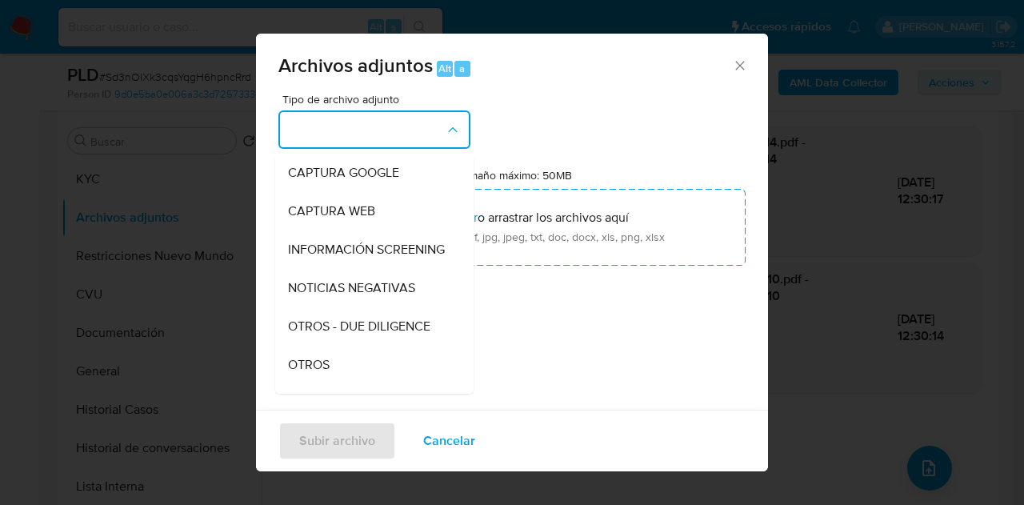
scroll to position [147, 0]
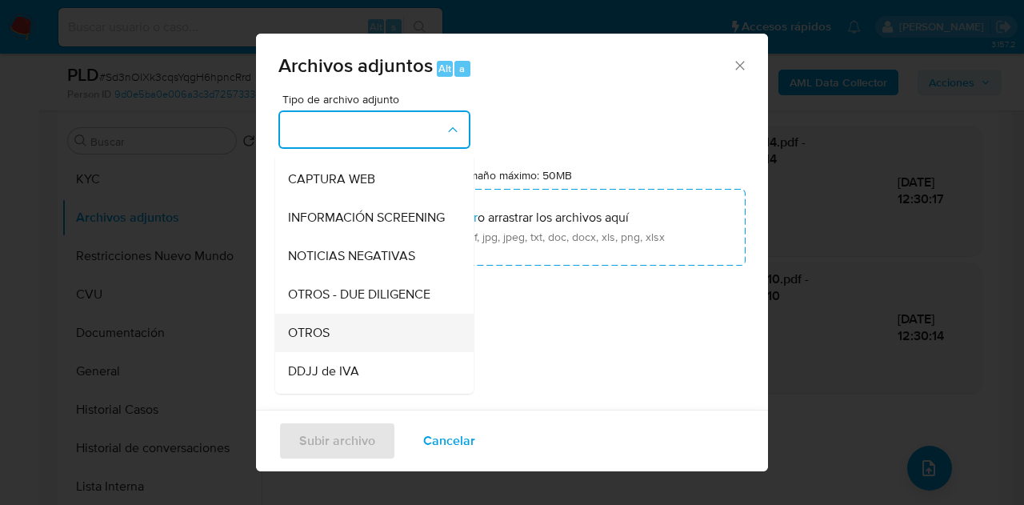
click at [343, 343] on div "OTROS" at bounding box center [369, 332] width 163 height 38
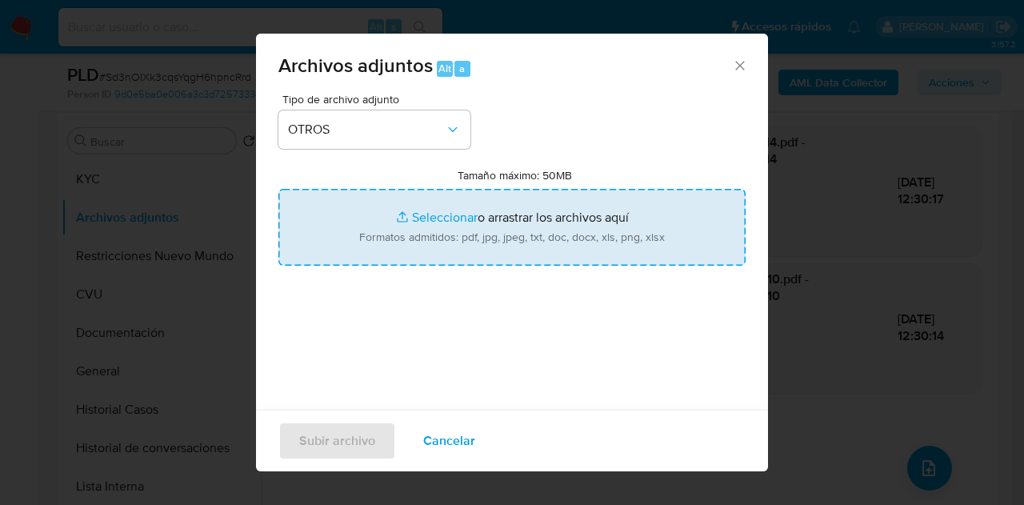
click at [421, 213] on input "Tamaño máximo: 50MB Seleccionar archivos" at bounding box center [511, 227] width 467 height 77
type input "C:\fakepath\Recibos 05 a 07 2025.pdf"
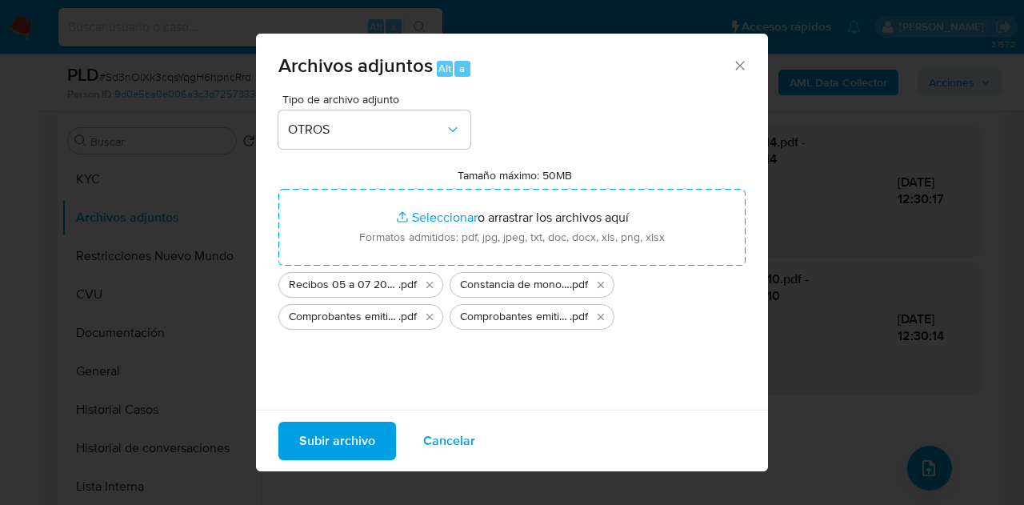
click at [351, 434] on span "Subir archivo" at bounding box center [337, 440] width 76 height 35
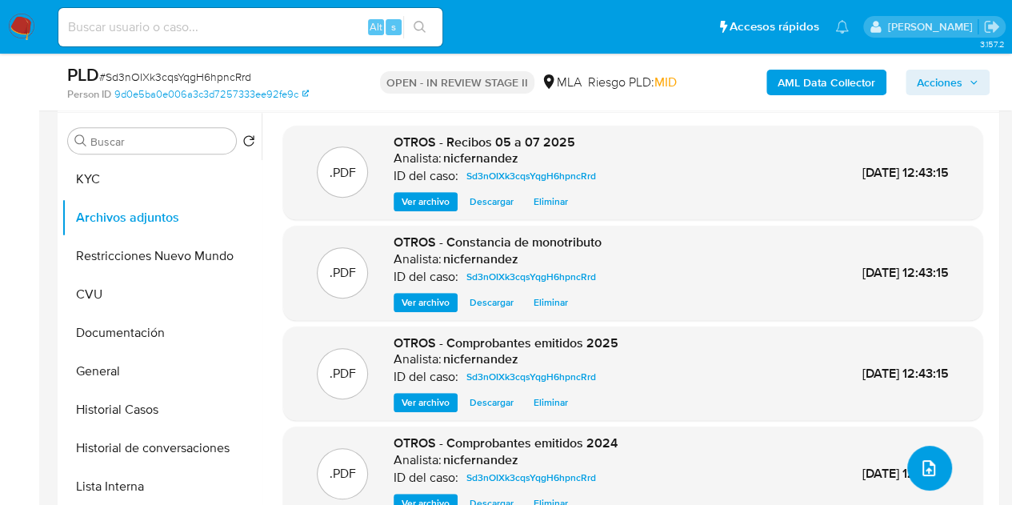
click at [910, 453] on button "upload-file" at bounding box center [929, 467] width 45 height 45
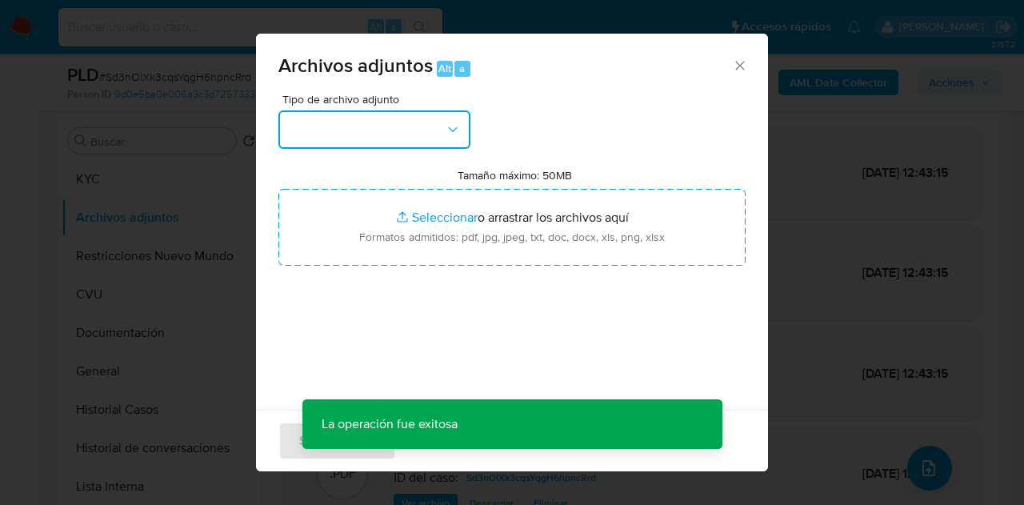
click at [441, 137] on button "button" at bounding box center [374, 129] width 192 height 38
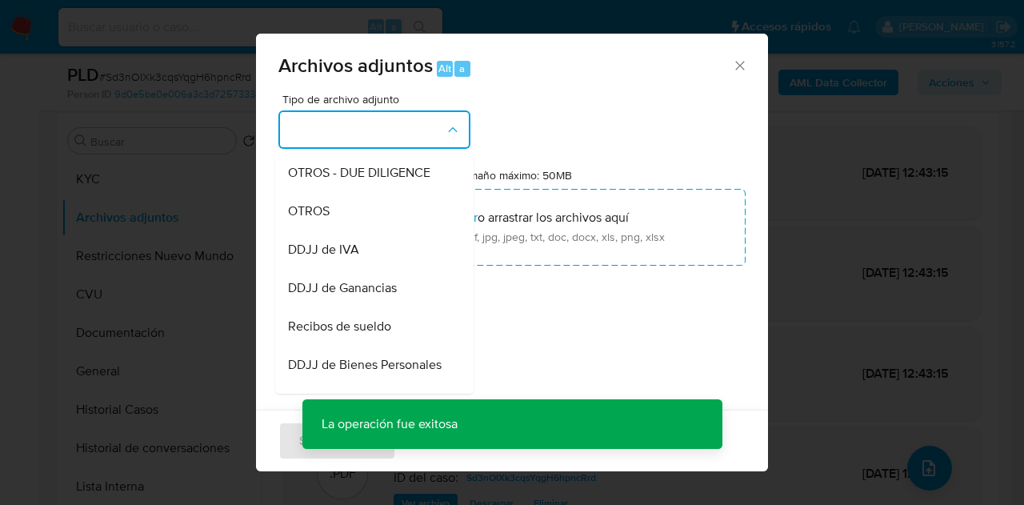
scroll to position [291, 0]
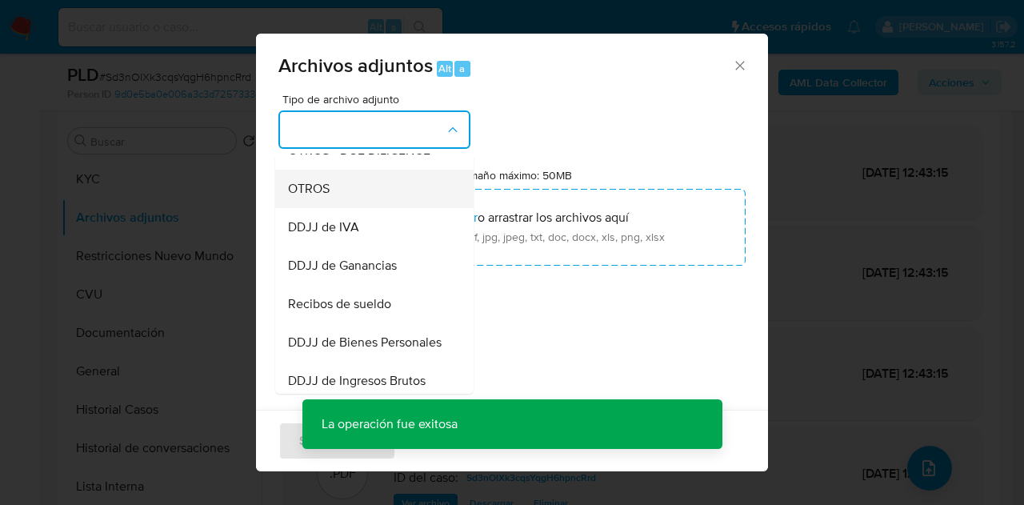
click at [329, 197] on span "OTROS" at bounding box center [309, 189] width 42 height 16
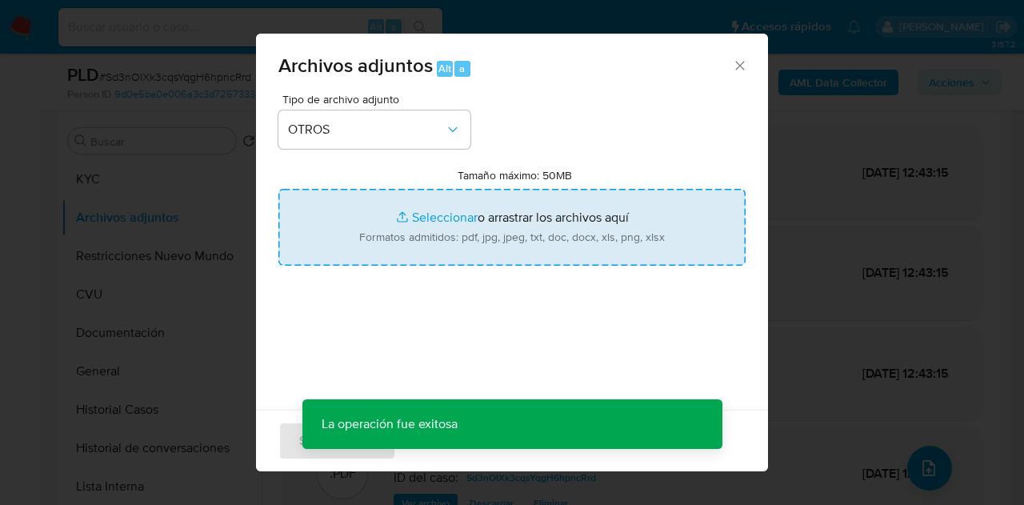
click at [408, 230] on input "Tamaño máximo: 50MB Seleccionar archivos" at bounding box center [511, 227] width 467 height 77
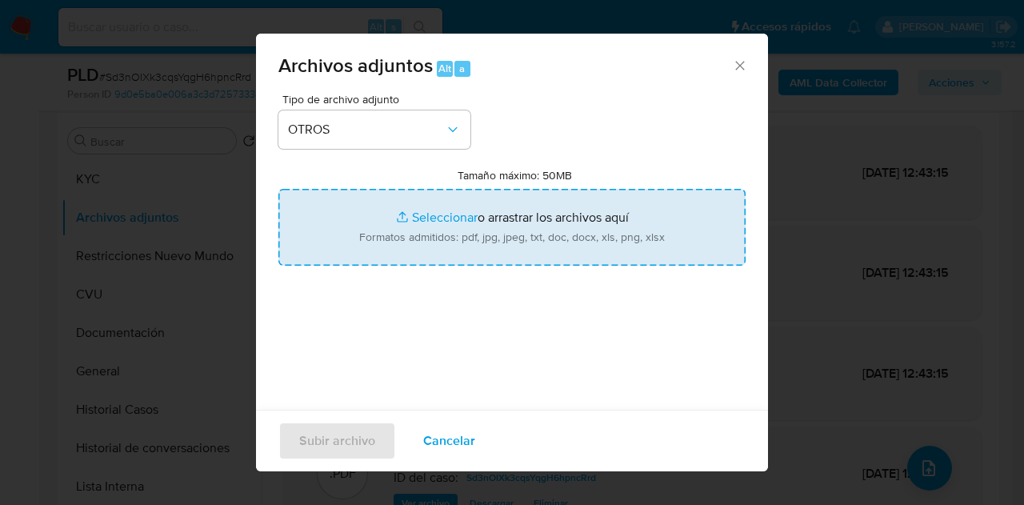
type input "C:\fakepath\Caselog NO ROI Sd3nOIXk3cqsYqgH6hpncRrd.docx"
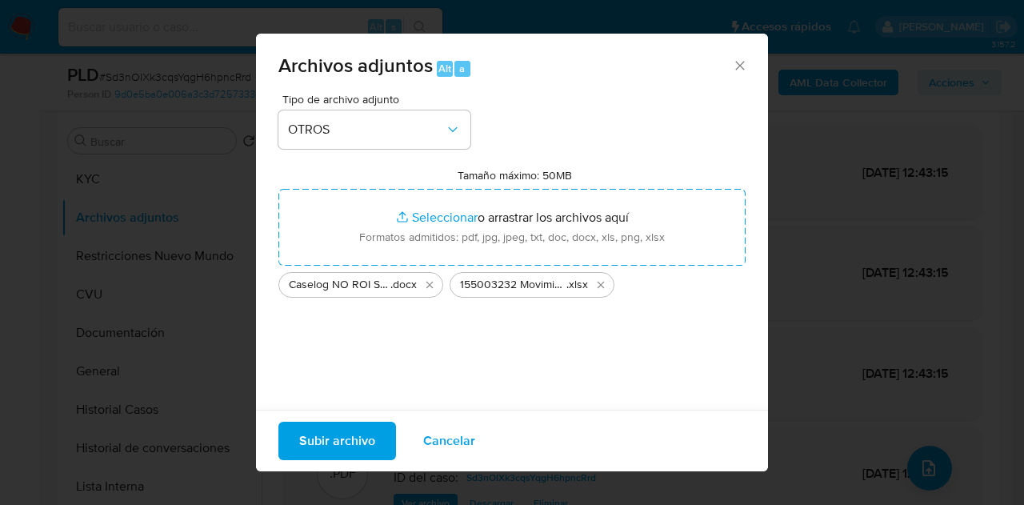
click at [344, 436] on span "Subir archivo" at bounding box center [337, 440] width 76 height 35
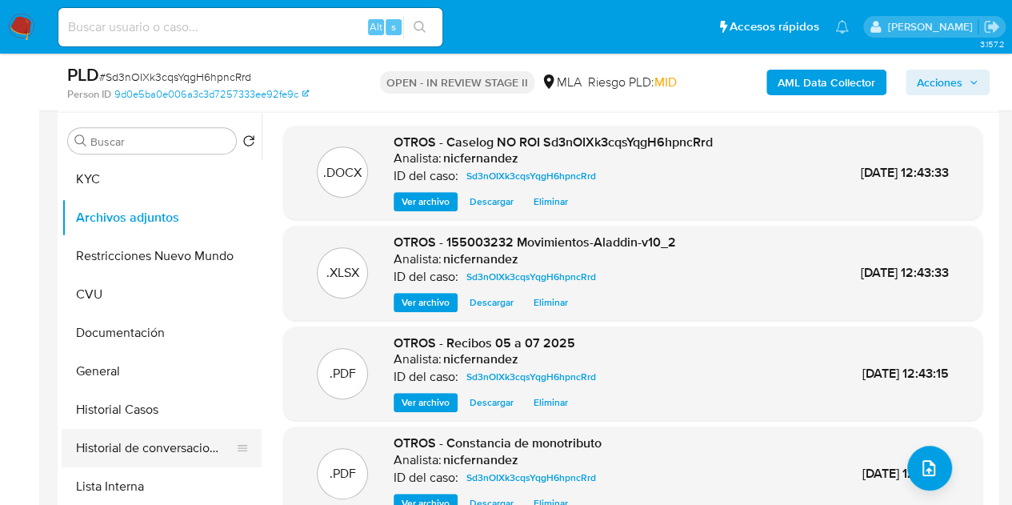
click at [141, 448] on button "Historial de conversaciones" at bounding box center [155, 448] width 187 height 38
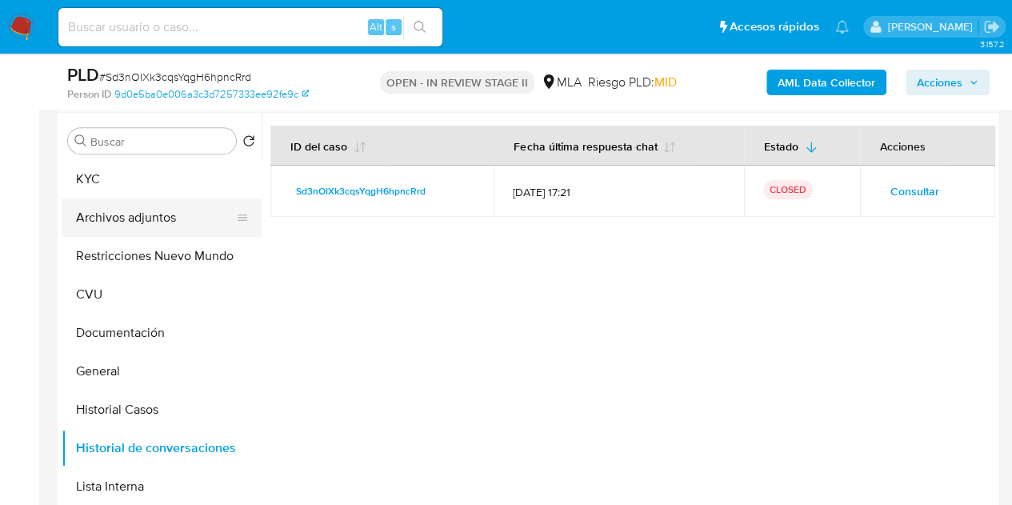
click at [182, 214] on button "Archivos adjuntos" at bounding box center [155, 217] width 187 height 38
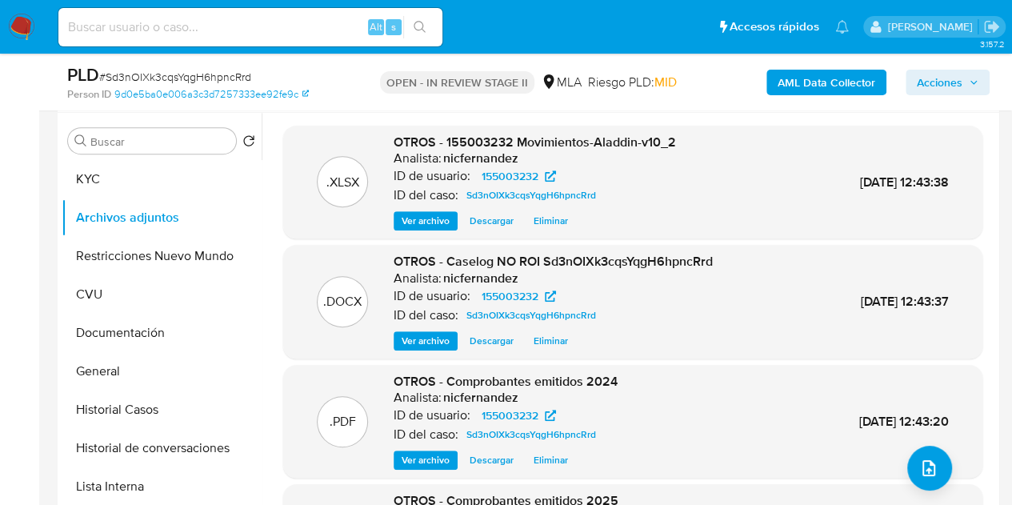
click at [424, 338] on span "Ver archivo" at bounding box center [425, 341] width 48 height 16
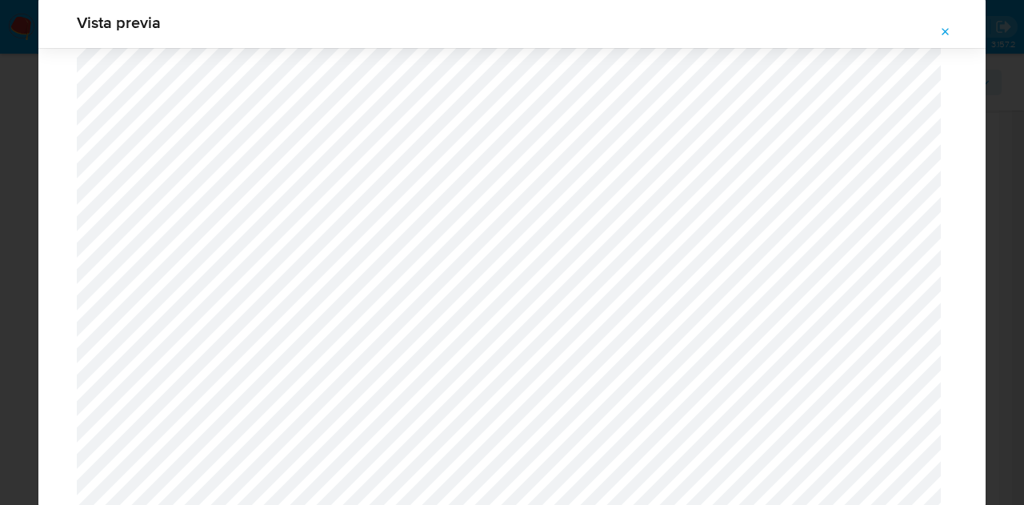
drag, startPoint x: 947, startPoint y: 26, endPoint x: 832, endPoint y: 194, distance: 203.6
click at [946, 26] on icon "Attachment preview" at bounding box center [945, 32] width 13 height 13
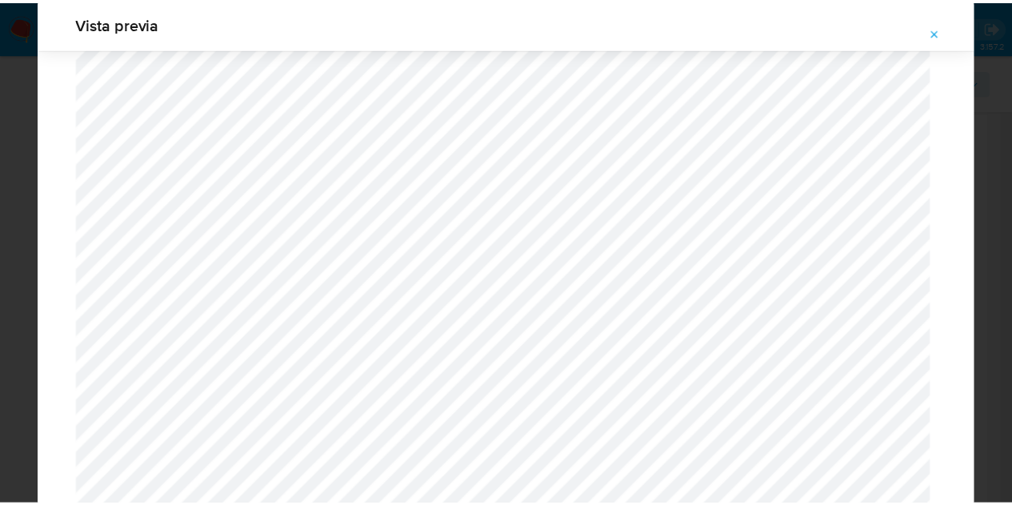
scroll to position [51, 0]
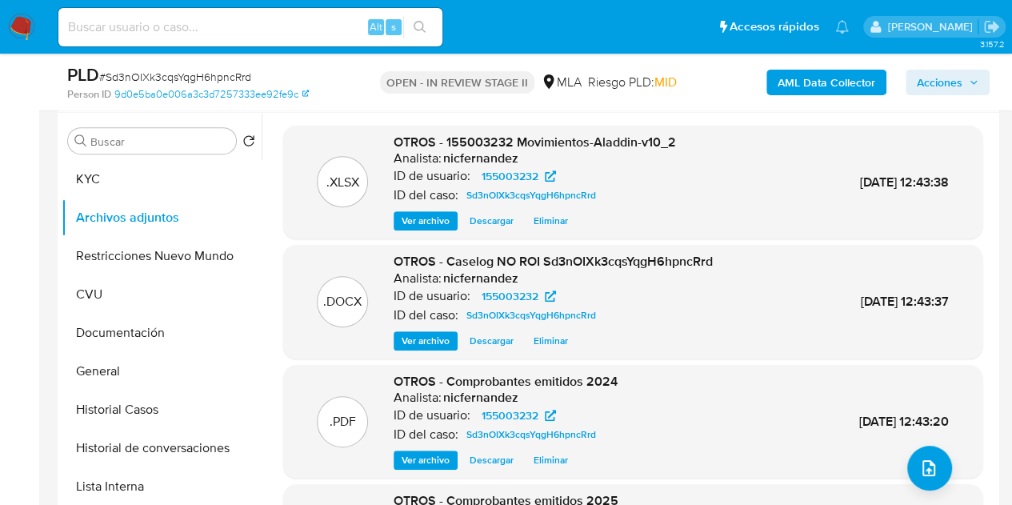
click at [950, 89] on span "Acciones" at bounding box center [939, 83] width 46 height 26
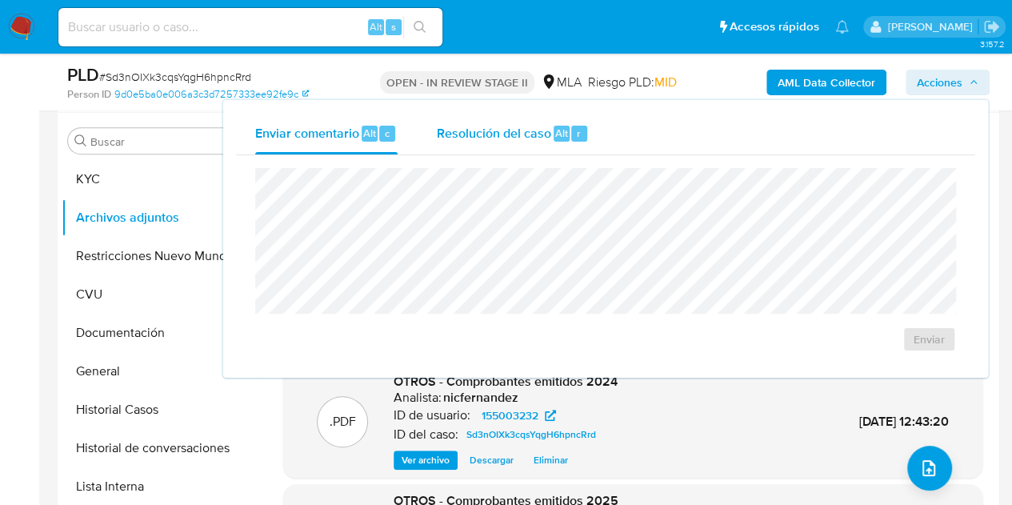
click at [540, 132] on span "Resolución del caso" at bounding box center [493, 132] width 114 height 18
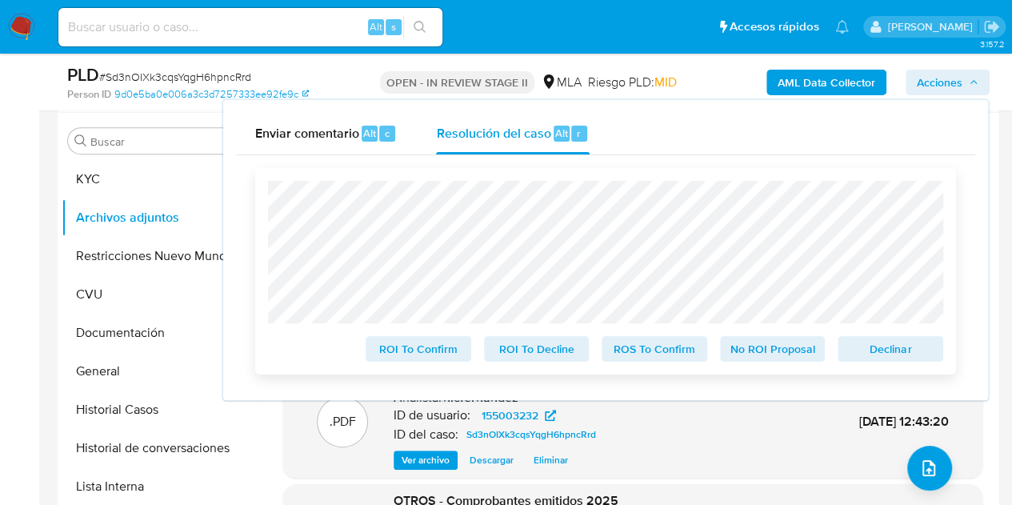
click at [752, 345] on span "No ROI Proposal" at bounding box center [772, 348] width 83 height 22
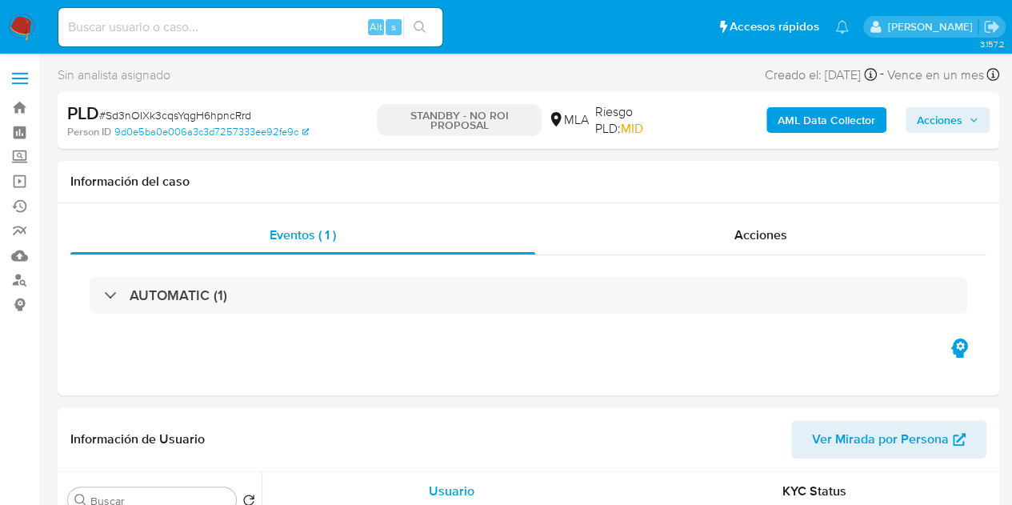
select select "10"
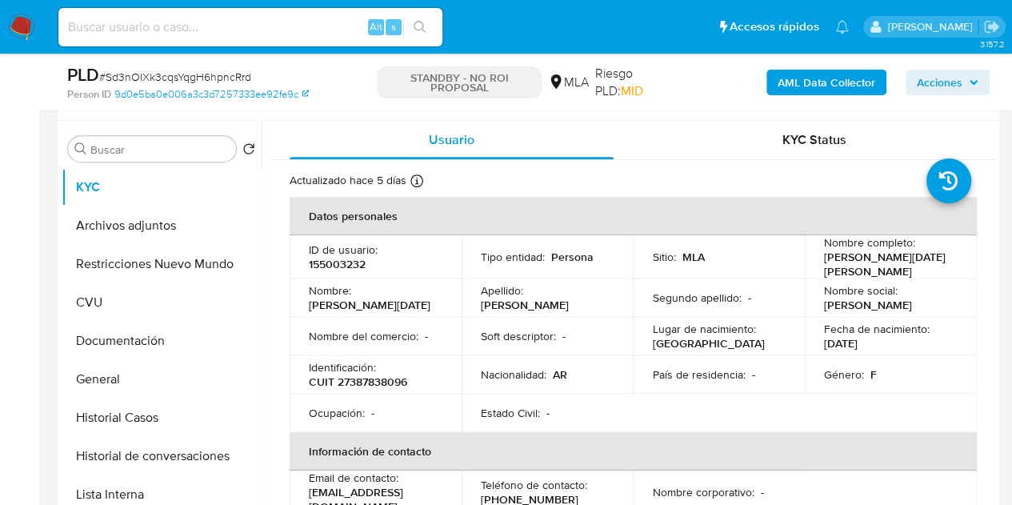
scroll to position [307, 0]
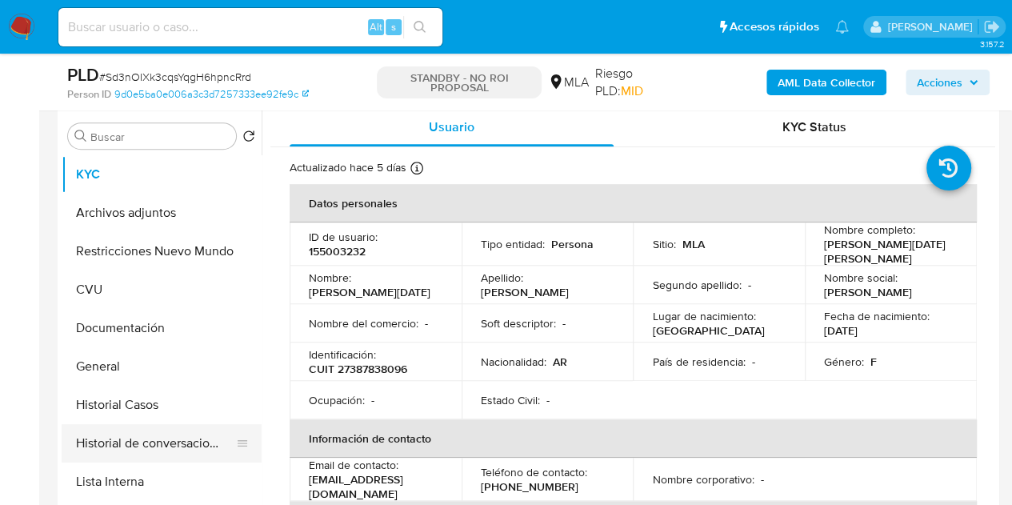
click at [115, 454] on button "Historial de conversaciones" at bounding box center [155, 443] width 187 height 38
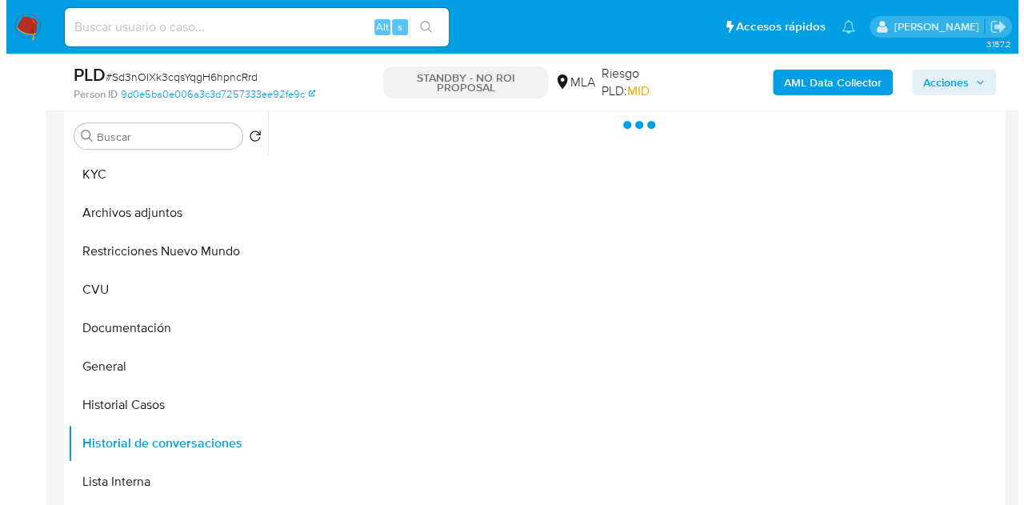
scroll to position [293, 0]
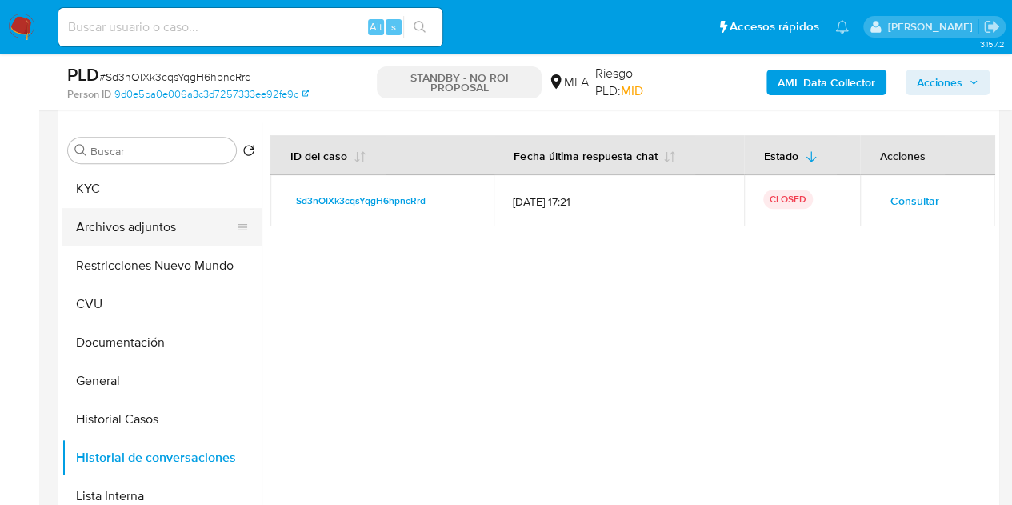
click at [154, 218] on button "Archivos adjuntos" at bounding box center [155, 227] width 187 height 38
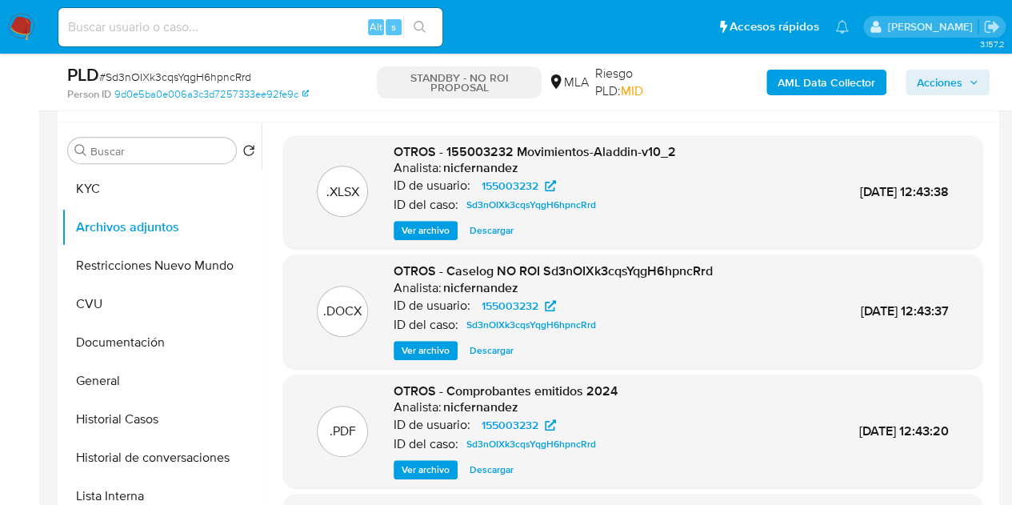
click at [401, 350] on span "Ver archivo" at bounding box center [425, 350] width 48 height 16
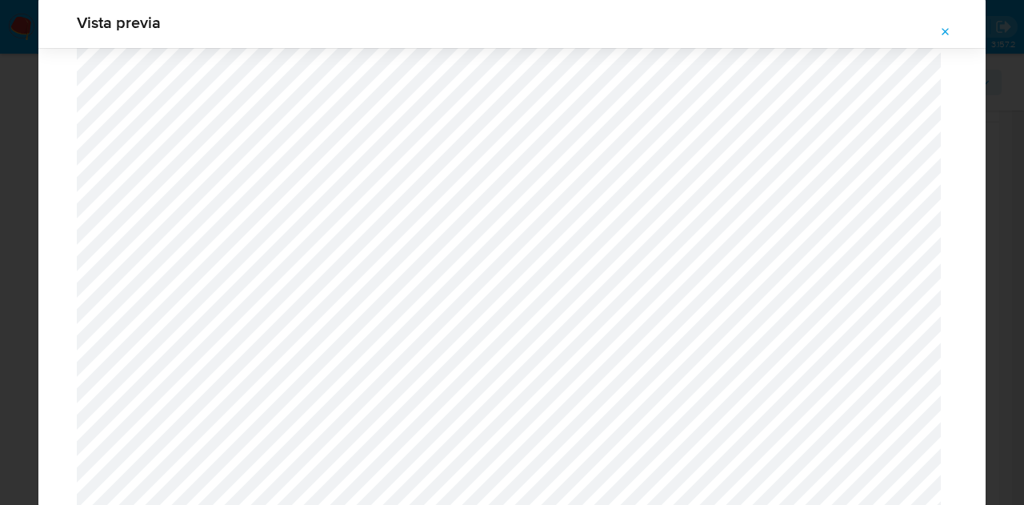
click at [944, 33] on icon "Attachment preview" at bounding box center [945, 31] width 7 height 7
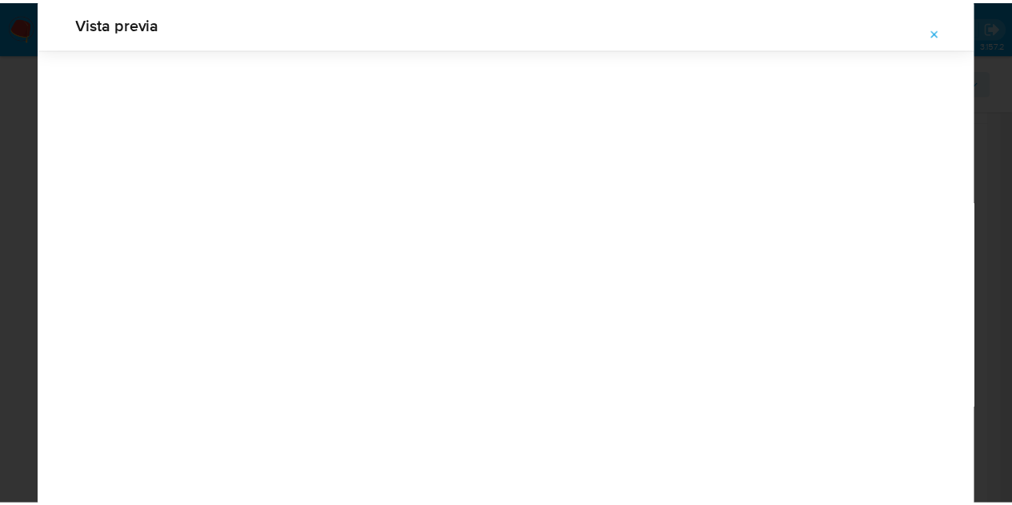
scroll to position [51, 0]
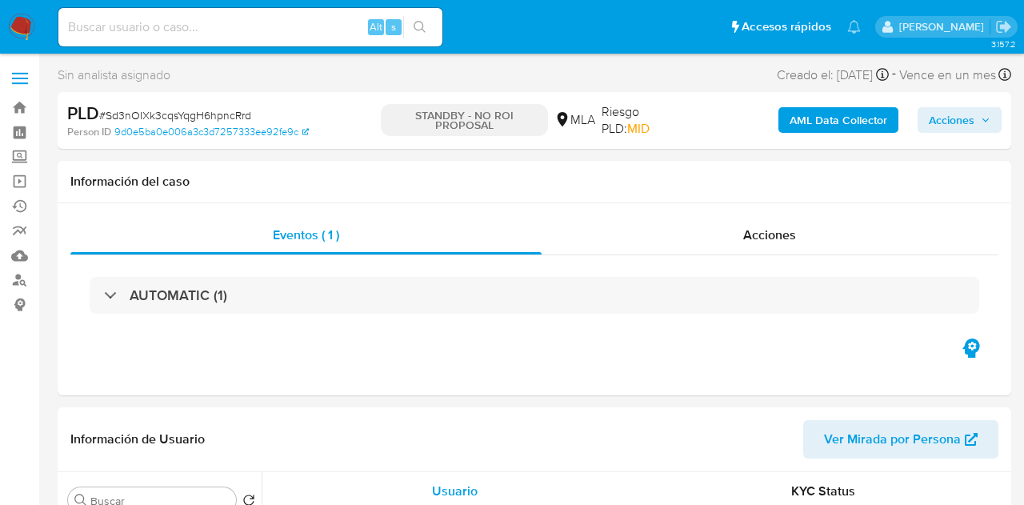
select select "10"
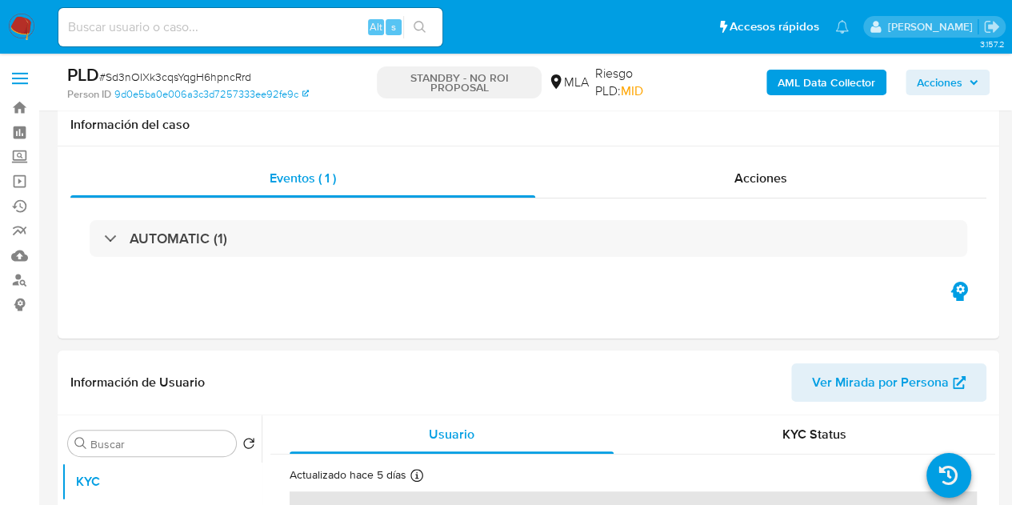
scroll to position [185, 0]
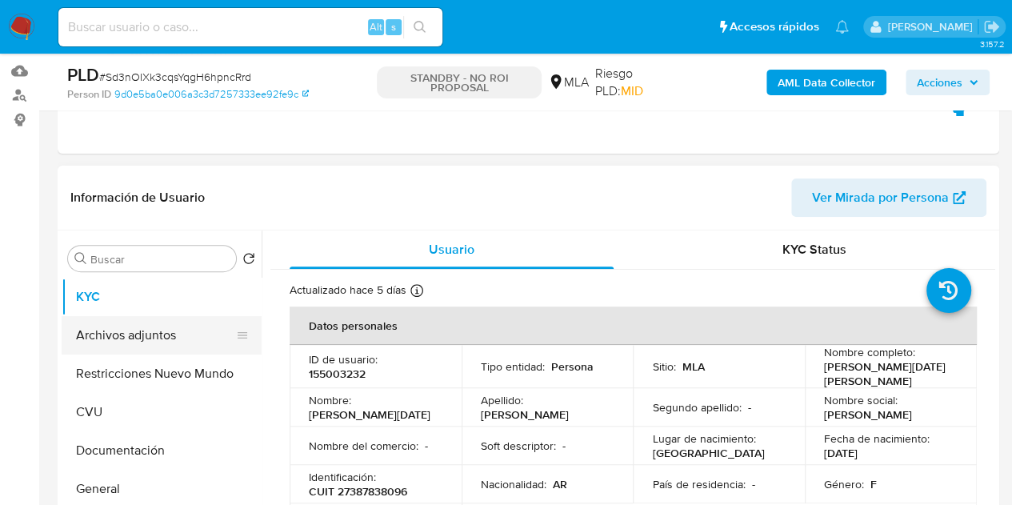
click at [146, 327] on button "Archivos adjuntos" at bounding box center [155, 335] width 187 height 38
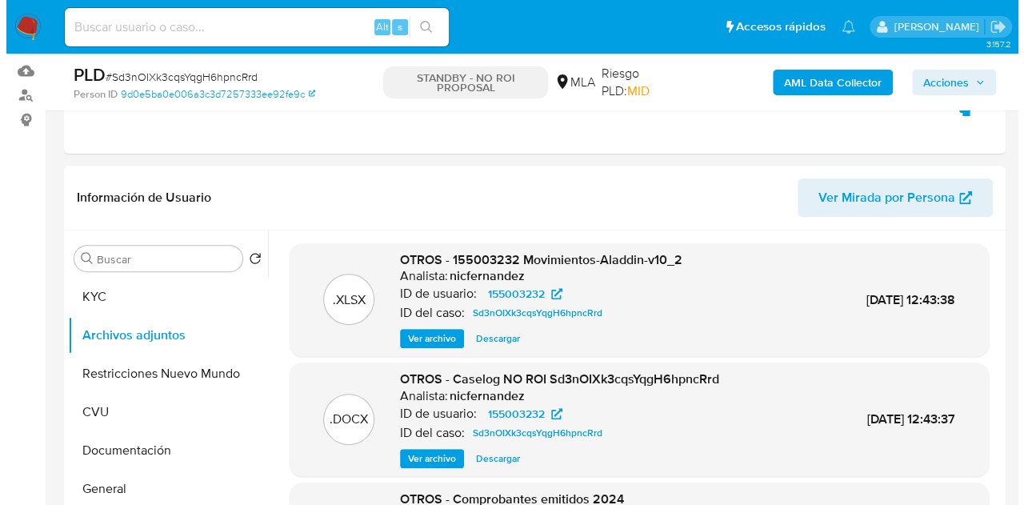
scroll to position [242, 0]
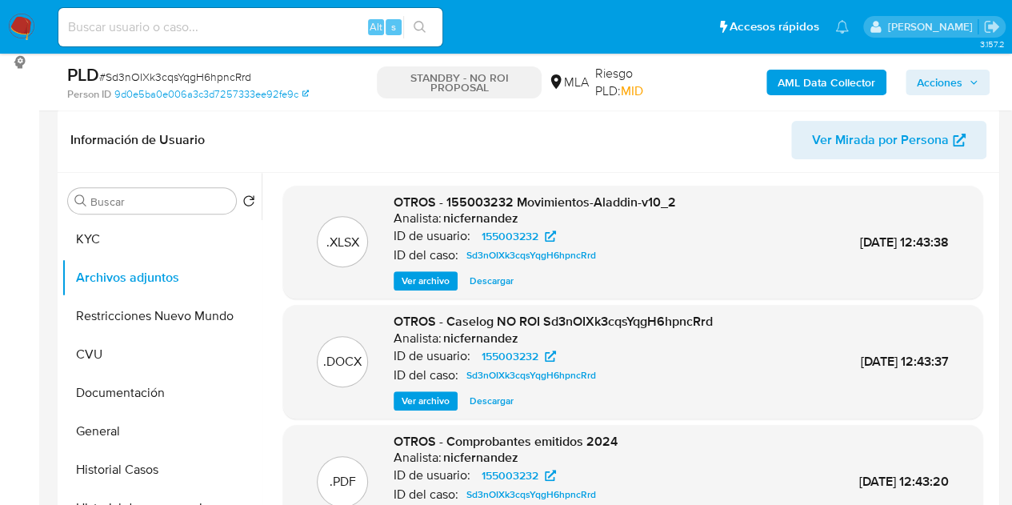
click at [419, 399] on span "Ver archivo" at bounding box center [425, 401] width 48 height 16
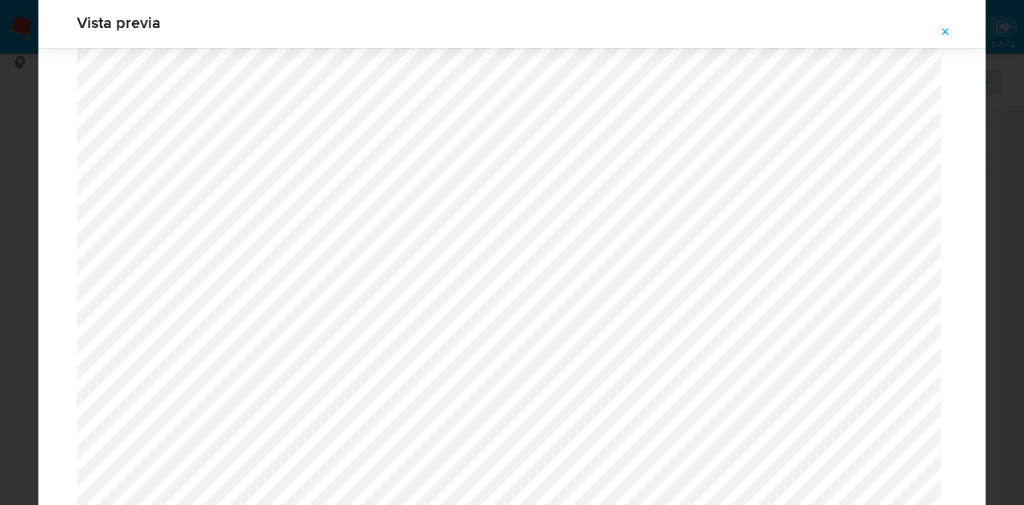
scroll to position [2229, 0]
drag, startPoint x: 950, startPoint y: 29, endPoint x: 872, endPoint y: 2, distance: 82.9
click at [951, 31] on icon "Attachment preview" at bounding box center [945, 32] width 13 height 13
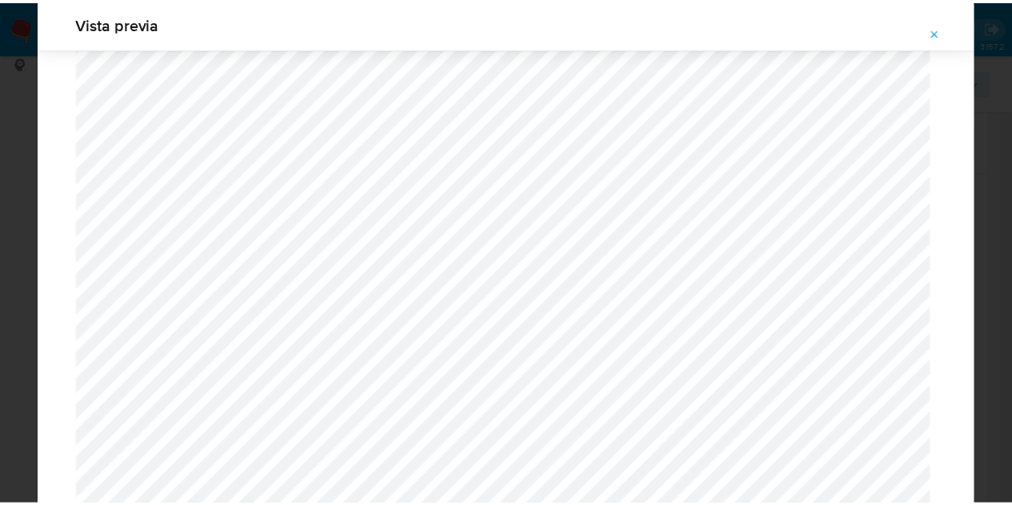
scroll to position [51, 0]
